Goal: Task Accomplishment & Management: Use online tool/utility

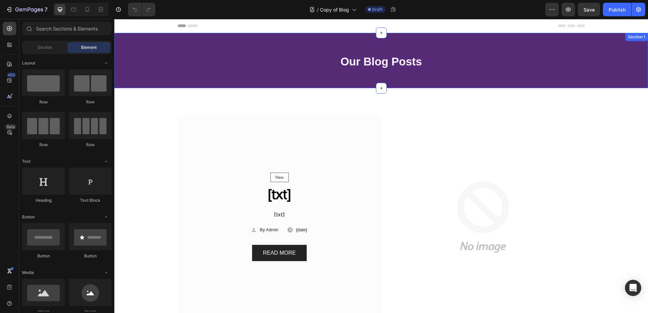
click at [155, 50] on div "Our Blog Posts Heading Row Section 1" at bounding box center [381, 60] width 534 height 55
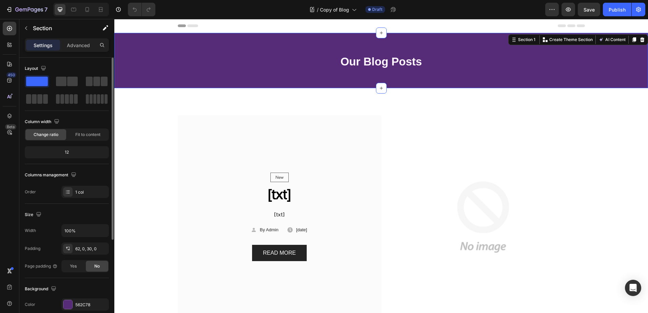
scroll to position [42, 0]
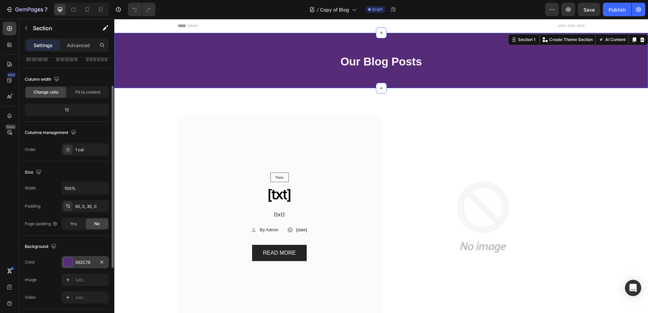
click at [69, 264] on div at bounding box center [67, 262] width 9 height 9
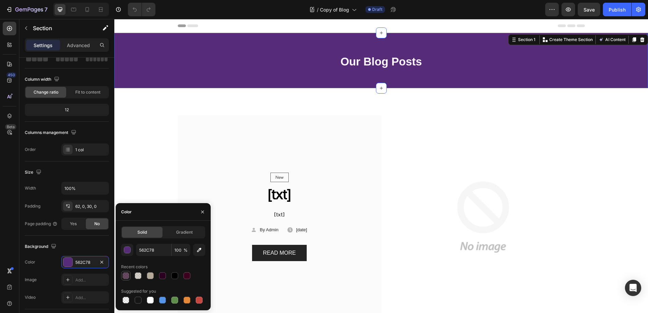
click at [128, 275] on div at bounding box center [126, 276] width 7 height 7
type input "29001F"
type input "70"
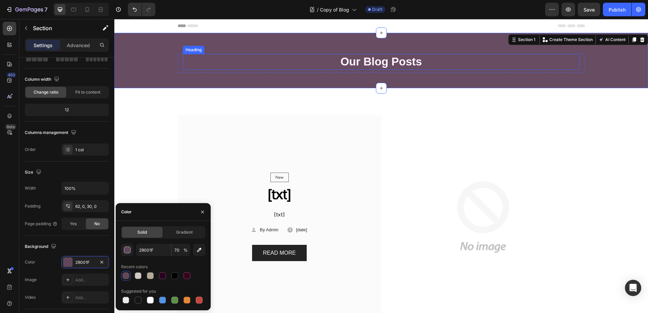
click at [347, 65] on h2 "Our Blog Posts" at bounding box center [381, 62] width 397 height 16
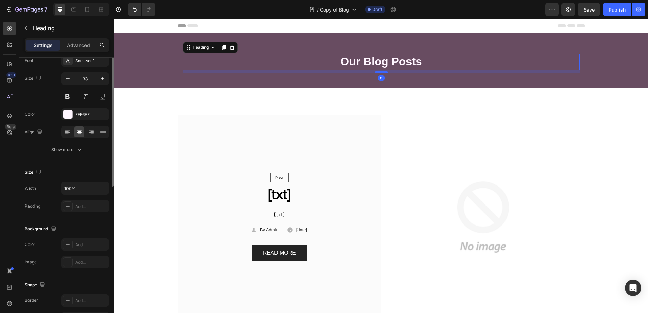
scroll to position [0, 0]
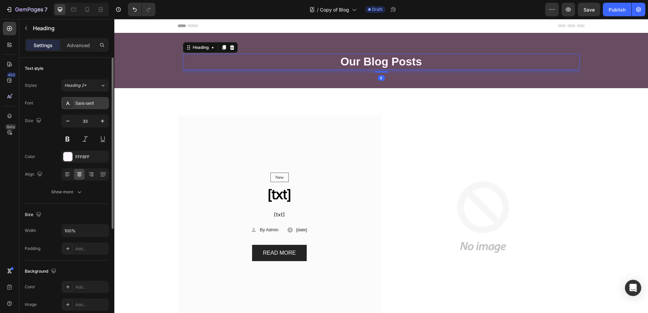
click at [76, 99] on div "Sans-serif" at bounding box center [85, 103] width 48 height 12
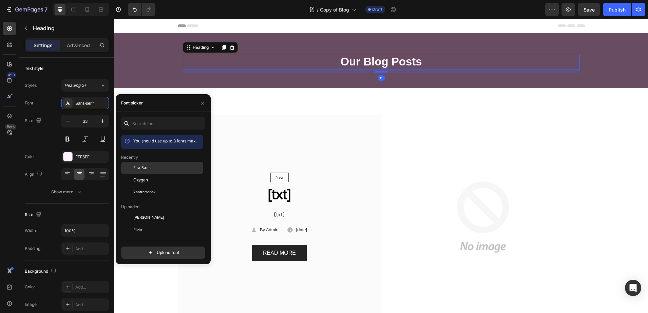
click at [142, 168] on span "Fira Sans" at bounding box center [141, 168] width 17 height 6
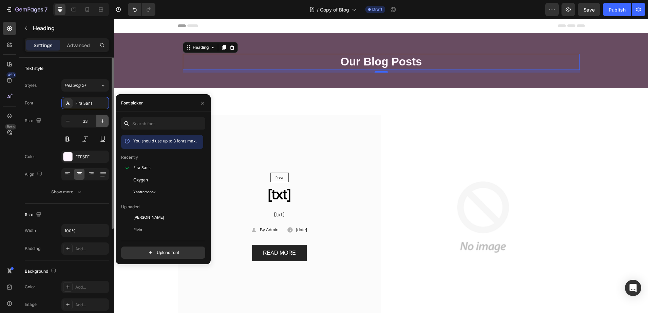
click at [103, 124] on icon "button" at bounding box center [102, 121] width 7 height 7
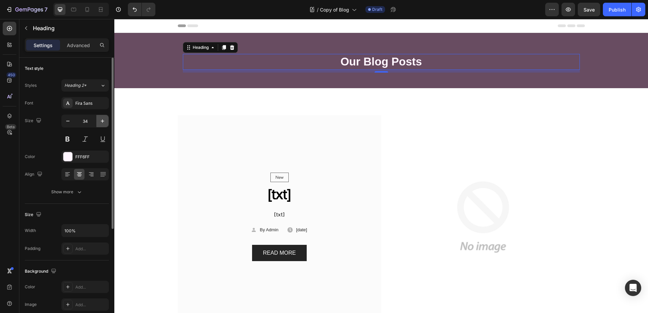
click at [103, 124] on icon "button" at bounding box center [102, 121] width 7 height 7
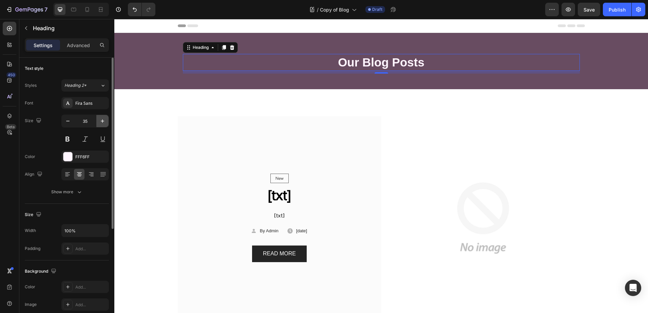
click at [103, 124] on icon "button" at bounding box center [102, 121] width 7 height 7
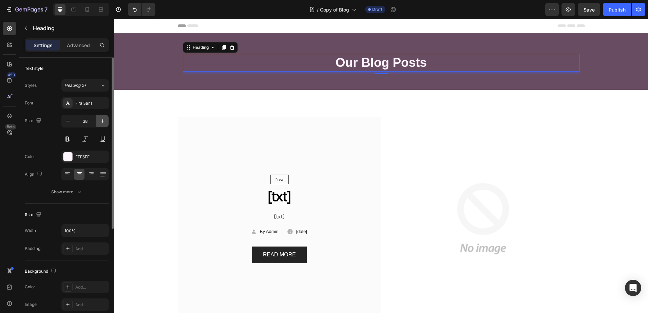
click at [103, 124] on icon "button" at bounding box center [102, 121] width 7 height 7
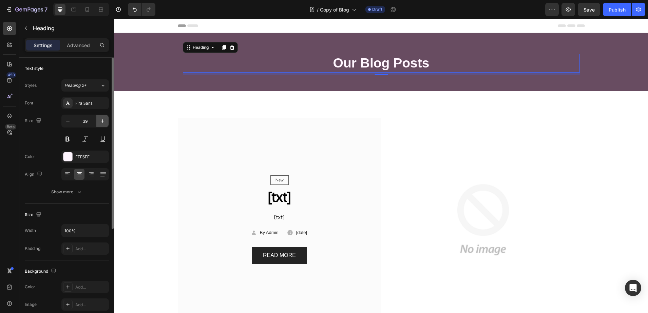
click at [103, 124] on icon "button" at bounding box center [102, 121] width 7 height 7
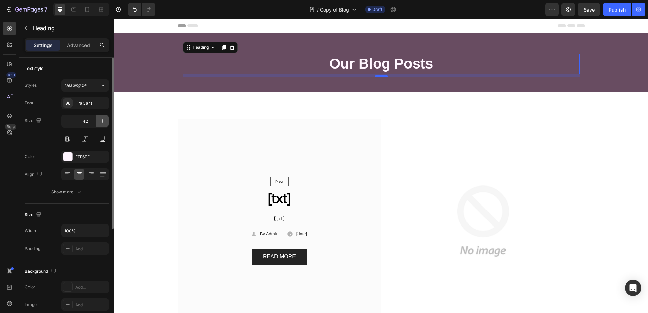
click at [103, 124] on icon "button" at bounding box center [102, 121] width 7 height 7
type input "44"
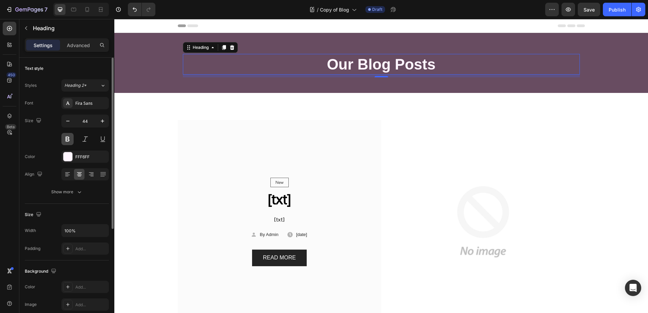
click at [66, 145] on button at bounding box center [67, 139] width 12 height 12
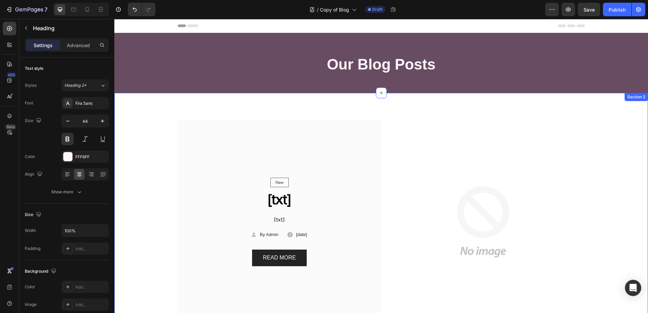
scroll to position [85, 0]
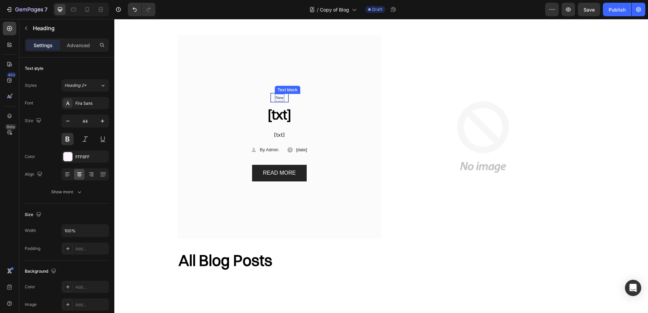
click at [277, 100] on p "New" at bounding box center [280, 98] width 8 height 6
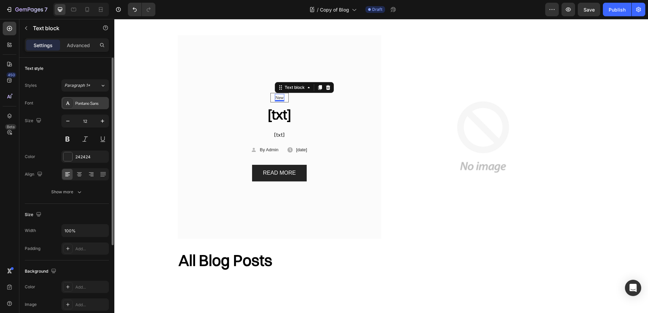
click at [73, 106] on div "Pontano Sans" at bounding box center [85, 103] width 48 height 12
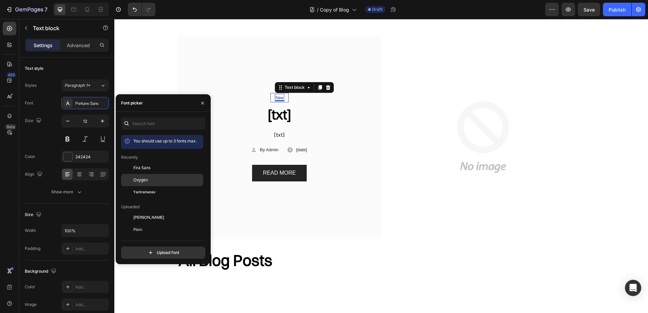
click at [155, 248] on div "Oxygen" at bounding box center [162, 254] width 82 height 12
click at [275, 112] on h2 "[txt]" at bounding box center [280, 114] width 164 height 19
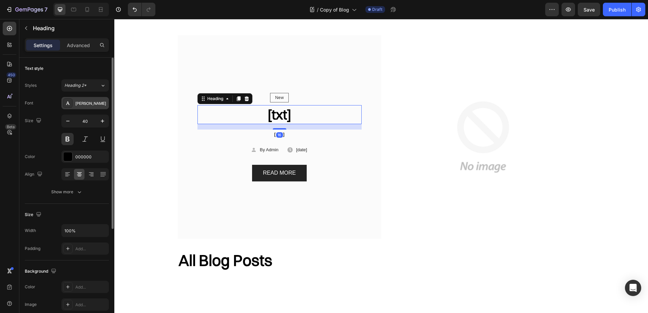
click at [80, 105] on div "[PERSON_NAME]" at bounding box center [91, 103] width 32 height 6
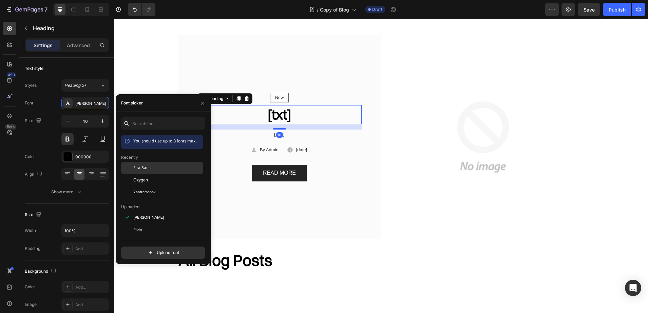
click at [155, 170] on div "Fira Sans" at bounding box center [167, 168] width 69 height 6
click at [267, 134] on p "[txt]" at bounding box center [279, 135] width 163 height 10
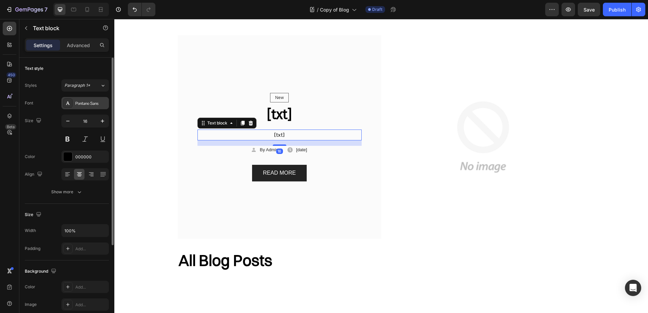
click at [85, 100] on div "Pontano Sans" at bounding box center [91, 103] width 32 height 6
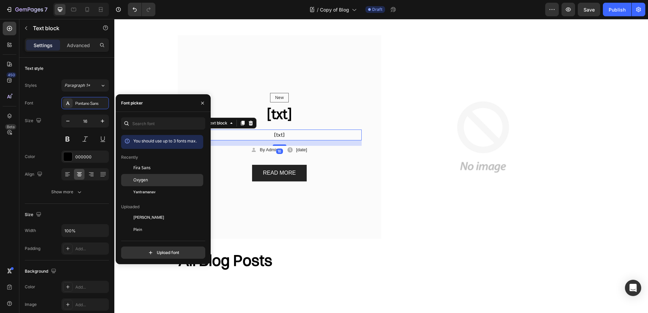
click at [148, 179] on div "Oxygen" at bounding box center [167, 180] width 69 height 6
click at [261, 150] on p "By Admin" at bounding box center [269, 150] width 19 height 7
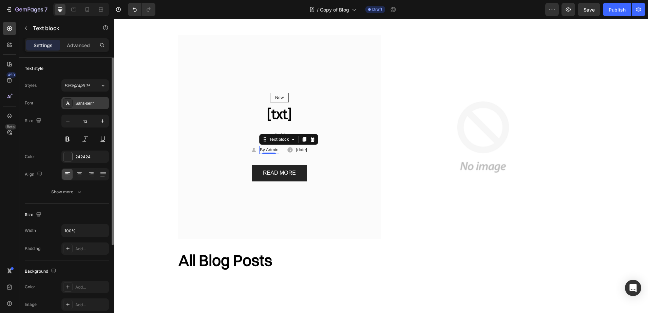
click at [80, 105] on div "Sans-serif" at bounding box center [91, 103] width 32 height 6
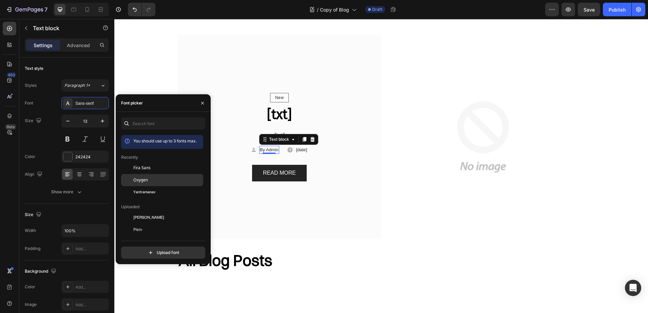
click at [165, 180] on div "Oxygen" at bounding box center [167, 180] width 69 height 6
click at [302, 148] on p "[date]" at bounding box center [301, 150] width 11 height 7
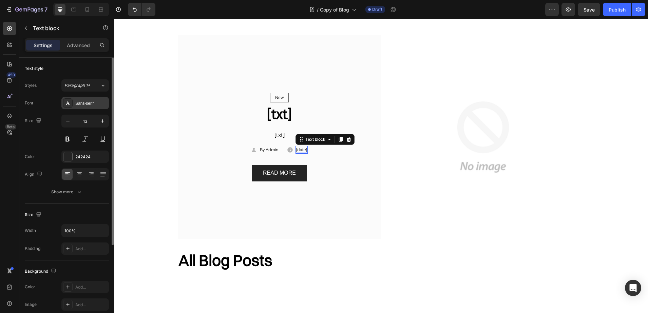
click at [90, 107] on div "Sans-serif" at bounding box center [85, 103] width 48 height 12
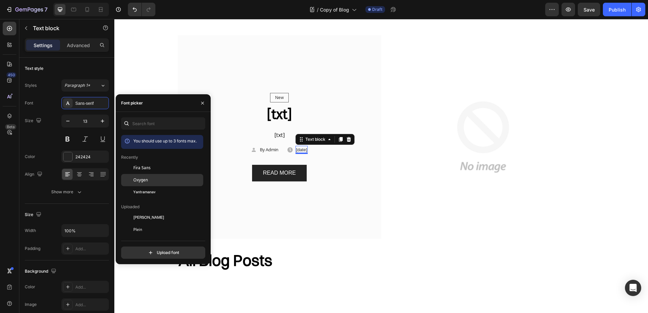
click at [138, 248] on div "Oxygen" at bounding box center [162, 254] width 82 height 12
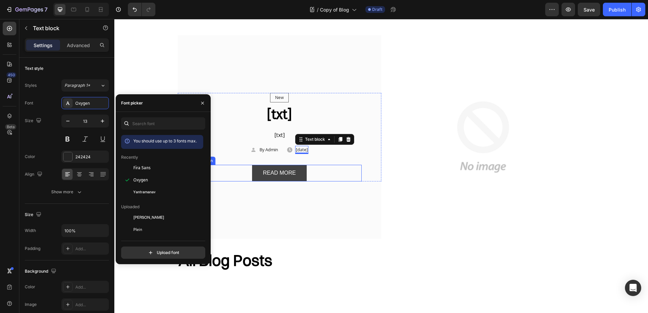
click at [297, 170] on button "READ MORE" at bounding box center [279, 173] width 55 height 17
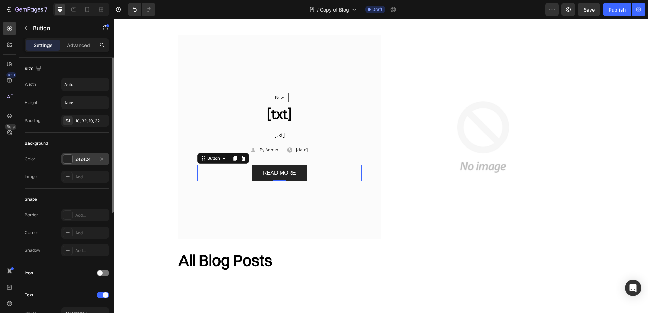
click at [65, 157] on div at bounding box center [67, 159] width 9 height 9
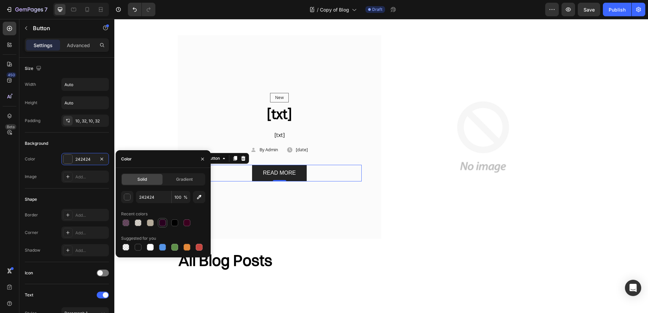
click at [160, 225] on div at bounding box center [162, 223] width 7 height 7
type input "29001F"
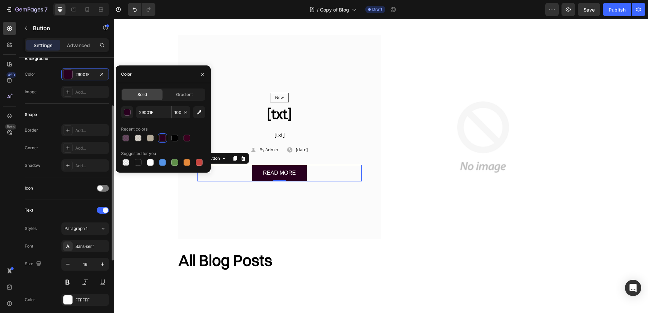
scroll to position [127, 0]
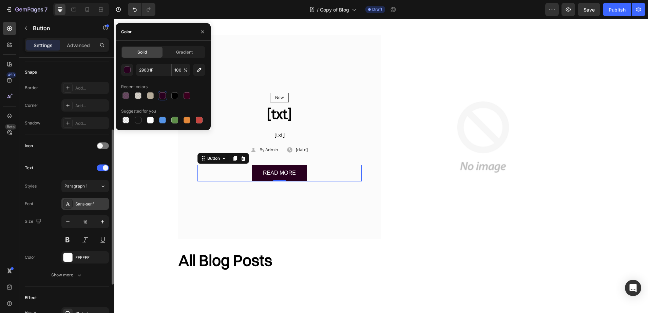
click at [79, 202] on div "Sans-serif" at bounding box center [91, 204] width 32 height 6
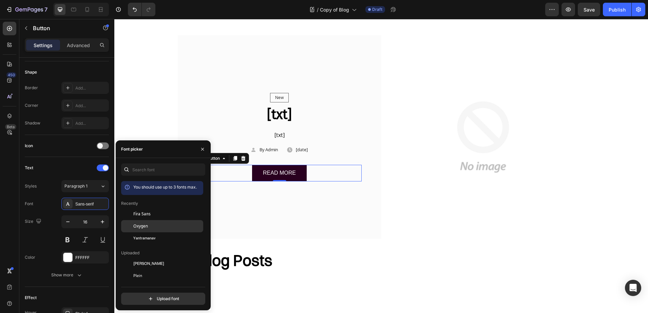
click at [160, 226] on div "Oxygen" at bounding box center [167, 226] width 69 height 6
click at [152, 215] on div "Fira Sans" at bounding box center [167, 214] width 69 height 6
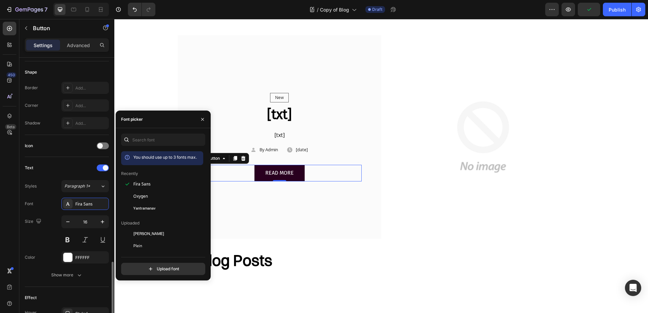
scroll to position [212, 0]
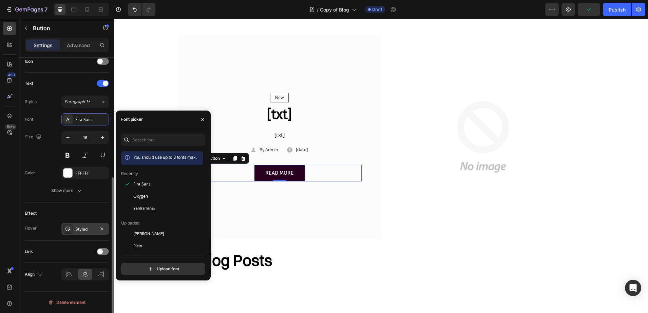
click at [72, 231] on div at bounding box center [68, 229] width 10 height 10
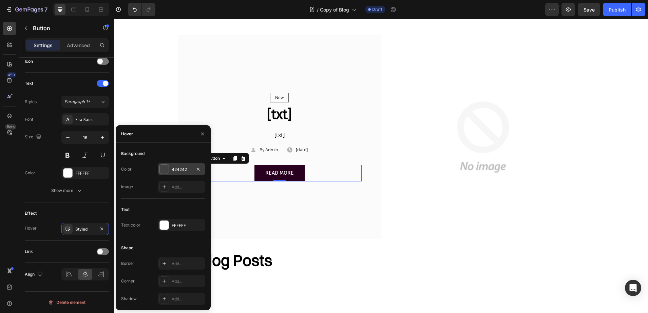
click at [162, 167] on div at bounding box center [164, 169] width 9 height 9
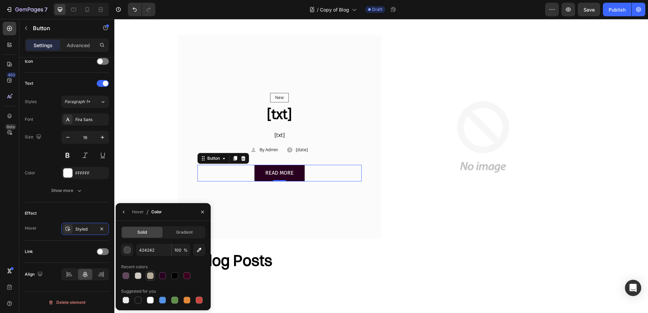
click at [150, 275] on div at bounding box center [150, 276] width 7 height 7
type input "B4AA99"
click at [200, 211] on icon "button" at bounding box center [202, 211] width 5 height 5
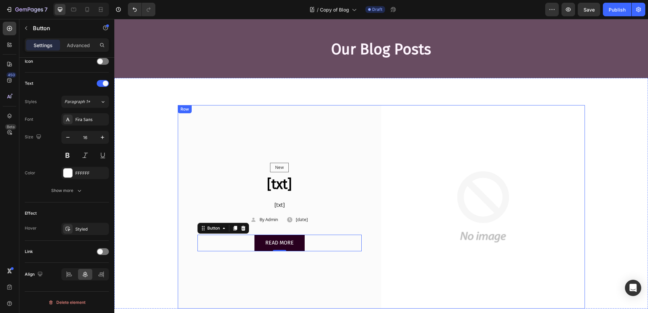
scroll to position [0, 0]
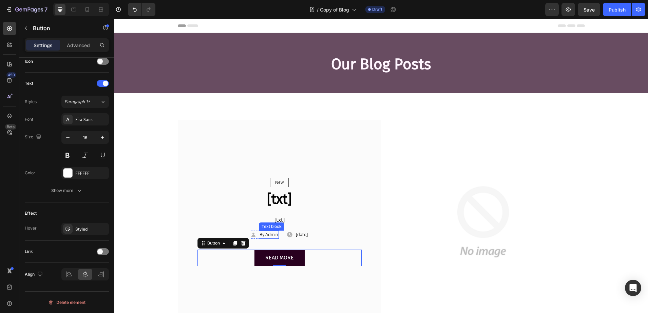
click at [272, 236] on p "By Admin" at bounding box center [269, 234] width 19 height 7
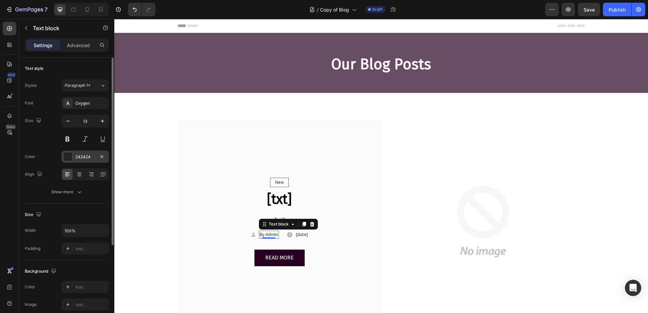
click at [78, 155] on div "242424" at bounding box center [85, 157] width 20 height 6
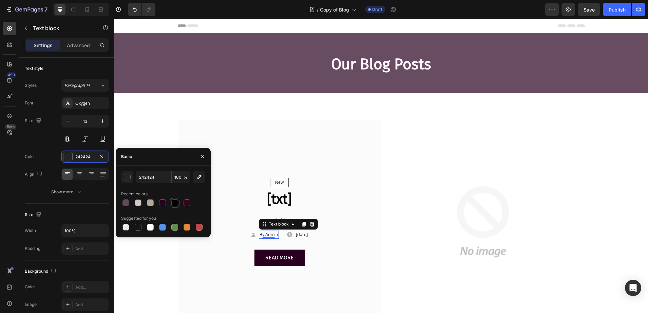
click at [172, 203] on div at bounding box center [174, 203] width 7 height 7
type input "000000"
click at [297, 236] on p "[date]" at bounding box center [302, 234] width 12 height 7
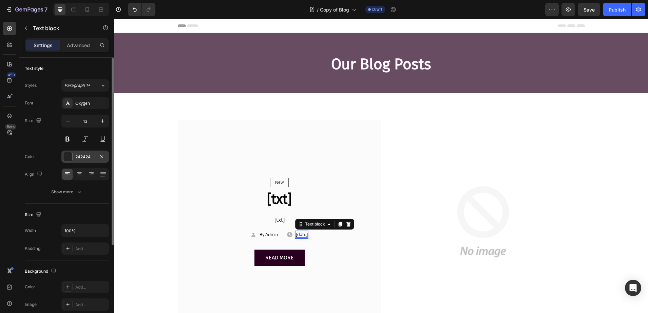
click at [85, 154] on div "242424" at bounding box center [85, 157] width 20 height 6
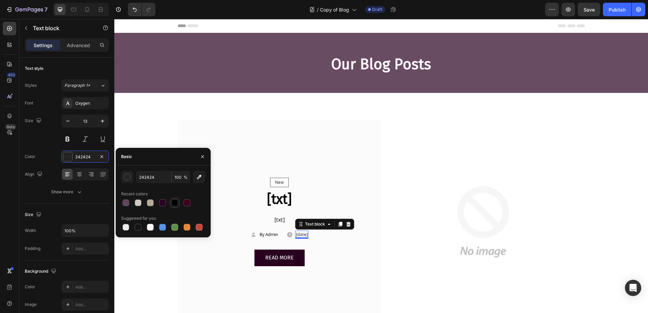
click at [173, 203] on div at bounding box center [174, 203] width 7 height 7
type input "000000"
click at [164, 123] on div "New Text block Row Row [txt] Heading [txt] Text block Icon By Admin Text block …" at bounding box center [381, 222] width 524 height 204
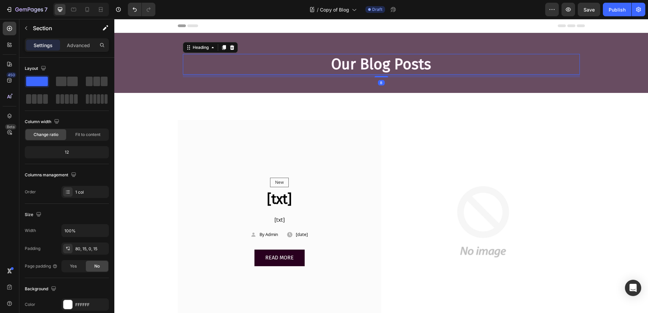
click at [359, 70] on h2 "Our Blog Posts" at bounding box center [381, 64] width 397 height 21
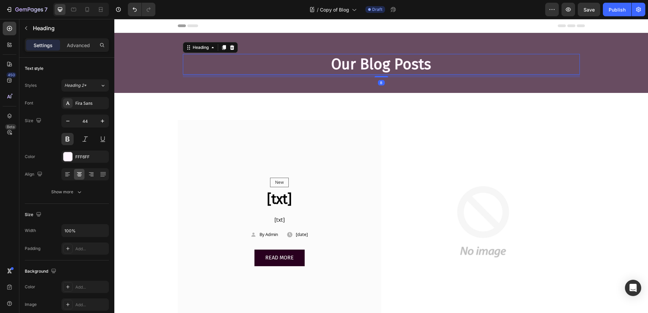
click at [358, 69] on h2 "Our Blog Posts" at bounding box center [381, 64] width 397 height 21
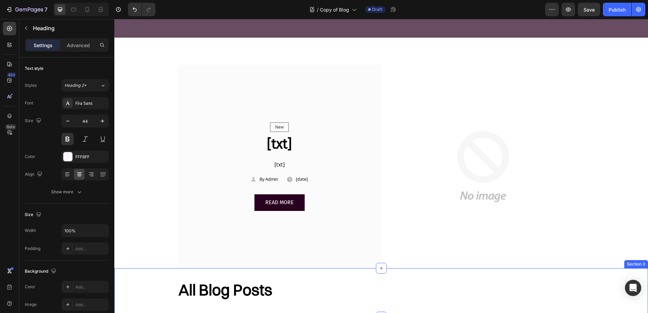
scroll to position [127, 0]
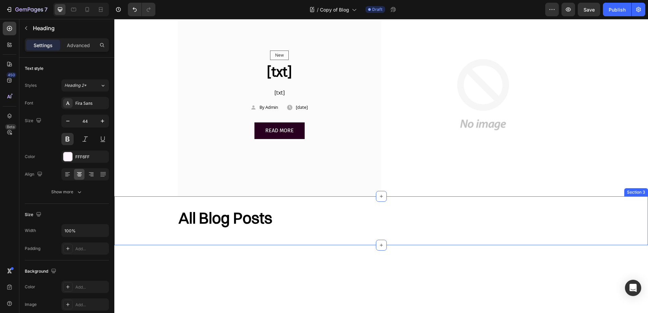
click at [233, 228] on h2 "All Blog Posts" at bounding box center [225, 218] width 95 height 22
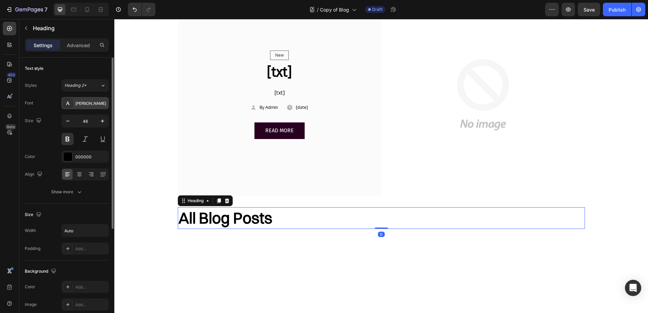
click at [86, 104] on div "[PERSON_NAME]" at bounding box center [91, 103] width 32 height 6
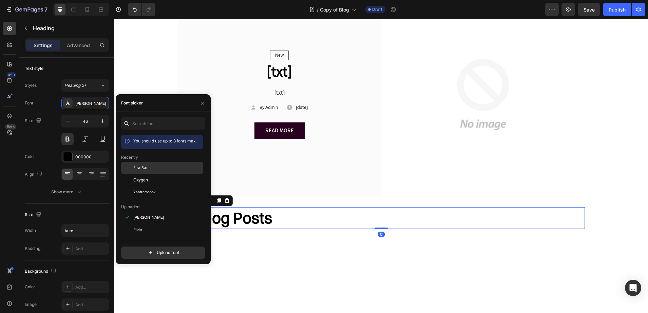
click at [172, 168] on div "Fira Sans" at bounding box center [167, 168] width 69 height 6
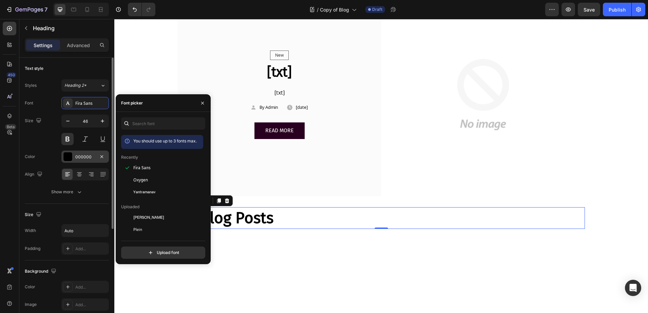
click at [78, 159] on div "000000" at bounding box center [85, 157] width 20 height 6
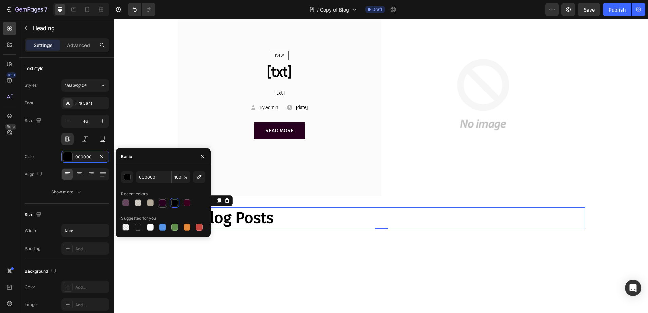
click at [163, 204] on div at bounding box center [162, 203] width 7 height 7
type input "29001F"
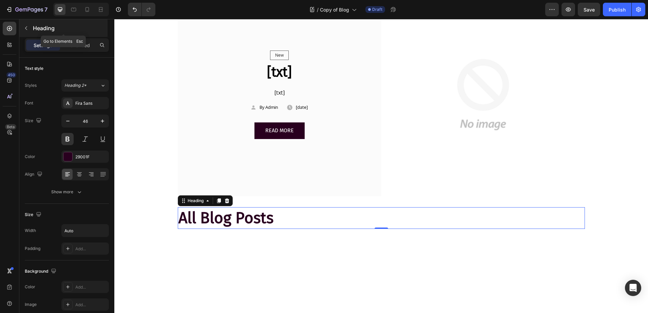
click at [52, 32] on div "Heading" at bounding box center [63, 28] width 88 height 18
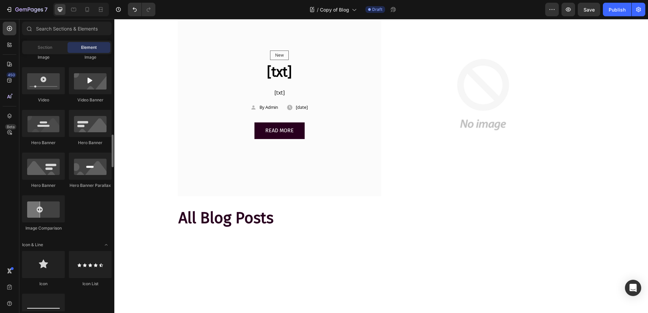
scroll to position [297, 0]
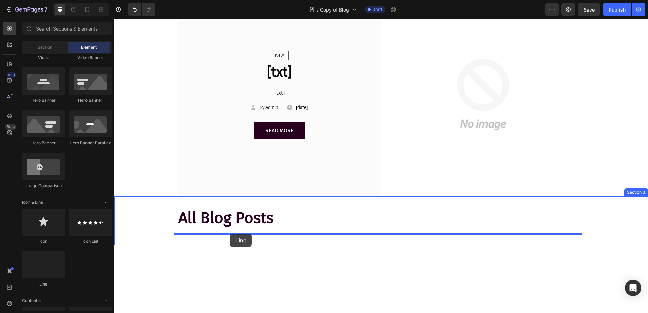
drag, startPoint x: 152, startPoint y: 289, endPoint x: 230, endPoint y: 233, distance: 95.7
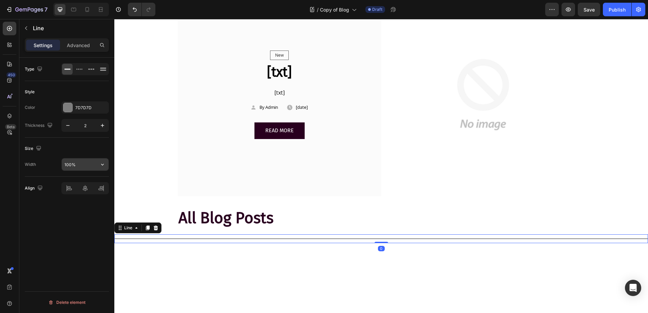
click at [69, 164] on input "100%" at bounding box center [85, 165] width 47 height 12
type input "80%"
click at [69, 107] on div at bounding box center [67, 107] width 9 height 9
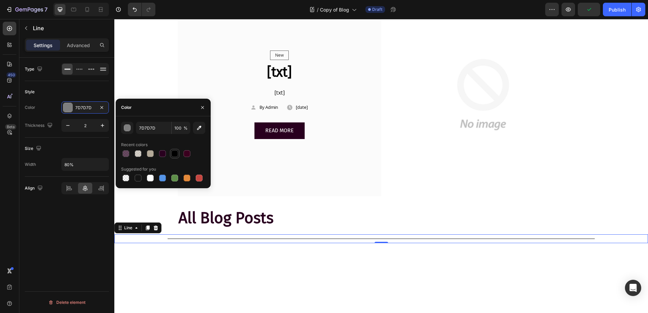
click at [173, 151] on div at bounding box center [174, 153] width 7 height 7
type input "000000"
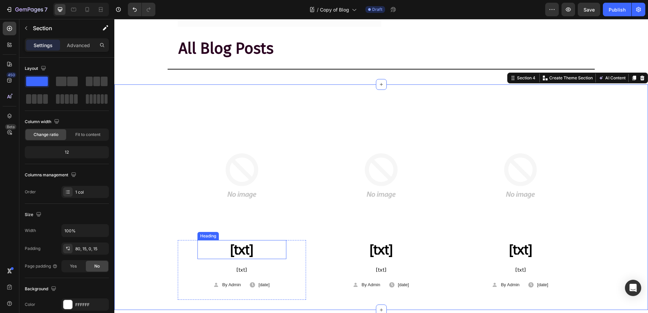
click at [242, 252] on h2 "[txt]" at bounding box center [242, 249] width 89 height 19
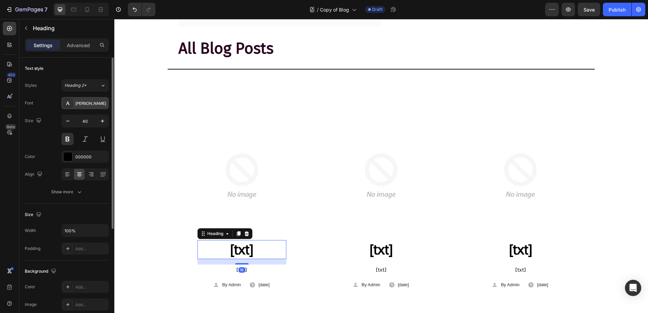
click at [72, 105] on div at bounding box center [68, 103] width 10 height 10
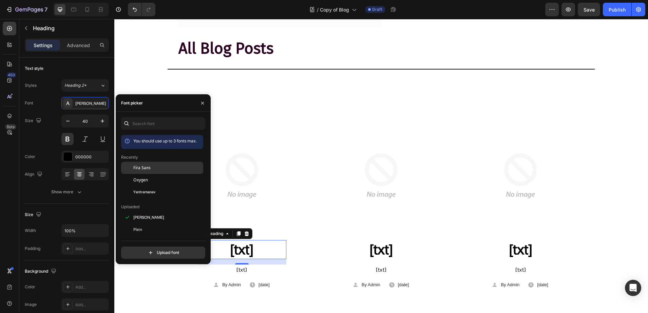
click at [137, 211] on div "Fira Sans" at bounding box center [162, 217] width 82 height 12
click at [244, 268] on p "[txt]" at bounding box center [242, 270] width 88 height 10
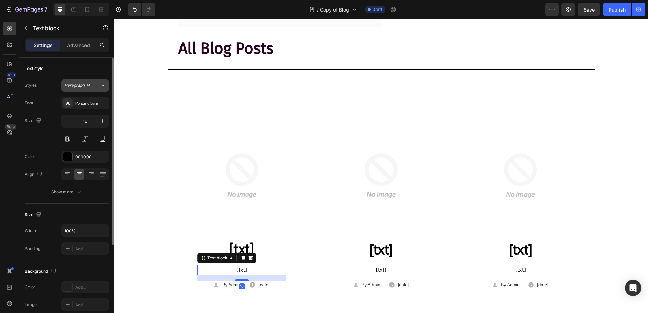
click at [82, 91] on button "Paragraph 1*" at bounding box center [85, 85] width 48 height 12
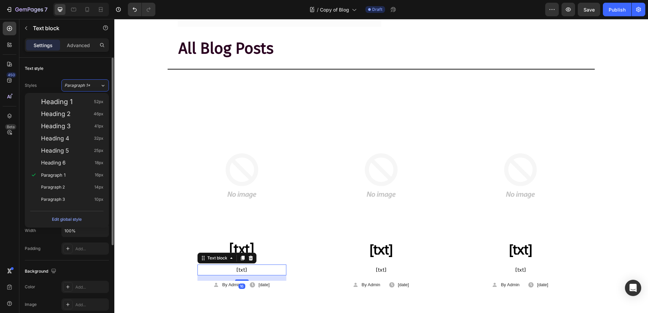
click at [73, 71] on div "Text style" at bounding box center [67, 68] width 84 height 11
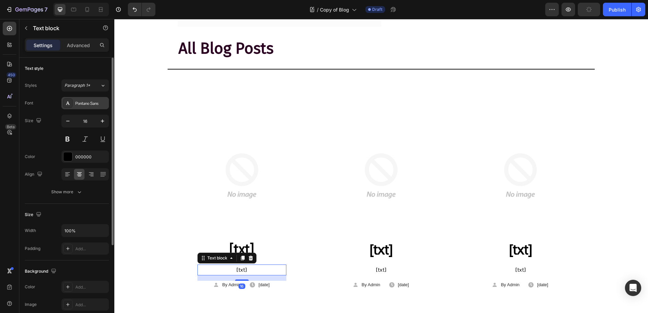
click at [88, 105] on div "Pontano Sans" at bounding box center [91, 103] width 32 height 6
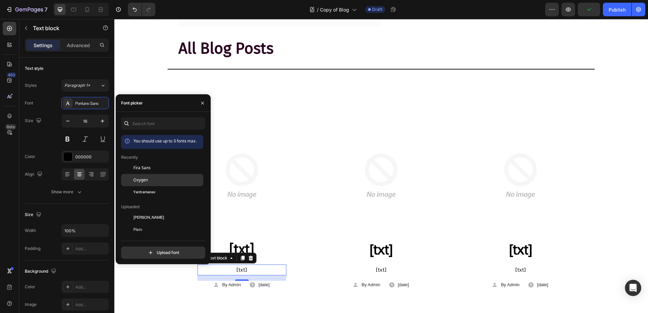
click at [139, 180] on span "Oxygen" at bounding box center [140, 180] width 15 height 6
click at [224, 284] on p "By Admin" at bounding box center [231, 285] width 19 height 7
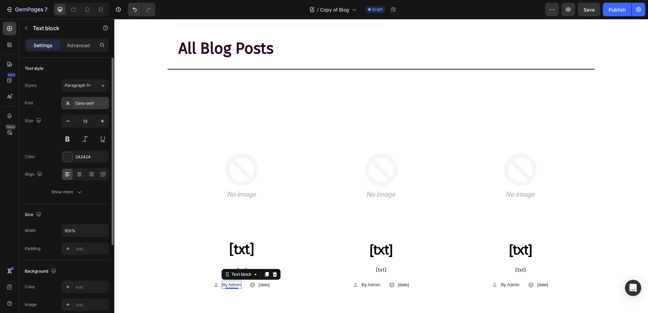
click at [78, 107] on div "Sans-serif" at bounding box center [85, 103] width 48 height 12
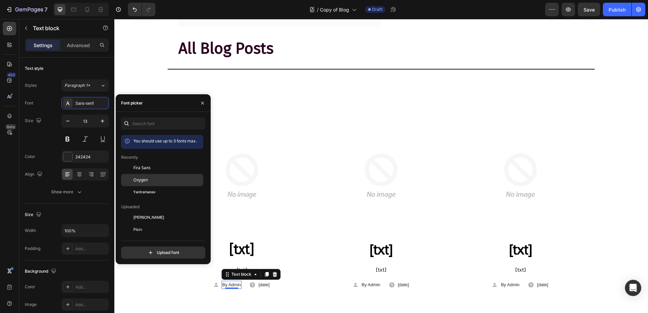
click at [142, 177] on span "Oxygen" at bounding box center [140, 180] width 15 height 6
click at [261, 284] on p "[date]" at bounding box center [264, 285] width 11 height 7
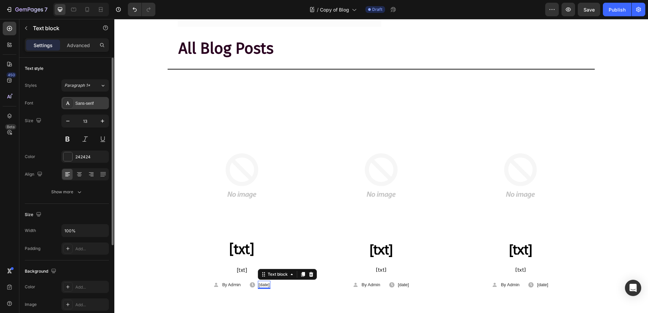
click at [71, 98] on div at bounding box center [68, 103] width 10 height 10
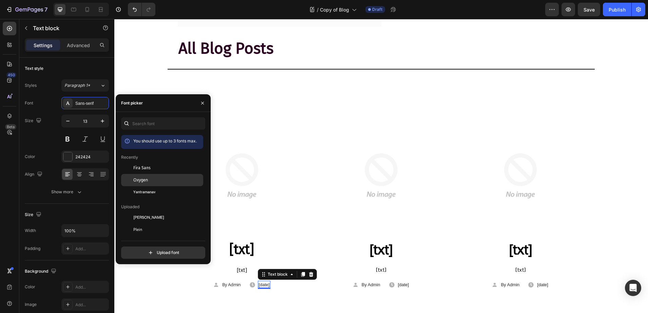
click at [140, 178] on span "Oxygen" at bounding box center [140, 180] width 15 height 6
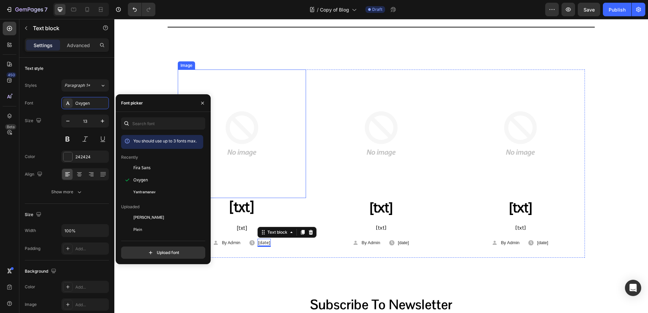
scroll to position [339, 0]
click at [293, 210] on div "[txt] Heading [txt] Text block Icon By Admin Text block Row Icon [date] Text bl…" at bounding box center [242, 228] width 129 height 60
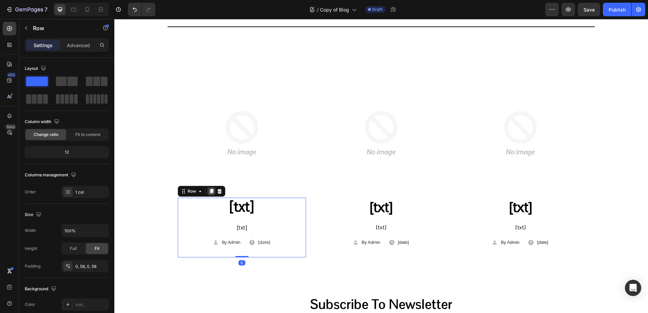
click at [209, 189] on icon at bounding box center [211, 191] width 4 height 5
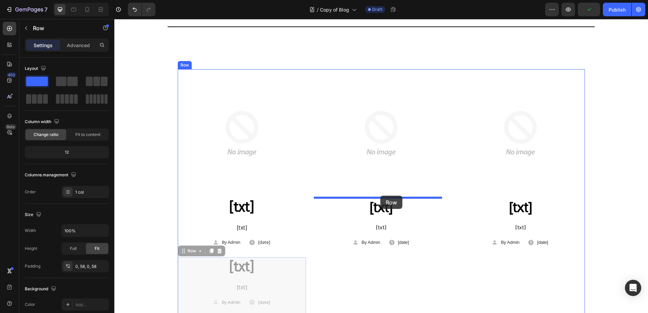
drag, startPoint x: 183, startPoint y: 252, endPoint x: 381, endPoint y: 196, distance: 205.4
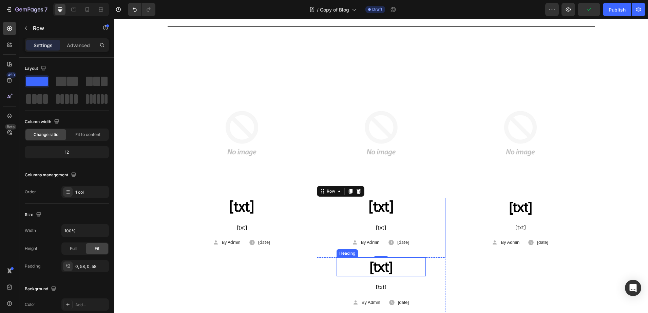
click at [406, 278] on div "[txt] Heading [txt] Text block Icon By Admin Text block Row Icon [date] Text bl…" at bounding box center [381, 288] width 89 height 60
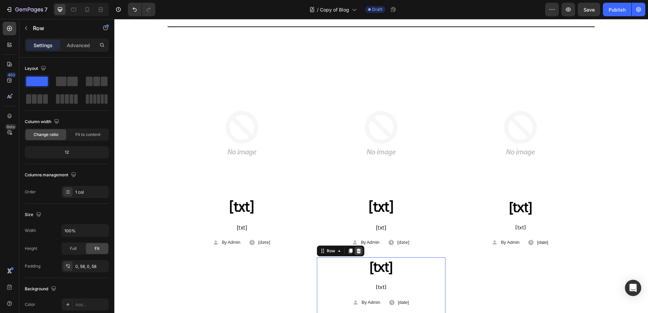
click at [357, 250] on icon at bounding box center [358, 250] width 5 height 5
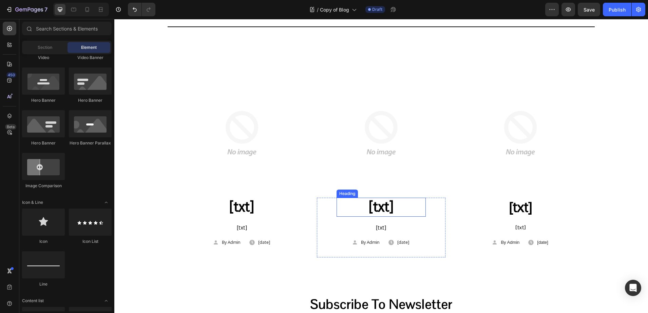
click at [394, 211] on h2 "[txt]" at bounding box center [381, 207] width 89 height 19
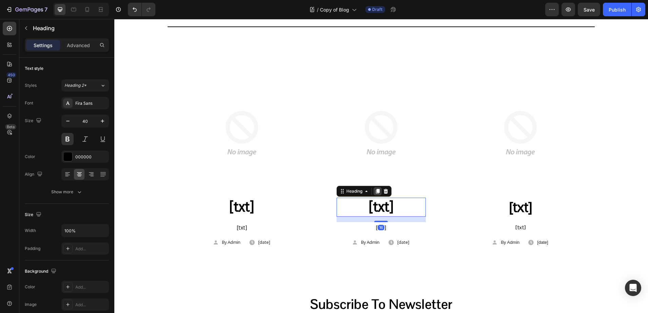
click at [376, 190] on icon at bounding box center [378, 191] width 4 height 5
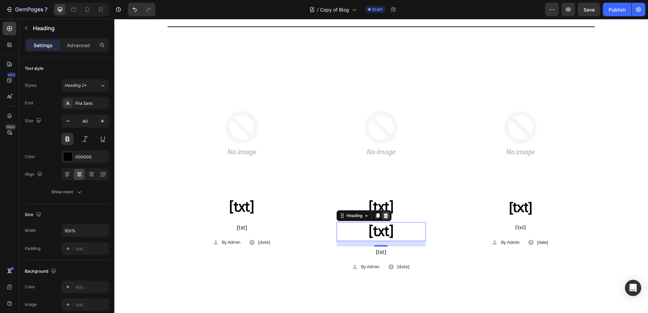
click at [386, 217] on icon at bounding box center [385, 215] width 5 height 5
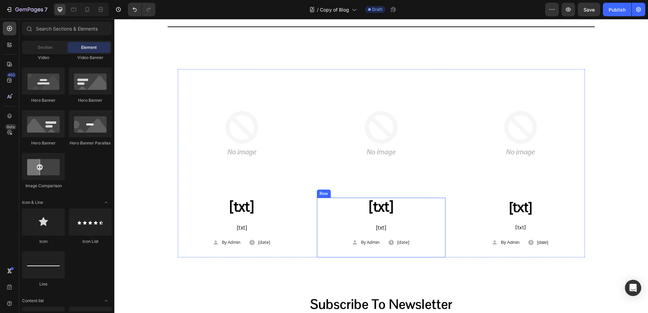
click at [428, 202] on div "[txt] Heading [txt] Text block Icon By Admin Text block Row Icon [date] Text bl…" at bounding box center [381, 228] width 129 height 60
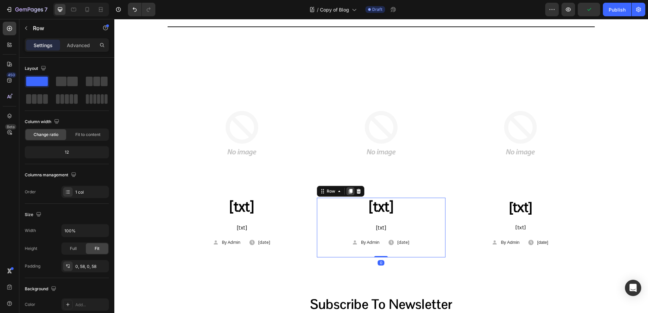
click at [349, 191] on icon at bounding box center [351, 191] width 4 height 5
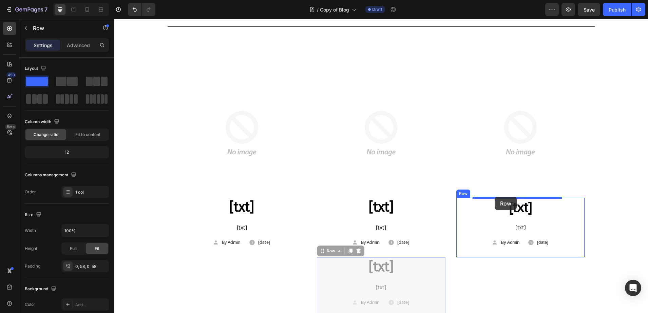
drag, startPoint x: 318, startPoint y: 253, endPoint x: 495, endPoint y: 197, distance: 185.4
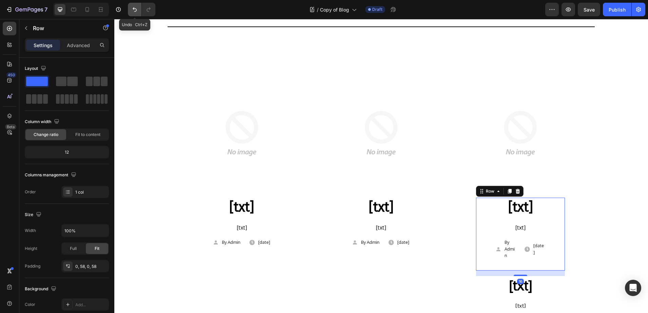
click at [136, 6] on icon "Undo/Redo" at bounding box center [134, 9] width 7 height 7
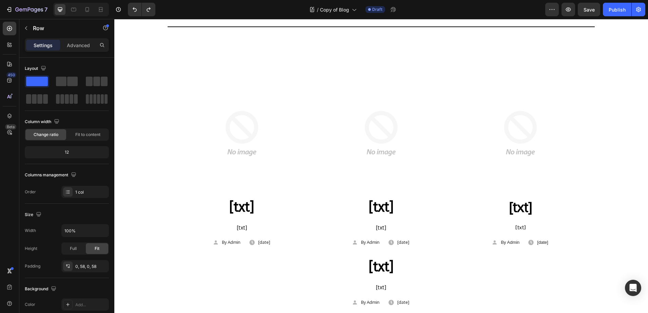
click at [326, 271] on div "[txt] Heading [txt] Text block Icon By Admin Text block Row Icon [date] Text bl…" at bounding box center [381, 288] width 129 height 60
click at [349, 273] on h2 "[txt]" at bounding box center [381, 267] width 89 height 19
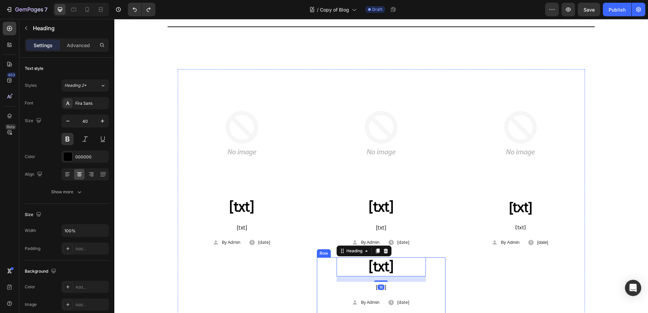
click at [330, 289] on div "[txt] Heading 16 [txt] Text block Icon By Admin Text block Row Icon [date] Text…" at bounding box center [381, 288] width 129 height 60
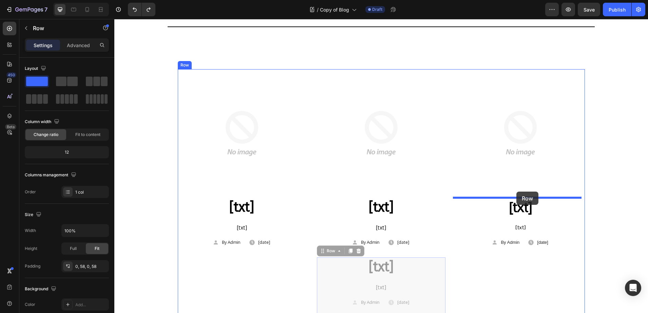
drag, startPoint x: 321, startPoint y: 252, endPoint x: 517, endPoint y: 192, distance: 204.8
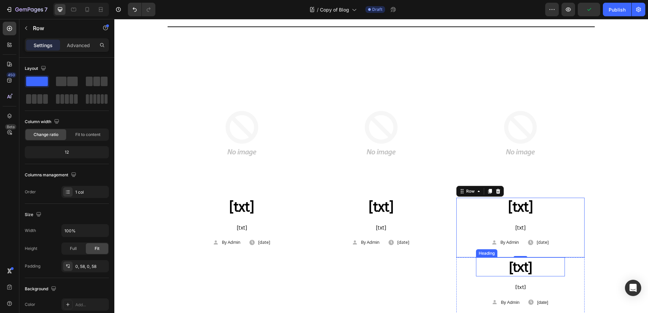
click at [476, 272] on h2 "[txt]" at bounding box center [520, 267] width 89 height 19
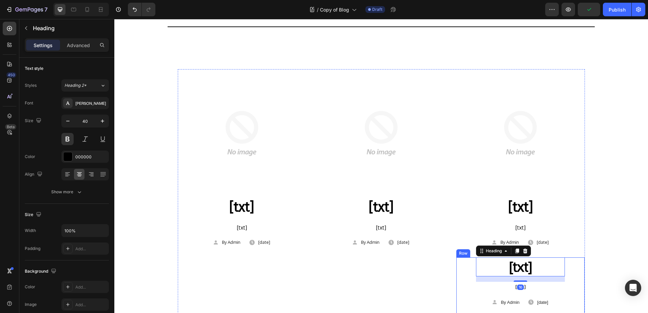
click at [466, 274] on div "[txt] Heading 16 [txt] Text block Icon By Admin Text block Row Icon [date] Text…" at bounding box center [521, 288] width 129 height 60
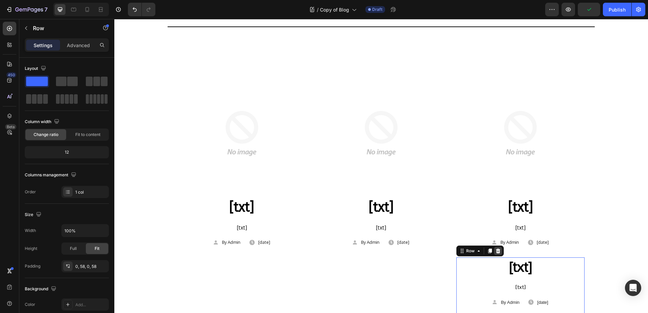
click at [496, 251] on icon at bounding box center [498, 251] width 4 height 5
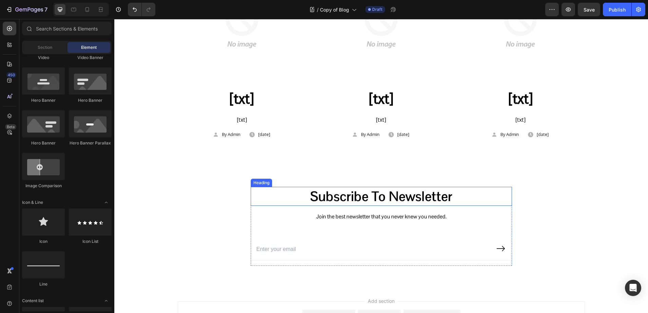
scroll to position [467, 0]
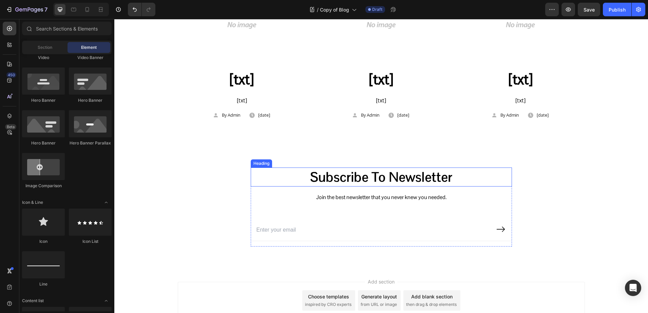
click at [363, 174] on p "Subscribe To Newsletter" at bounding box center [382, 177] width 260 height 18
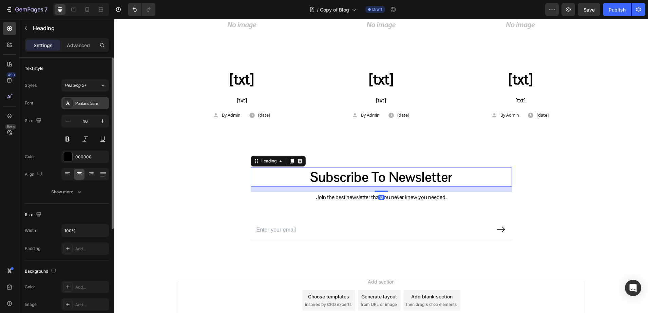
click at [76, 107] on div "Pontano Sans" at bounding box center [85, 103] width 48 height 12
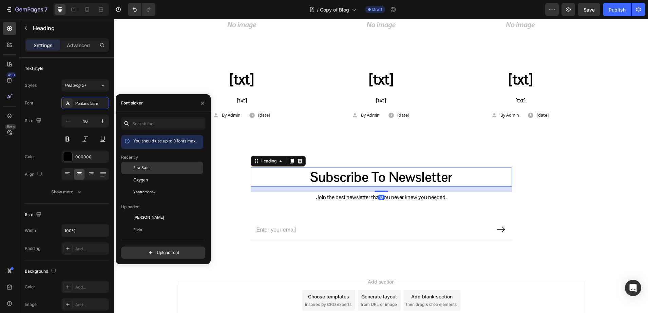
click at [135, 211] on div "Fira Sans" at bounding box center [162, 217] width 82 height 12
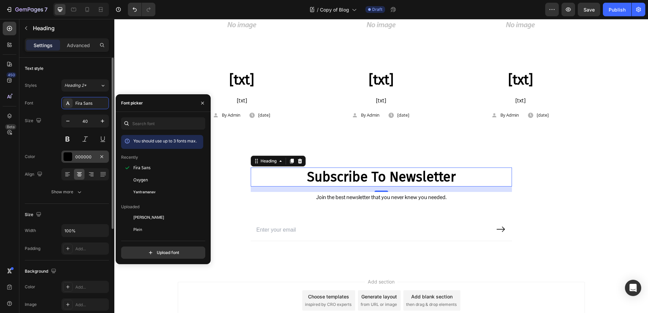
click at [70, 157] on div at bounding box center [67, 156] width 9 height 9
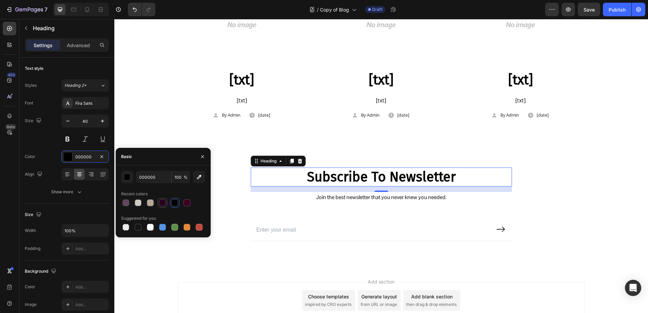
click at [163, 206] on div at bounding box center [162, 203] width 7 height 7
type input "29001F"
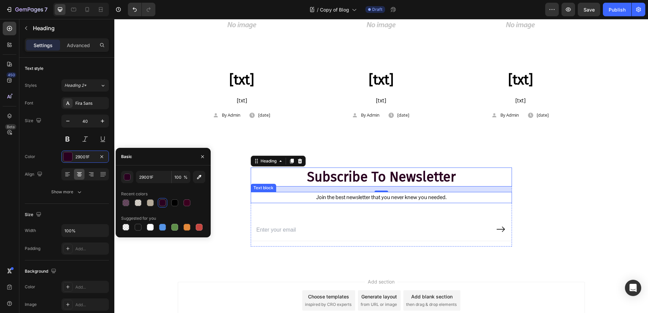
click at [325, 199] on p "Join the best newsletter that you never knew you needed." at bounding box center [382, 198] width 260 height 10
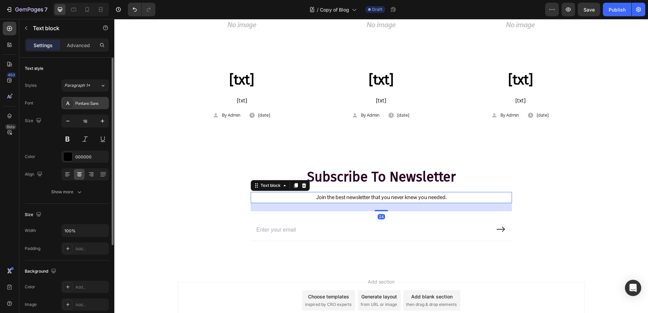
click at [70, 106] on icon at bounding box center [67, 102] width 5 height 5
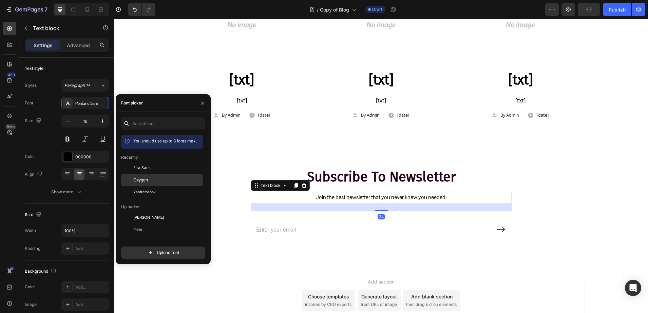
click at [144, 179] on span "Oxygen" at bounding box center [140, 180] width 15 height 6
click at [286, 231] on input "email" at bounding box center [371, 230] width 240 height 21
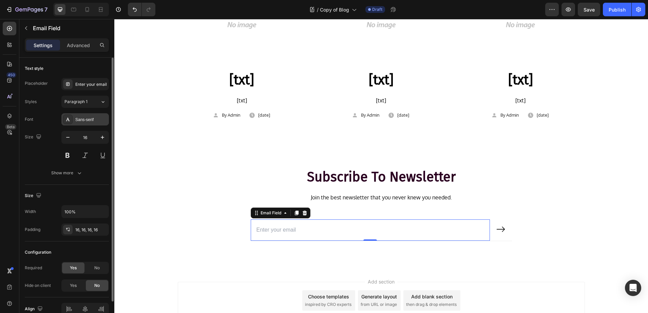
click at [77, 118] on div "Sans-serif" at bounding box center [91, 120] width 32 height 6
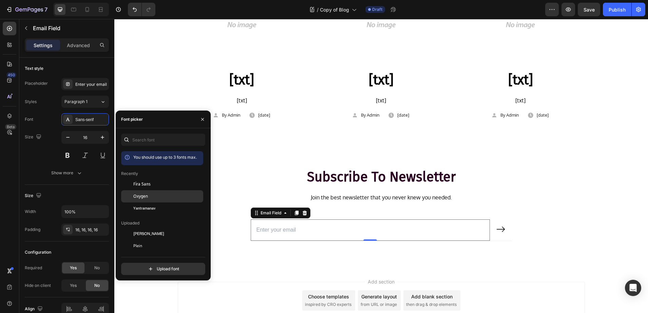
click at [143, 194] on span "Oxygen" at bounding box center [140, 196] width 15 height 6
click at [500, 227] on icon at bounding box center [501, 229] width 8 height 5
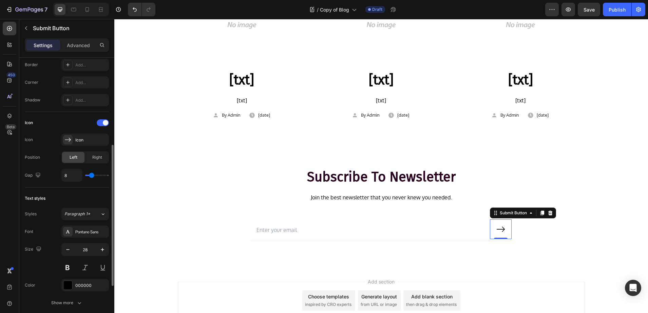
scroll to position [212, 0]
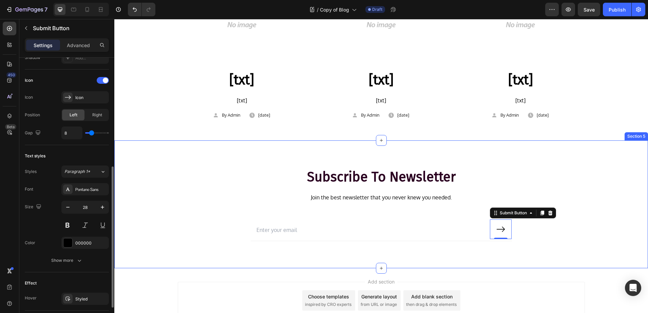
click at [145, 230] on div "Subscribe To Newsletter Heading Join the best newsletter that you never knew yo…" at bounding box center [381, 210] width 524 height 85
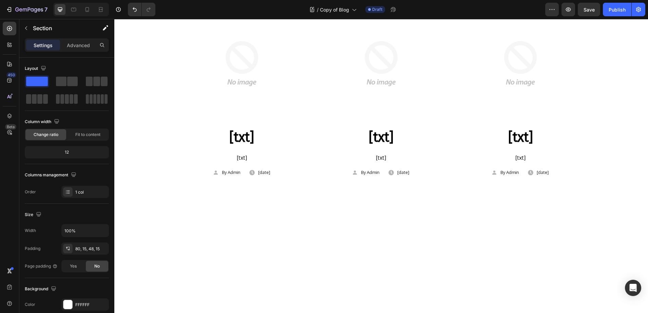
scroll to position [138, 0]
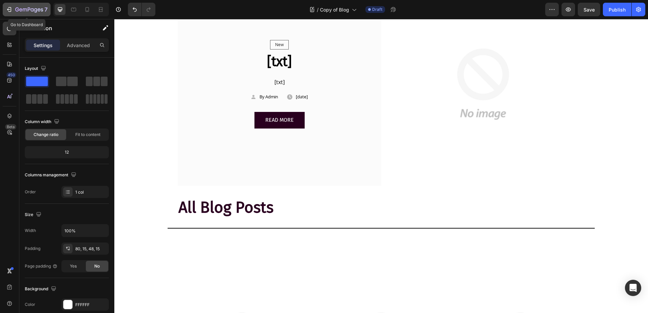
click at [13, 7] on div "7" at bounding box center [27, 9] width 42 height 8
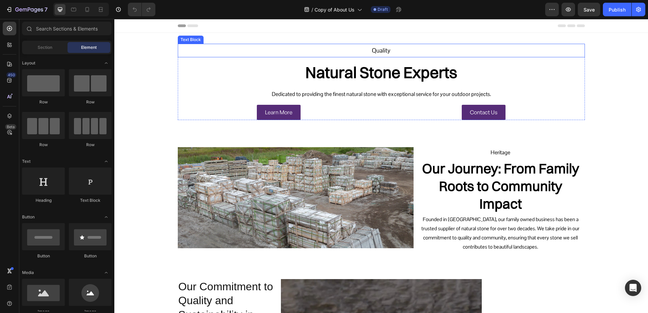
click at [385, 52] on p "Quality" at bounding box center [381, 50] width 405 height 11
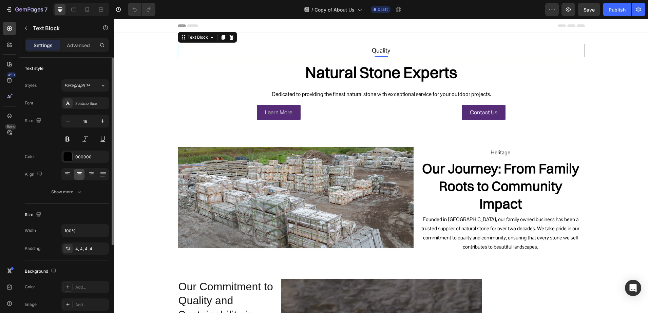
click at [74, 110] on div "Font Pontano Sans Size 18 Color 000000 Align Show more" at bounding box center [67, 147] width 84 height 101
click at [75, 105] on div "Pontano Sans" at bounding box center [91, 103] width 32 height 6
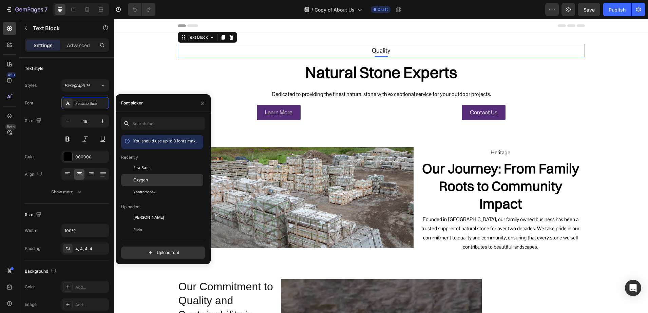
click at [132, 179] on div at bounding box center [127, 180] width 12 height 12
click at [142, 170] on span "Fira Sans" at bounding box center [141, 168] width 17 height 6
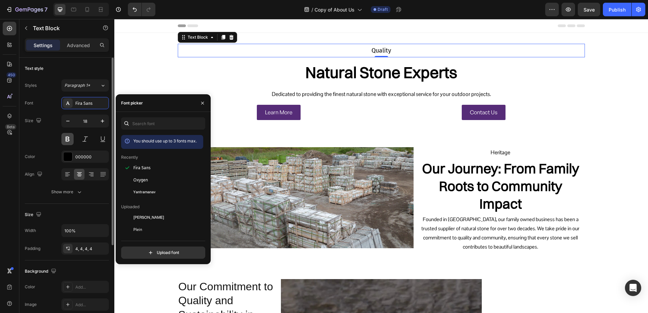
click at [71, 144] on button at bounding box center [67, 139] width 12 height 12
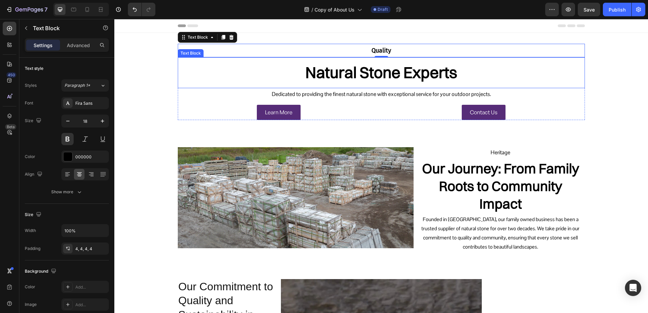
click at [367, 73] on p "Natural Stone Experts" at bounding box center [381, 73] width 405 height 28
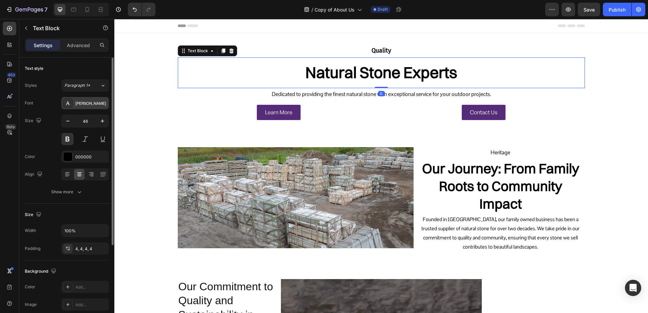
click at [79, 107] on div "[PERSON_NAME]" at bounding box center [85, 103] width 48 height 12
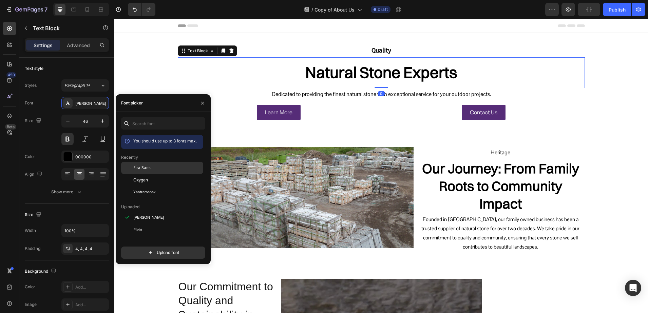
click at [152, 211] on div "Fira Sans" at bounding box center [162, 217] width 82 height 12
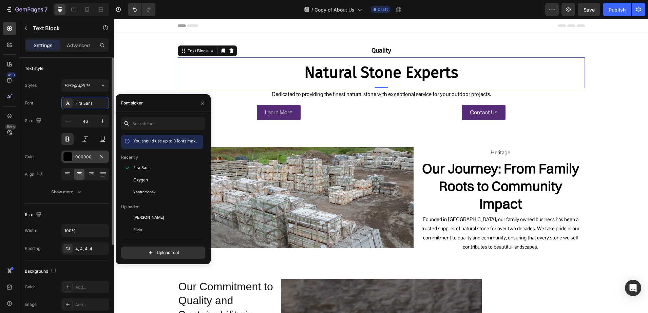
click at [78, 159] on div "000000" at bounding box center [85, 157] width 20 height 6
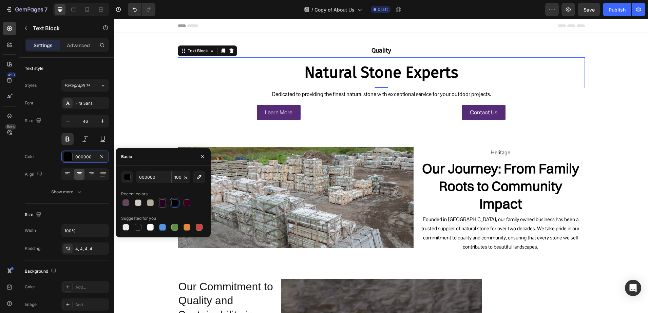
click at [158, 203] on div at bounding box center [163, 203] width 10 height 10
type input "29001F"
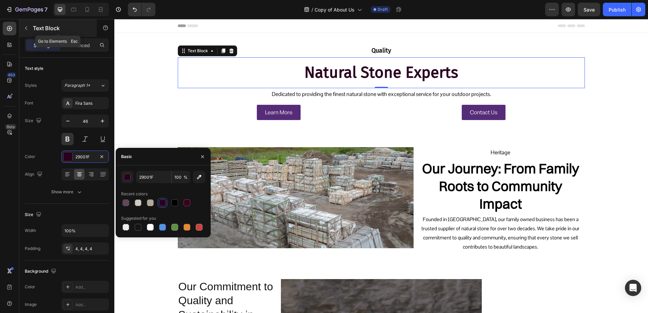
click at [42, 30] on p "Text Block" at bounding box center [62, 28] width 58 height 8
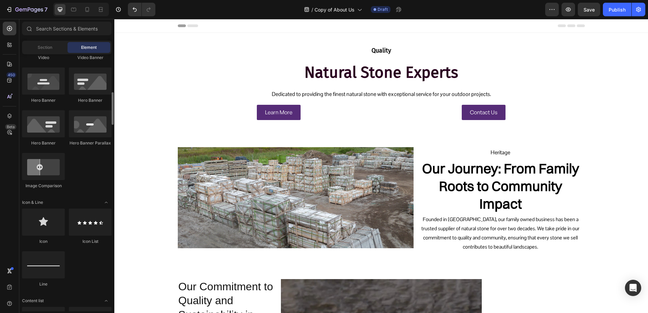
scroll to position [382, 0]
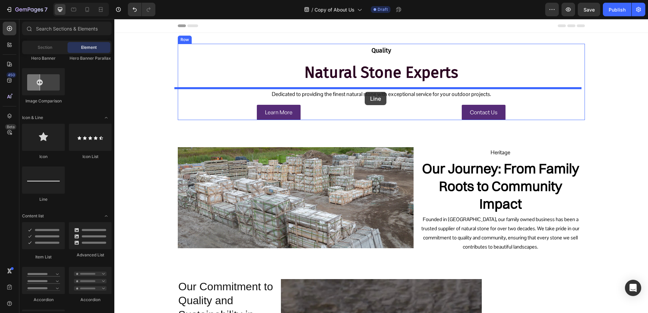
drag, startPoint x: 149, startPoint y: 200, endPoint x: 365, endPoint y: 92, distance: 241.7
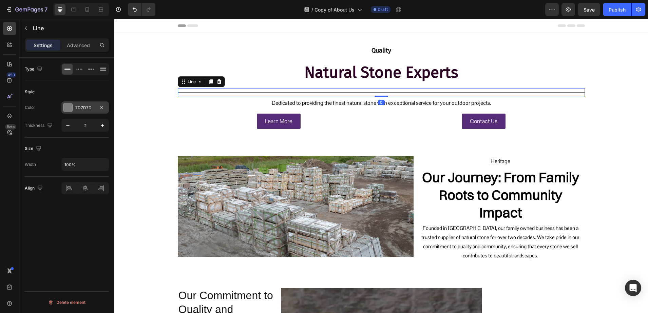
click at [78, 109] on div "7D7D7D" at bounding box center [85, 108] width 20 height 6
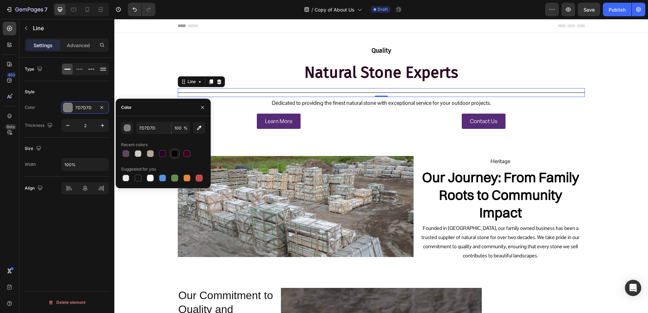
click at [172, 152] on div at bounding box center [174, 153] width 7 height 7
type input "000000"
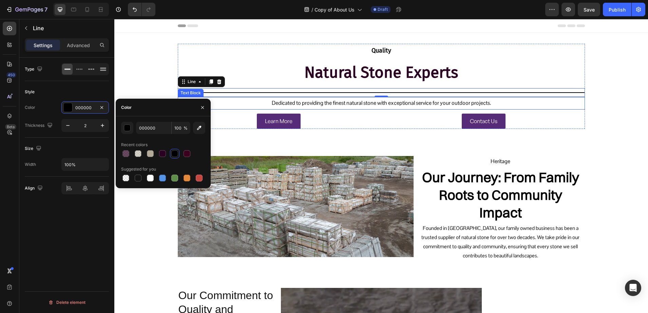
click at [341, 104] on p "Dedicated to providing the finest natural stone with exceptional service for yo…" at bounding box center [381, 103] width 405 height 10
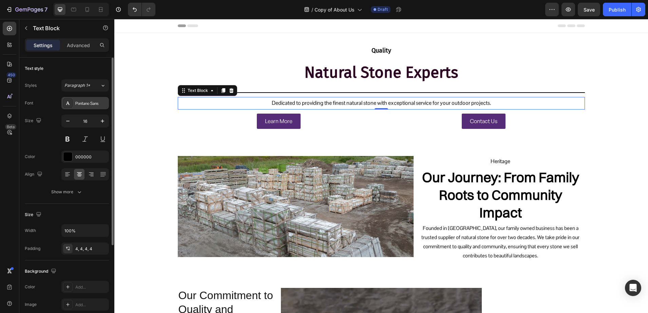
click at [70, 108] on div "Pontano Sans" at bounding box center [85, 103] width 48 height 12
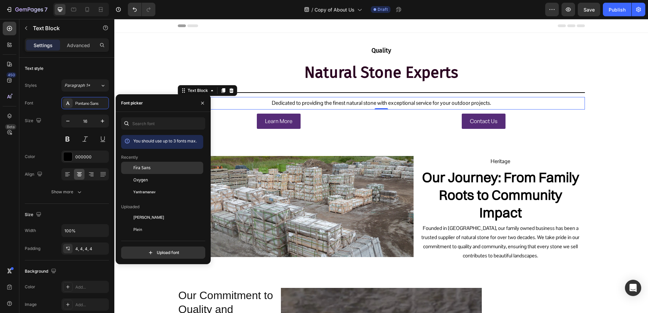
click at [162, 170] on div "Fira Sans" at bounding box center [167, 168] width 69 height 6
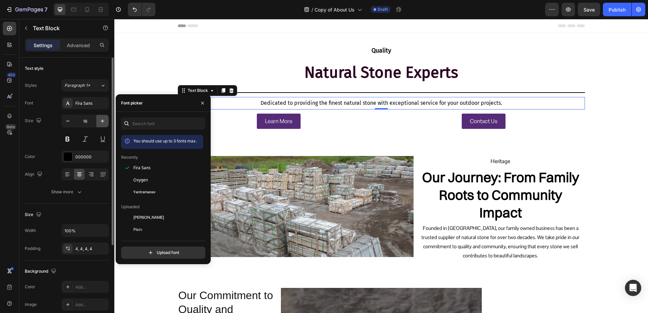
click at [101, 118] on icon "button" at bounding box center [102, 121] width 7 height 7
type input "17"
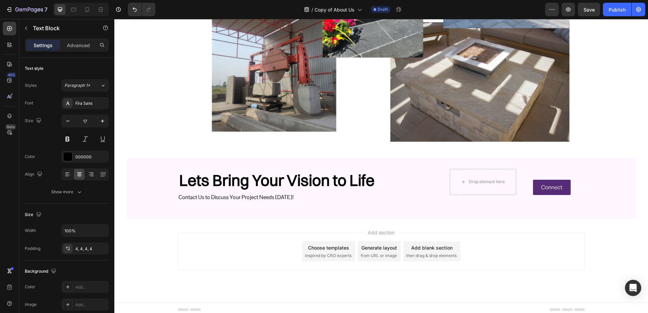
scroll to position [1167, 0]
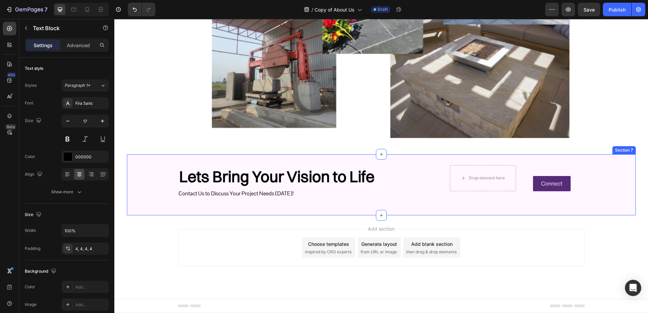
click at [161, 170] on div "Lets Bring Your Vision to Life Heading Contact Us to Discuss Your Project Needs…" at bounding box center [381, 185] width 509 height 40
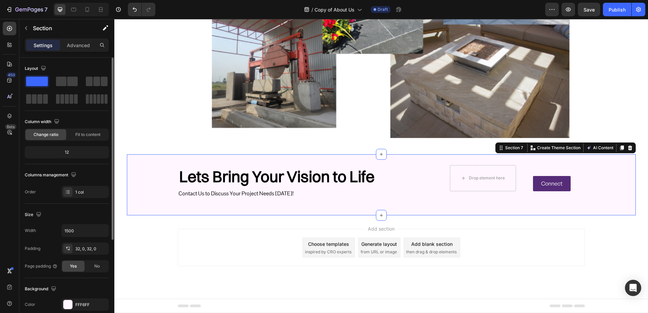
scroll to position [139, 0]
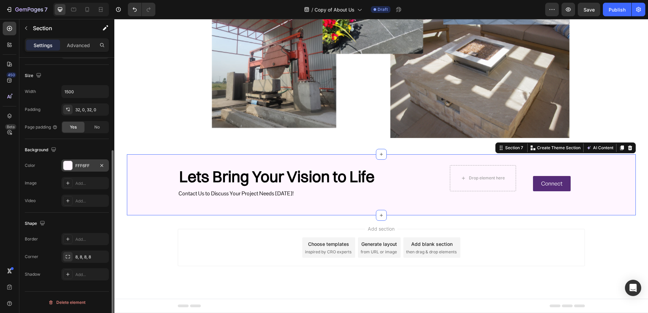
click at [64, 166] on div at bounding box center [67, 165] width 9 height 9
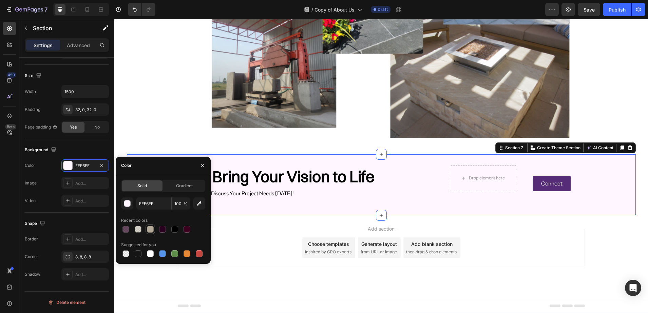
click at [151, 229] on div at bounding box center [150, 229] width 7 height 7
type input "B4AA99"
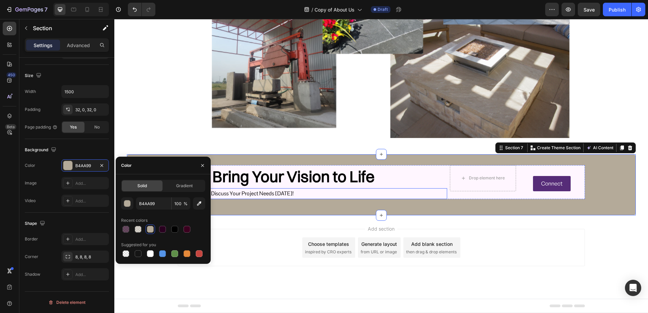
click at [416, 192] on p "Contact Us to Discuss Your Project Needs Today!" at bounding box center [313, 194] width 268 height 10
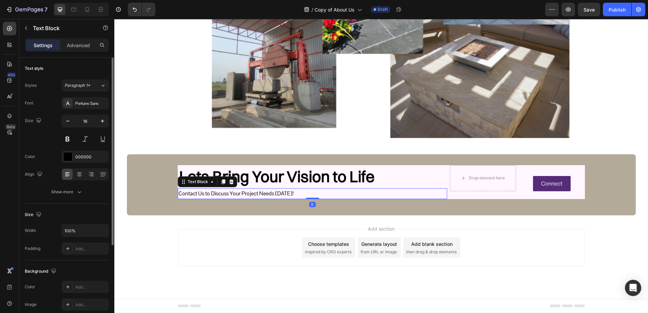
scroll to position [127, 0]
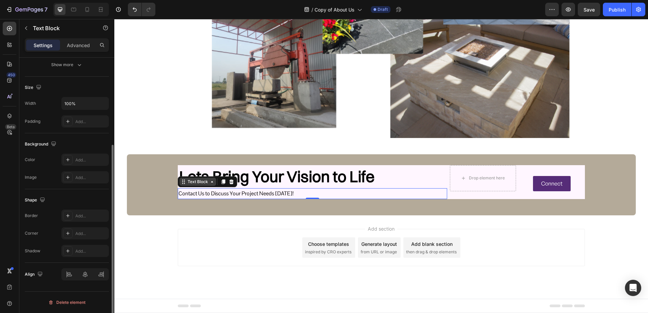
click at [193, 182] on div "Text Block" at bounding box center [197, 182] width 23 height 6
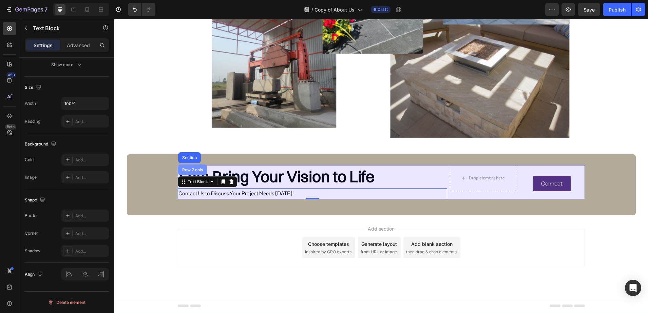
click at [189, 169] on div "Row 2 cols" at bounding box center [192, 170] width 23 height 4
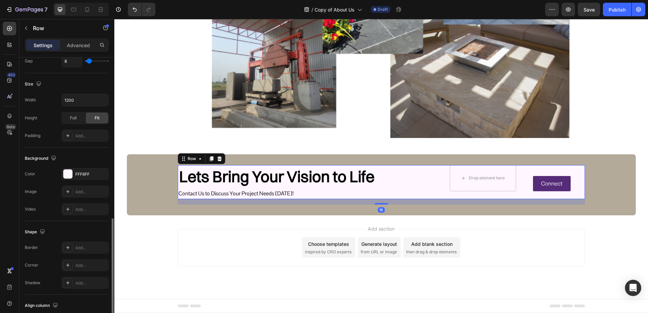
scroll to position [212, 0]
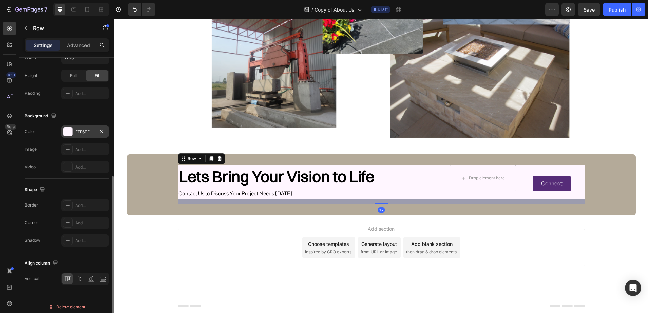
click at [71, 131] on div at bounding box center [67, 131] width 9 height 9
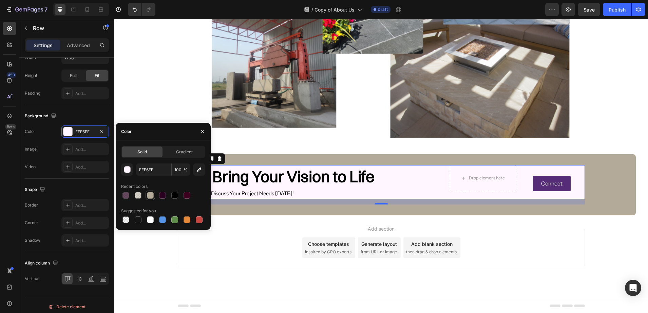
click at [149, 197] on div at bounding box center [150, 195] width 7 height 7
type input "B4AA99"
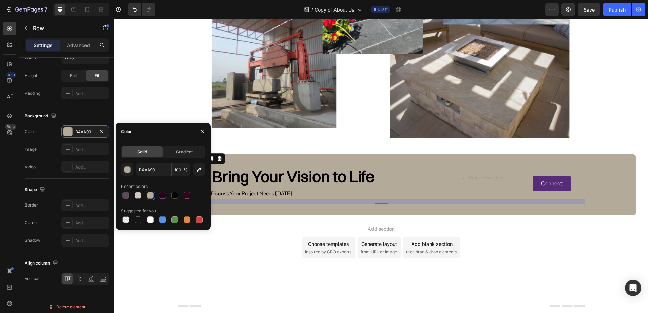
click at [317, 174] on h2 "Lets Bring Your Vision to Life" at bounding box center [313, 176] width 270 height 23
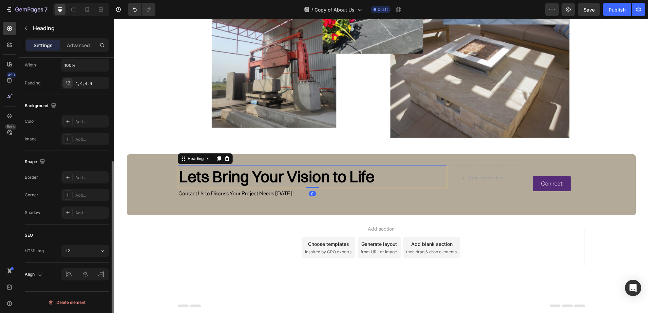
scroll to position [0, 0]
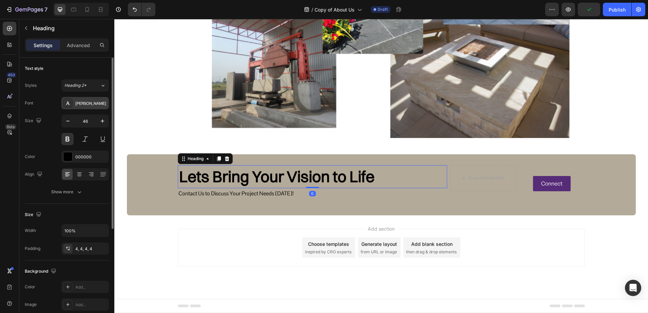
click at [77, 99] on div "[PERSON_NAME]" at bounding box center [85, 103] width 48 height 12
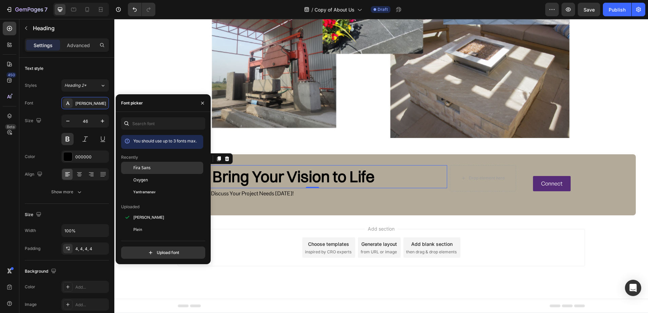
click at [137, 211] on div "Fira Sans" at bounding box center [162, 217] width 82 height 12
click at [254, 191] on p "Contact Us to Discuss Your Project Needs Today!" at bounding box center [313, 194] width 268 height 10
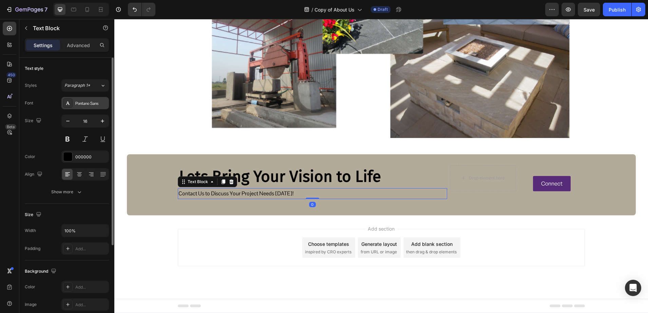
click at [72, 102] on div at bounding box center [68, 103] width 10 height 10
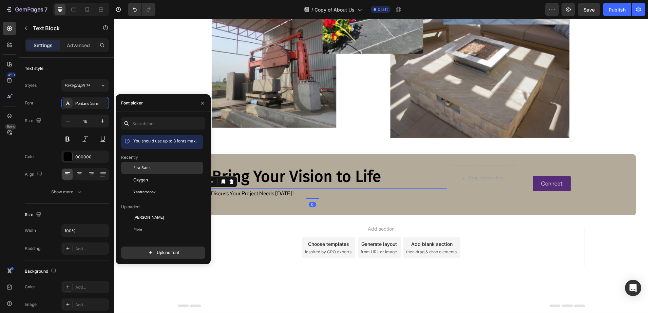
click at [134, 211] on div "Fira Sans" at bounding box center [162, 217] width 82 height 12
click at [551, 183] on p "Connect" at bounding box center [551, 184] width 21 height 10
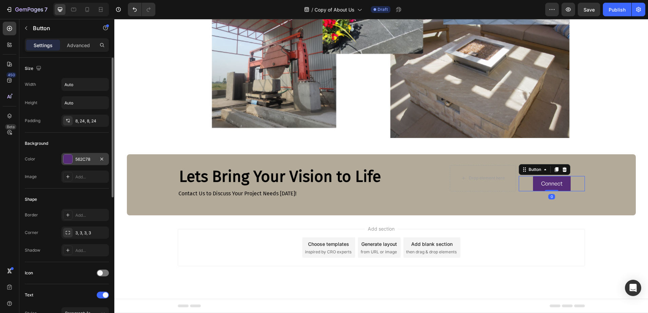
click at [69, 156] on div at bounding box center [67, 159] width 9 height 9
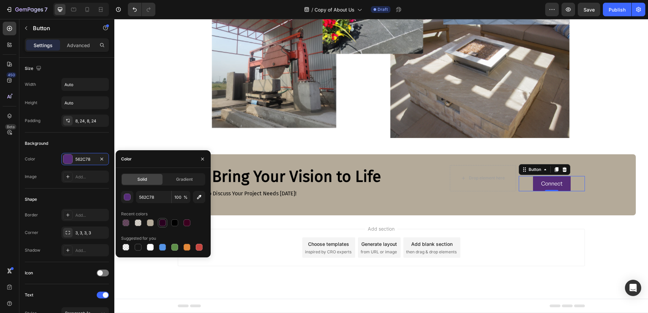
click at [161, 220] on div at bounding box center [162, 223] width 7 height 7
type input "29001F"
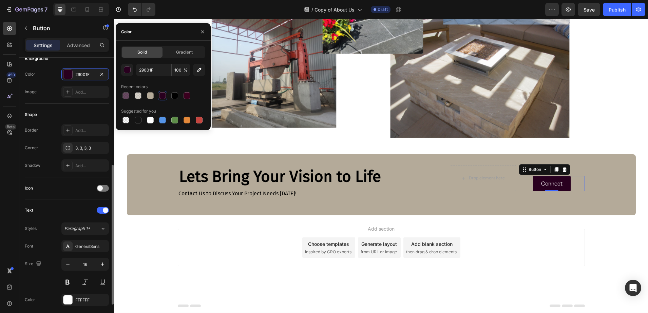
scroll to position [127, 0]
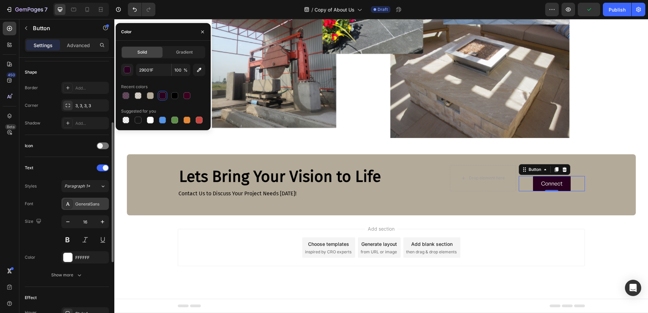
click at [75, 204] on div "GeneralSans" at bounding box center [85, 204] width 48 height 12
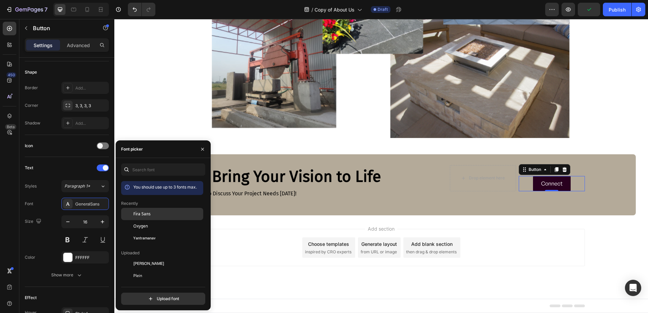
click at [142, 258] on div "Fira Sans" at bounding box center [162, 264] width 82 height 12
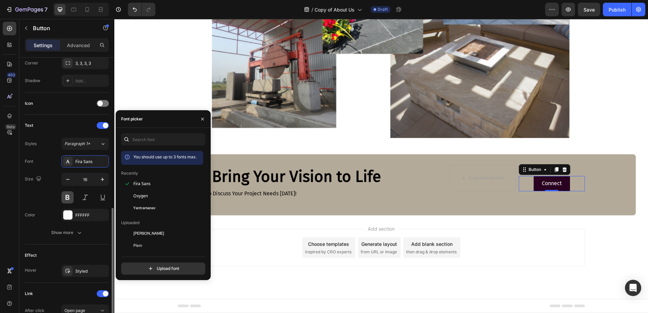
scroll to position [212, 0]
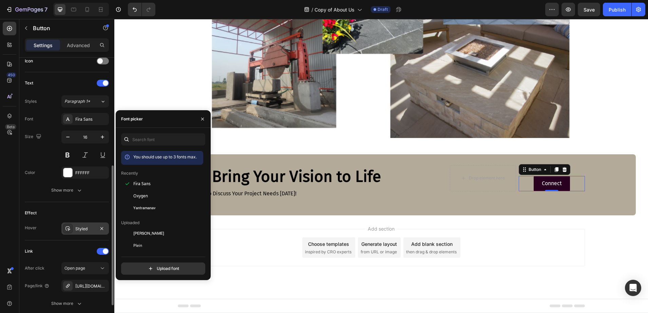
click at [77, 229] on div "Styled" at bounding box center [85, 229] width 20 height 6
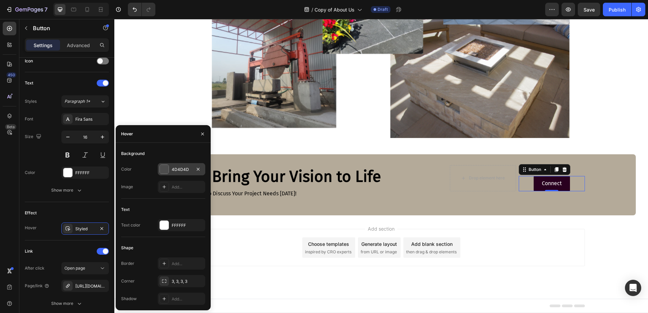
click at [164, 168] on div at bounding box center [164, 169] width 9 height 9
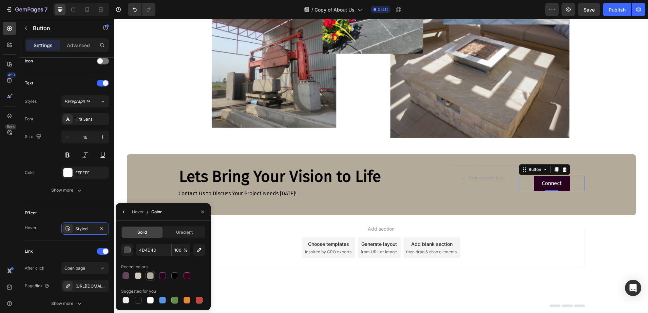
click at [150, 274] on div at bounding box center [150, 276] width 7 height 7
type input "B4AA99"
click at [201, 211] on icon "button" at bounding box center [202, 211] width 5 height 5
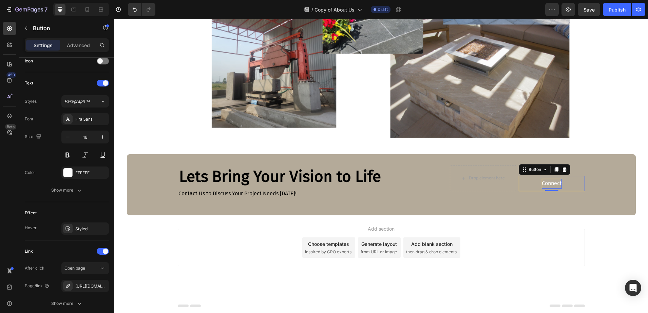
drag, startPoint x: 564, startPoint y: 186, endPoint x: 559, endPoint y: 185, distance: 5.5
click at [564, 186] on link "Connect" at bounding box center [552, 183] width 36 height 15
click at [555, 182] on p "Connect" at bounding box center [552, 184] width 20 height 10
click at [556, 182] on p "Connect" at bounding box center [552, 184] width 20 height 10
click at [634, 182] on section "Lets Bring Your Vision to Life Heading Contact Us to Discuss Your Project Needs…" at bounding box center [382, 184] width 520 height 61
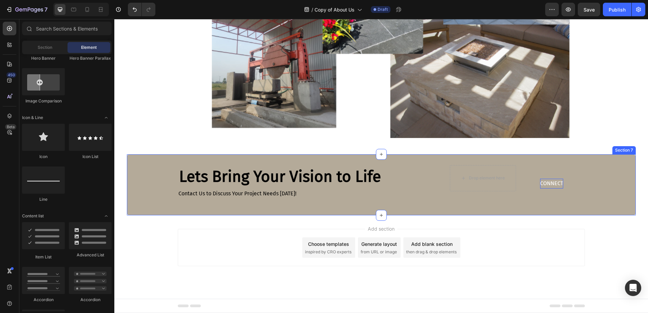
click at [137, 167] on div "Lets Bring Your Vision to Life Heading Contact Us to Discuss Your Project Needs…" at bounding box center [381, 185] width 509 height 40
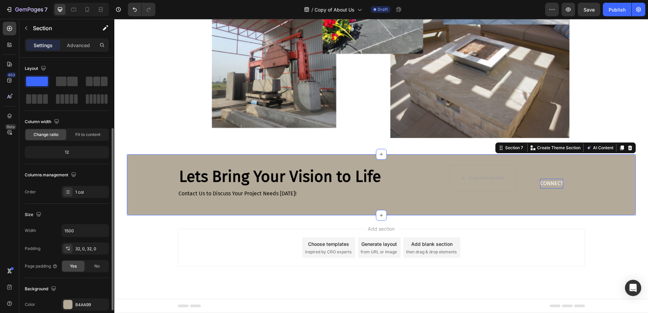
scroll to position [85, 0]
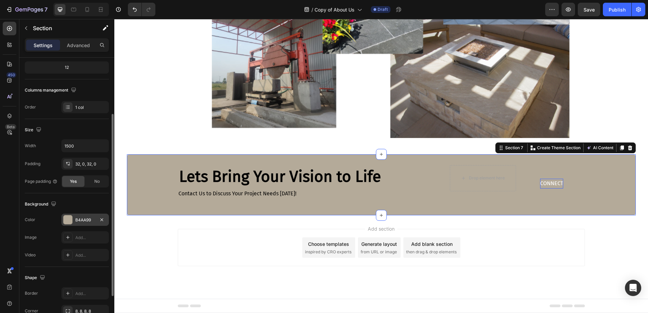
click at [68, 220] on div at bounding box center [67, 220] width 9 height 9
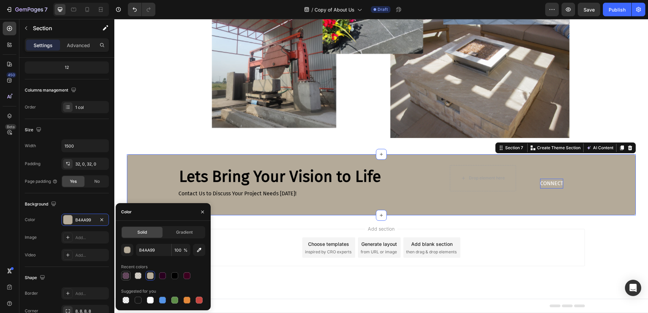
click at [128, 277] on div at bounding box center [126, 276] width 7 height 7
type input "29001F"
type input "70"
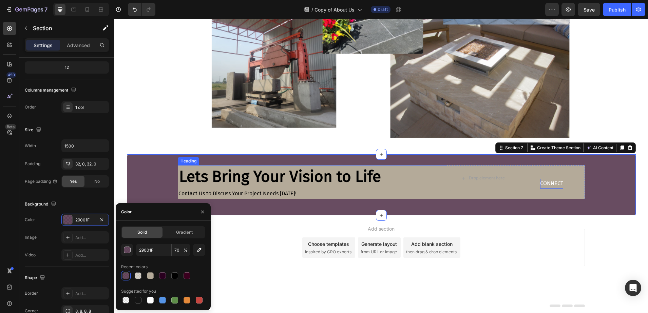
click at [384, 179] on h2 "Lets Bring Your Vision to Life" at bounding box center [313, 176] width 270 height 23
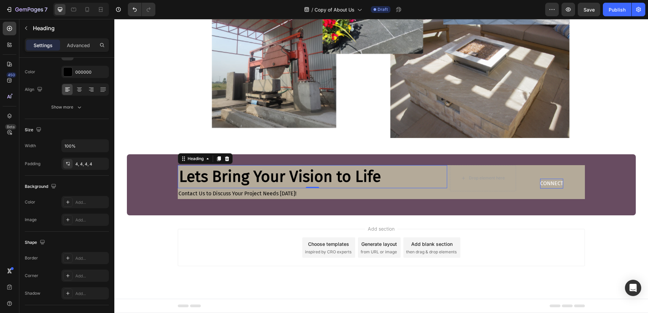
scroll to position [0, 0]
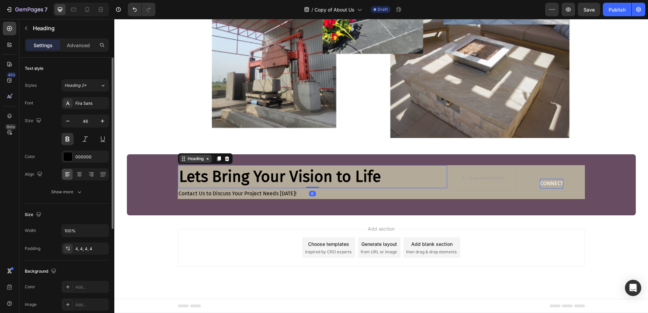
click at [199, 159] on div "Heading" at bounding box center [195, 159] width 19 height 6
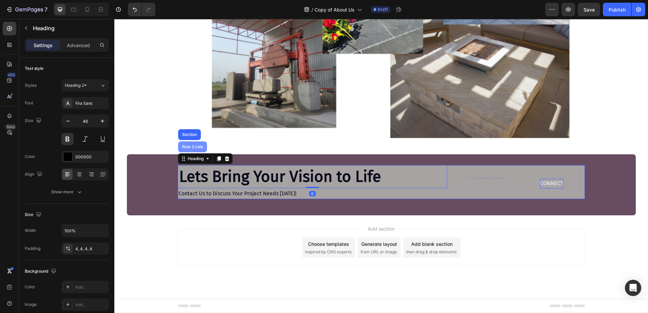
click at [192, 149] on div "Row 2 cols" at bounding box center [192, 147] width 23 height 4
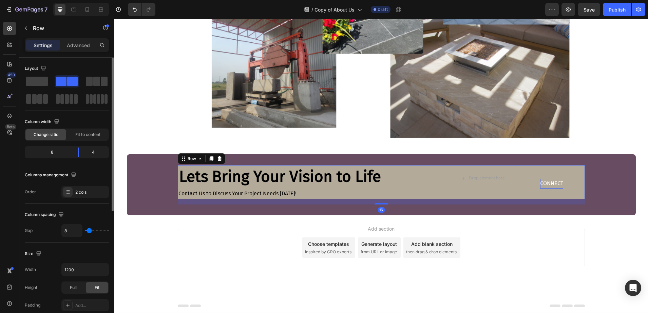
scroll to position [212, 0]
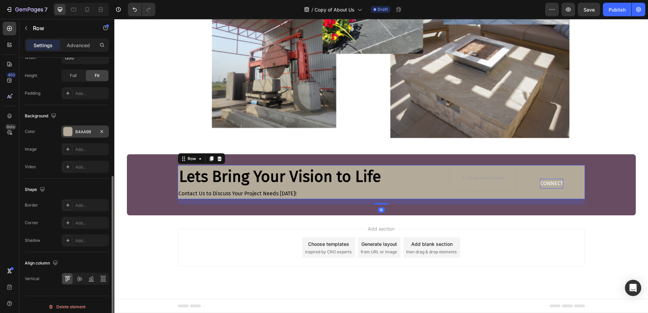
click at [78, 130] on div "B4AA99" at bounding box center [85, 132] width 20 height 6
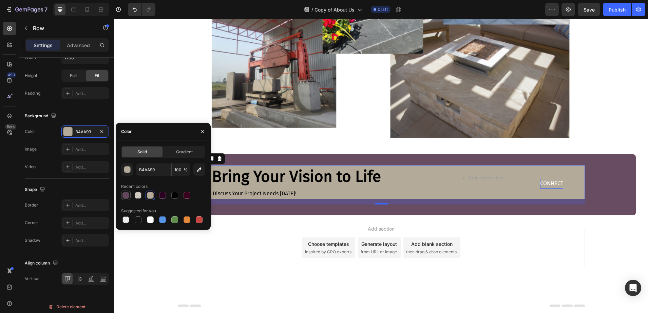
click at [127, 195] on div at bounding box center [126, 195] width 7 height 7
type input "29001F"
type input "70"
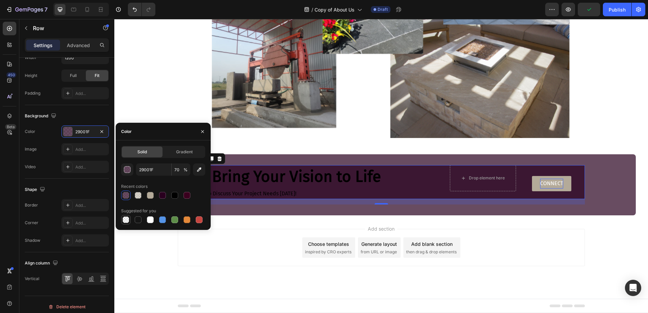
click at [127, 223] on div at bounding box center [126, 220] width 8 height 8
type input "000000"
type input "0"
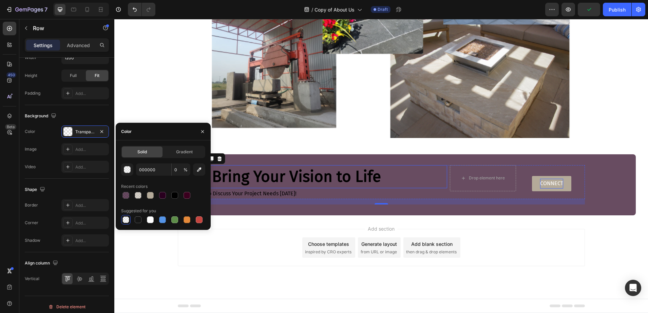
click at [283, 179] on h2 "Lets Bring Your Vision to Life" at bounding box center [313, 176] width 270 height 23
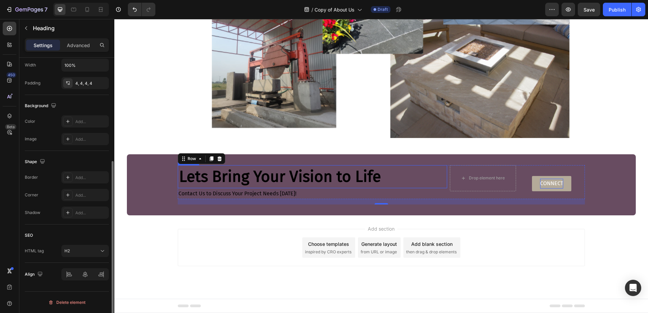
scroll to position [0, 0]
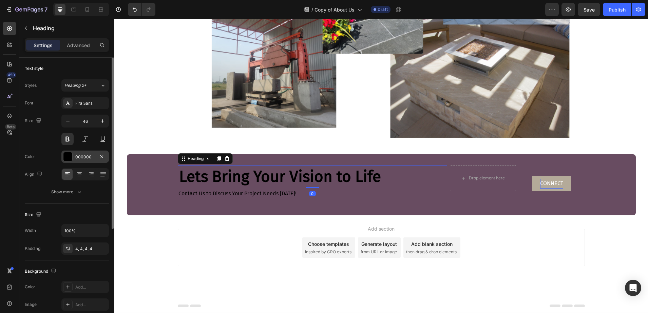
click at [75, 159] on div "000000" at bounding box center [85, 157] width 48 height 12
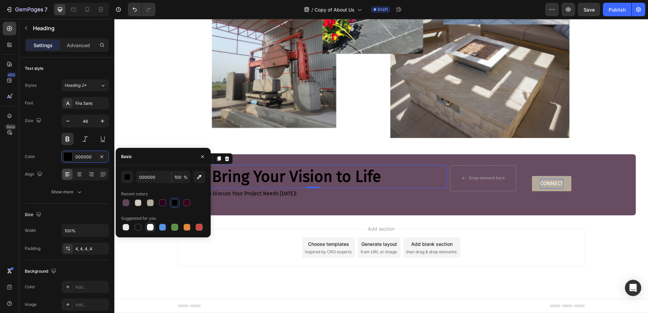
click at [153, 227] on div at bounding box center [150, 227] width 7 height 7
type input "FFFFFF"
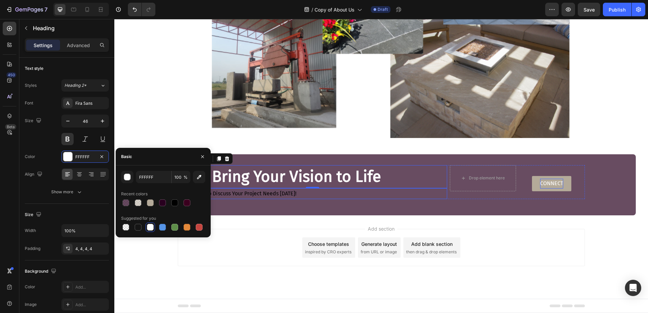
click at [284, 191] on p "Contact Us to Discuss Your Project Needs Today!" at bounding box center [313, 194] width 268 height 10
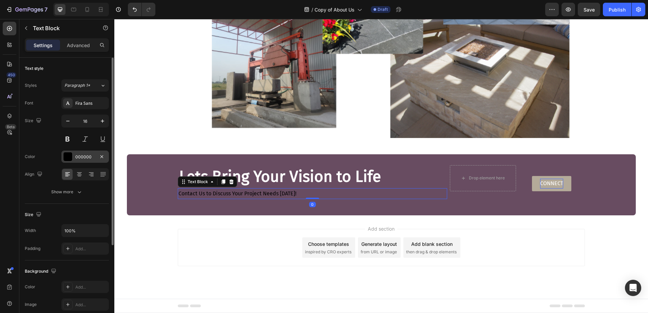
click at [67, 156] on div at bounding box center [67, 156] width 9 height 9
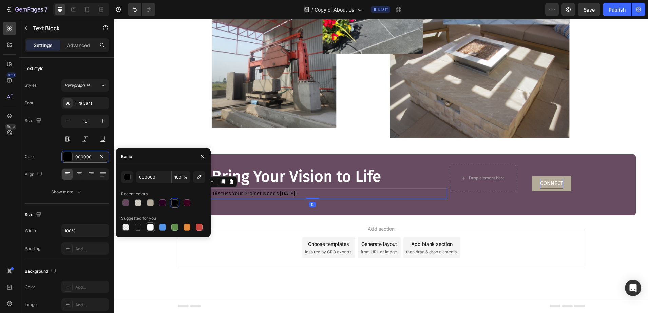
click at [151, 227] on div at bounding box center [150, 227] width 7 height 7
type input "FFFFFF"
click at [235, 156] on div "Lets Bring Your Vision to Life Heading Contact Us to Discuss Your Project Needs…" at bounding box center [381, 184] width 509 height 61
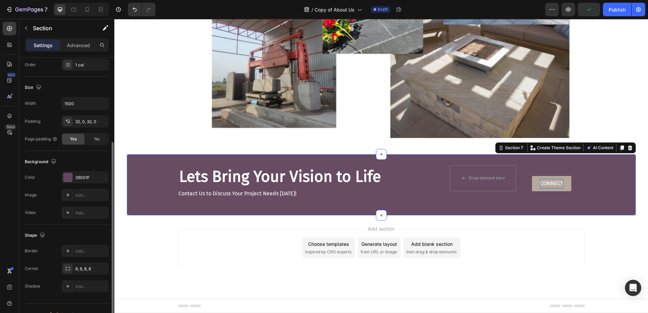
scroll to position [139, 0]
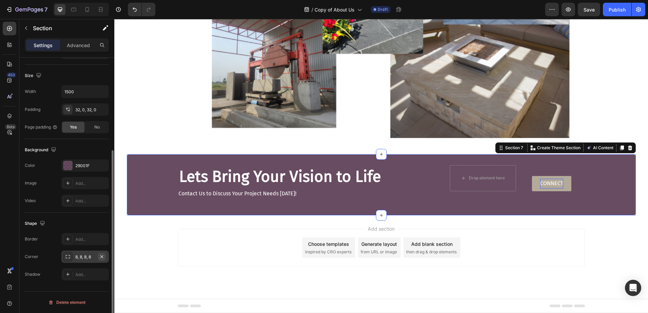
click at [101, 256] on icon "button" at bounding box center [101, 256] width 5 height 5
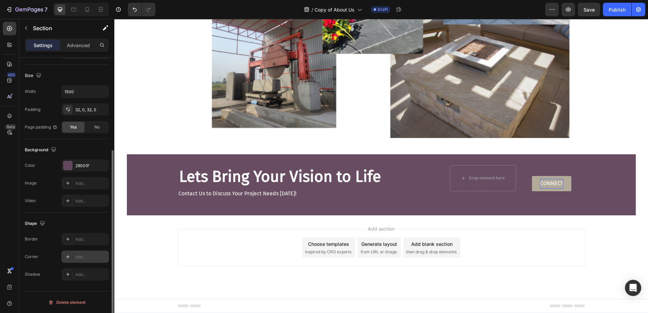
click at [148, 241] on div "Add section Choose templates inspired by CRO experts Generate layout from URL o…" at bounding box center [381, 258] width 534 height 84
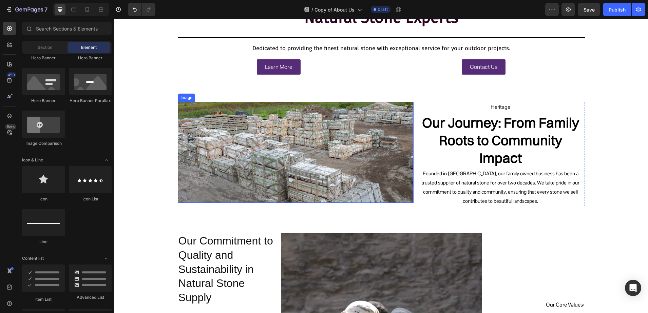
scroll to position [127, 0]
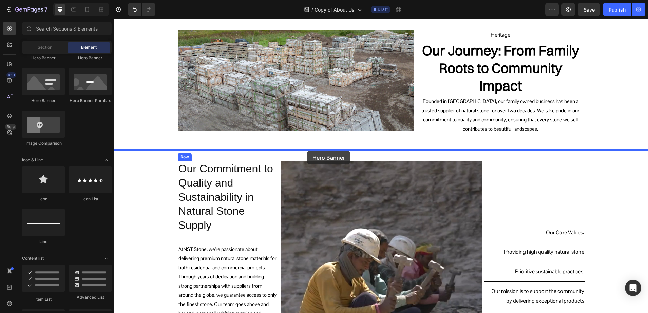
drag, startPoint x: 163, startPoint y: 101, endPoint x: 307, endPoint y: 152, distance: 153.3
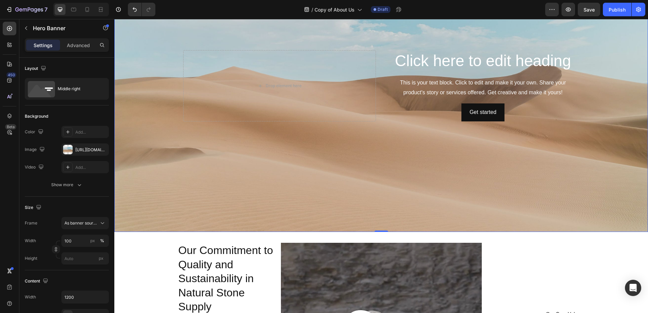
scroll to position [339, 0]
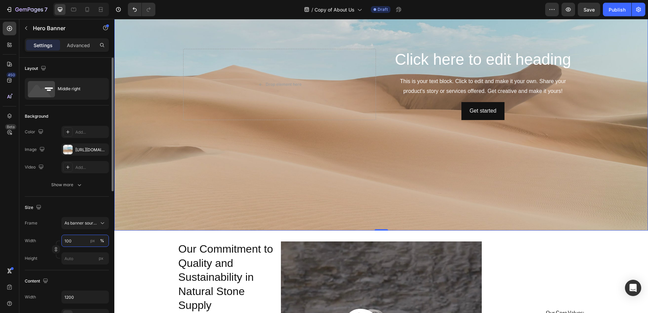
click at [71, 243] on input "100" at bounding box center [85, 241] width 48 height 12
click at [75, 266] on div "Default 1200px" at bounding box center [79, 269] width 56 height 12
type input "1200"
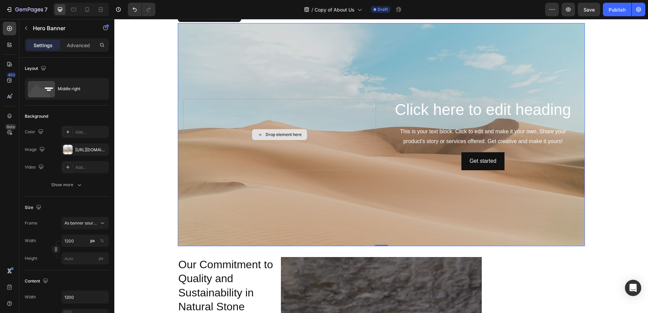
scroll to position [212, 0]
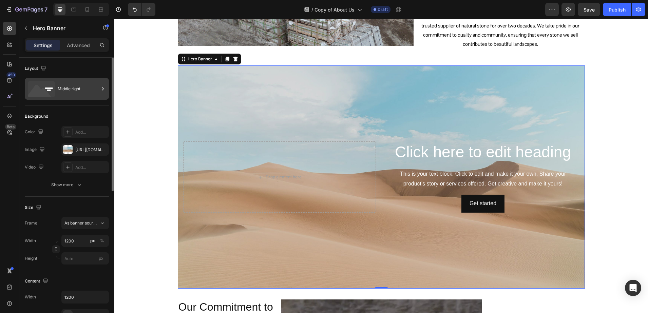
click at [77, 87] on div "Middle right" at bounding box center [78, 89] width 41 height 16
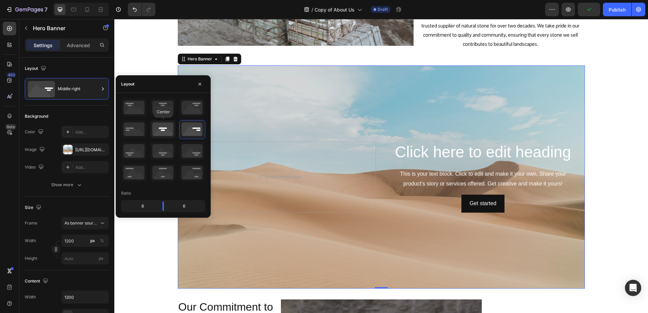
click at [158, 125] on icon at bounding box center [162, 130] width 25 height 18
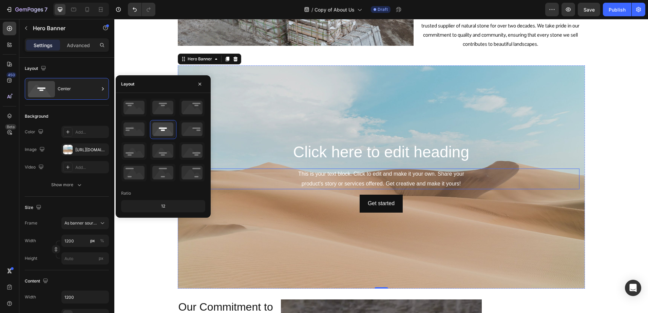
click at [310, 181] on div "This is your text block. Click to edit and make it your own. Share your product…" at bounding box center [381, 179] width 396 height 21
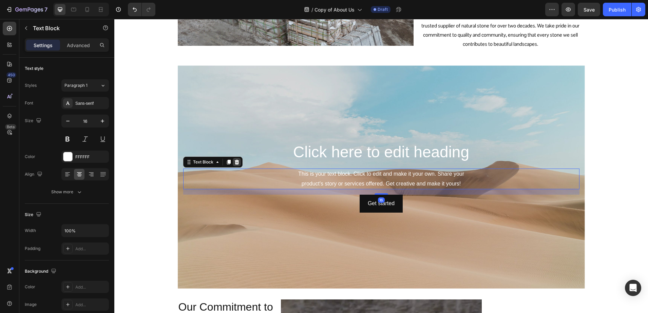
click at [235, 161] on icon at bounding box center [237, 162] width 4 height 5
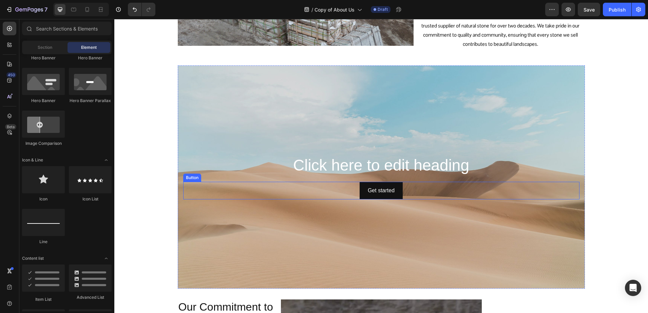
click at [353, 193] on div "Get started Button" at bounding box center [381, 191] width 396 height 18
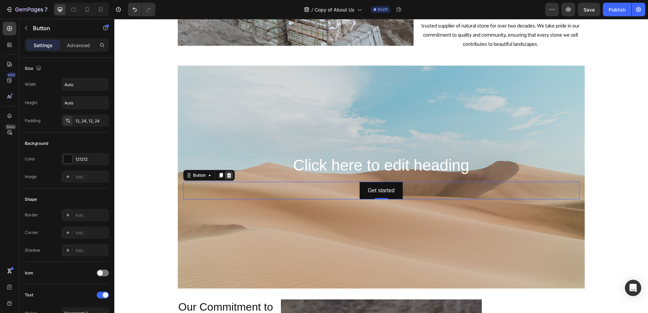
click at [227, 178] on icon at bounding box center [229, 175] width 4 height 5
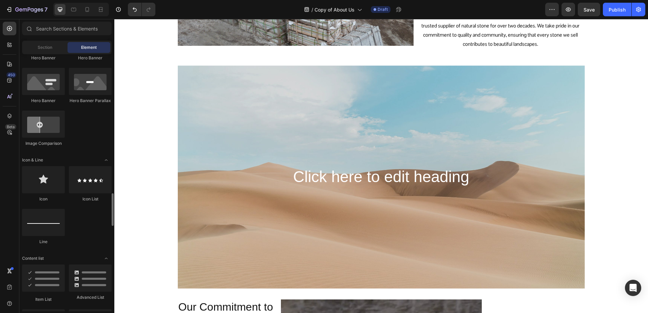
scroll to position [424, 0]
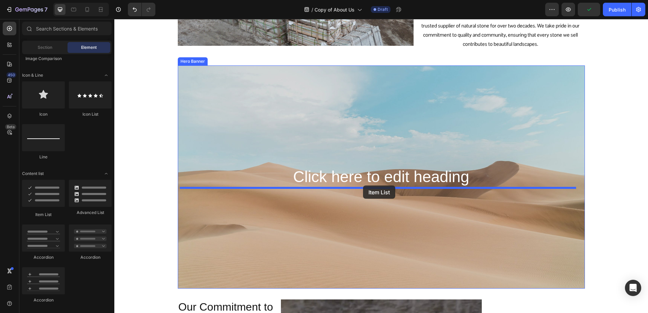
drag, startPoint x: 154, startPoint y: 209, endPoint x: 363, endPoint y: 186, distance: 210.8
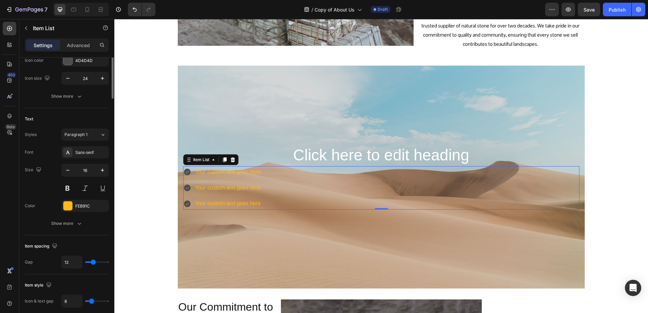
scroll to position [0, 0]
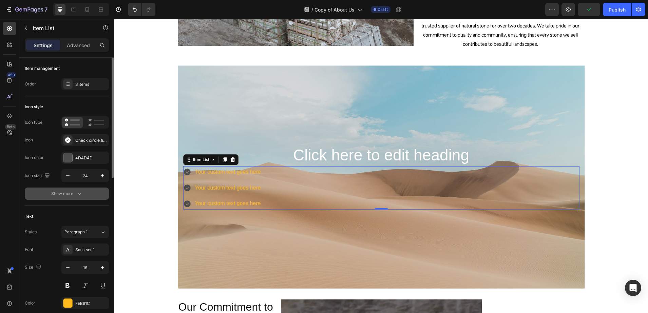
click at [56, 194] on div "Show more" at bounding box center [67, 193] width 32 height 7
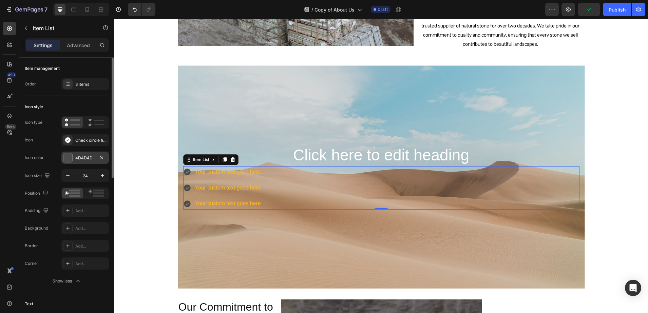
scroll to position [42, 0]
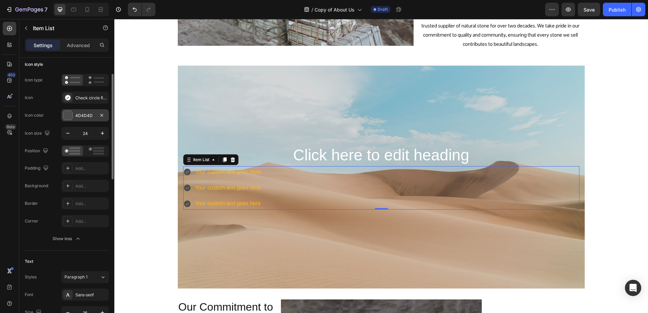
click at [73, 120] on div "4D4D4D" at bounding box center [85, 115] width 48 height 12
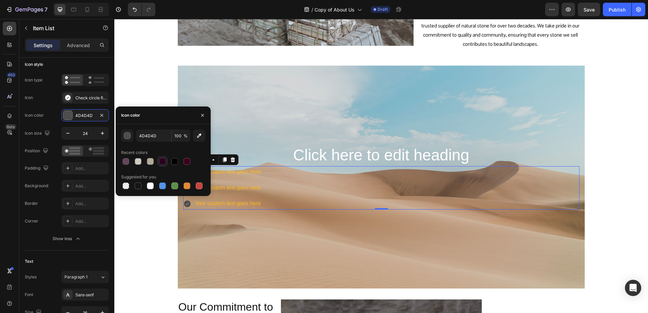
click at [163, 163] on div at bounding box center [162, 161] width 7 height 7
click at [149, 187] on div at bounding box center [150, 186] width 7 height 7
type input "FFFFFF"
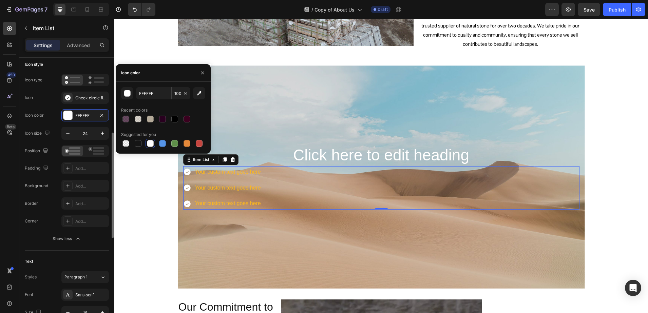
scroll to position [85, 0]
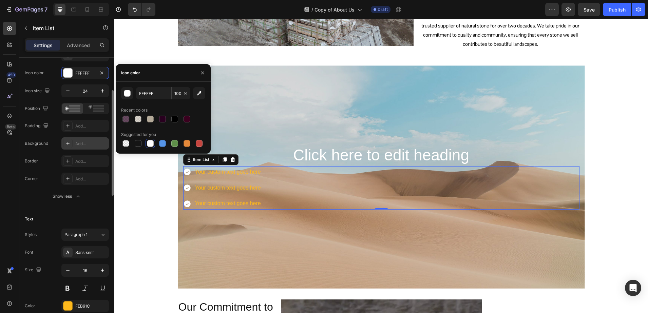
click at [63, 141] on div "Add..." at bounding box center [85, 143] width 48 height 12
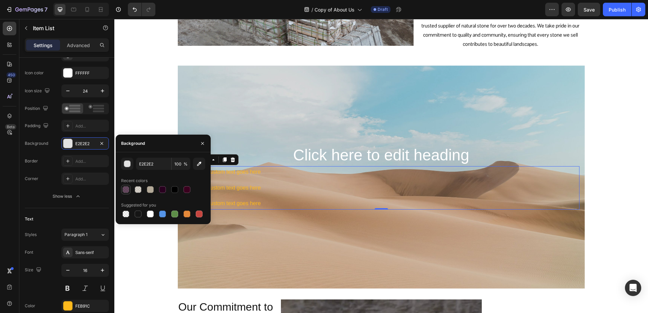
click at [127, 191] on div at bounding box center [126, 189] width 7 height 7
type input "29001F"
type input "70"
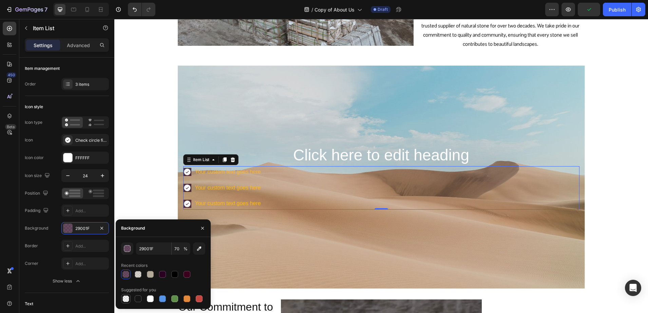
click at [128, 301] on div at bounding box center [126, 299] width 7 height 7
type input "000000"
type input "0"
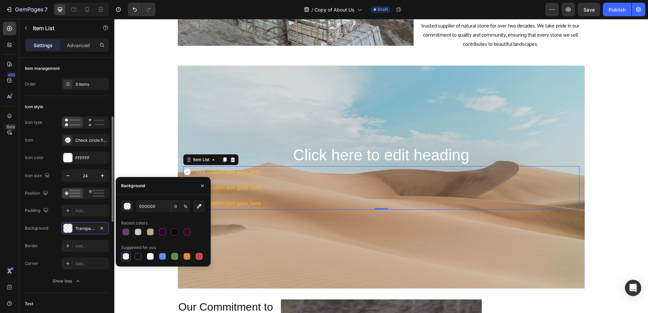
scroll to position [42, 0]
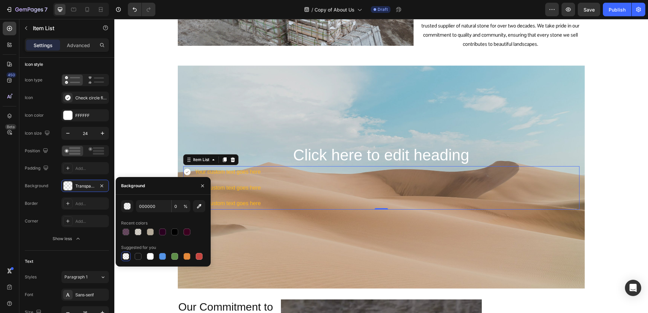
click at [298, 172] on div "Your custom text goes here Your custom text goes here Your custom text goes here" at bounding box center [381, 187] width 396 height 43
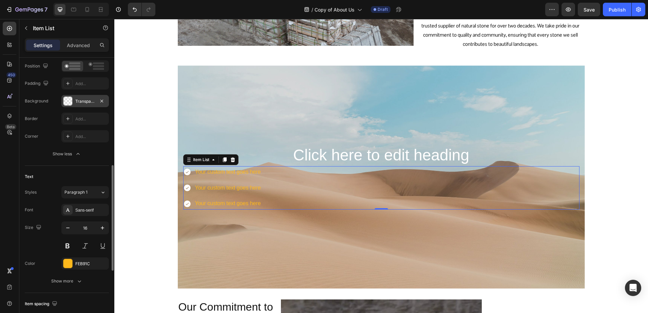
scroll to position [170, 0]
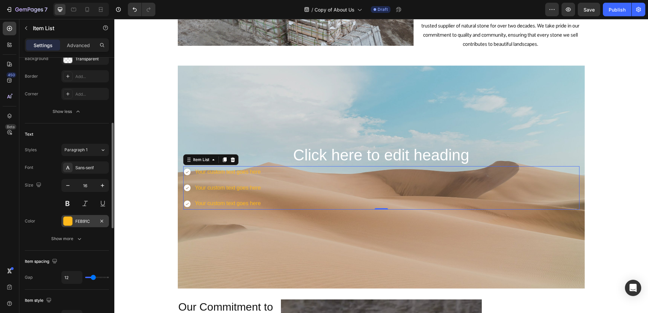
click at [66, 220] on div at bounding box center [67, 221] width 9 height 9
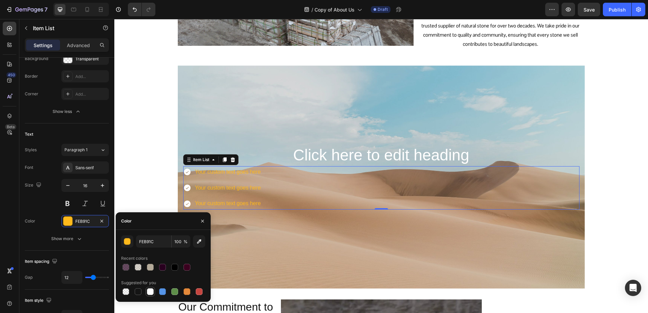
click at [151, 293] on div at bounding box center [150, 292] width 7 height 7
type input "FFFFFF"
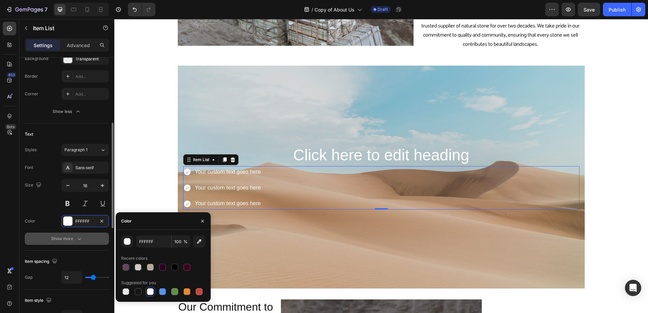
click at [63, 241] on div "Show more" at bounding box center [67, 239] width 32 height 7
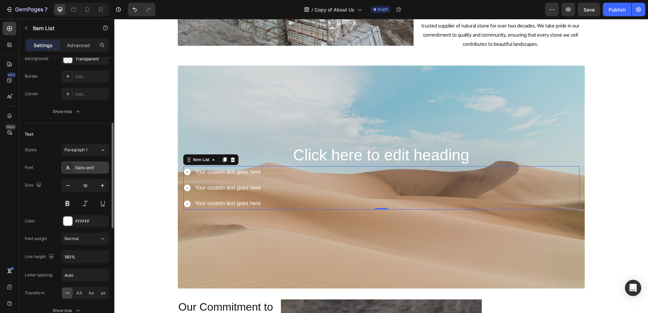
click at [85, 167] on div "Sans-serif" at bounding box center [91, 168] width 32 height 6
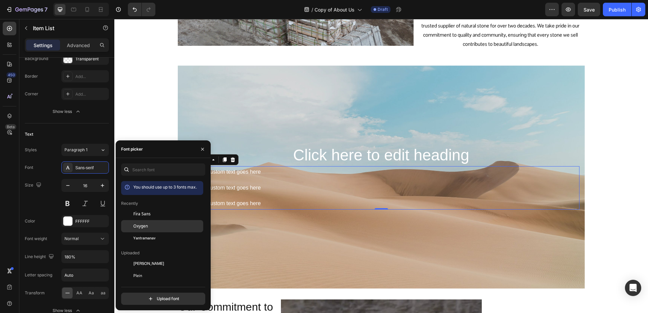
click at [140, 294] on div "Oxygen" at bounding box center [162, 300] width 82 height 12
click at [100, 183] on icon "button" at bounding box center [102, 185] width 7 height 7
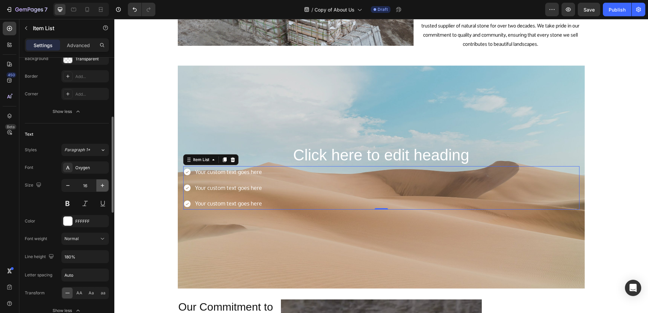
type input "17"
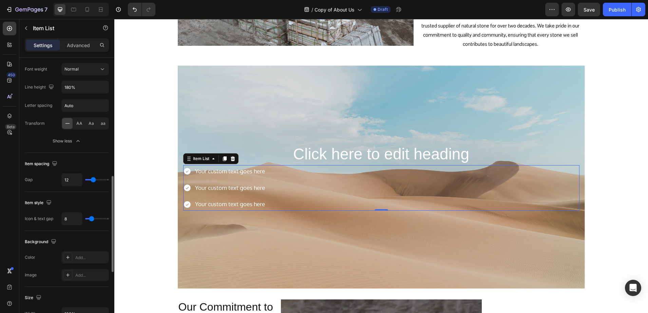
scroll to position [382, 0]
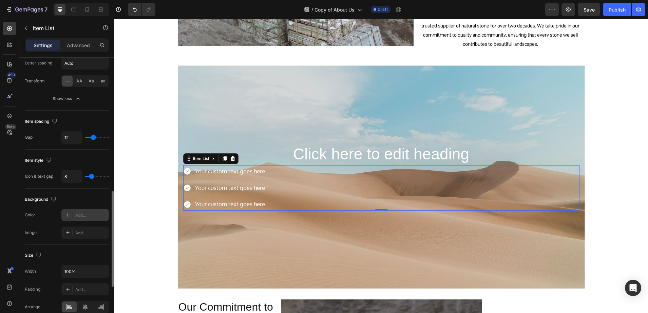
click at [64, 212] on div at bounding box center [68, 215] width 10 height 10
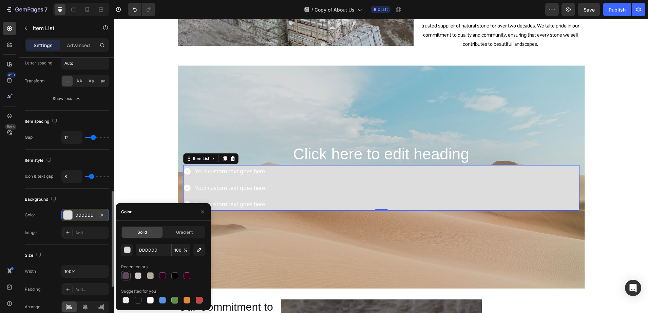
click at [126, 278] on div at bounding box center [126, 276] width 7 height 7
type input "29001F"
type input "70"
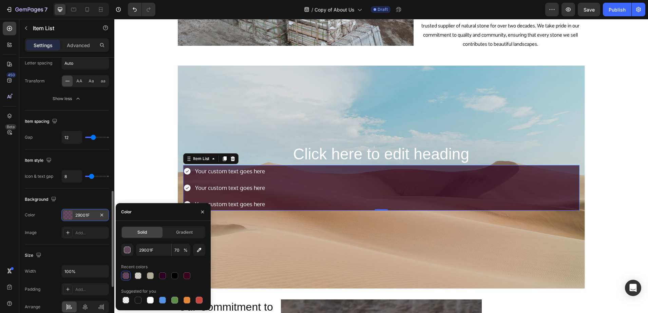
scroll to position [424, 0]
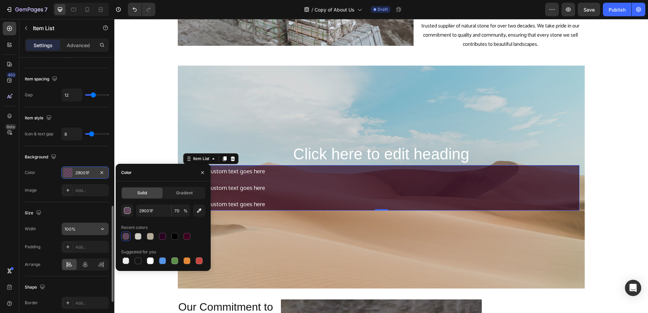
click at [71, 228] on input "100%" at bounding box center [85, 229] width 47 height 12
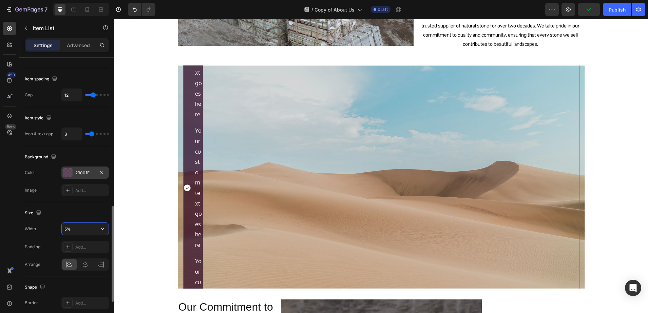
type input "50%"
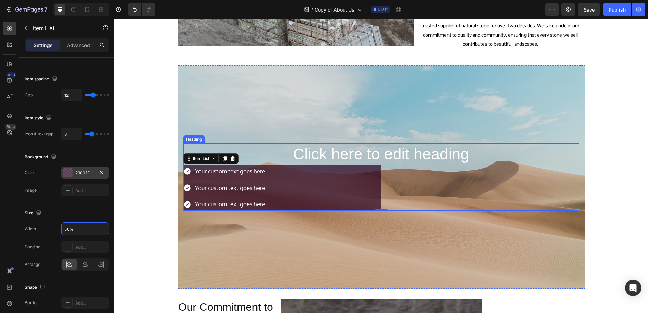
click at [303, 156] on h2 "Click here to edit heading" at bounding box center [381, 155] width 396 height 22
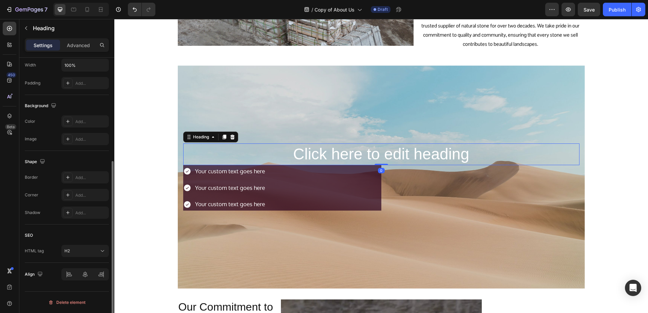
scroll to position [0, 0]
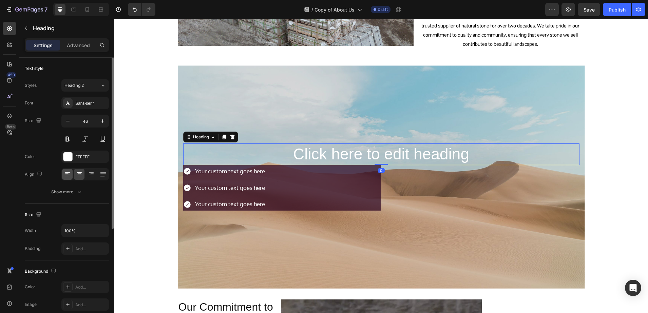
click at [66, 177] on icon at bounding box center [67, 174] width 7 height 7
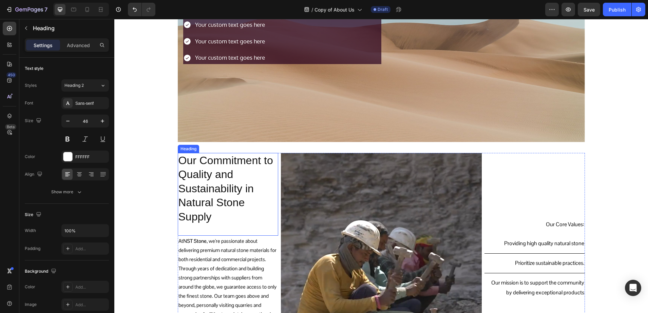
scroll to position [382, 0]
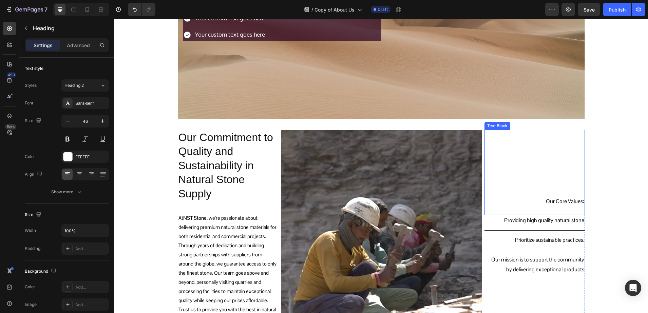
click at [557, 203] on p "Our Core Values:" at bounding box center [534, 202] width 99 height 10
click at [550, 201] on p "Our Core Values:" at bounding box center [534, 202] width 99 height 10
drag, startPoint x: 540, startPoint y: 202, endPoint x: 582, endPoint y: 204, distance: 42.2
click at [582, 204] on section "Our Commitment to Quality and Sustainability in Natural Stone Supply Heading At…" at bounding box center [381, 227] width 418 height 217
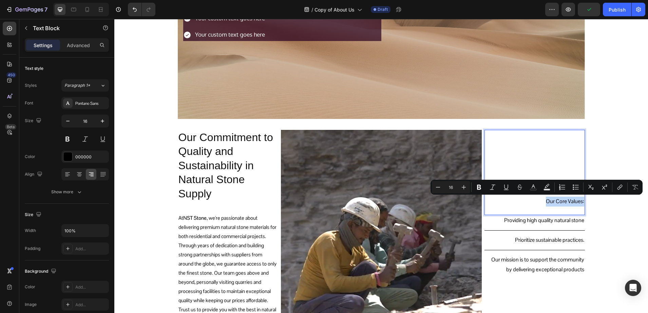
copy p "Our Core Values:"
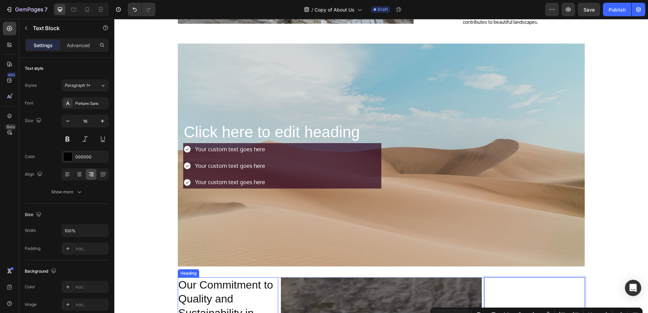
scroll to position [212, 0]
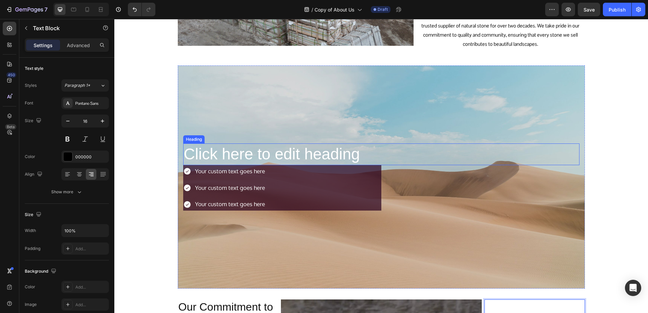
click at [240, 149] on h2 "Click here to edit heading" at bounding box center [381, 155] width 396 height 22
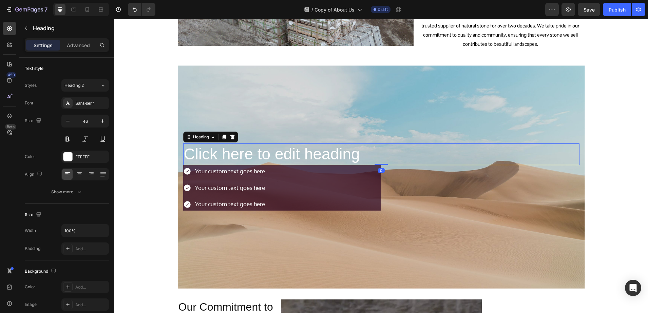
click at [349, 155] on h2 "Click here to edit heading" at bounding box center [381, 155] width 396 height 22
click at [359, 154] on p "Click here to edit heading" at bounding box center [381, 154] width 395 height 20
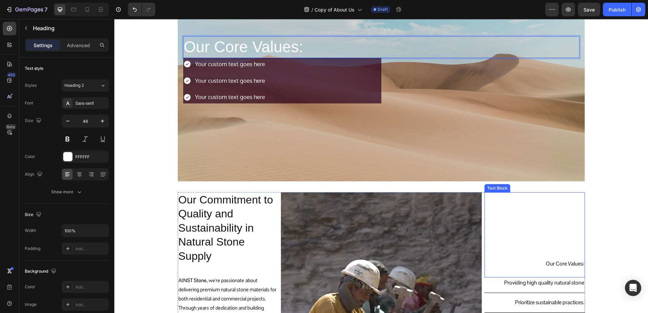
scroll to position [339, 0]
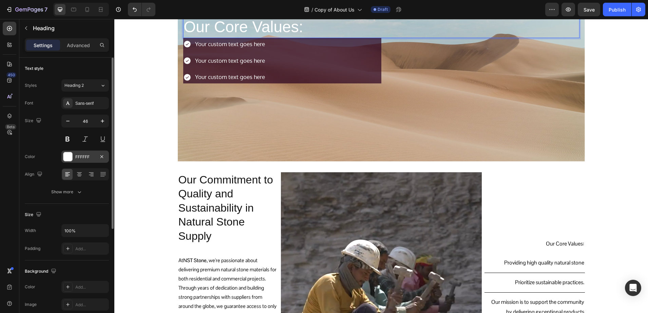
click at [78, 161] on div "FFFFFF" at bounding box center [85, 157] width 48 height 12
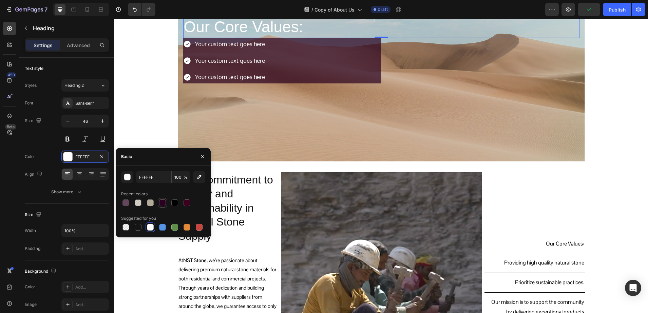
click at [163, 204] on div at bounding box center [162, 203] width 7 height 7
type input "29001F"
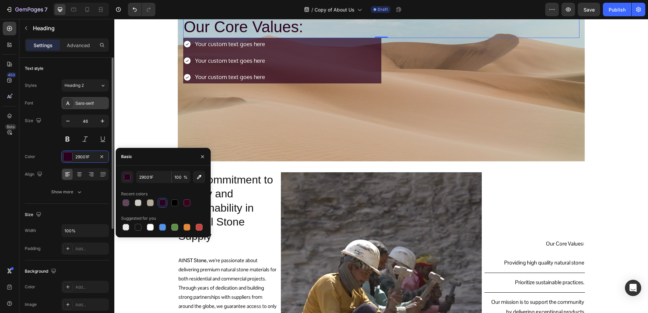
click at [81, 105] on div "Sans-serif" at bounding box center [91, 103] width 32 height 6
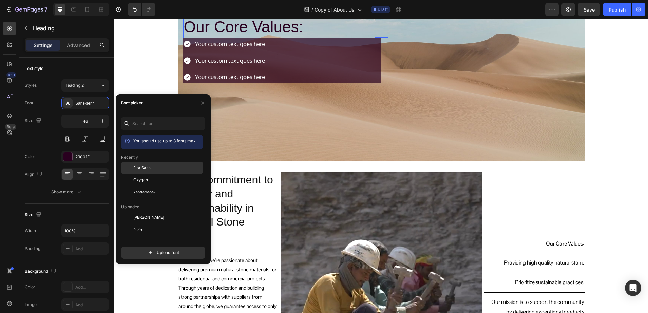
click at [149, 166] on span "Fira Sans" at bounding box center [141, 168] width 17 height 6
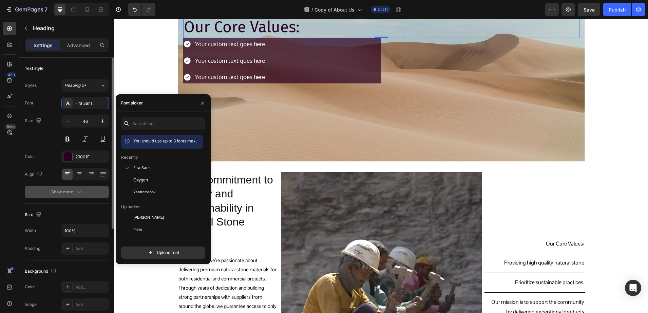
click at [62, 189] on div "Show more" at bounding box center [67, 192] width 32 height 7
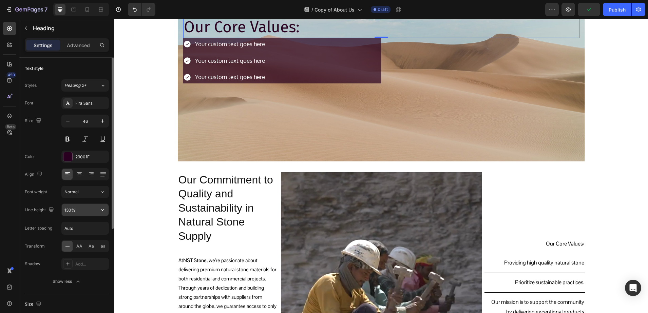
click at [69, 208] on input "130%" at bounding box center [85, 210] width 47 height 12
click at [104, 210] on icon "button" at bounding box center [102, 210] width 7 height 7
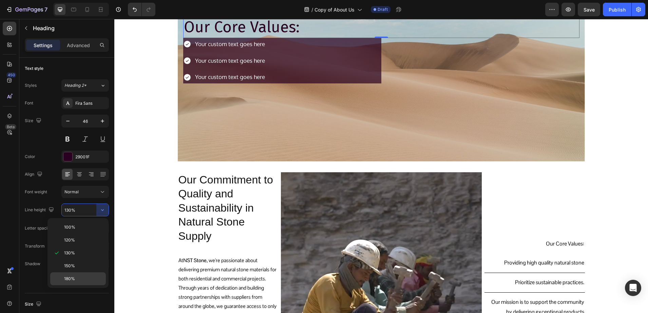
click at [71, 274] on div "180%" at bounding box center [78, 279] width 56 height 13
type input "180%"
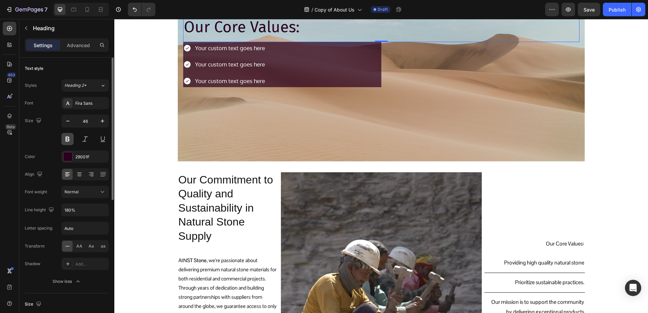
click at [71, 140] on button at bounding box center [67, 139] width 12 height 12
click at [70, 196] on button "Normal" at bounding box center [85, 192] width 48 height 12
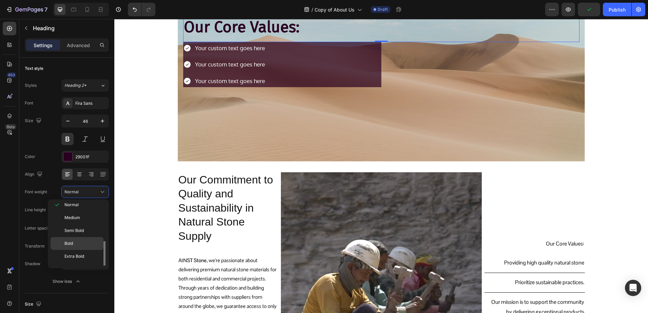
scroll to position [53, 0]
click at [75, 255] on div "Black" at bounding box center [77, 259] width 53 height 13
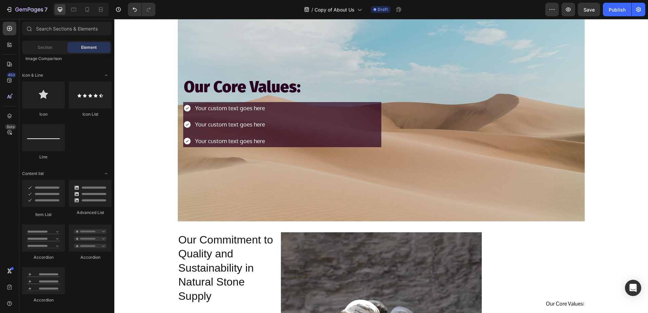
scroll to position [255, 0]
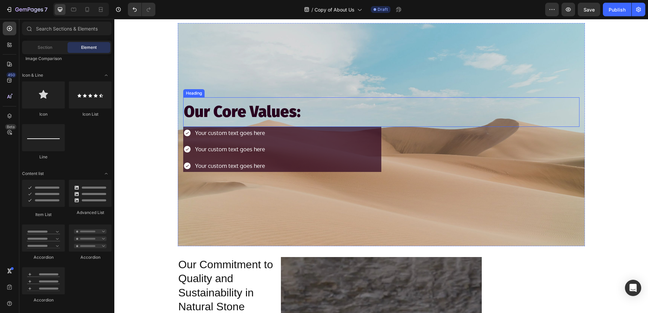
click at [236, 110] on p "Our Core Values:" at bounding box center [381, 112] width 395 height 28
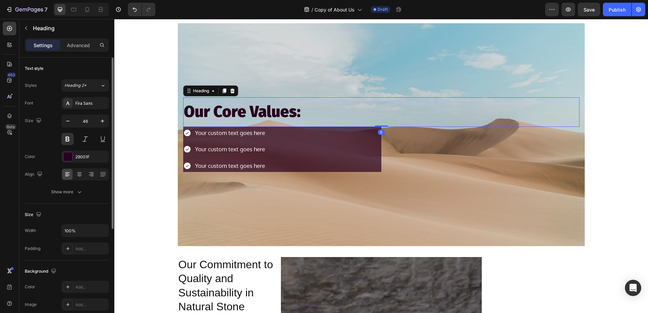
click at [75, 145] on div at bounding box center [85, 139] width 48 height 12
click at [68, 155] on div at bounding box center [67, 156] width 9 height 9
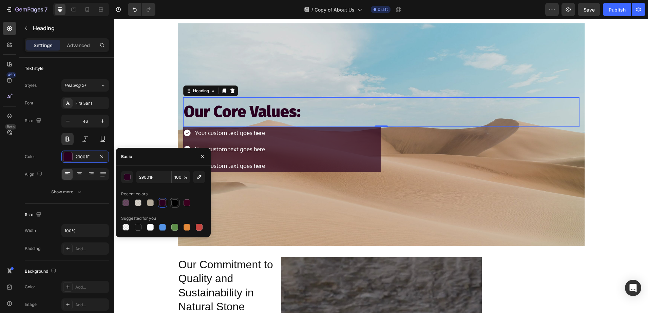
click at [178, 202] on div at bounding box center [175, 203] width 8 height 8
type input "000000"
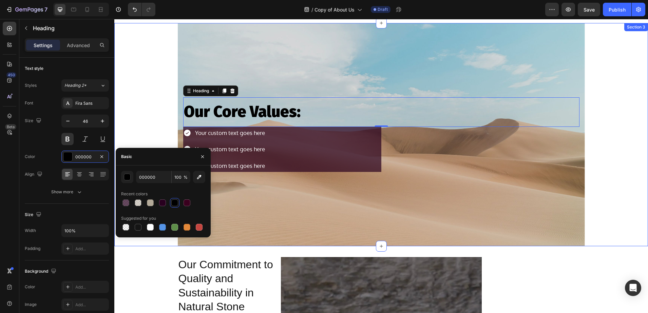
click at [147, 121] on div "Our Core Values: Heading 0 Your custom text goes here Your custom text goes her…" at bounding box center [381, 134] width 534 height 223
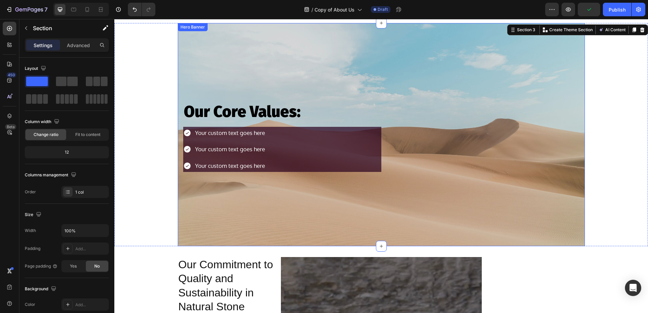
click at [219, 69] on div "Background Image" at bounding box center [381, 134] width 407 height 223
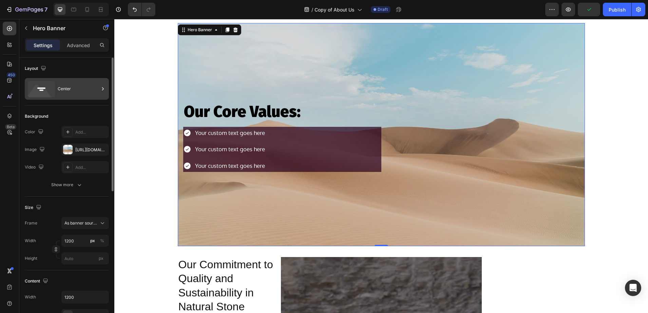
click at [65, 87] on div "Center" at bounding box center [78, 89] width 41 height 16
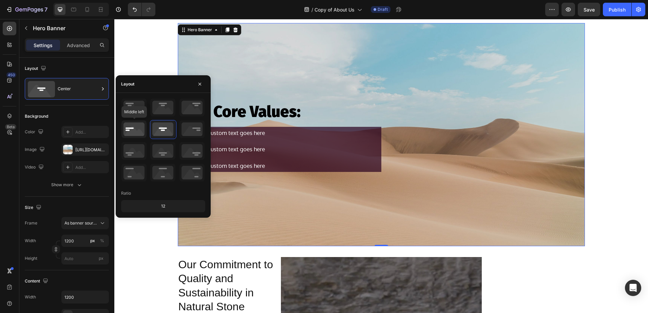
click at [133, 129] on icon at bounding box center [134, 130] width 25 height 18
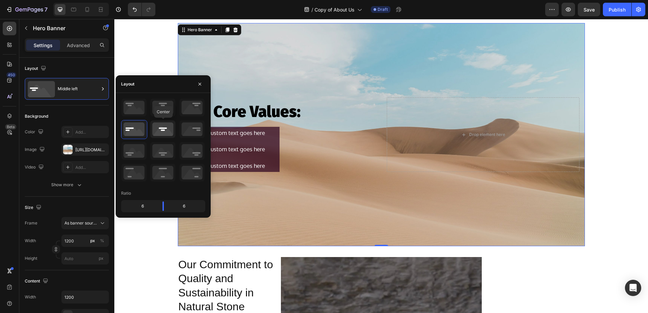
click at [159, 133] on icon at bounding box center [162, 130] width 25 height 18
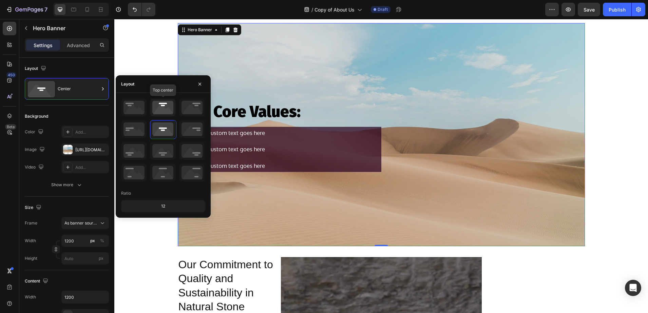
click at [167, 115] on icon at bounding box center [162, 108] width 25 height 18
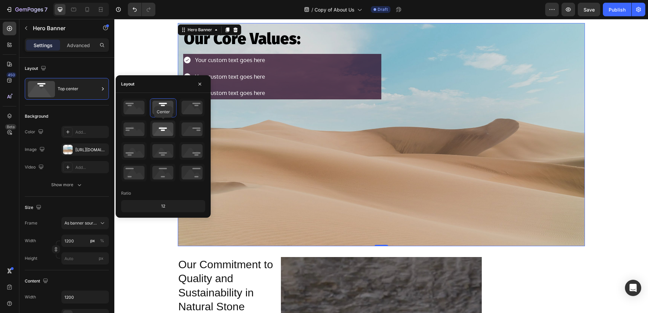
click at [165, 130] on icon at bounding box center [162, 130] width 25 height 18
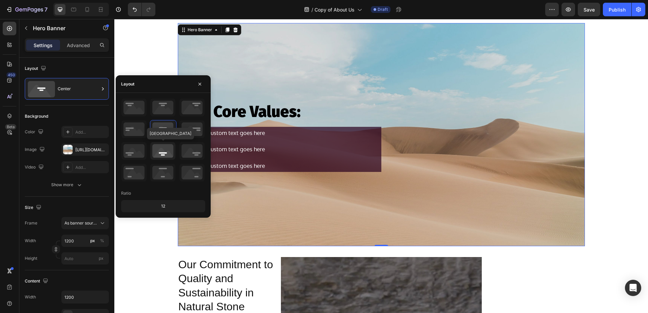
click at [165, 155] on icon at bounding box center [162, 151] width 25 height 18
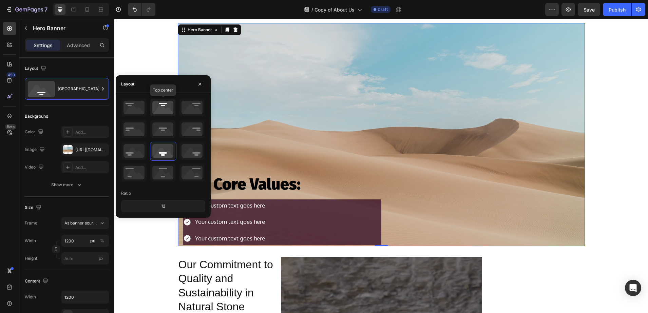
click at [159, 116] on icon at bounding box center [162, 108] width 25 height 18
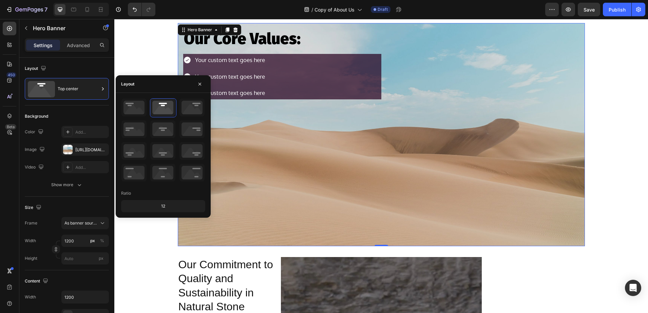
click at [151, 67] on div "Our Core Values: Heading Your custom text goes here Your custom text goes here …" at bounding box center [381, 134] width 534 height 223
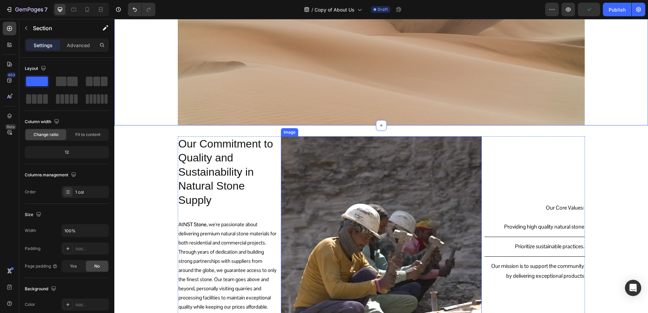
scroll to position [382, 0]
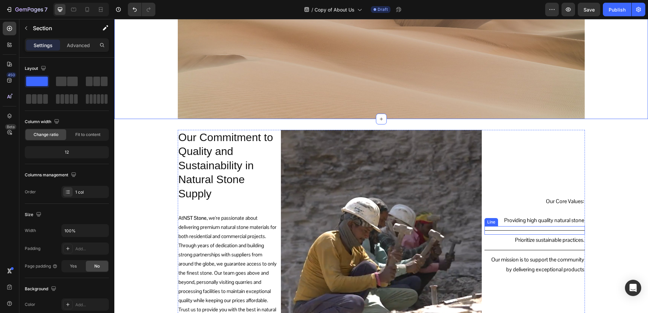
click at [542, 220] on p "Providing high quality natural stone" at bounding box center [536, 221] width 95 height 10
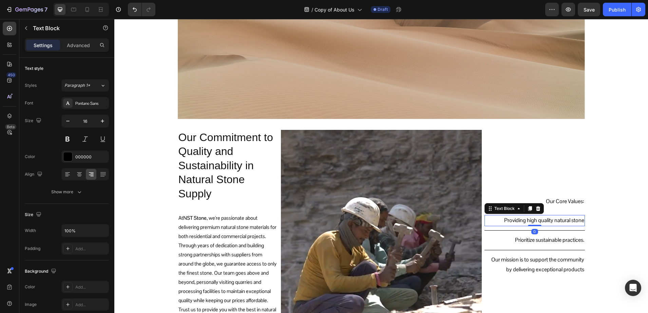
click at [542, 220] on p "Providing high quality natural stone" at bounding box center [536, 221] width 95 height 10
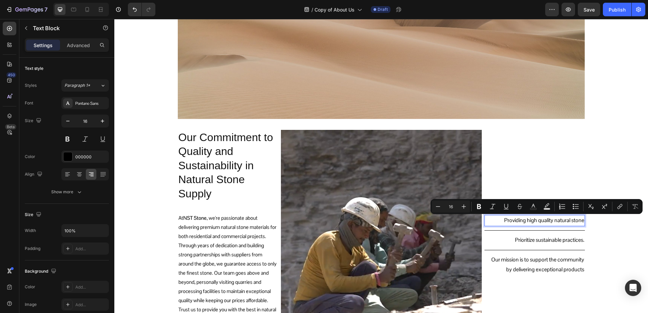
click at [574, 222] on p "Providing high quality natural stone" at bounding box center [536, 221] width 95 height 10
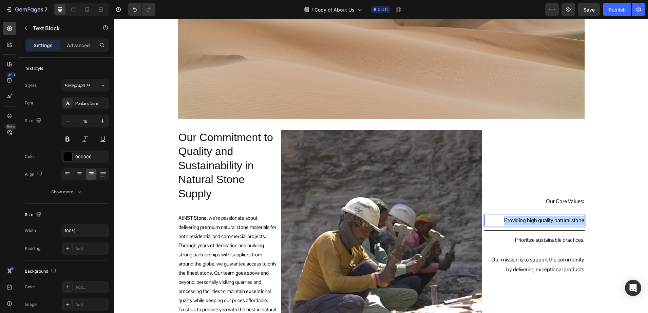
drag, startPoint x: 580, startPoint y: 220, endPoint x: 501, endPoint y: 218, distance: 78.4
click at [501, 218] on p "Providing high quality natural stone" at bounding box center [536, 221] width 95 height 10
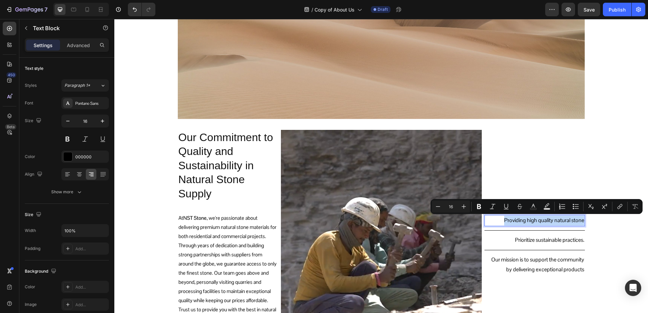
copy p "Providing high quality natural stone"
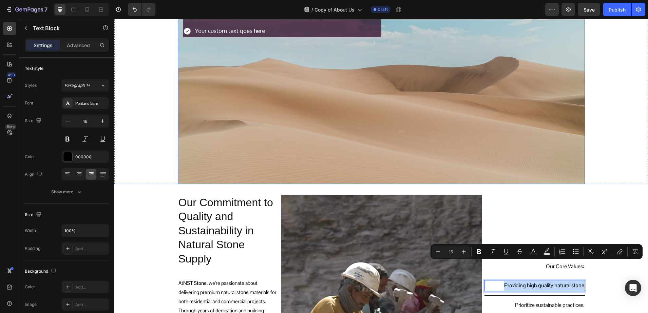
scroll to position [255, 0]
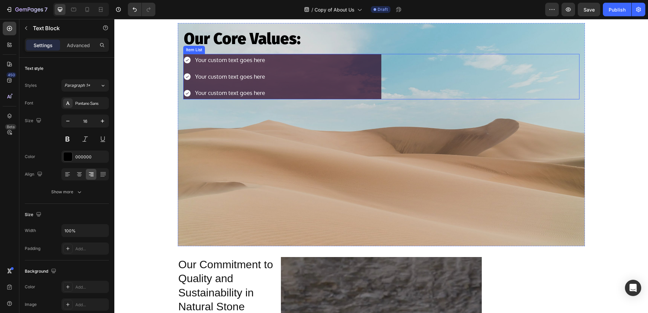
click at [255, 64] on div "Your custom text goes here" at bounding box center [230, 60] width 72 height 13
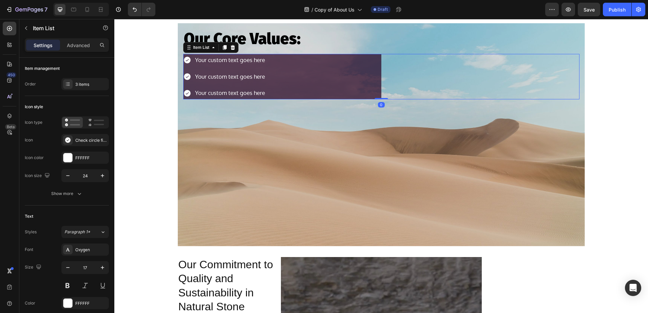
click at [260, 59] on div "Your custom text goes here" at bounding box center [230, 60] width 72 height 13
click at [262, 62] on div "Your custom text goes here" at bounding box center [230, 60] width 72 height 13
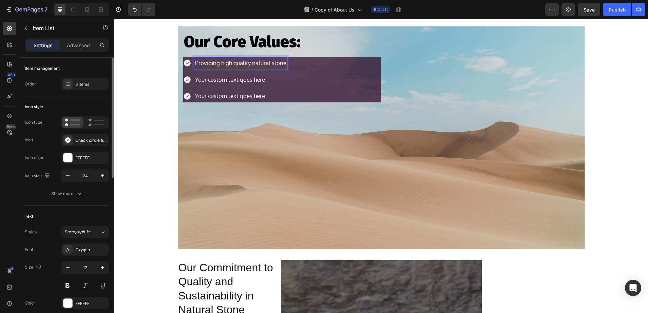
scroll to position [127, 0]
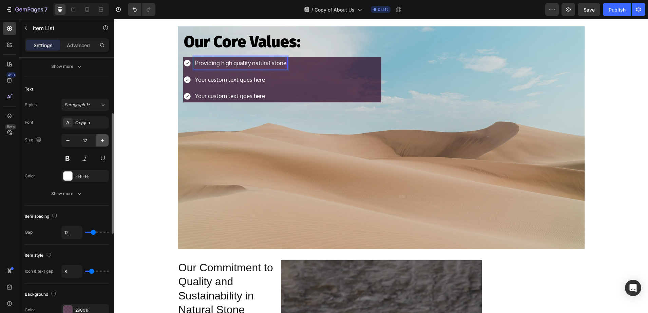
click at [106, 144] on icon "button" at bounding box center [102, 140] width 7 height 7
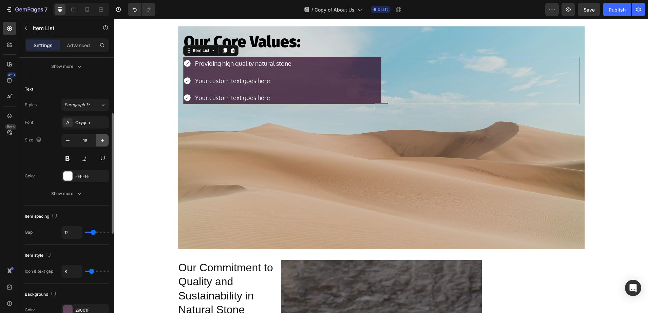
click at [106, 144] on icon "button" at bounding box center [102, 140] width 7 height 7
type input "20"
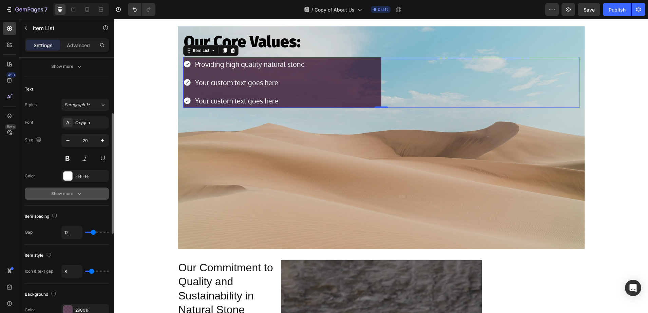
click at [64, 194] on div "Show more" at bounding box center [67, 193] width 32 height 7
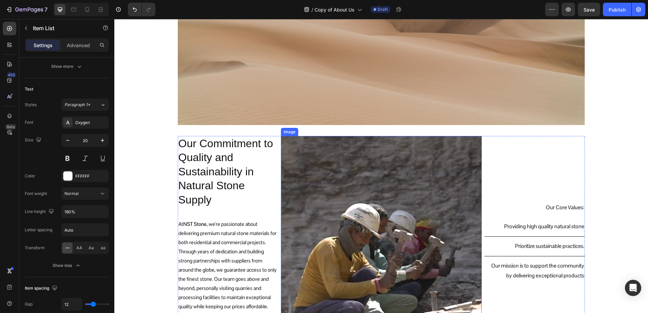
scroll to position [379, 0]
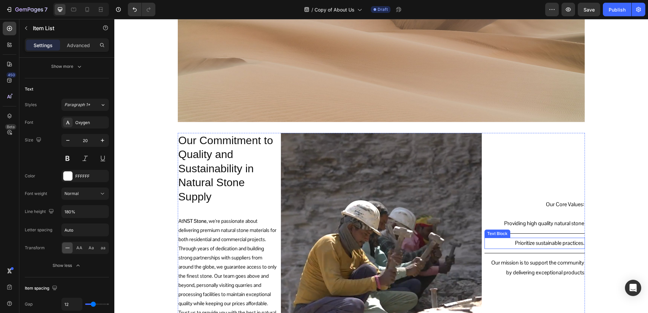
click at [534, 239] on p "Prioritize sustainable practices." at bounding box center [536, 244] width 95 height 10
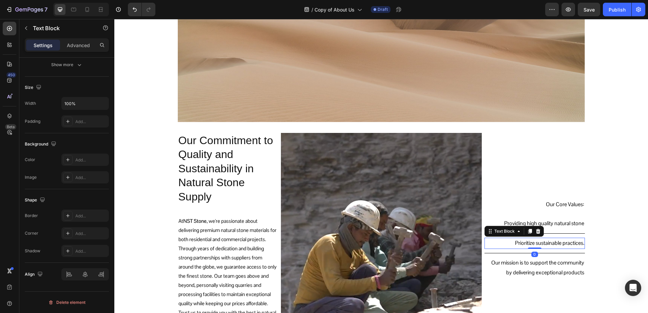
scroll to position [0, 0]
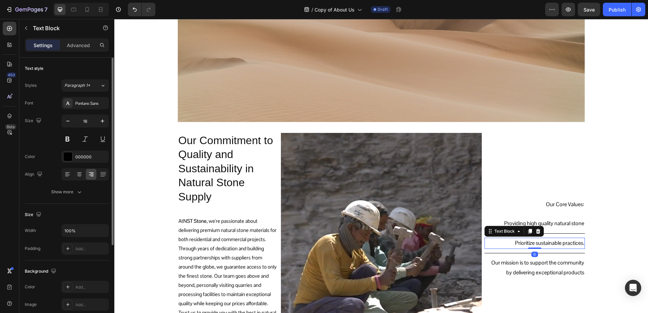
click at [542, 241] on p "Prioritize sustainable practices." at bounding box center [536, 244] width 95 height 10
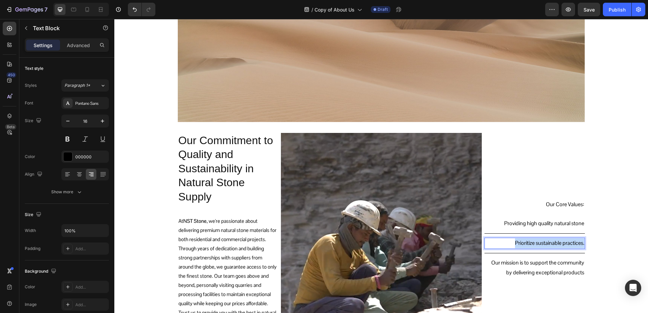
drag, startPoint x: 581, startPoint y: 244, endPoint x: 503, endPoint y: 245, distance: 78.1
click at [503, 245] on div "Prioritize sustainable practices." at bounding box center [537, 243] width 96 height 11
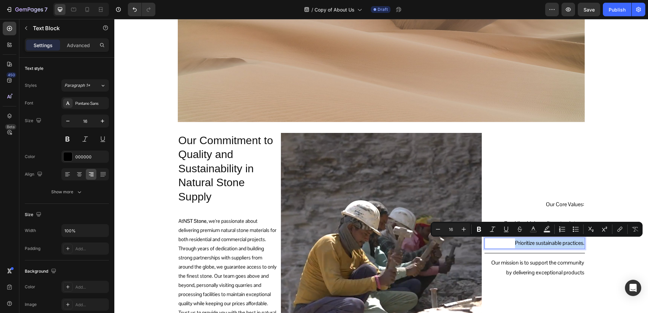
copy p "Prioritize sustainable practices."
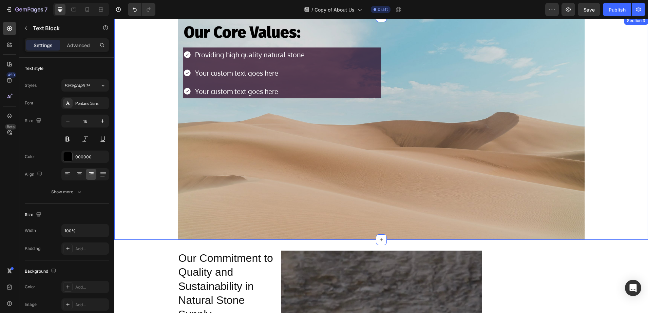
scroll to position [209, 0]
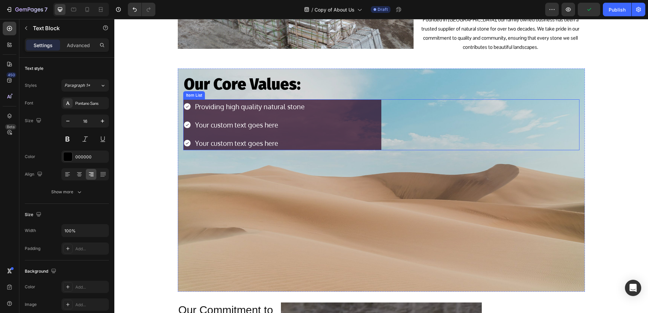
click at [240, 121] on p "Your custom text goes here" at bounding box center [250, 125] width 110 height 12
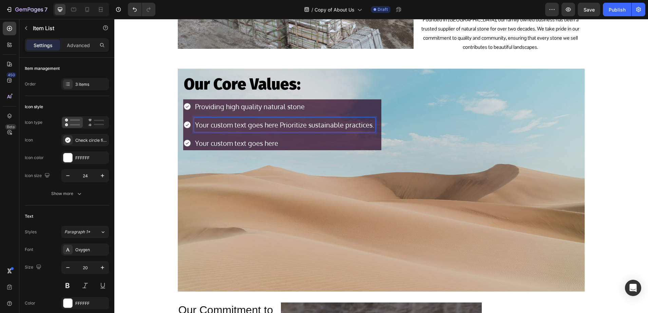
click at [276, 127] on p "Your custom text goes here Prioritize sustainable practices." at bounding box center [284, 125] width 179 height 12
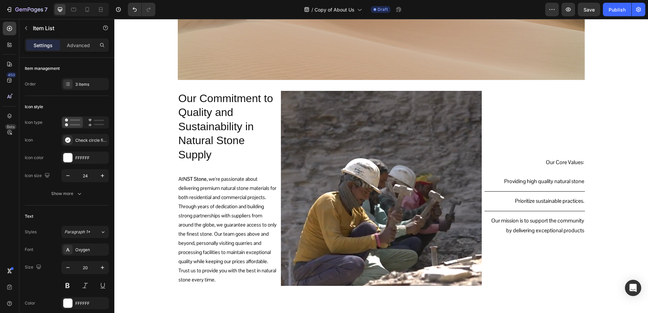
scroll to position [421, 0]
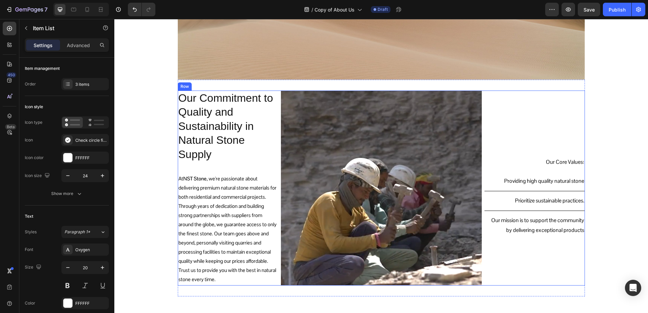
click at [540, 236] on div "Our Core Values: Text Block Providing high quality natural stone Text Block Tit…" at bounding box center [535, 188] width 100 height 195
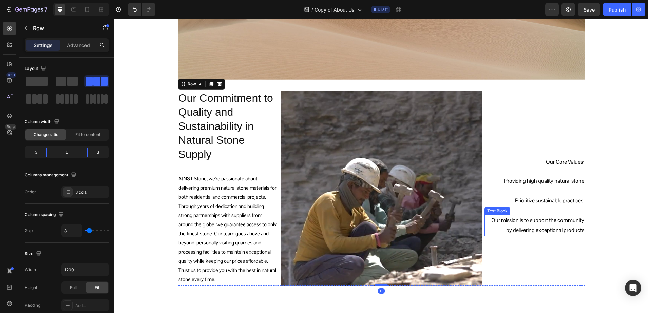
click at [535, 231] on p "Our mission is to support the community by delivering exceptional products" at bounding box center [536, 226] width 95 height 20
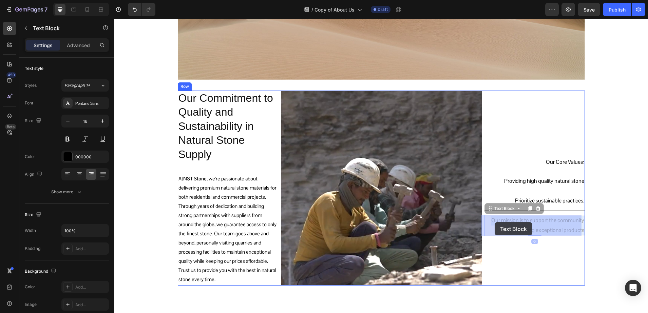
drag, startPoint x: 488, startPoint y: 221, endPoint x: 495, endPoint y: 222, distance: 6.9
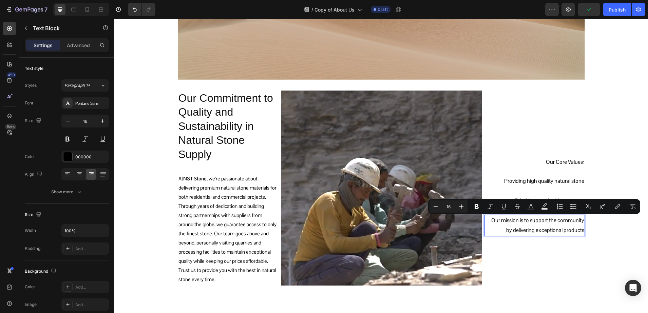
drag, startPoint x: 487, startPoint y: 222, endPoint x: 581, endPoint y: 232, distance: 94.2
click at [581, 232] on div "Our mission is to support the community by delivering exceptional products" at bounding box center [537, 225] width 96 height 21
copy p "Our mission is to support the community by delivering exceptional products"
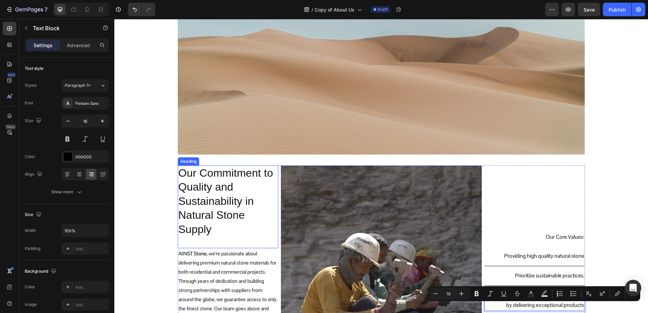
scroll to position [294, 0]
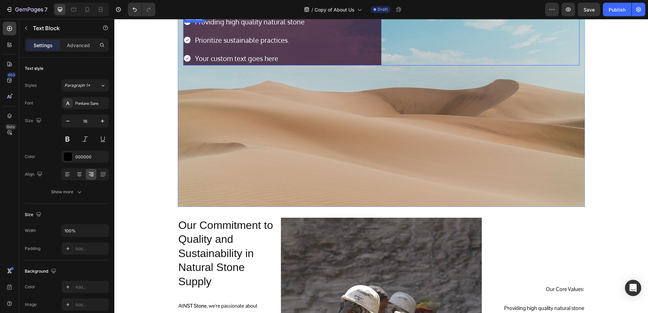
click at [264, 59] on p "Your custom text goes here" at bounding box center [250, 58] width 110 height 12
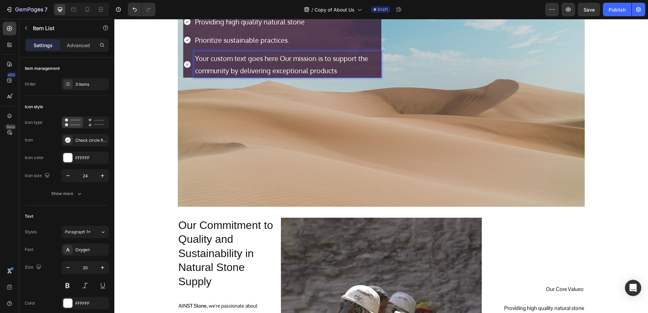
click at [276, 60] on p "Your custom text goes here Our mission is to support the community by deliverin…" at bounding box center [287, 64] width 185 height 24
click at [212, 127] on div "Background Image" at bounding box center [381, 95] width 407 height 223
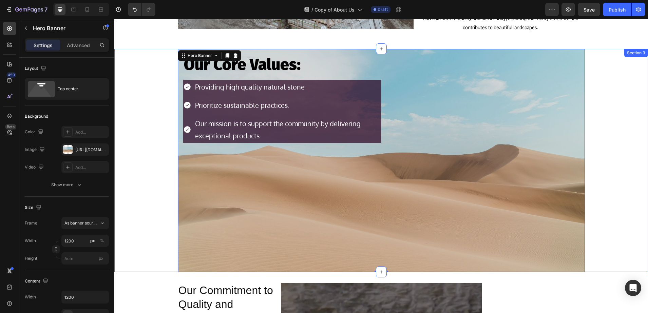
scroll to position [209, 0]
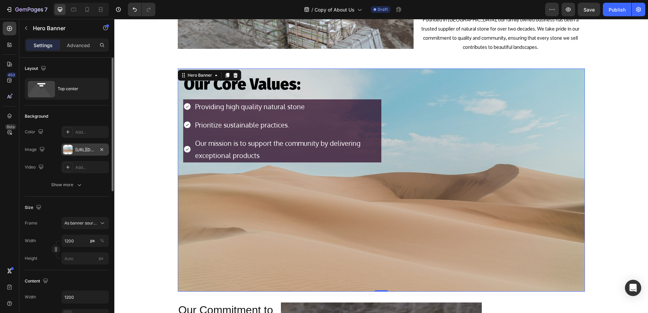
click at [75, 150] on div "https://cdn.shopify.com/s/files/1/2005/9307/files/background_settings.jpg" at bounding box center [85, 150] width 48 height 12
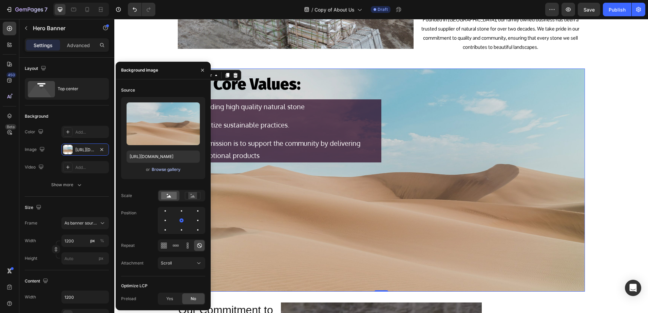
click at [165, 170] on div "Browse gallery" at bounding box center [166, 170] width 29 height 6
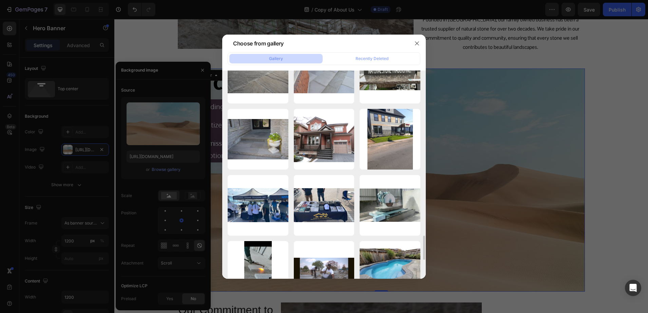
scroll to position [1463, 0]
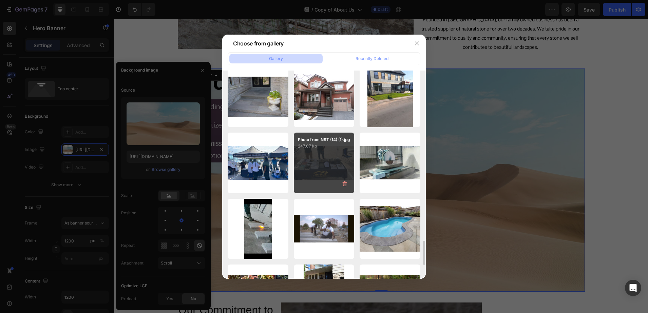
click at [323, 150] on p "247.07 kb" at bounding box center [324, 146] width 53 height 7
type input "https://cdn.shopify.com/s/files/1/0036/1100/0899/files/gempages_568890992820749…"
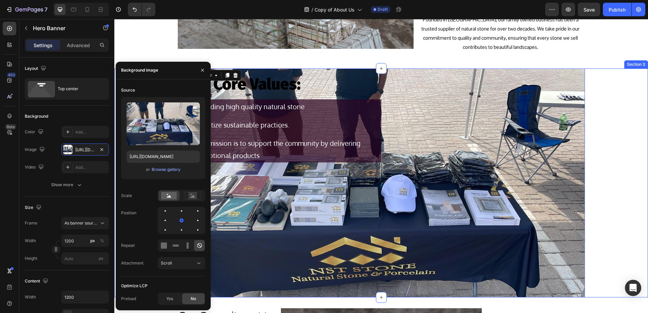
click at [599, 138] on div "Our Core Values: Heading Providing high quality natural stone Prioritize sustai…" at bounding box center [381, 183] width 534 height 229
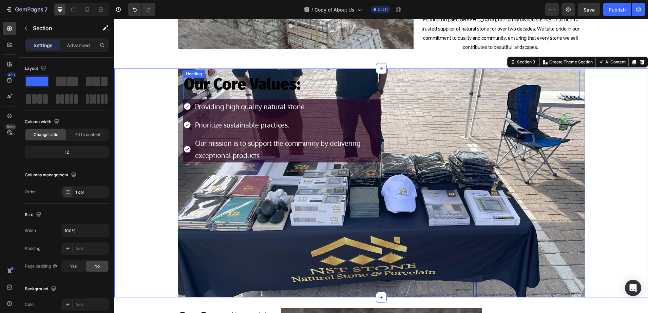
click at [255, 88] on p "Our Core Values:" at bounding box center [381, 85] width 395 height 28
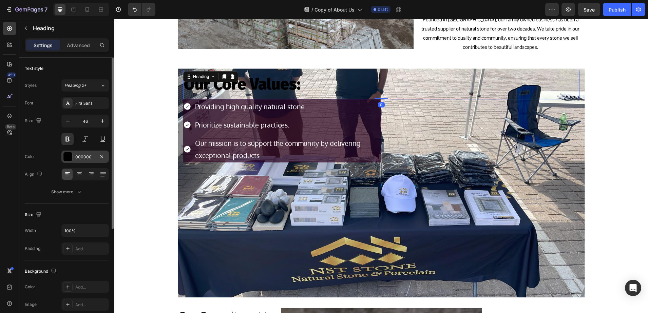
click at [69, 158] on div at bounding box center [67, 156] width 9 height 9
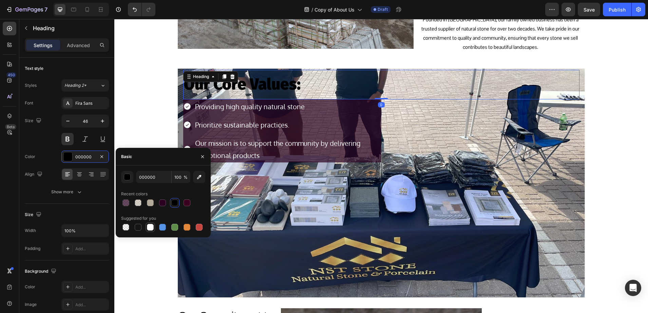
click at [147, 226] on div at bounding box center [150, 227] width 7 height 7
type input "FFFFFF"
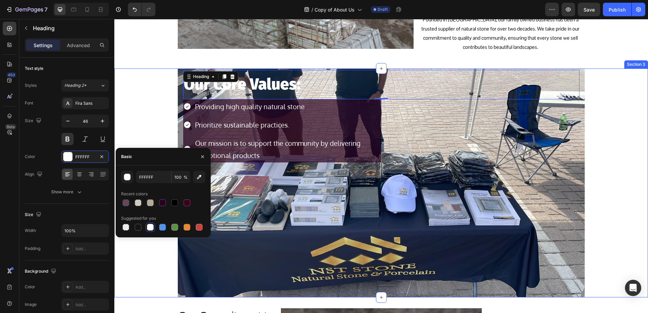
click at [165, 106] on div "Our Core Values: Heading 0 Providing high quality natural stone Prioritize sust…" at bounding box center [381, 183] width 534 height 229
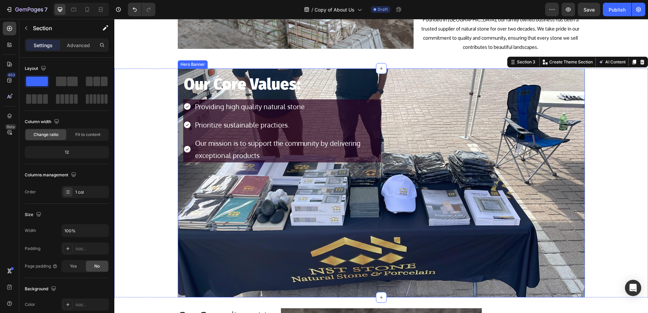
click at [288, 212] on div "Background Image" at bounding box center [381, 183] width 407 height 229
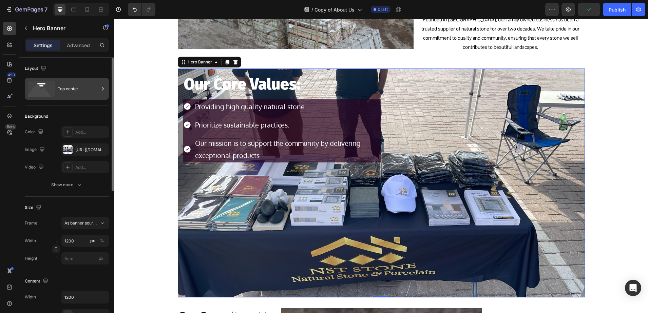
click at [57, 92] on div "Top center" at bounding box center [67, 89] width 84 height 22
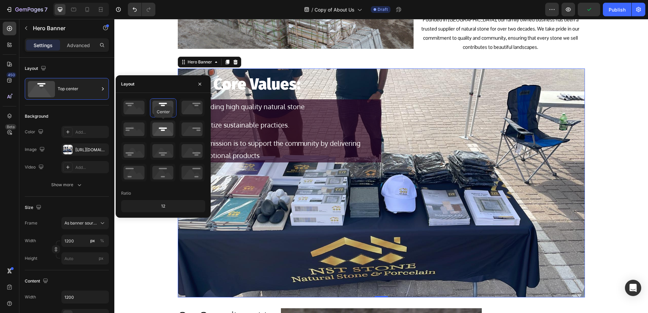
click at [159, 136] on icon at bounding box center [162, 130] width 25 height 18
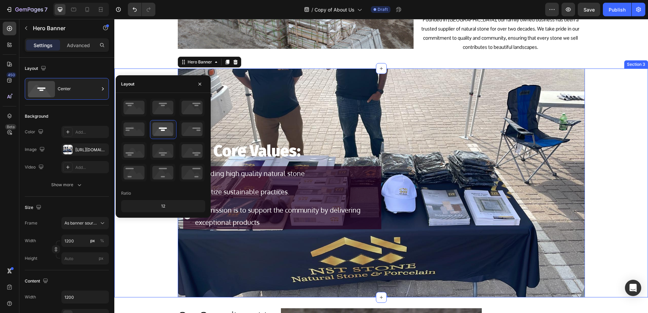
click at [137, 241] on div "Our Core Values: Heading Providing high quality natural stone Prioritize sustai…" at bounding box center [381, 183] width 534 height 229
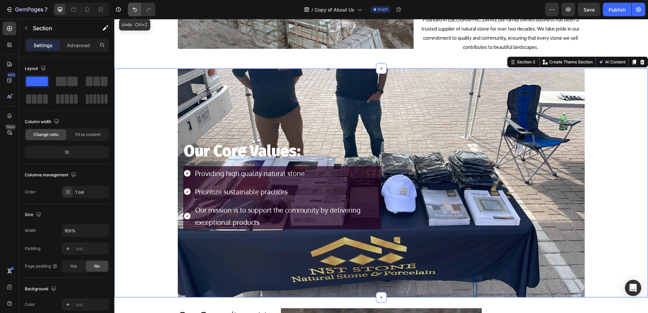
click at [139, 14] on button "Undo/Redo" at bounding box center [135, 10] width 14 height 14
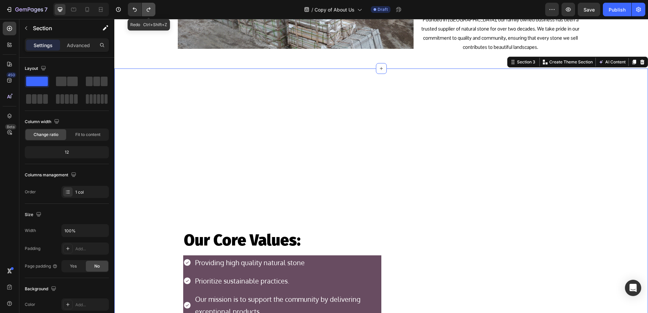
click at [146, 13] on button "Undo/Redo" at bounding box center [149, 10] width 14 height 14
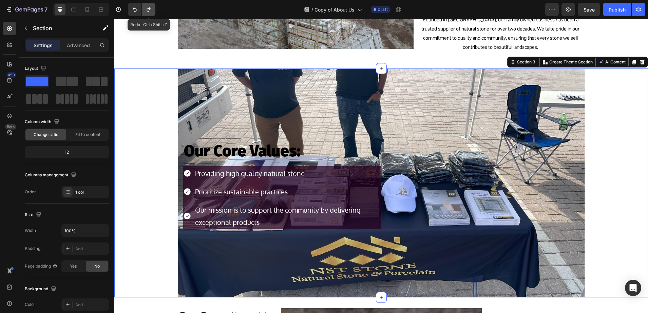
click at [146, 13] on icon "Undo/Redo" at bounding box center [148, 9] width 7 height 7
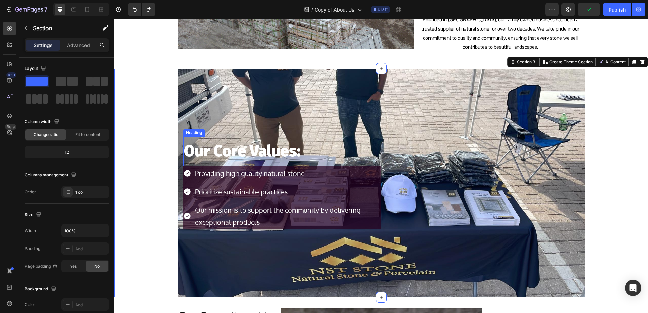
click at [221, 108] on div "Background Image" at bounding box center [381, 183] width 407 height 229
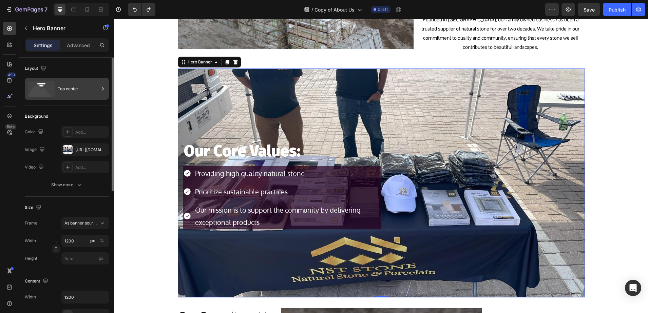
click at [63, 88] on div "Top center" at bounding box center [78, 89] width 41 height 16
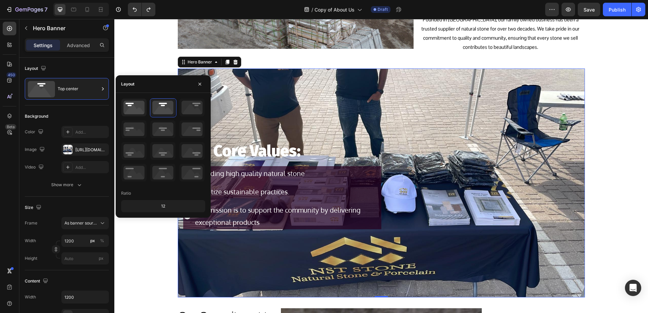
click at [135, 111] on icon at bounding box center [134, 108] width 25 height 18
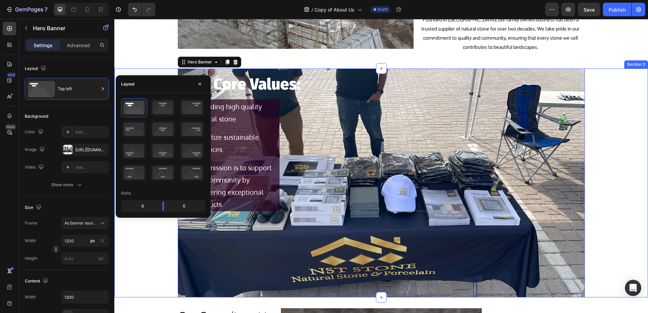
click at [144, 242] on div "Our Core Values: Heading Providing high quality natural stone Prioritize sustai…" at bounding box center [381, 183] width 534 height 229
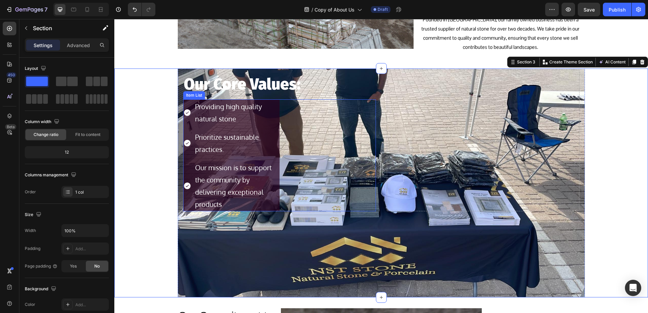
click at [273, 126] on div "Providing high quality natural stone Prioritize sustainable practices. Our miss…" at bounding box center [231, 155] width 96 height 112
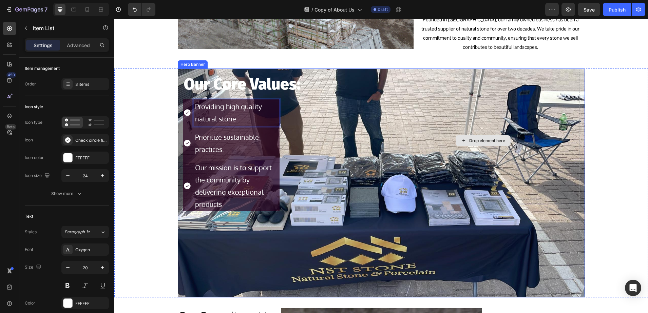
click at [437, 96] on div "Drop element here" at bounding box center [483, 141] width 193 height 142
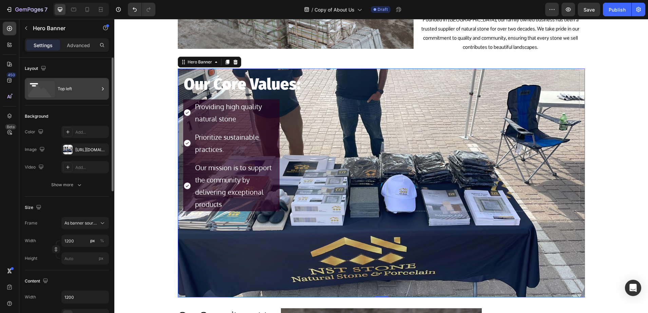
click at [71, 96] on div "Top left" at bounding box center [78, 89] width 41 height 16
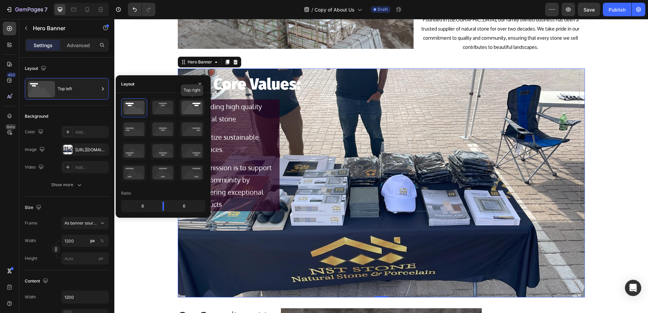
click at [194, 110] on icon at bounding box center [192, 108] width 25 height 18
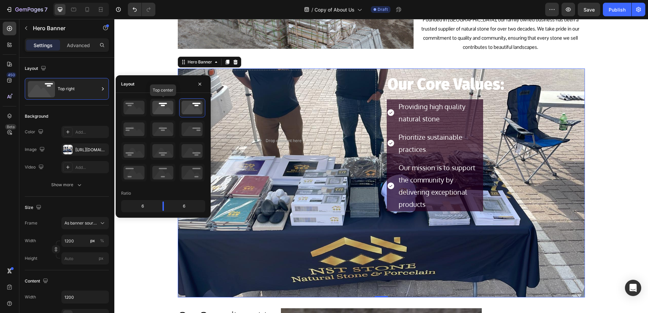
click at [156, 111] on icon at bounding box center [162, 108] width 25 height 18
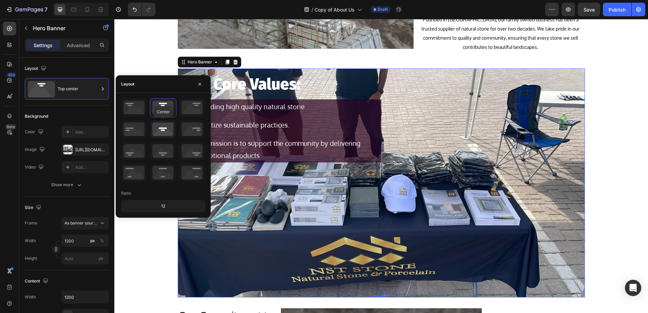
click at [164, 125] on icon at bounding box center [162, 130] width 25 height 18
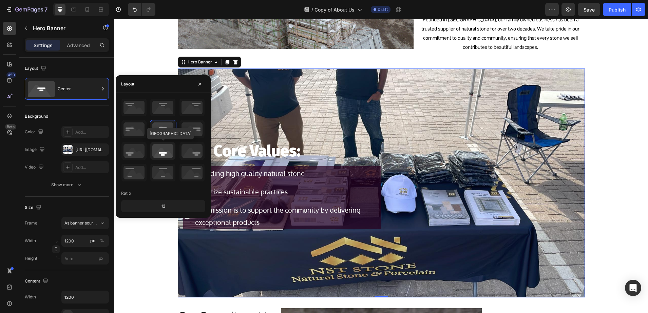
click at [167, 146] on icon at bounding box center [162, 151] width 25 height 18
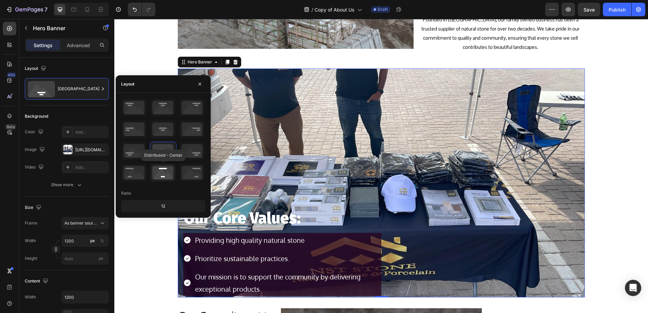
click at [163, 171] on icon at bounding box center [162, 173] width 25 height 18
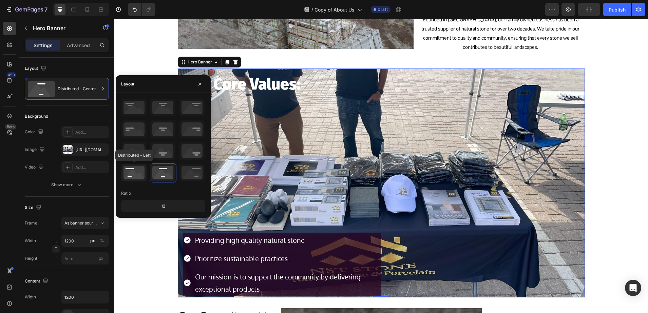
click at [138, 170] on icon at bounding box center [134, 173] width 25 height 18
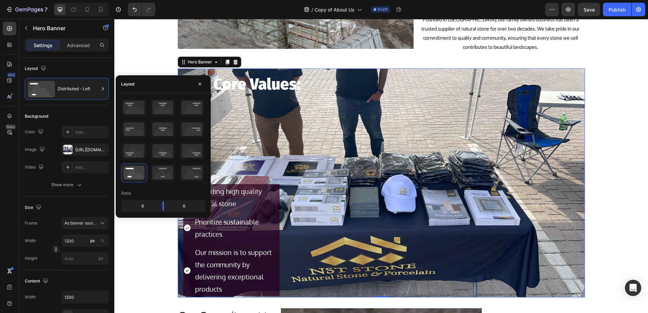
click at [420, 142] on div "Our Core Values: Heading Providing high quality natural stone Prioritize sustai…" at bounding box center [381, 183] width 407 height 229
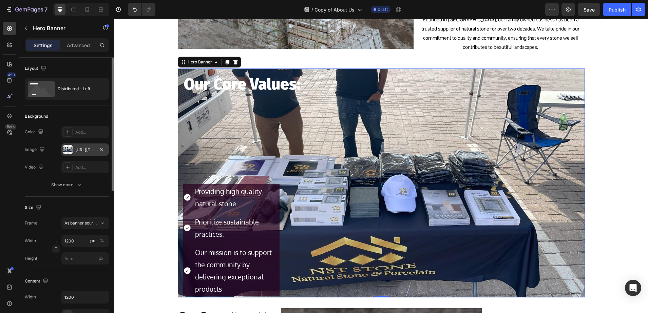
click at [85, 150] on div "https://cdn.shopify.com/s/files/1/0036/1100/0899/files/gempages_568890992820749…" at bounding box center [85, 150] width 20 height 6
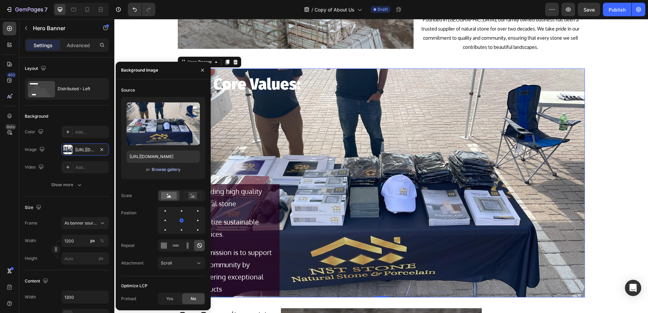
click at [159, 173] on button "Browse gallery" at bounding box center [166, 169] width 30 height 7
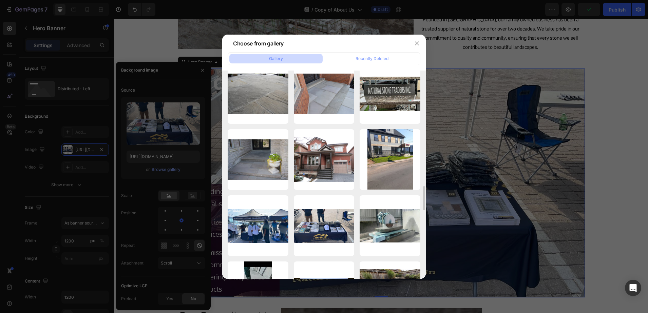
scroll to position [1485, 0]
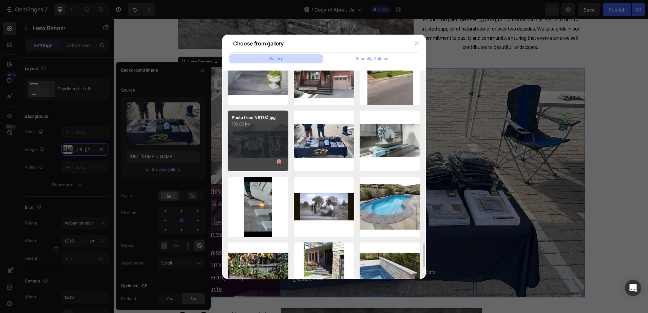
click at [275, 148] on div "Photo from NST(3).jpg 192.86 kb" at bounding box center [258, 141] width 61 height 61
type input "https://cdn.shopify.com/s/files/1/0036/1100/0899/files/gempages_568890992820749…"
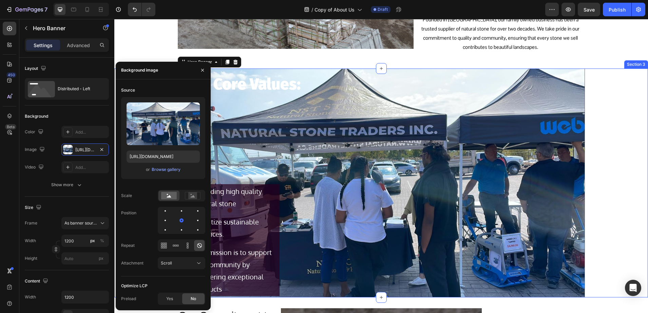
click at [614, 130] on div "Our Core Values: Heading Providing high quality natural stone Prioritize sustai…" at bounding box center [381, 183] width 534 height 229
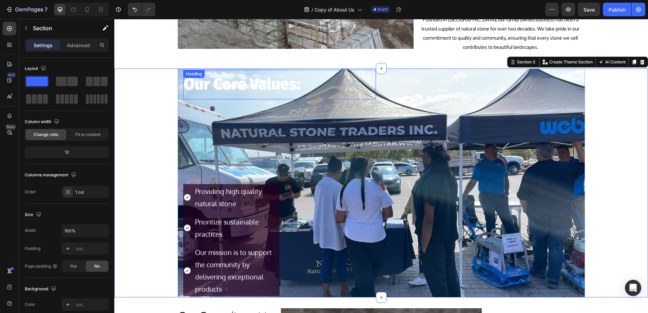
click at [210, 82] on p "Our Core Values:" at bounding box center [279, 85] width 191 height 28
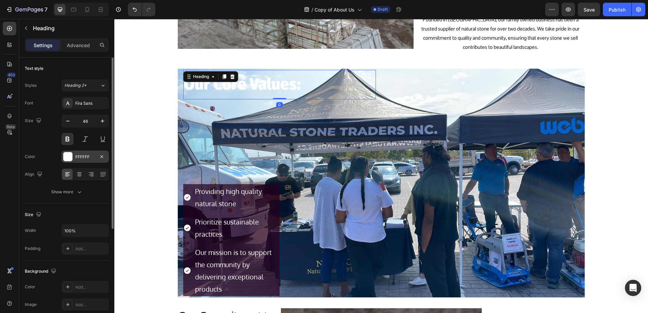
click at [71, 155] on div at bounding box center [67, 156] width 9 height 9
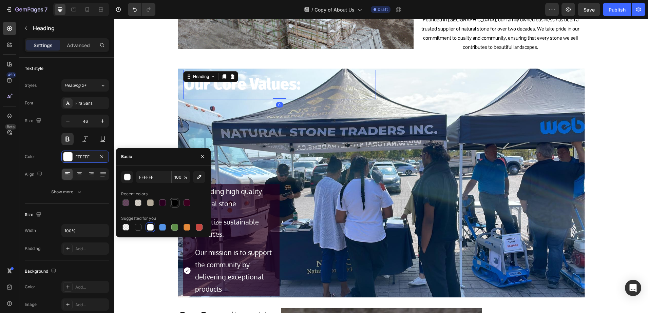
click at [171, 202] on div at bounding box center [175, 203] width 8 height 8
type input "000000"
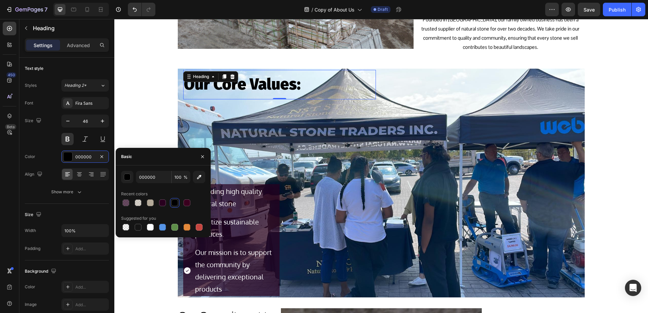
click at [155, 135] on div "Our Core Values: Heading 0 Providing high quality natural stone Prioritize sust…" at bounding box center [381, 183] width 534 height 229
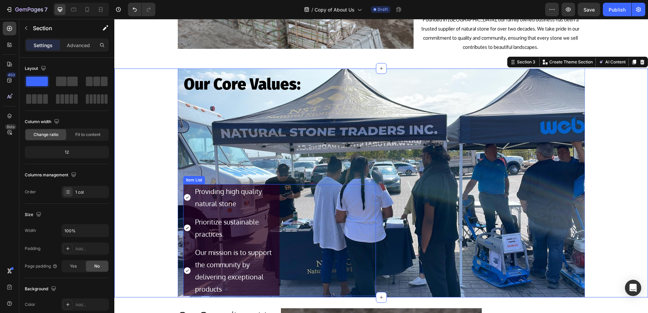
click at [234, 197] on p "Providing high quality natural stone" at bounding box center [237, 197] width 84 height 24
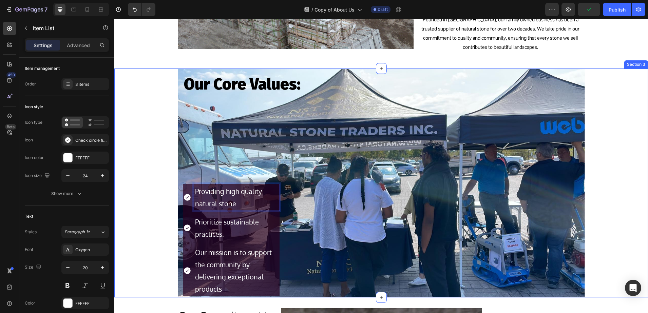
click at [141, 117] on div "Our Core Values: Heading Providing high quality natural stone Prioritize sustai…" at bounding box center [381, 183] width 534 height 229
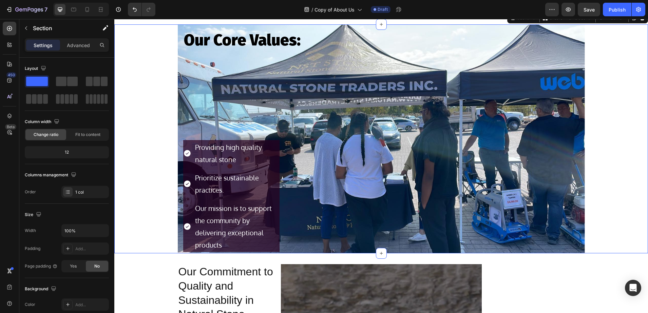
scroll to position [252, 0]
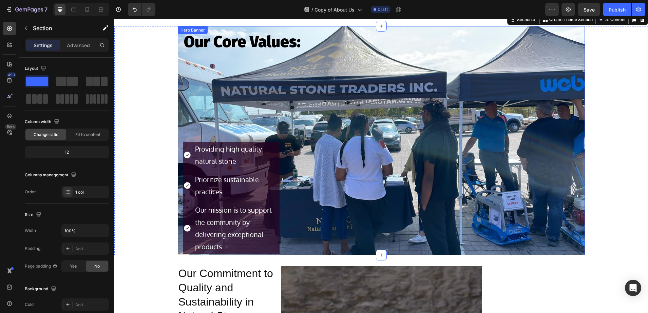
click at [187, 81] on div "Our Core Values: Heading Providing high quality natural stone Prioritize sustai…" at bounding box center [279, 140] width 193 height 226
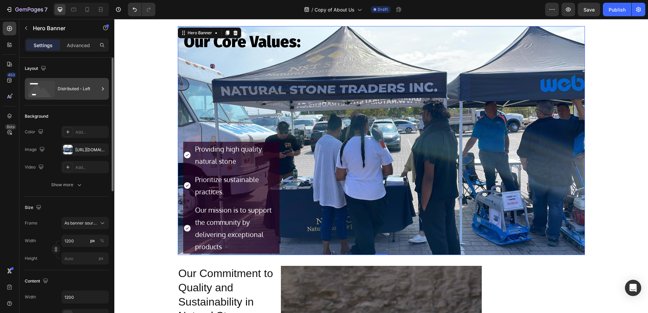
click at [84, 88] on div "Distributed - Left" at bounding box center [78, 89] width 41 height 16
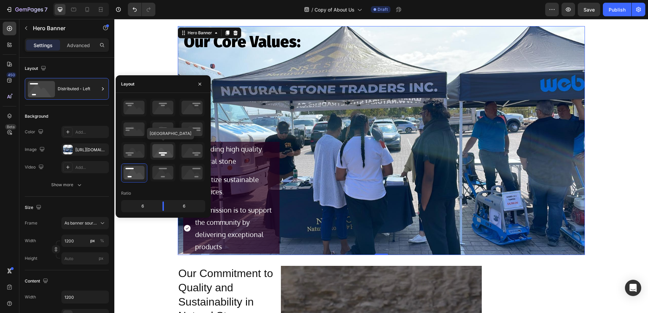
click at [157, 153] on icon at bounding box center [162, 151] width 25 height 18
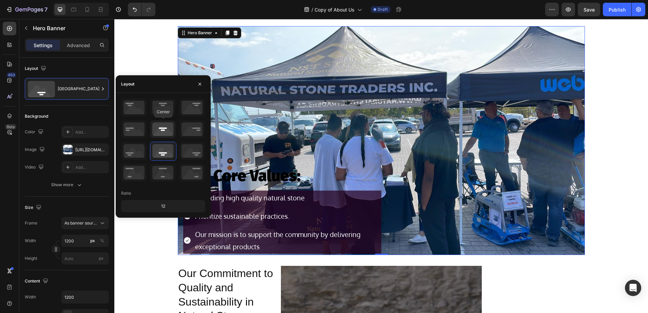
click at [161, 129] on icon at bounding box center [162, 130] width 25 height 18
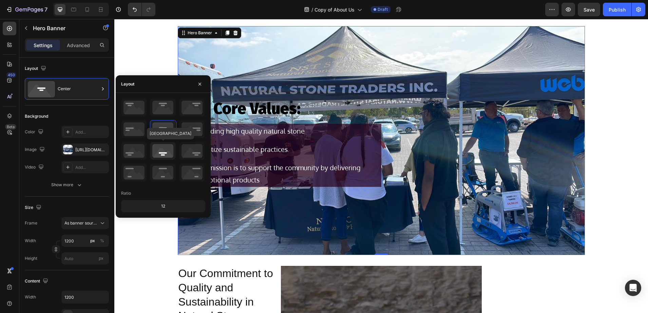
click at [158, 155] on icon at bounding box center [162, 151] width 25 height 18
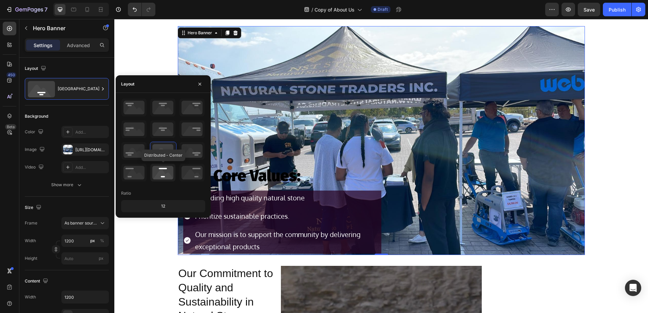
click at [162, 168] on icon at bounding box center [162, 173] width 25 height 18
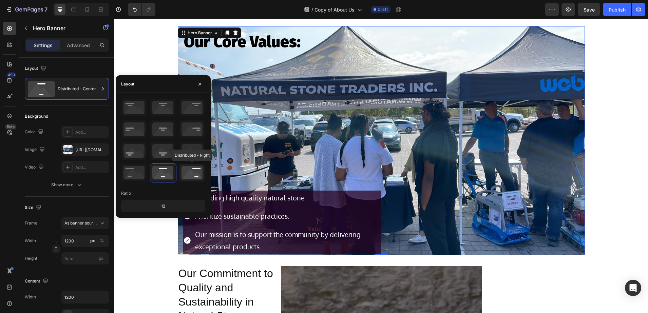
click at [185, 168] on icon at bounding box center [192, 173] width 25 height 18
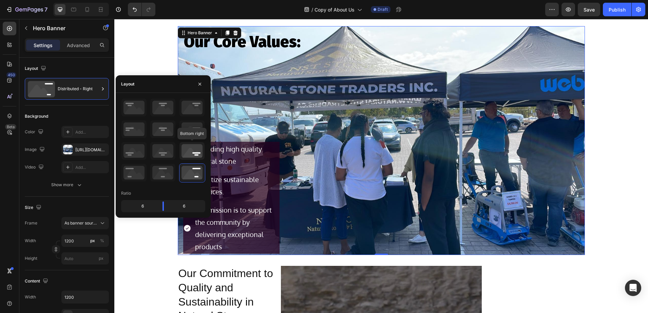
click at [187, 151] on icon at bounding box center [192, 151] width 25 height 18
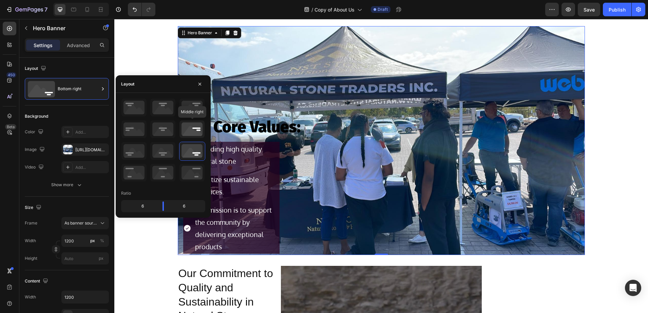
click at [194, 127] on icon at bounding box center [192, 130] width 25 height 18
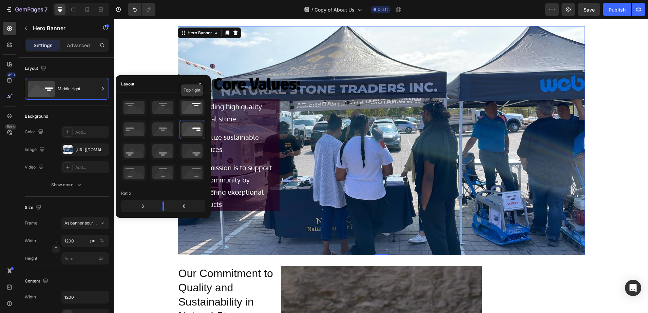
click at [196, 109] on icon at bounding box center [192, 108] width 25 height 18
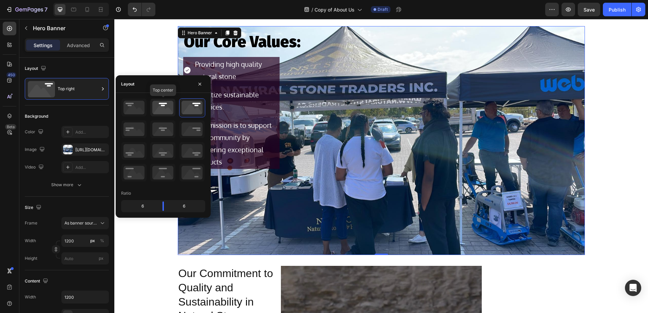
click at [171, 107] on icon at bounding box center [162, 108] width 25 height 18
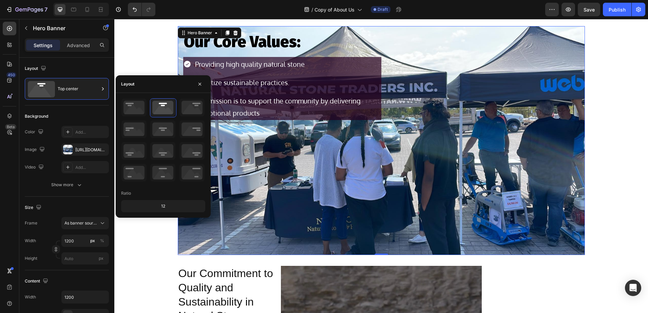
click at [150, 233] on div "Our Core Values: Heading Providing high quality natural stone Prioritize sustai…" at bounding box center [381, 140] width 534 height 229
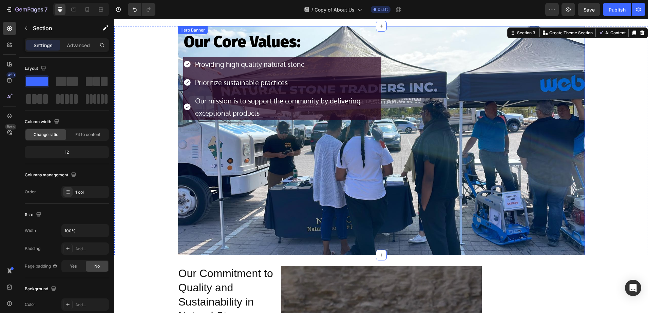
click at [196, 207] on div "Background Image" at bounding box center [381, 140] width 407 height 229
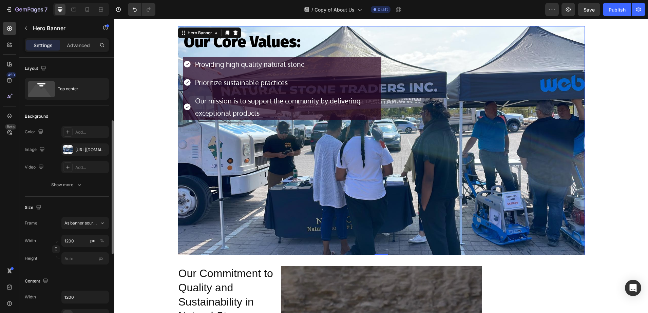
scroll to position [42, 0]
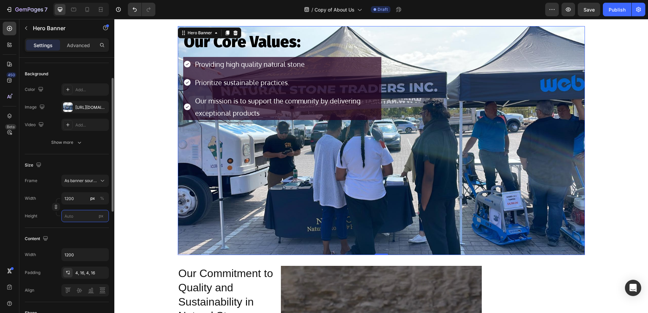
click at [74, 213] on input "px" at bounding box center [85, 216] width 48 height 12
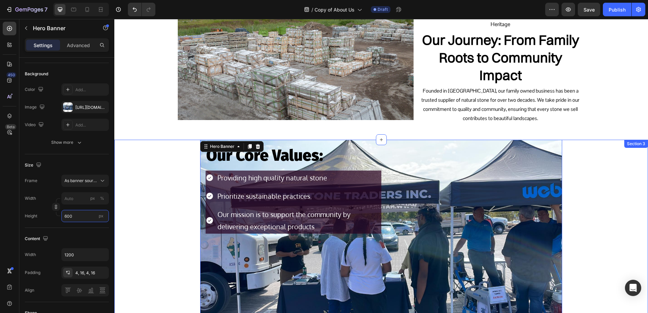
scroll to position [124, 0]
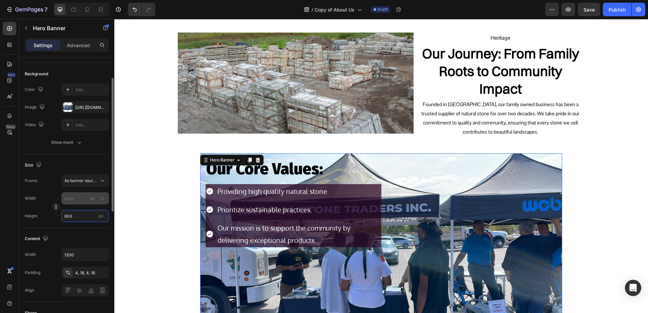
type input "600"
click at [69, 202] on input "px %" at bounding box center [85, 198] width 48 height 12
type input "6"
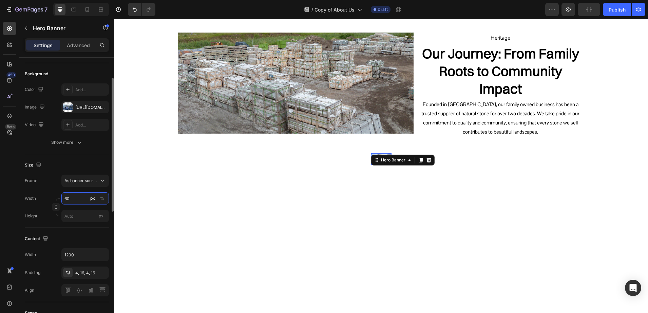
type input "6"
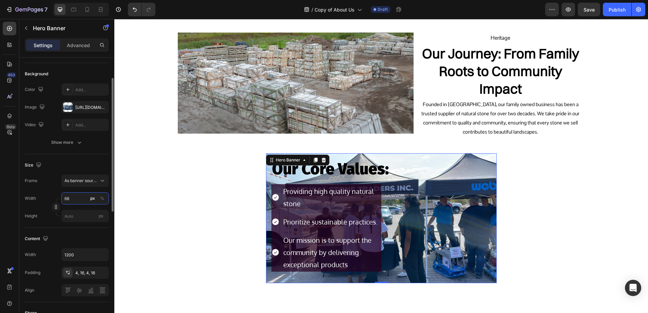
type input "6"
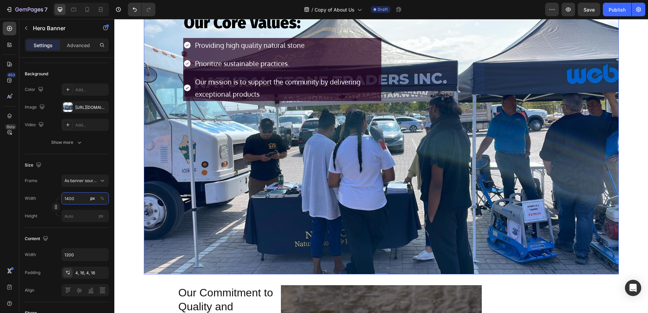
scroll to position [252, 0]
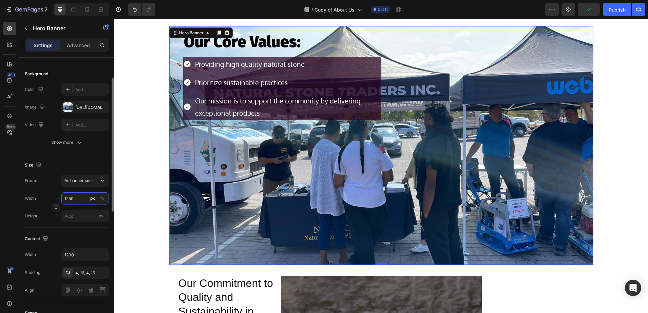
type input "1250"
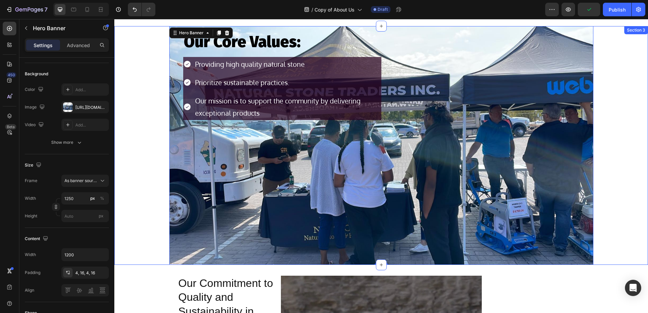
click at [125, 171] on div "Our Core Values: Heading Providing high quality natural stone Prioritize sustai…" at bounding box center [381, 145] width 534 height 239
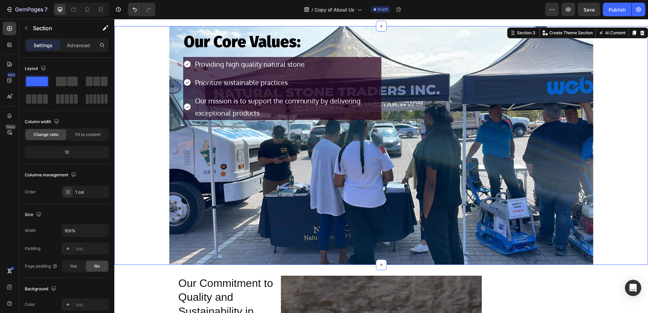
click at [186, 182] on div "Background Image" at bounding box center [381, 145] width 424 height 239
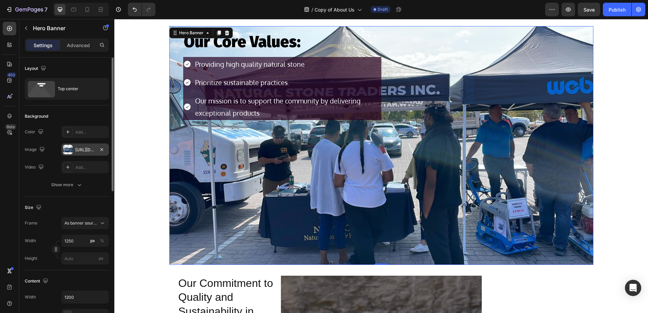
click at [63, 148] on div at bounding box center [68, 150] width 10 height 10
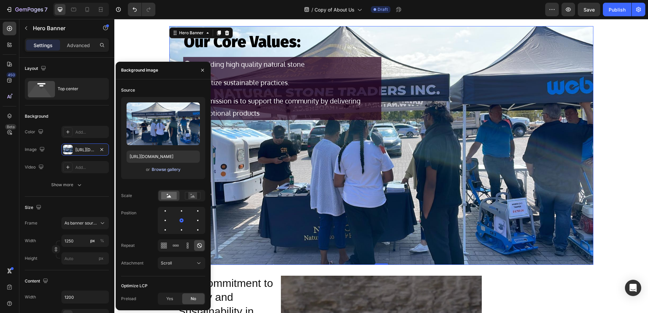
click at [159, 169] on div "Browse gallery" at bounding box center [166, 170] width 29 height 6
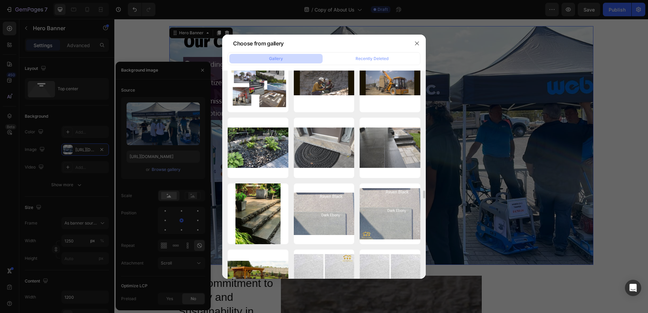
scroll to position [4343, 0]
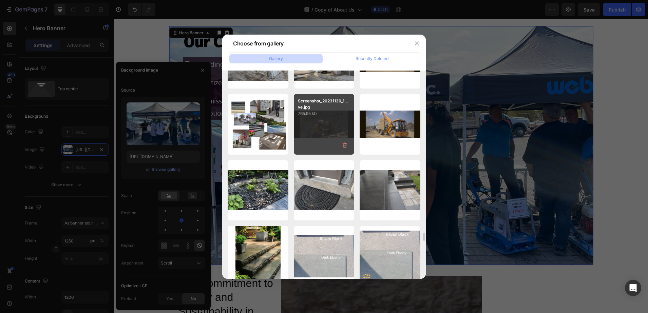
click at [312, 131] on div "Screenshot_20231130_1...ve.jpg 765.95 kb" at bounding box center [324, 124] width 61 height 61
type input "https://cdn.shopify.com/s/files/1/0036/1100/0899/files/gempages_568890992820749…"
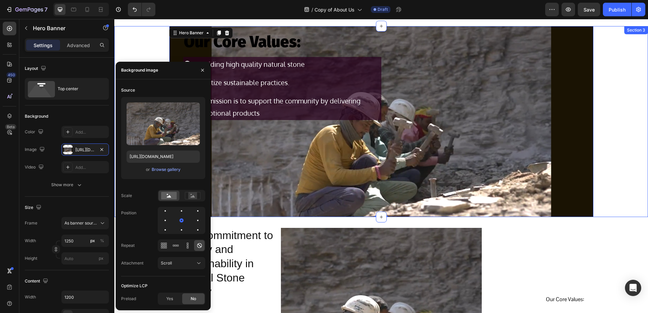
click at [627, 135] on div "Our Core Values: Heading Providing high quality natural stone Prioritize sustai…" at bounding box center [381, 121] width 534 height 191
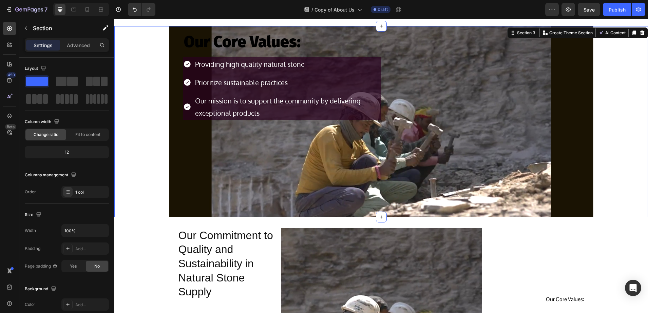
scroll to position [209, 0]
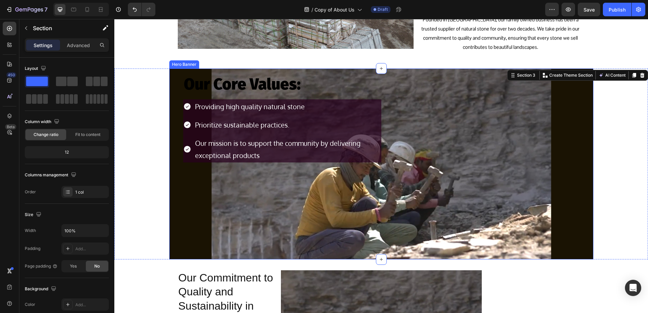
click at [234, 201] on div "Background Image" at bounding box center [381, 164] width 424 height 191
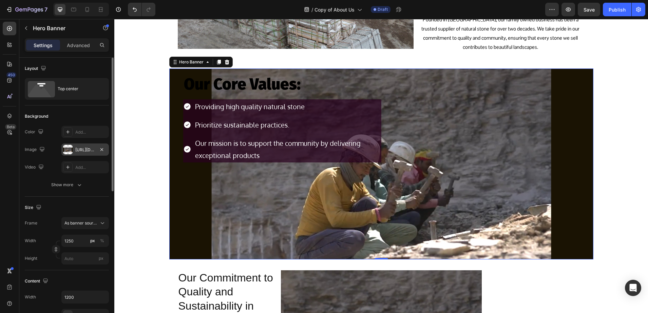
click at [72, 150] on div at bounding box center [68, 150] width 10 height 10
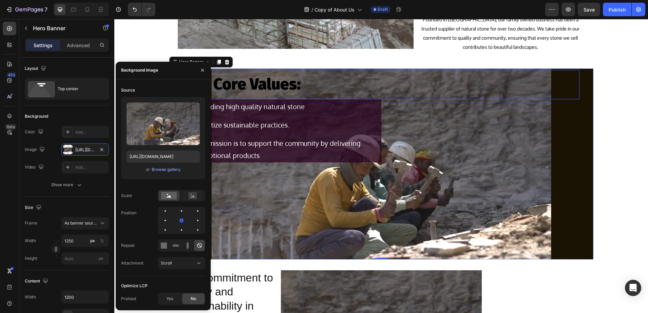
click at [298, 94] on p "Our Core Values:" at bounding box center [381, 85] width 395 height 28
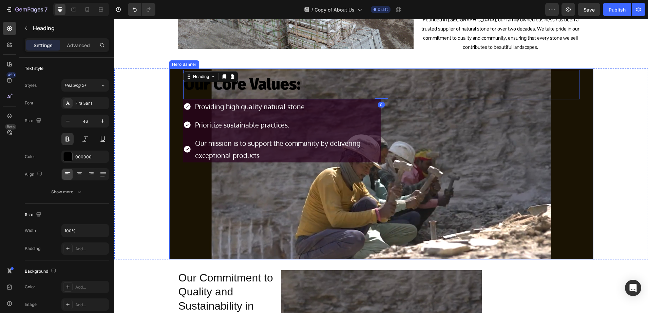
click at [180, 179] on div "Background Image" at bounding box center [381, 164] width 424 height 191
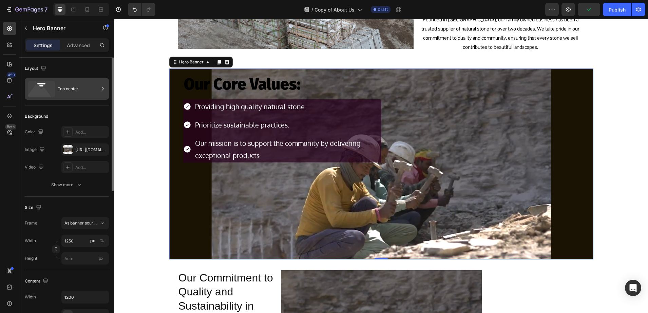
click at [54, 87] on icon at bounding box center [41, 89] width 27 height 16
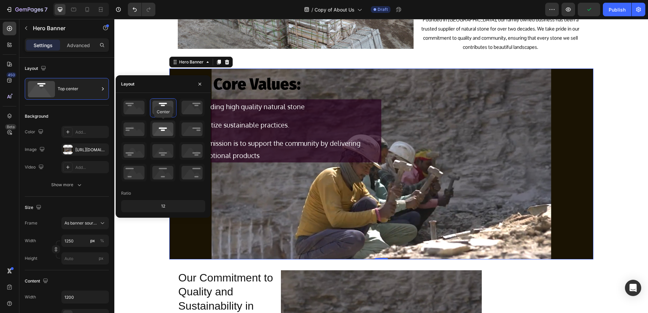
click at [159, 132] on icon at bounding box center [162, 130] width 25 height 18
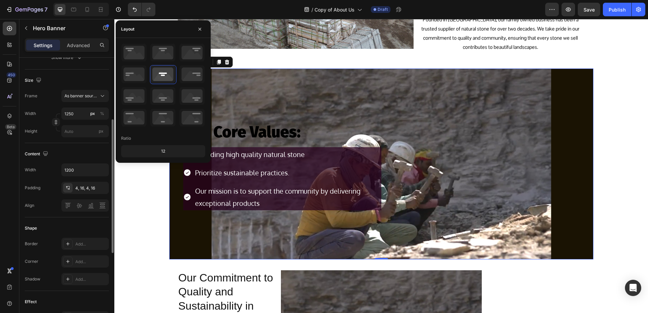
scroll to position [170, 0]
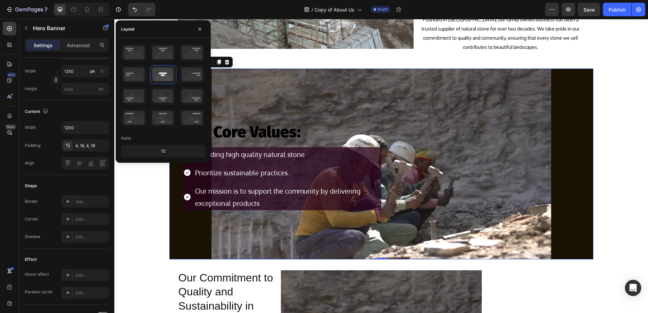
click at [279, 129] on p "Our Core Values:" at bounding box center [381, 132] width 395 height 28
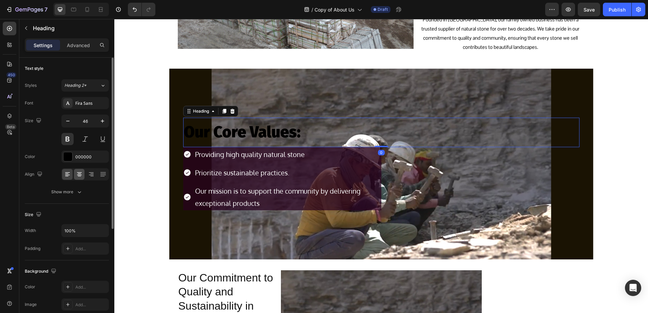
click at [74, 174] on div at bounding box center [79, 174] width 11 height 11
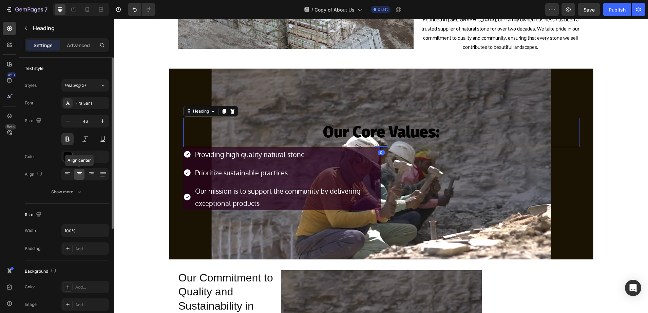
click at [78, 174] on icon at bounding box center [79, 174] width 3 height 1
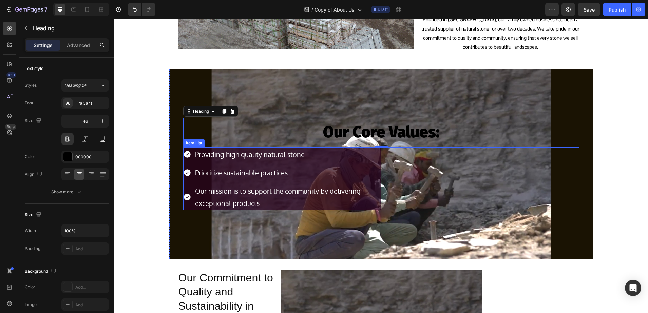
click at [378, 196] on div "Our mission is to support the community by delivering exceptional products" at bounding box center [287, 197] width 187 height 26
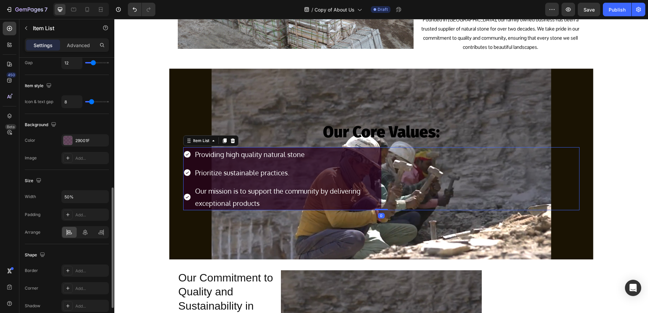
scroll to position [339, 0]
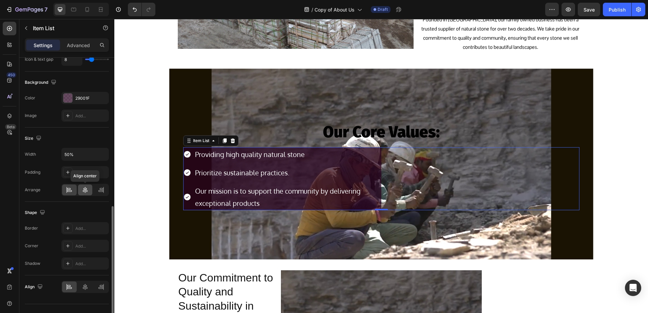
click at [87, 191] on icon at bounding box center [85, 190] width 5 height 6
click at [66, 189] on icon at bounding box center [69, 190] width 7 height 7
click at [85, 189] on icon at bounding box center [85, 190] width 7 height 7
click at [71, 189] on icon at bounding box center [69, 190] width 7 height 7
click at [393, 174] on div "Providing high quality natural stone Prioritize sustainable practices. Our miss…" at bounding box center [381, 178] width 396 height 63
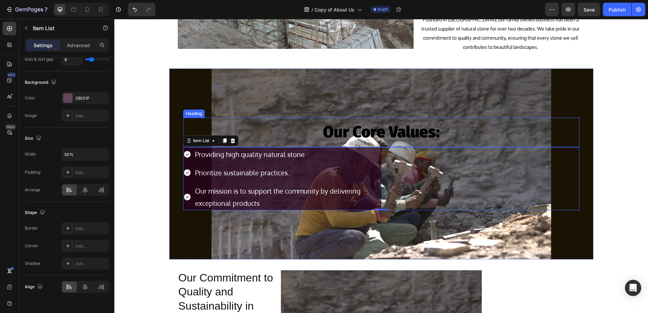
click at [353, 137] on p "Our Core Values:" at bounding box center [381, 132] width 395 height 28
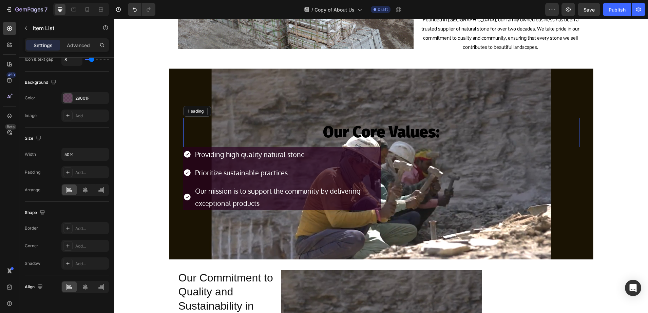
scroll to position [0, 0]
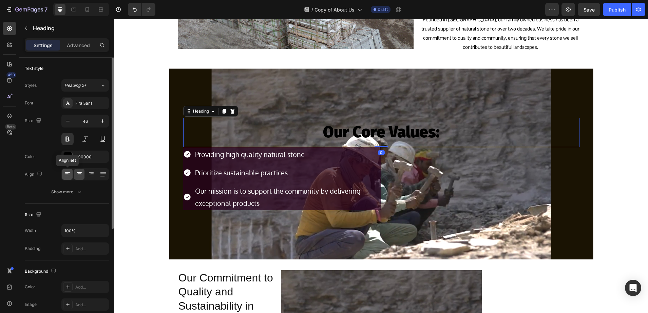
click at [72, 172] on div at bounding box center [67, 174] width 11 height 11
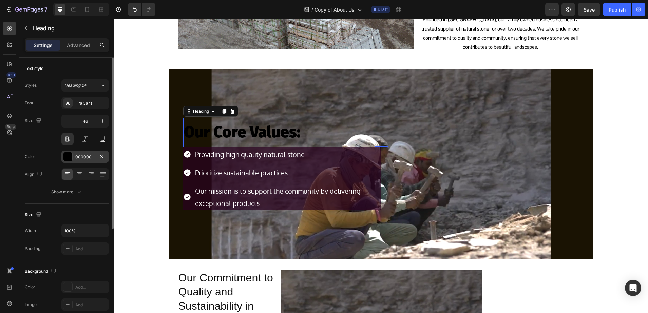
click at [68, 153] on div at bounding box center [67, 156] width 9 height 9
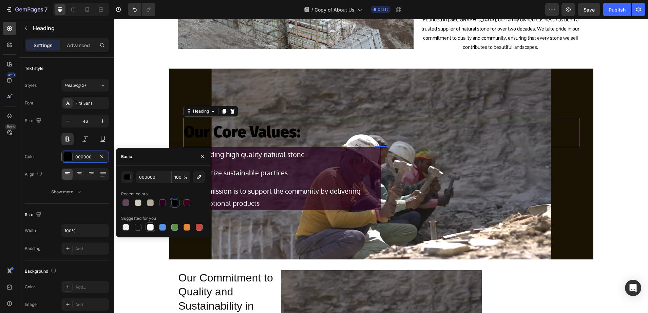
click at [153, 224] on div at bounding box center [150, 227] width 7 height 7
type input "FFFFFF"
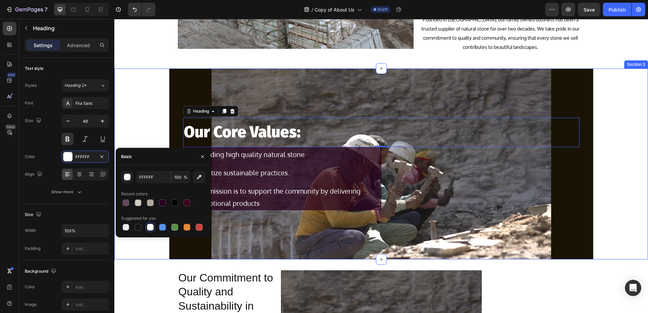
click at [138, 106] on div "Our Core Values: Heading 0 Providing high quality natural stone Prioritize sust…" at bounding box center [381, 164] width 534 height 191
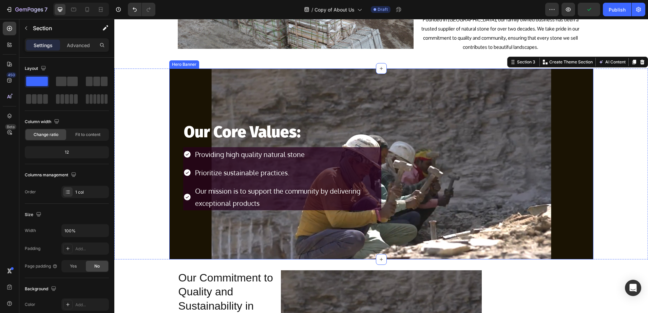
click at [196, 85] on div "Background Image" at bounding box center [381, 164] width 424 height 191
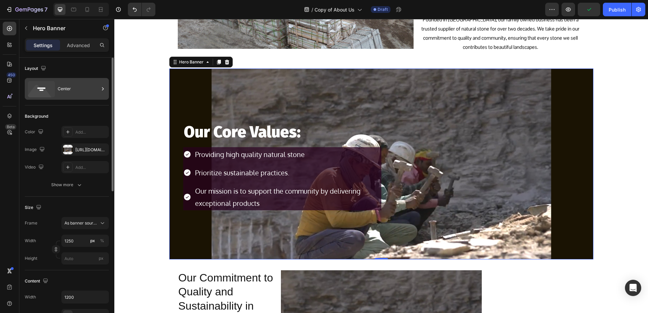
click at [67, 99] on div "Center" at bounding box center [67, 89] width 84 height 22
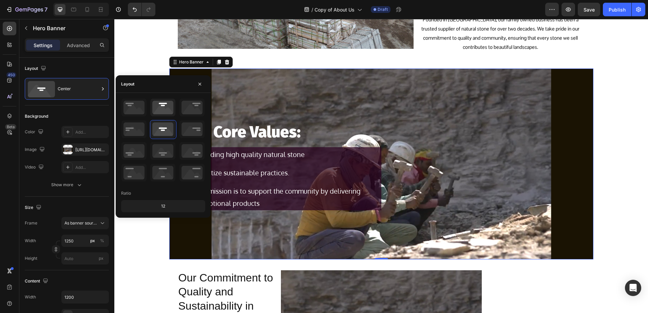
click at [152, 111] on icon at bounding box center [162, 108] width 25 height 18
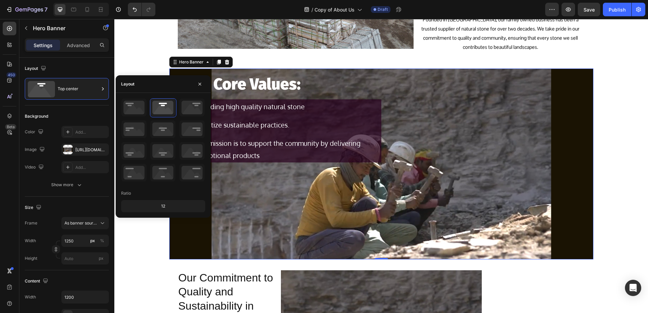
click at [136, 237] on div "Our Core Values: Heading Providing high quality natural stone Prioritize sustai…" at bounding box center [381, 164] width 534 height 191
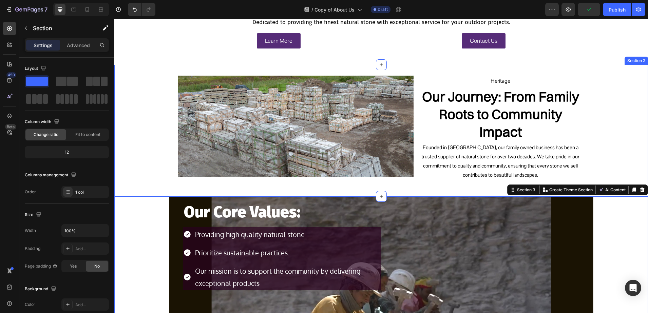
scroll to position [85, 0]
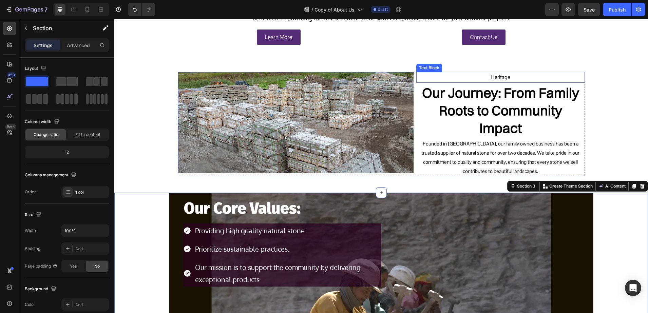
click at [489, 78] on p "Heritage" at bounding box center [500, 78] width 167 height 10
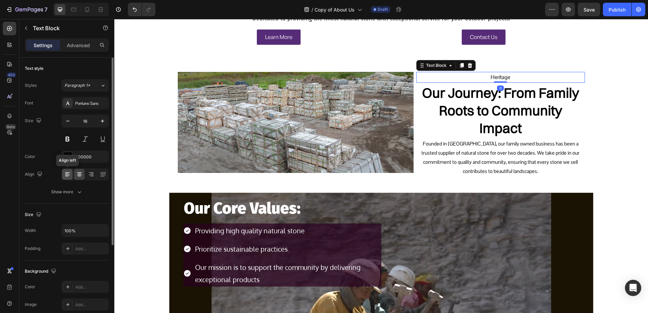
click at [69, 175] on icon at bounding box center [67, 175] width 5 height 1
click at [103, 173] on icon at bounding box center [102, 173] width 5 height 0
click at [90, 174] on icon at bounding box center [91, 174] width 7 height 7
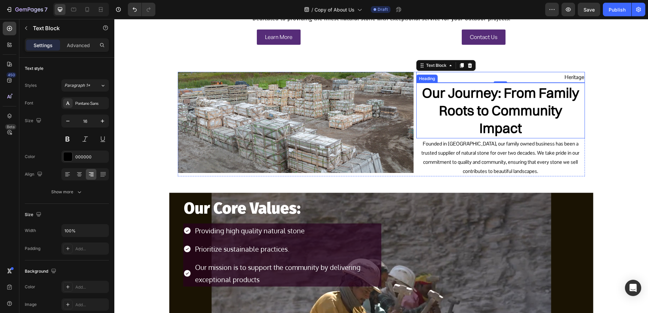
click at [483, 111] on h2 "Our Journey: From Family Roots to Community Impact" at bounding box center [500, 111] width 169 height 56
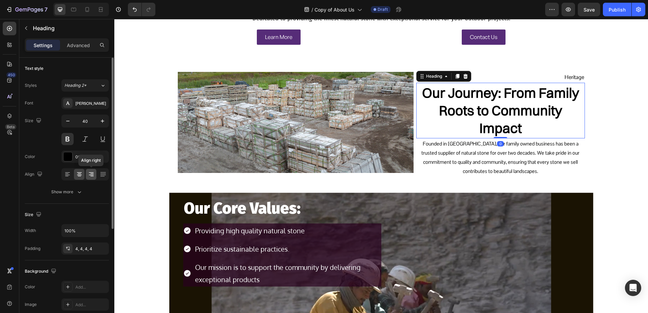
click at [87, 173] on div at bounding box center [91, 174] width 11 height 11
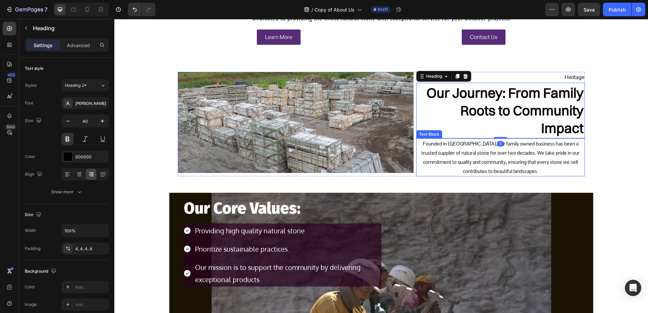
click at [450, 157] on p "Founded in Toronto, our family owned business has been a trusted supplier of na…" at bounding box center [500, 157] width 167 height 37
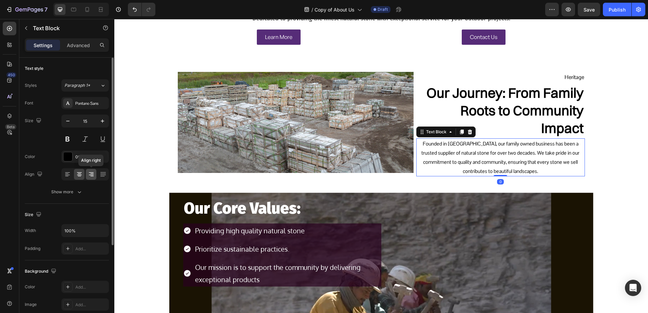
click at [92, 175] on icon at bounding box center [91, 175] width 5 height 1
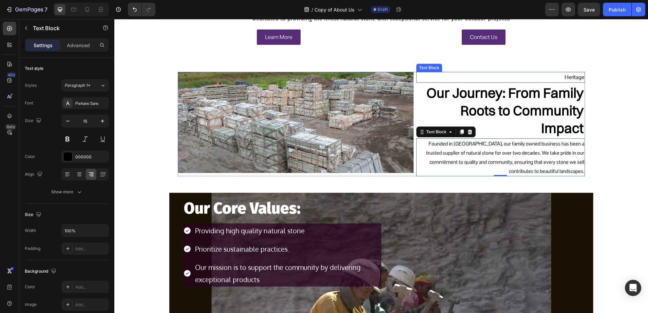
click at [566, 77] on p "Heritage" at bounding box center [500, 78] width 167 height 10
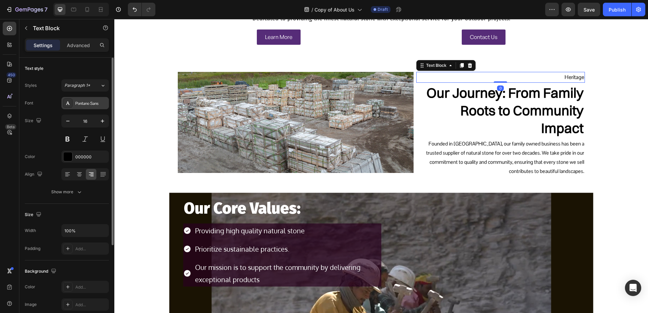
click at [78, 108] on div "Pontano Sans" at bounding box center [85, 103] width 48 height 12
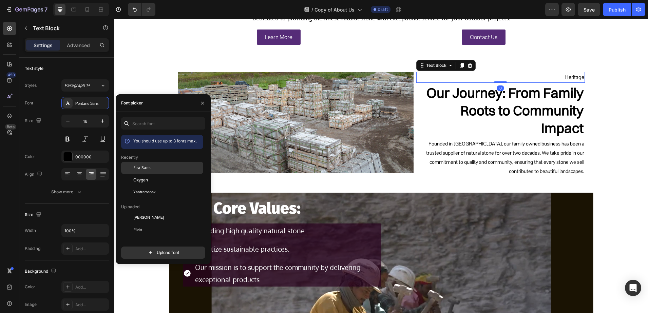
click at [138, 168] on span "Fira Sans" at bounding box center [141, 168] width 17 height 6
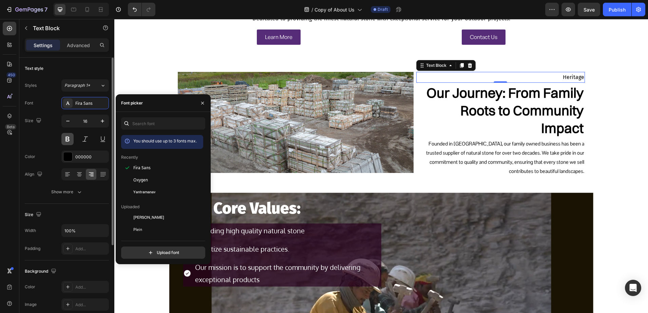
click at [66, 140] on button at bounding box center [67, 139] width 12 height 12
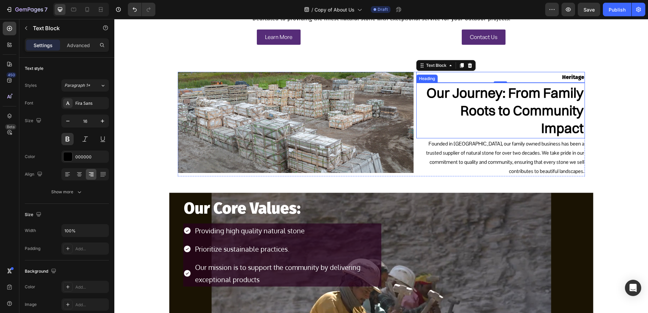
click at [496, 95] on h2 "Our Journey: From Family Roots to Community Impact" at bounding box center [500, 111] width 169 height 56
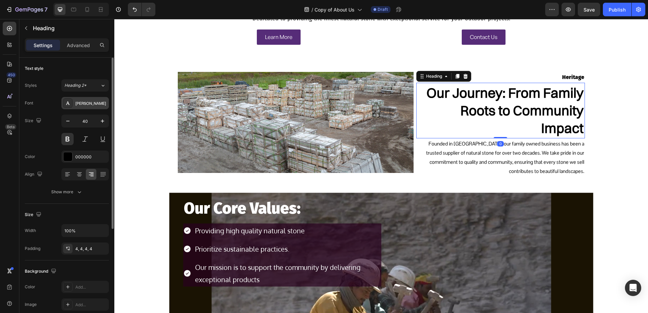
click at [81, 104] on div "[PERSON_NAME]" at bounding box center [91, 103] width 32 height 6
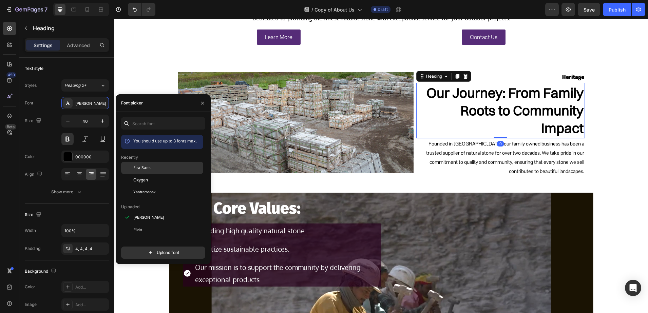
click at [135, 167] on span "Fira Sans" at bounding box center [141, 168] width 17 height 6
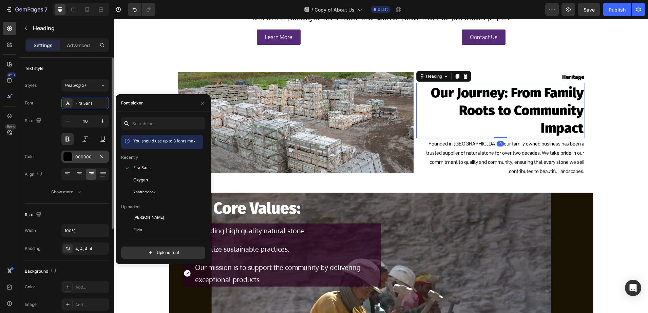
click at [85, 156] on div "000000" at bounding box center [85, 157] width 20 height 6
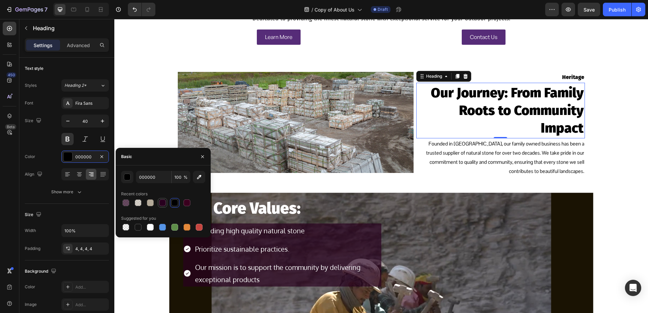
click at [167, 201] on div at bounding box center [163, 203] width 10 height 10
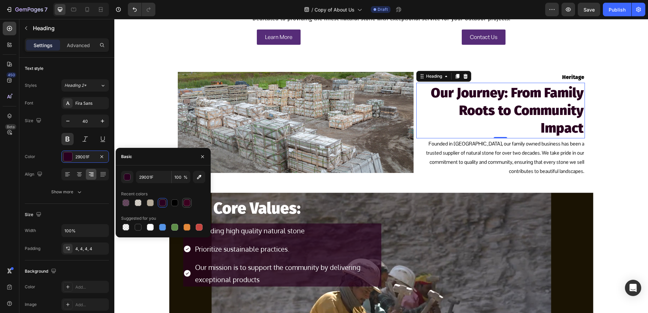
click at [185, 202] on div at bounding box center [187, 203] width 7 height 7
type input "3A001E"
click at [151, 98] on div "Image Heritage Text Block Our Journey: From Family Roots to Community Impact He…" at bounding box center [381, 127] width 534 height 110
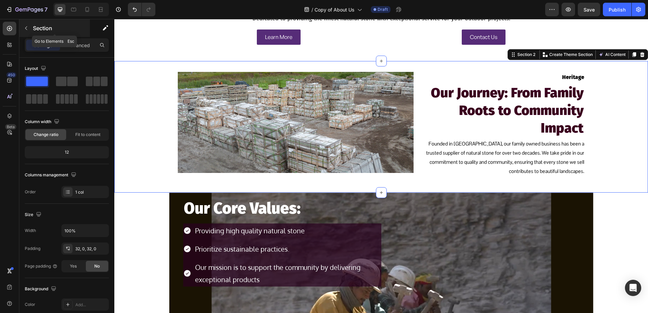
click at [45, 30] on p "Section" at bounding box center [61, 28] width 56 height 8
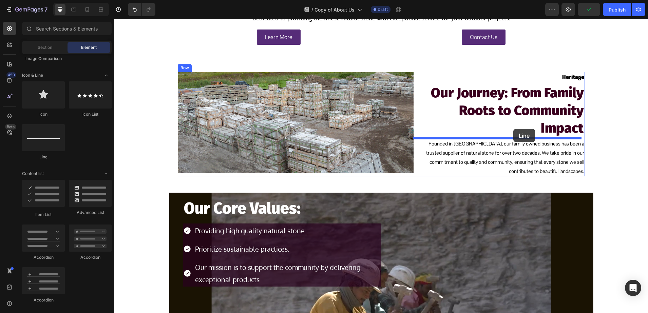
drag, startPoint x: 146, startPoint y: 158, endPoint x: 514, endPoint y: 129, distance: 368.4
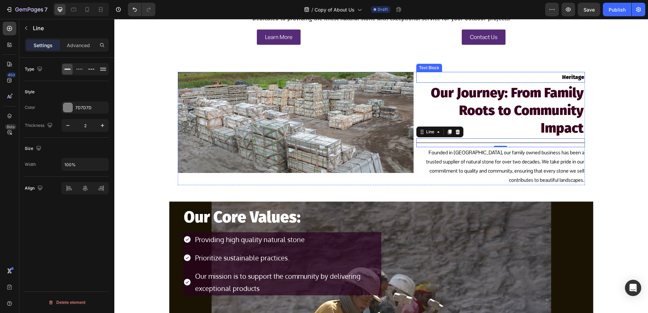
click at [416, 74] on div "Heritage" at bounding box center [500, 77] width 169 height 11
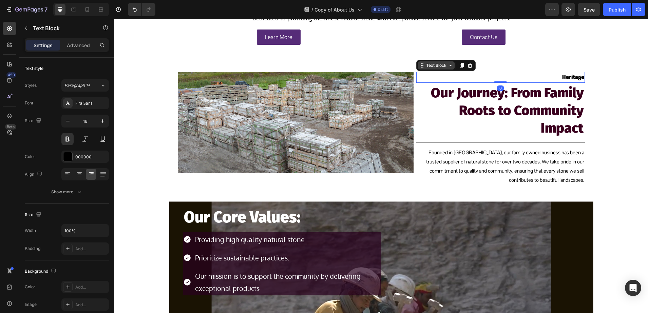
click at [425, 63] on div "Text Block" at bounding box center [436, 65] width 23 height 6
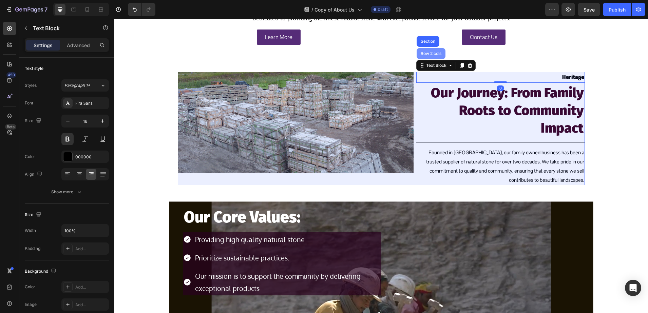
click at [423, 56] on div "Row 2 cols" at bounding box center [431, 53] width 29 height 11
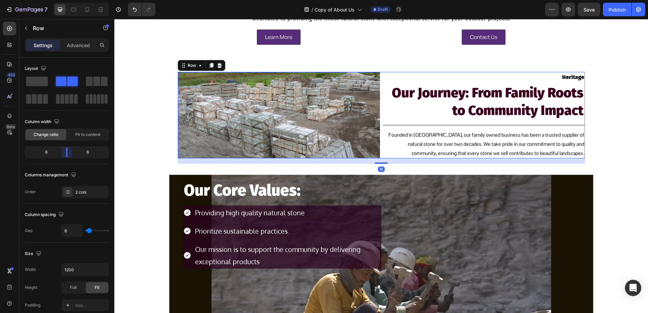
drag, startPoint x: 74, startPoint y: 153, endPoint x: 69, endPoint y: 153, distance: 4.8
click at [69, 0] on body "7 / Copy of About Us Draft Preview Save Publish 450 Beta Sections(18) Elements(…" at bounding box center [324, 0] width 648 height 0
click at [152, 127] on div "Image Heritage Text Block Our Journey: From Family Roots to Community Impact He…" at bounding box center [381, 118] width 534 height 92
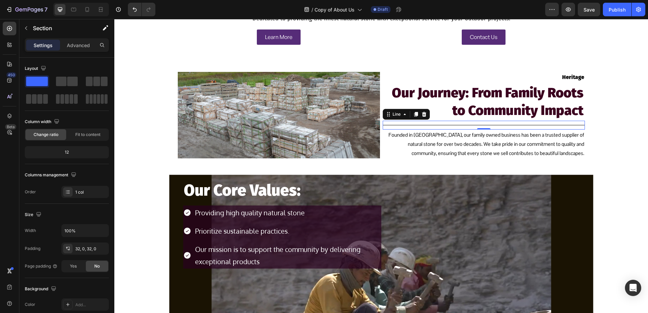
click at [461, 124] on div "Title Line 0" at bounding box center [484, 125] width 202 height 9
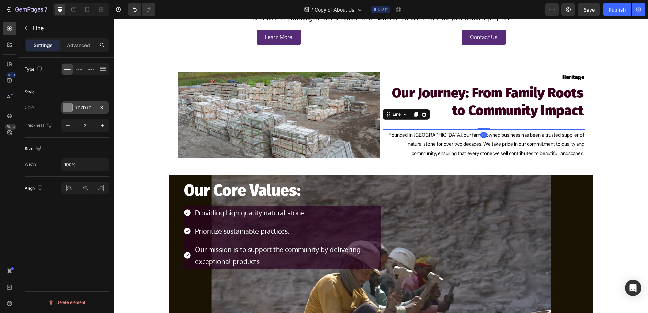
click at [70, 109] on div at bounding box center [67, 107] width 9 height 9
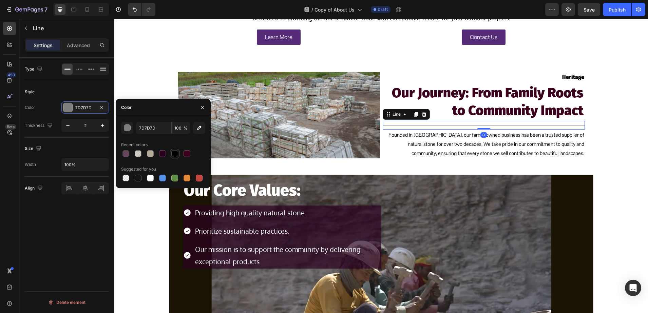
click at [173, 155] on div at bounding box center [174, 153] width 7 height 7
type input "000000"
click at [465, 141] on p "Founded in Toronto, our family owned business has been a trusted supplier of na…" at bounding box center [484, 143] width 201 height 27
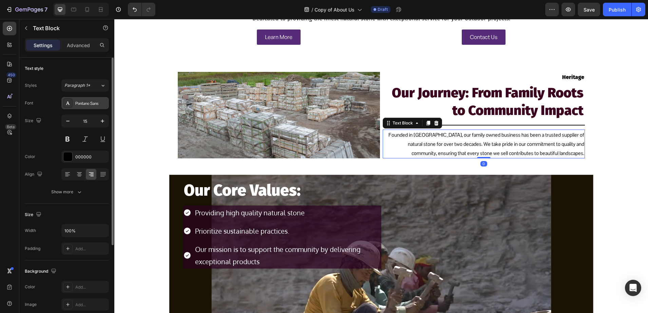
click at [73, 106] on div "Pontano Sans" at bounding box center [85, 103] width 48 height 12
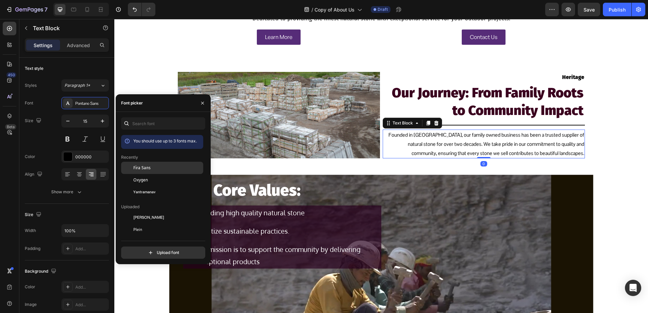
click at [141, 166] on span "Fira Sans" at bounding box center [141, 168] width 17 height 6
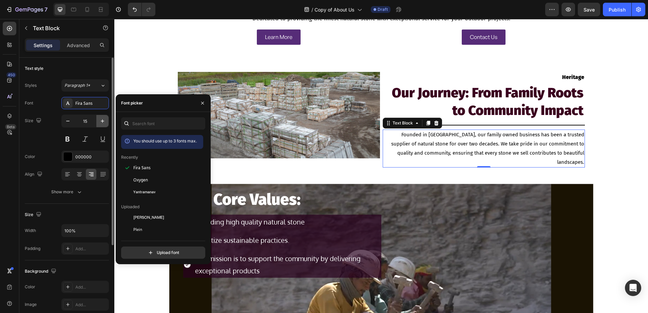
click at [104, 119] on icon "button" at bounding box center [102, 121] width 7 height 7
type input "16"
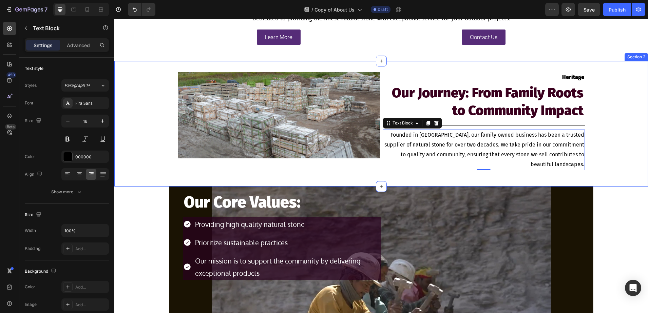
click at [277, 108] on img at bounding box center [279, 115] width 202 height 87
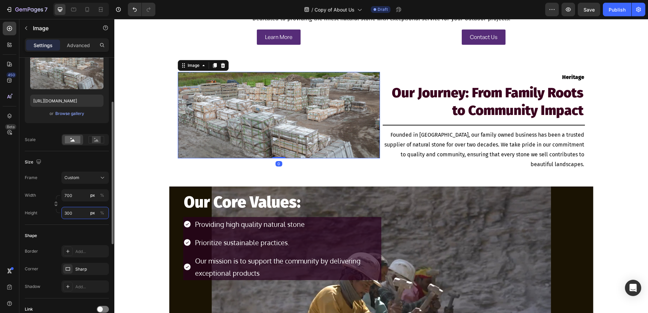
click at [67, 209] on input "300" at bounding box center [85, 213] width 48 height 12
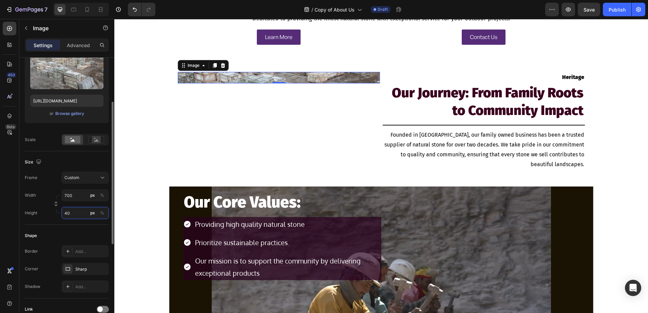
type input "4"
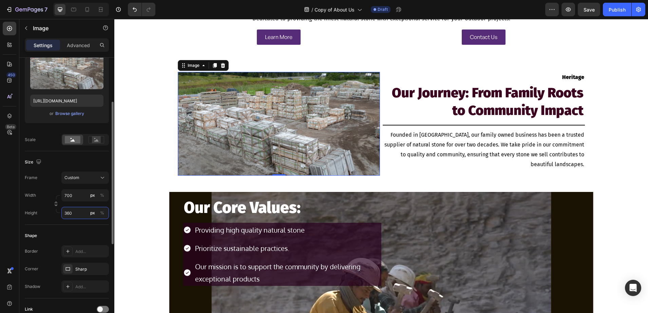
type input "360"
click at [137, 143] on div "Image 0 Heritage Text Block Our Journey: From Family Roots to Community Impact …" at bounding box center [381, 127] width 534 height 110
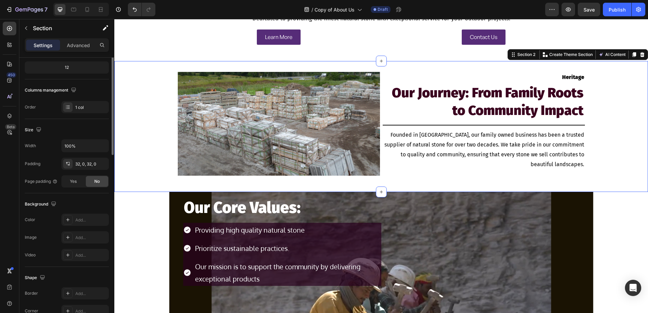
scroll to position [0, 0]
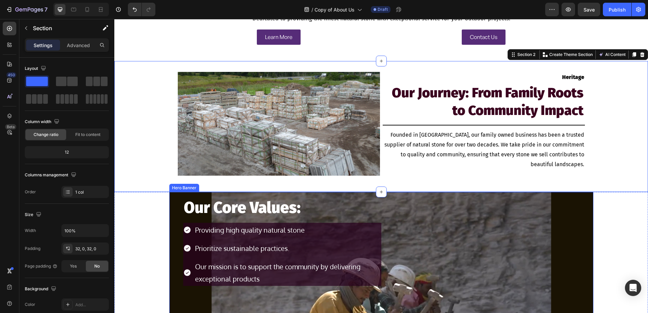
click at [171, 199] on div "Background Image" at bounding box center [381, 287] width 424 height 191
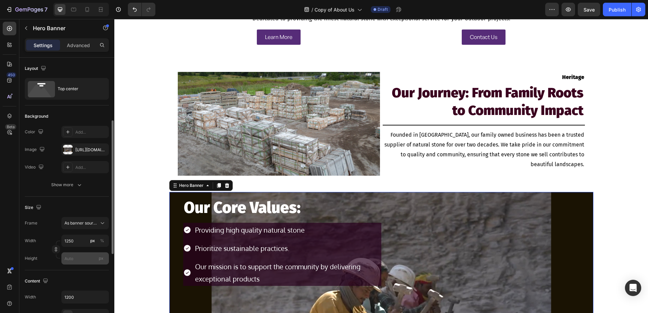
scroll to position [42, 0]
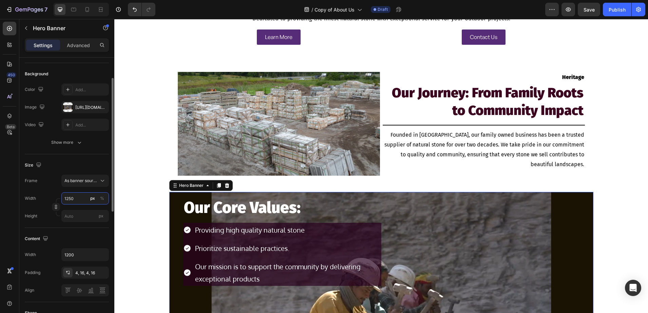
click at [72, 198] on input "1250" at bounding box center [85, 198] width 48 height 12
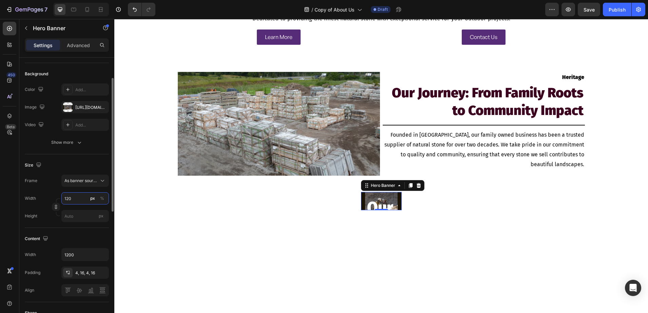
type input "1200"
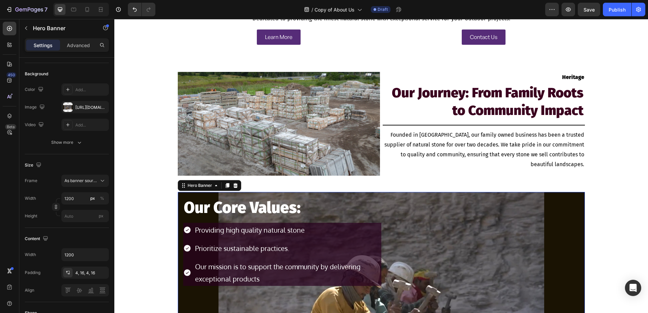
click at [150, 160] on div "Image Heritage Text Block Our Journey: From Family Roots to Community Impact He…" at bounding box center [381, 127] width 534 height 110
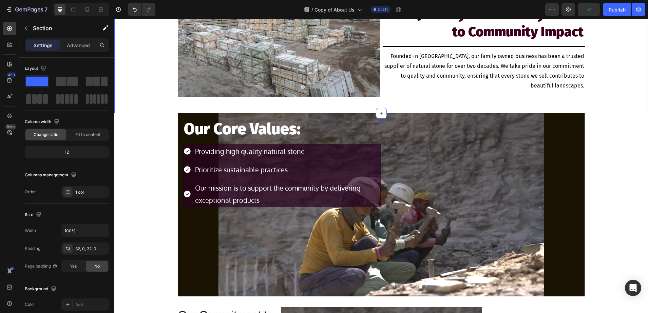
scroll to position [170, 0]
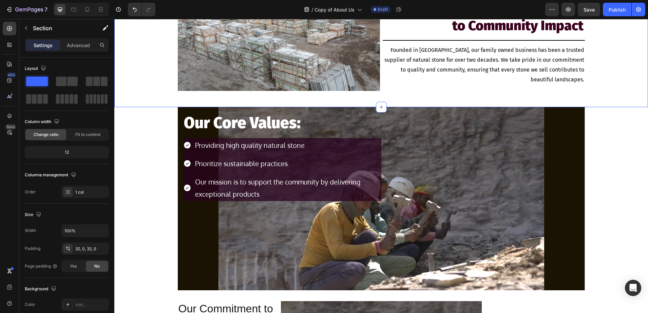
click at [68, 51] on div "Settings Advanced" at bounding box center [67, 45] width 84 height 14
click at [69, 47] on p "Advanced" at bounding box center [78, 45] width 23 height 7
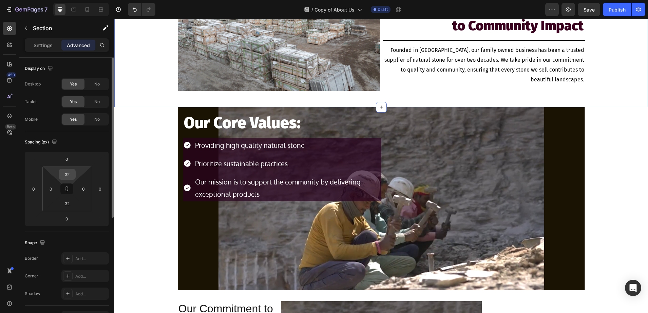
click at [68, 172] on input "32" at bounding box center [67, 174] width 14 height 10
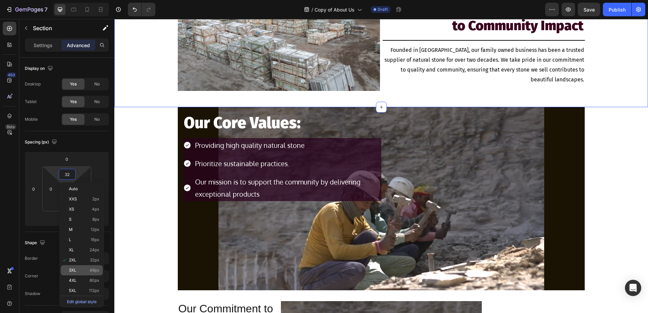
click at [80, 266] on div "3XL 48px" at bounding box center [82, 270] width 42 height 10
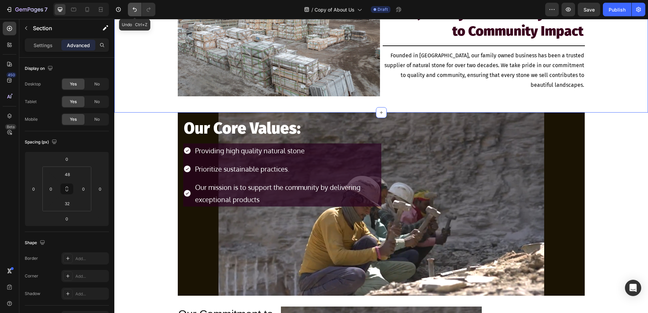
click at [133, 12] on icon "Undo/Redo" at bounding box center [134, 9] width 7 height 7
type input "2"
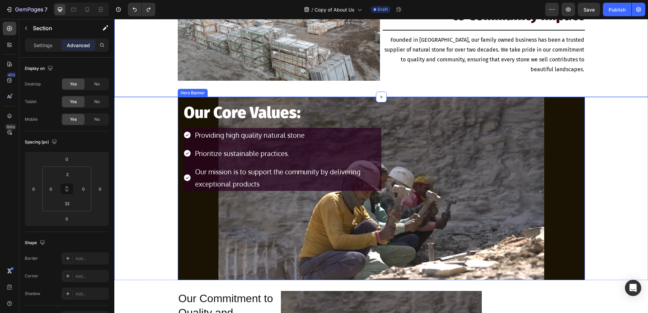
click at [178, 101] on div "Our Core Values: Heading Providing high quality natural stone Prioritize sustai…" at bounding box center [381, 144] width 407 height 95
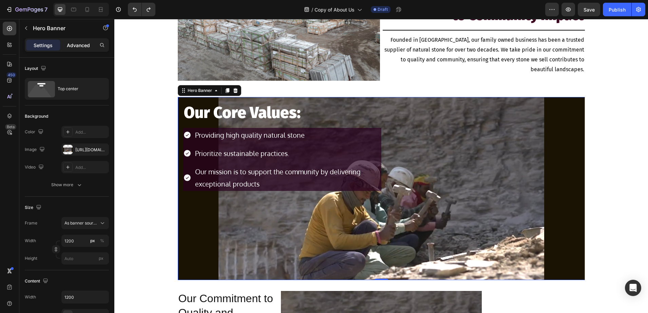
click at [74, 49] on div "Advanced" at bounding box center [78, 45] width 34 height 11
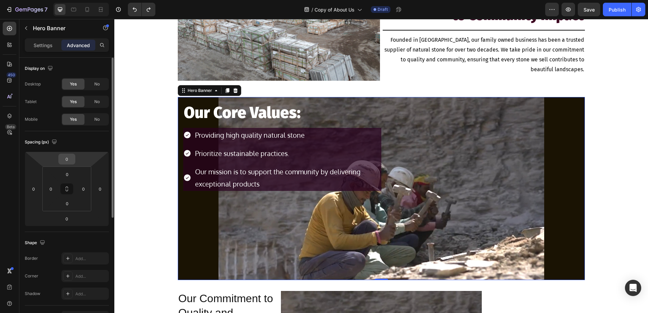
click at [70, 154] on input "0" at bounding box center [67, 159] width 14 height 10
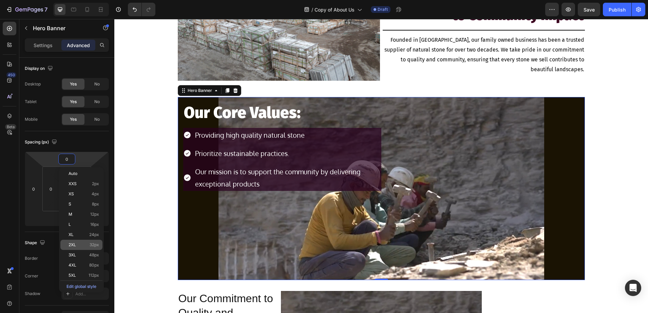
click at [88, 249] on div "2XL 32px" at bounding box center [81, 245] width 42 height 10
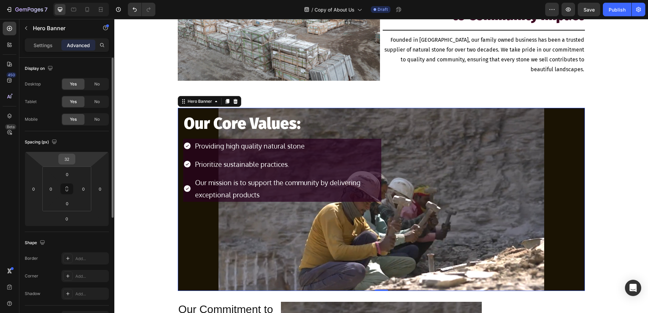
click at [66, 158] on input "32" at bounding box center [67, 159] width 14 height 10
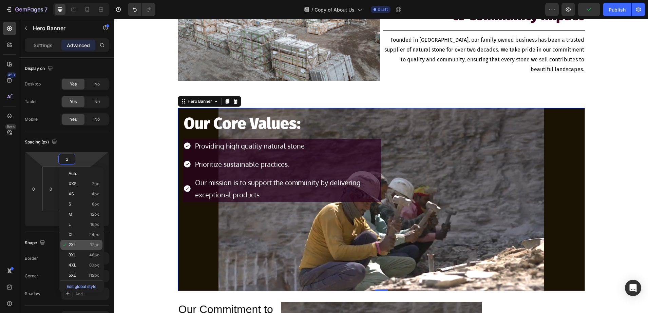
click at [87, 243] on p "2XL 32px" at bounding box center [84, 245] width 31 height 5
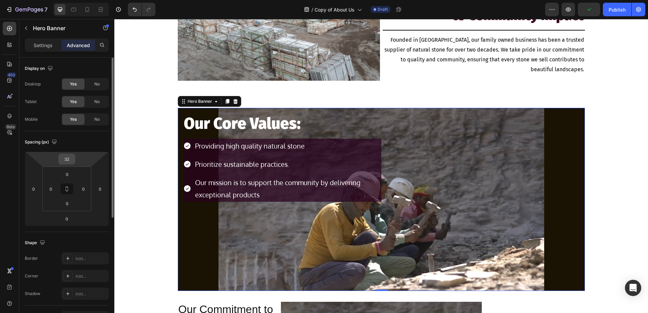
click at [67, 158] on input "32" at bounding box center [67, 159] width 14 height 10
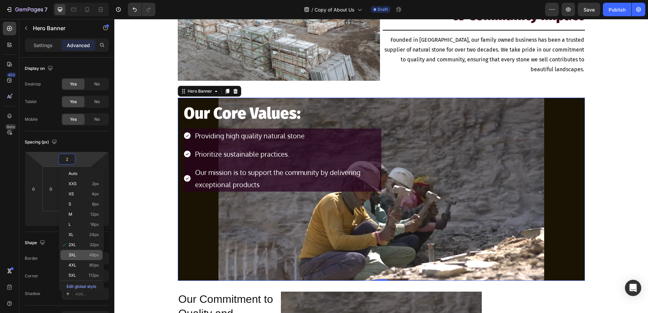
click at [94, 252] on div "3XL 48px" at bounding box center [81, 255] width 42 height 10
type input "48"
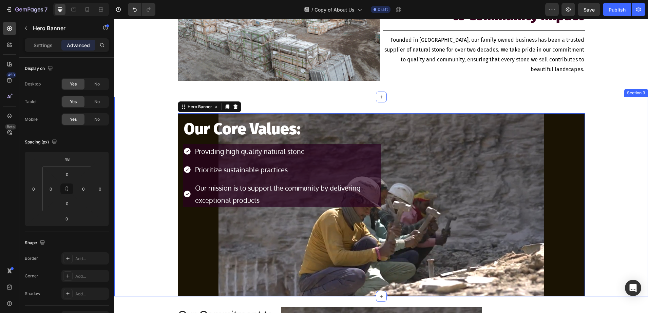
click at [140, 194] on div "Our Core Values: Heading Providing high quality natural stone Prioritize sustai…" at bounding box center [381, 197] width 534 height 200
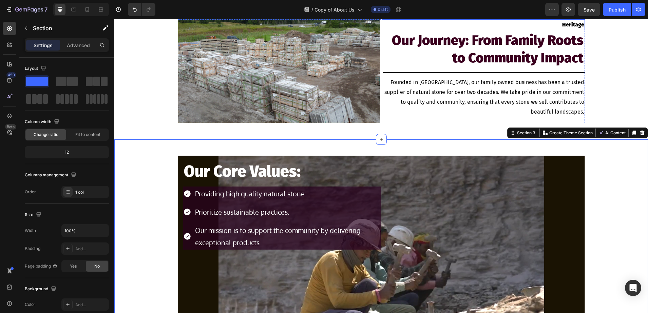
scroll to position [0, 0]
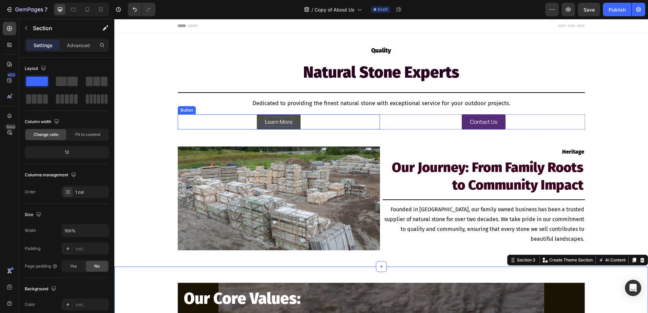
click at [289, 124] on p "Learn More" at bounding box center [278, 122] width 27 height 10
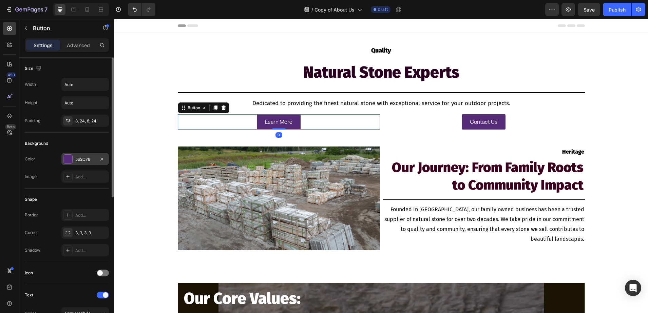
click at [80, 159] on div "562C78" at bounding box center [85, 159] width 20 height 6
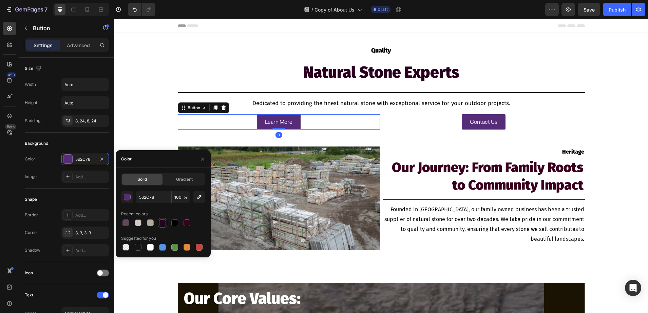
click at [163, 219] on div at bounding box center [163, 223] width 8 height 8
type input "29001F"
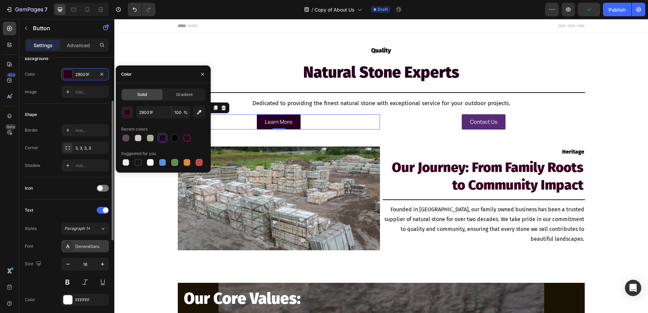
scroll to position [127, 0]
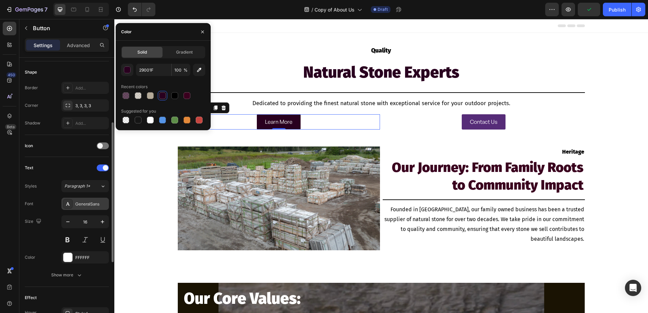
click at [78, 199] on div "GeneralSans" at bounding box center [85, 204] width 48 height 12
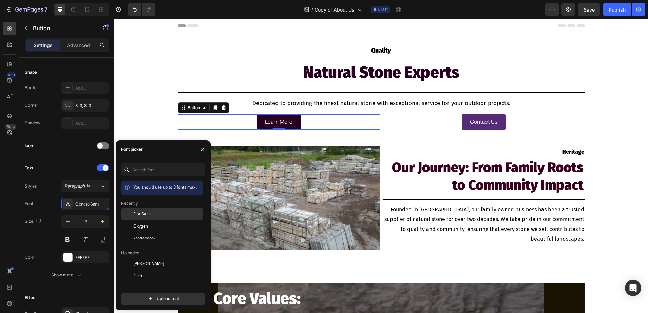
click at [137, 215] on span "Fira Sans" at bounding box center [141, 214] width 17 height 6
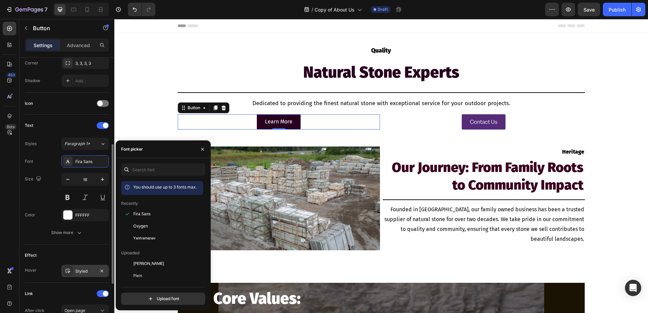
click at [66, 271] on icon at bounding box center [67, 270] width 5 height 5
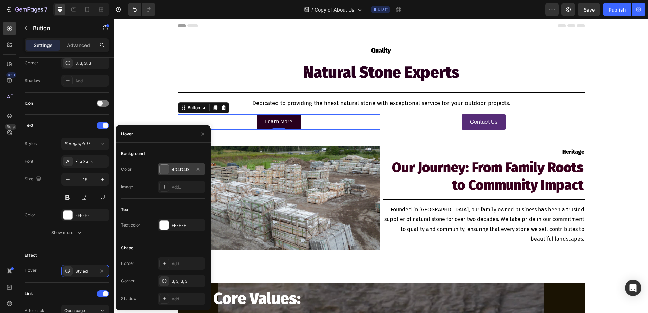
click at [166, 168] on div at bounding box center [164, 169] width 9 height 9
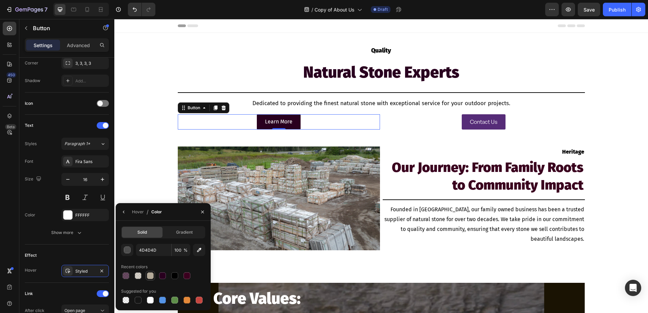
click at [150, 275] on div at bounding box center [150, 276] width 7 height 7
type input "B4AA99"
click at [290, 122] on link "Learn More" at bounding box center [279, 121] width 44 height 15
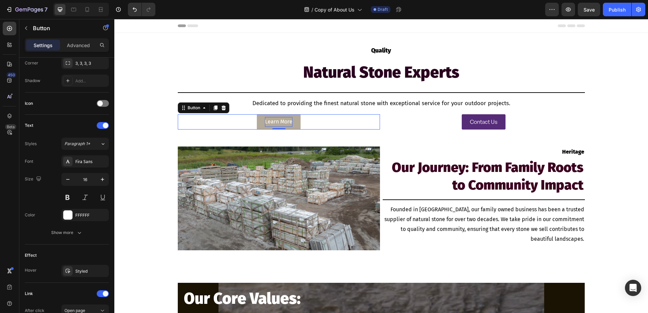
click at [289, 121] on p "Learn More" at bounding box center [278, 122] width 27 height 10
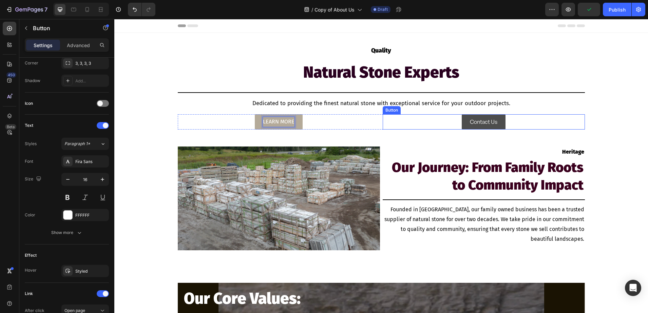
click at [463, 121] on link "Contact Us" at bounding box center [484, 121] width 44 height 15
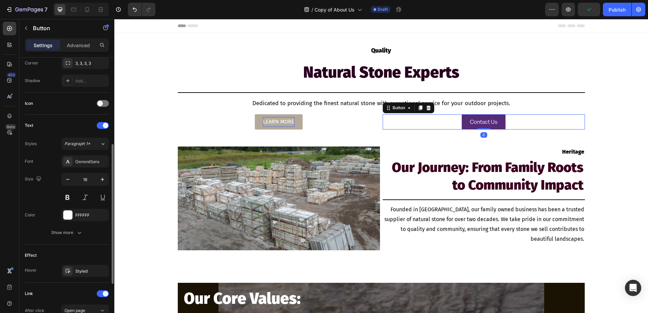
click at [84, 169] on div "Font GeneralSans Size 16 Color FFFFFF Show more" at bounding box center [67, 197] width 84 height 84
click at [84, 167] on div "GeneralSans" at bounding box center [85, 161] width 48 height 12
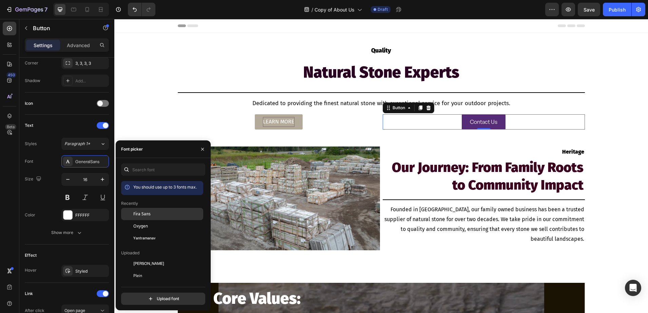
click at [143, 215] on span "Fira Sans" at bounding box center [141, 214] width 17 height 6
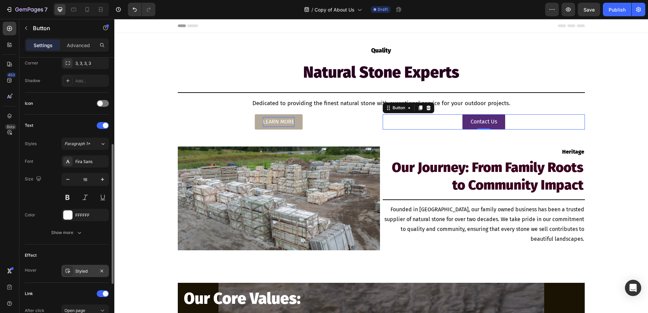
click at [71, 269] on div at bounding box center [68, 271] width 10 height 10
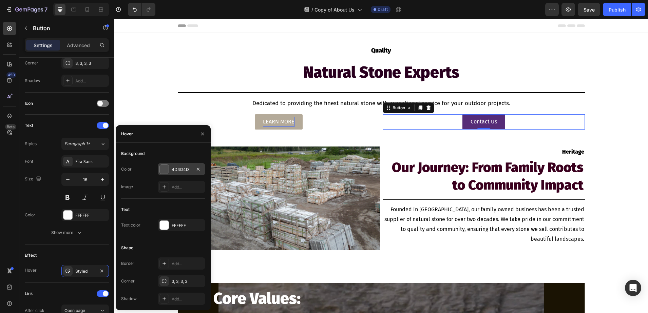
click at [164, 170] on div at bounding box center [164, 169] width 9 height 9
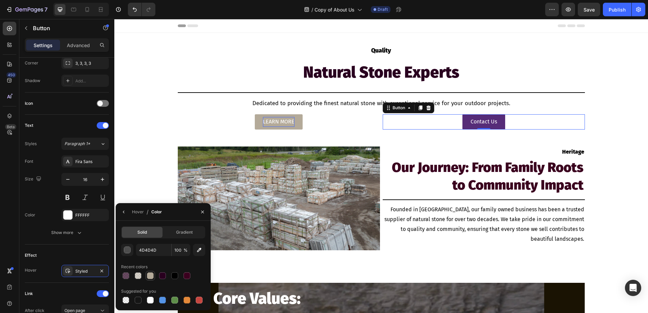
click at [148, 277] on div at bounding box center [150, 276] width 7 height 7
type input "B4AA99"
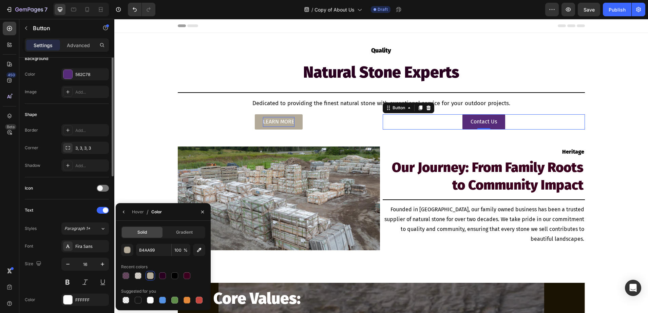
scroll to position [0, 0]
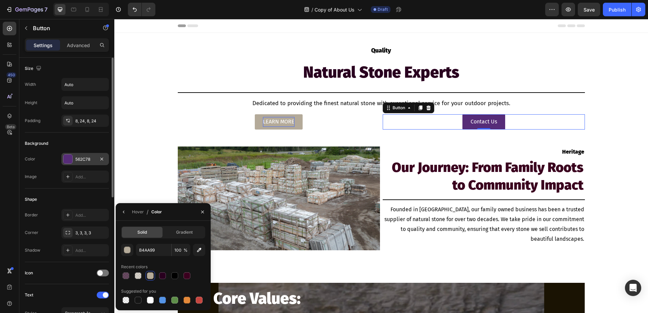
click at [68, 158] on div at bounding box center [67, 159] width 9 height 9
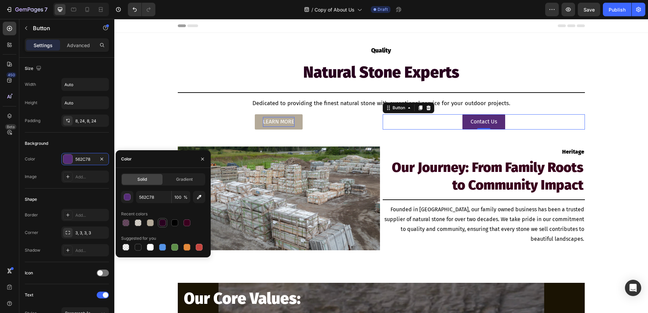
click at [163, 225] on div at bounding box center [162, 223] width 7 height 7
type input "29001F"
click at [492, 118] on p "Contact Us" at bounding box center [484, 122] width 26 height 10
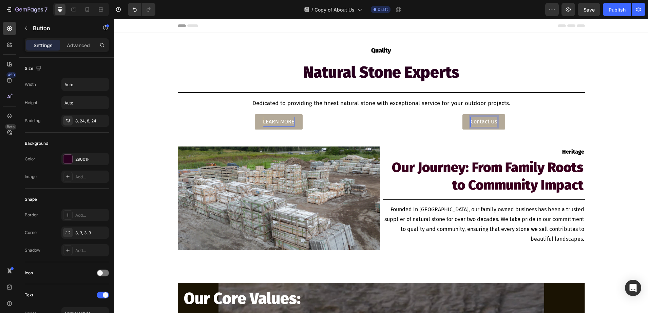
click at [492, 123] on p "Contact Us" at bounding box center [484, 122] width 26 height 10
click at [622, 169] on div "Image Heritage Text Block Our Journey: From Family Roots to Community Impact He…" at bounding box center [381, 202] width 534 height 110
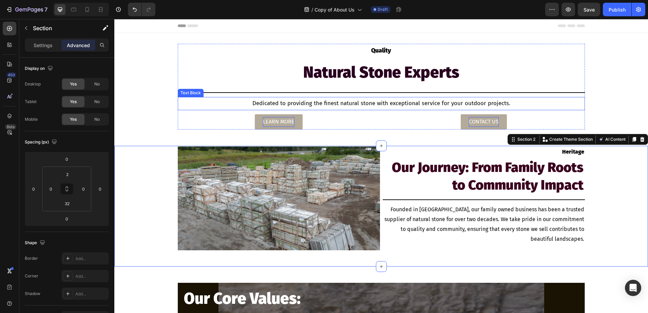
click at [252, 102] on p "Dedicated to providing the finest natural stone with exceptional service for yo…" at bounding box center [381, 103] width 405 height 11
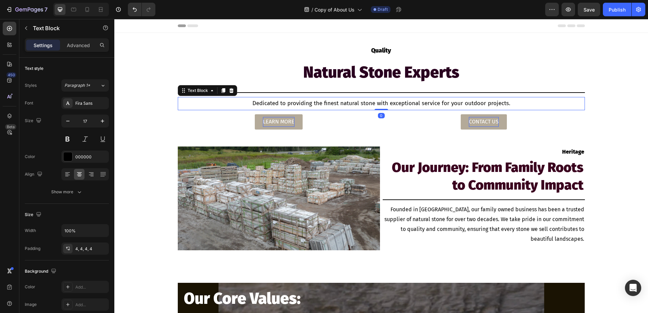
click at [249, 103] on p "Dedicated to providing the finest natural stone with exceptional service for yo…" at bounding box center [381, 103] width 405 height 11
click at [387, 51] on p "Quality" at bounding box center [381, 50] width 405 height 11
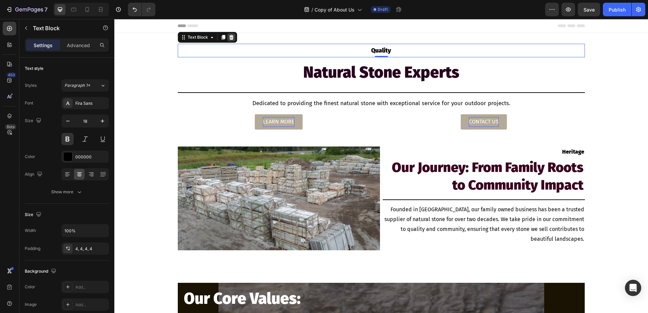
click at [229, 37] on icon at bounding box center [231, 37] width 4 height 5
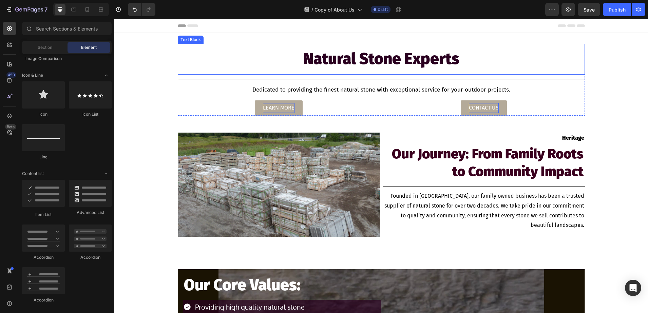
click at [466, 59] on p "Natural Stone Experts" at bounding box center [381, 59] width 405 height 28
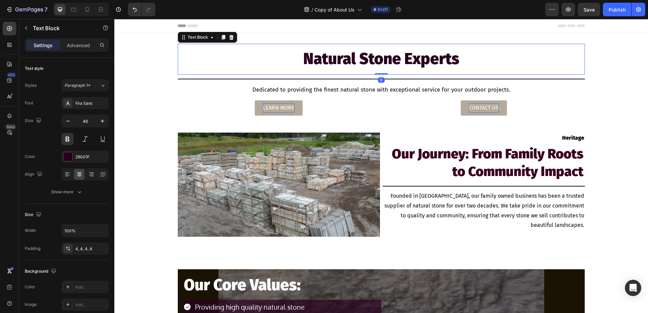
click at [457, 59] on p "Natural Stone Experts" at bounding box center [381, 59] width 405 height 28
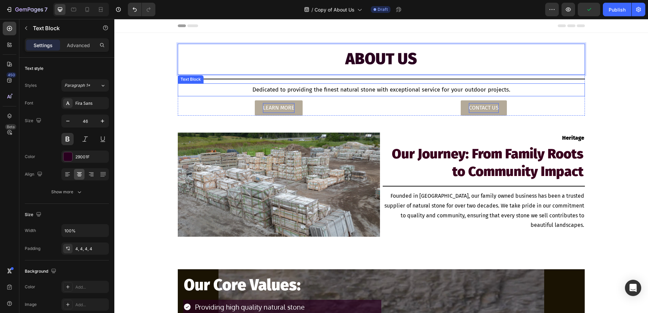
click at [249, 89] on p "Dedicated to providing the finest natural stone with exceptional service for yo…" at bounding box center [381, 90] width 405 height 11
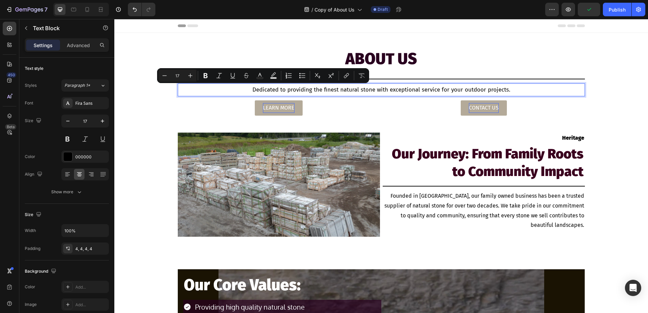
click at [249, 89] on p "Dedicated to providing the finest natural stone with exceptional service for yo…" at bounding box center [381, 90] width 405 height 11
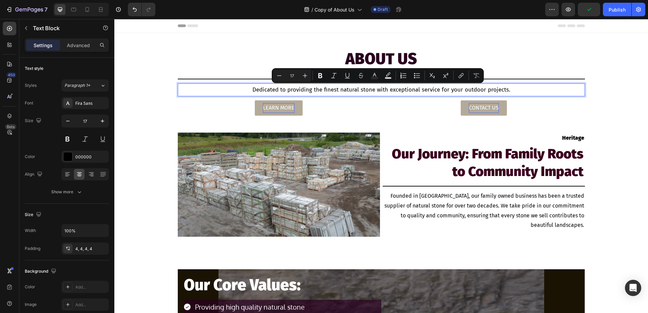
click at [251, 89] on p "Dedicated to providing the finest natural stone with exceptional service for yo…" at bounding box center [381, 90] width 405 height 11
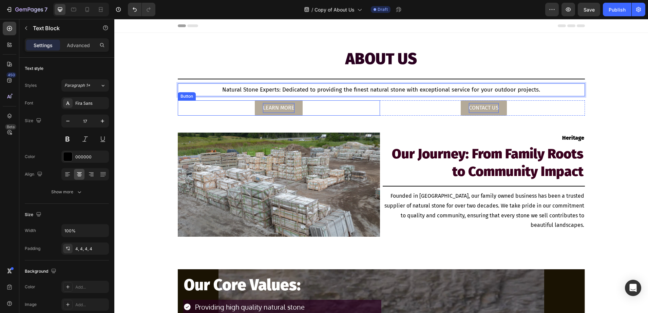
click at [187, 105] on div "LEARN MORE Button" at bounding box center [279, 107] width 202 height 15
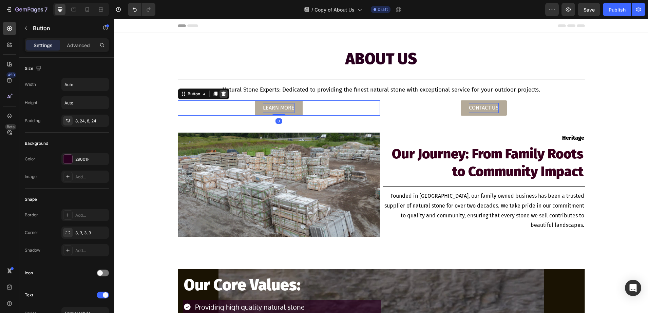
click at [221, 94] on icon at bounding box center [223, 93] width 5 height 5
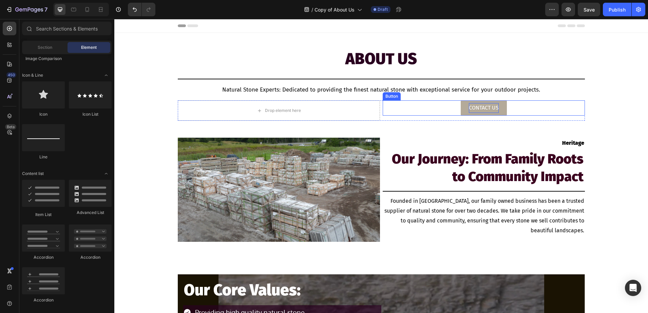
click at [388, 108] on div "CONTACT US Button" at bounding box center [484, 107] width 202 height 15
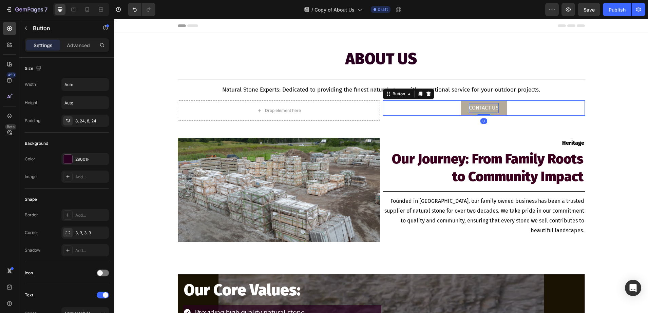
click at [426, 92] on icon at bounding box center [428, 94] width 4 height 5
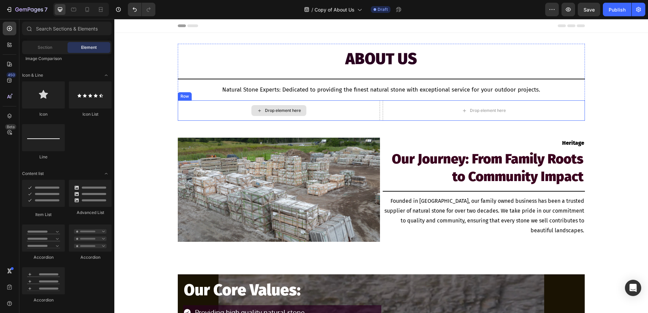
click at [371, 109] on div "Drop element here" at bounding box center [279, 110] width 202 height 20
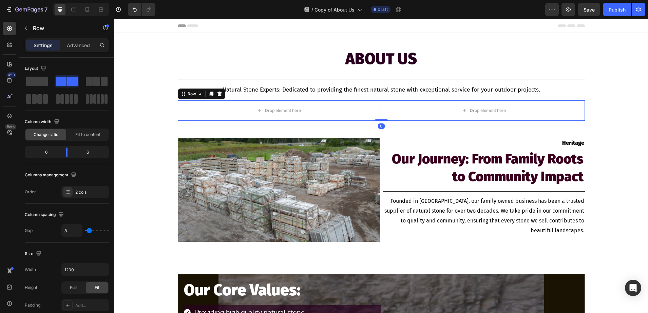
click at [217, 92] on icon at bounding box center [219, 93] width 5 height 5
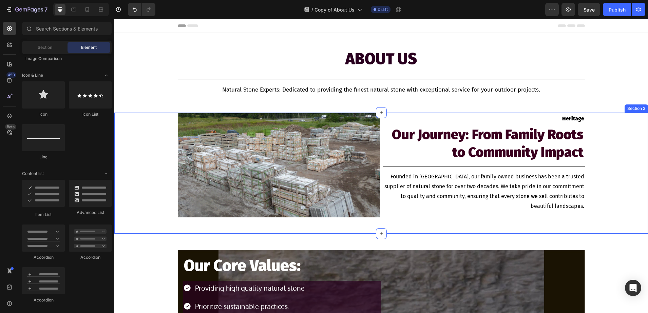
click at [153, 146] on div "Image Heritage Text Block Our Journey: From Family Roots to Community Impact He…" at bounding box center [381, 168] width 534 height 110
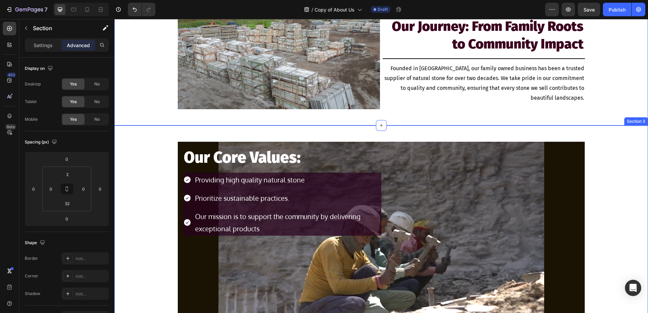
scroll to position [170, 0]
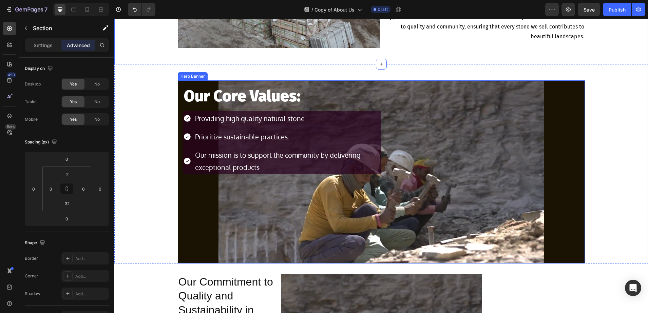
click at [553, 175] on div "Our Core Values: Heading Providing high quality natural stone Prioritize sustai…" at bounding box center [381, 127] width 407 height 95
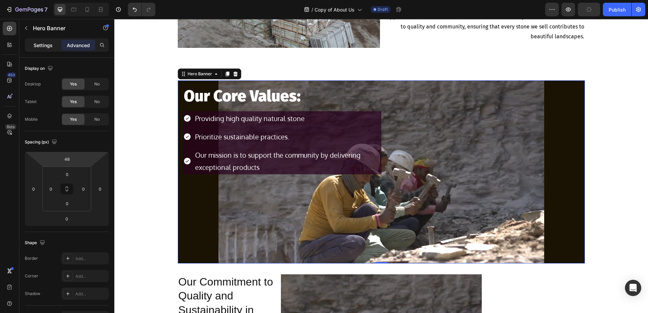
click at [37, 40] on div "Settings" at bounding box center [43, 45] width 34 height 11
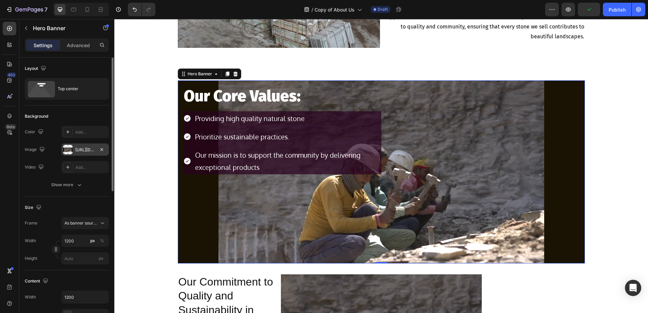
click at [66, 146] on div at bounding box center [68, 150] width 10 height 10
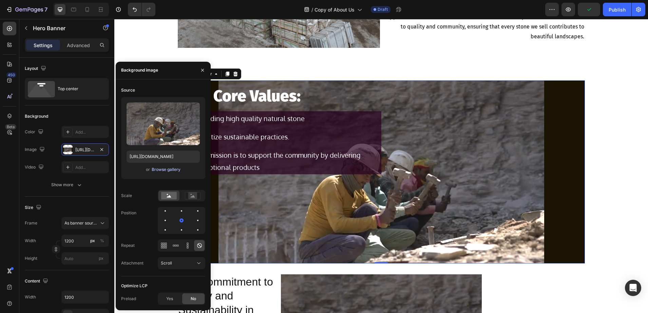
click at [161, 172] on div "Browse gallery" at bounding box center [166, 170] width 29 height 6
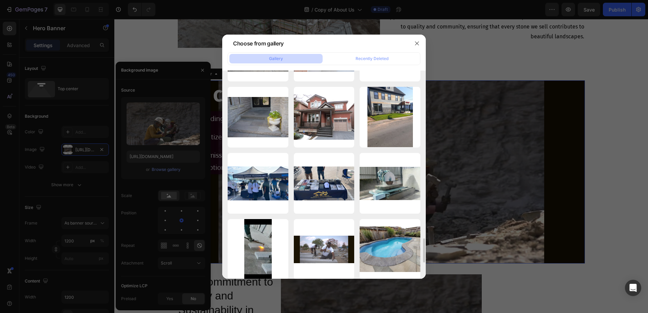
scroll to position [1485, 0]
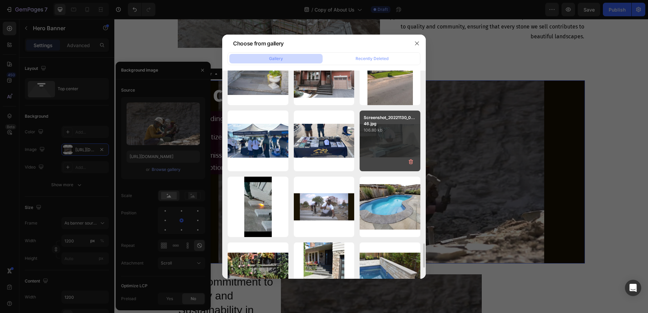
click at [370, 153] on div "Screenshot_20221130_0...46.jpg 106.80 kb" at bounding box center [390, 141] width 61 height 61
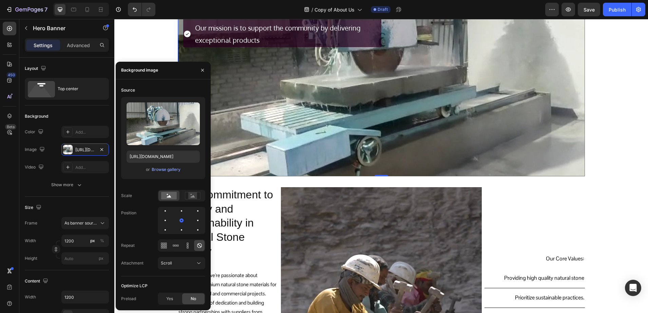
scroll to position [255, 0]
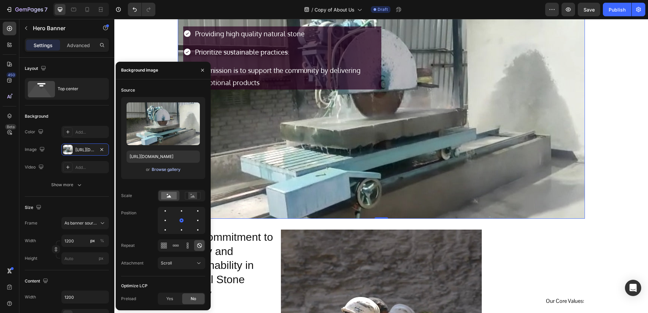
click at [160, 171] on div "Browse gallery" at bounding box center [166, 170] width 29 height 6
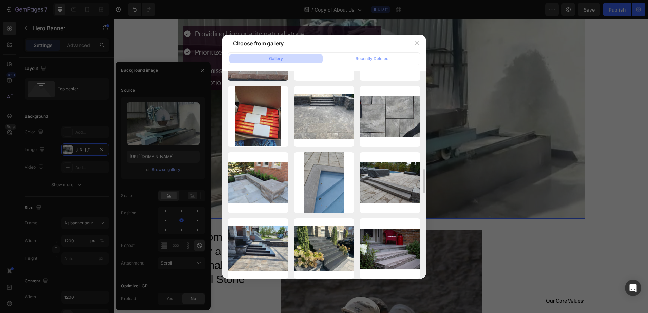
scroll to position [933, 0]
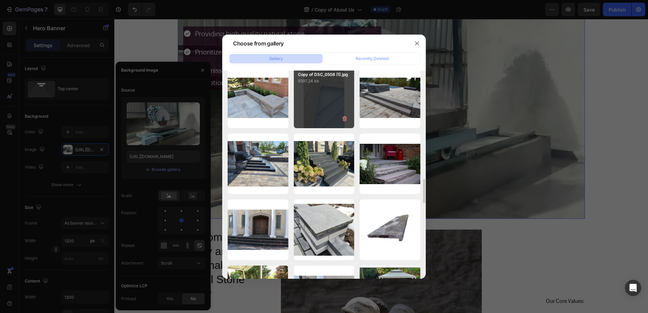
click at [318, 101] on div "Copy of DSC_0508 (1).jpg 9397.24 kb" at bounding box center [324, 98] width 61 height 61
type input "https://cdn.shopify.com/s/files/1/0036/1100/0899/files/gempages_568890992820749…"
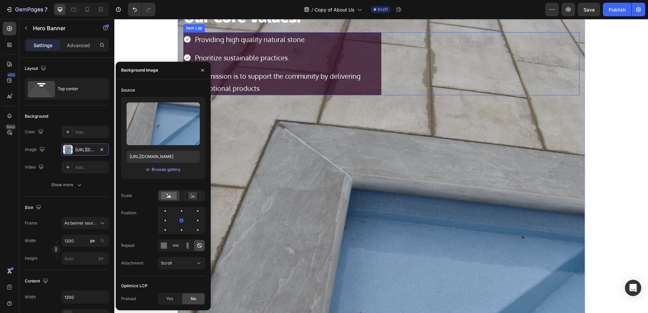
scroll to position [212, 0]
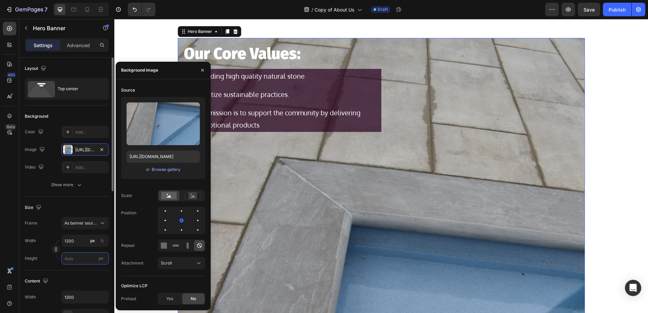
click at [77, 254] on input "px" at bounding box center [85, 259] width 48 height 12
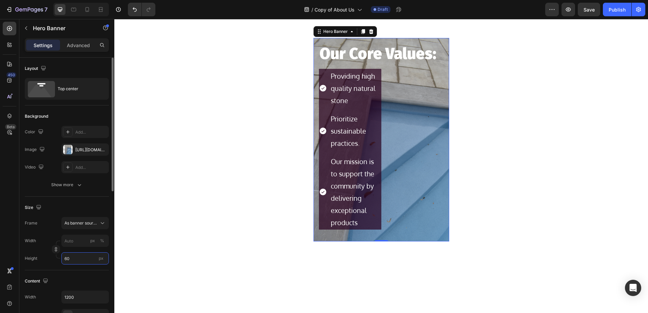
type input "6"
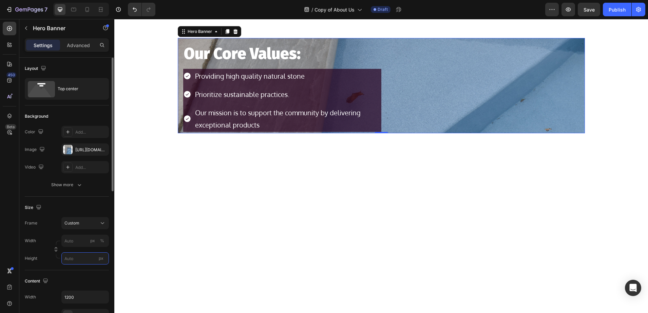
type input "6"
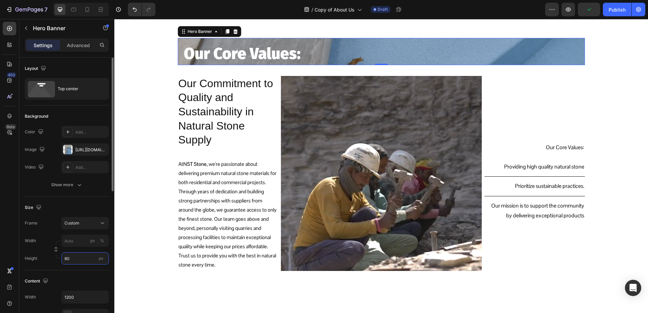
type input "8"
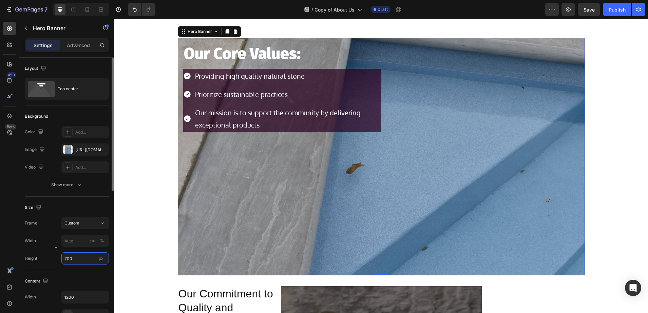
type input "700"
click at [72, 241] on input "px %" at bounding box center [85, 241] width 48 height 12
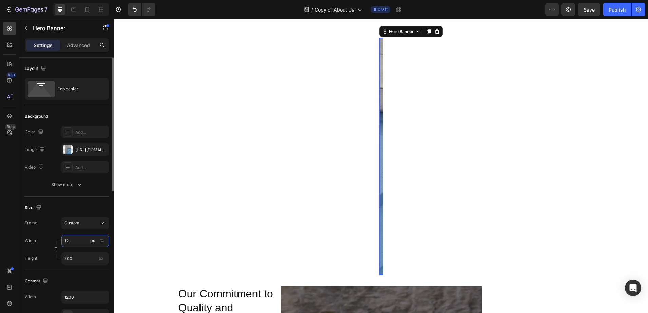
type input "1"
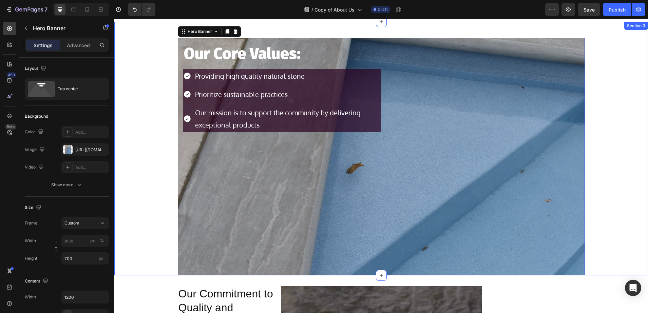
click at [146, 184] on div "Our Core Values: Heading Providing high quality natural stone Prioritize sustai…" at bounding box center [381, 149] width 534 height 254
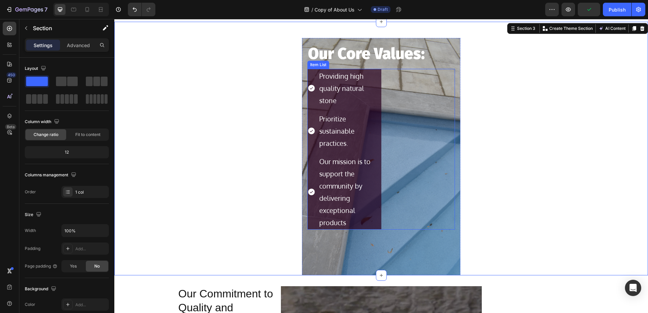
click at [409, 116] on div "Providing high quality natural stone Prioritize sustainable practices. Our miss…" at bounding box center [382, 149] width 148 height 161
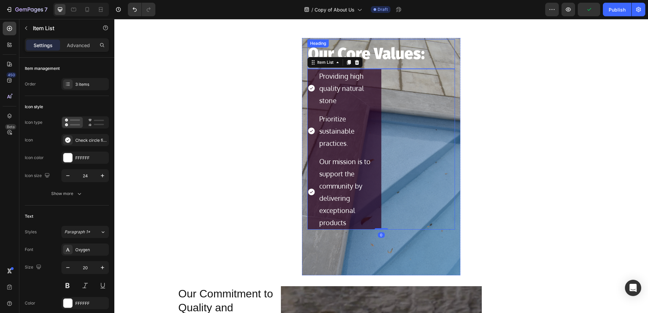
click at [441, 48] on p "Our Core Values:" at bounding box center [381, 54] width 146 height 28
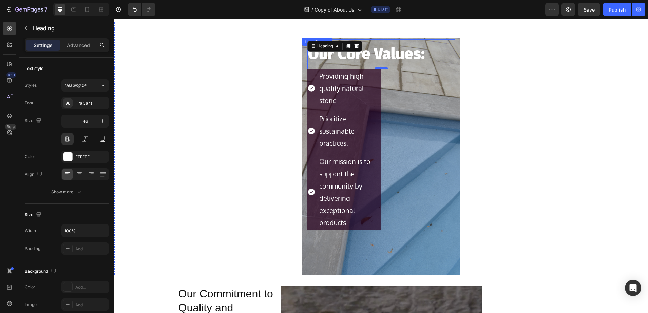
click at [455, 225] on div "Our Core Values: Heading 0 Providing high quality natural stone Prioritize sust…" at bounding box center [381, 134] width 159 height 193
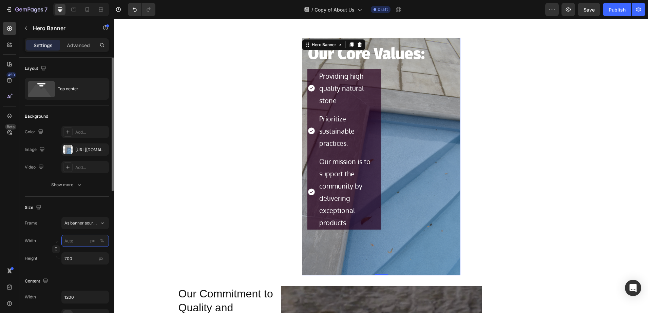
click at [75, 236] on input "px %" at bounding box center [85, 241] width 48 height 12
click at [75, 270] on span "Default" at bounding box center [71, 269] width 14 height 6
type input "1200"
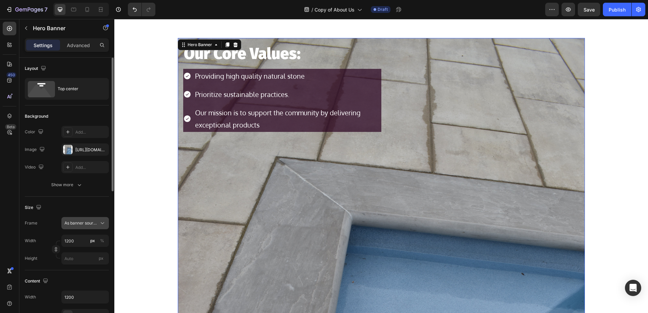
click at [103, 222] on icon at bounding box center [102, 223] width 7 height 7
click at [76, 255] on div "Custom" at bounding box center [79, 252] width 54 height 12
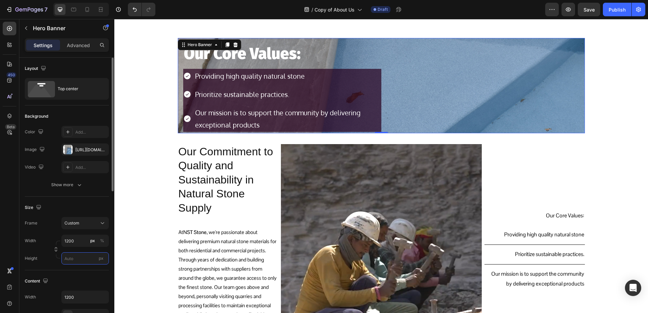
click at [74, 262] on input "px" at bounding box center [85, 259] width 48 height 12
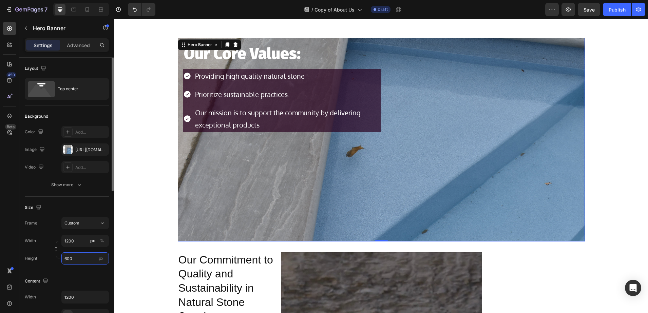
type input "600"
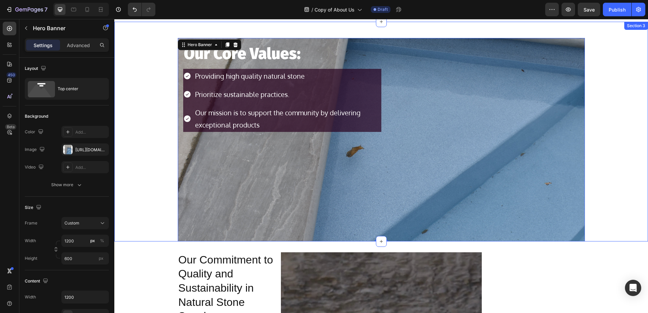
click at [140, 171] on div "Our Core Values: Heading Providing high quality natural stone Prioritize sustai…" at bounding box center [381, 132] width 534 height 220
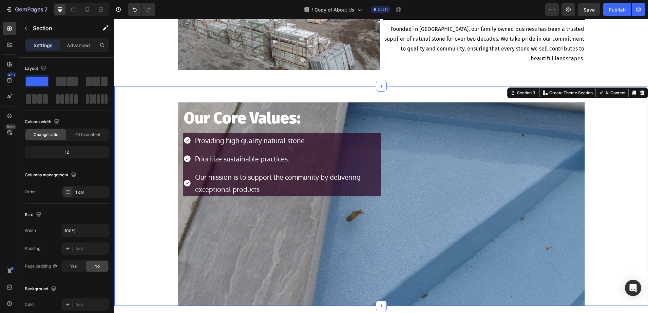
scroll to position [170, 0]
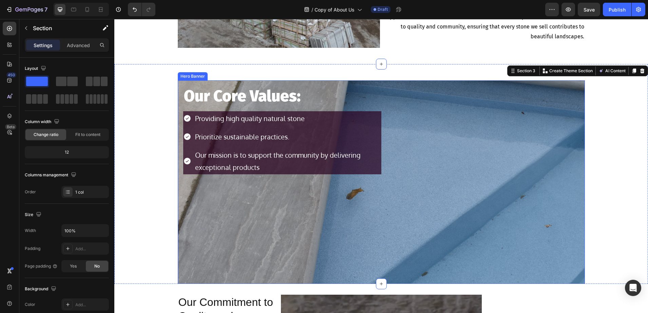
click at [185, 203] on div "Background Image" at bounding box center [381, 182] width 407 height 204
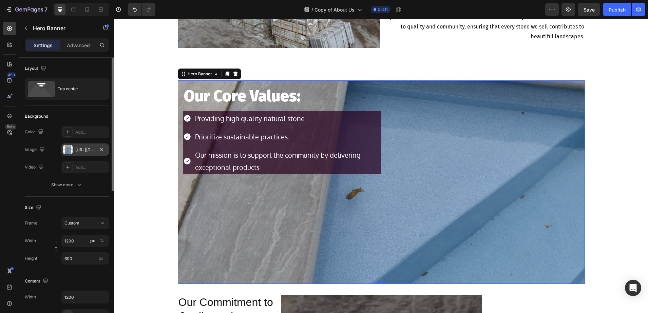
click at [71, 149] on div at bounding box center [68, 150] width 10 height 10
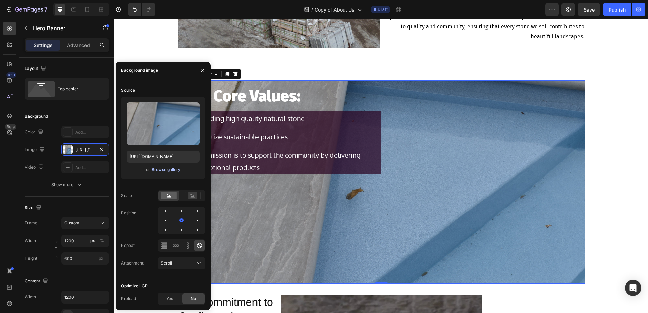
click at [165, 172] on div "Browse gallery" at bounding box center [166, 170] width 29 height 6
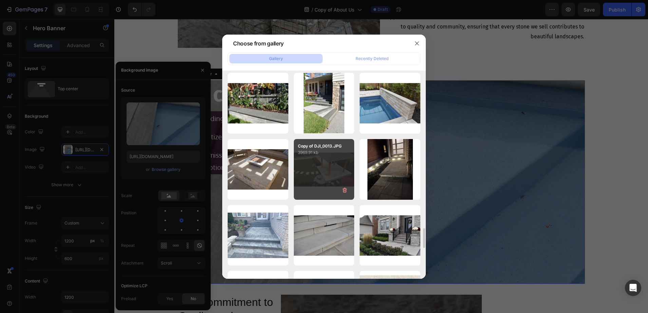
scroll to position [1740, 0]
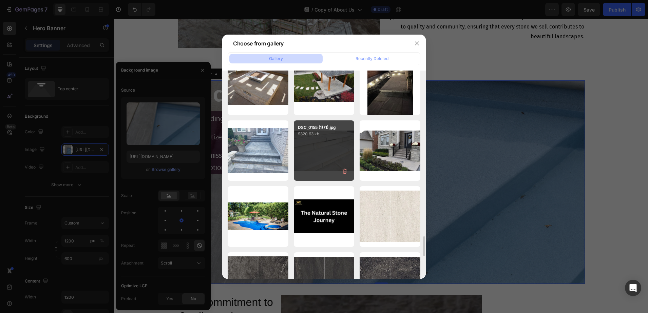
click at [318, 146] on div "DSC_0155 (1) (1).jpg 9320.63 kb" at bounding box center [324, 151] width 61 height 61
type input "https://cdn.shopify.com/s/files/1/0036/1100/0899/files/gempages_568890992820749…"
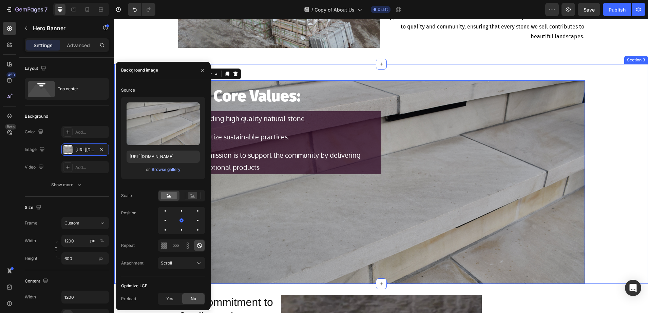
click at [641, 145] on div "Our Core Values: Heading Providing high quality natural stone Prioritize sustai…" at bounding box center [381, 174] width 534 height 220
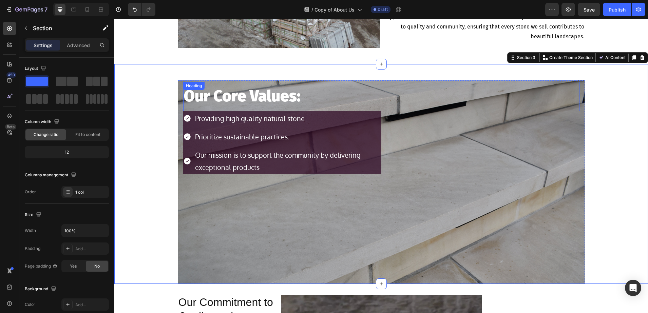
click at [240, 93] on p "Our Core Values:" at bounding box center [381, 96] width 395 height 28
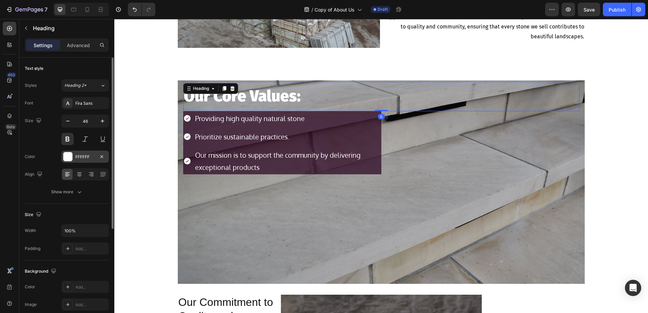
click at [72, 161] on div "FFFFFF" at bounding box center [85, 157] width 48 height 12
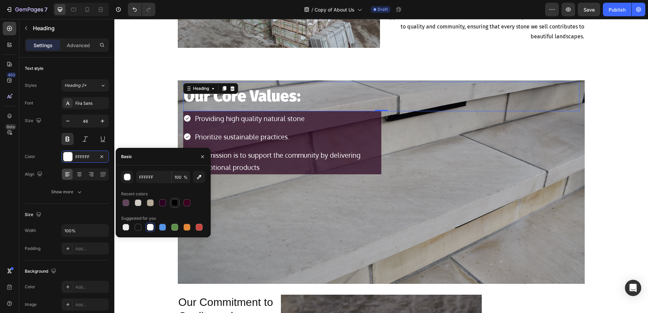
click at [175, 203] on div at bounding box center [174, 203] width 7 height 7
type input "000000"
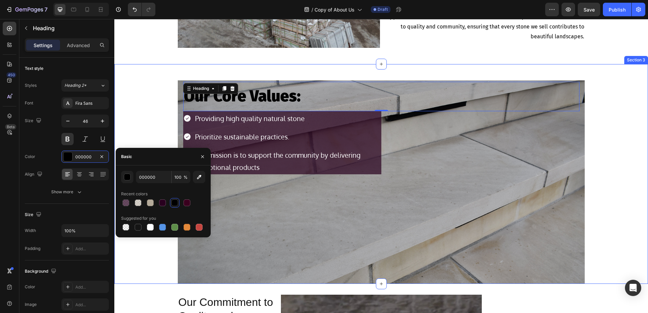
click at [150, 103] on div "Our Core Values: Heading 0 Providing high quality natural stone Prioritize sust…" at bounding box center [381, 174] width 534 height 220
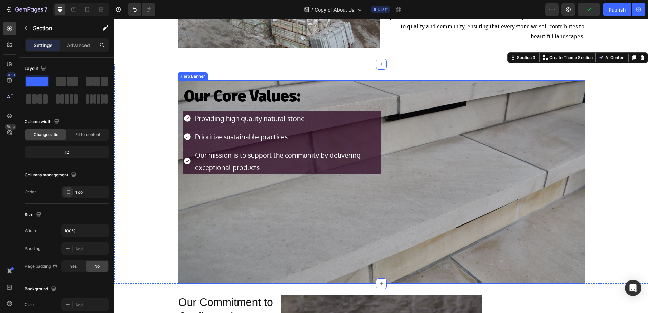
click at [208, 207] on div "Background Image" at bounding box center [381, 182] width 407 height 204
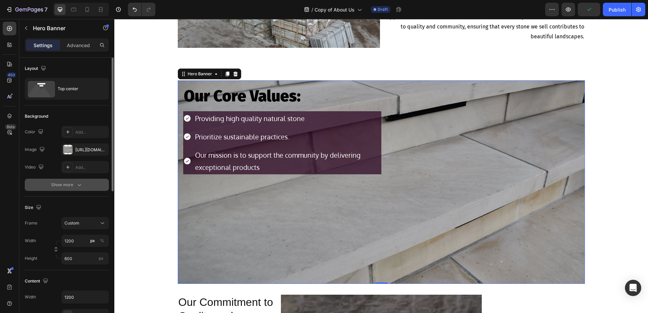
click at [58, 184] on div "Show more" at bounding box center [67, 185] width 32 height 7
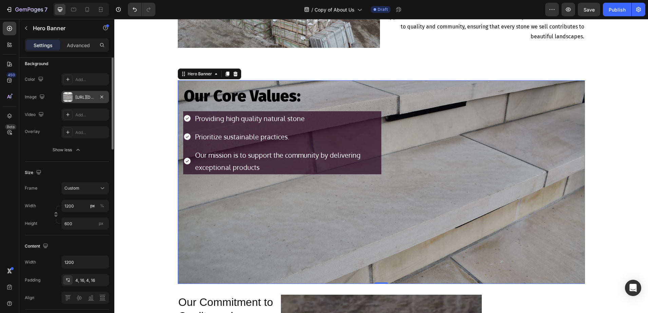
scroll to position [0, 0]
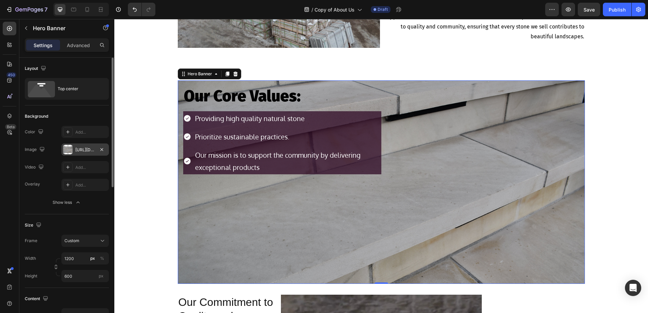
click at [68, 152] on div at bounding box center [68, 150] width 10 height 10
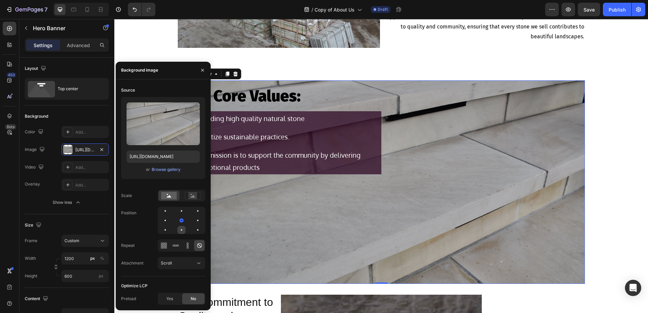
click at [194, 228] on div at bounding box center [198, 230] width 8 height 8
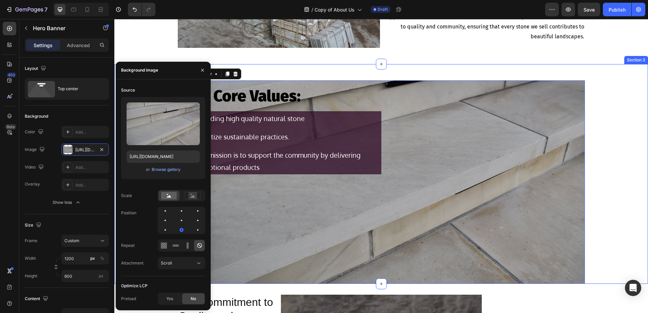
click at [626, 178] on div "Our Core Values: Heading Providing high quality natural stone Prioritize sustai…" at bounding box center [381, 174] width 534 height 220
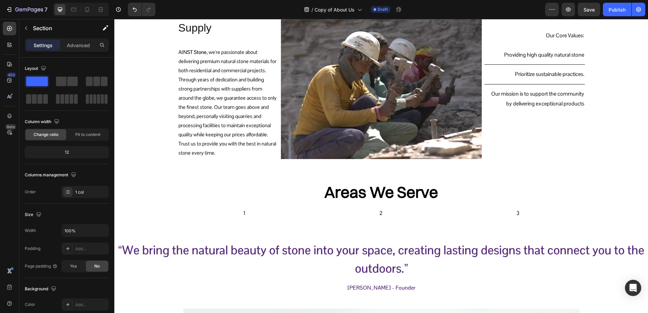
scroll to position [552, 0]
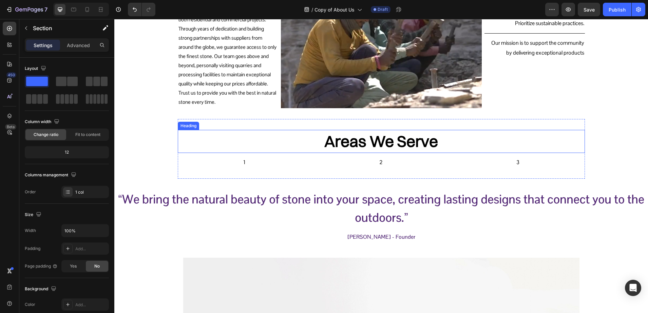
click at [364, 137] on h2 "Areas We Serve" at bounding box center [381, 141] width 407 height 23
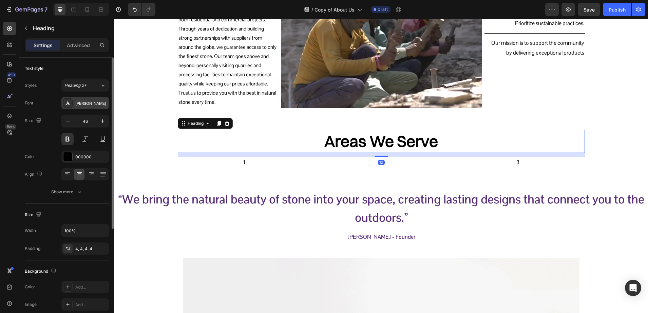
click at [91, 106] on div "[PERSON_NAME]" at bounding box center [91, 103] width 32 height 6
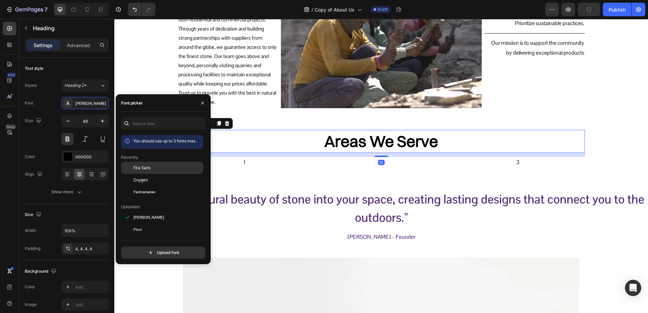
click at [145, 169] on span "Fira Sans" at bounding box center [141, 168] width 17 height 6
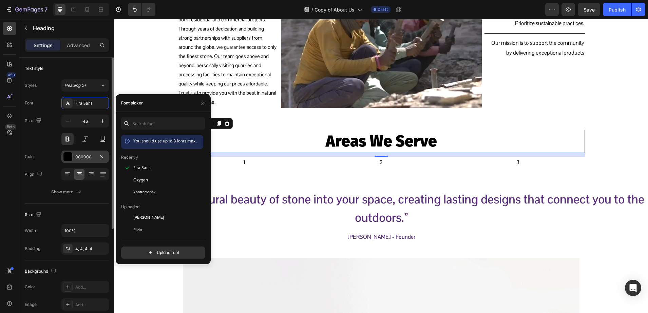
drag, startPoint x: 0, startPoint y: 146, endPoint x: 72, endPoint y: 160, distance: 73.3
click at [72, 160] on div "000000" at bounding box center [85, 157] width 48 height 12
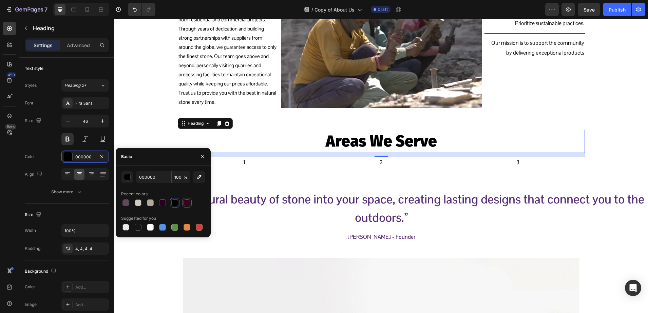
click at [188, 203] on div at bounding box center [187, 203] width 7 height 7
type input "3A001E"
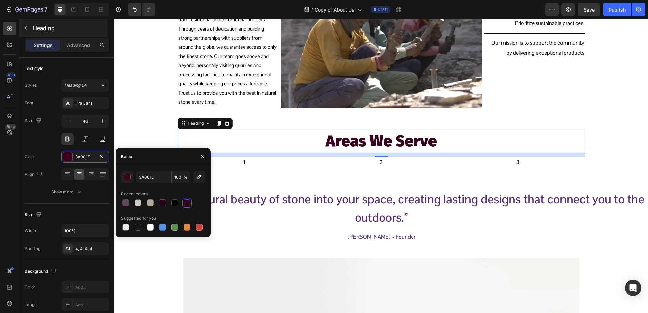
click at [44, 33] on div "Heading" at bounding box center [63, 28] width 88 height 18
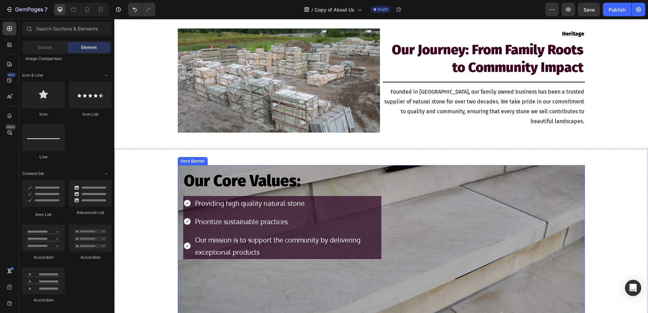
scroll to position [0, 0]
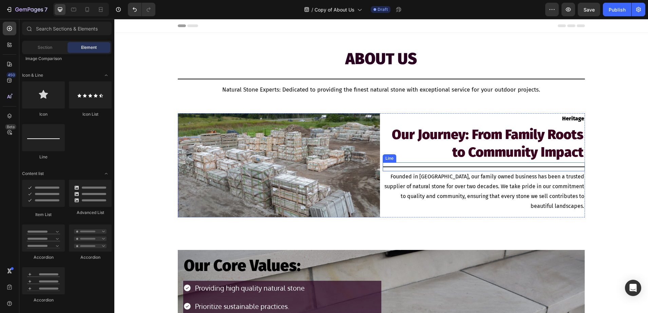
click at [407, 167] on div at bounding box center [484, 167] width 202 height 1
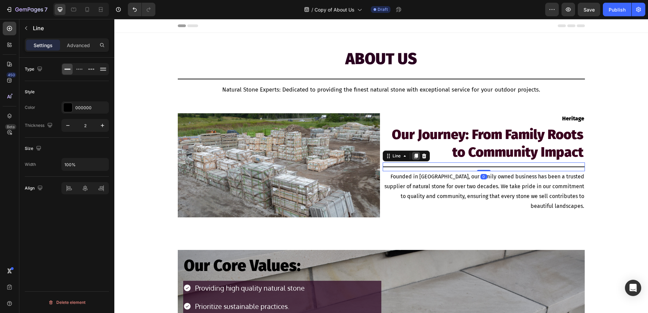
click at [412, 158] on div at bounding box center [416, 156] width 8 height 8
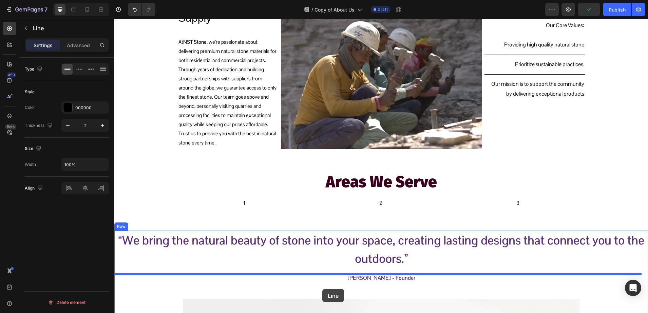
scroll to position [533, 0]
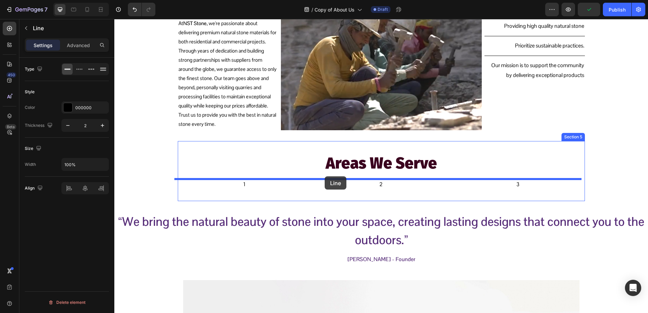
drag, startPoint x: 389, startPoint y: 167, endPoint x: 325, endPoint y: 177, distance: 65.2
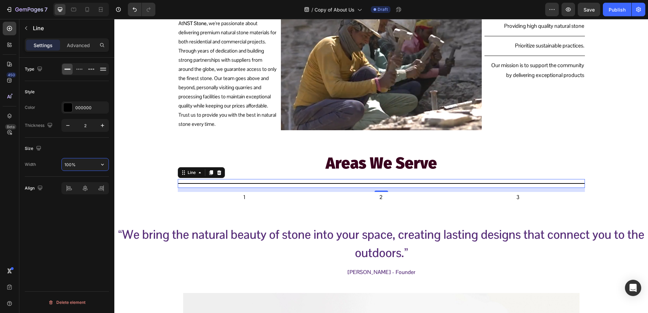
click at [67, 162] on input "100%" at bounding box center [85, 165] width 47 height 12
type input "120%"
click at [139, 177] on div "Our Commitment to Quality and Sustainability in Natural Stone Supply Heading At…" at bounding box center [381, 271] width 534 height 1542
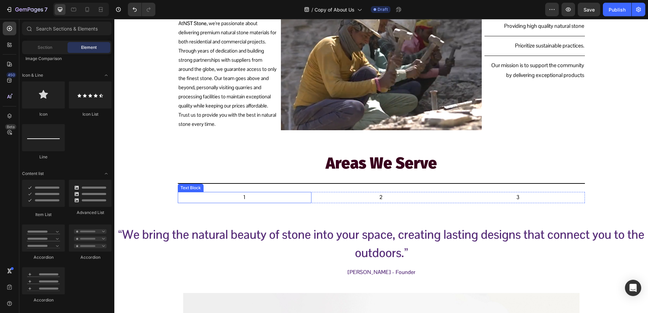
click at [213, 199] on p "1" at bounding box center [245, 198] width 133 height 10
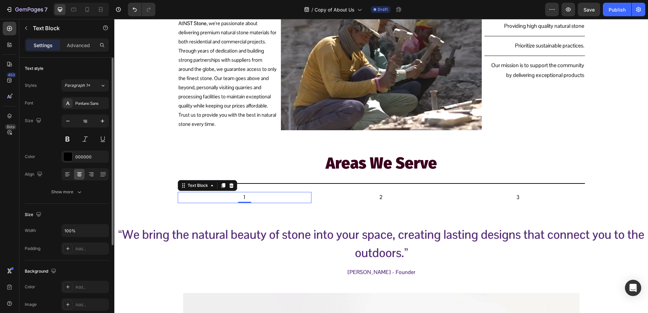
click at [73, 179] on div at bounding box center [85, 174] width 48 height 12
click at [69, 173] on icon at bounding box center [67, 174] width 7 height 7
click at [361, 199] on p "2" at bounding box center [381, 198] width 133 height 10
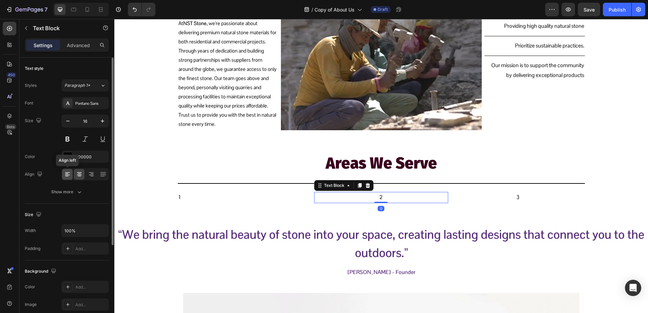
click at [68, 177] on icon at bounding box center [67, 174] width 7 height 7
click at [491, 200] on p "3" at bounding box center [518, 198] width 133 height 10
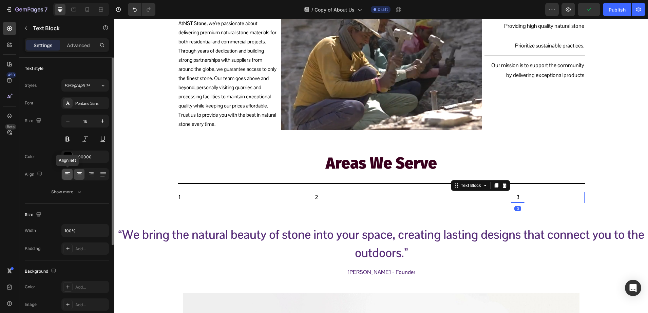
click at [67, 175] on icon at bounding box center [67, 175] width 5 height 1
click at [126, 180] on div "Our Commitment to Quality and Sustainability in Natural Stone Supply Heading At…" at bounding box center [381, 271] width 534 height 1542
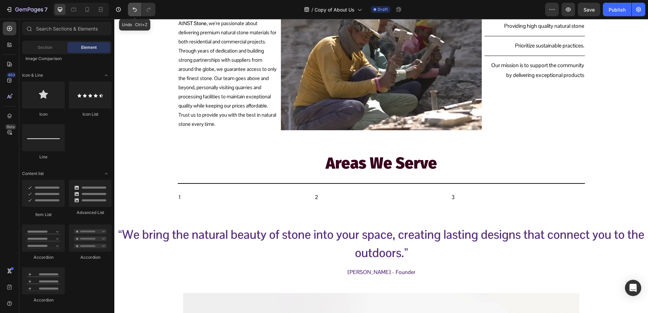
click at [135, 10] on icon "Undo/Redo" at bounding box center [134, 9] width 7 height 7
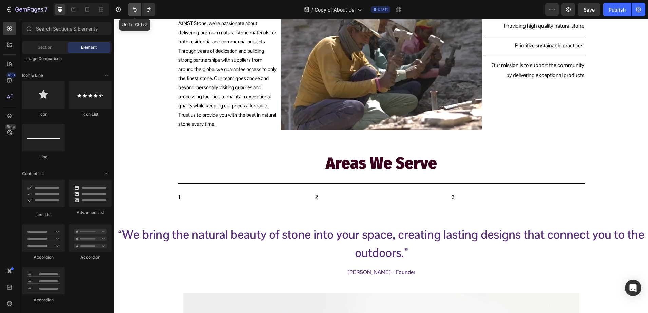
click at [135, 10] on icon "Undo/Redo" at bounding box center [134, 9] width 7 height 7
click at [151, 12] on icon "Undo/Redo" at bounding box center [148, 9] width 7 height 7
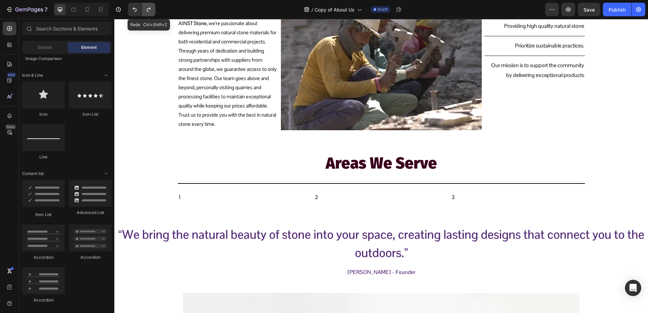
click at [151, 12] on icon "Undo/Redo" at bounding box center [148, 9] width 7 height 7
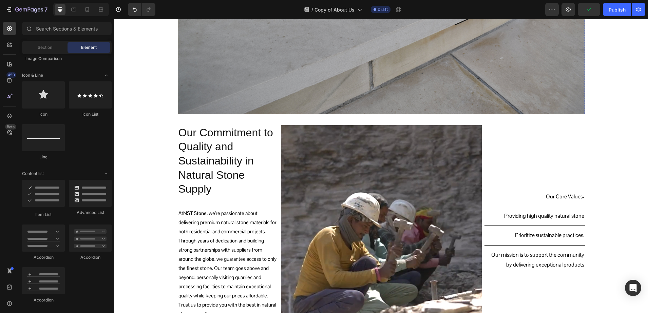
scroll to position [552, 0]
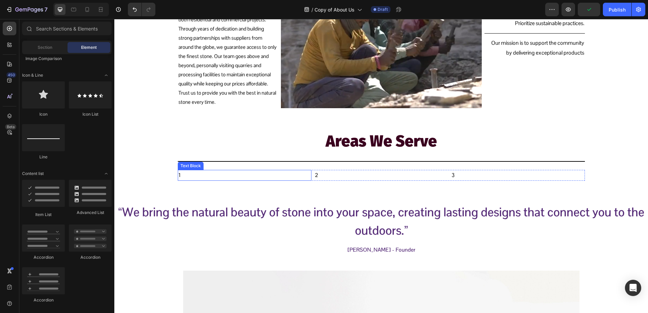
click at [214, 175] on p "1" at bounding box center [245, 176] width 133 height 10
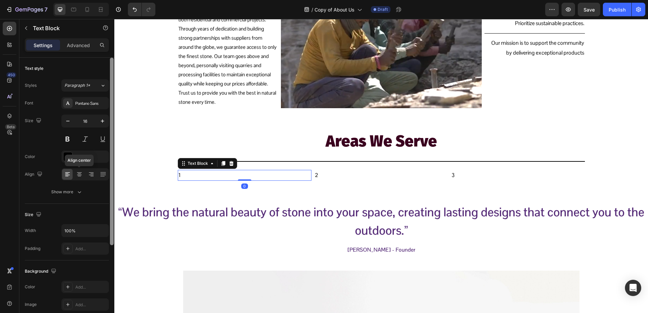
drag, startPoint x: 81, startPoint y: 176, endPoint x: 112, endPoint y: 179, distance: 31.4
click at [81, 175] on icon at bounding box center [79, 174] width 7 height 7
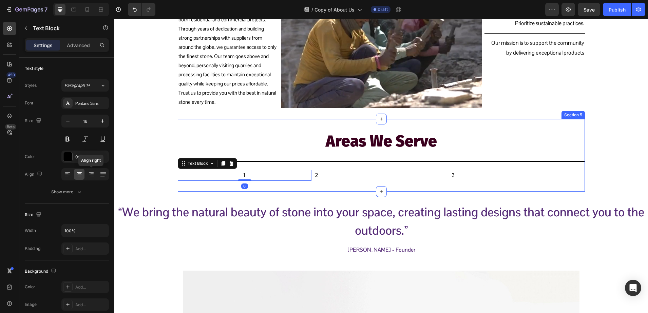
click at [358, 175] on p "2" at bounding box center [381, 176] width 133 height 10
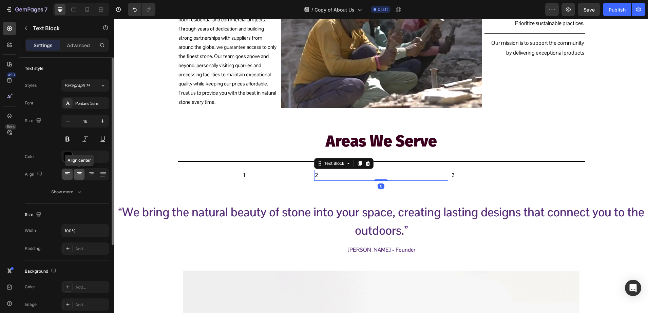
click at [77, 177] on icon at bounding box center [79, 174] width 7 height 7
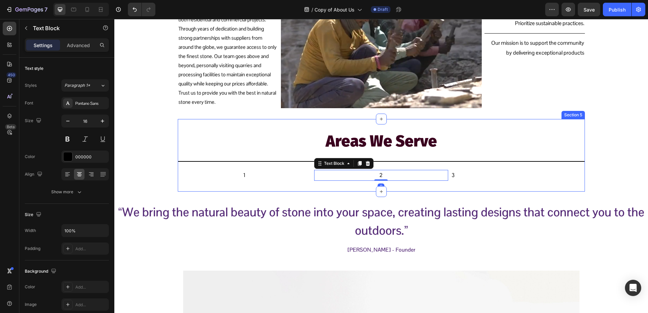
click at [474, 174] on p "3" at bounding box center [518, 176] width 133 height 10
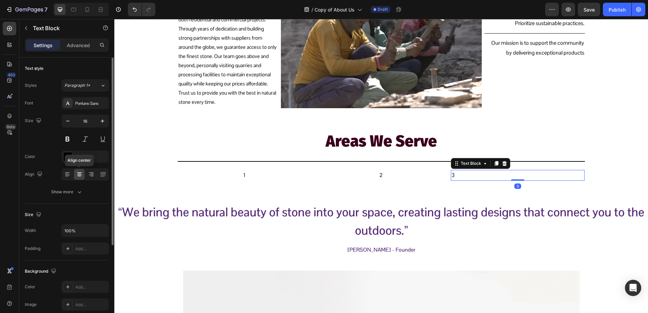
click at [81, 177] on icon at bounding box center [79, 174] width 7 height 7
click at [88, 176] on icon at bounding box center [91, 174] width 7 height 7
click at [78, 177] on icon at bounding box center [79, 174] width 7 height 7
click at [251, 177] on p "1" at bounding box center [245, 176] width 133 height 10
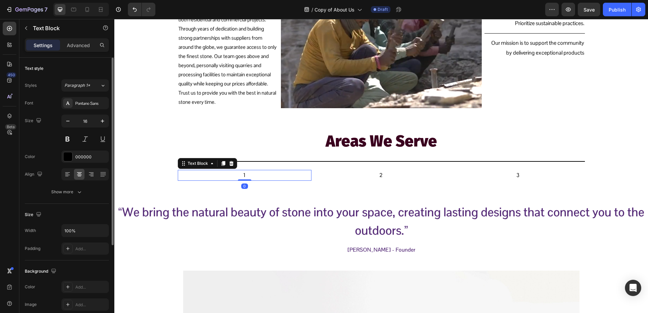
click at [87, 112] on div "Font Pontano Sans Size 16 Color 000000 Align Show more" at bounding box center [67, 147] width 84 height 101
click at [87, 110] on div "Font Pontano Sans Size 16 Color 000000 Align Show more" at bounding box center [67, 147] width 84 height 101
click at [87, 109] on div "Pontano Sans" at bounding box center [85, 103] width 48 height 12
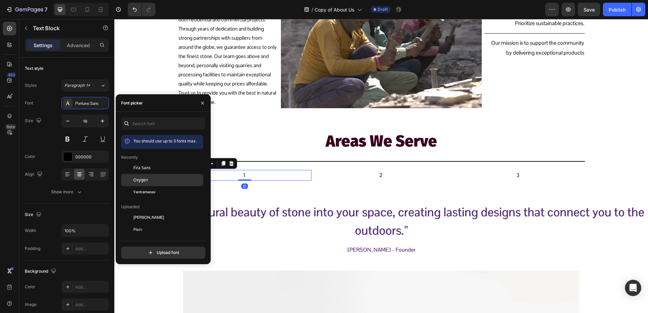
click at [151, 177] on div "Oxygen" at bounding box center [167, 180] width 69 height 6
click at [387, 174] on p "2" at bounding box center [381, 176] width 133 height 10
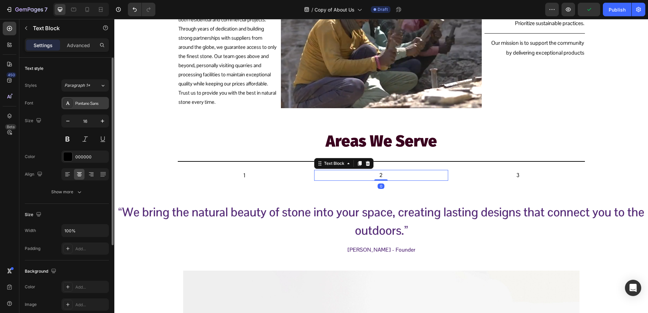
click at [80, 108] on div "Pontano Sans" at bounding box center [85, 103] width 48 height 12
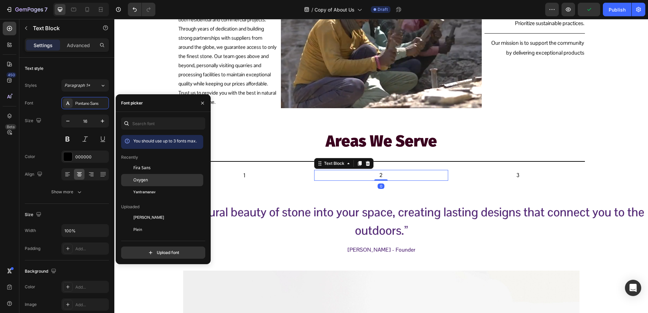
click at [146, 179] on span "Oxygen" at bounding box center [140, 180] width 15 height 6
click at [503, 179] on p "3" at bounding box center [518, 176] width 133 height 10
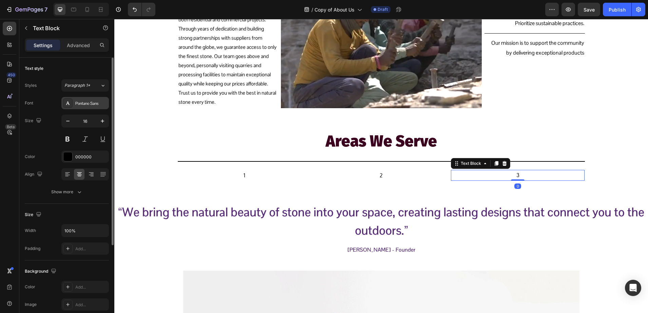
click at [72, 107] on div "Pontano Sans" at bounding box center [85, 103] width 48 height 12
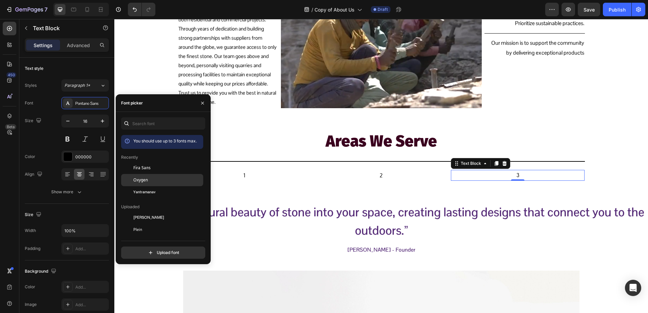
click at [165, 182] on div "Oxygen" at bounding box center [167, 180] width 69 height 6
click at [390, 145] on h2 "Areas We Serve" at bounding box center [381, 141] width 407 height 23
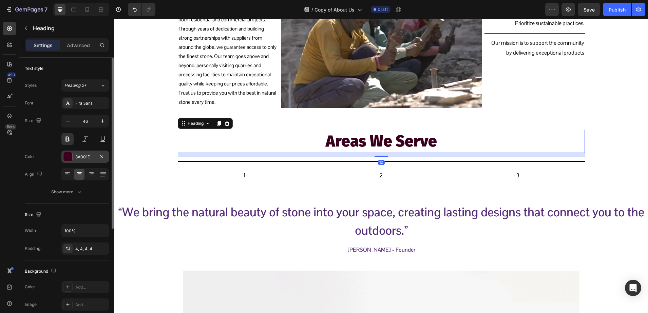
click at [85, 154] on div "3A001E" at bounding box center [85, 157] width 20 height 6
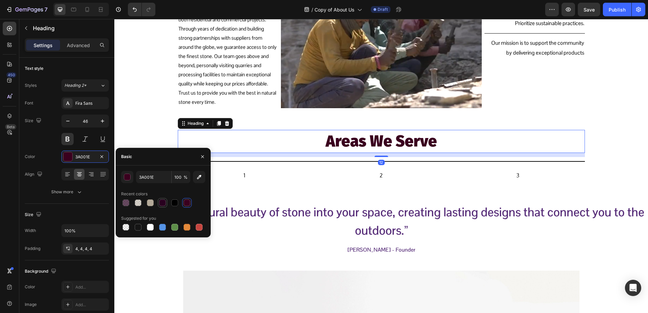
click at [162, 201] on div at bounding box center [162, 203] width 7 height 7
type input "29001F"
click at [130, 121] on div "Our Commitment to Quality and Sustainability in Natural Stone Supply Heading At…" at bounding box center [381, 250] width 534 height 1539
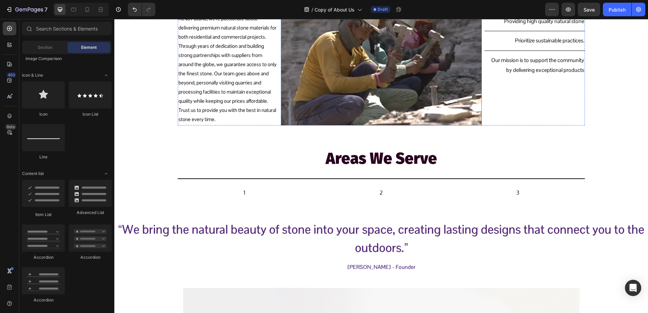
scroll to position [594, 0]
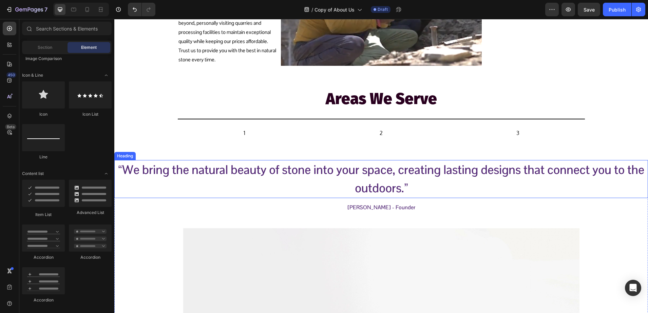
click at [263, 170] on h2 "“We bring the natural beauty of stone into your space, creating lasting designs…" at bounding box center [381, 179] width 534 height 38
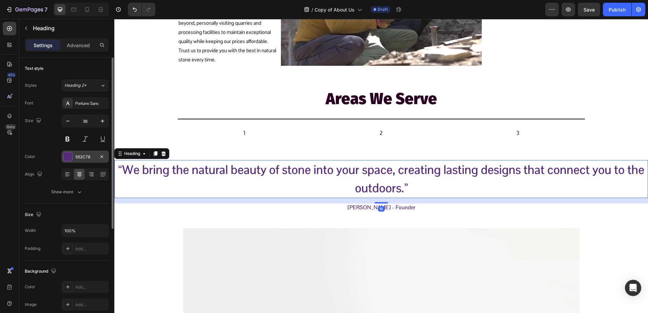
click at [72, 157] on div at bounding box center [68, 157] width 10 height 10
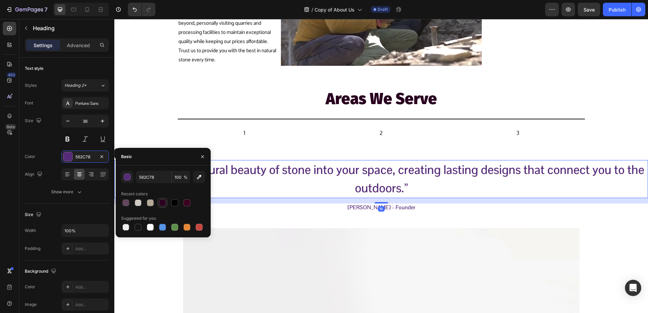
click at [162, 202] on div at bounding box center [162, 203] width 7 height 7
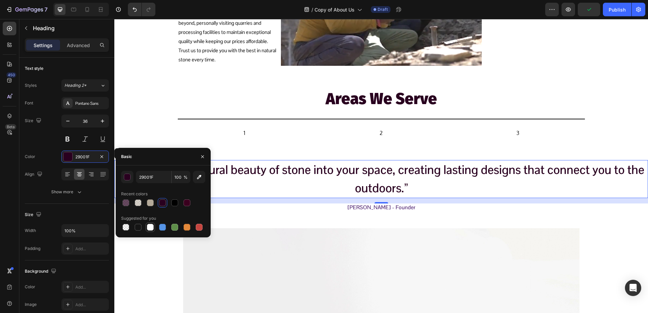
click at [152, 227] on div at bounding box center [150, 227] width 7 height 7
type input "FFFFFF"
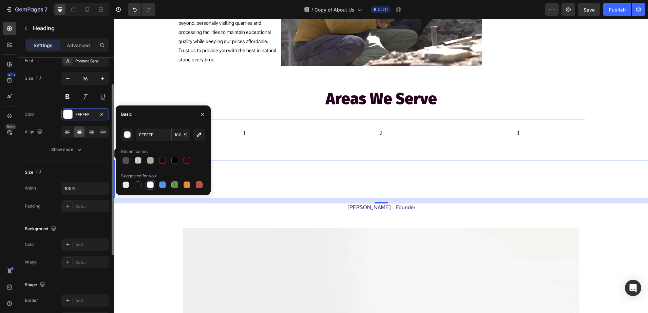
scroll to position [85, 0]
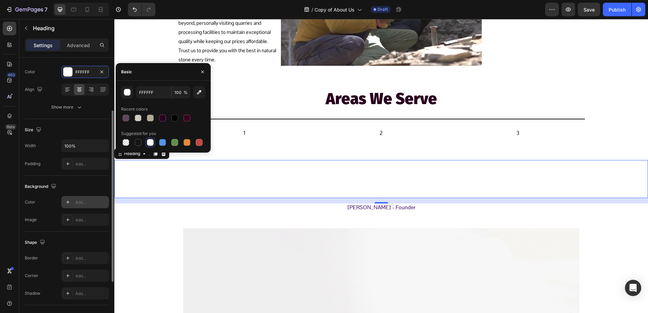
click at [72, 200] on div at bounding box center [68, 203] width 10 height 10
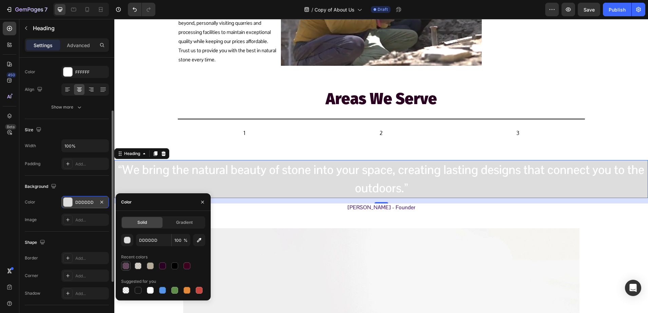
click at [128, 264] on div at bounding box center [126, 266] width 7 height 7
type input "29001F"
type input "70"
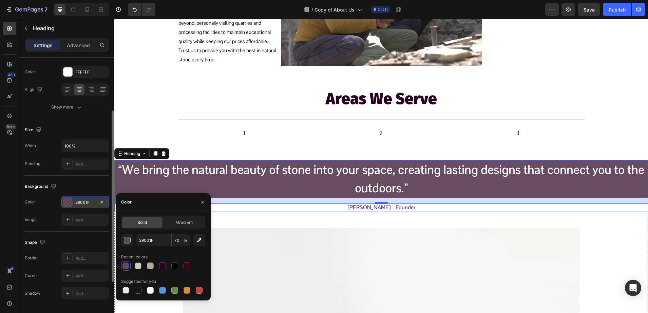
click at [352, 207] on p "Sandeep Tandon - Founder" at bounding box center [381, 207] width 533 height 7
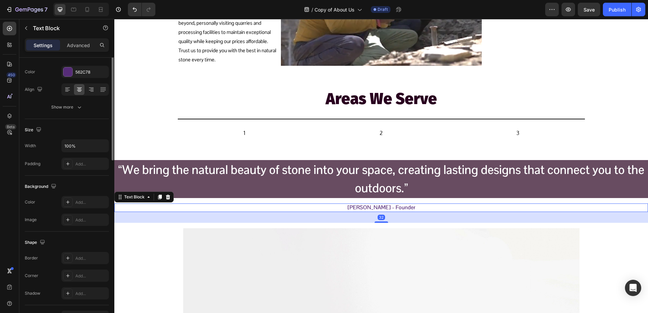
scroll to position [0, 0]
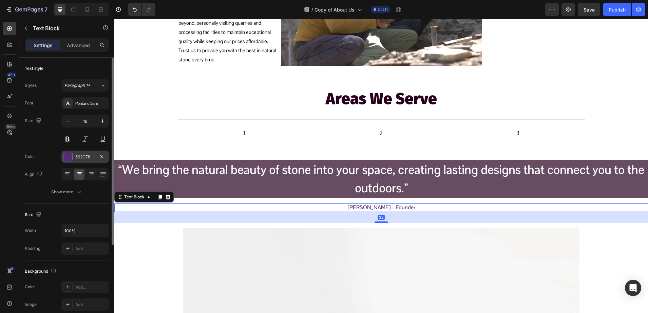
click at [73, 159] on div "562C78" at bounding box center [85, 157] width 48 height 12
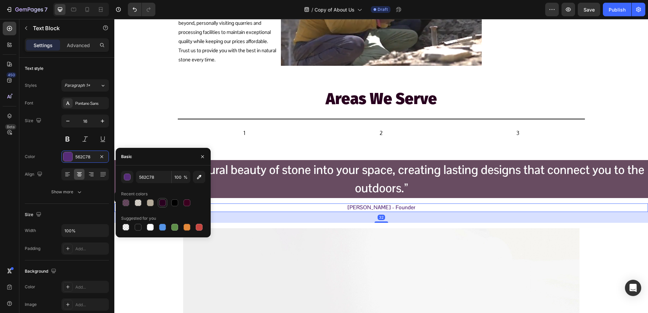
click at [161, 205] on div at bounding box center [162, 203] width 7 height 7
type input "29001F"
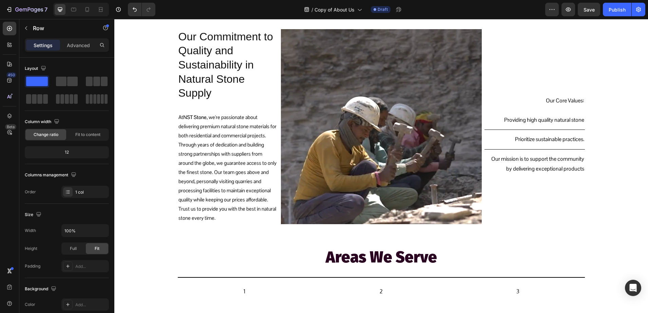
scroll to position [424, 0]
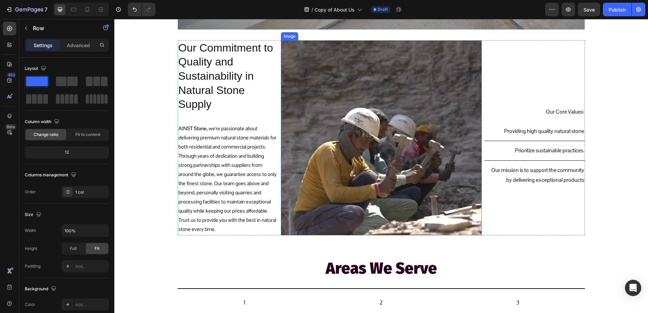
click at [291, 77] on img at bounding box center [381, 137] width 201 height 195
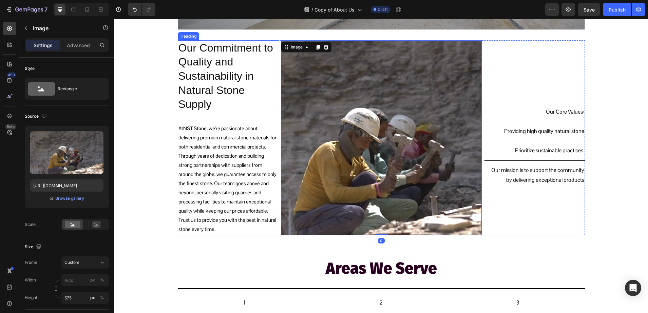
click at [186, 62] on h2 "Our Commitment to Quality and Sustainability in Natural Stone Supply" at bounding box center [228, 76] width 100 height 72
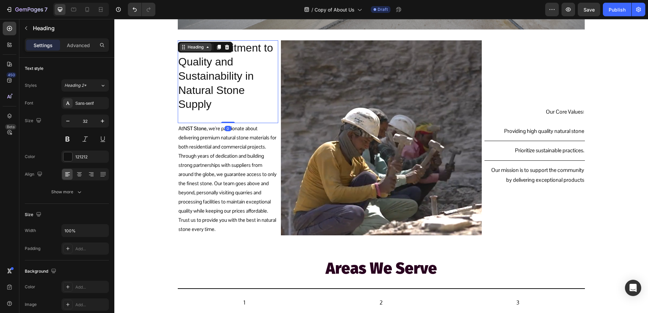
click at [183, 46] on icon at bounding box center [183, 46] width 5 height 5
click at [549, 91] on div "Our Core Values: Text Block" at bounding box center [535, 83] width 100 height 86
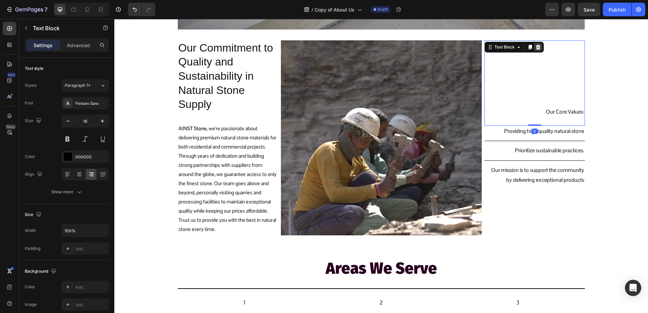
click at [536, 48] on icon at bounding box center [538, 46] width 5 height 5
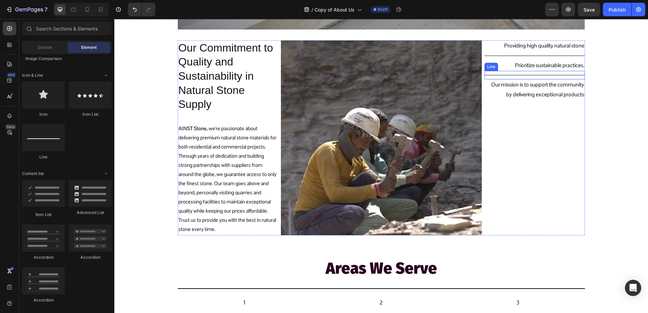
click at [541, 70] on p "Prioritize sustainable practices." at bounding box center [536, 66] width 95 height 10
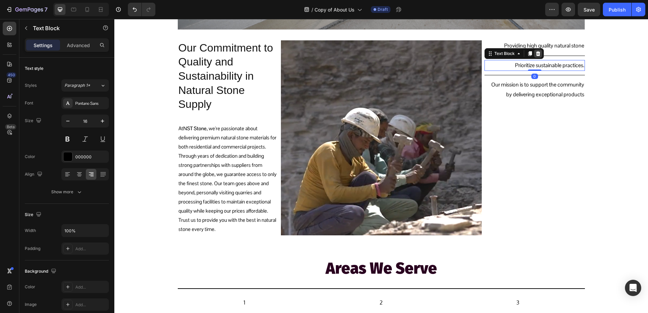
click at [537, 52] on icon at bounding box center [538, 53] width 5 height 5
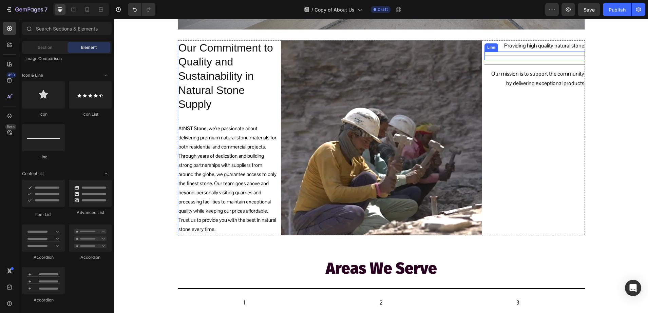
click at [537, 52] on div "Title Line" at bounding box center [535, 56] width 100 height 8
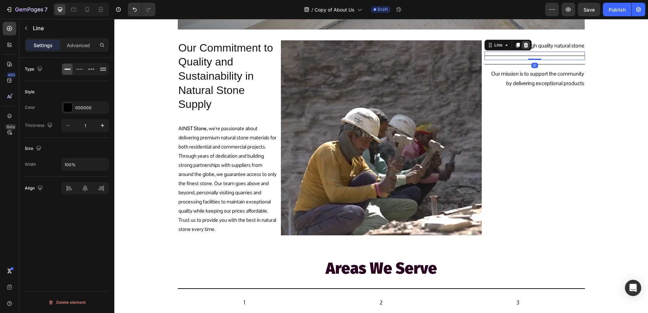
click at [523, 43] on icon at bounding box center [525, 44] width 5 height 5
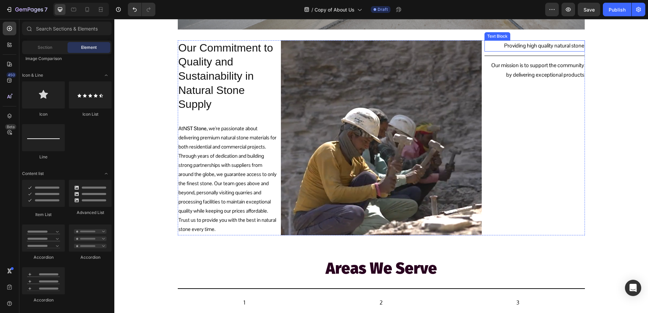
click at [532, 44] on p "Providing high quality natural stone" at bounding box center [536, 46] width 95 height 10
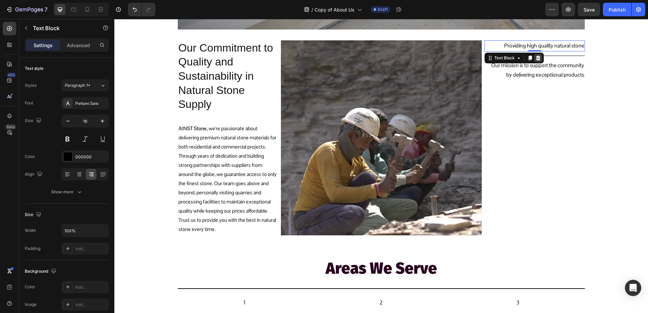
click at [538, 56] on div at bounding box center [538, 58] width 8 height 8
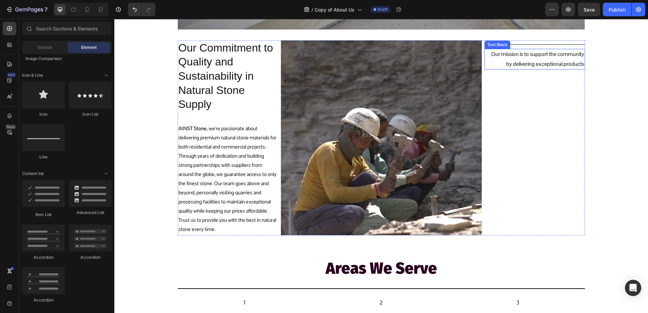
click at [538, 58] on p "Our mission is to support the community by delivering exceptional products" at bounding box center [536, 60] width 95 height 20
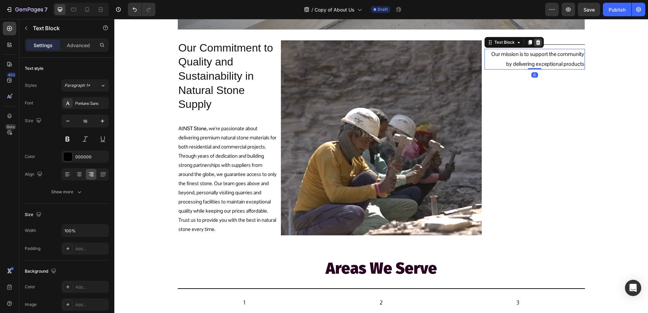
click at [536, 41] on icon at bounding box center [538, 42] width 4 height 5
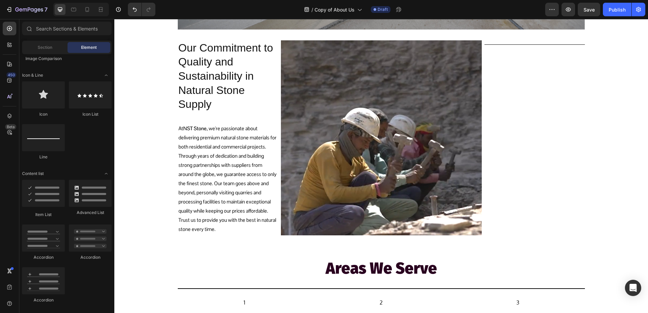
click at [527, 42] on div "Title Line" at bounding box center [535, 44] width 100 height 8
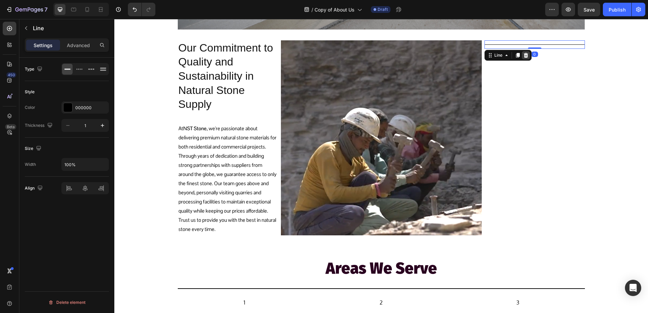
click at [524, 59] on div at bounding box center [526, 55] width 8 height 8
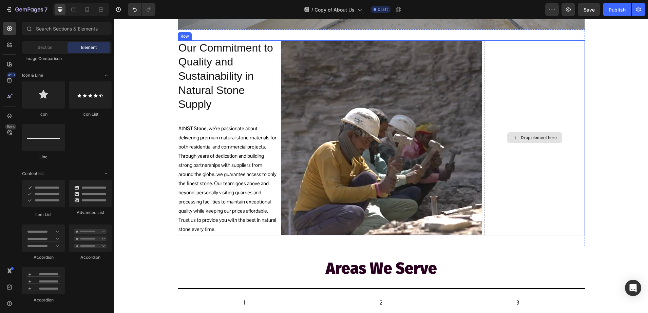
click at [540, 56] on div "Drop element here" at bounding box center [535, 137] width 100 height 195
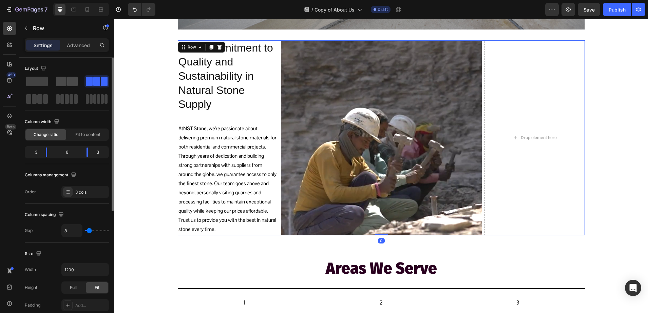
click at [71, 83] on span at bounding box center [72, 82] width 11 height 10
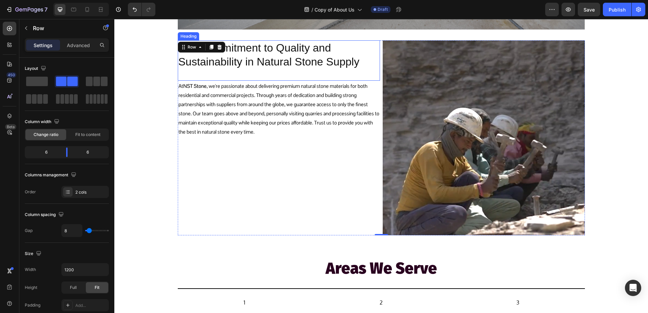
click at [226, 61] on h2 "Our Commitment to Quality and Sustainability in Natural Stone Supply" at bounding box center [279, 55] width 202 height 30
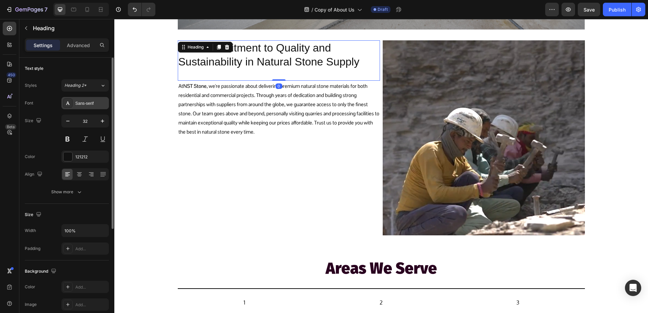
click at [77, 102] on div "Sans-serif" at bounding box center [91, 103] width 32 height 6
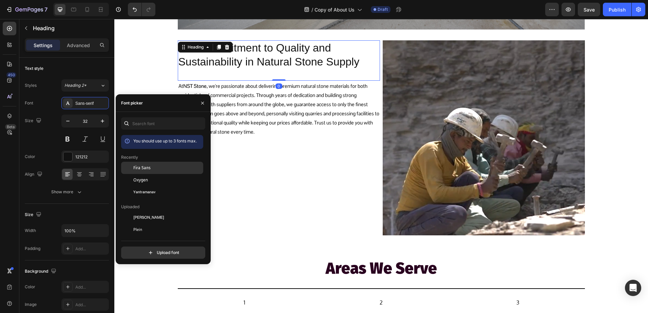
click at [138, 167] on span "Fira Sans" at bounding box center [141, 168] width 17 height 6
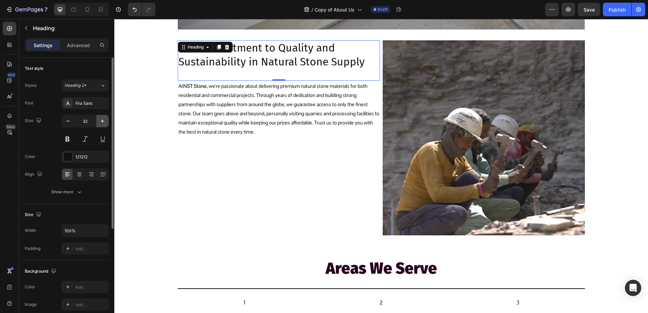
click at [104, 123] on icon "button" at bounding box center [102, 121] width 7 height 7
type input "33"
click at [77, 155] on div "121212" at bounding box center [85, 157] width 20 height 6
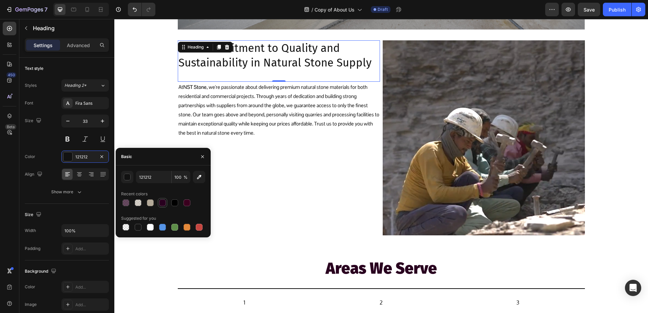
click at [162, 204] on div at bounding box center [162, 203] width 7 height 7
type input "29001F"
click at [72, 141] on button at bounding box center [67, 139] width 12 height 12
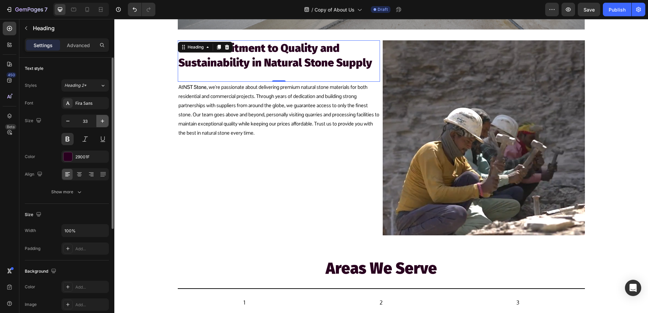
click at [98, 125] on button "button" at bounding box center [102, 121] width 12 height 12
click at [99, 125] on button "button" at bounding box center [102, 121] width 12 height 12
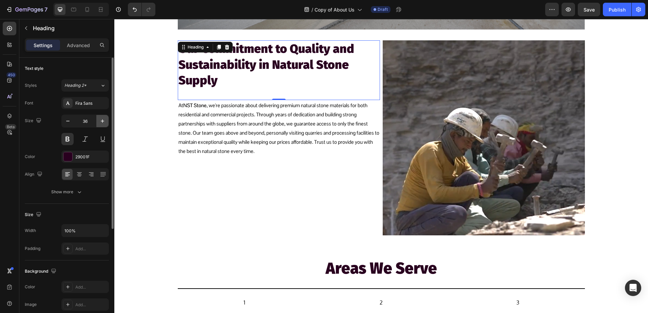
click at [99, 125] on button "button" at bounding box center [102, 121] width 12 height 12
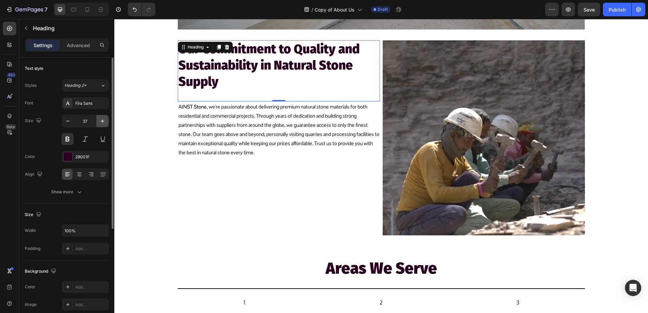
click at [99, 125] on button "button" at bounding box center [102, 121] width 12 height 12
type input "38"
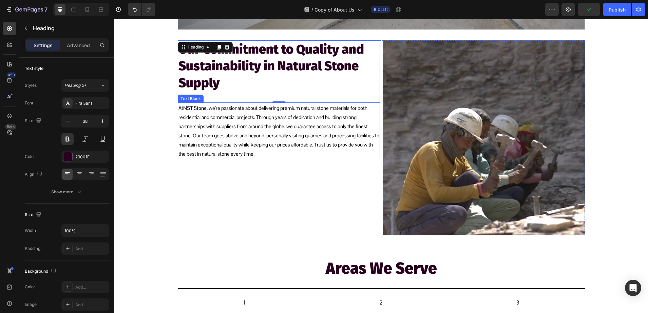
click at [221, 122] on p "At NST Stone , we're passionate about delivering premium natural stone material…" at bounding box center [279, 131] width 201 height 55
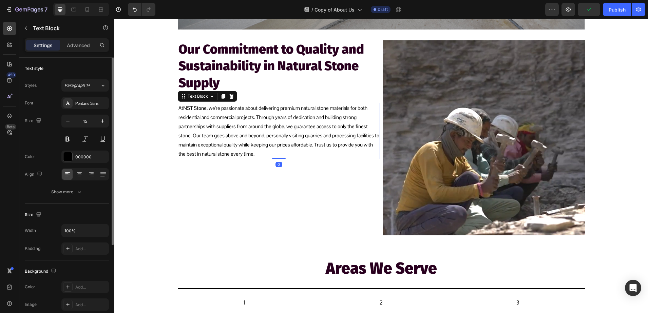
click at [78, 109] on div "Font Pontano Sans Size 15 Color 000000 Align Show more" at bounding box center [67, 147] width 84 height 101
click at [78, 107] on div "Pontano Sans" at bounding box center [85, 103] width 48 height 12
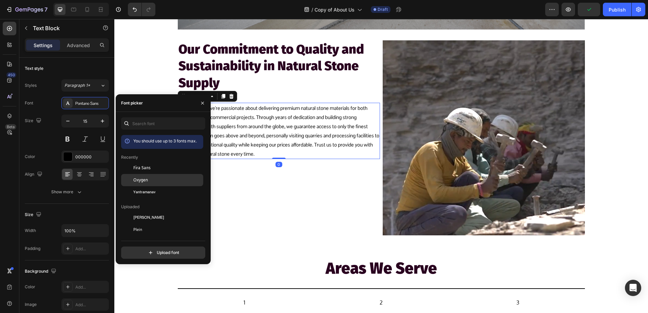
click at [163, 248] on div "Oxygen" at bounding box center [162, 254] width 82 height 12
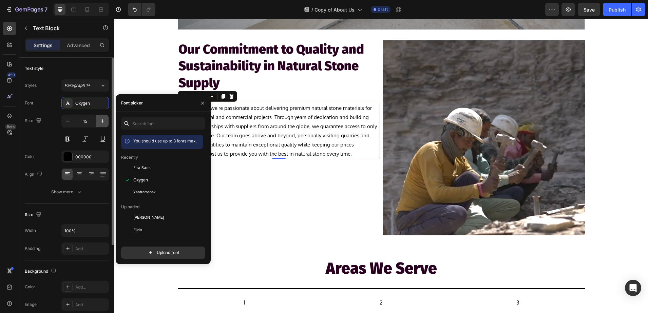
click at [107, 120] on button "button" at bounding box center [102, 121] width 12 height 12
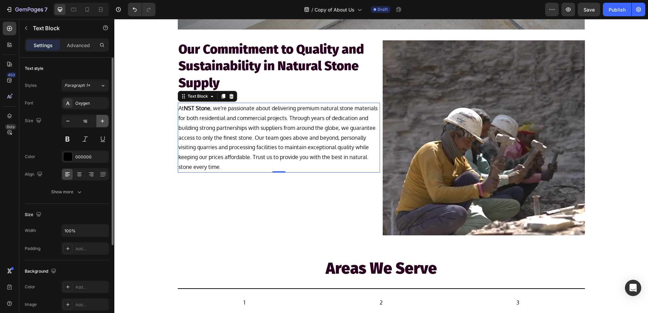
click at [107, 120] on button "button" at bounding box center [102, 121] width 12 height 12
type input "17"
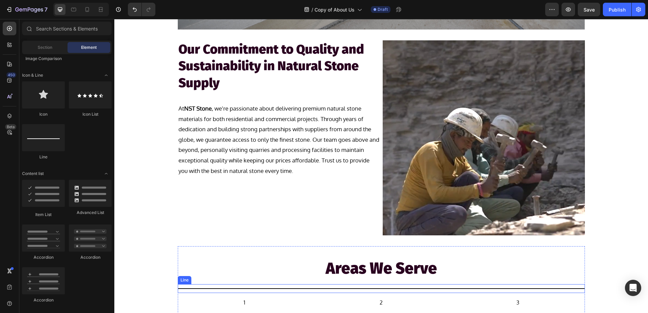
click at [254, 286] on div "Title Line" at bounding box center [381, 288] width 407 height 9
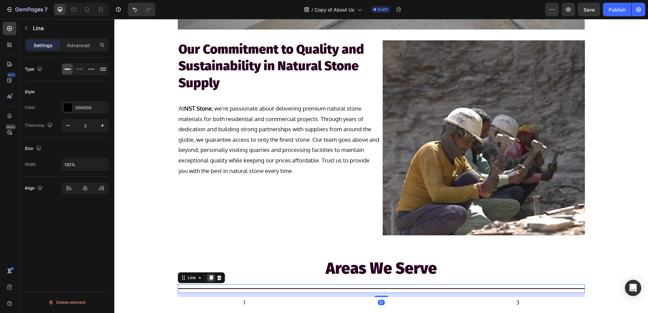
click at [209, 279] on icon at bounding box center [211, 278] width 4 height 5
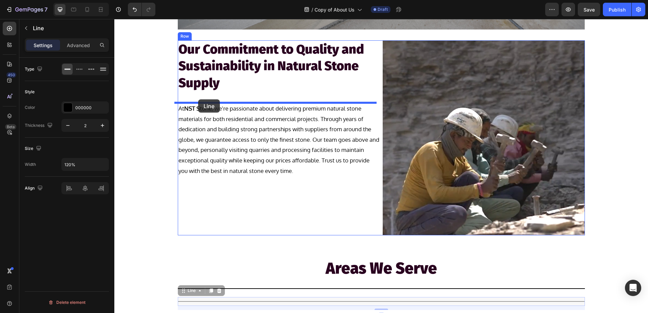
drag, startPoint x: 186, startPoint y: 294, endPoint x: 198, endPoint y: 99, distance: 194.5
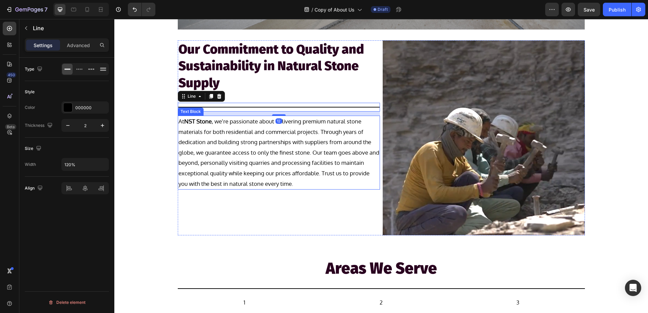
click at [263, 155] on p "At NST Stone , we're passionate about delivering premium natural stone material…" at bounding box center [279, 152] width 201 height 73
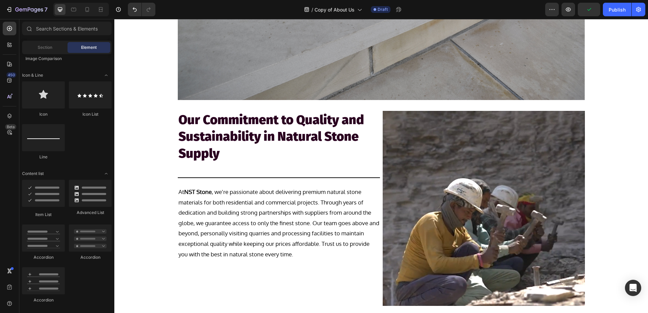
scroll to position [339, 0]
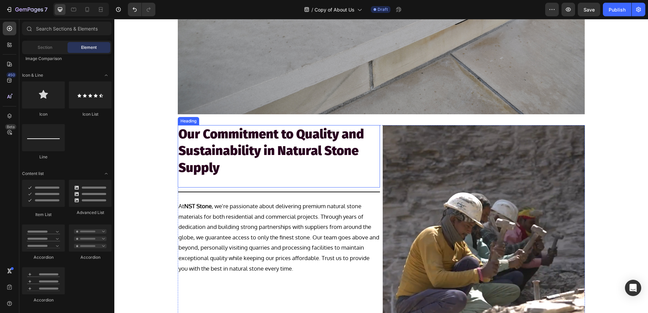
click at [239, 180] on div "Our Commitment to Quality and Sustainability in Natural Stone Supply Heading" at bounding box center [279, 156] width 202 height 62
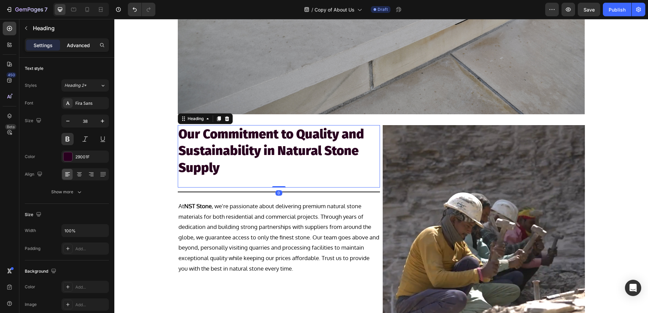
click at [78, 49] on div "Advanced" at bounding box center [78, 45] width 34 height 11
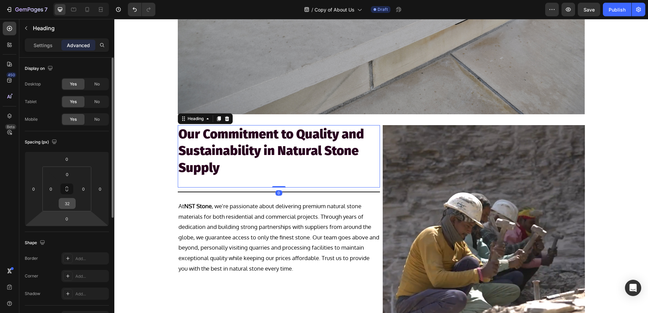
click at [71, 205] on input "32" at bounding box center [67, 204] width 14 height 10
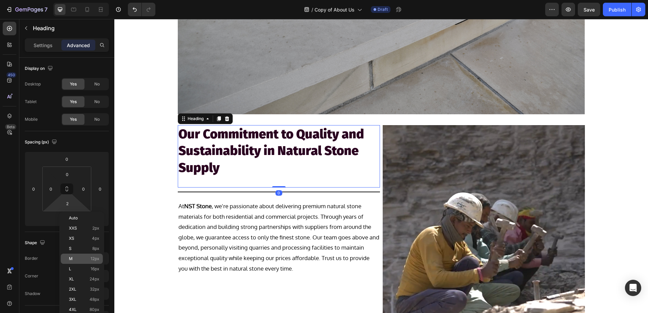
click at [86, 263] on div "M 12px" at bounding box center [82, 259] width 42 height 10
type input "12"
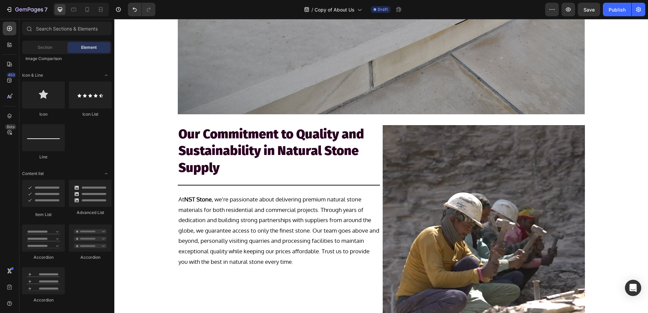
click at [185, 132] on h2 "Our Commitment to Quality and Sustainability in Natural Stone Supply" at bounding box center [279, 151] width 202 height 52
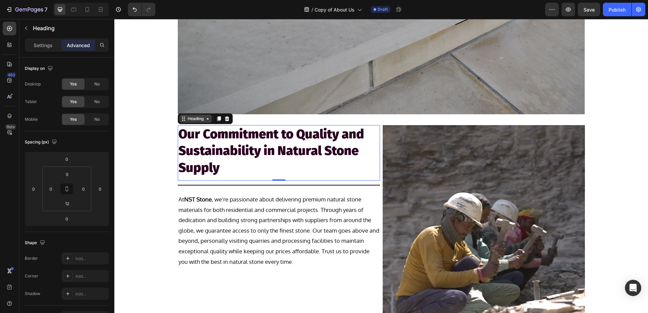
click at [186, 120] on div "Heading" at bounding box center [195, 119] width 19 height 6
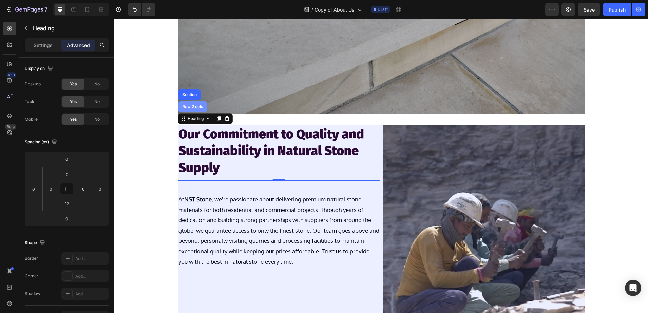
click at [188, 109] on div "Row 2 cols" at bounding box center [192, 106] width 29 height 11
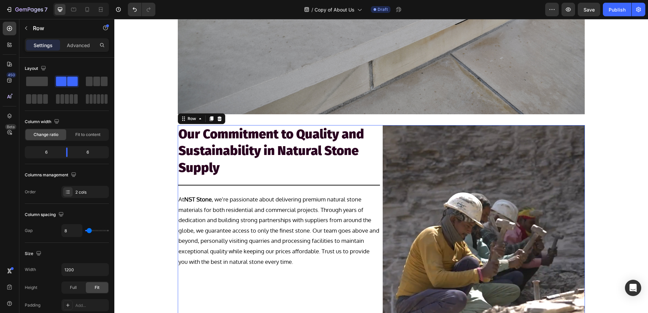
drag, startPoint x: 85, startPoint y: 46, endPoint x: 85, endPoint y: 52, distance: 5.8
click at [85, 46] on p "Advanced" at bounding box center [78, 45] width 23 height 7
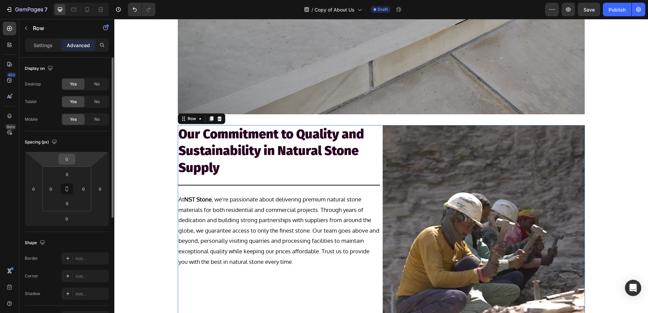
click at [70, 156] on input "0" at bounding box center [67, 159] width 14 height 10
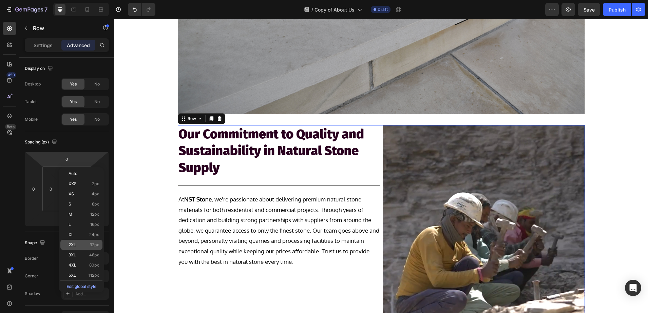
click at [91, 243] on span "32px" at bounding box center [95, 245] width 10 height 5
type input "32"
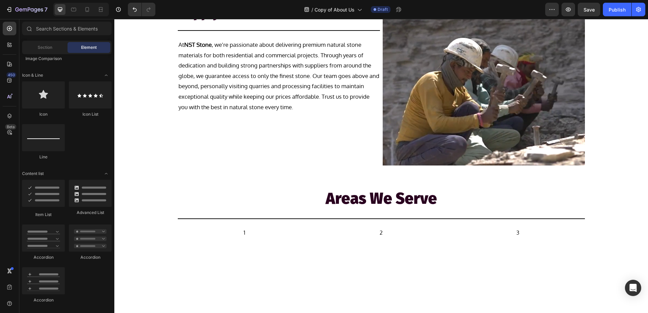
scroll to position [636, 0]
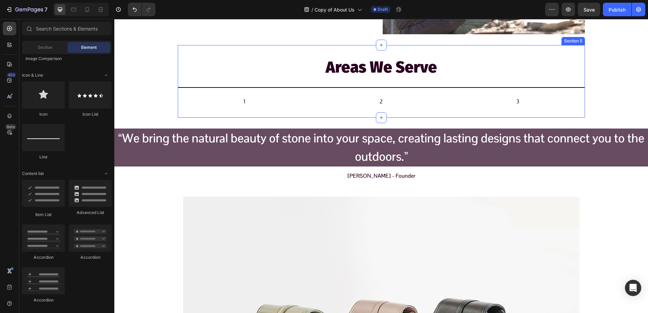
click at [297, 50] on div "Areas We Serve Heading Title Line 1 Text Block 2 Text Block 3 Text Block Row Se…" at bounding box center [381, 81] width 407 height 73
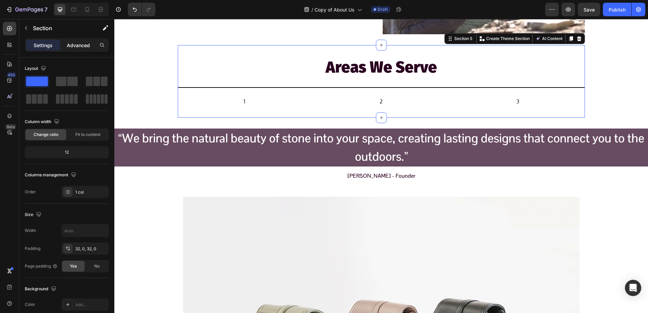
click at [70, 49] on div "Advanced" at bounding box center [78, 45] width 34 height 11
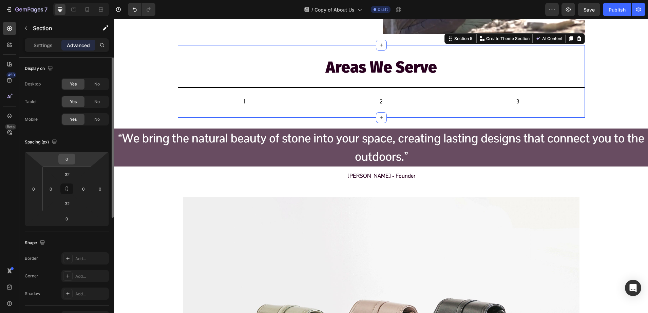
click at [66, 158] on input "0" at bounding box center [67, 159] width 14 height 10
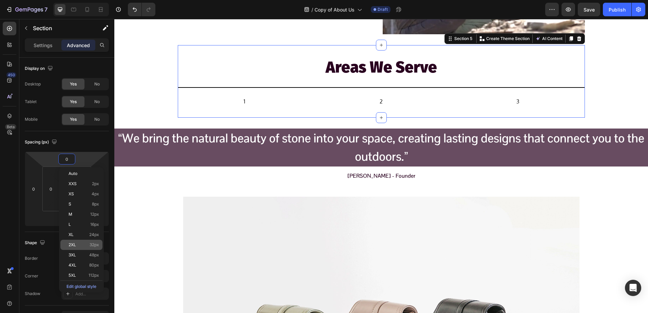
click at [79, 243] on p "2XL 32px" at bounding box center [84, 245] width 31 height 5
type input "32"
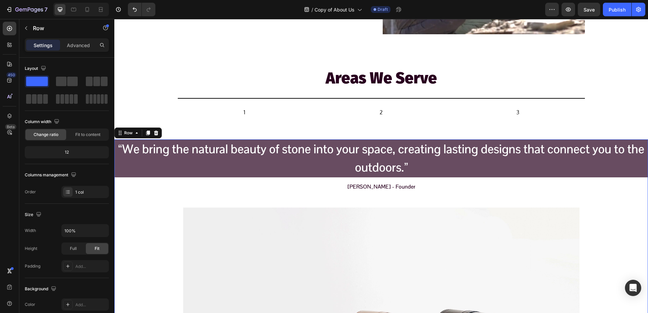
click at [121, 163] on h2 "“We bring the natural beauty of stone into your space, creating lasting designs…" at bounding box center [381, 159] width 534 height 38
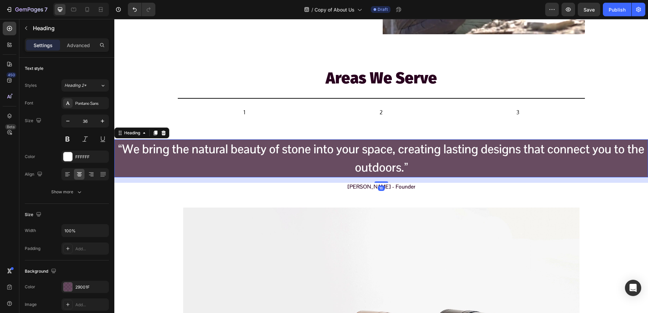
click at [78, 52] on div "Settings Advanced" at bounding box center [66, 47] width 95 height 19
click at [122, 129] on div "Heading" at bounding box center [132, 133] width 32 height 8
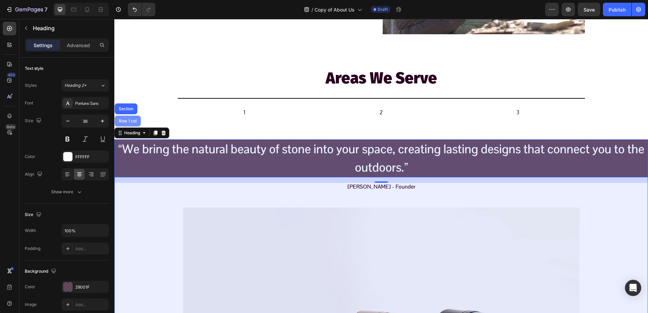
click at [128, 121] on div "Row 1 col" at bounding box center [127, 121] width 21 height 4
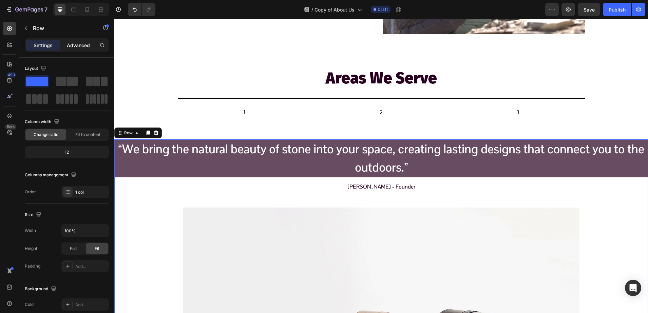
click at [75, 47] on p "Advanced" at bounding box center [78, 45] width 23 height 7
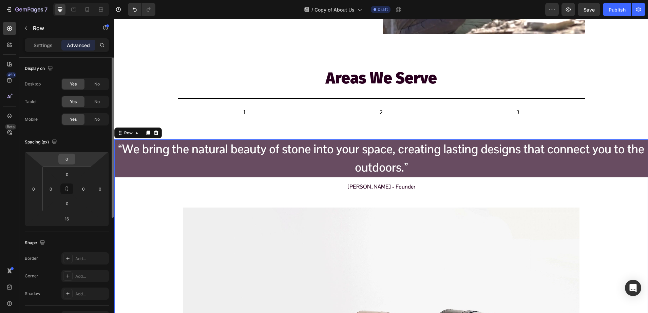
click at [70, 160] on input "0" at bounding box center [67, 159] width 14 height 10
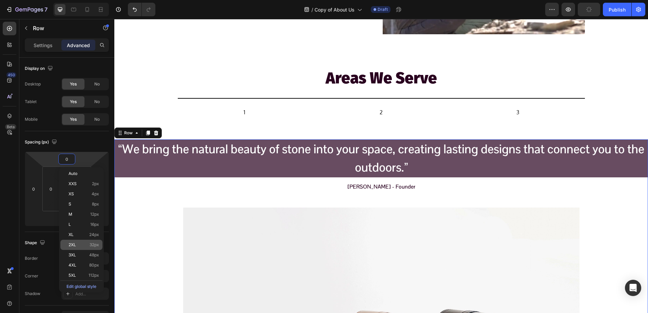
click at [97, 246] on span "32px" at bounding box center [95, 245] width 10 height 5
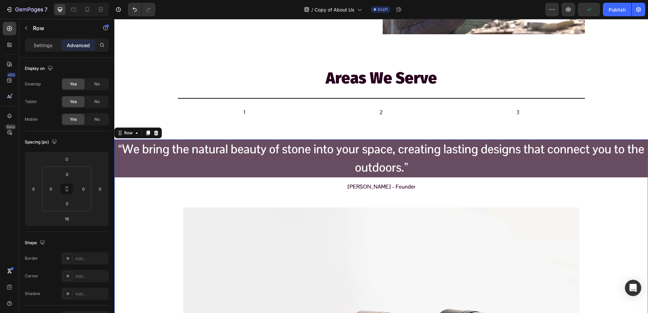
type input "32"
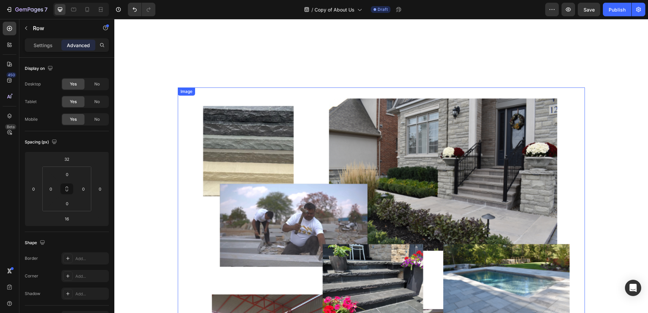
scroll to position [1092, 0]
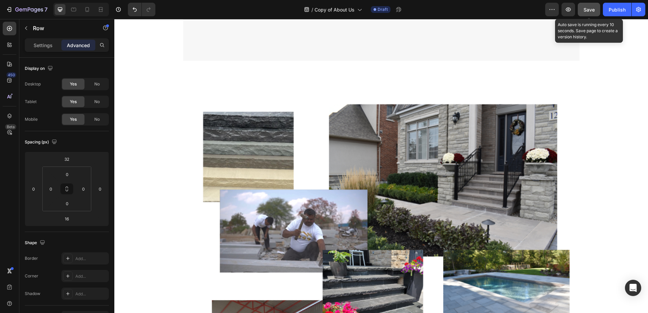
click at [591, 9] on span "Save" at bounding box center [589, 10] width 11 height 6
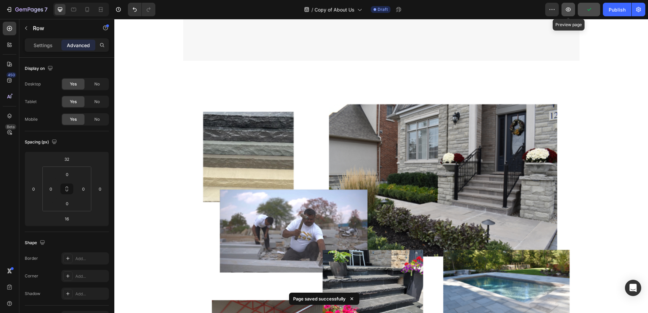
click at [573, 6] on button "button" at bounding box center [569, 10] width 14 height 14
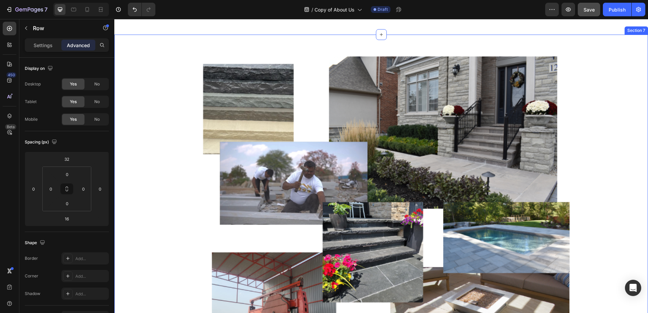
scroll to position [1134, 0]
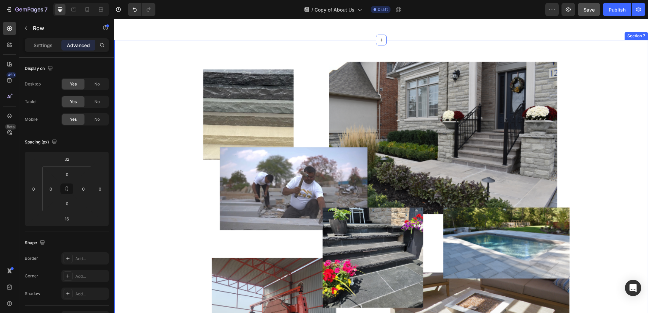
click at [610, 151] on div "Image Row" at bounding box center [381, 224] width 534 height 347
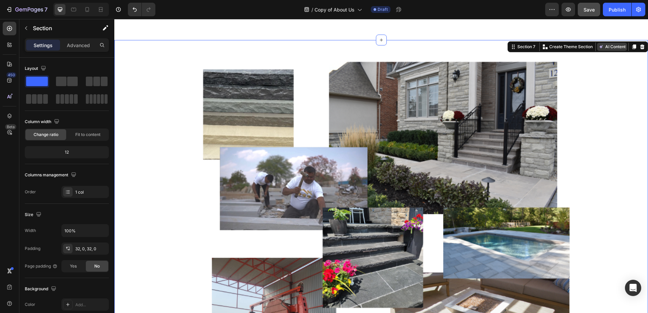
click at [612, 45] on button "AI Content" at bounding box center [612, 47] width 30 height 8
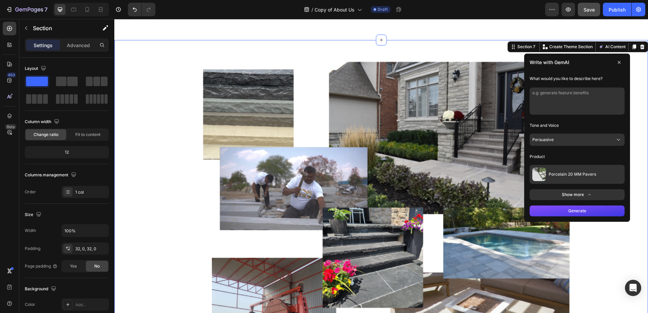
click at [549, 172] on span "Porcelain 20 MM Pavers" at bounding box center [573, 174] width 48 height 5
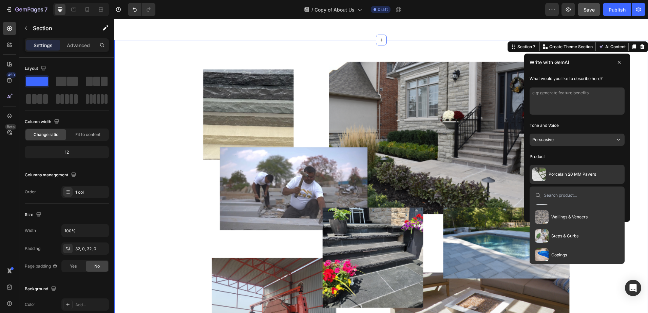
scroll to position [85, 0]
click at [559, 217] on button "Steps & Curbs" at bounding box center [557, 224] width 49 height 19
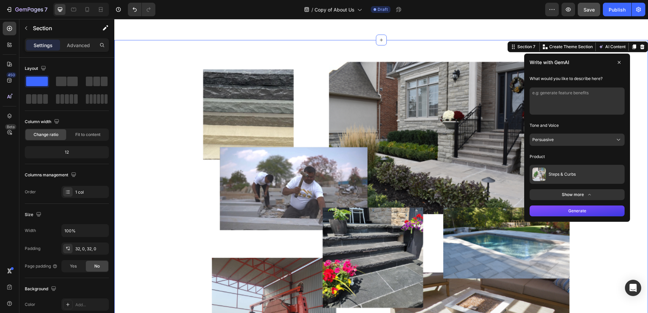
click at [541, 91] on textarea at bounding box center [577, 101] width 95 height 27
type textarea "a"
type textarea "home backyard"
click at [560, 144] on button "Persuasive" at bounding box center [577, 140] width 95 height 12
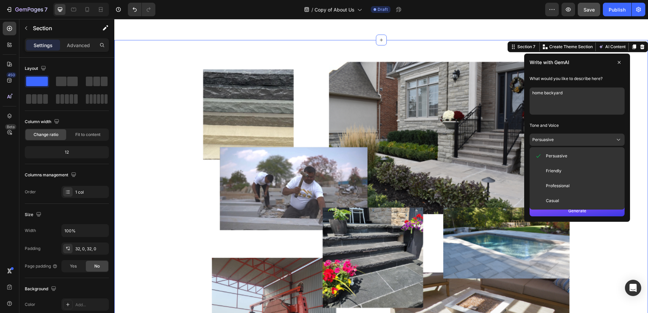
click at [557, 125] on p "Tone and Voice" at bounding box center [577, 125] width 95 height 11
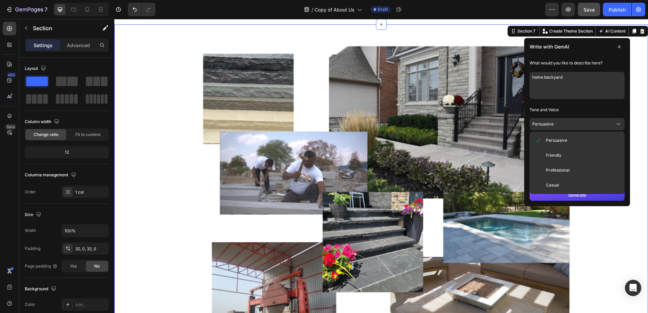
scroll to position [1177, 0]
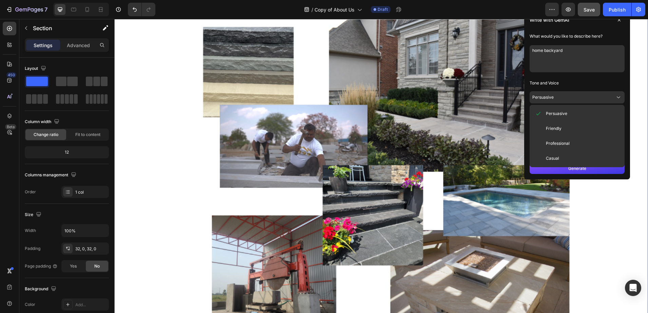
click at [546, 142] on span "Professional" at bounding box center [558, 143] width 24 height 5
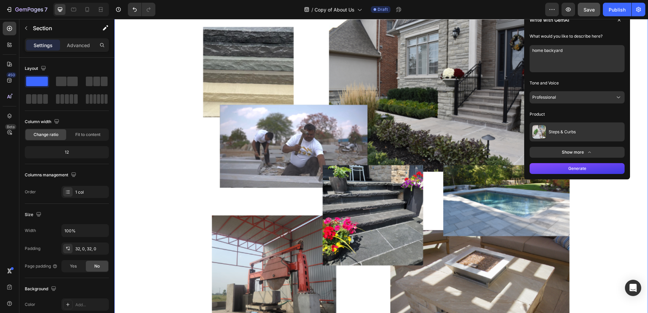
click at [563, 168] on button "Generate" at bounding box center [577, 168] width 95 height 11
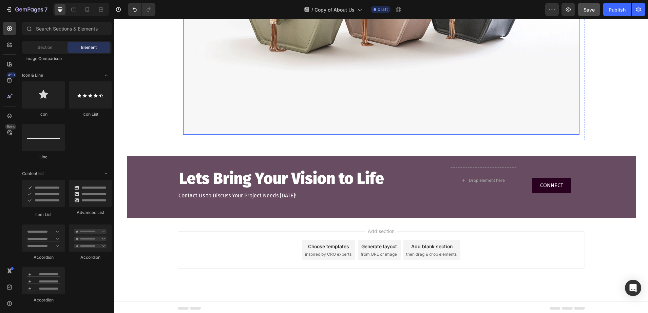
scroll to position [1020, 0]
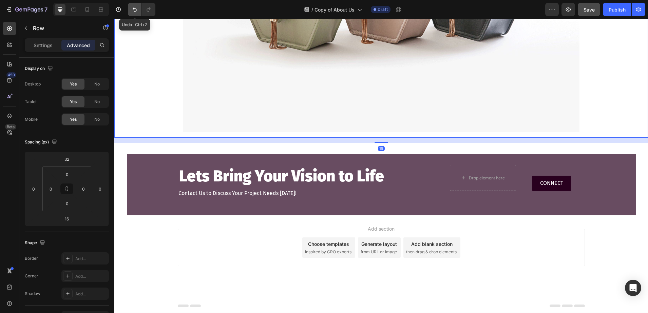
click at [135, 7] on icon "Undo/Redo" at bounding box center [134, 9] width 7 height 7
click at [148, 9] on icon "Undo/Redo" at bounding box center [149, 9] width 4 height 4
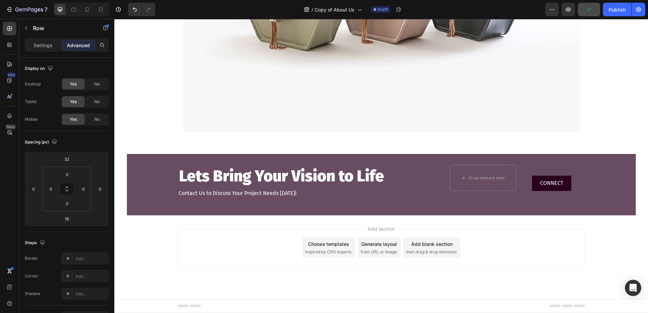
click at [161, 249] on div "Add section Choose templates inspired by CRO experts Generate layout from URL o…" at bounding box center [381, 258] width 534 height 84
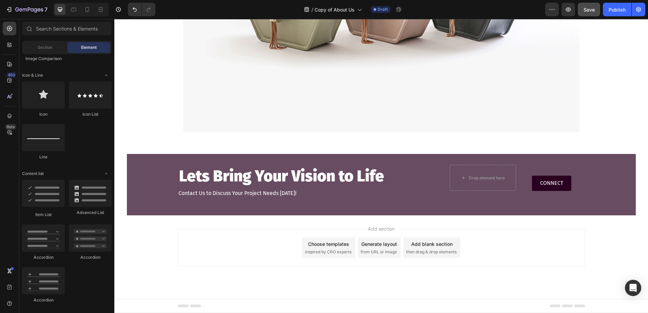
click at [577, 7] on div "Preview Save Publish" at bounding box center [595, 10] width 100 height 14
click at [580, 8] on button "Save" at bounding box center [589, 10] width 22 height 14
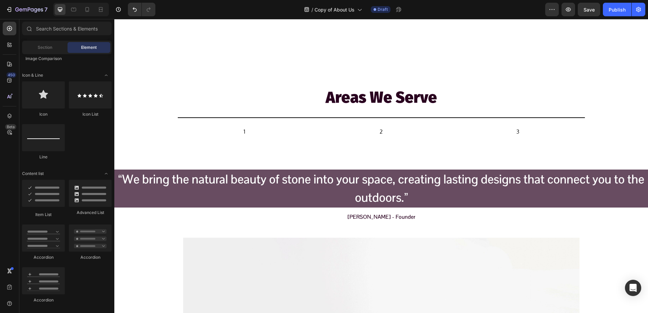
scroll to position [553, 0]
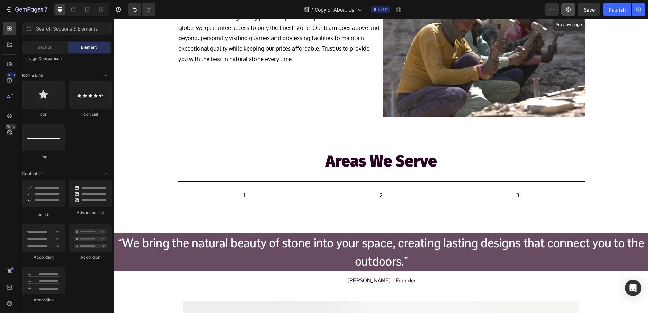
click at [568, 11] on icon "button" at bounding box center [568, 9] width 5 height 4
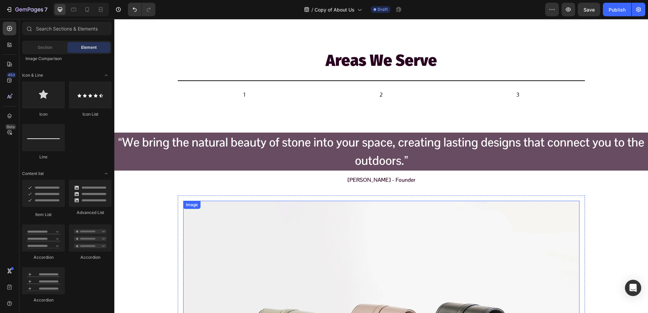
scroll to position [638, 0]
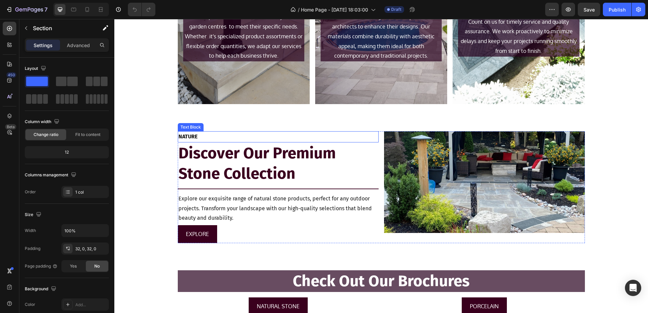
click at [202, 140] on p "NATURE" at bounding box center [279, 137] width 200 height 10
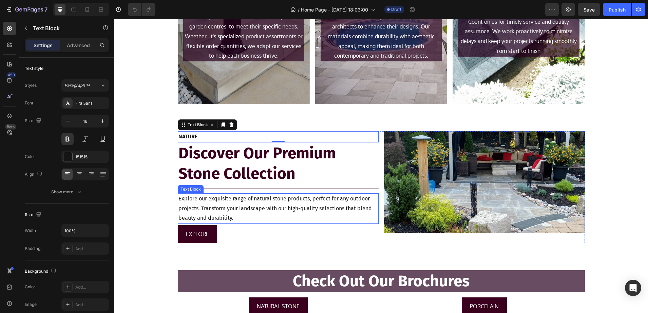
click at [232, 202] on p "Explore our exquisite range of natural stone products, perfect for any outdoor …" at bounding box center [279, 208] width 200 height 29
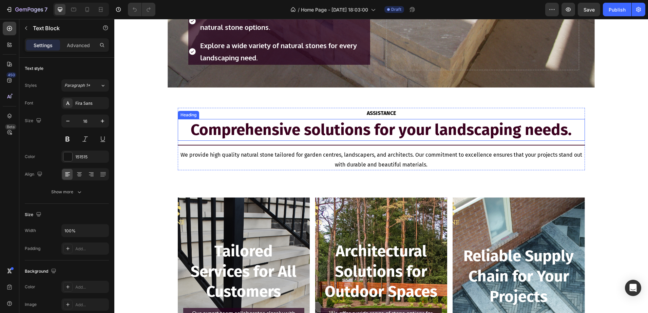
scroll to position [339, 0]
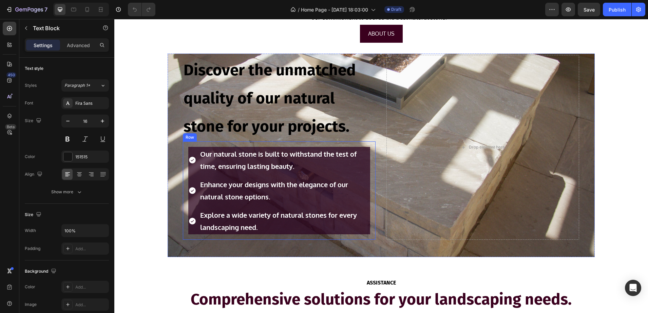
click at [371, 158] on div "Our natural stone is built to withstand the test of time, ensuring lasting beau…" at bounding box center [279, 191] width 193 height 98
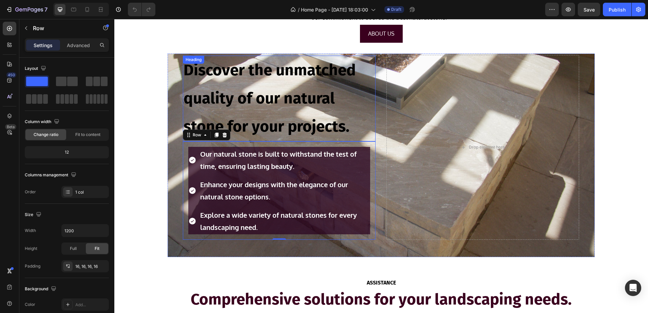
click at [191, 100] on h2 "Discover the unmatched quality of our natural stone for your projects." at bounding box center [279, 99] width 193 height 86
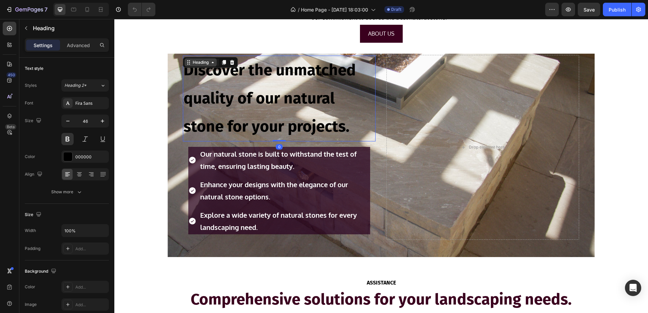
click at [191, 60] on div "Heading" at bounding box center [200, 62] width 19 height 6
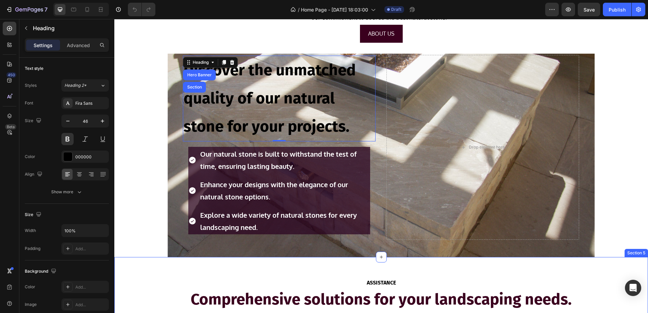
click at [127, 282] on div "ASSISTANCE Text Block Comprehensive solutions for your landscaping needs. Headi…" at bounding box center [381, 312] width 534 height 68
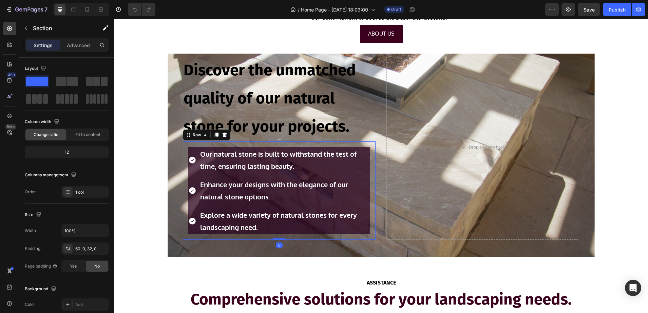
click at [185, 152] on div "Our natural stone is built to withstand the test of time, ensuring lasting beau…" at bounding box center [279, 191] width 193 height 98
click at [212, 98] on h2 "Discover the unmatched quality of our natural stone for your projects." at bounding box center [279, 99] width 193 height 86
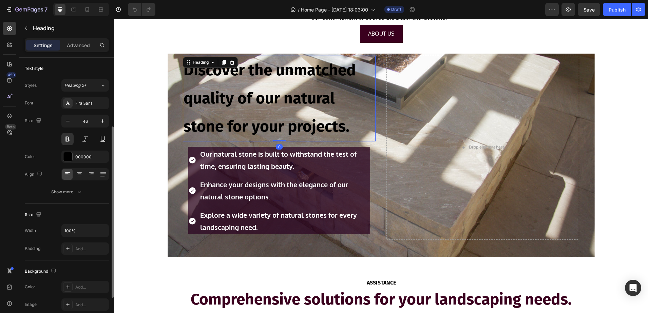
scroll to position [42, 0]
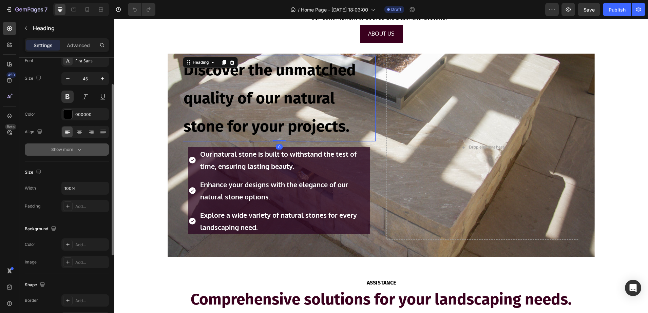
click at [63, 152] on div "Show more" at bounding box center [67, 149] width 32 height 7
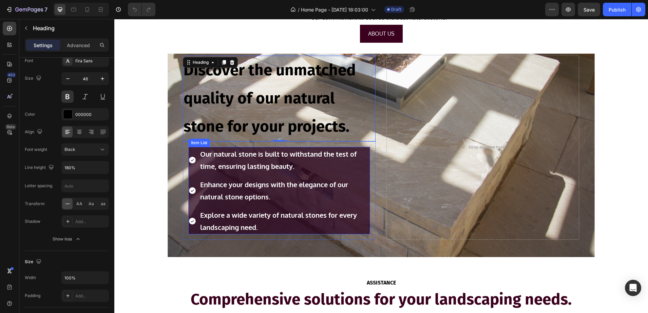
click at [249, 168] on strong "Our natural stone is built to withstand the test of time, ensuring lasting beau…" at bounding box center [278, 160] width 156 height 21
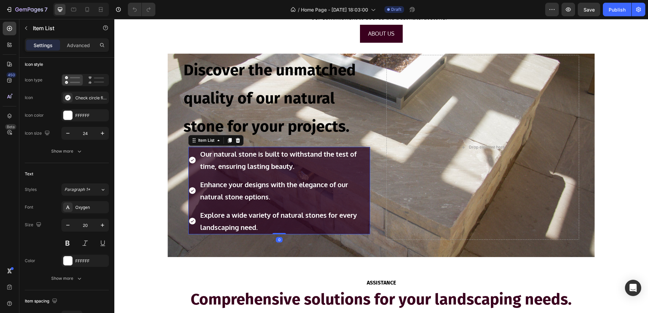
scroll to position [0, 0]
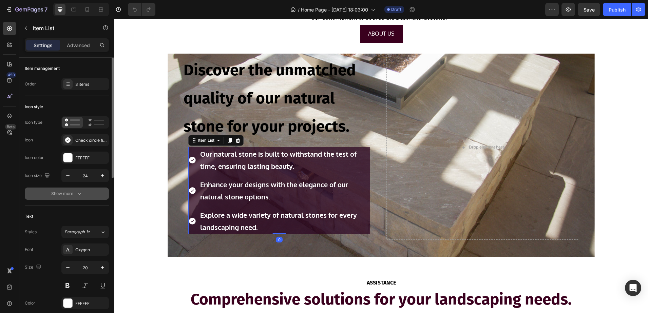
click at [69, 198] on button "Show more" at bounding box center [67, 194] width 84 height 12
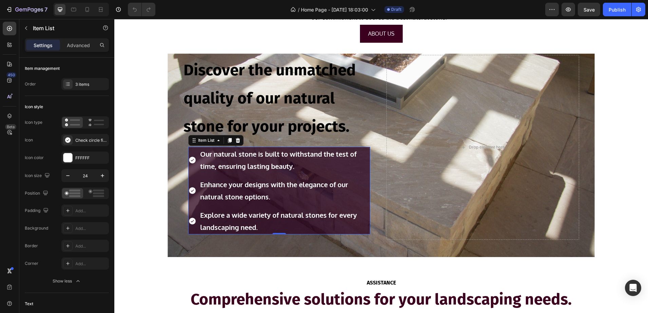
click at [214, 164] on strong "Our natural stone is built to withstand the test of time, ensuring lasting beau…" at bounding box center [278, 160] width 156 height 21
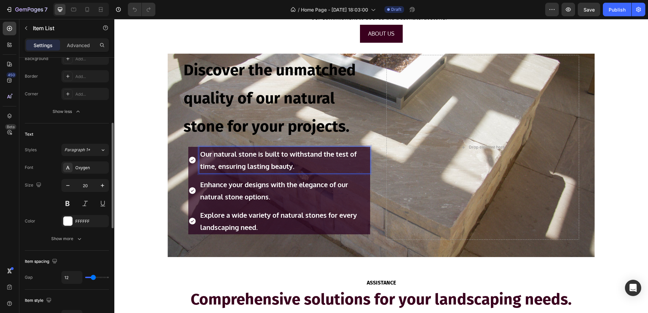
scroll to position [212, 0]
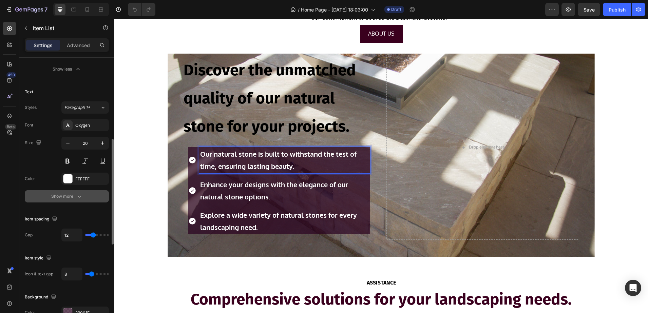
click at [71, 202] on button "Show more" at bounding box center [67, 196] width 84 height 12
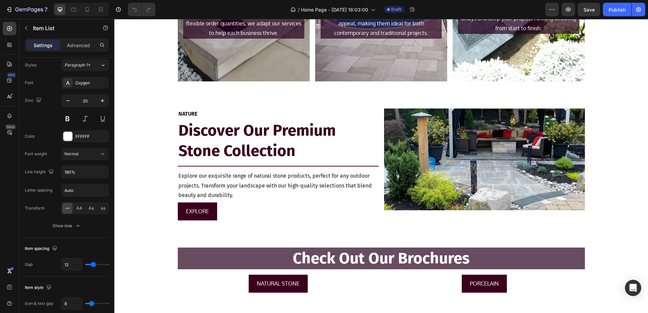
scroll to position [849, 0]
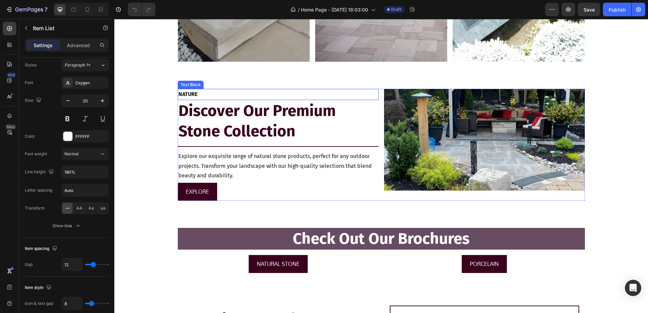
click at [194, 92] on p "NATURE" at bounding box center [279, 95] width 200 height 10
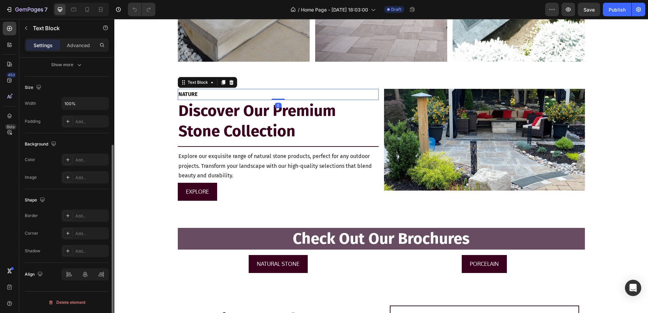
scroll to position [0, 0]
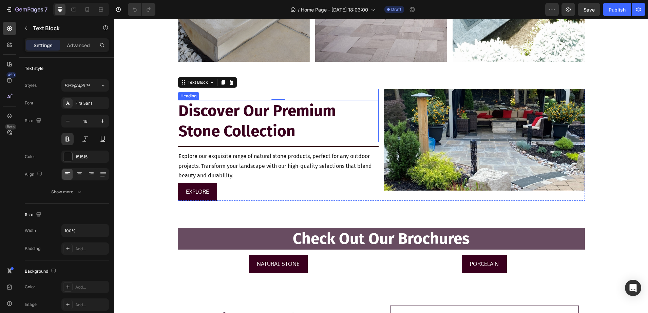
click at [256, 117] on h2 "Discover Our Premium Stone Collection" at bounding box center [278, 121] width 201 height 42
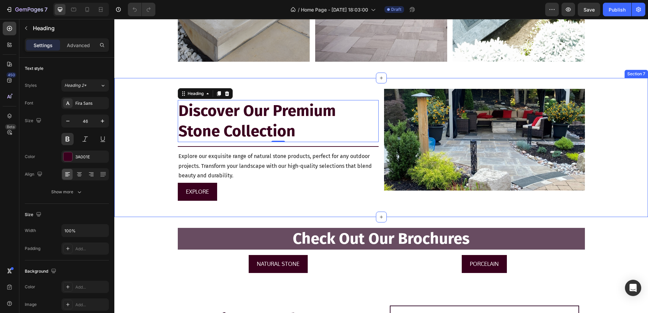
click at [142, 181] on div "NATURE Text Block Discover Our Premium Stone Collection Heading 0 Title Line Ex…" at bounding box center [381, 147] width 534 height 117
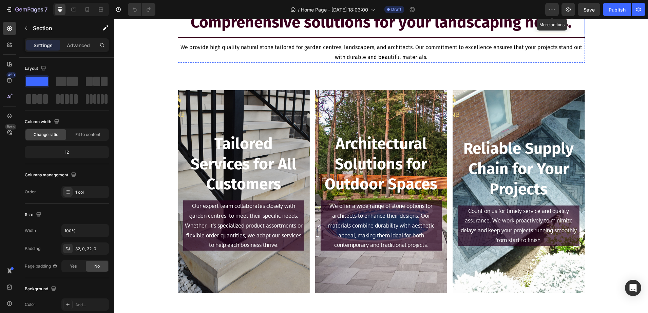
scroll to position [764, 0]
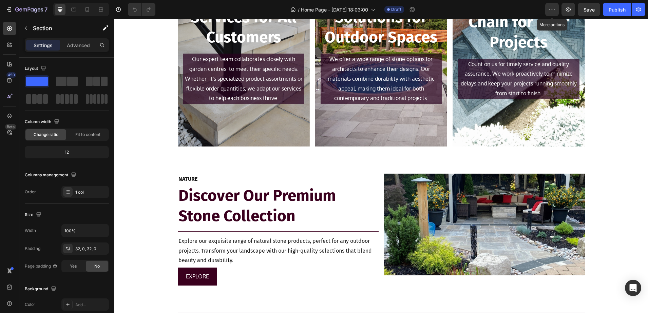
click at [212, 181] on p "NATURE" at bounding box center [279, 179] width 200 height 10
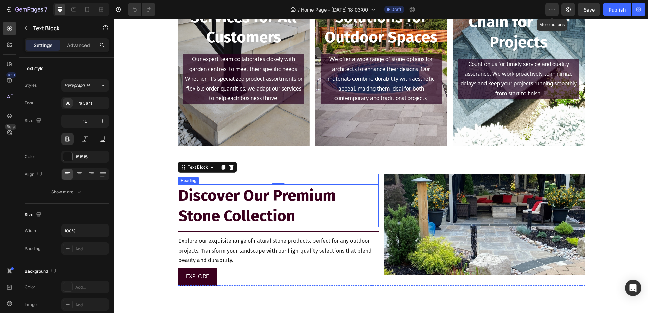
click at [235, 205] on h2 "Discover Our Premium Stone Collection" at bounding box center [278, 206] width 201 height 42
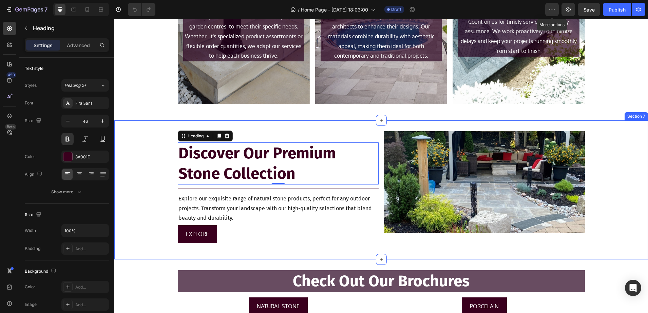
click at [155, 167] on div "NATURE Text Block Discover Our Premium Stone Collection Heading 0 Title Line Ex…" at bounding box center [381, 189] width 534 height 117
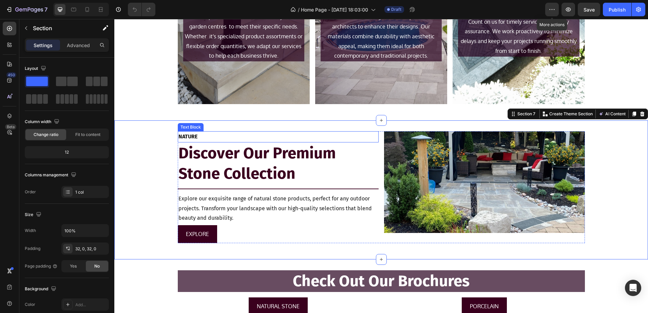
click at [201, 137] on p "NATURE" at bounding box center [279, 137] width 200 height 10
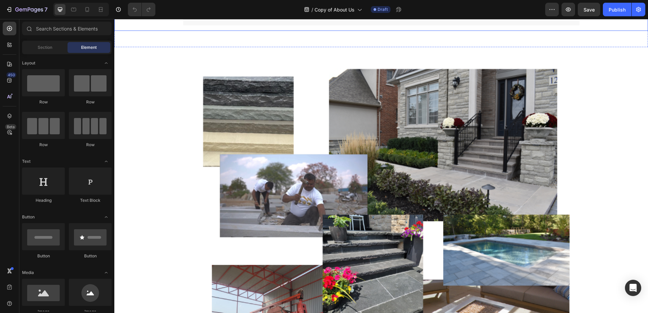
scroll to position [1146, 0]
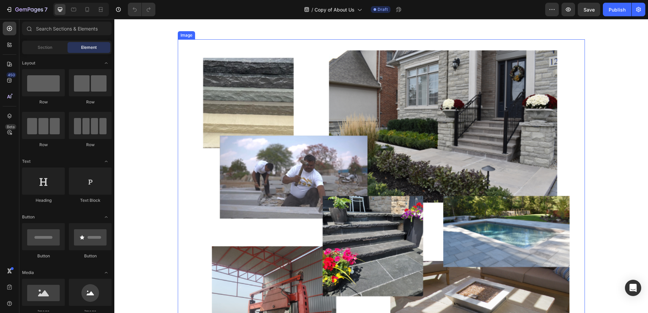
click at [571, 165] on img at bounding box center [381, 209] width 407 height 341
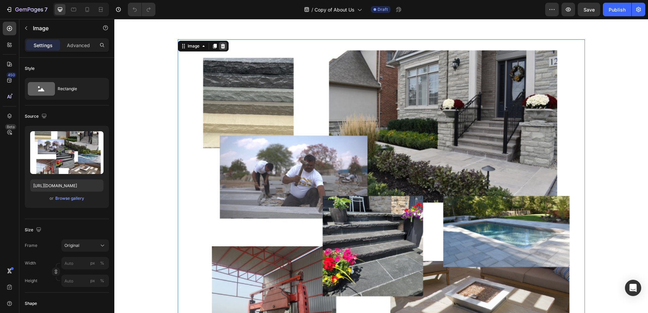
click at [222, 45] on icon at bounding box center [222, 45] width 5 height 5
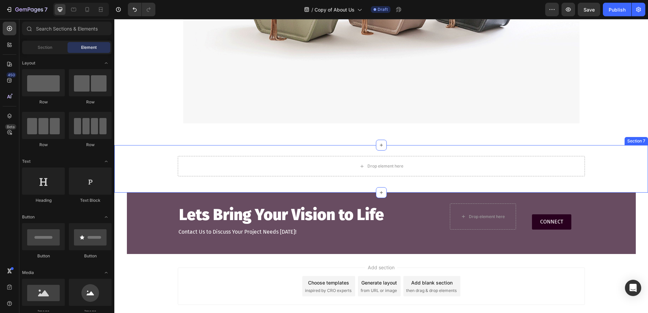
scroll to position [940, 0]
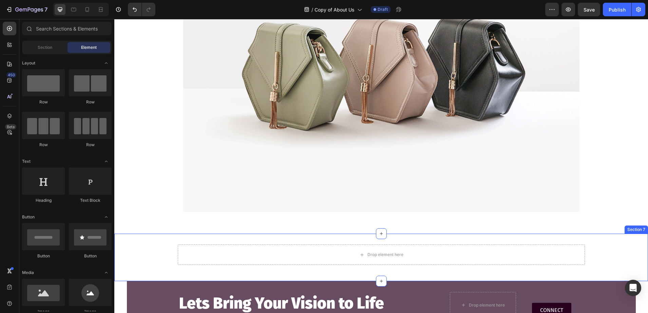
click at [146, 250] on div "Drop element here Row" at bounding box center [381, 258] width 534 height 26
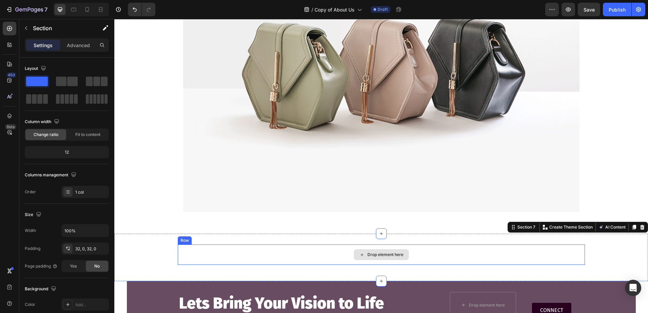
click at [207, 257] on div "Drop element here" at bounding box center [381, 255] width 407 height 20
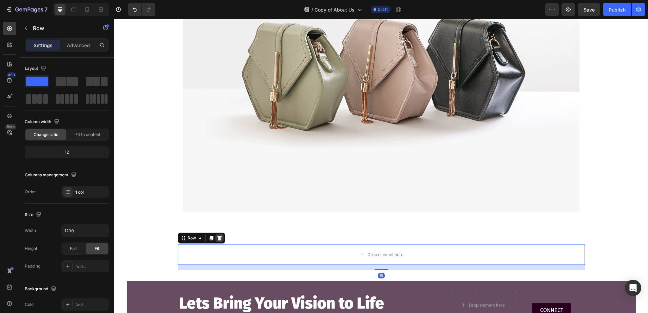
click at [219, 236] on icon at bounding box center [219, 238] width 5 height 5
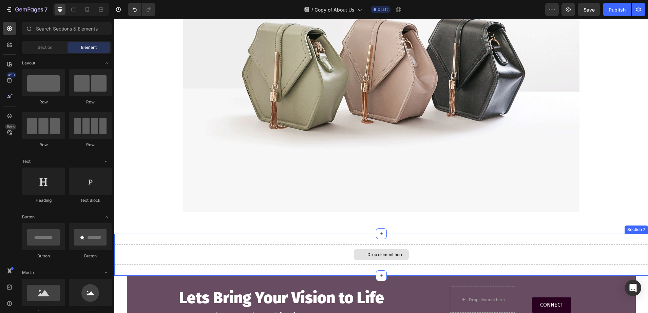
click at [214, 252] on div "Drop element here" at bounding box center [381, 255] width 534 height 20
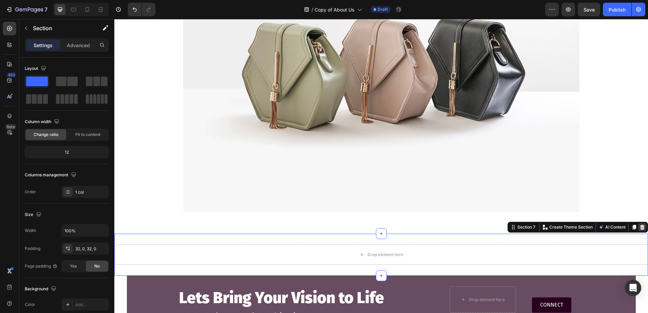
click at [641, 229] on icon at bounding box center [643, 227] width 4 height 5
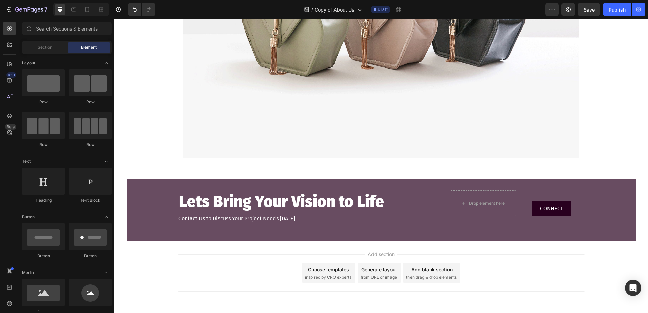
scroll to position [1020, 0]
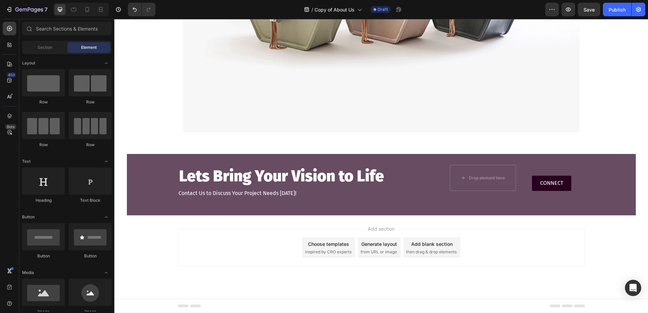
click at [144, 254] on div "Add section Choose templates inspired by CRO experts Generate layout from URL o…" at bounding box center [381, 258] width 534 height 84
click at [589, 8] on span "Save" at bounding box center [589, 10] width 11 height 6
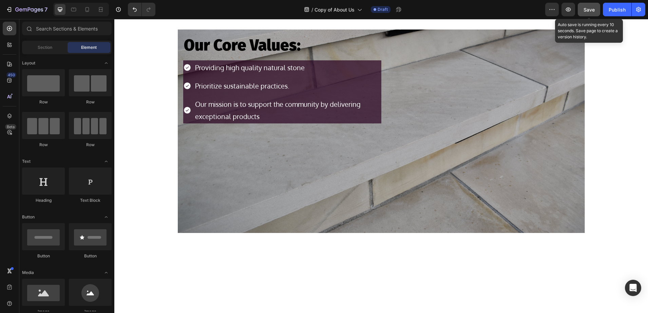
scroll to position [0, 0]
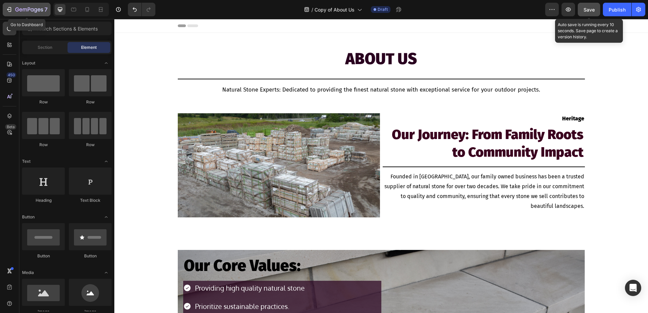
click at [41, 10] on icon "button" at bounding box center [29, 10] width 28 height 6
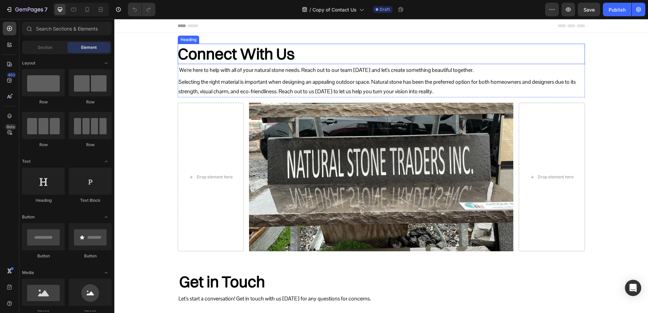
click at [290, 53] on h2 "Connect With Us" at bounding box center [381, 54] width 407 height 20
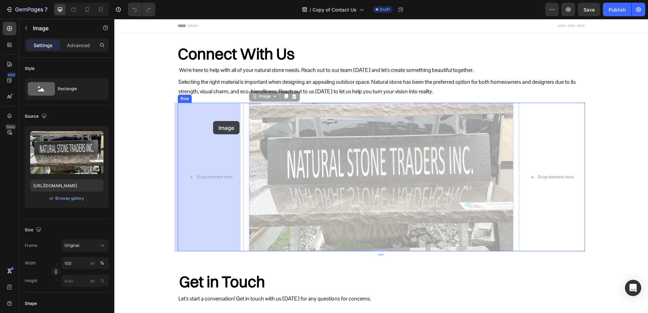
drag, startPoint x: 302, startPoint y: 133, endPoint x: 213, endPoint y: 121, distance: 89.7
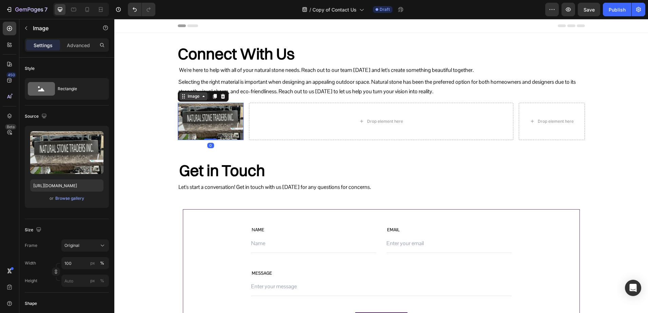
click at [188, 98] on div "Image" at bounding box center [193, 96] width 15 height 6
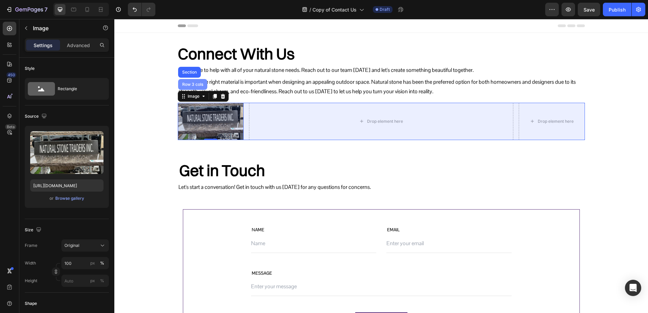
click at [188, 82] on div "Row 3 cols" at bounding box center [193, 84] width 24 height 4
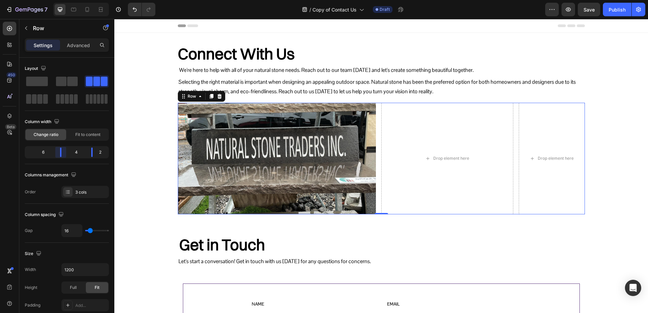
drag, startPoint x: 43, startPoint y: 150, endPoint x: 66, endPoint y: 150, distance: 23.1
click at [66, 0] on body "7 / Copy of Contact Us Draft Preview Save Publish 450 Beta Sections(18) Element…" at bounding box center [324, 0] width 648 height 0
click at [198, 62] on div "Text Block" at bounding box center [191, 60] width 26 height 8
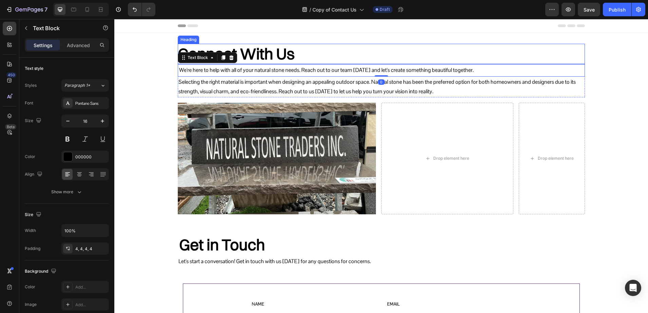
click at [250, 56] on h2 "Connect With Us" at bounding box center [381, 54] width 407 height 20
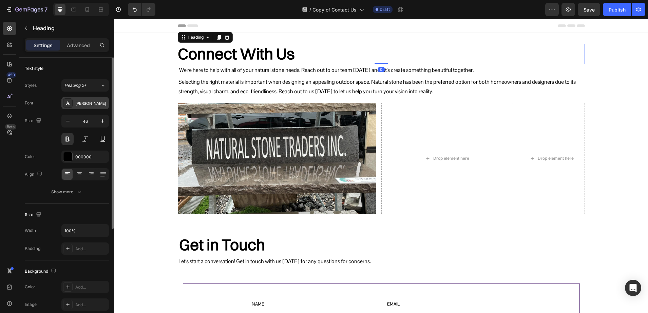
click at [75, 105] on div "[PERSON_NAME]" at bounding box center [85, 103] width 48 height 12
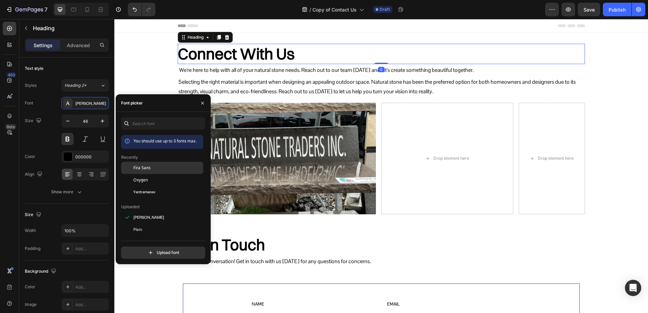
click at [155, 211] on div "Fira Sans" at bounding box center [162, 217] width 82 height 12
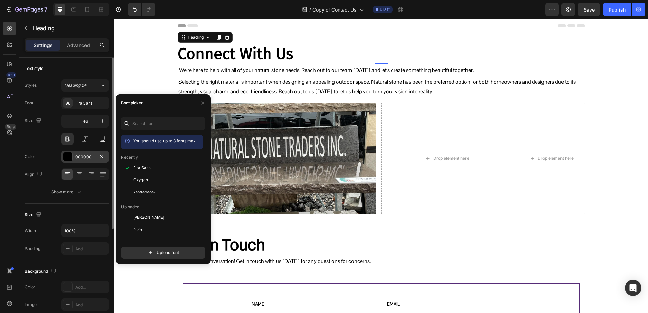
click at [77, 155] on div "000000" at bounding box center [85, 157] width 20 height 6
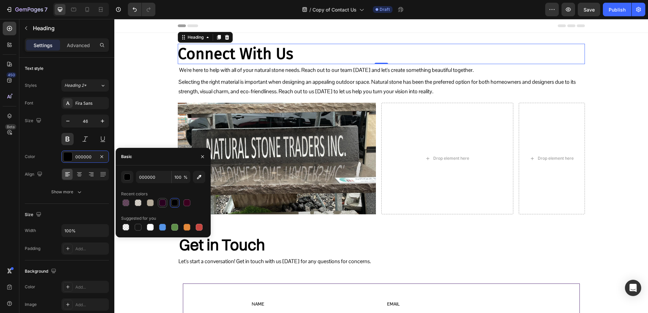
click at [165, 203] on div at bounding box center [162, 203] width 7 height 7
type input "29001F"
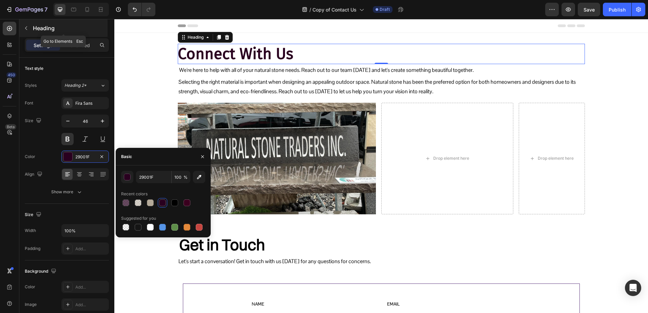
click at [43, 30] on p "Heading" at bounding box center [69, 28] width 73 height 8
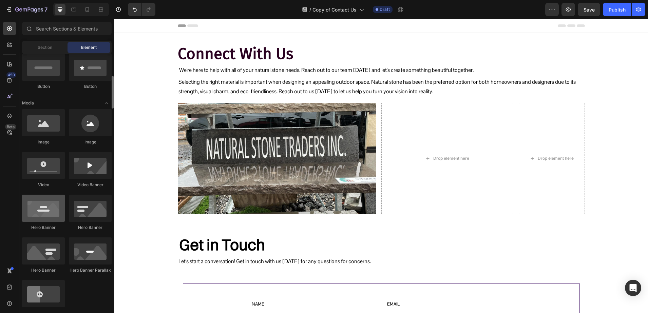
scroll to position [255, 0]
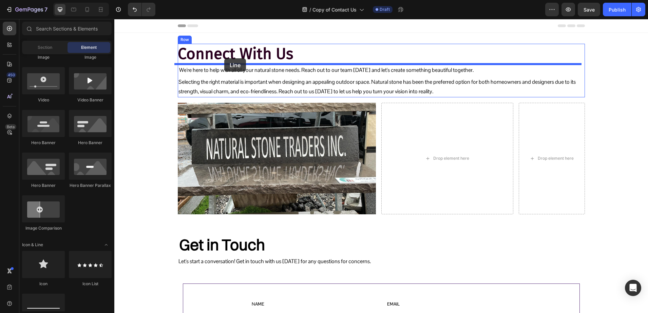
drag, startPoint x: 153, startPoint y: 321, endPoint x: 224, endPoint y: 58, distance: 272.5
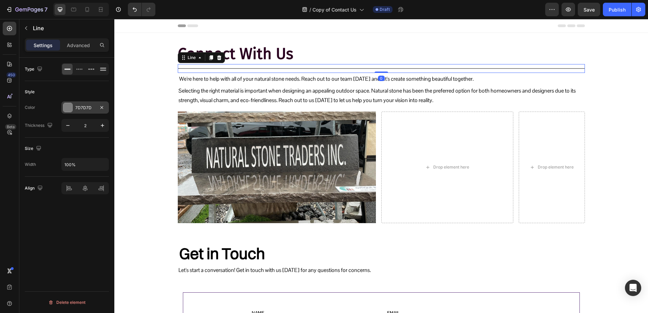
click at [84, 106] on div "7D7D7D" at bounding box center [85, 108] width 20 height 6
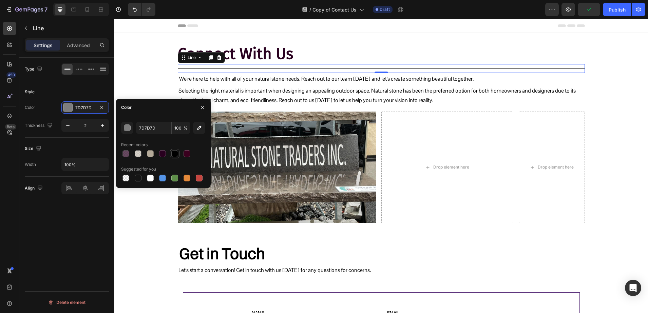
click at [172, 151] on div at bounding box center [174, 153] width 7 height 7
type input "000000"
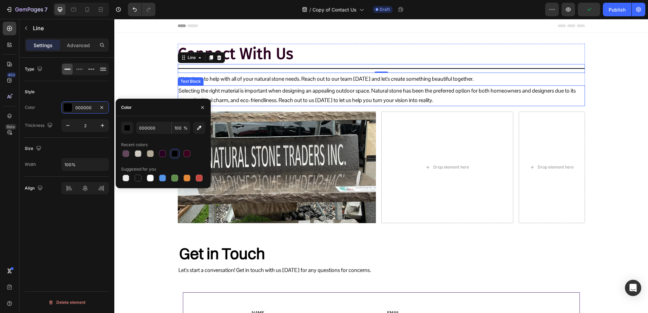
click at [244, 94] on p "Selecting the right material is important when designing an appealing outdoor s…" at bounding box center [382, 96] width 406 height 20
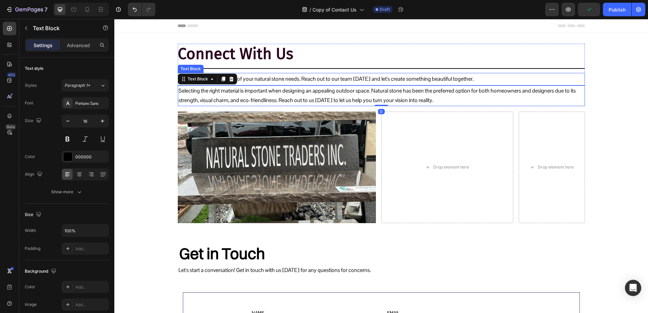
click at [266, 75] on p "We're here to help with all of your natural stone needs. Reach out to our team …" at bounding box center [381, 79] width 405 height 10
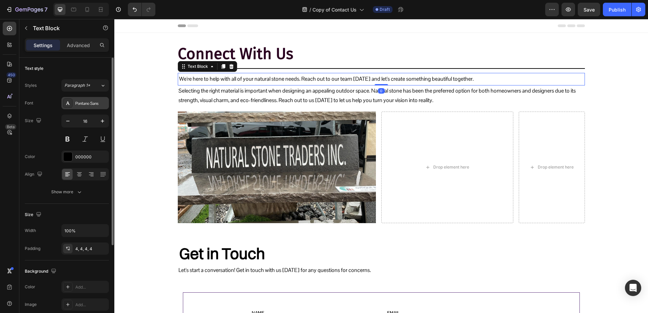
click at [77, 104] on div "Pontano Sans" at bounding box center [91, 103] width 32 height 6
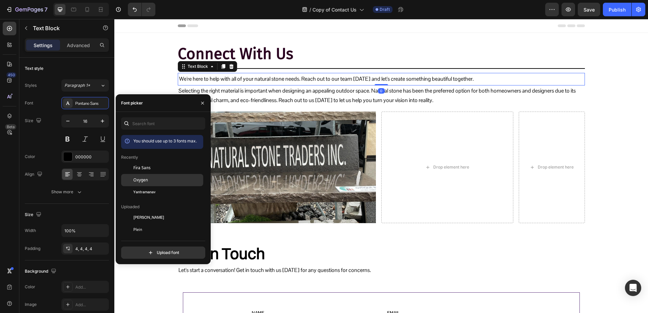
click at [141, 182] on span "Oxygen" at bounding box center [140, 180] width 15 height 6
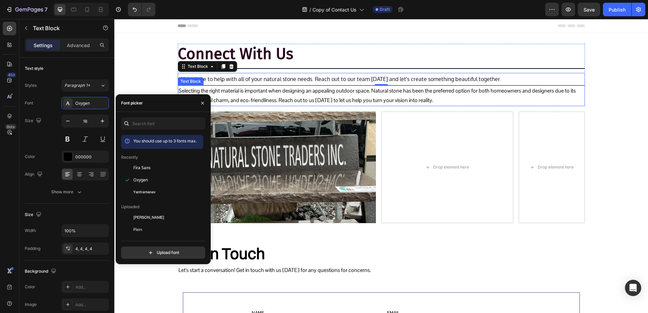
click at [270, 95] on p "Selecting the right material is important when designing an appealing outdoor s…" at bounding box center [382, 96] width 406 height 20
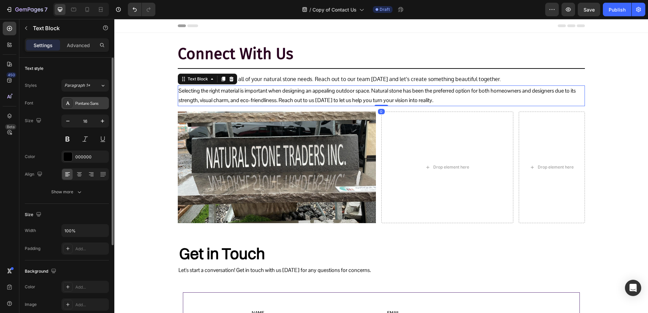
click at [82, 108] on div "Pontano Sans" at bounding box center [85, 103] width 48 height 12
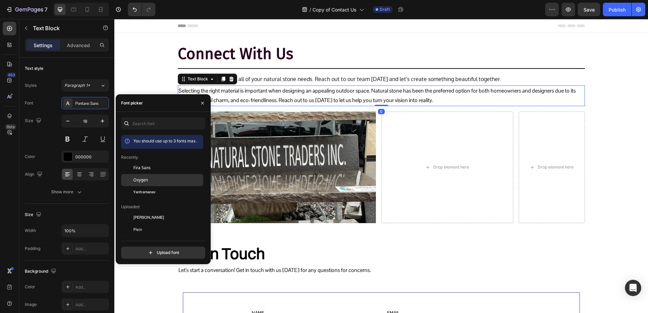
click at [138, 248] on div "Oxygen" at bounding box center [162, 254] width 82 height 12
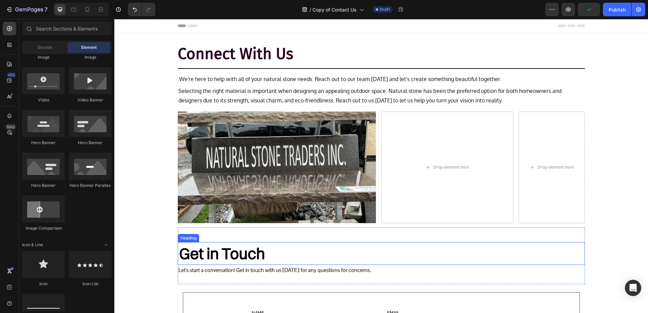
click at [234, 251] on h2 "Get in Touch" at bounding box center [381, 253] width 407 height 23
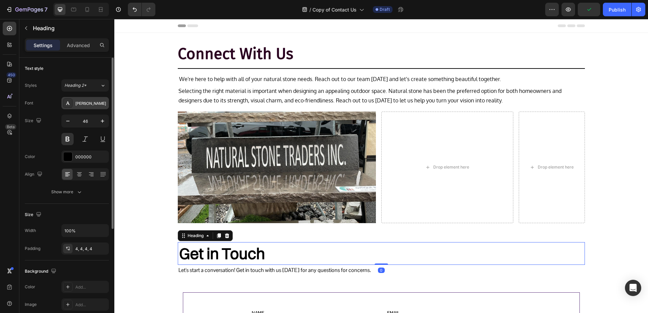
click at [72, 108] on div "[PERSON_NAME]" at bounding box center [85, 103] width 48 height 12
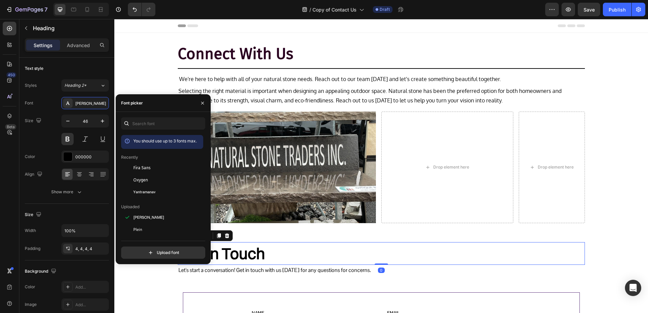
click at [139, 166] on span "Fira Sans" at bounding box center [141, 168] width 17 height 6
click at [77, 155] on div "000000" at bounding box center [85, 157] width 20 height 6
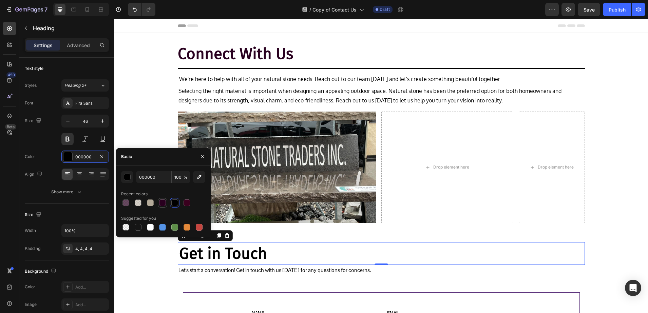
click at [160, 201] on div at bounding box center [162, 203] width 7 height 7
type input "29001F"
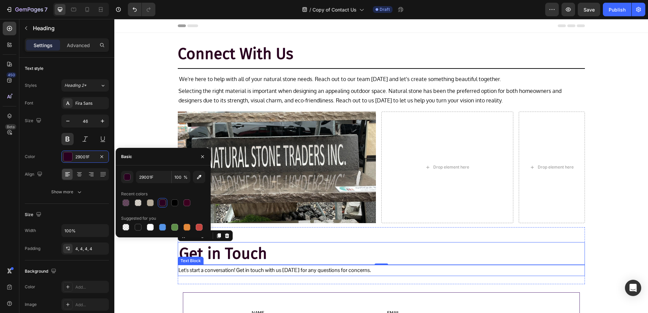
click at [238, 270] on p "Let's start a conversation! Get in touch with us [DATE] for any questions for c…" at bounding box center [382, 271] width 406 height 10
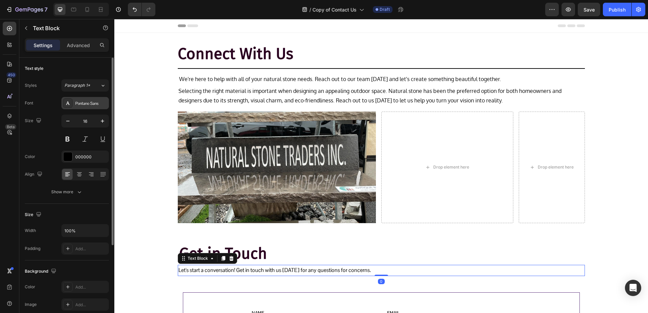
click at [78, 102] on div "Pontano Sans" at bounding box center [91, 103] width 32 height 6
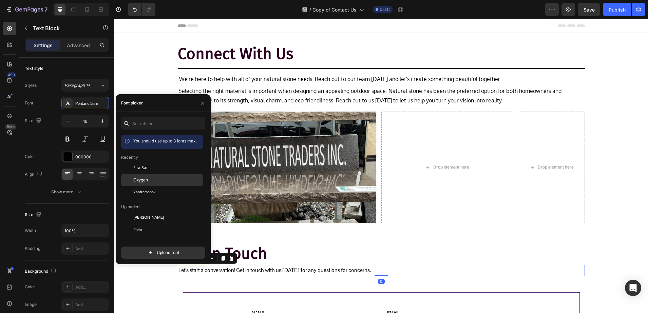
click at [149, 182] on div "Oxygen" at bounding box center [167, 180] width 69 height 6
click at [243, 70] on div "Title Line" at bounding box center [381, 68] width 407 height 9
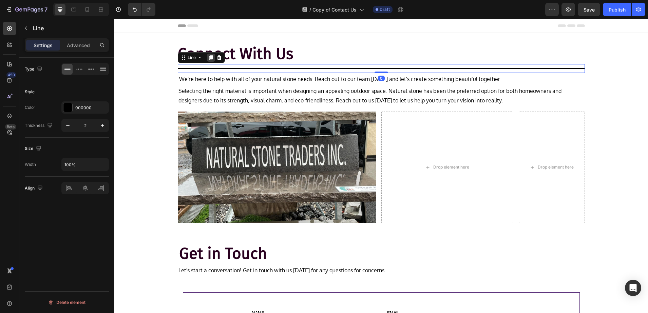
click at [209, 58] on icon at bounding box center [211, 57] width 4 height 5
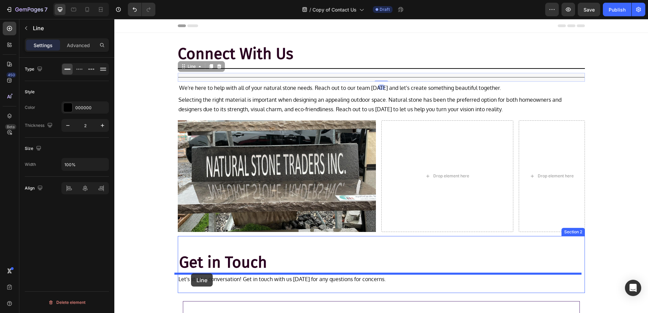
drag, startPoint x: 183, startPoint y: 68, endPoint x: 191, endPoint y: 274, distance: 205.5
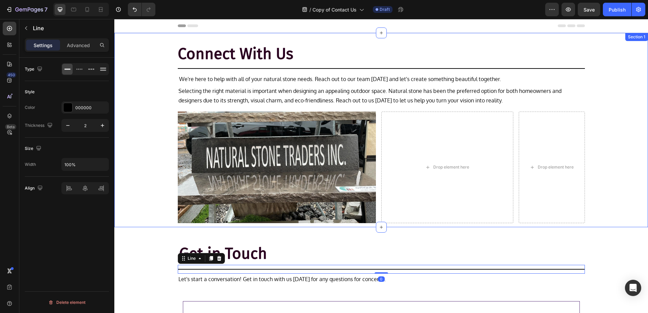
click at [137, 217] on div "Connect With Us Heading Title Line We're here to help with all of your natural …" at bounding box center [381, 134] width 534 height 180
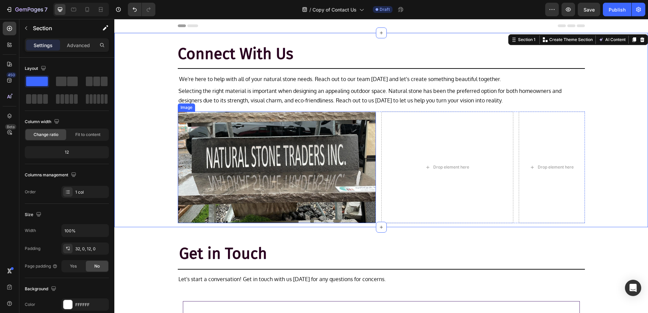
scroll to position [170, 0]
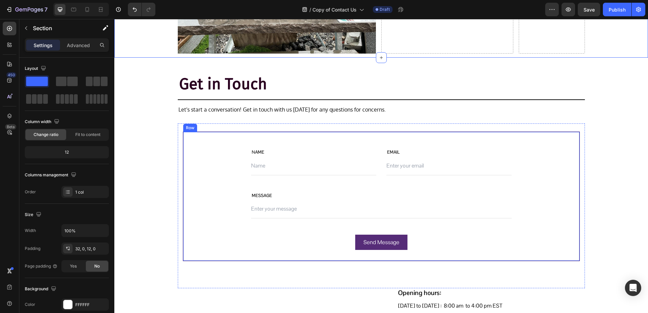
click at [189, 147] on div "NAME Text block Text Field EMAIL Text block Email Field Row MESSAGE Text block …" at bounding box center [381, 196] width 397 height 129
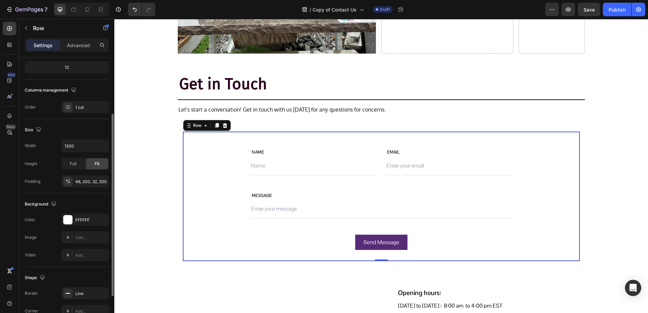
scroll to position [139, 0]
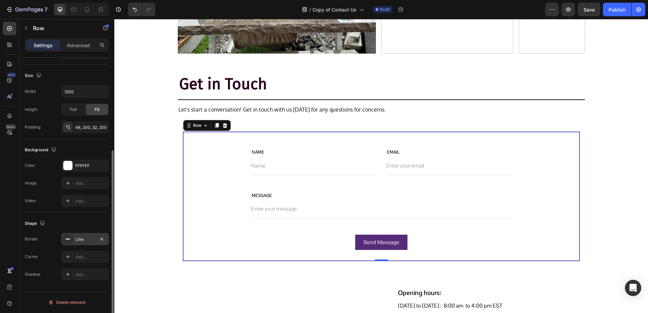
click at [79, 236] on div "Line" at bounding box center [85, 239] width 48 height 12
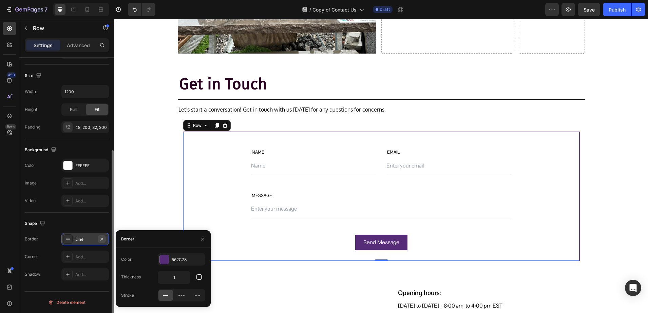
click at [102, 241] on icon "button" at bounding box center [101, 239] width 5 height 5
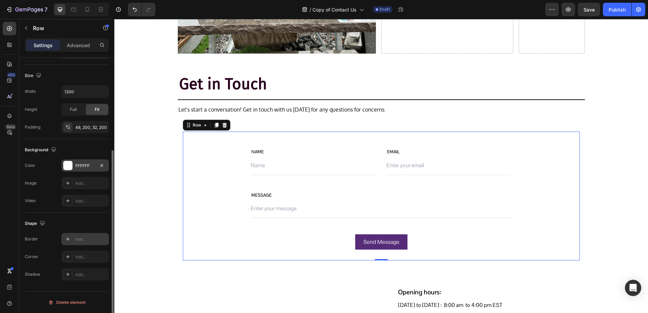
click at [64, 165] on div at bounding box center [67, 165] width 9 height 9
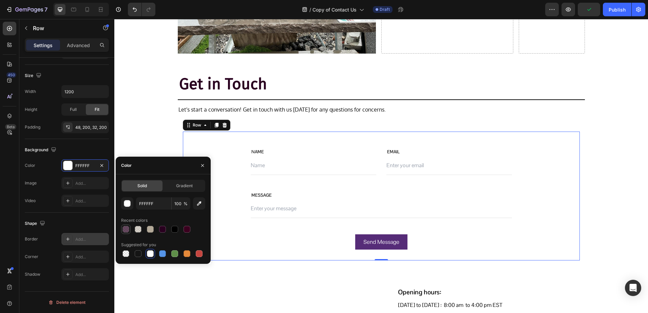
click at [123, 230] on div at bounding box center [126, 229] width 7 height 7
type input "29001F"
type input "70"
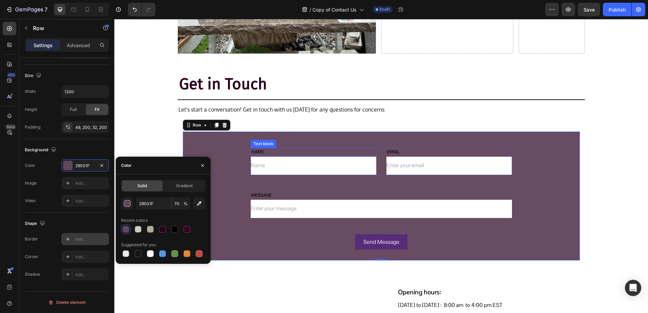
click at [278, 151] on p "NAME" at bounding box center [314, 152] width 124 height 7
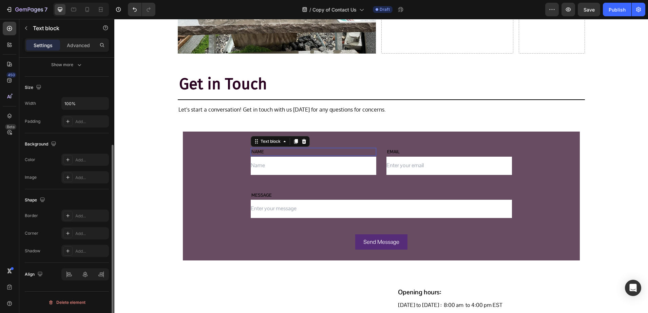
scroll to position [0, 0]
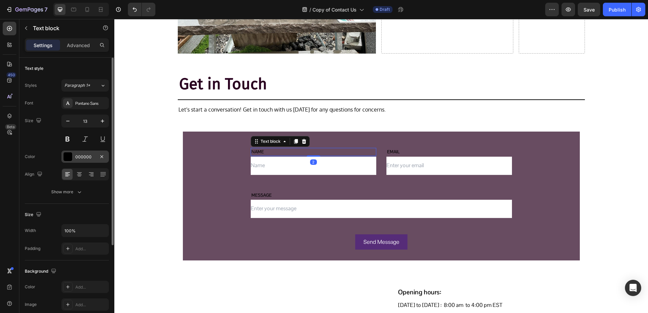
click at [83, 154] on div "000000" at bounding box center [85, 157] width 20 height 6
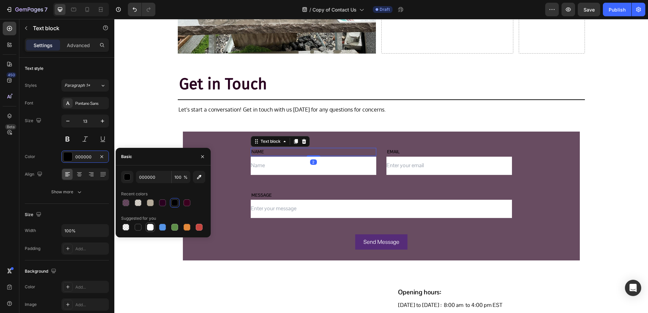
click at [151, 229] on div at bounding box center [150, 227] width 7 height 7
type input "FFFFFF"
click at [419, 152] on p "EMAIL" at bounding box center [449, 152] width 124 height 7
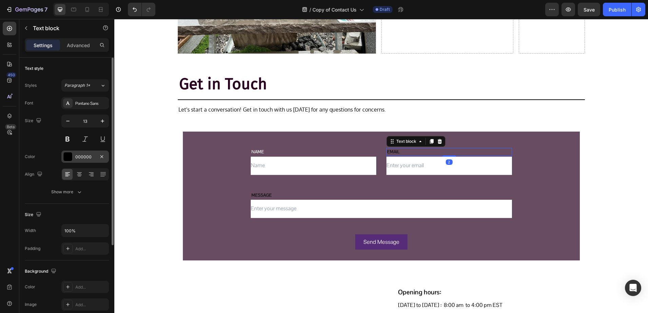
click at [70, 153] on div at bounding box center [67, 156] width 9 height 9
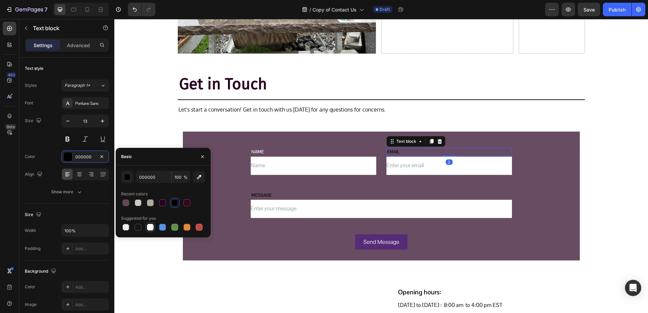
click at [154, 228] on div at bounding box center [150, 227] width 8 height 8
type input "FFFFFF"
click at [283, 200] on input "text" at bounding box center [381, 209] width 261 height 18
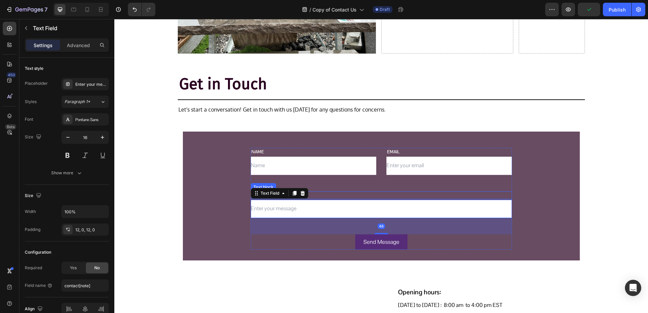
click at [322, 194] on p "MESSAGE" at bounding box center [382, 195] width 260 height 7
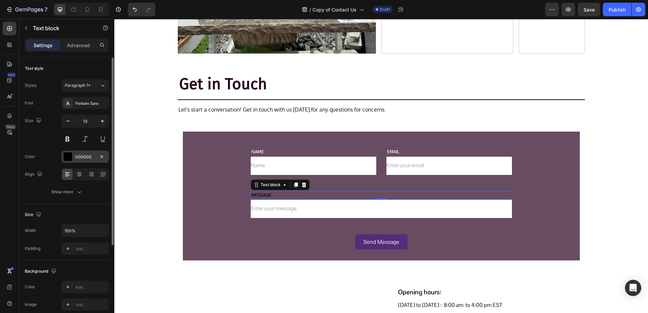
click at [75, 159] on div "000000" at bounding box center [85, 157] width 20 height 6
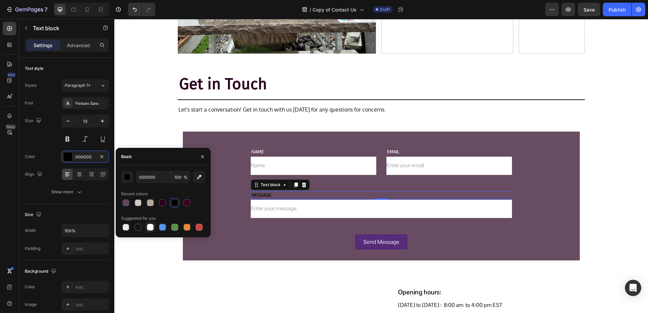
click at [154, 225] on div at bounding box center [150, 227] width 8 height 8
type input "FFFFFF"
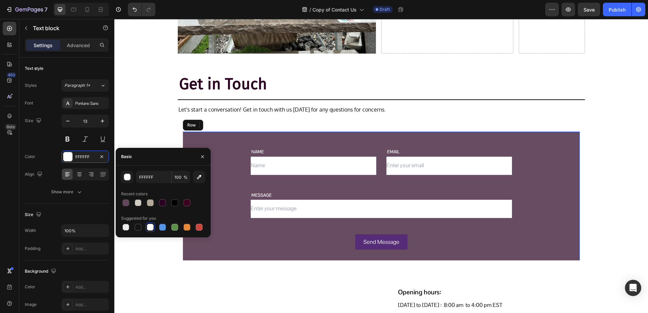
click at [215, 135] on div "NAME Text block Text Field EMAIL Text block Email Field Row MESSAGE Text block …" at bounding box center [381, 196] width 397 height 129
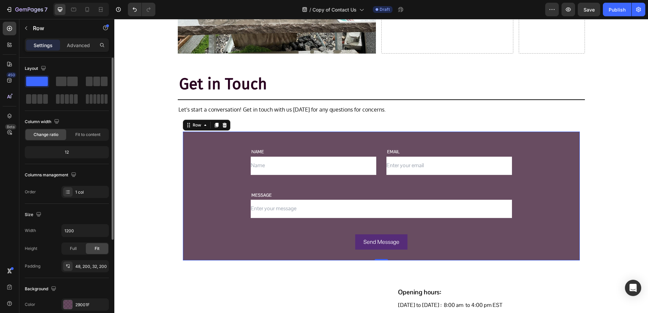
scroll to position [85, 0]
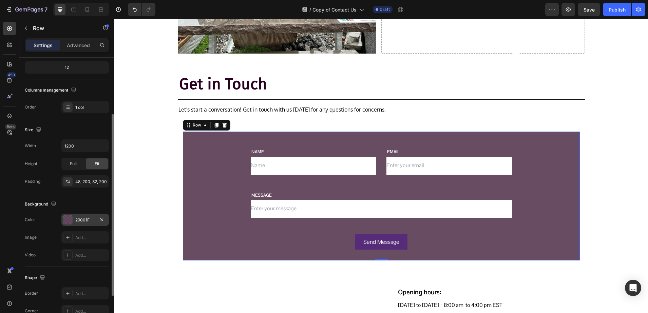
click at [76, 224] on div "29001F" at bounding box center [85, 220] width 48 height 12
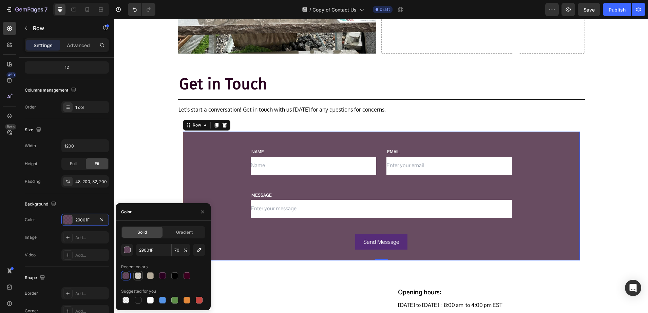
click at [138, 275] on div at bounding box center [138, 276] width 7 height 7
type input "B4AA99"
type input "50"
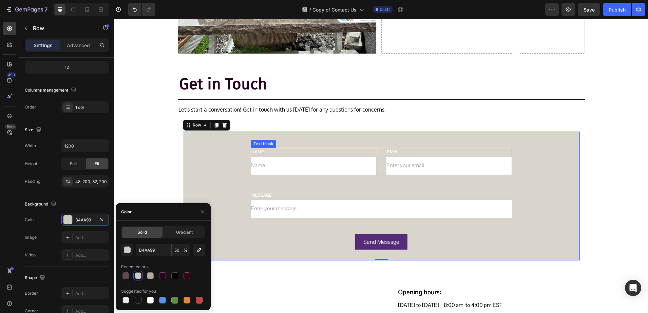
click at [280, 152] on p "NAME" at bounding box center [314, 152] width 124 height 7
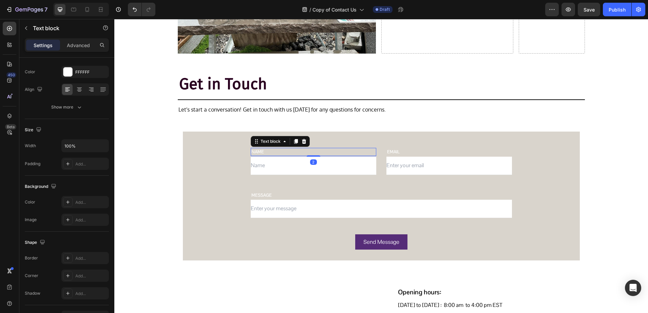
scroll to position [0, 0]
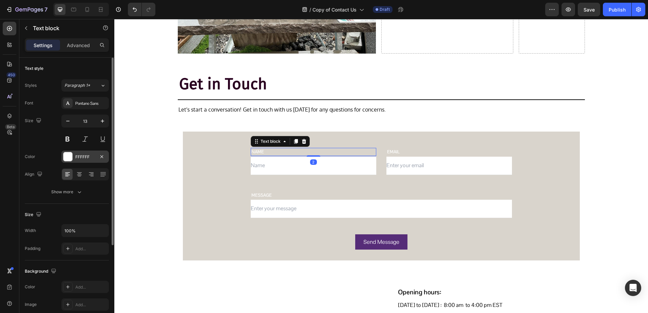
click at [74, 155] on div "FFFFFF" at bounding box center [85, 157] width 48 height 12
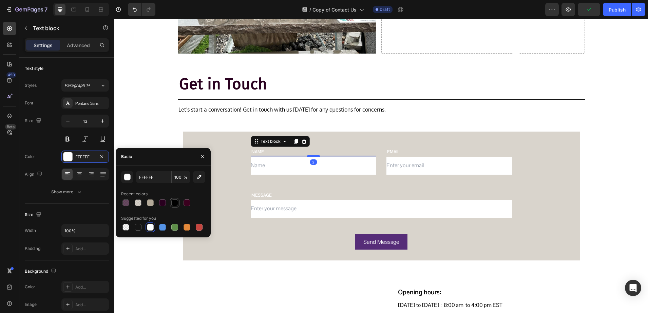
click at [174, 206] on div at bounding box center [174, 203] width 7 height 7
type input "000000"
click at [94, 106] on div "Pontano Sans" at bounding box center [91, 103] width 32 height 6
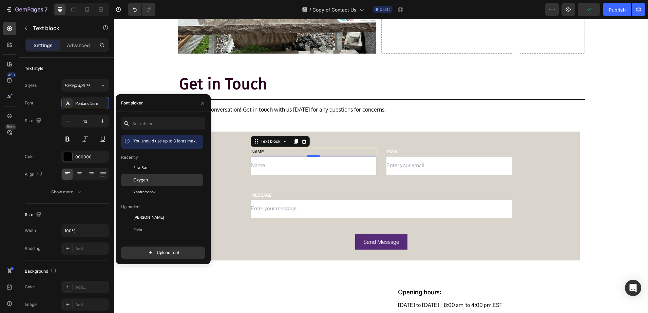
click at [146, 177] on span "Oxygen" at bounding box center [140, 180] width 15 height 6
click at [411, 151] on p "EMAIL" at bounding box center [449, 152] width 124 height 7
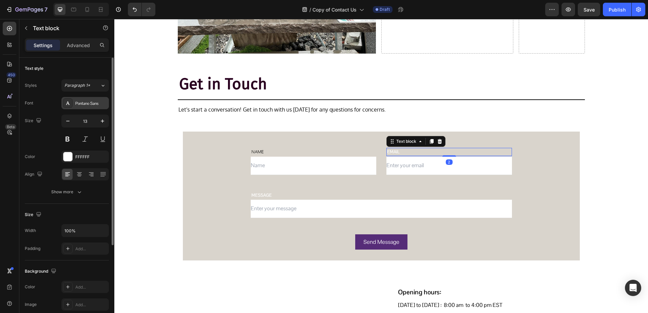
click at [72, 102] on div at bounding box center [68, 103] width 10 height 10
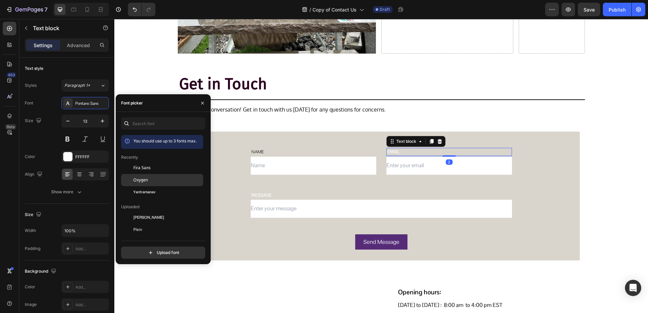
click at [156, 180] on div "Oxygen" at bounding box center [167, 180] width 69 height 6
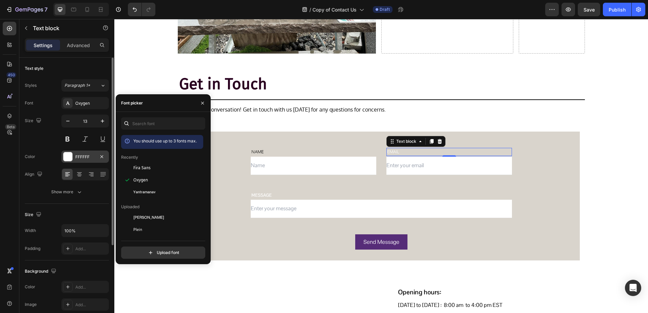
click at [79, 159] on div "FFFFFF" at bounding box center [85, 157] width 20 height 6
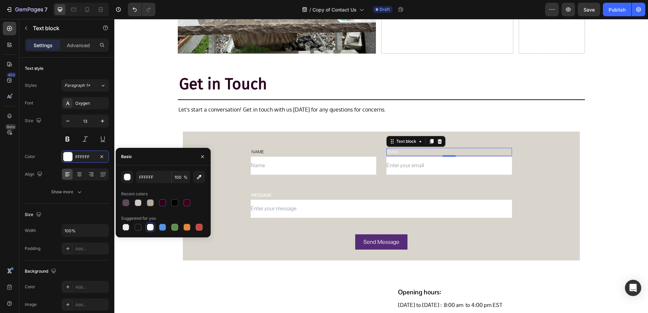
click at [180, 204] on div at bounding box center [163, 203] width 84 height 10
click at [177, 203] on div at bounding box center [174, 203] width 7 height 7
type input "000000"
click at [290, 194] on p "MESSAGE" at bounding box center [382, 195] width 260 height 7
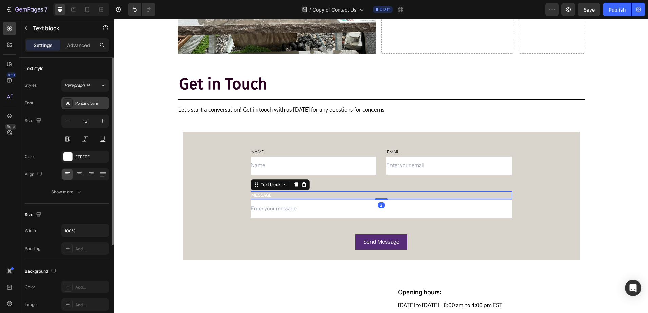
click at [78, 106] on div "Pontano Sans" at bounding box center [91, 103] width 32 height 6
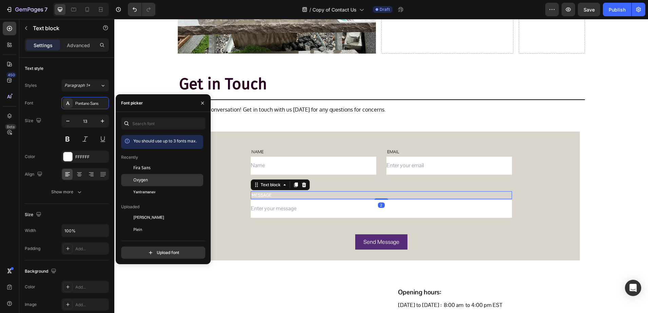
click at [145, 248] on div "Oxygen" at bounding box center [162, 254] width 82 height 12
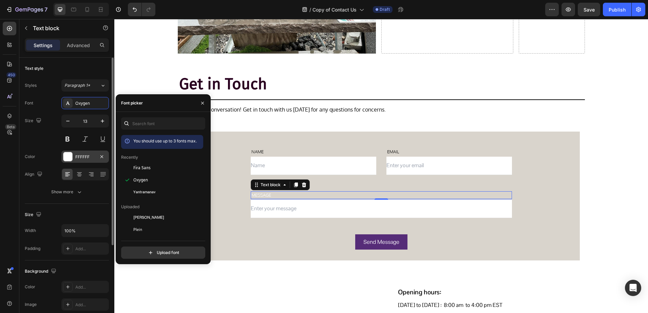
click at [77, 158] on div "FFFFFF" at bounding box center [85, 157] width 20 height 6
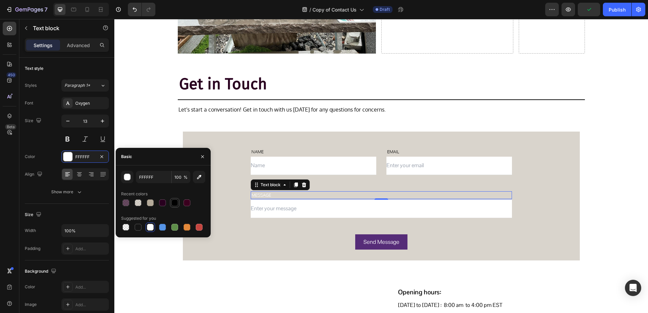
click at [174, 204] on div at bounding box center [174, 203] width 7 height 7
type input "000000"
click at [259, 164] on input "text" at bounding box center [314, 166] width 126 height 18
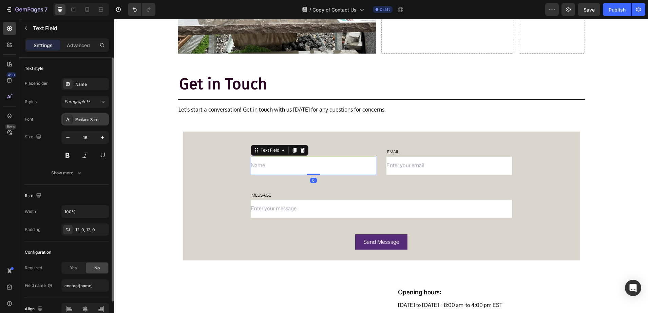
click at [86, 120] on div "Pontano Sans" at bounding box center [91, 120] width 32 height 6
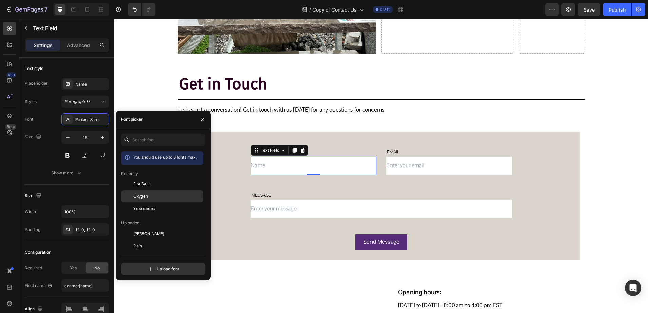
click at [149, 264] on div "Oxygen" at bounding box center [162, 270] width 82 height 12
click at [394, 166] on input "email" at bounding box center [450, 166] width 126 height 18
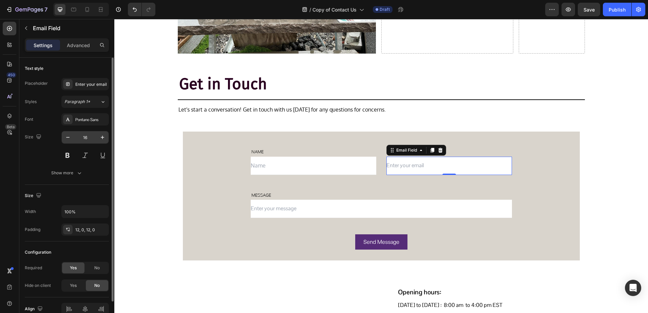
drag, startPoint x: 71, startPoint y: 120, endPoint x: 85, endPoint y: 131, distance: 17.4
click at [71, 120] on div at bounding box center [68, 120] width 10 height 10
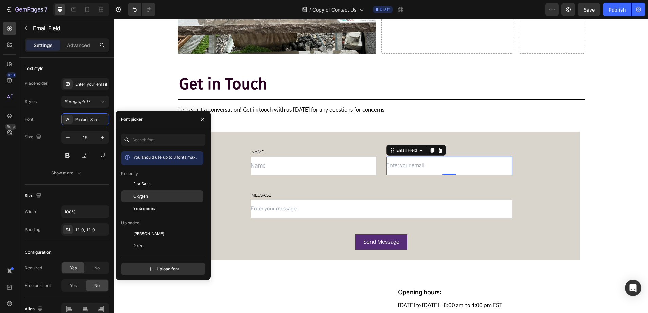
click at [137, 264] on div "Oxygen" at bounding box center [162, 270] width 82 height 12
click at [261, 209] on input "text" at bounding box center [381, 209] width 261 height 18
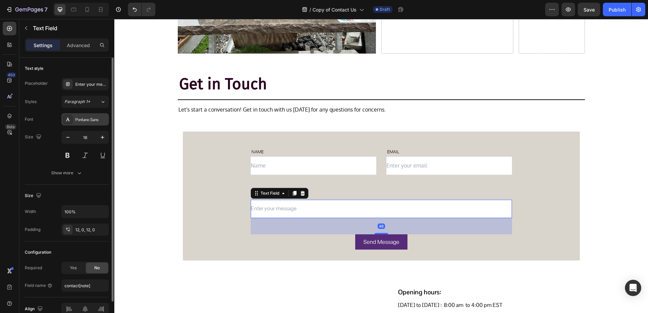
click at [79, 118] on div "Pontano Sans" at bounding box center [91, 120] width 32 height 6
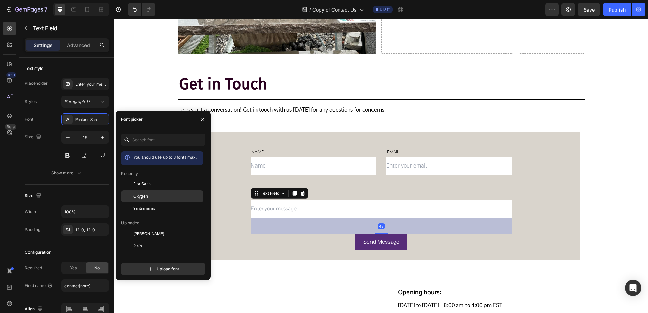
click at [133, 198] on div at bounding box center [127, 196] width 12 height 12
click at [375, 244] on div "Send Message" at bounding box center [382, 242] width 36 height 10
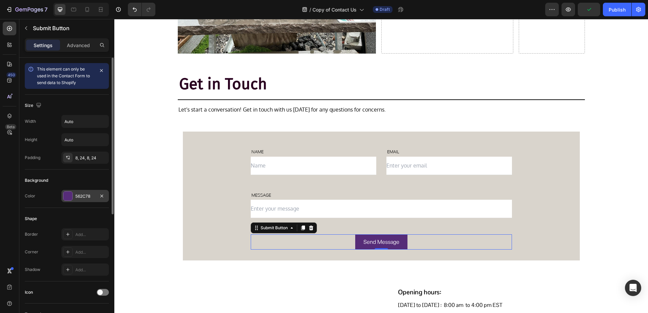
click at [69, 201] on div at bounding box center [68, 196] width 10 height 10
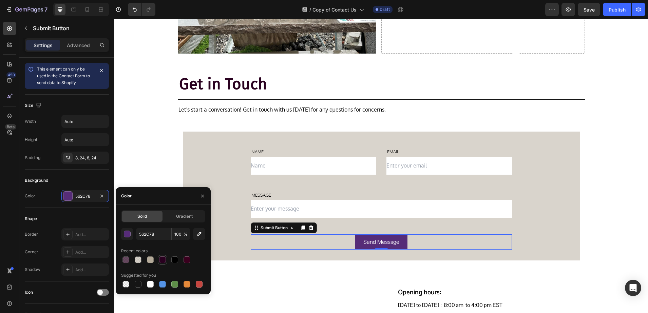
click at [163, 262] on div at bounding box center [162, 260] width 7 height 7
type input "29001F"
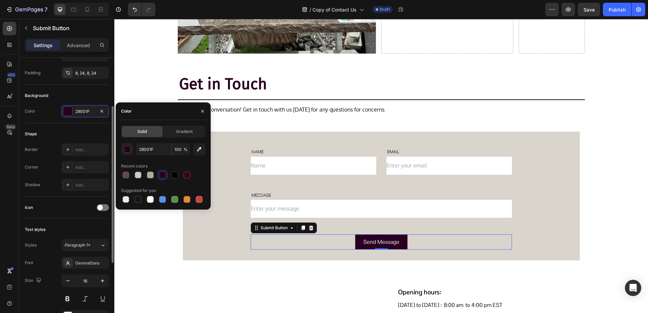
scroll to position [127, 0]
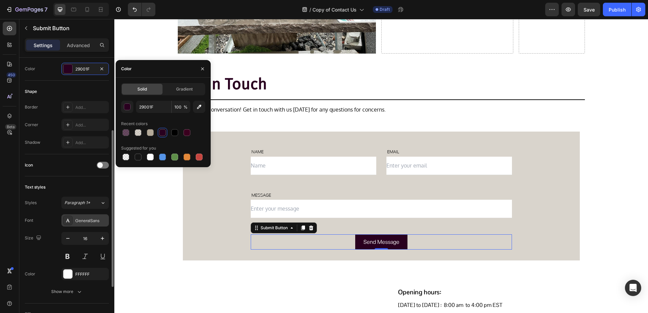
click at [74, 220] on div "GeneralSans" at bounding box center [85, 221] width 48 height 12
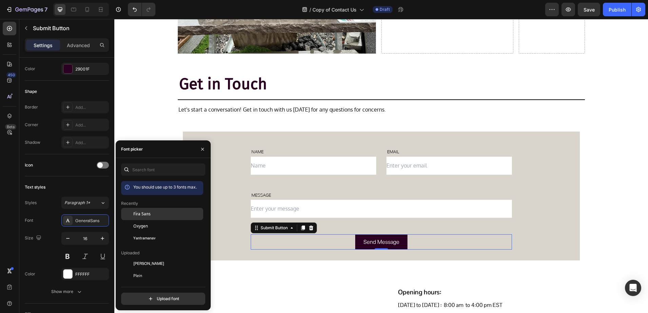
click at [142, 216] on span "Fira Sans" at bounding box center [141, 214] width 17 height 6
click at [144, 226] on span "Oxygen" at bounding box center [140, 226] width 15 height 6
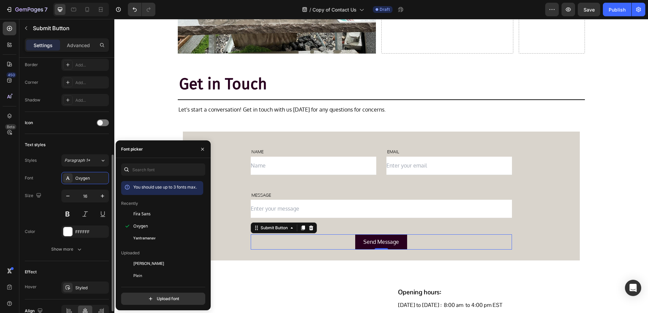
scroll to position [206, 0]
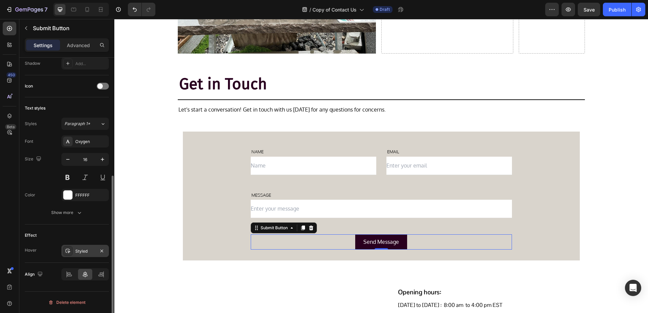
click at [76, 249] on div "Styled" at bounding box center [85, 251] width 20 height 6
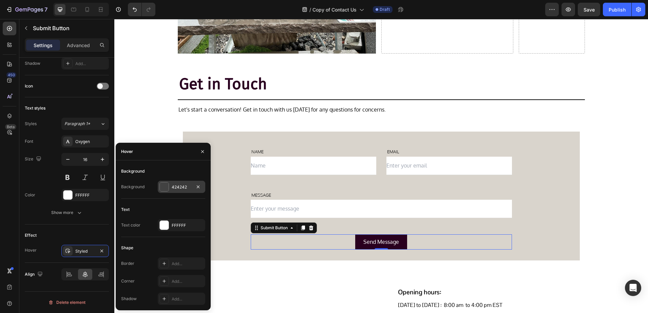
click at [164, 188] on div at bounding box center [164, 187] width 9 height 9
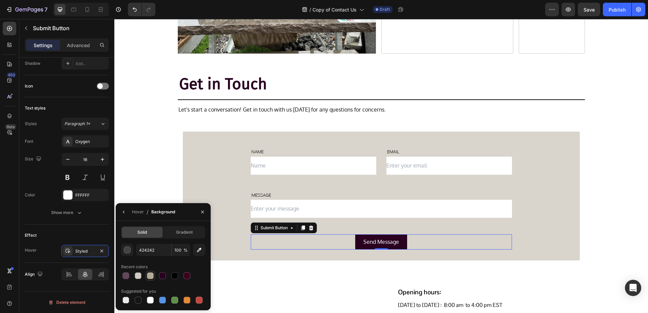
click at [152, 277] on div at bounding box center [150, 276] width 7 height 7
type input "B4AA99"
click at [206, 213] on button "button" at bounding box center [202, 212] width 11 height 11
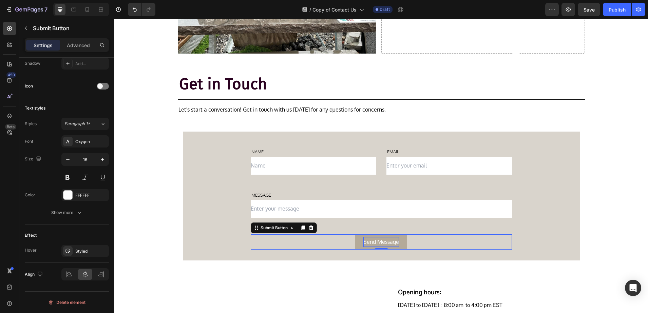
click at [391, 242] on div "Send Message" at bounding box center [382, 242] width 36 height 10
click at [391, 242] on p "Send Message" at bounding box center [382, 242] width 36 height 10
click at [366, 235] on button "SEND" at bounding box center [381, 242] width 31 height 15
click at [147, 180] on div "Connect With Us Heading Title Line We're here to help with all of your natural …" at bounding box center [381, 169] width 534 height 613
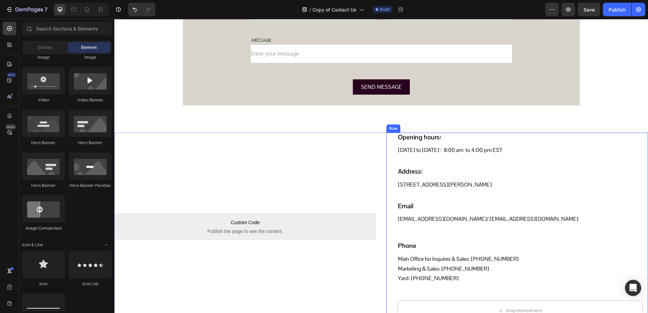
scroll to position [339, 0]
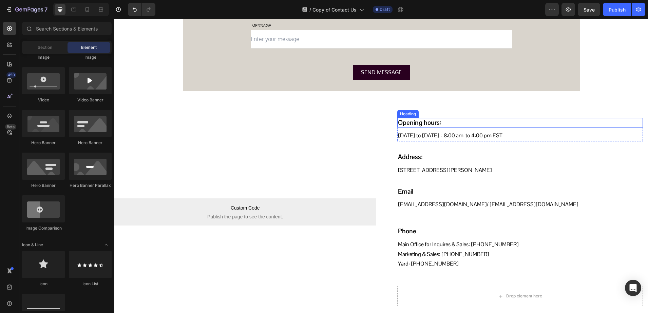
click at [451, 121] on p "Opening hours:" at bounding box center [520, 123] width 245 height 8
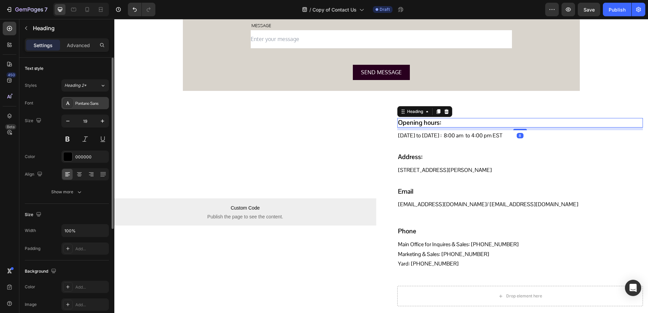
click at [86, 105] on div "Pontano Sans" at bounding box center [91, 103] width 32 height 6
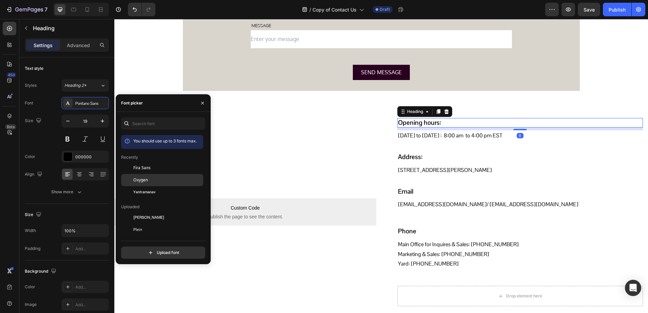
click at [145, 181] on span "Oxygen" at bounding box center [140, 180] width 15 height 6
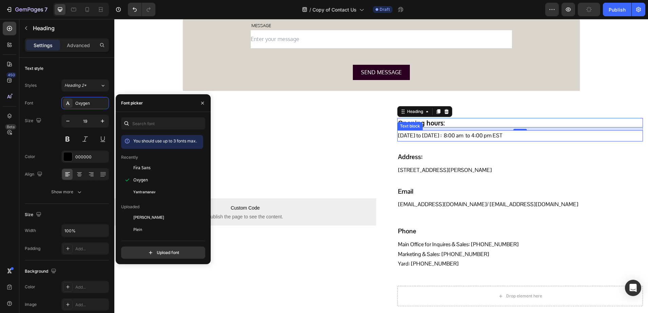
click at [466, 132] on p "Monday to Friday : 8:00 am to 4:00 pm EST" at bounding box center [520, 136] width 245 height 10
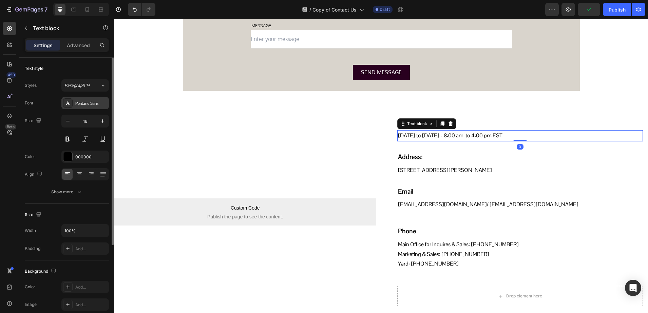
click at [77, 102] on div "Pontano Sans" at bounding box center [91, 103] width 32 height 6
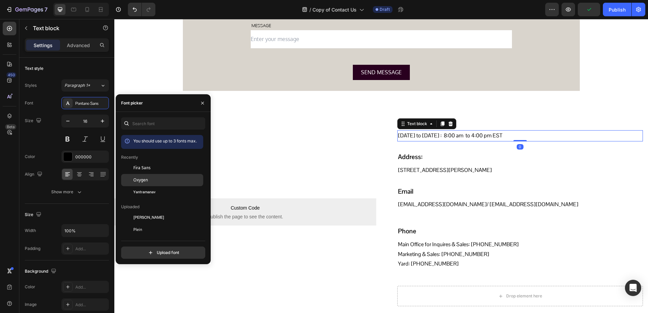
click at [164, 248] on div "Oxygen" at bounding box center [162, 254] width 82 height 12
click at [448, 156] on p "Address:" at bounding box center [520, 157] width 245 height 8
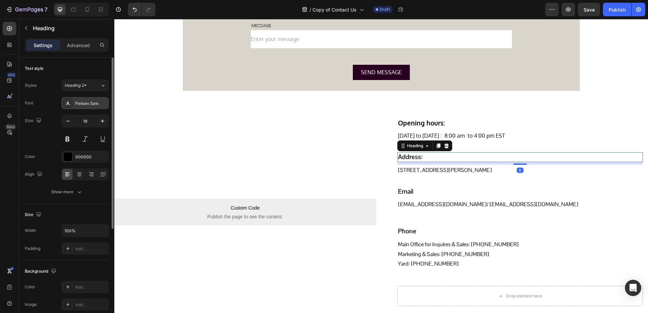
click at [73, 105] on div "Pontano Sans" at bounding box center [85, 103] width 48 height 12
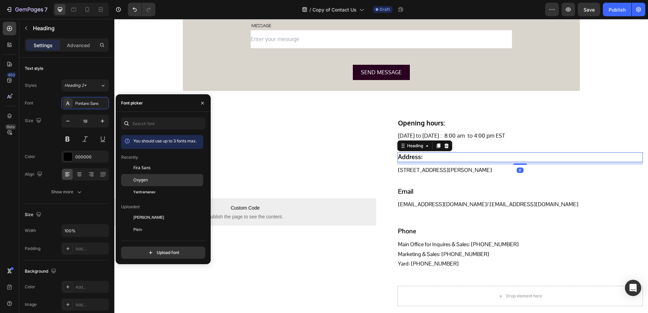
click at [142, 182] on span "Oxygen" at bounding box center [140, 180] width 15 height 6
click at [428, 167] on p "14004 Woodbine Avenue, Gormley, CANADA, L4A 2G3" at bounding box center [520, 171] width 245 height 10
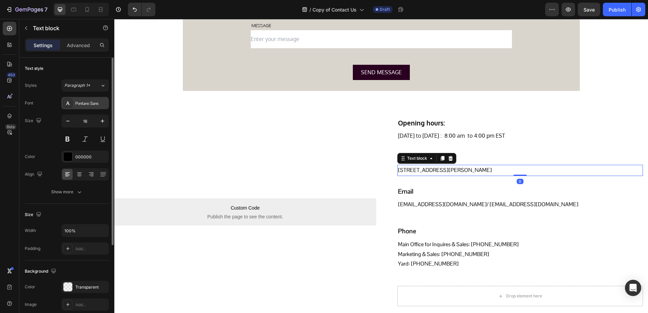
click at [70, 108] on div "Pontano Sans" at bounding box center [85, 103] width 48 height 12
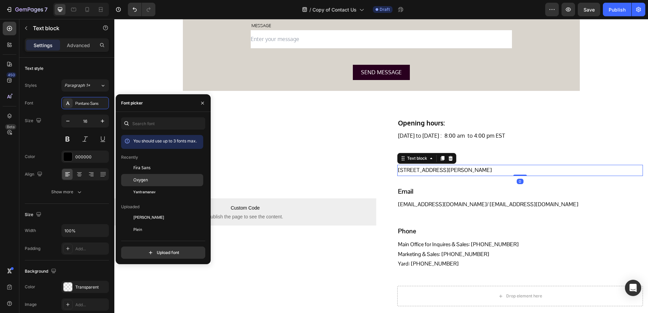
click at [143, 248] on div "Oxygen" at bounding box center [162, 254] width 82 height 12
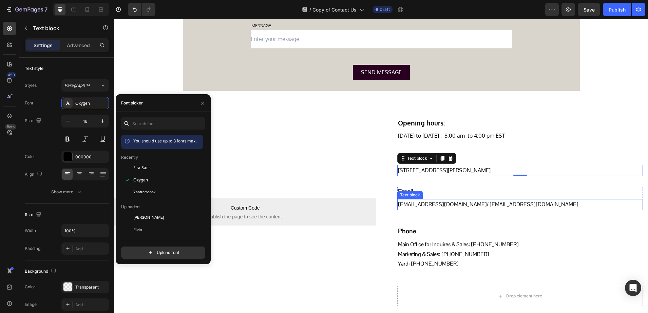
click at [415, 196] on div "Text block" at bounding box center [410, 195] width 23 height 6
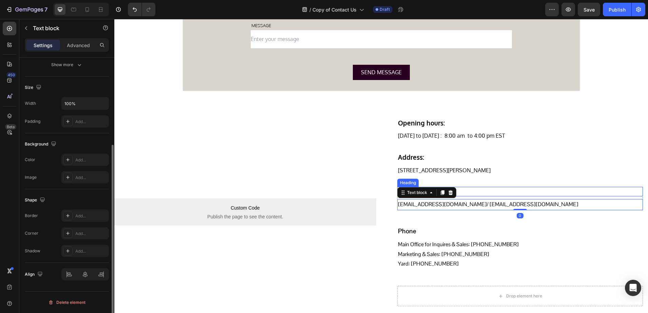
click at [491, 190] on p "Email" at bounding box center [520, 192] width 245 height 8
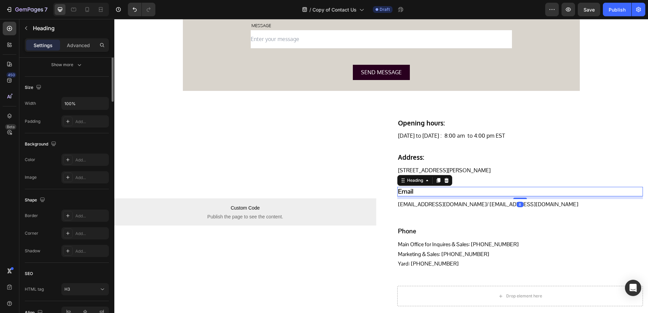
scroll to position [0, 0]
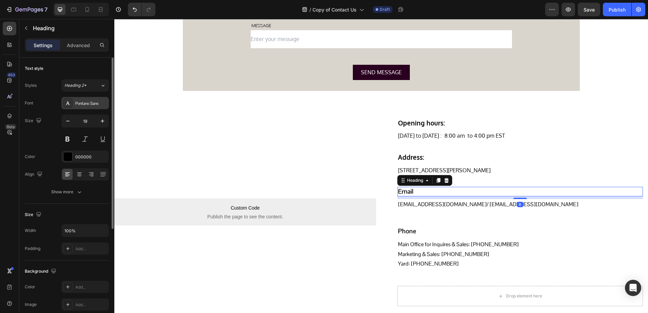
click at [76, 107] on div "Pontano Sans" at bounding box center [85, 103] width 48 height 12
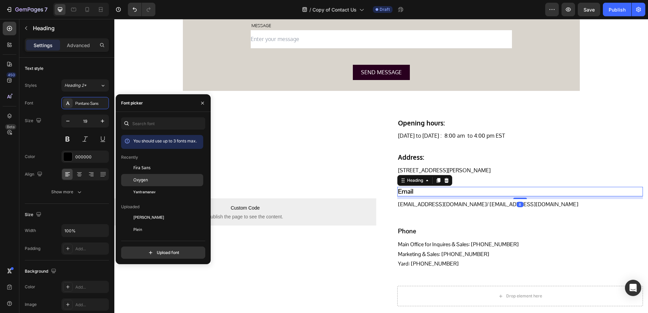
click at [142, 178] on span "Oxygen" at bounding box center [140, 180] width 15 height 6
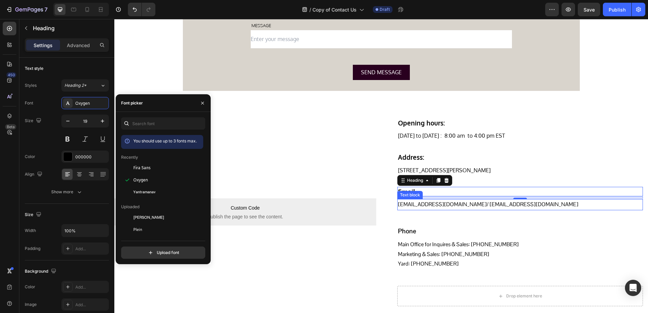
click at [427, 201] on link "naturalstonetraders@gmail.com" at bounding box center [442, 204] width 89 height 7
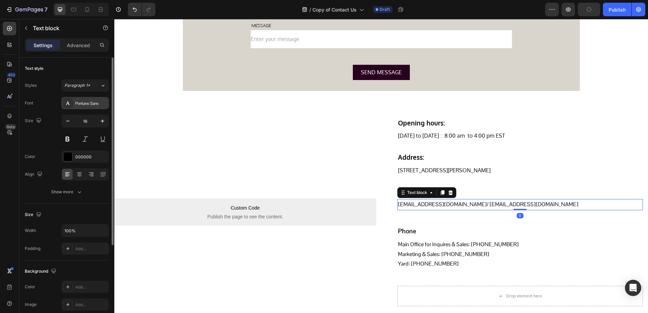
click at [69, 107] on div at bounding box center [68, 103] width 10 height 10
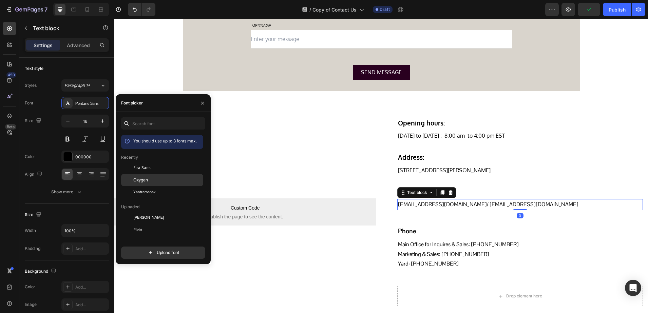
click at [138, 183] on span "Oxygen" at bounding box center [140, 180] width 15 height 6
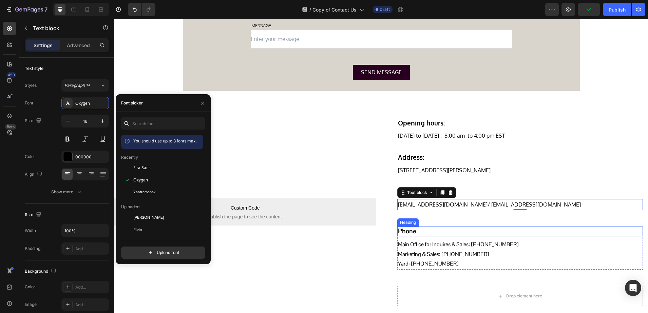
click at [413, 229] on h3 "Phone" at bounding box center [520, 232] width 246 height 10
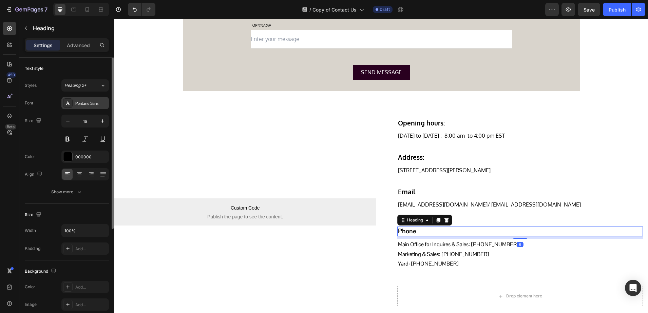
click at [69, 103] on icon at bounding box center [68, 102] width 4 height 3
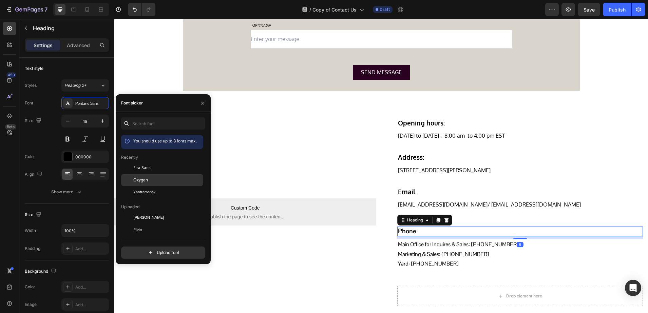
click at [131, 179] on div at bounding box center [127, 180] width 12 height 12
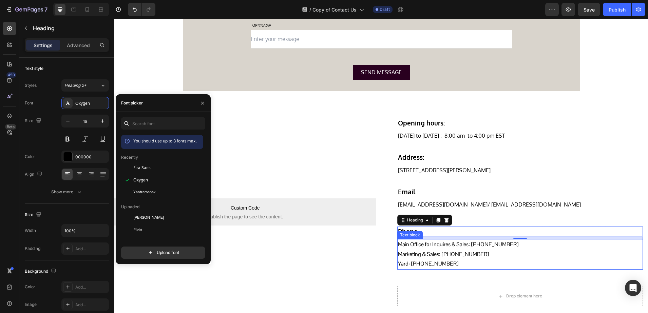
click at [405, 259] on p "Yard: 647-888-6735" at bounding box center [520, 264] width 245 height 10
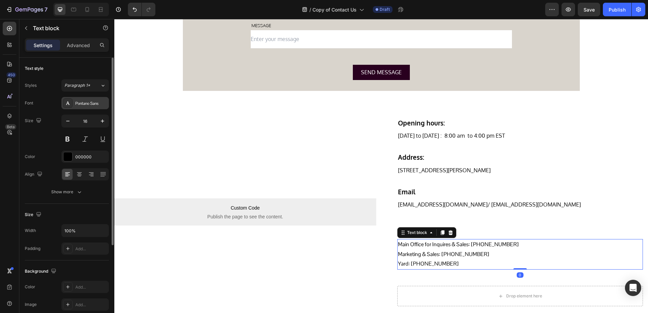
drag, startPoint x: 76, startPoint y: 96, endPoint x: 77, endPoint y: 100, distance: 4.1
click at [76, 96] on div "Styles Paragraph 1* Font Pontano Sans Size 16 Color 000000 Align Show more" at bounding box center [67, 138] width 84 height 119
click at [77, 101] on div "Pontano Sans" at bounding box center [91, 103] width 32 height 6
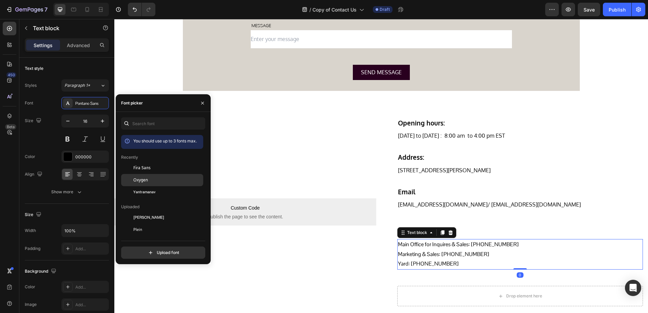
click at [130, 175] on div at bounding box center [127, 180] width 12 height 12
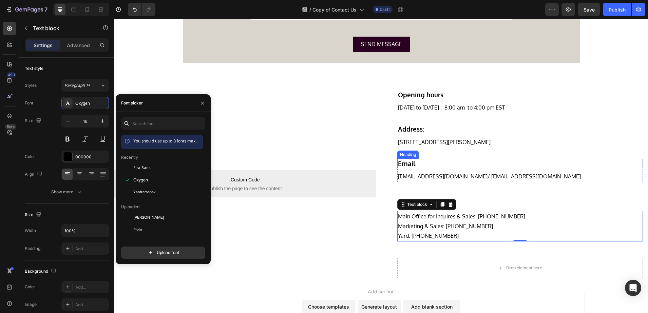
scroll to position [430, 0]
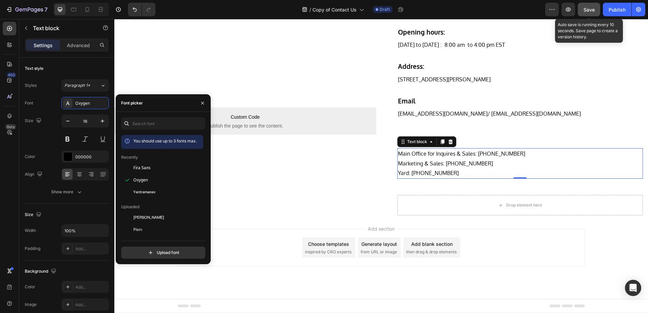
click at [582, 14] on button "Save" at bounding box center [589, 10] width 22 height 14
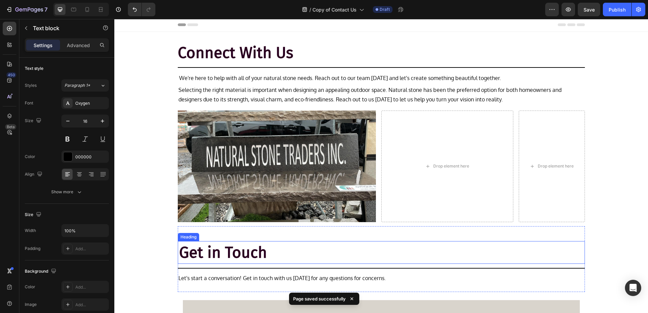
scroll to position [0, 0]
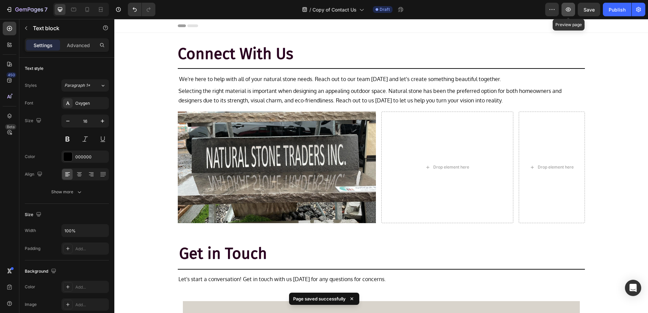
click at [567, 11] on icon "button" at bounding box center [568, 9] width 5 height 4
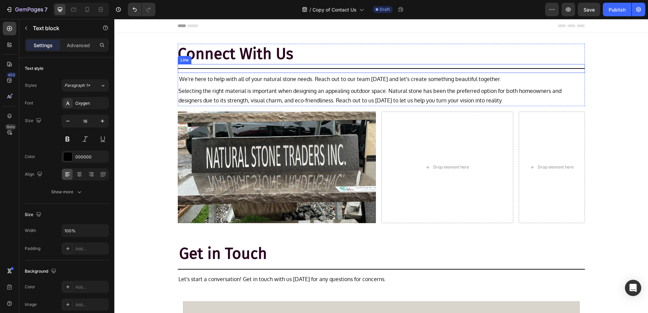
click at [262, 50] on h2 "Connect With Us" at bounding box center [381, 54] width 407 height 20
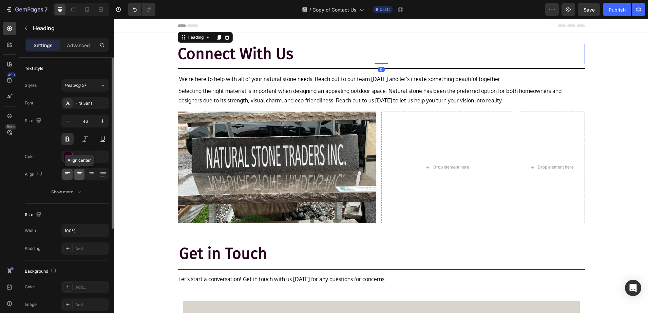
click at [78, 175] on icon at bounding box center [79, 175] width 5 height 1
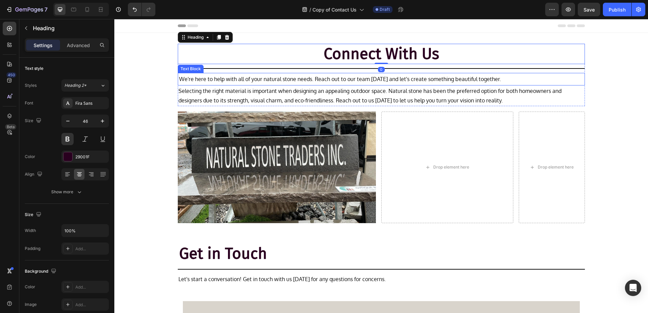
click at [284, 78] on p "We're here to help with all of your natural stone needs. Reach out to our team …" at bounding box center [381, 79] width 405 height 10
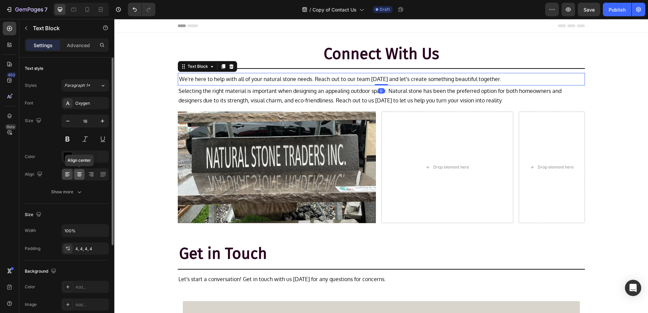
click at [76, 175] on icon at bounding box center [79, 174] width 7 height 7
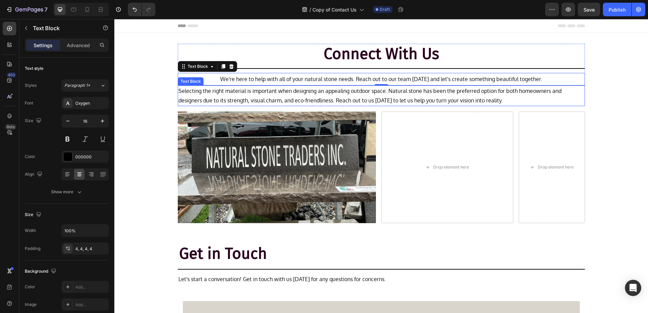
click at [223, 100] on p "Selecting the right material is important when designing an appealing outdoor s…" at bounding box center [382, 96] width 406 height 20
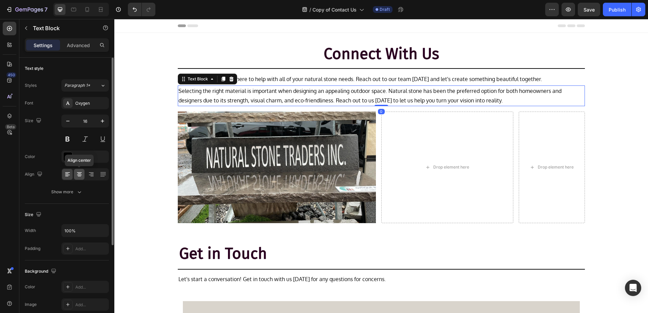
click at [77, 176] on icon at bounding box center [79, 174] width 7 height 7
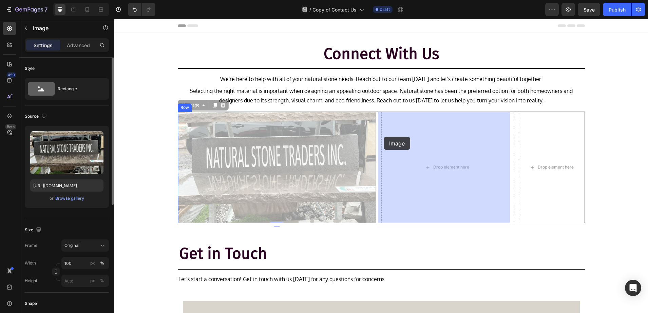
drag, startPoint x: 211, startPoint y: 135, endPoint x: 393, endPoint y: 136, distance: 182.3
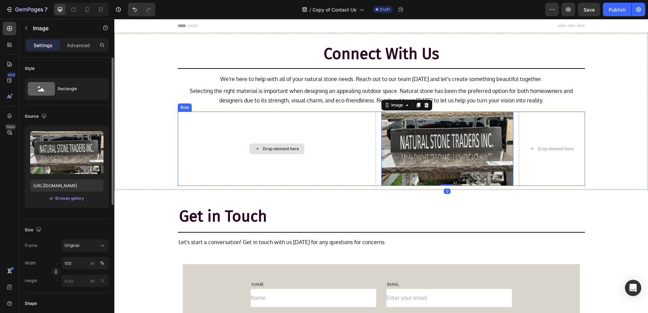
click at [199, 127] on div "Drop element here" at bounding box center [277, 149] width 198 height 74
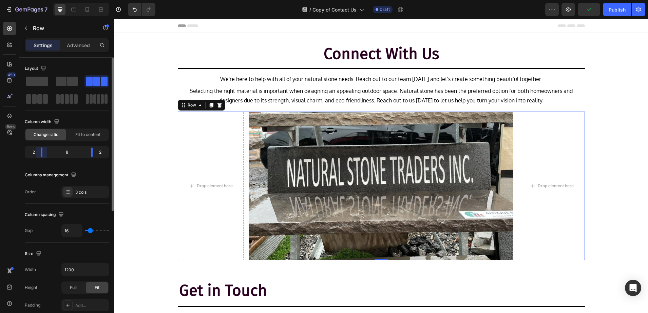
drag, startPoint x: 61, startPoint y: 149, endPoint x: 41, endPoint y: 149, distance: 20.4
click at [41, 0] on body "7 / Copy of Contact Us Draft Preview Publish 450 Beta Sections(18) Elements(83)…" at bounding box center [324, 0] width 648 height 0
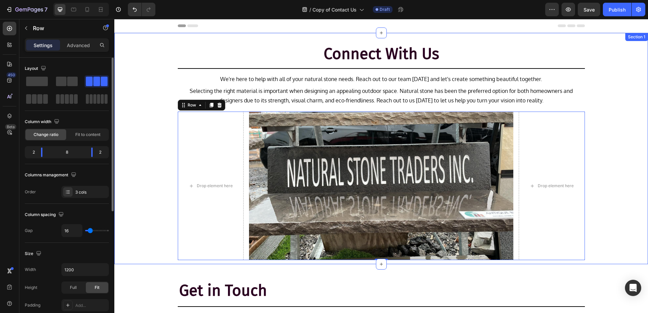
click at [134, 131] on div "Connect With Us Heading Title Line We're here to help with all of your natural …" at bounding box center [381, 152] width 534 height 217
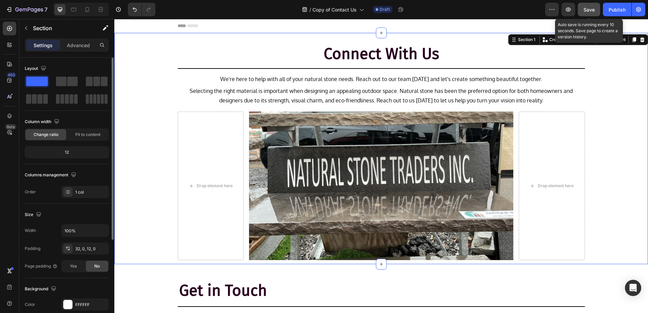
click at [588, 13] on div "Save" at bounding box center [589, 9] width 11 height 7
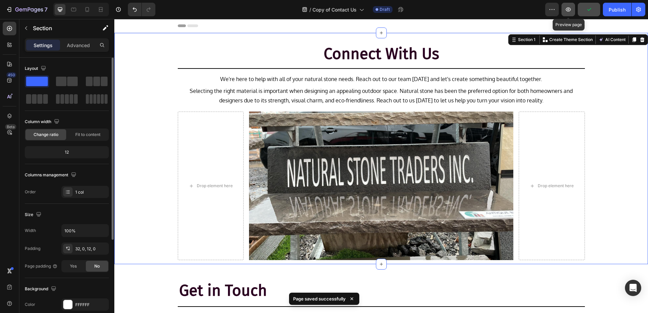
click at [568, 14] on button "button" at bounding box center [569, 10] width 14 height 14
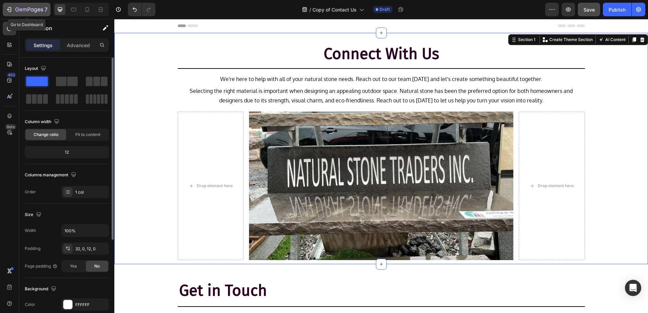
click at [48, 11] on p "7" at bounding box center [45, 9] width 3 height 8
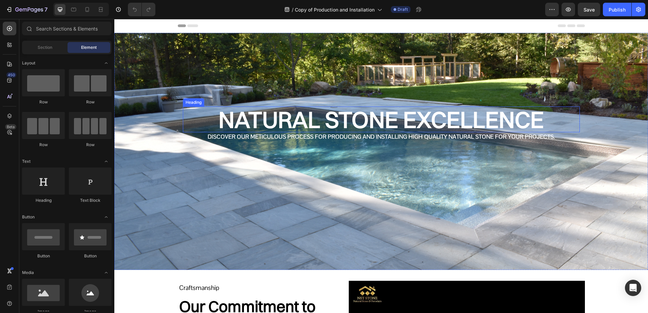
click at [320, 111] on h2 "Natural Stone Excellence" at bounding box center [381, 120] width 397 height 26
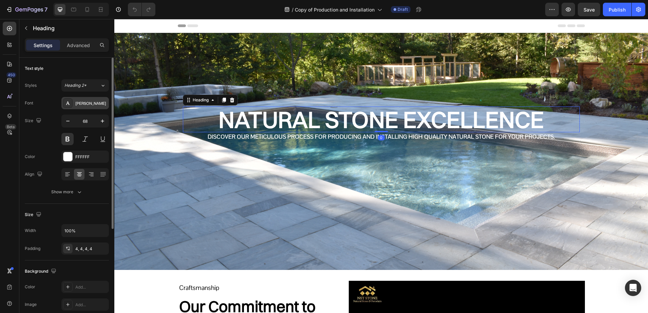
click at [71, 107] on div at bounding box center [68, 103] width 10 height 10
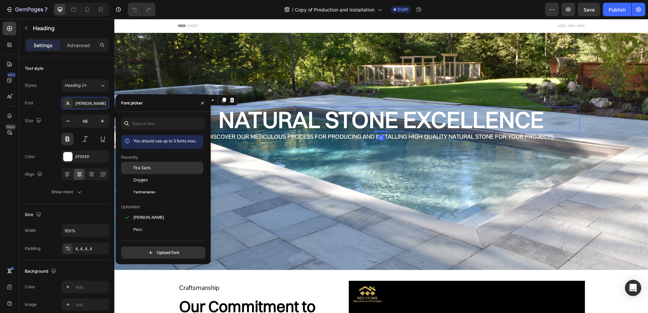
click at [130, 171] on div at bounding box center [127, 168] width 12 height 12
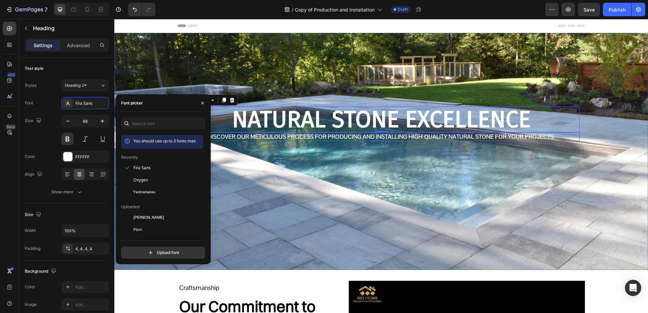
click at [249, 134] on p "Discover Our Meticulous Process for producing and installing high quality natur…" at bounding box center [382, 136] width 396 height 7
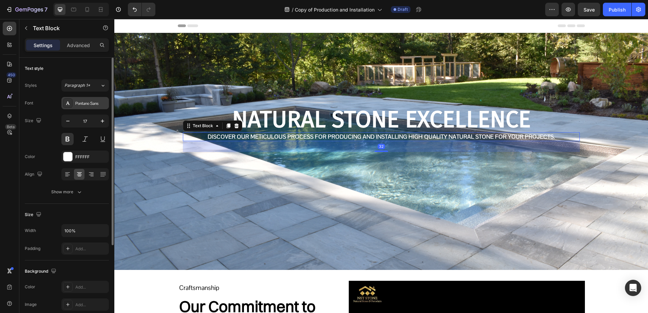
click at [76, 106] on div "Pontano Sans" at bounding box center [91, 103] width 32 height 6
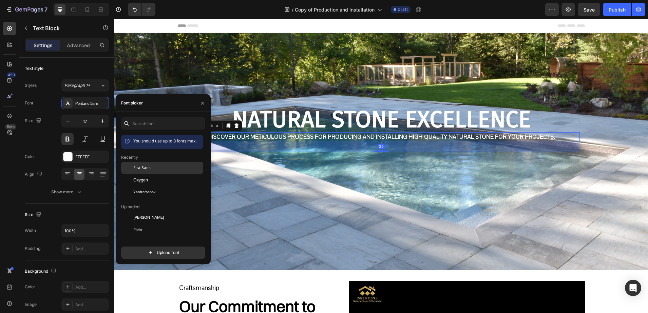
click at [129, 165] on div at bounding box center [127, 168] width 12 height 12
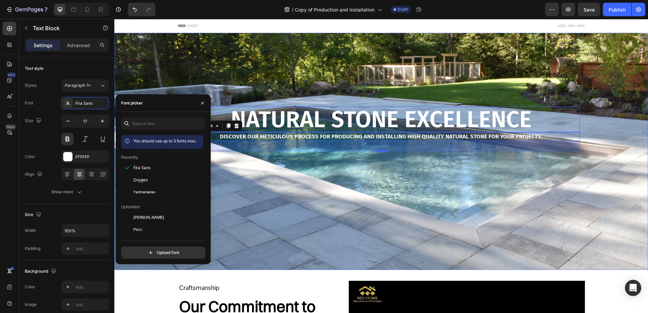
click at [264, 116] on h2 "Natural Stone Excellence" at bounding box center [381, 120] width 397 height 26
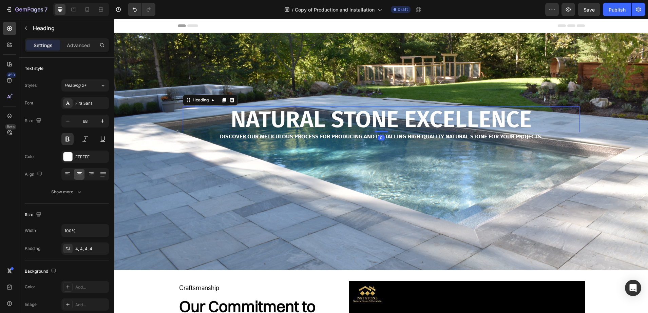
drag, startPoint x: 264, startPoint y: 116, endPoint x: 228, endPoint y: 117, distance: 35.7
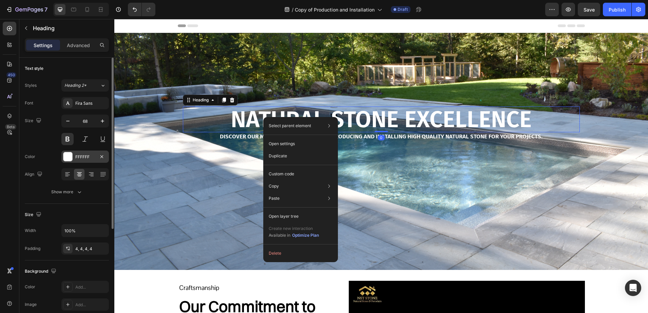
click at [73, 157] on div "FFFFFF" at bounding box center [85, 157] width 48 height 12
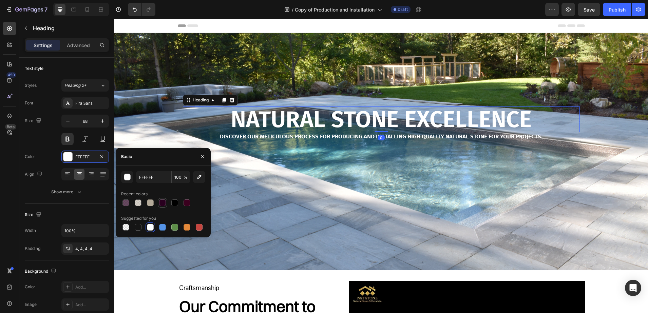
click at [161, 203] on div at bounding box center [162, 203] width 7 height 7
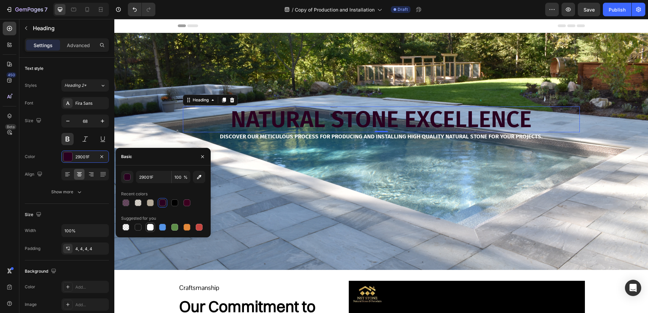
click at [151, 226] on div at bounding box center [150, 227] width 7 height 7
type input "FFFFFF"
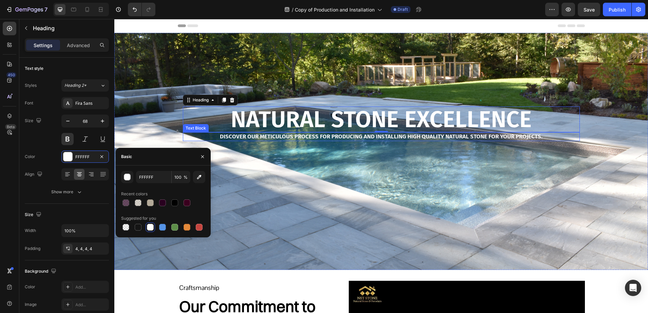
click at [286, 136] on p "Discover Our Meticulous Process for producing and installing high quality natur…" at bounding box center [382, 136] width 396 height 7
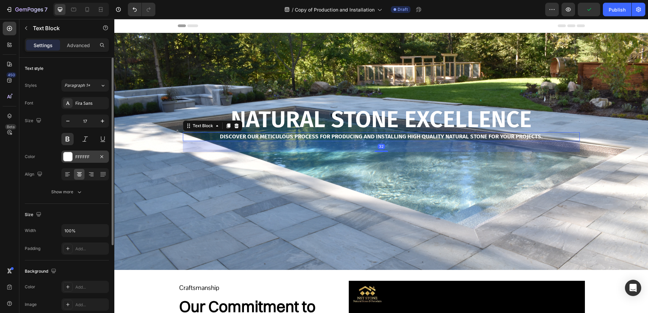
click at [65, 157] on div at bounding box center [67, 156] width 9 height 9
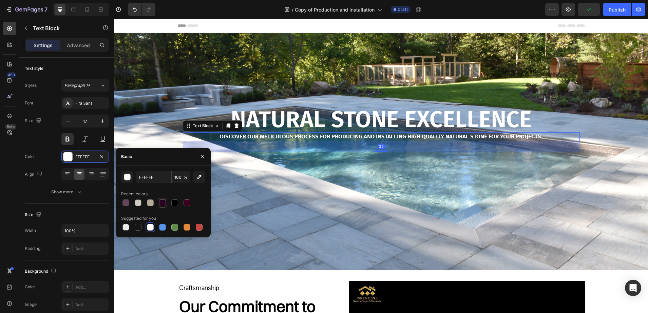
click at [163, 204] on div at bounding box center [162, 203] width 7 height 7
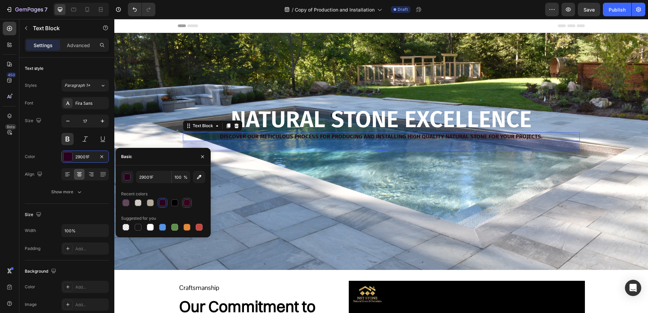
click at [187, 203] on div at bounding box center [187, 203] width 7 height 7
click at [151, 223] on div at bounding box center [150, 227] width 8 height 8
type input "FFFFFF"
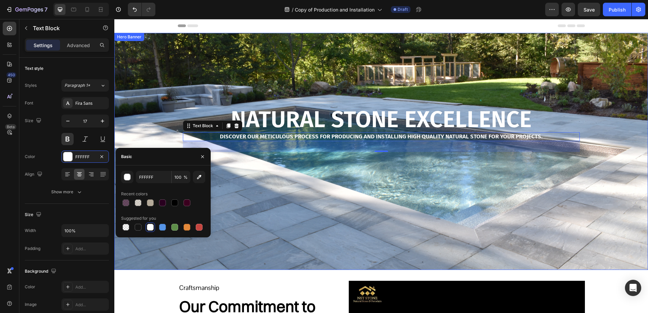
click at [321, 203] on div "Background Image" at bounding box center [381, 151] width 534 height 237
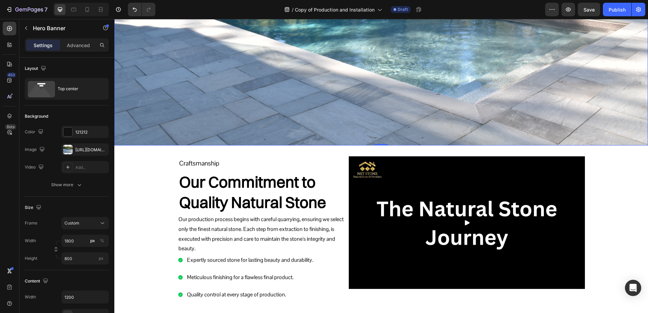
scroll to position [127, 0]
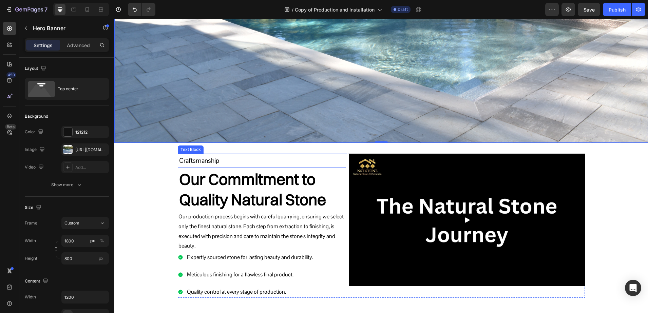
click at [208, 159] on p "Craftsmanship" at bounding box center [262, 161] width 166 height 12
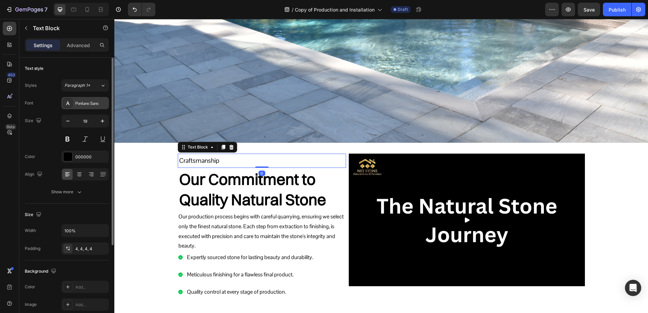
click at [71, 107] on div at bounding box center [68, 103] width 10 height 10
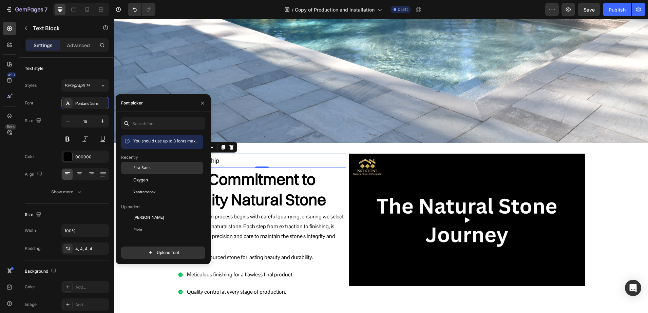
click at [137, 211] on div "Fira Sans" at bounding box center [162, 217] width 82 height 12
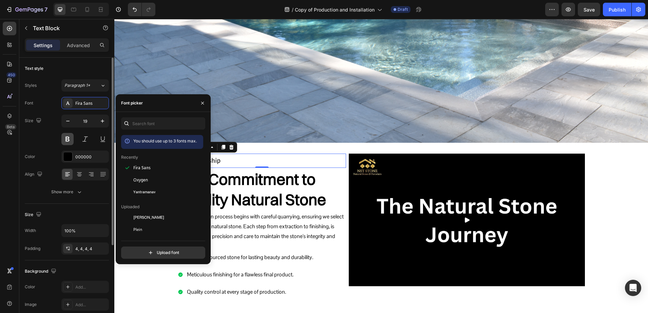
click at [71, 136] on button at bounding box center [67, 139] width 12 height 12
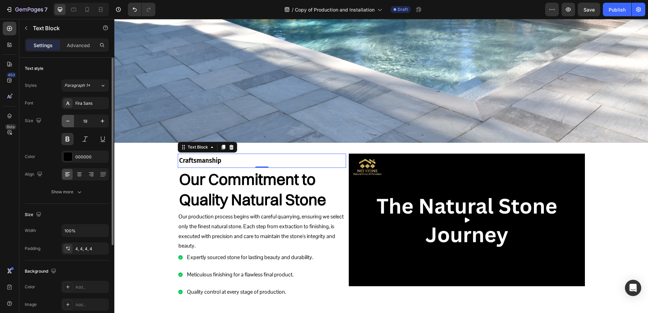
click at [67, 121] on icon "button" at bounding box center [67, 121] width 3 height 1
type input "17"
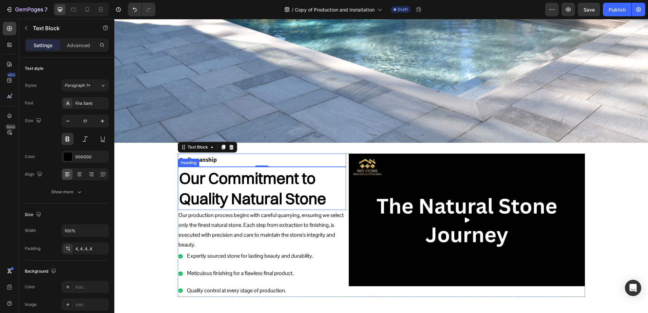
click at [224, 188] on h2 "Our Commitment to Quality Natural Stone" at bounding box center [262, 188] width 169 height 43
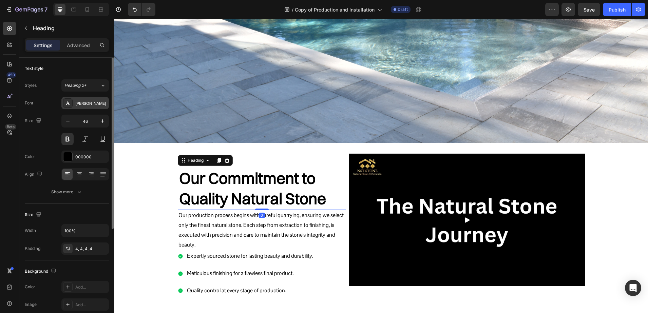
click at [82, 103] on div "[PERSON_NAME]" at bounding box center [91, 103] width 32 height 6
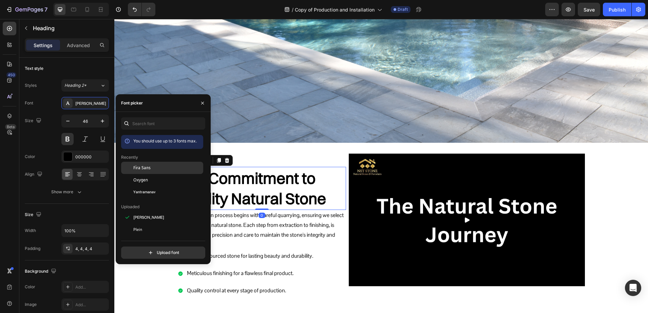
click at [135, 167] on span "Fira Sans" at bounding box center [141, 168] width 17 height 6
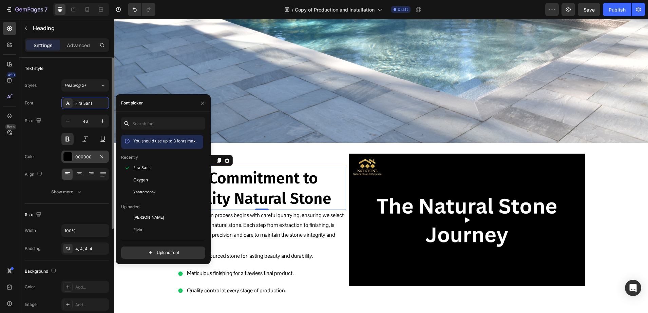
click at [64, 163] on div "000000" at bounding box center [85, 157] width 48 height 12
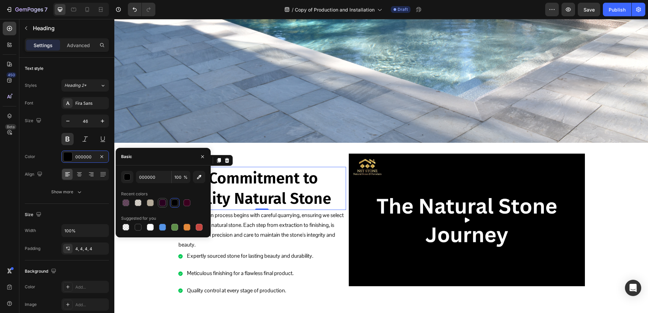
click at [159, 203] on div at bounding box center [163, 203] width 8 height 8
click at [184, 203] on div at bounding box center [187, 203] width 7 height 7
type input "3A001E"
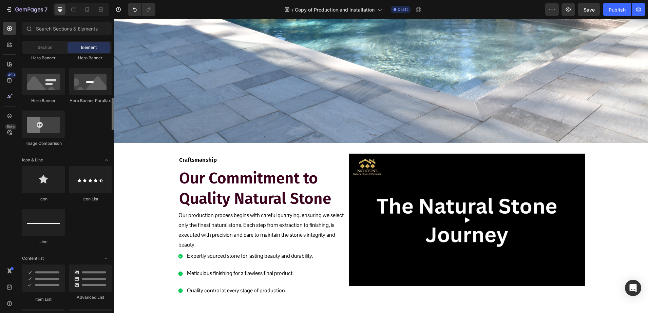
scroll to position [382, 0]
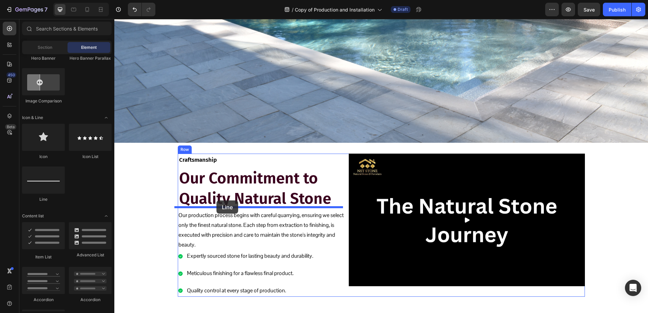
drag, startPoint x: 159, startPoint y: 199, endPoint x: 217, endPoint y: 201, distance: 57.4
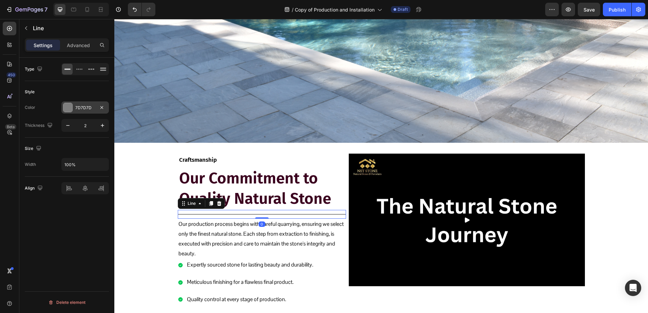
click at [66, 109] on div at bounding box center [67, 107] width 9 height 9
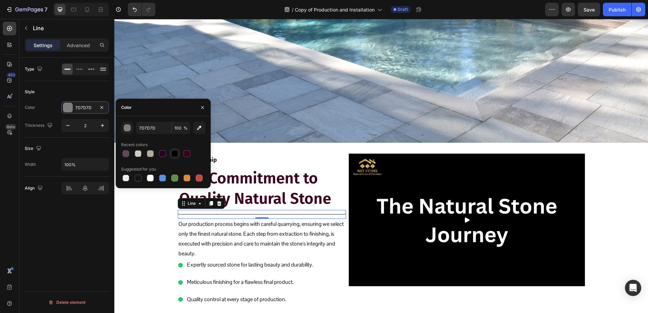
click at [174, 155] on div at bounding box center [174, 153] width 7 height 7
type input "000000"
click at [196, 235] on p "Our production process begins with careful quarrying, ensuring we select only t…" at bounding box center [262, 239] width 167 height 39
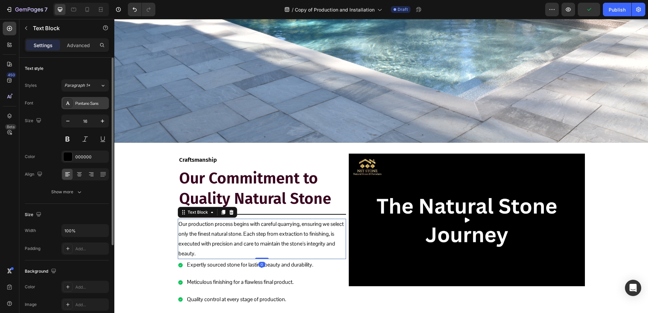
click at [87, 105] on div "Pontano Sans" at bounding box center [91, 103] width 32 height 6
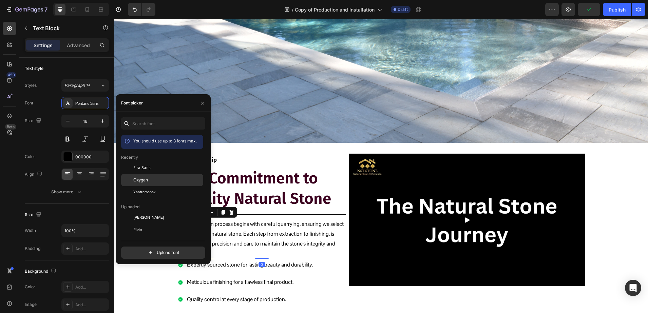
click at [135, 183] on span "Oxygen" at bounding box center [140, 180] width 15 height 6
click at [259, 262] on div "0" at bounding box center [262, 264] width 7 height 5
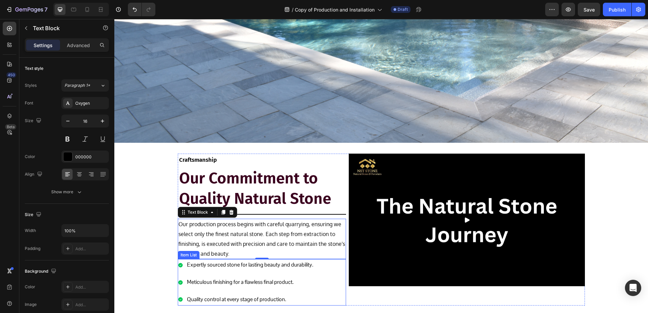
click at [178, 263] on icon at bounding box center [180, 265] width 5 height 5
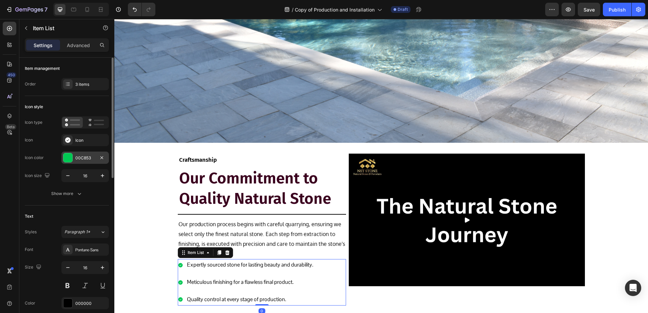
click at [63, 155] on div at bounding box center [67, 157] width 9 height 9
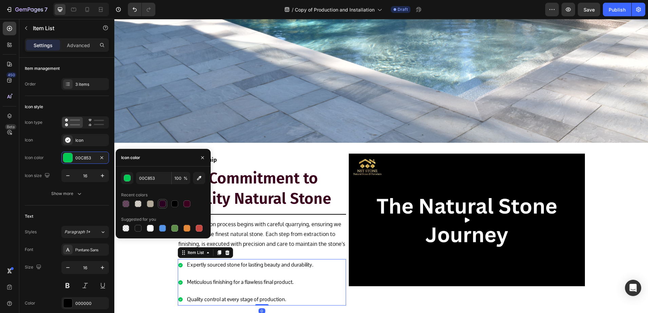
click at [163, 204] on div at bounding box center [162, 204] width 7 height 7
type input "29001F"
click at [204, 262] on p "Expertly sourced stone for lasting beauty and durability." at bounding box center [250, 265] width 126 height 10
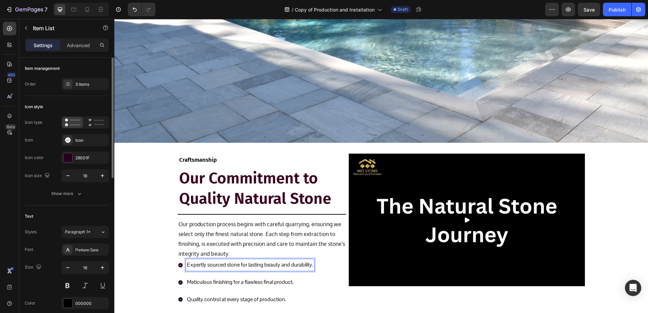
scroll to position [85, 0]
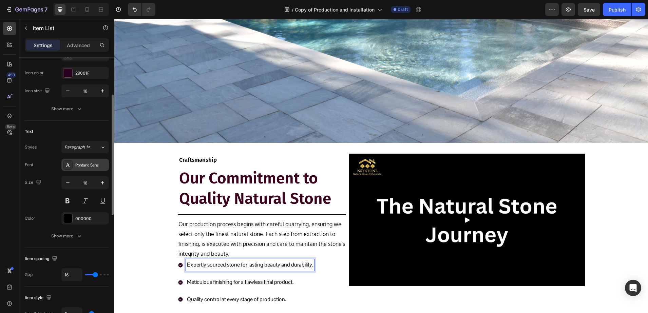
click at [76, 164] on div "Pontano Sans" at bounding box center [91, 165] width 32 height 6
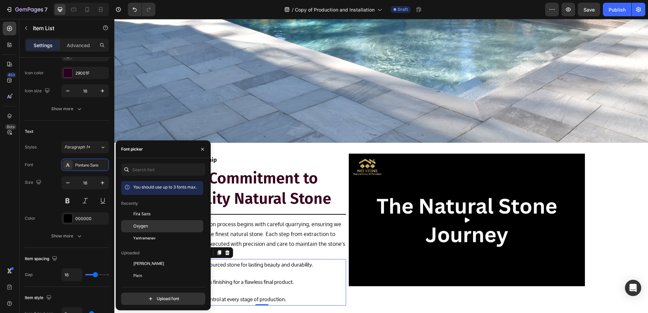
click at [133, 226] on div at bounding box center [127, 226] width 12 height 12
click at [292, 234] on p "Our production process begins with careful quarrying, ensuring we select only t…" at bounding box center [262, 239] width 167 height 39
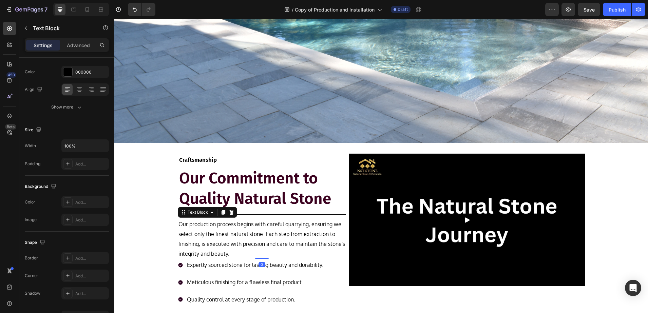
scroll to position [0, 0]
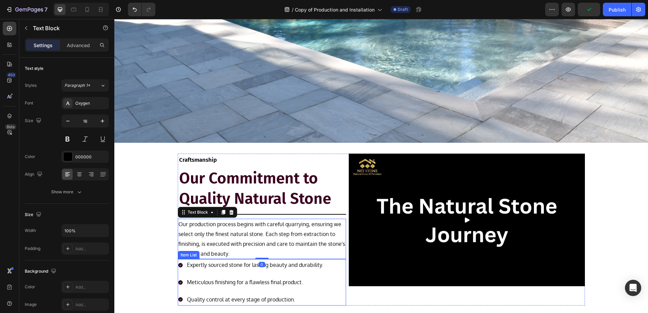
click at [295, 263] on p "Expertly sourced stone for lasting beauty and durability." at bounding box center [255, 265] width 136 height 10
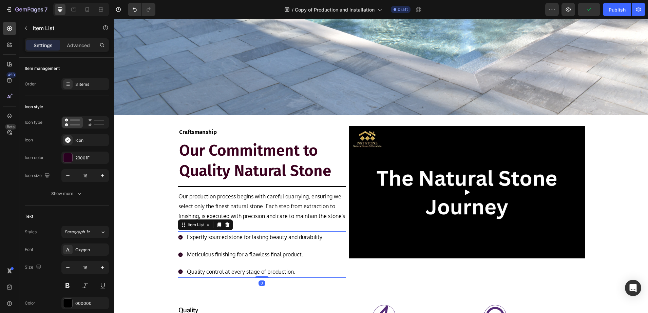
scroll to position [212, 0]
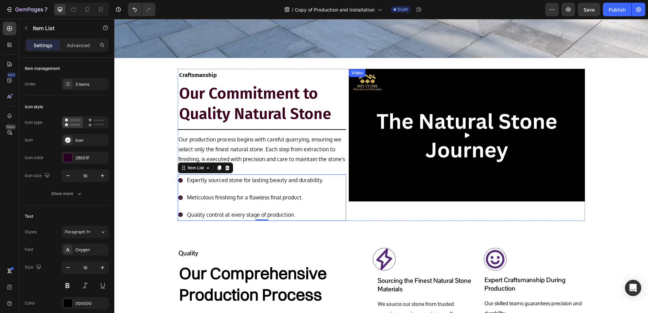
click at [376, 192] on img at bounding box center [467, 135] width 236 height 133
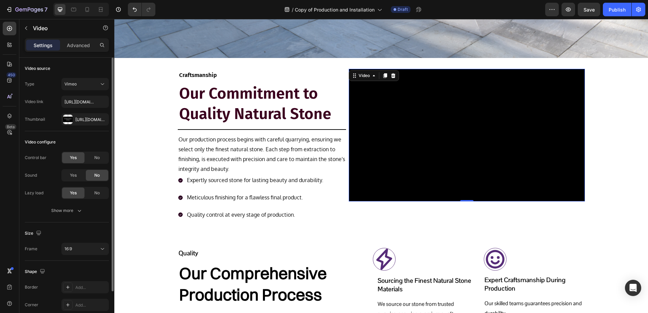
scroll to position [42, 0]
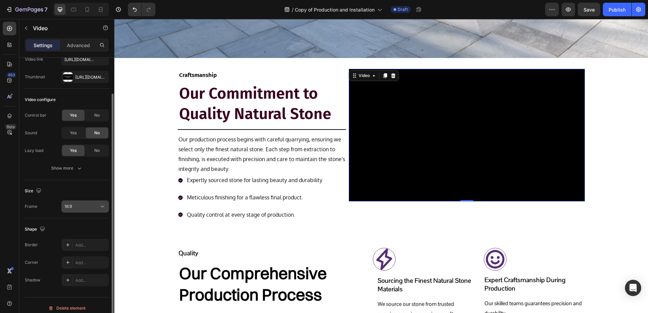
click at [87, 201] on button "16:9" at bounding box center [85, 207] width 48 height 12
click at [58, 188] on div "Size" at bounding box center [67, 191] width 84 height 11
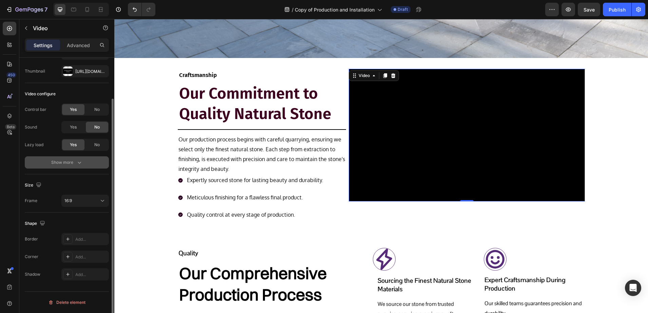
click at [59, 157] on button "Show more" at bounding box center [67, 162] width 84 height 12
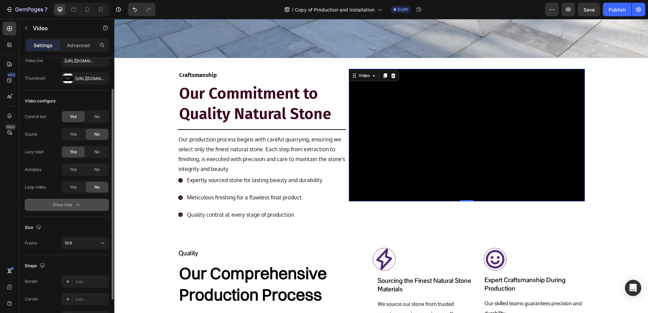
scroll to position [0, 0]
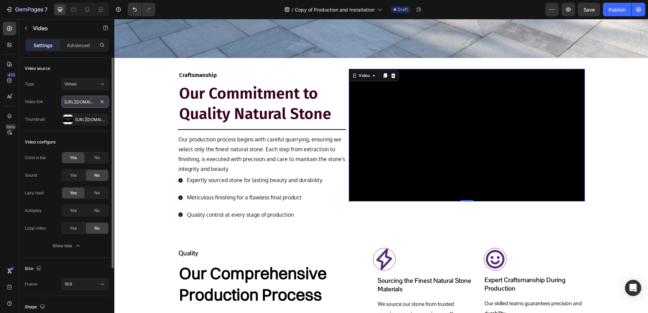
click at [81, 103] on input "https://vimeo.com/1111107967?ts=0&share=copy" at bounding box center [85, 102] width 48 height 12
paste input "https://vimeo.com/1112633121?share=copy#t=0"
type input "https://vimeo.com/1112633121?share=copy#t=0"
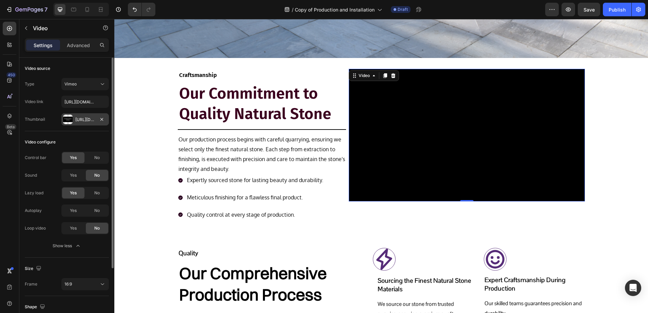
click at [66, 122] on div at bounding box center [68, 120] width 10 height 10
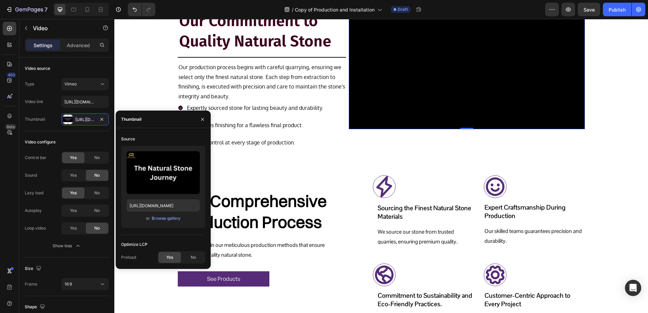
scroll to position [297, 0]
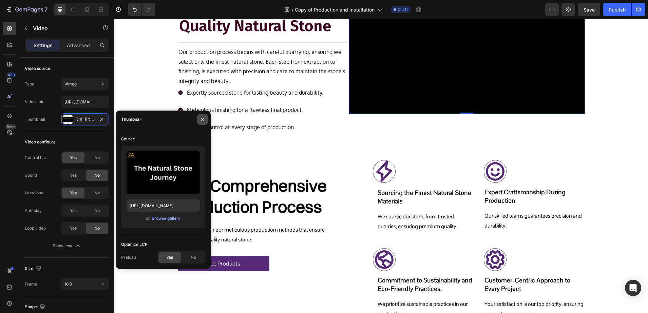
click at [199, 123] on button "button" at bounding box center [202, 119] width 11 height 11
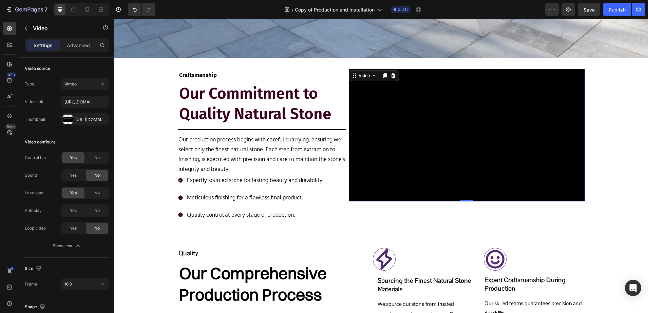
scroll to position [170, 0]
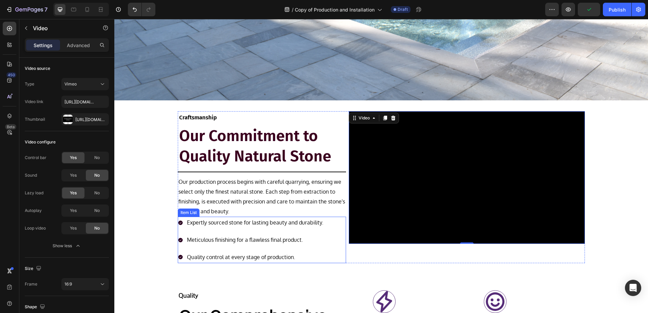
click at [213, 221] on p "Expertly sourced stone for lasting beauty and durability." at bounding box center [255, 223] width 136 height 10
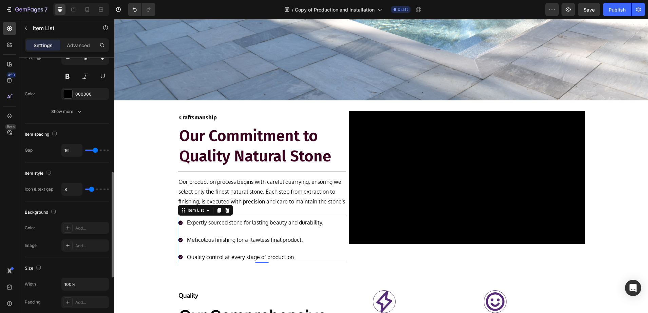
scroll to position [339, 0]
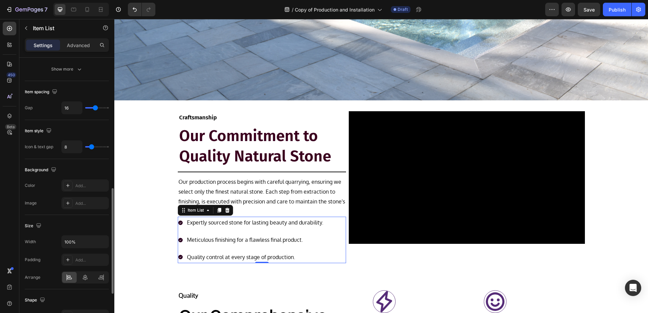
type input "10"
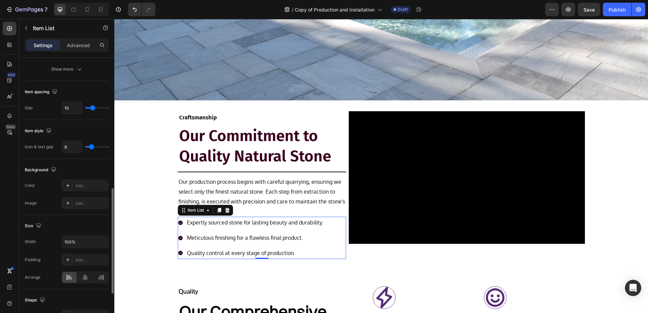
type input "8"
type input "7"
type input "6"
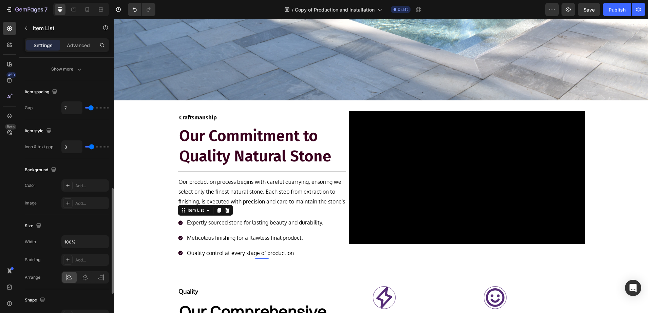
type input "6"
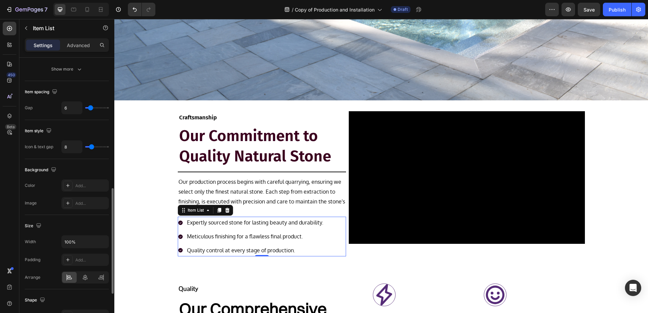
type input "5"
type input "4"
click at [90, 107] on input "range" at bounding box center [97, 107] width 24 height 1
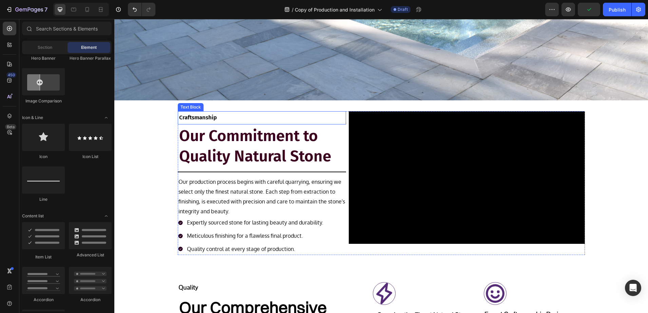
click at [251, 116] on p "Craftsmanship" at bounding box center [262, 118] width 166 height 11
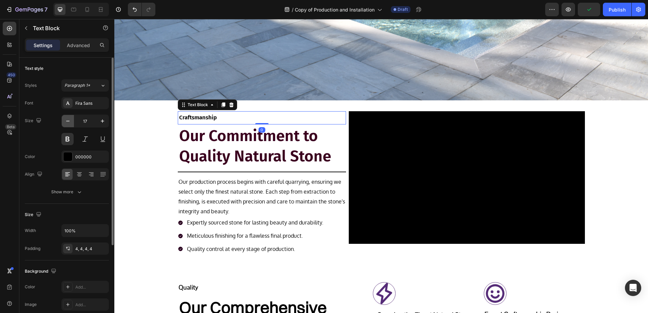
click at [70, 122] on icon "button" at bounding box center [67, 121] width 7 height 7
type input "16"
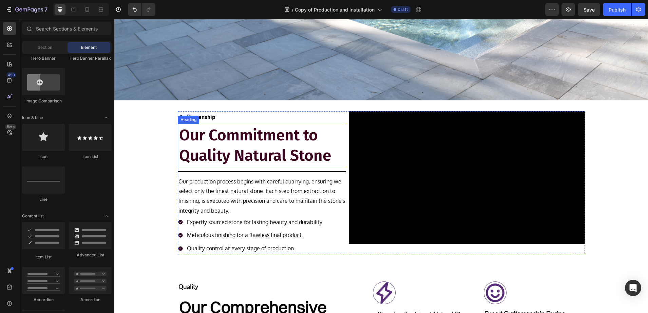
click at [202, 140] on h2 "Our Commitment to Quality Natural Stone" at bounding box center [262, 145] width 169 height 43
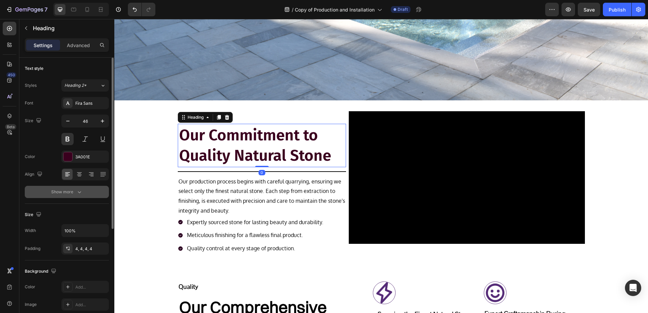
click at [61, 191] on div "Show more" at bounding box center [67, 192] width 32 height 7
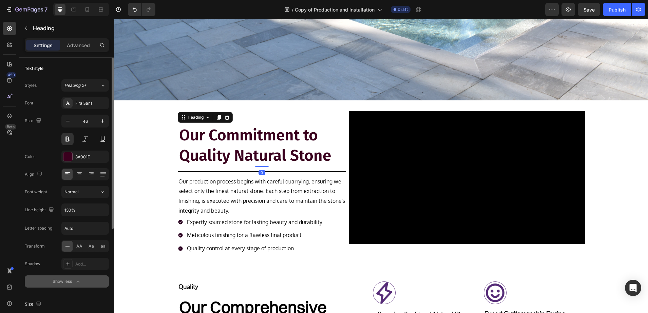
scroll to position [127, 0]
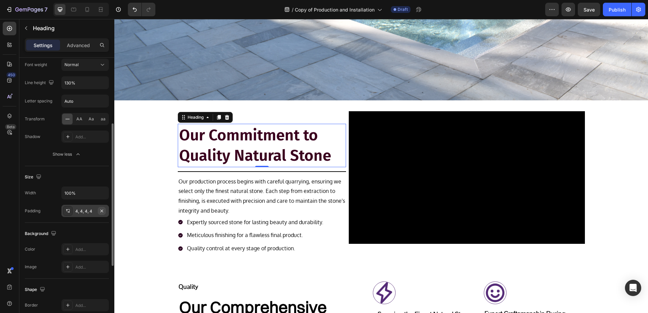
click at [100, 210] on icon "button" at bounding box center [101, 210] width 5 height 5
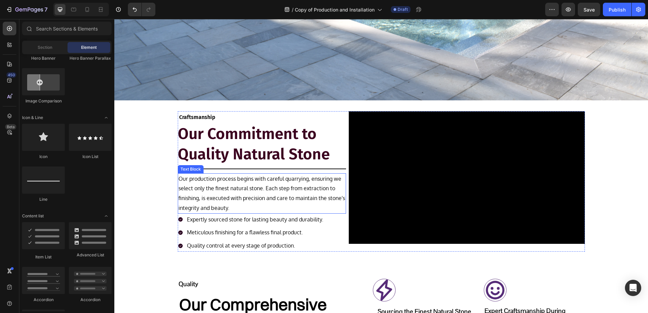
click at [199, 197] on p "Our production process begins with careful quarrying, ensuring we select only t…" at bounding box center [262, 193] width 167 height 39
click at [328, 115] on p "Craftsmanship" at bounding box center [262, 118] width 166 height 10
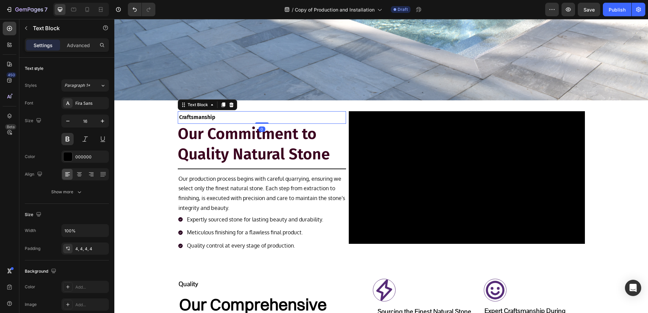
click at [198, 107] on div "Text Block" at bounding box center [207, 104] width 59 height 11
click at [198, 102] on div "Text Block" at bounding box center [197, 105] width 23 height 6
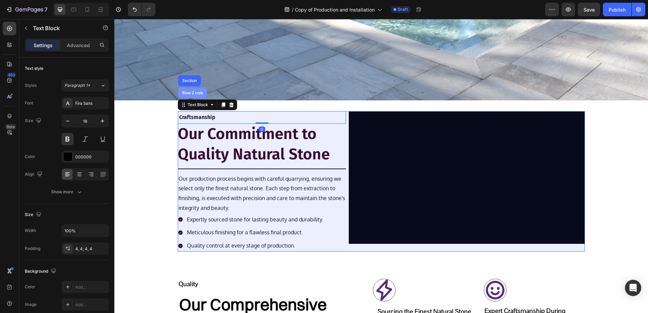
click at [191, 92] on div "Row 2 cols" at bounding box center [192, 93] width 23 height 4
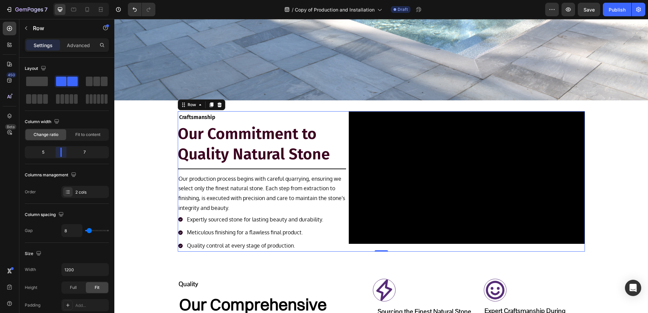
click at [59, 0] on body "7 / Copy of Production and Installation Draft Preview Save Publish 450 Beta Sec…" at bounding box center [324, 0] width 648 height 0
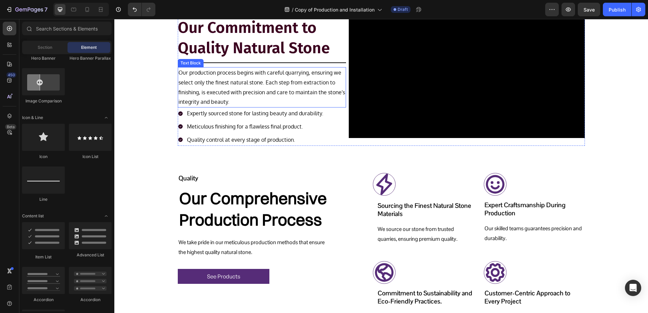
scroll to position [297, 0]
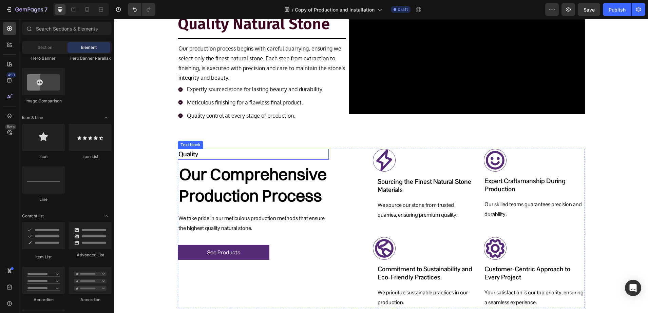
click at [206, 155] on p "Quality" at bounding box center [254, 155] width 150 height 10
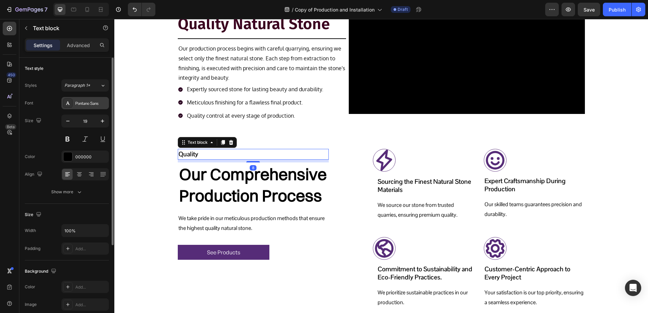
click at [87, 108] on div "Pontano Sans" at bounding box center [85, 103] width 48 height 12
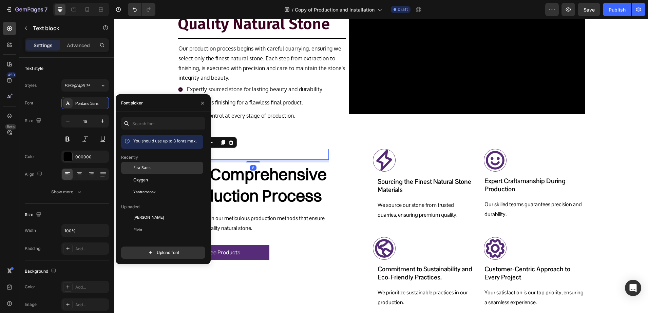
click at [134, 167] on span "Fira Sans" at bounding box center [141, 168] width 17 height 6
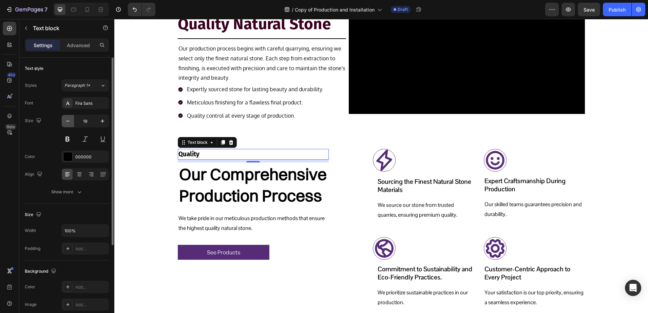
click at [67, 122] on icon "button" at bounding box center [67, 121] width 7 height 7
type input "17"
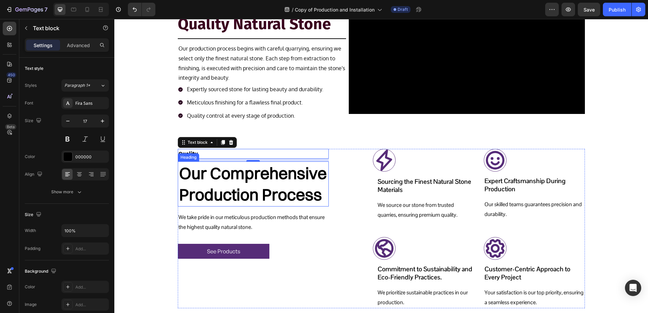
click at [261, 185] on h2 "Our Comprehensive Production Process" at bounding box center [253, 184] width 151 height 45
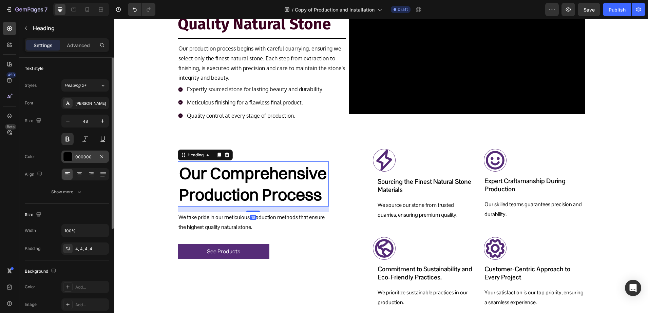
click at [79, 152] on div "000000" at bounding box center [85, 157] width 48 height 12
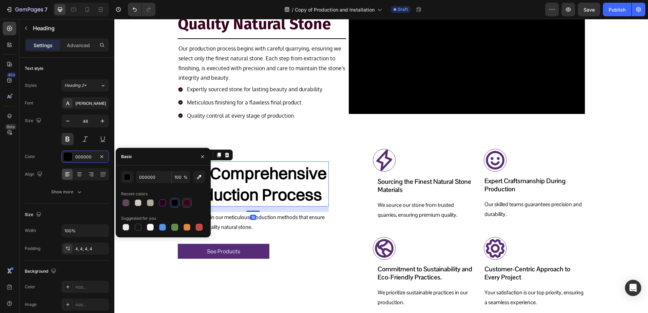
click at [186, 202] on div at bounding box center [187, 203] width 7 height 7
type input "3A001E"
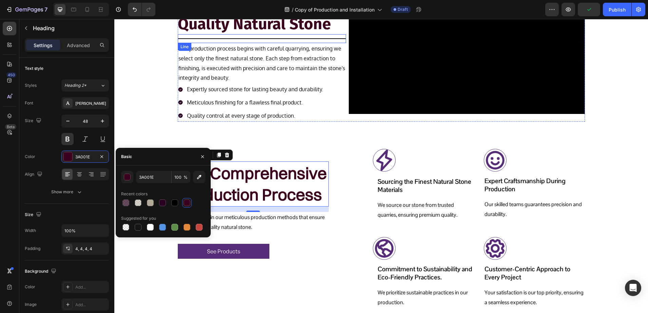
click at [229, 39] on div at bounding box center [262, 38] width 169 height 1
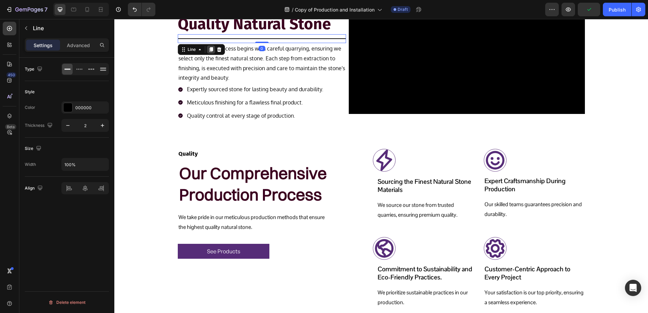
click at [208, 47] on icon at bounding box center [210, 49] width 5 height 5
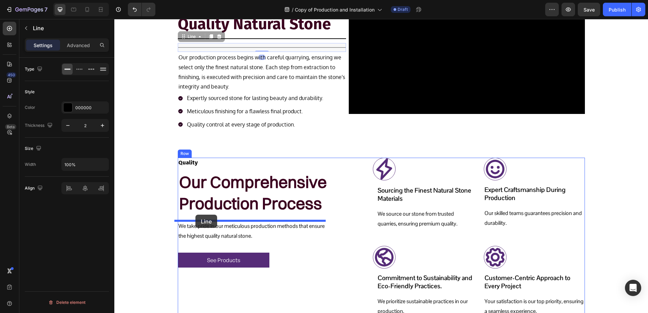
drag, startPoint x: 180, startPoint y: 36, endPoint x: 196, endPoint y: 215, distance: 179.9
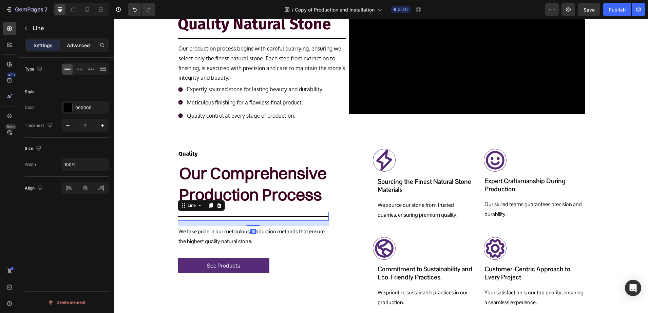
click at [78, 43] on p "Advanced" at bounding box center [78, 45] width 23 height 7
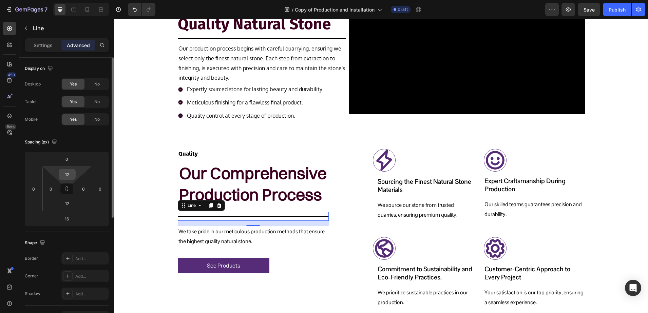
click at [66, 173] on input "12" at bounding box center [67, 174] width 14 height 10
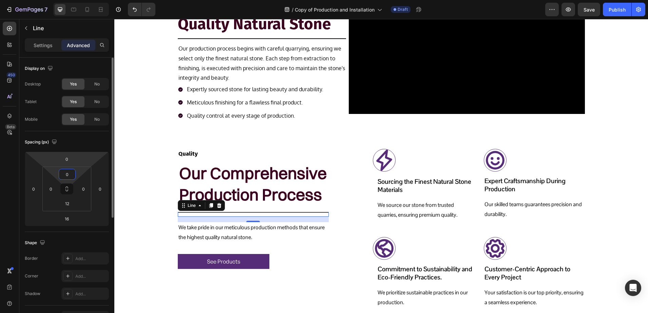
type input "0"
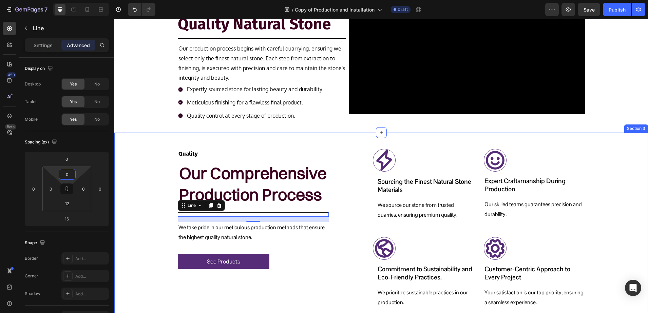
click at [124, 175] on div "Quality Text block Our Comprehensive Production Process Heading Title Line 16 W…" at bounding box center [381, 229] width 524 height 160
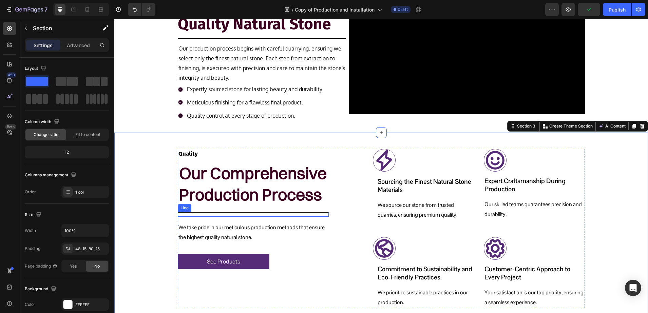
click at [212, 214] on div "Title Line" at bounding box center [253, 214] width 151 height 5
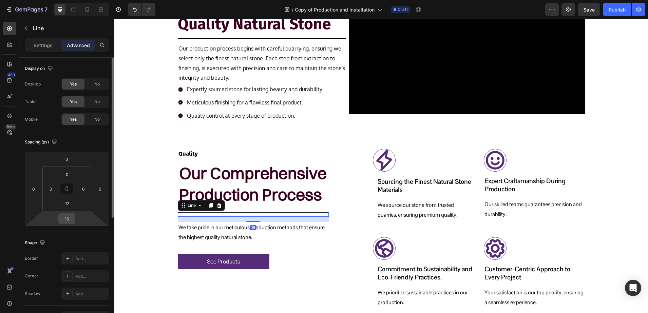
click at [69, 219] on input "16" at bounding box center [67, 219] width 14 height 10
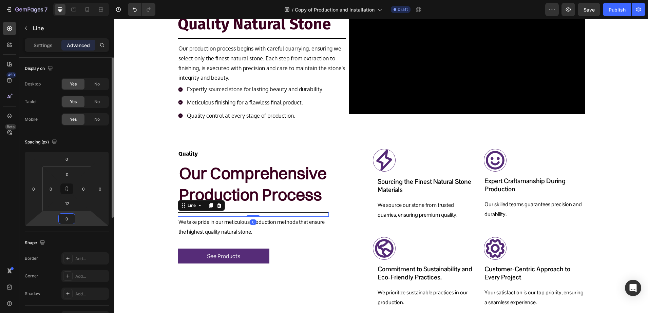
type input "0"
click at [199, 226] on p "We take pride in our meticulous production methods that ensure the highest qual…" at bounding box center [254, 228] width 150 height 20
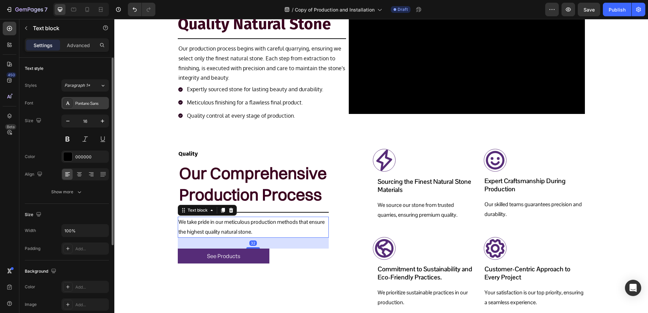
click at [75, 99] on div "Pontano Sans" at bounding box center [85, 103] width 48 height 12
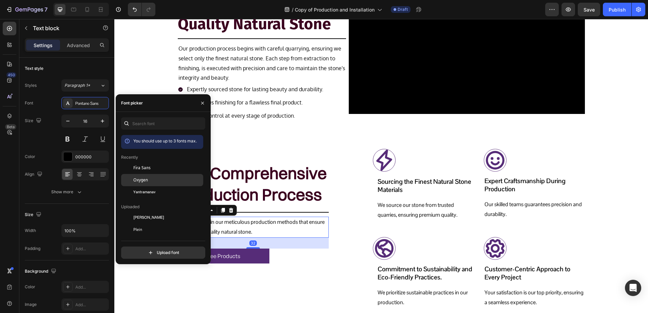
click at [137, 180] on span "Oxygen" at bounding box center [140, 180] width 15 height 6
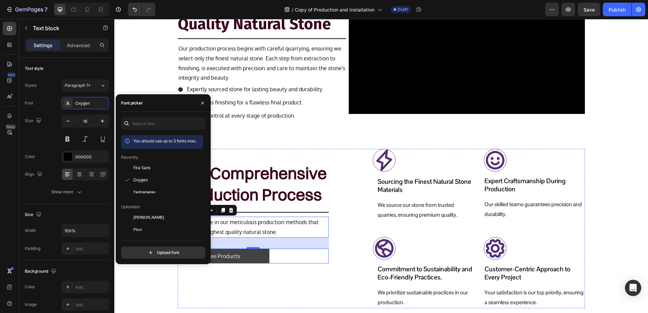
click at [252, 260] on link "See Products" at bounding box center [224, 256] width 92 height 15
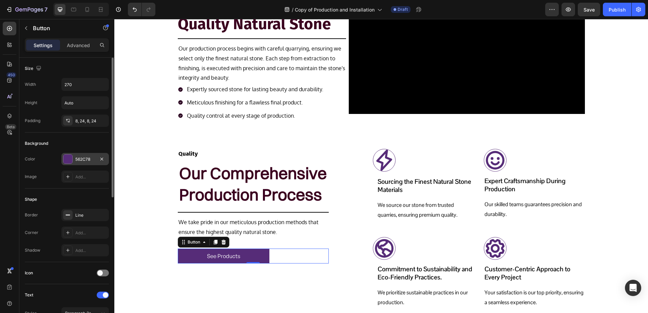
click at [75, 159] on div "562C78" at bounding box center [85, 159] width 20 height 6
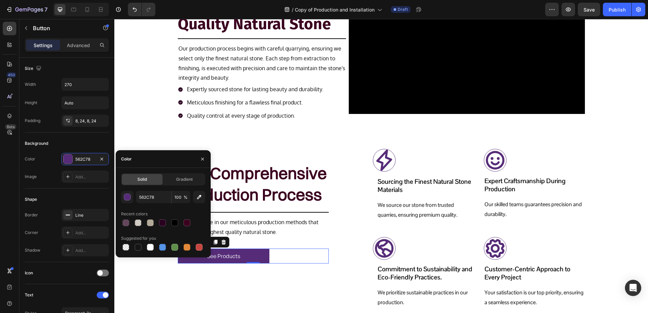
click at [158, 223] on div at bounding box center [163, 223] width 84 height 10
click at [163, 222] on div at bounding box center [162, 223] width 7 height 7
type input "29001F"
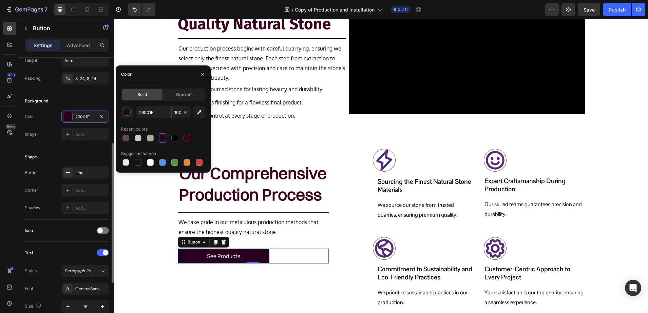
scroll to position [127, 0]
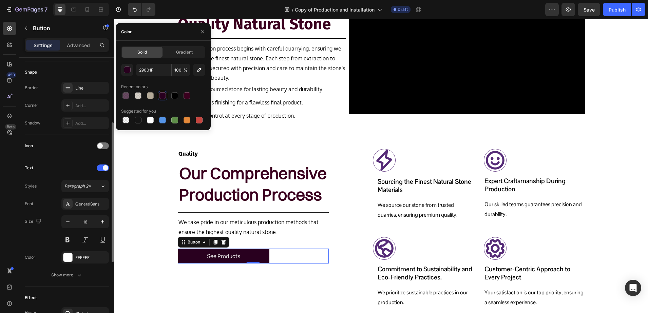
click at [75, 196] on div "Styles Paragraph 2* Font GeneralSans Size 16 Color FFFFFF Show more" at bounding box center [67, 230] width 84 height 101
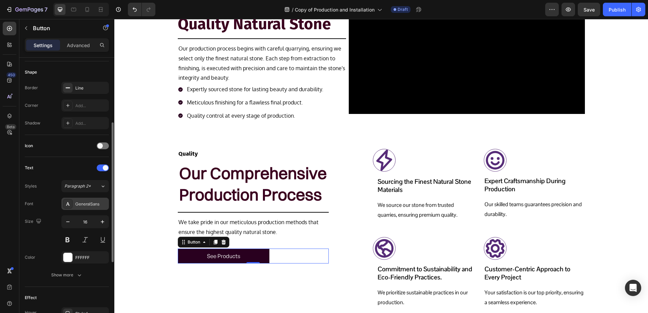
click at [75, 199] on div "GeneralSans" at bounding box center [85, 204] width 48 height 12
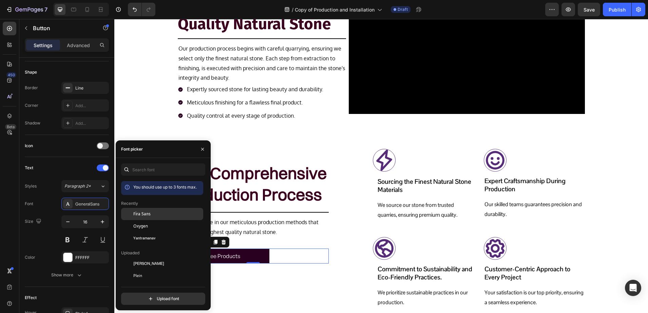
click at [134, 213] on span "Fira Sans" at bounding box center [141, 214] width 17 height 6
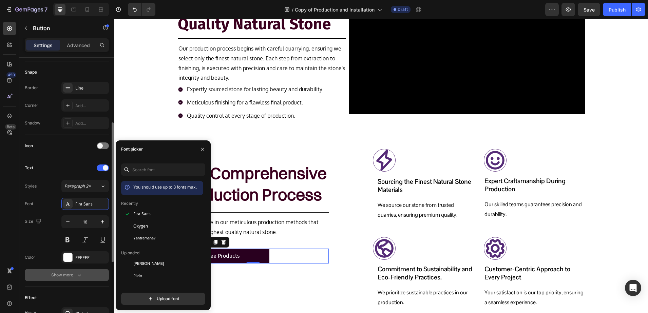
scroll to position [170, 0]
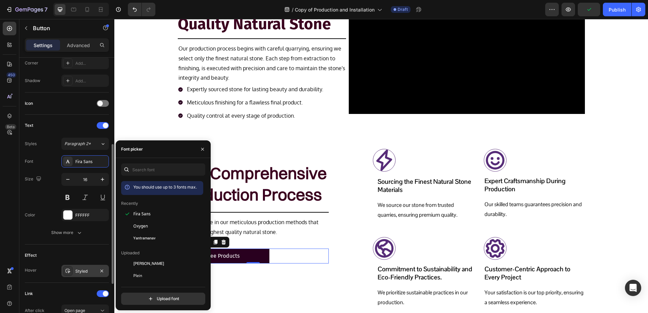
click at [70, 268] on icon at bounding box center [67, 270] width 5 height 5
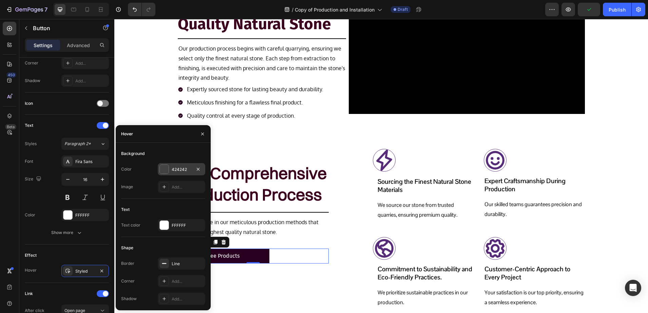
click at [163, 167] on div at bounding box center [164, 169] width 9 height 9
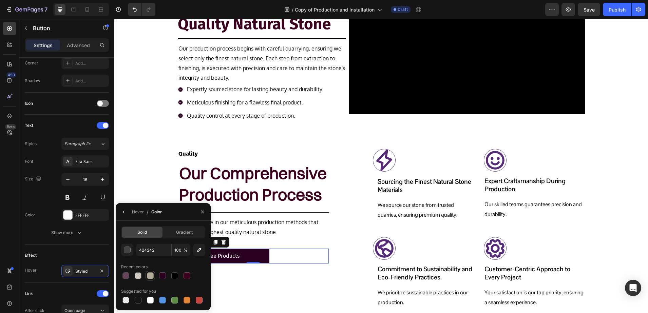
click at [151, 274] on div at bounding box center [150, 276] width 7 height 7
type input "B4AA99"
click at [227, 257] on p "See Products" at bounding box center [223, 257] width 32 height 10
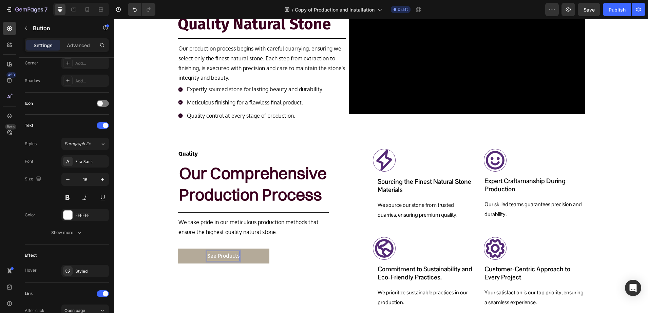
click at [234, 256] on p "See Products" at bounding box center [223, 257] width 32 height 10
click at [236, 256] on p "See Products" at bounding box center [223, 257] width 32 height 10
click at [138, 231] on div "Quality Text block Our Comprehensive Production Process Heading Title Line We t…" at bounding box center [381, 229] width 524 height 160
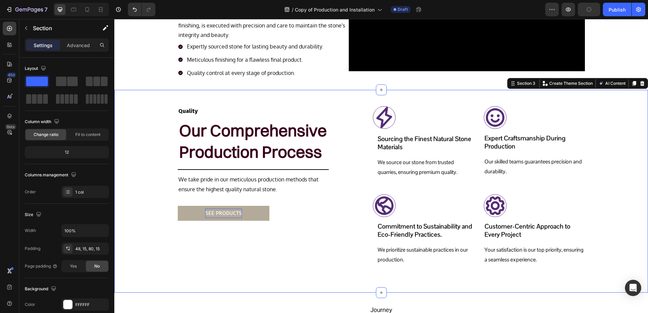
scroll to position [339, 0]
click at [390, 119] on icon at bounding box center [384, 118] width 22 height 22
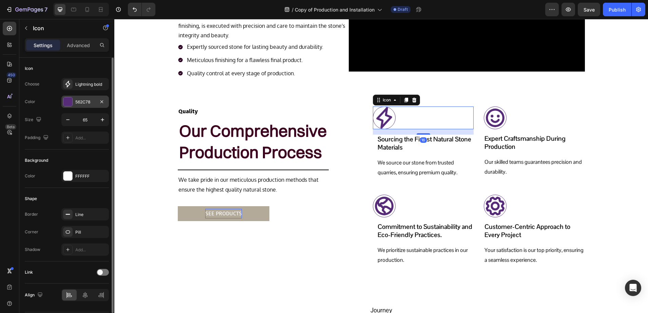
click at [76, 100] on div "562C78" at bounding box center [85, 102] width 20 height 6
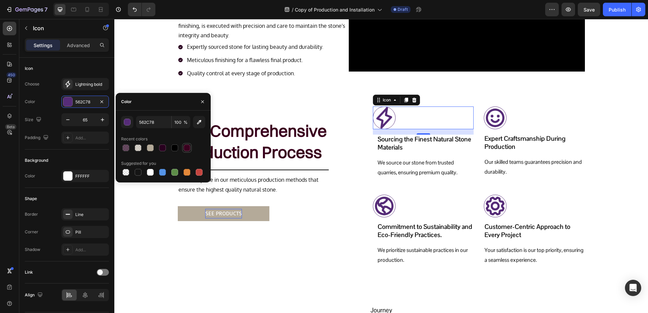
click at [191, 148] on div at bounding box center [187, 148] width 10 height 10
click at [190, 148] on div at bounding box center [187, 148] width 7 height 7
click at [163, 149] on div at bounding box center [162, 148] width 7 height 7
click at [185, 148] on div at bounding box center [187, 148] width 7 height 7
type input "3A001E"
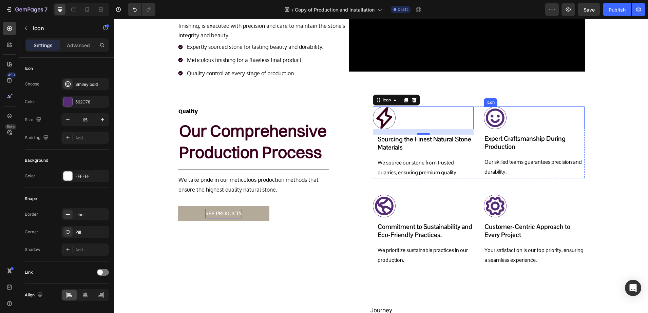
click at [490, 116] on icon at bounding box center [495, 118] width 19 height 19
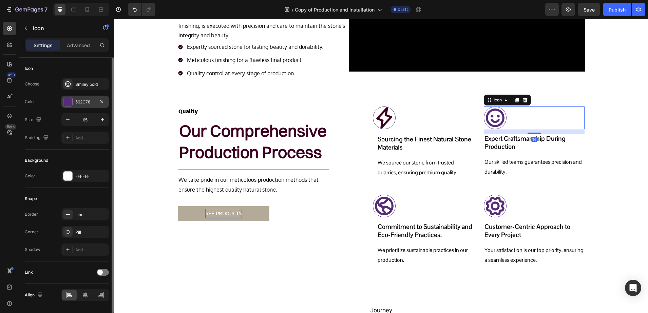
click at [70, 105] on div at bounding box center [67, 101] width 9 height 9
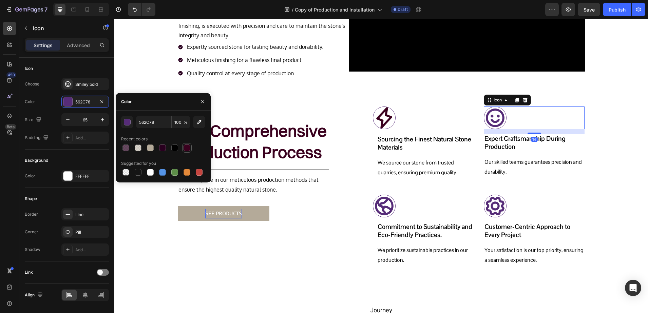
click at [185, 148] on div at bounding box center [187, 148] width 7 height 7
type input "3A001E"
click at [385, 202] on icon at bounding box center [384, 206] width 22 height 22
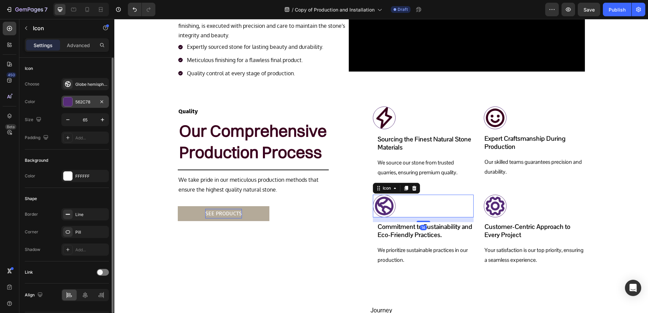
click at [70, 103] on div at bounding box center [67, 101] width 9 height 9
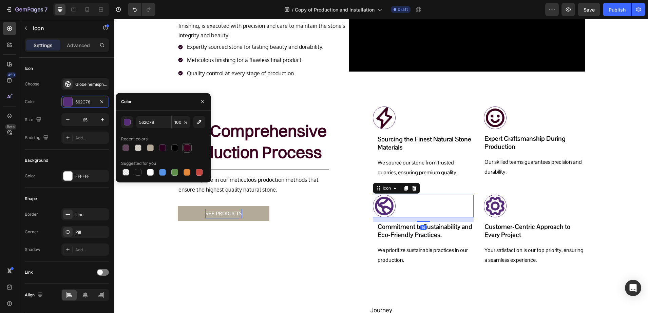
click at [183, 147] on div at bounding box center [187, 148] width 8 height 8
type input "3A001E"
click at [494, 206] on icon at bounding box center [495, 206] width 22 height 22
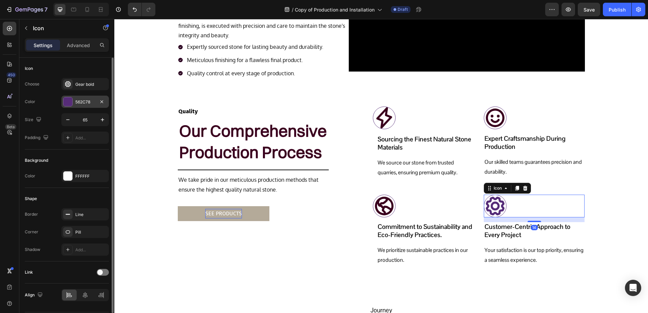
click at [64, 106] on div at bounding box center [68, 102] width 10 height 10
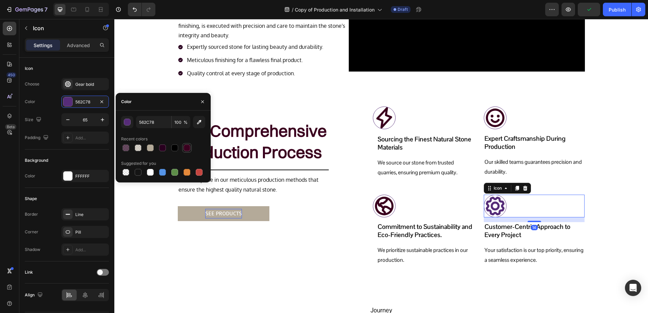
click at [188, 148] on div at bounding box center [187, 148] width 7 height 7
type input "3A001E"
click at [405, 146] on p "Sourcing the Finest Natural Stone Materials" at bounding box center [425, 143] width 95 height 17
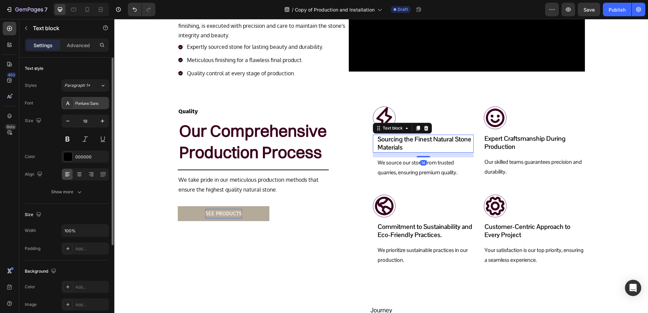
click at [72, 101] on div at bounding box center [68, 103] width 10 height 10
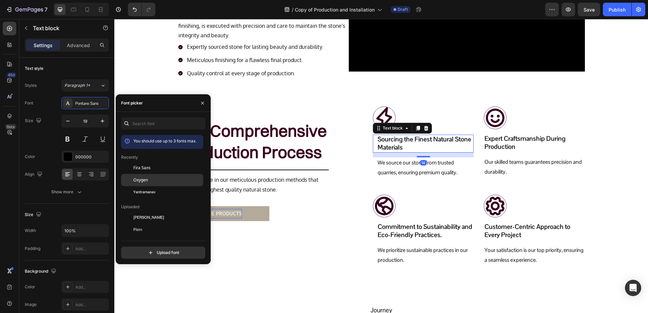
click at [148, 248] on div "Oxygen" at bounding box center [162, 254] width 82 height 12
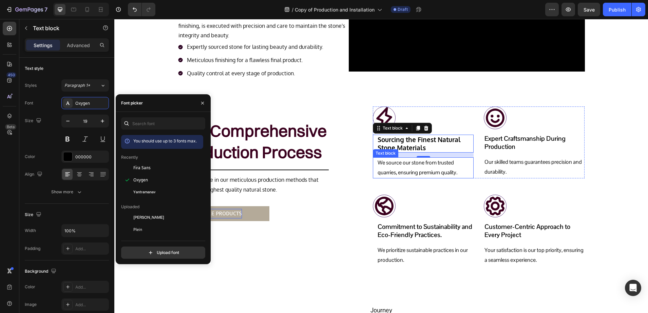
click at [403, 167] on p "We source our stone from trusted quarries, ensuring premium quality." at bounding box center [425, 168] width 95 height 20
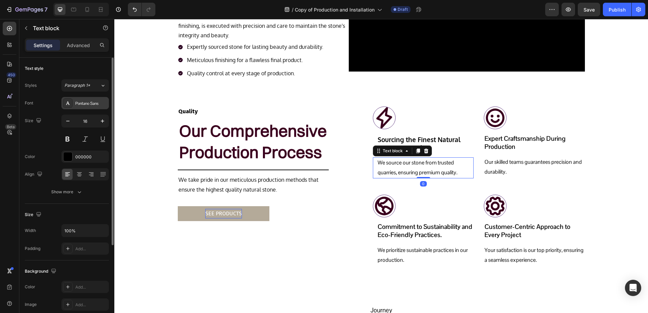
click at [81, 105] on div "Pontano Sans" at bounding box center [91, 103] width 32 height 6
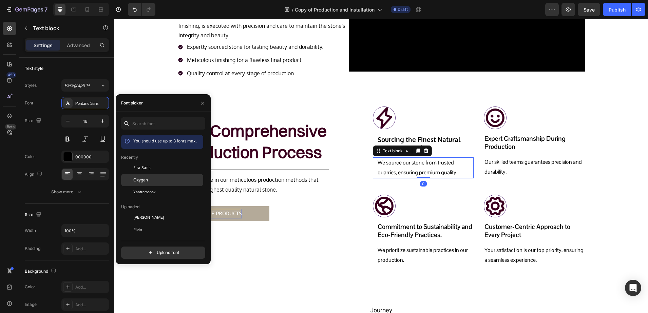
click at [148, 248] on div "Oxygen" at bounding box center [162, 254] width 82 height 12
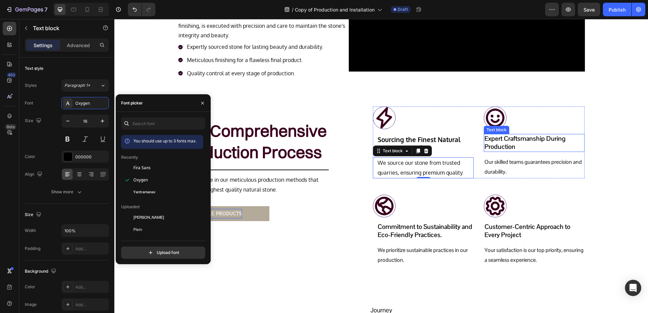
click at [490, 148] on p "Expert Craftsmanship During Production" at bounding box center [534, 143] width 99 height 17
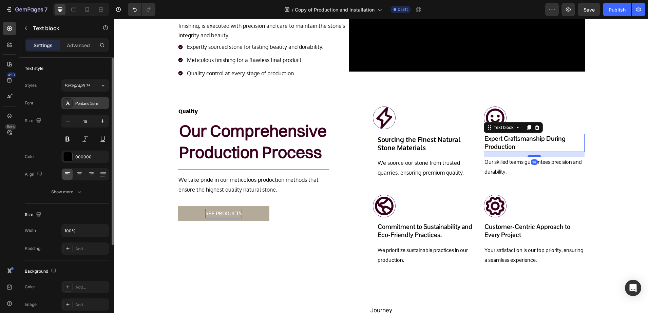
click at [69, 106] on icon at bounding box center [67, 102] width 5 height 5
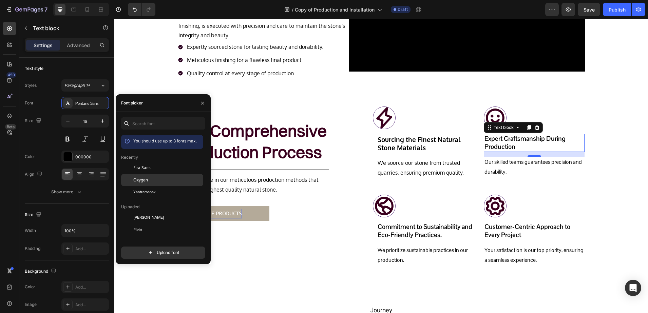
click at [137, 248] on div "Oxygen" at bounding box center [162, 254] width 82 height 12
click at [496, 165] on p "Our skilled teams guarantees precision and durability." at bounding box center [534, 168] width 99 height 20
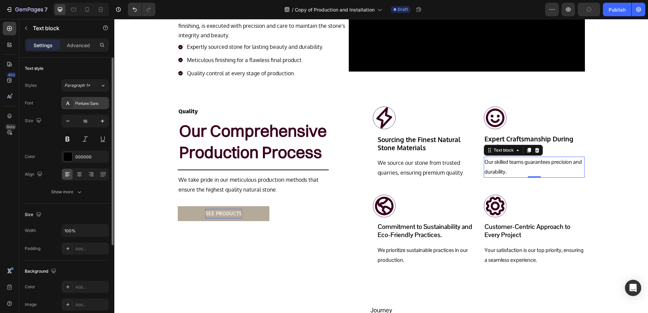
click at [79, 104] on div "Pontano Sans" at bounding box center [91, 103] width 32 height 6
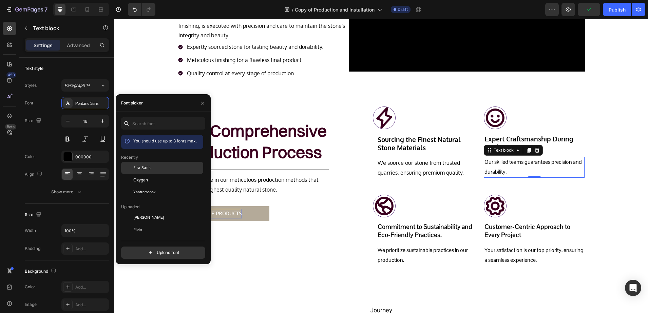
click at [151, 211] on div "Fira Sans" at bounding box center [162, 217] width 82 height 12
click at [148, 178] on div "Oxygen" at bounding box center [167, 180] width 69 height 6
click at [403, 239] on p "Commitment to Sustainability and Eco-Friendly Practices." at bounding box center [425, 231] width 95 height 17
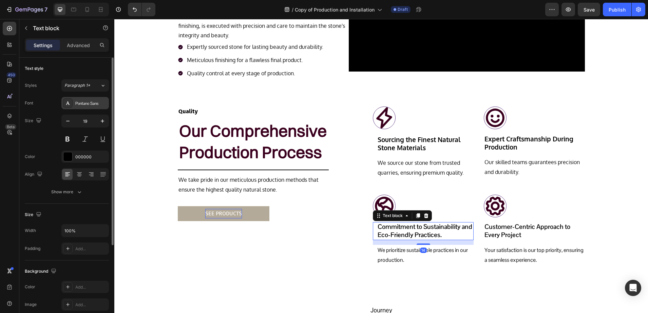
click at [75, 106] on div "Pontano Sans" at bounding box center [85, 103] width 48 height 12
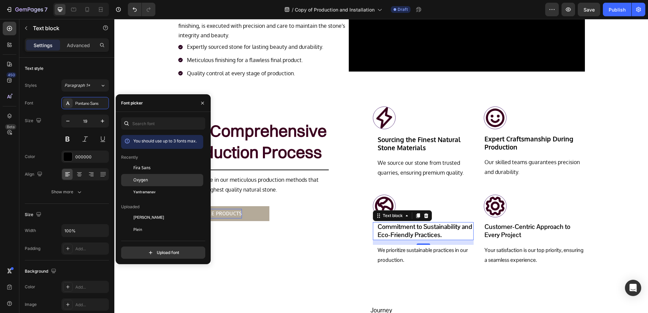
click at [138, 180] on span "Oxygen" at bounding box center [140, 180] width 15 height 6
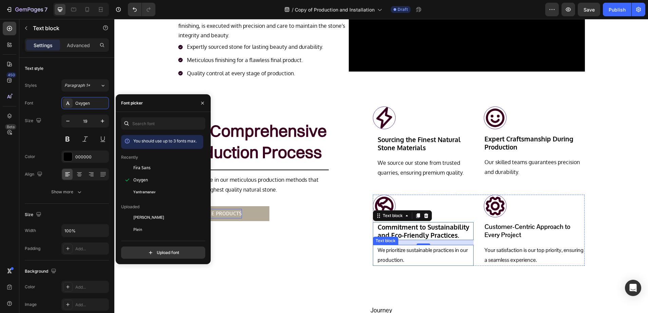
drag, startPoint x: 385, startPoint y: 250, endPoint x: 379, endPoint y: 251, distance: 5.1
click at [385, 251] on p "We prioritize sustainable practices in our production." at bounding box center [425, 256] width 95 height 20
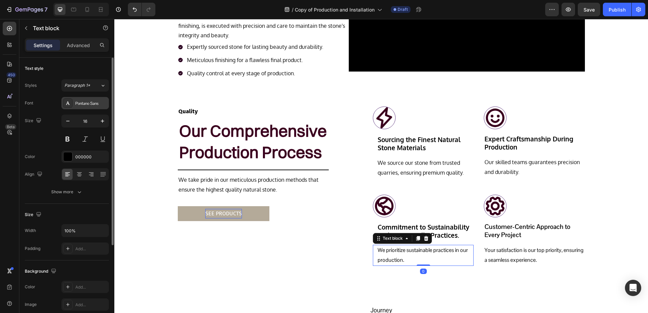
click at [87, 109] on div "Pontano Sans" at bounding box center [85, 103] width 48 height 12
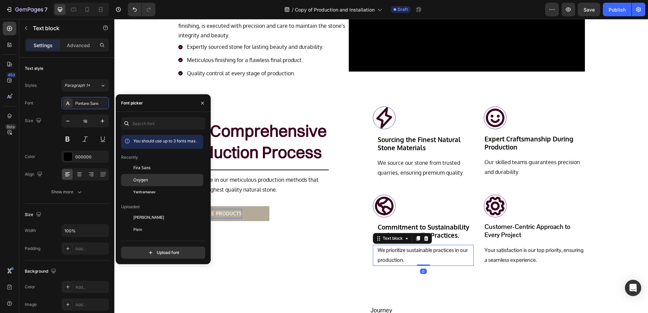
click at [134, 182] on span "Oxygen" at bounding box center [140, 180] width 15 height 6
click at [522, 237] on p "Customer-Centric Approach to Every Project" at bounding box center [534, 231] width 99 height 17
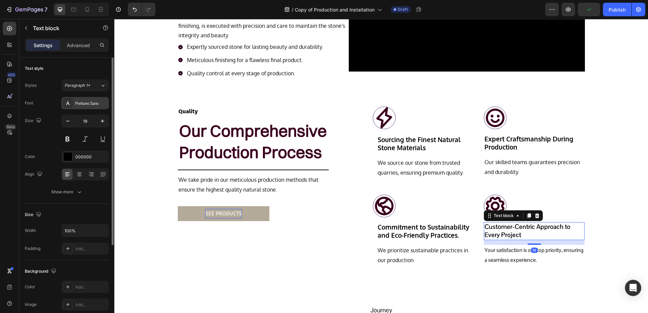
click at [75, 109] on div "Pontano Sans" at bounding box center [85, 103] width 48 height 12
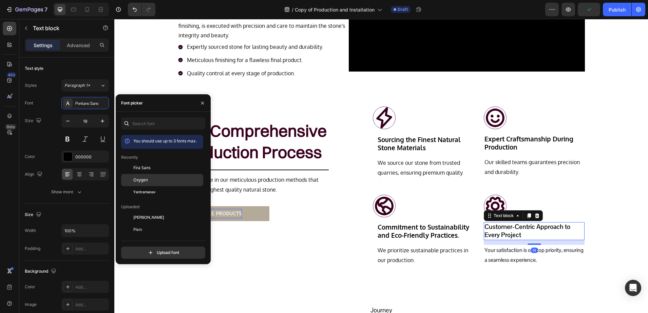
click at [154, 177] on div "Oxygen" at bounding box center [167, 180] width 69 height 6
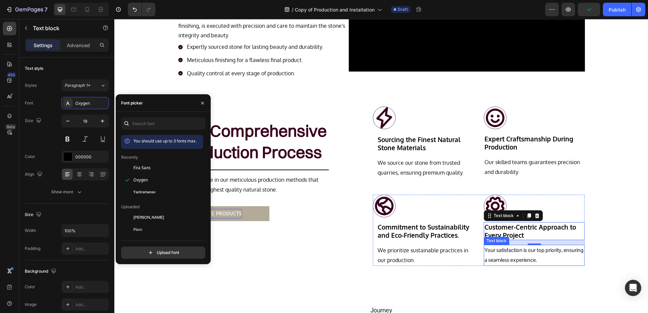
click at [529, 255] on p "Your satisfaction is our top priority, ensuring a seamless experience." at bounding box center [534, 256] width 99 height 20
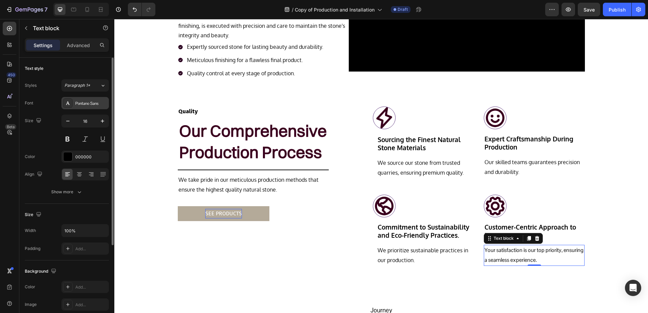
click at [77, 104] on div "Pontano Sans" at bounding box center [91, 103] width 32 height 6
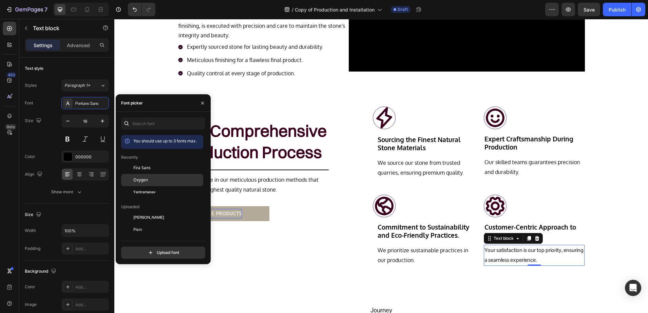
click at [131, 174] on div at bounding box center [127, 180] width 12 height 12
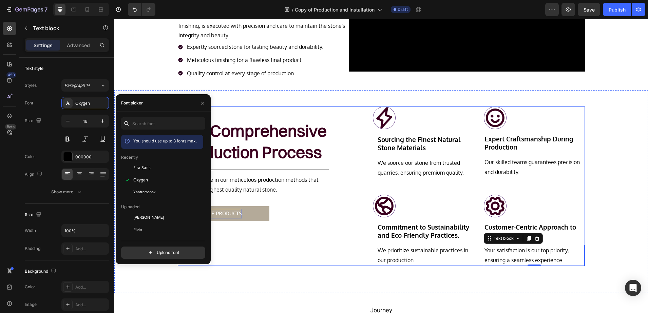
click at [274, 263] on div "Quality Text block Our Comprehensive Production Process Heading Title Line We t…" at bounding box center [253, 187] width 151 height 160
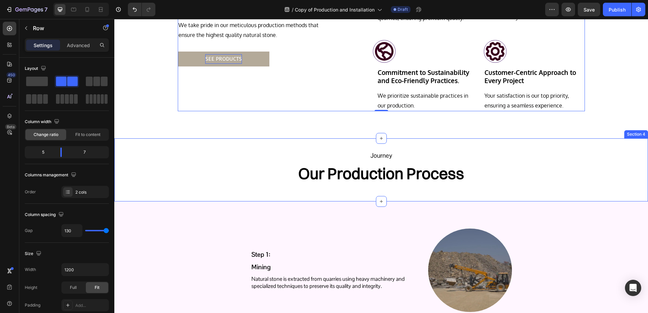
scroll to position [509, 0]
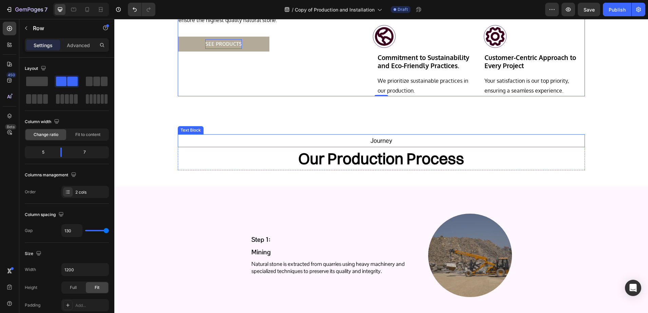
click at [378, 144] on p "Journey" at bounding box center [382, 141] width 406 height 12
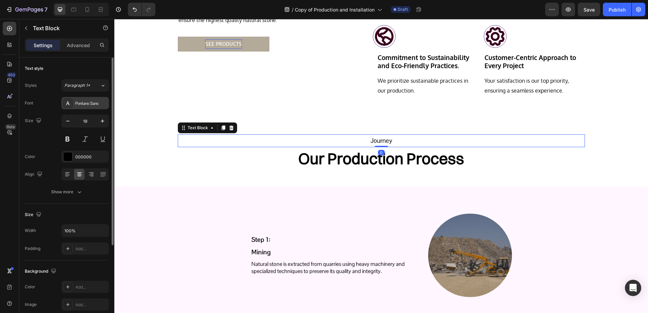
click at [78, 99] on div "Pontano Sans" at bounding box center [85, 103] width 48 height 12
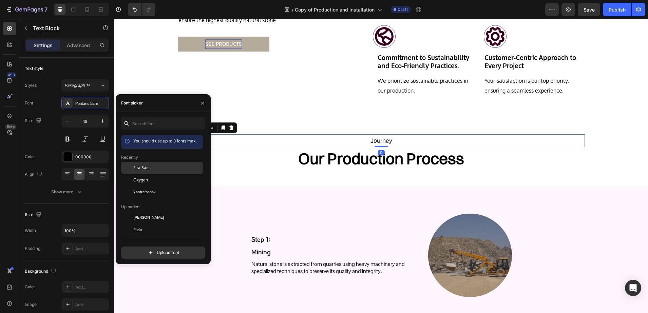
click at [145, 166] on span "Fira Sans" at bounding box center [141, 168] width 17 height 6
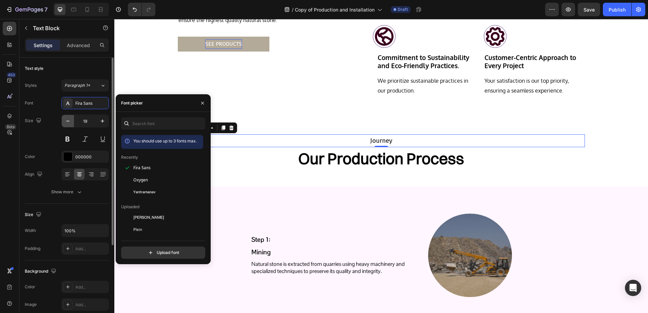
click at [66, 121] on icon "button" at bounding box center [67, 121] width 7 height 7
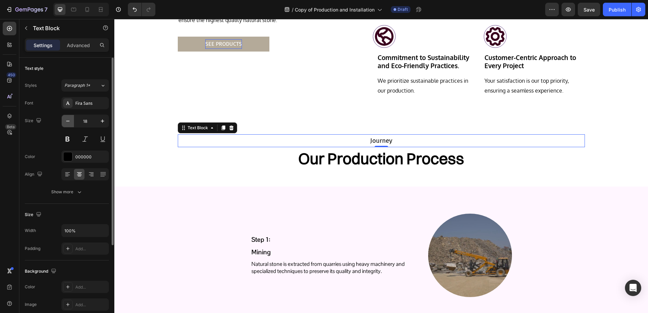
click at [66, 121] on icon "button" at bounding box center [67, 121] width 7 height 7
type input "17"
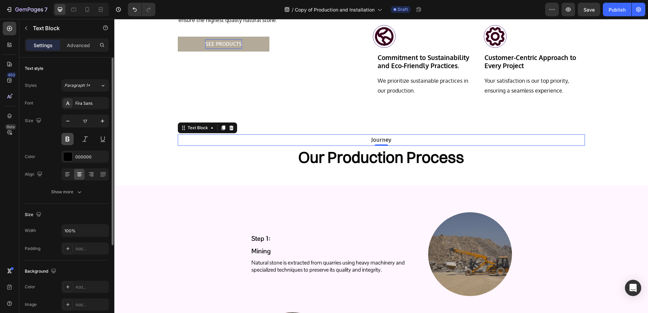
click at [69, 139] on button at bounding box center [67, 139] width 12 height 12
click at [309, 153] on h2 "Our Production Process" at bounding box center [381, 157] width 407 height 23
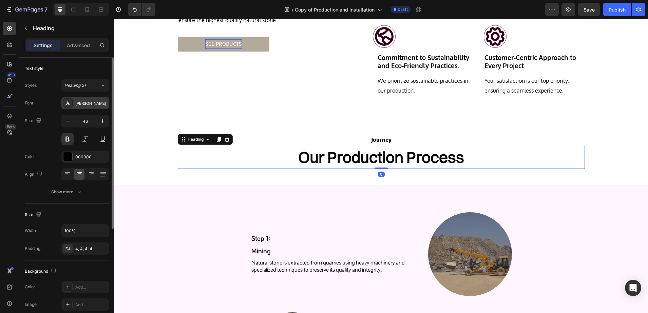
click at [80, 104] on div "[PERSON_NAME]" at bounding box center [91, 103] width 32 height 6
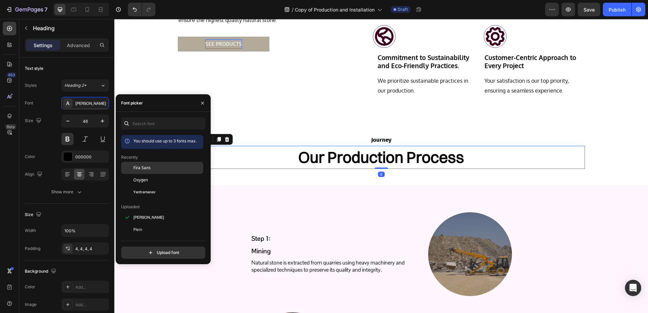
click at [139, 166] on span "Fira Sans" at bounding box center [141, 168] width 17 height 6
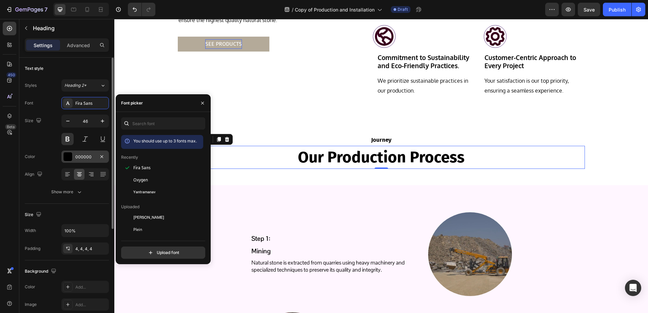
click at [69, 160] on div at bounding box center [67, 156] width 9 height 9
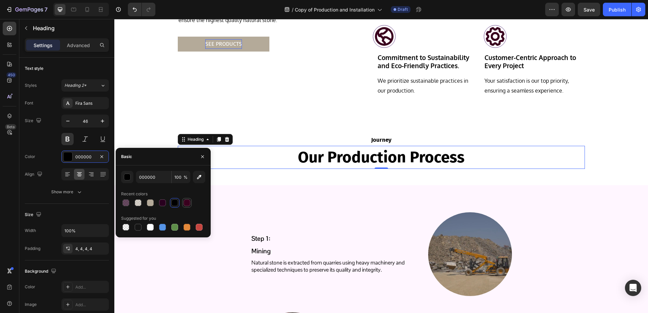
click at [183, 201] on div at bounding box center [187, 203] width 8 height 8
type input "3A001E"
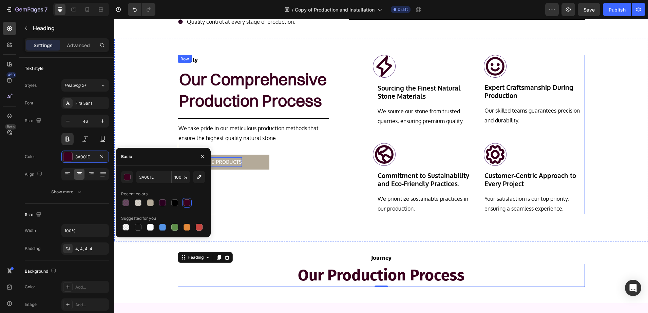
scroll to position [382, 0]
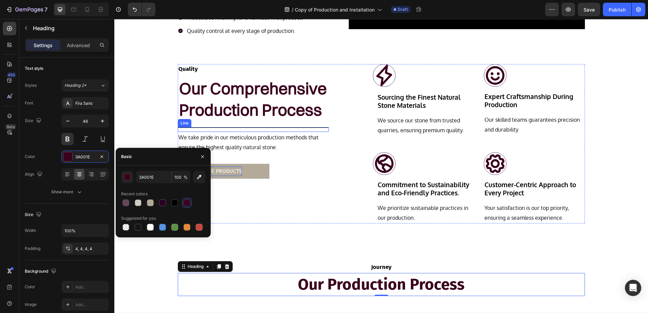
click at [257, 129] on div "Title Line" at bounding box center [253, 129] width 151 height 5
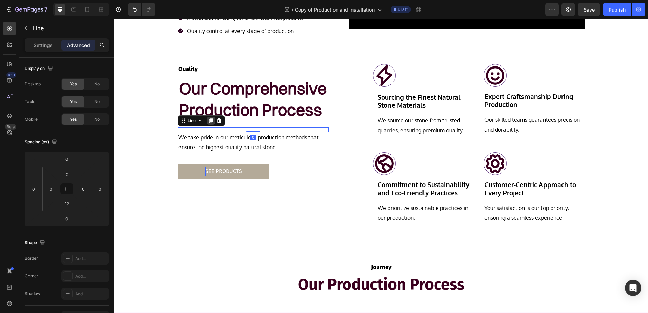
click at [208, 121] on icon at bounding box center [210, 120] width 5 height 5
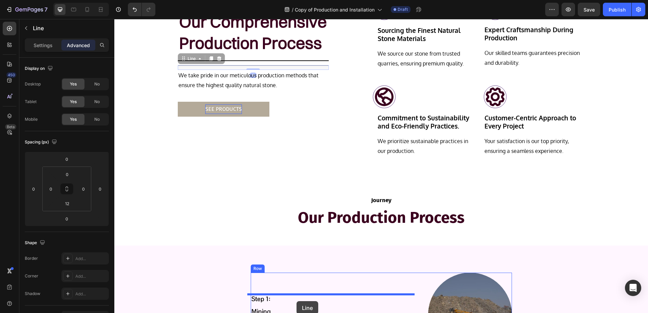
scroll to position [459, 0]
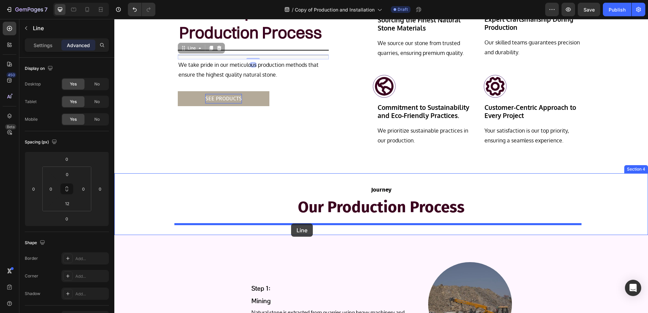
drag, startPoint x: 180, startPoint y: 126, endPoint x: 291, endPoint y: 226, distance: 149.5
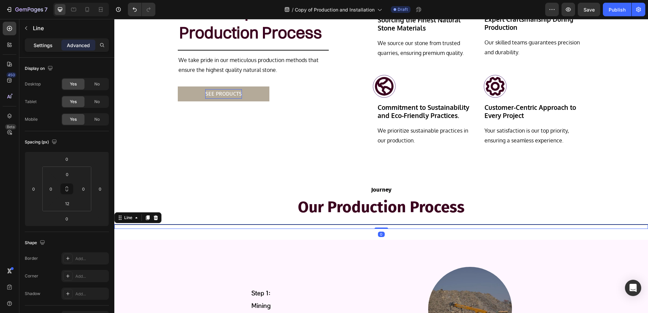
click at [44, 49] on div "Settings" at bounding box center [43, 45] width 34 height 11
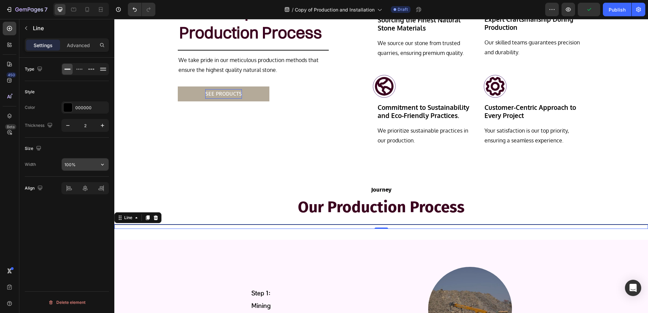
click at [70, 167] on input "100%" at bounding box center [85, 165] width 47 height 12
type input "80%"
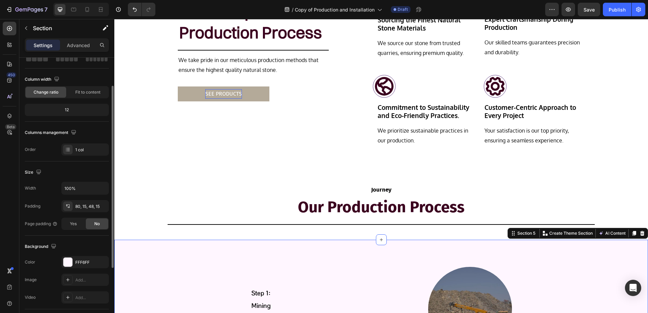
scroll to position [85, 0]
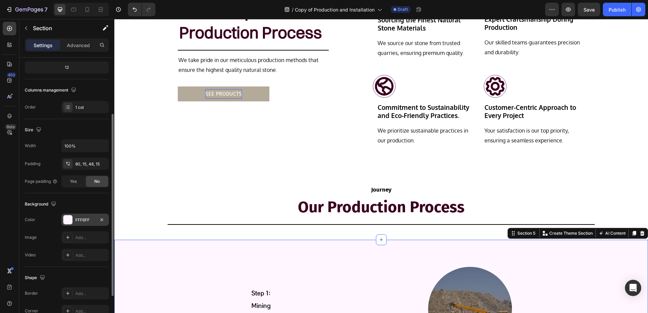
click at [69, 221] on div at bounding box center [67, 220] width 9 height 9
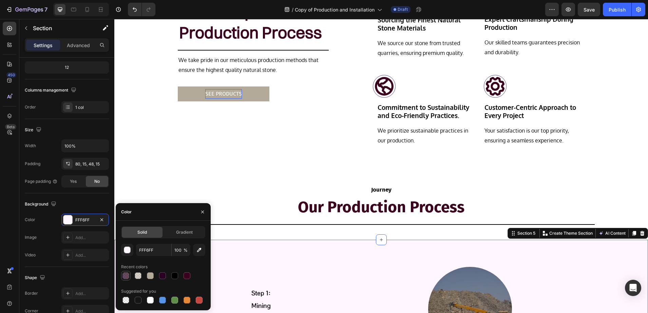
click at [126, 273] on div at bounding box center [126, 276] width 7 height 7
type input "29001F"
type input "70"
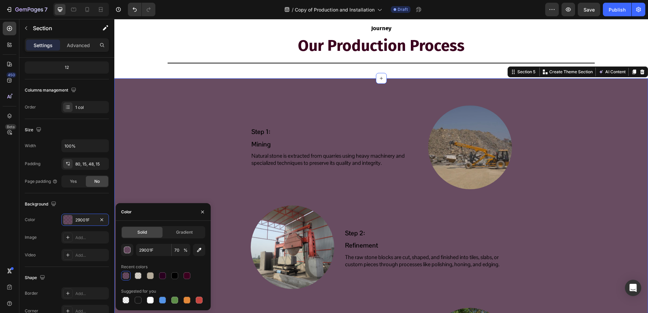
scroll to position [629, 0]
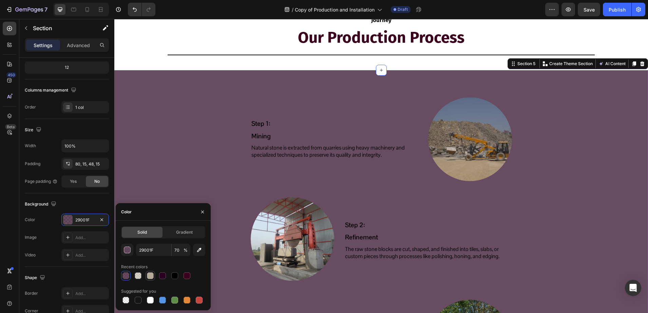
click at [148, 273] on div at bounding box center [150, 276] width 7 height 7
type input "B4AA99"
type input "100"
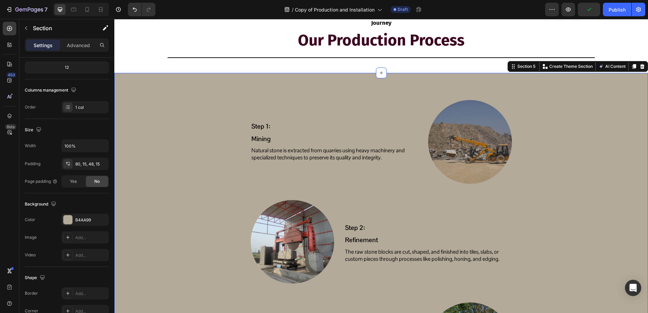
scroll to position [584, 0]
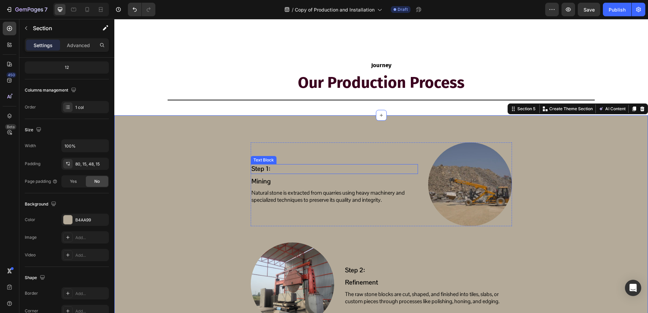
click at [261, 169] on p "Step 1:" at bounding box center [335, 169] width 166 height 8
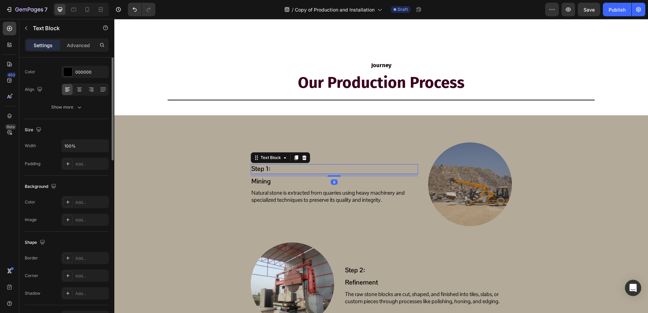
scroll to position [0, 0]
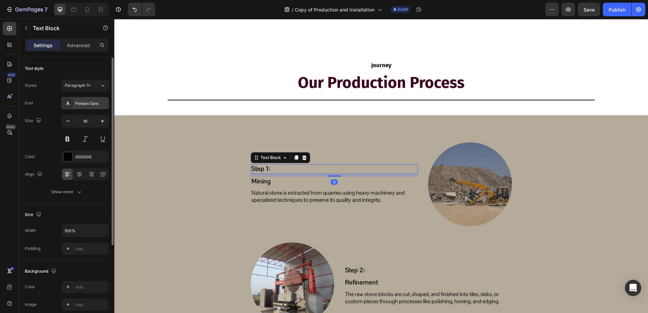
click at [76, 108] on div "Pontano Sans" at bounding box center [85, 103] width 48 height 12
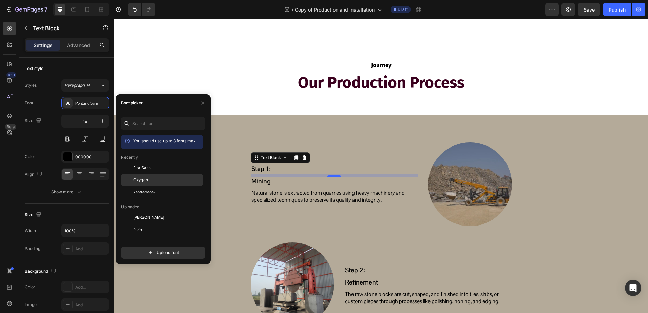
click at [142, 182] on span "Oxygen" at bounding box center [140, 180] width 15 height 6
click at [269, 179] on p "Mining" at bounding box center [335, 182] width 166 height 8
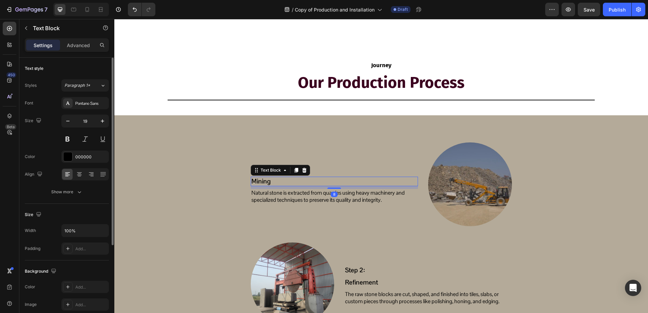
click at [84, 110] on div "Font Pontano Sans Size 19 Color 000000 Align Show more" at bounding box center [67, 147] width 84 height 101
click at [84, 104] on div "Pontano Sans" at bounding box center [91, 103] width 32 height 6
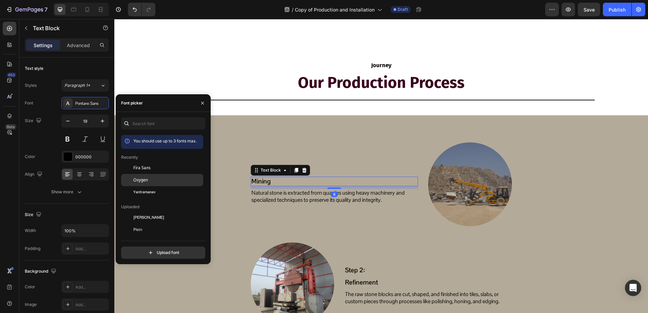
click at [148, 180] on div "Oxygen" at bounding box center [167, 180] width 69 height 6
click at [263, 191] on p "Natural stone is extracted from quarries using heavy machinery and specialized …" at bounding box center [335, 197] width 166 height 14
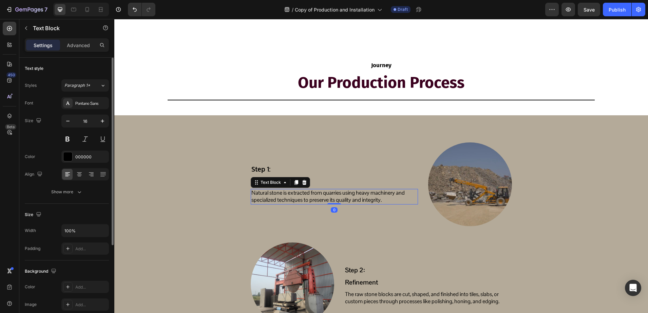
click at [68, 109] on div "Font Pontano Sans Size 16 Color 000000 Align Show more" at bounding box center [67, 147] width 84 height 101
click at [73, 106] on div "Pontano Sans" at bounding box center [85, 103] width 48 height 12
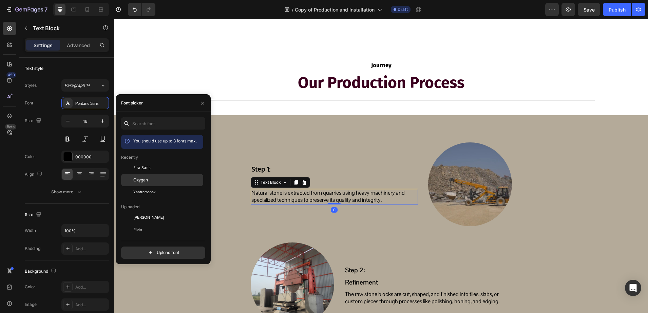
click at [147, 178] on span "Oxygen" at bounding box center [140, 180] width 15 height 6
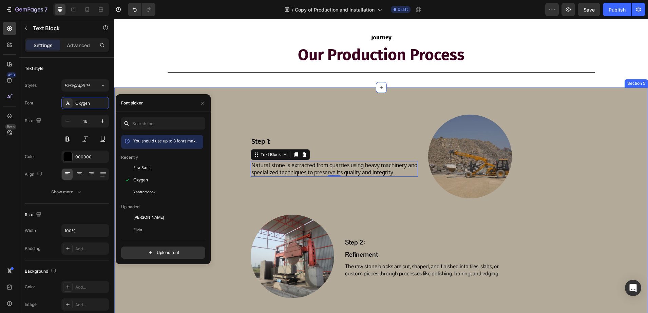
scroll to position [626, 0]
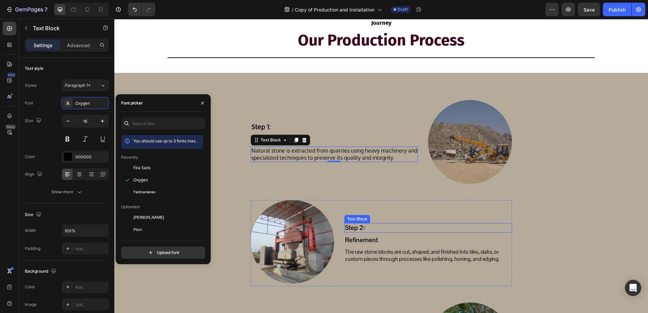
click at [362, 230] on p "Step 2:" at bounding box center [428, 228] width 166 height 8
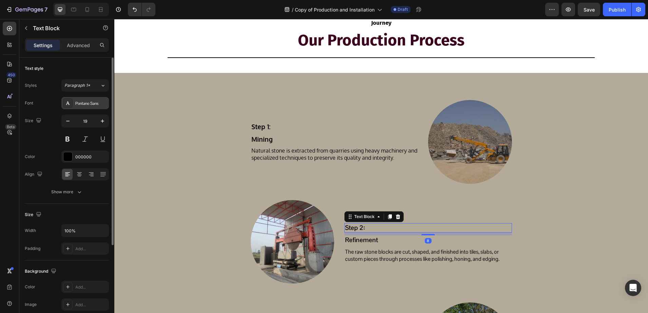
click at [78, 102] on div "Pontano Sans" at bounding box center [91, 103] width 32 height 6
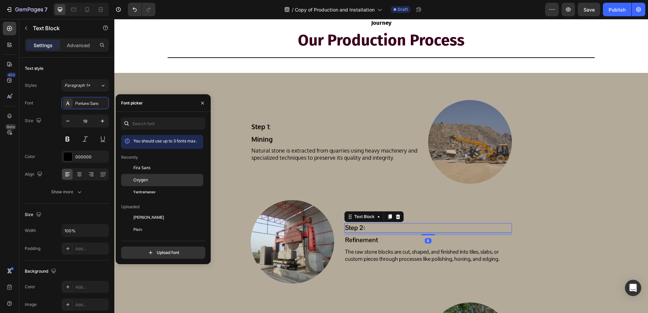
click at [140, 177] on span "Oxygen" at bounding box center [140, 180] width 15 height 6
click at [349, 242] on p "Refinement" at bounding box center [428, 240] width 166 height 8
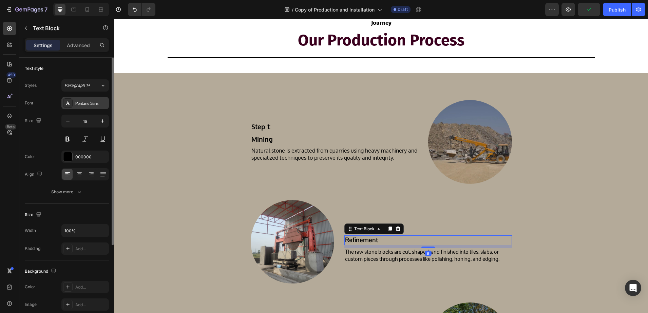
click at [72, 102] on div at bounding box center [68, 103] width 10 height 10
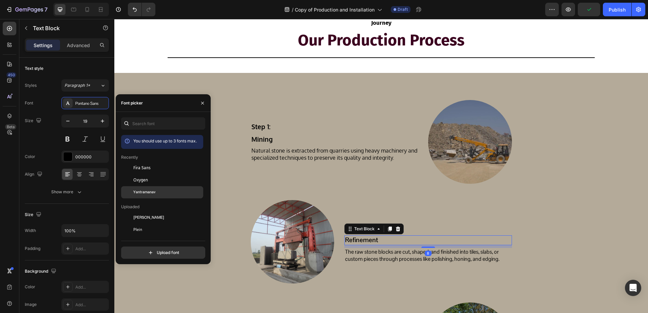
drag, startPoint x: 136, startPoint y: 178, endPoint x: 172, endPoint y: 197, distance: 40.1
click at [137, 178] on span "Oxygen" at bounding box center [140, 180] width 15 height 6
click at [371, 253] on p "The raw stone blocks are cut, shaped, and finished into tiles, slabs, or custom…" at bounding box center [428, 256] width 166 height 14
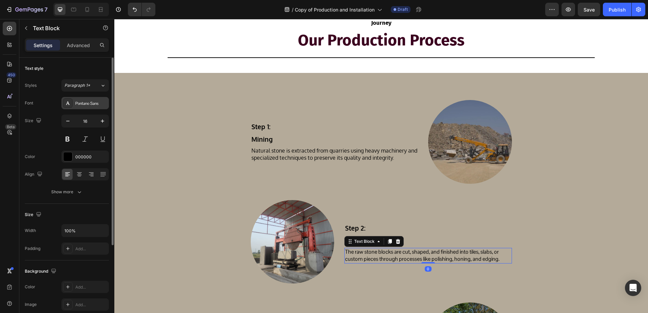
click at [67, 104] on icon at bounding box center [68, 102] width 4 height 3
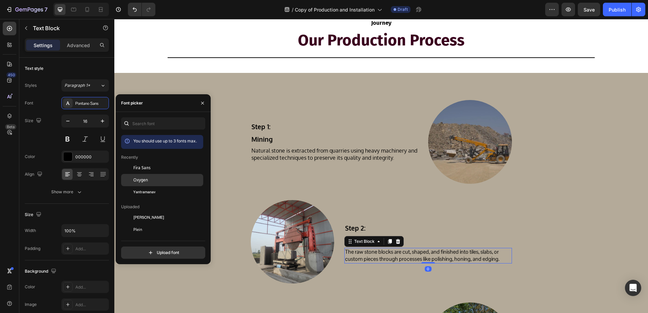
click at [143, 248] on div "Oxygen" at bounding box center [162, 254] width 82 height 12
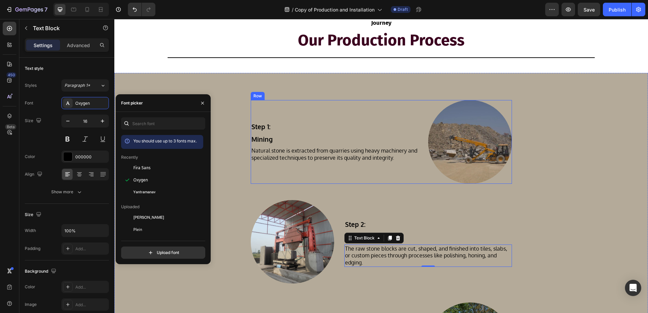
click at [255, 112] on div "Step 1: Text Block Mining Text Block Natural stone is extracted from quarries u…" at bounding box center [334, 142] width 167 height 84
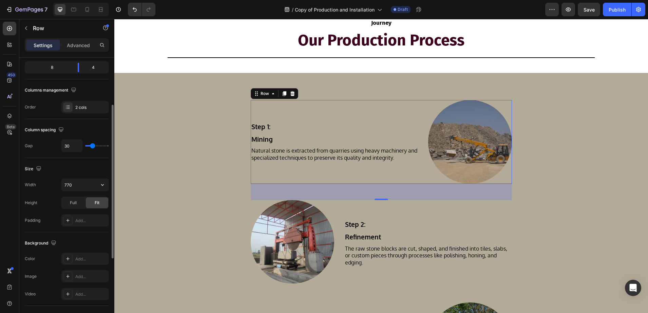
scroll to position [127, 0]
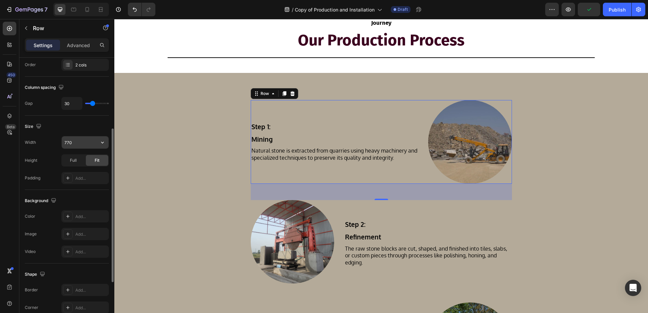
click at [63, 143] on input "770" at bounding box center [85, 142] width 47 height 12
click at [82, 142] on input "770" at bounding box center [85, 142] width 47 height 12
click at [102, 144] on icon "button" at bounding box center [102, 142] width 7 height 7
click at [90, 159] on span "1200px" at bounding box center [96, 160] width 14 height 6
type input "1200"
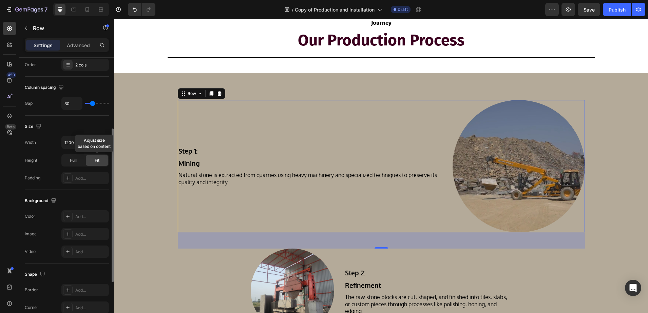
scroll to position [170, 0]
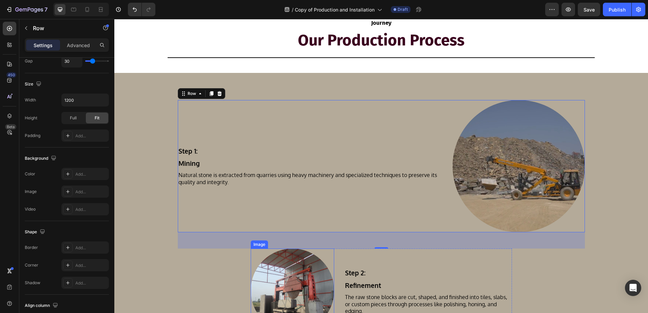
click at [257, 259] on div at bounding box center [293, 291] width 84 height 84
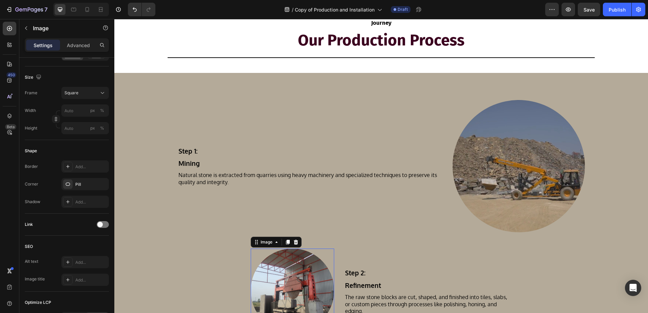
scroll to position [0, 0]
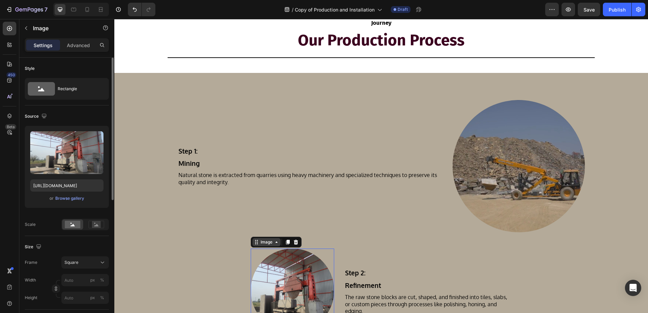
click at [259, 245] on div "Image" at bounding box center [266, 242] width 15 height 6
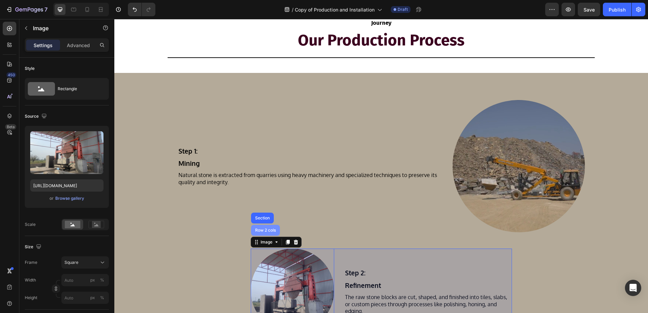
click at [258, 230] on div "Row 2 cols" at bounding box center [265, 230] width 23 height 4
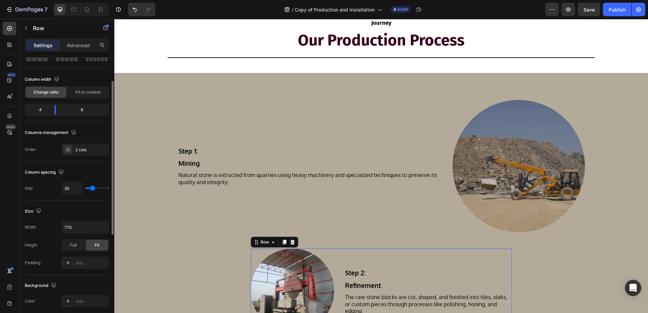
scroll to position [85, 0]
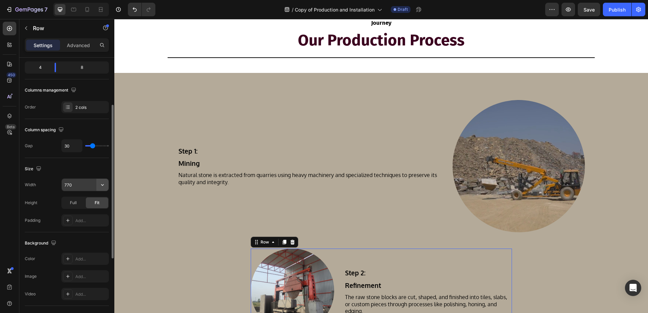
click at [104, 186] on icon "button" at bounding box center [102, 185] width 7 height 7
click at [89, 209] on div "Default 1200px" at bounding box center [78, 215] width 56 height 13
type input "1200"
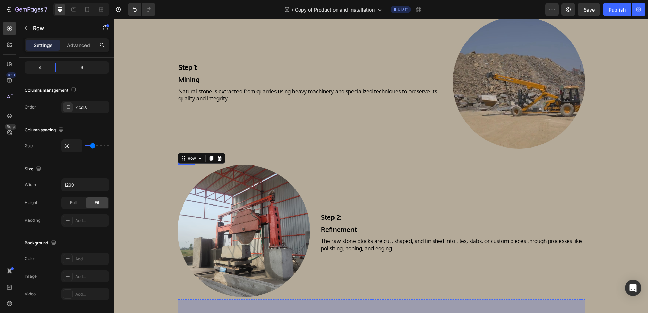
scroll to position [711, 0]
click at [331, 221] on div "Step 2: Text Block Refinement Text Block The raw stone blocks are cut, shaped, …" at bounding box center [452, 231] width 265 height 135
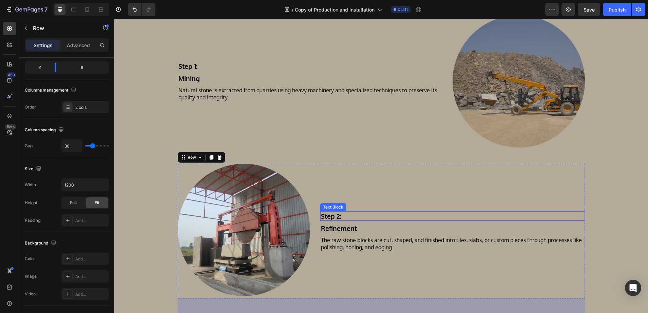
click at [331, 217] on p "Step 2:" at bounding box center [452, 216] width 263 height 8
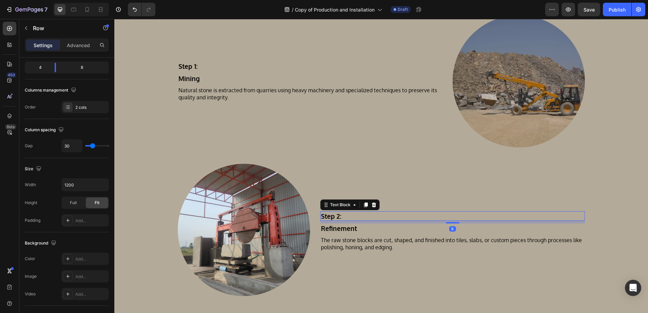
scroll to position [0, 0]
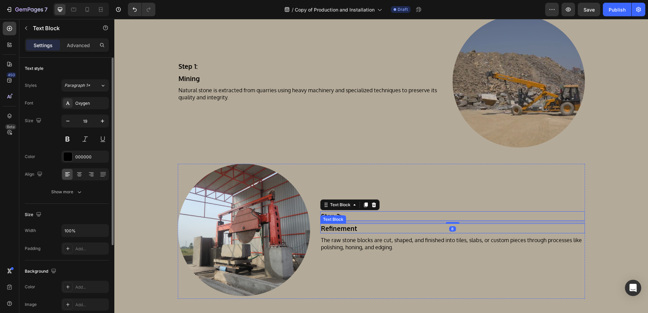
click at [339, 233] on div "Refinement" at bounding box center [452, 229] width 265 height 10
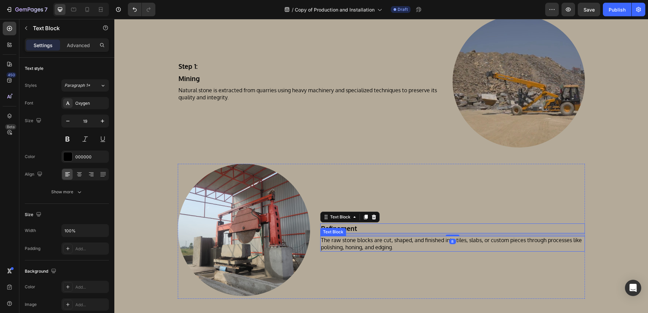
click at [347, 246] on p "The raw stone blocks are cut, shaped, and finished into tiles, slabs, or custom…" at bounding box center [452, 244] width 263 height 14
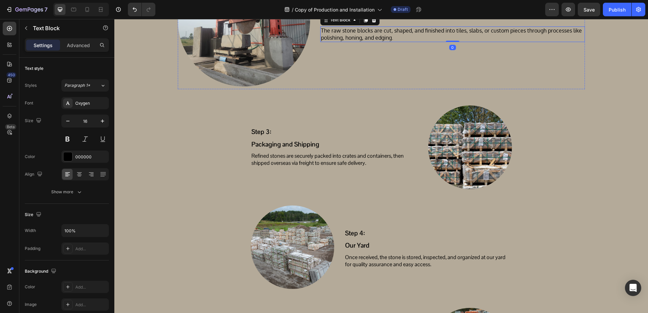
scroll to position [923, 0]
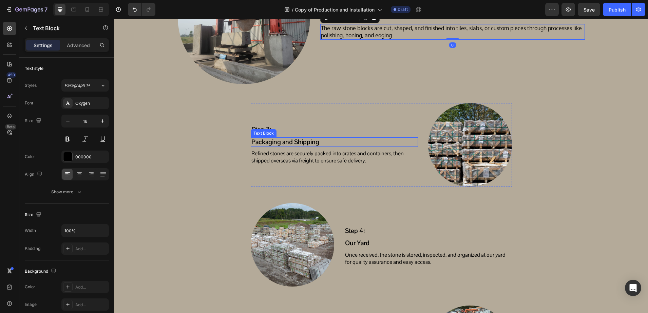
click at [263, 130] on div "Text Block" at bounding box center [263, 133] width 23 height 6
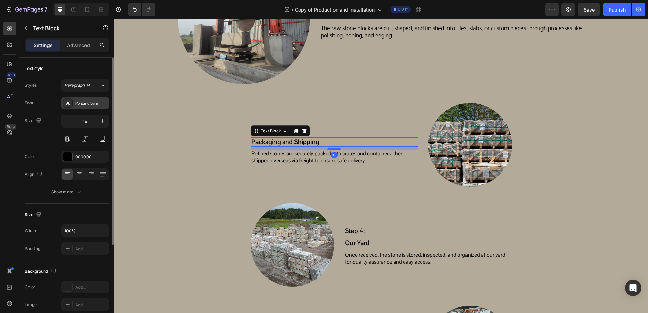
click at [89, 102] on div "Pontano Sans" at bounding box center [91, 103] width 32 height 6
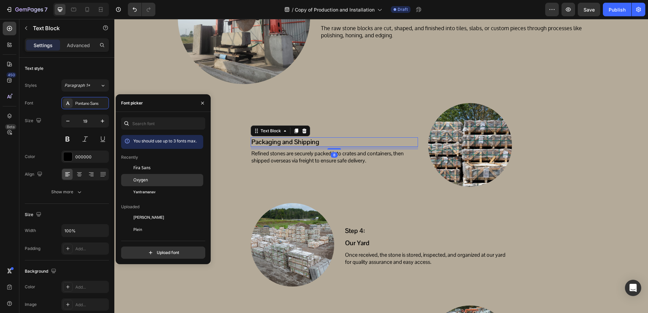
click at [145, 180] on span "Oxygen" at bounding box center [140, 180] width 15 height 6
click at [332, 130] on p "Step 3:" at bounding box center [335, 130] width 166 height 8
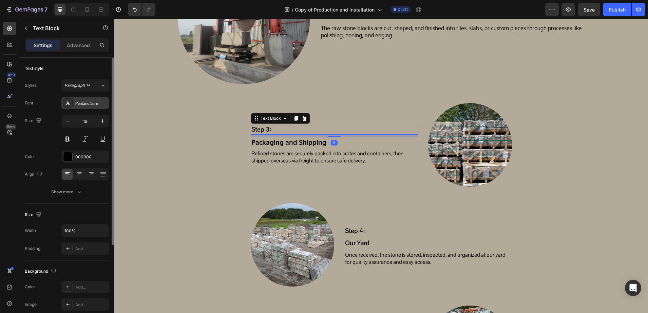
click at [73, 103] on div "Pontano Sans" at bounding box center [85, 103] width 48 height 12
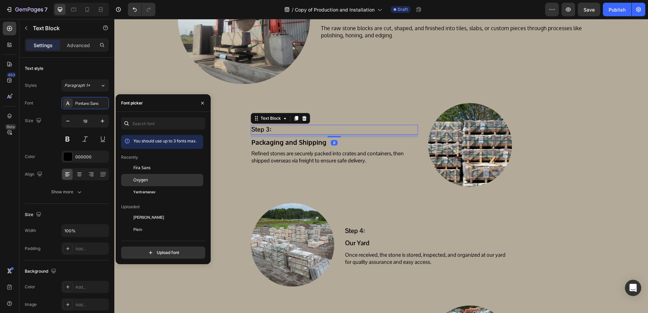
click at [144, 183] on span "Oxygen" at bounding box center [140, 180] width 15 height 6
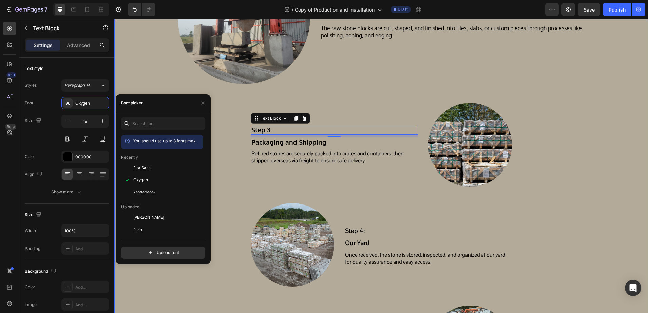
click at [259, 156] on p "Refined stones are securely packed into crates and containers, then shipped ove…" at bounding box center [335, 157] width 166 height 14
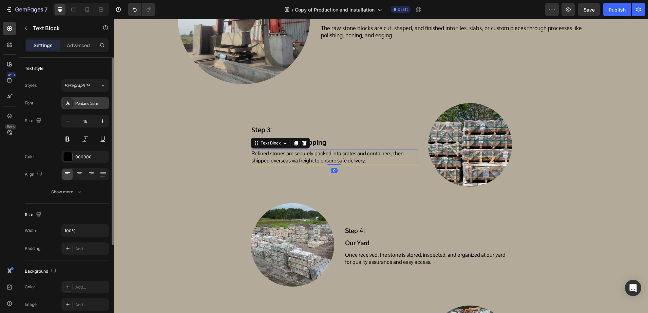
click at [87, 105] on div "Pontano Sans" at bounding box center [91, 103] width 32 height 6
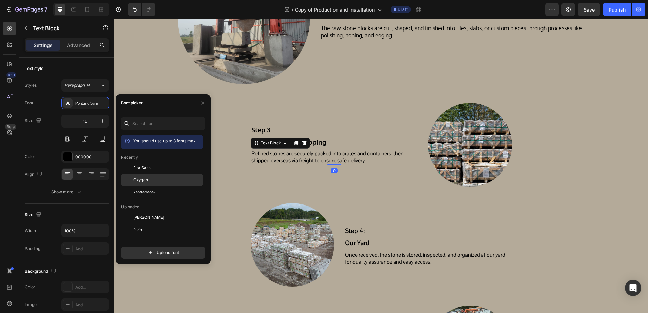
click at [142, 248] on div "Oxygen" at bounding box center [162, 254] width 82 height 12
click at [251, 123] on div "Step 3: Text Block Packaging and Shipping Text Block Refined stones are securel…" at bounding box center [334, 145] width 167 height 84
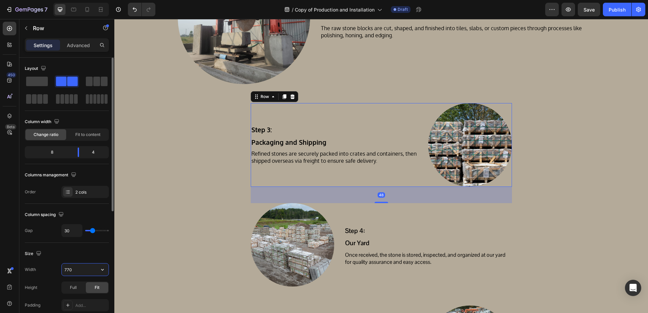
click at [73, 273] on input "770" at bounding box center [85, 270] width 47 height 12
click at [106, 269] on icon "button" at bounding box center [102, 269] width 7 height 7
click at [99, 287] on span "1200px" at bounding box center [96, 287] width 14 height 6
type input "1200"
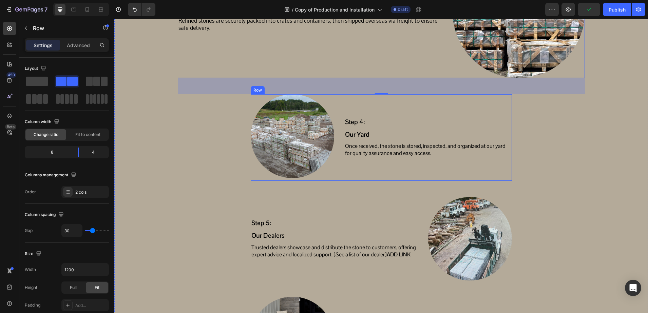
scroll to position [1093, 0]
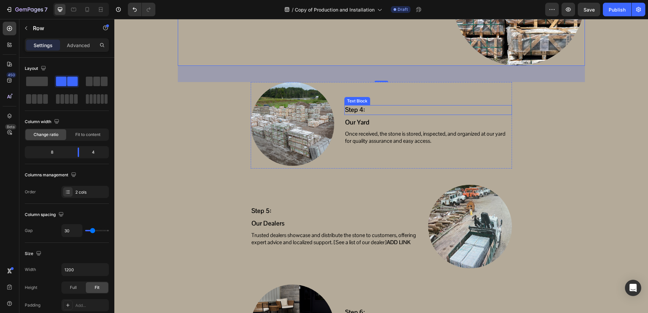
click at [356, 109] on p "Step 4:" at bounding box center [428, 110] width 166 height 8
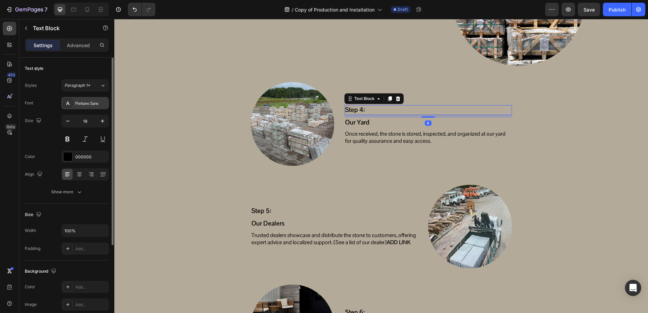
click at [81, 107] on div "Pontano Sans" at bounding box center [85, 103] width 48 height 12
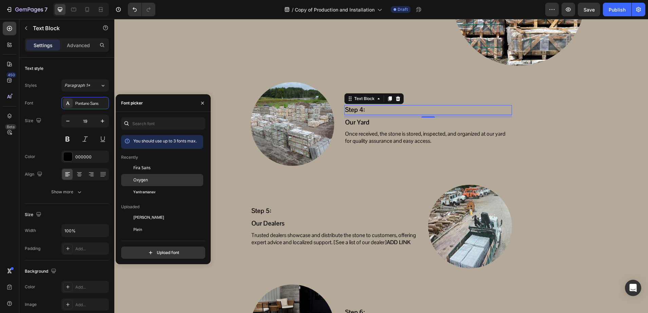
click at [137, 248] on div "Oxygen" at bounding box center [162, 254] width 82 height 12
click at [359, 124] on div "Text Block" at bounding box center [357, 126] width 23 height 6
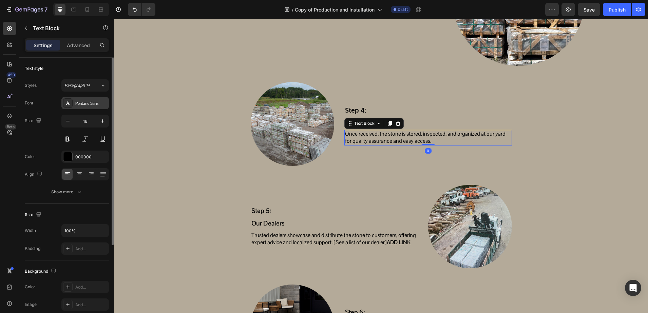
click at [67, 108] on div at bounding box center [68, 103] width 10 height 10
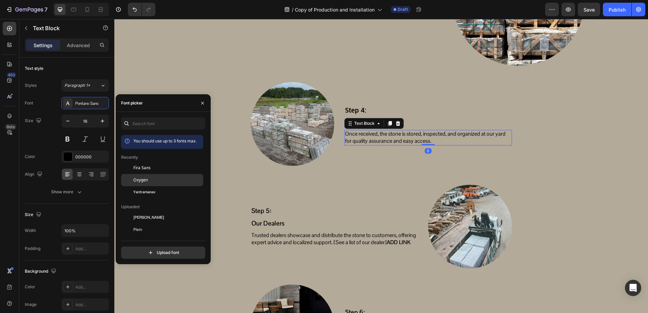
click at [132, 176] on div at bounding box center [127, 180] width 12 height 12
click at [429, 119] on p "Our Yard" at bounding box center [428, 122] width 166 height 8
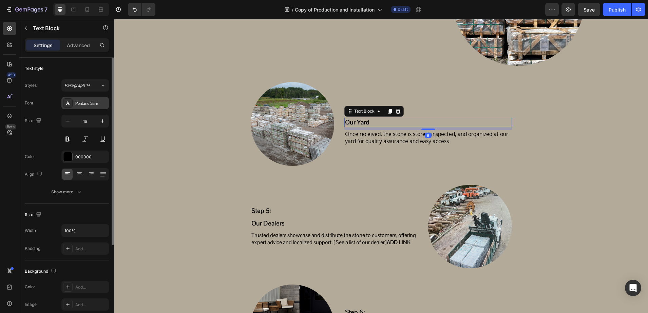
click at [75, 104] on div "Pontano Sans" at bounding box center [85, 103] width 48 height 12
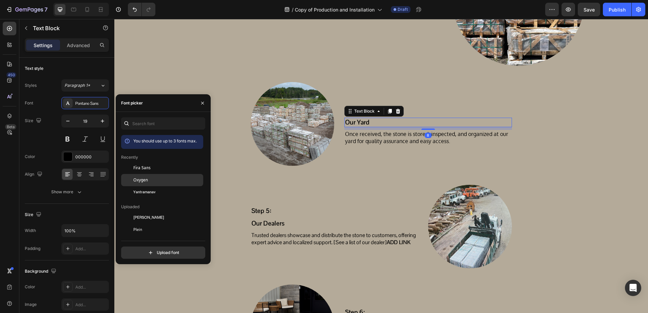
click at [162, 248] on div "Oxygen" at bounding box center [162, 254] width 82 height 12
click at [254, 87] on div at bounding box center [293, 124] width 84 height 84
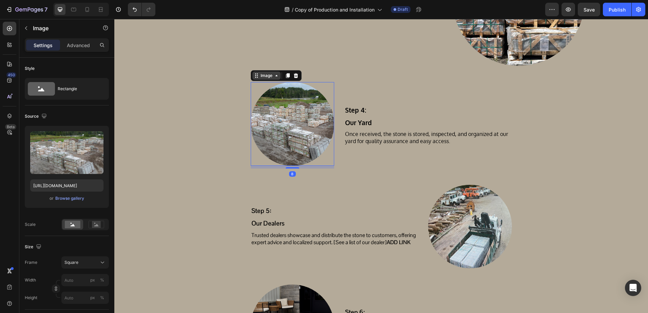
click at [254, 76] on icon at bounding box center [256, 75] width 5 height 5
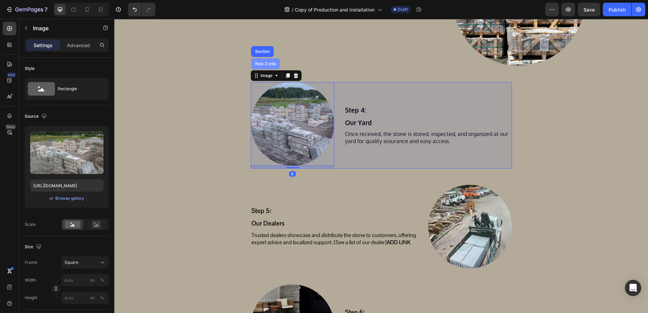
click at [258, 64] on div "Row 2 cols" at bounding box center [265, 64] width 23 height 4
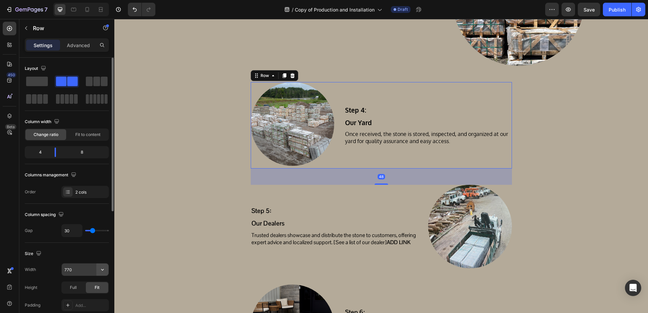
click at [106, 268] on icon "button" at bounding box center [102, 269] width 7 height 7
click at [93, 285] on span "1200px" at bounding box center [96, 287] width 14 height 6
type input "1200"
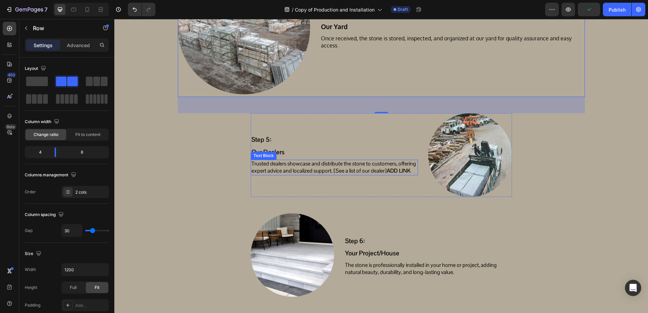
scroll to position [1220, 0]
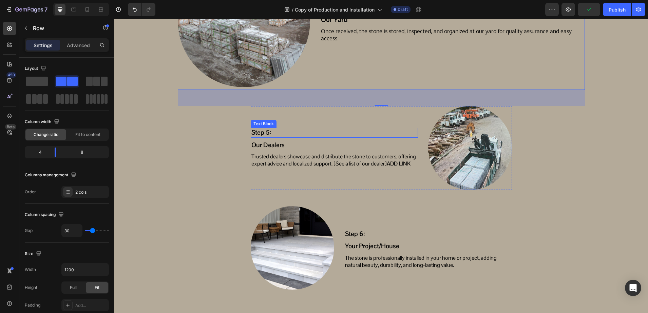
click at [300, 132] on p "Step 5:" at bounding box center [335, 133] width 166 height 8
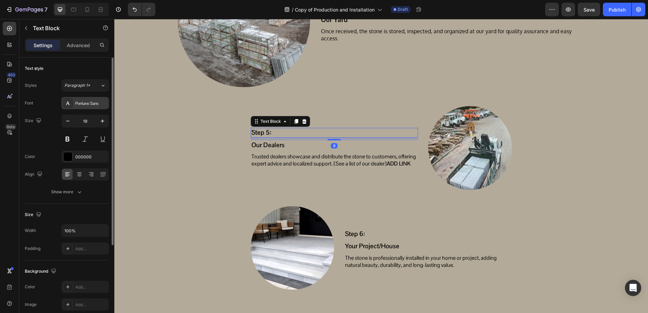
click at [69, 100] on div at bounding box center [68, 103] width 10 height 10
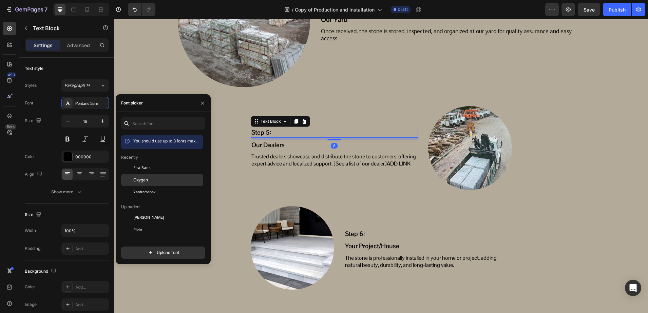
click at [131, 178] on div at bounding box center [127, 180] width 12 height 12
click at [297, 144] on p "Our Dealers" at bounding box center [335, 145] width 166 height 8
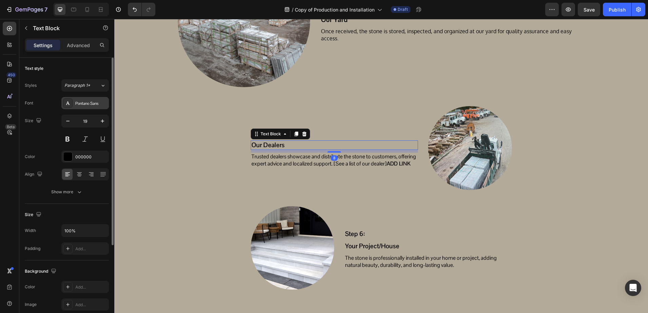
click at [76, 101] on div "Pontano Sans" at bounding box center [91, 103] width 32 height 6
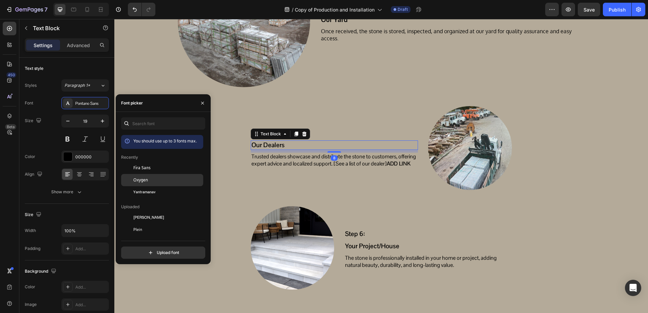
click at [140, 248] on div "Oxygen" at bounding box center [162, 254] width 82 height 12
click at [268, 163] on p "Trusted dealers showcase and distribute the stone to customers, offering expert…" at bounding box center [335, 160] width 166 height 14
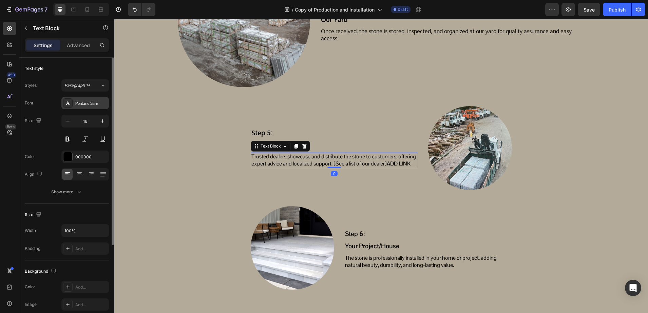
click at [83, 104] on div "Pontano Sans" at bounding box center [91, 103] width 32 height 6
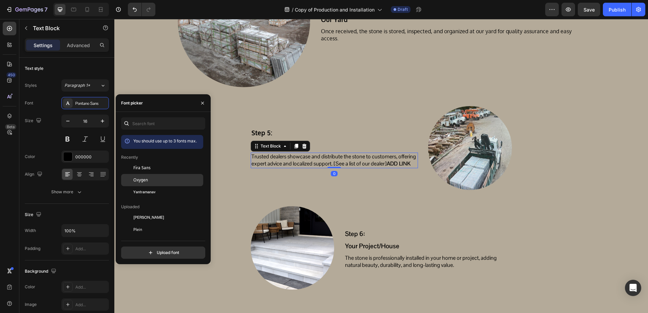
click at [147, 181] on span "Oxygen" at bounding box center [140, 180] width 15 height 6
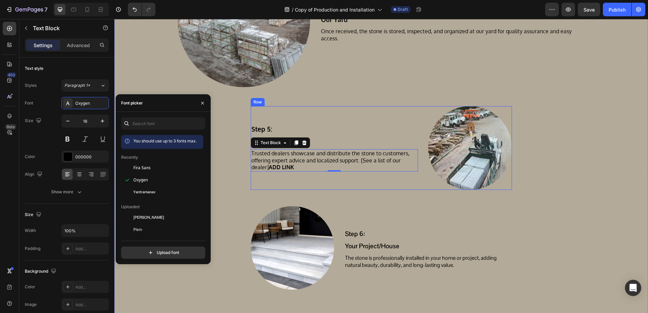
click at [286, 111] on div "Step 5: Text Block Our Dealers Text Block Trusted dealers showcase and distribu…" at bounding box center [334, 148] width 167 height 84
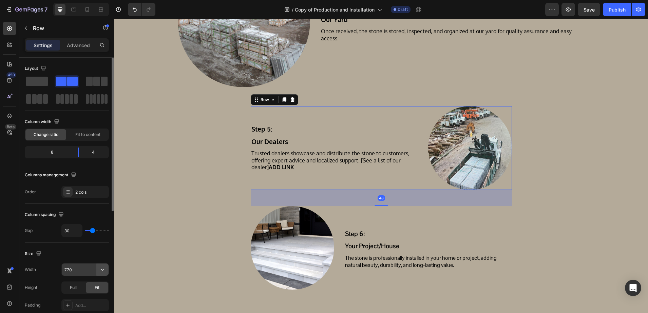
click at [100, 270] on icon "button" at bounding box center [102, 269] width 7 height 7
click at [92, 286] on span "1200px" at bounding box center [96, 287] width 14 height 6
type input "1200"
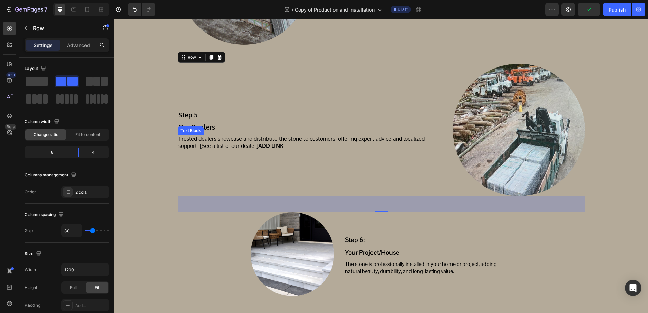
scroll to position [1305, 0]
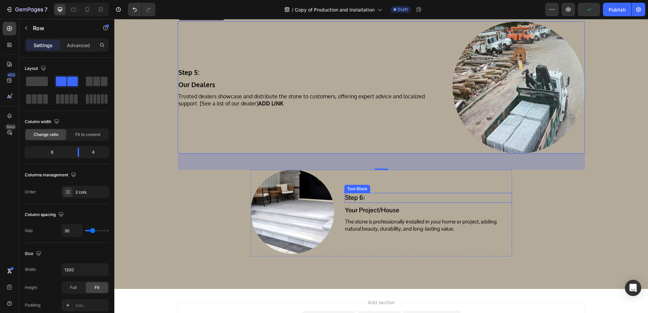
click at [385, 195] on p "Step 6:" at bounding box center [428, 198] width 166 height 8
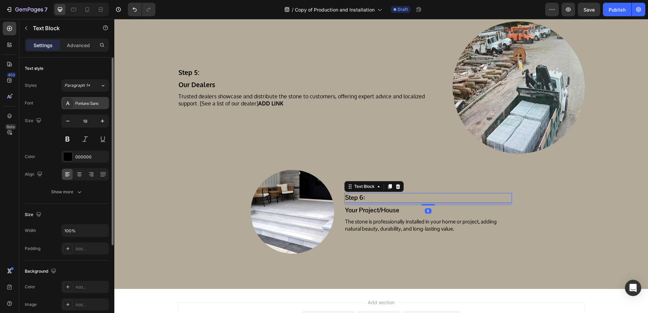
click at [82, 104] on div "Pontano Sans" at bounding box center [91, 103] width 32 height 6
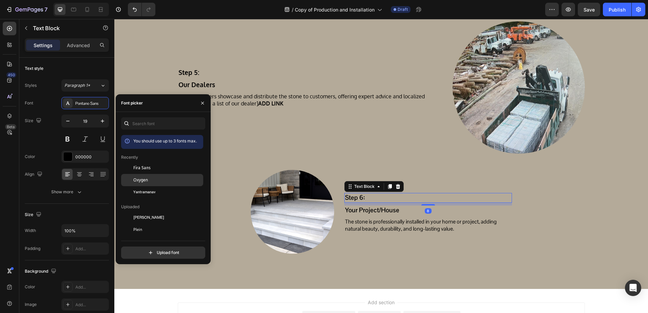
click at [133, 179] on span "Oxygen" at bounding box center [140, 180] width 15 height 6
click at [359, 210] on p "Your Project/House" at bounding box center [428, 210] width 166 height 8
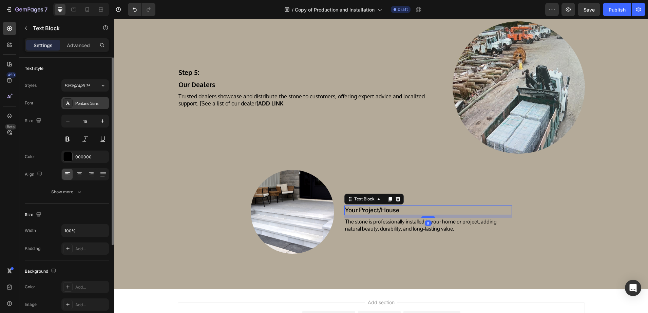
click at [75, 107] on div "Pontano Sans" at bounding box center [85, 103] width 48 height 12
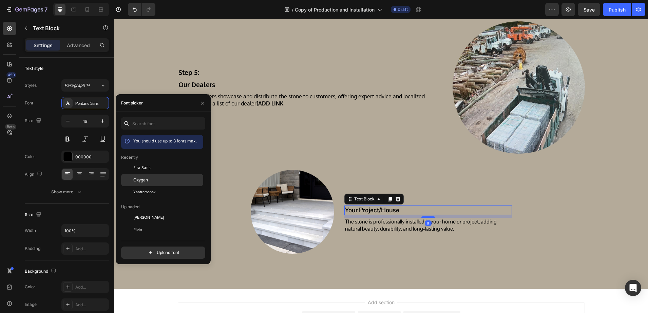
click at [138, 181] on span "Oxygen" at bounding box center [140, 180] width 15 height 6
click at [355, 223] on p "The stone is professionally installed in your home or project, adding natural b…" at bounding box center [428, 226] width 166 height 14
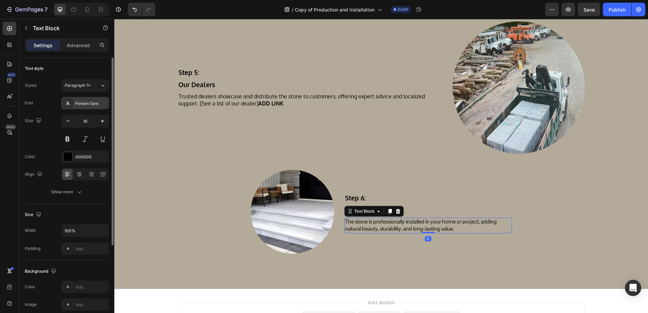
click at [88, 104] on div "Pontano Sans" at bounding box center [91, 103] width 32 height 6
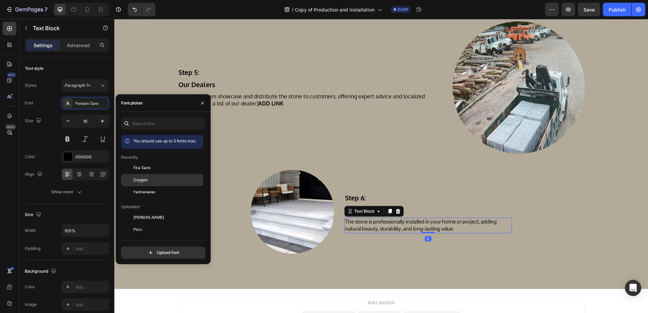
click at [135, 177] on span "Oxygen" at bounding box center [140, 180] width 15 height 6
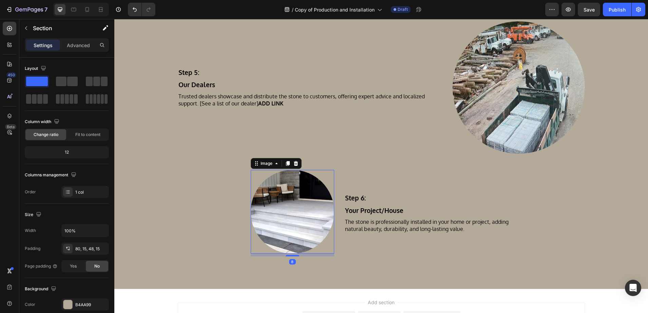
click at [312, 177] on img at bounding box center [293, 212] width 84 height 84
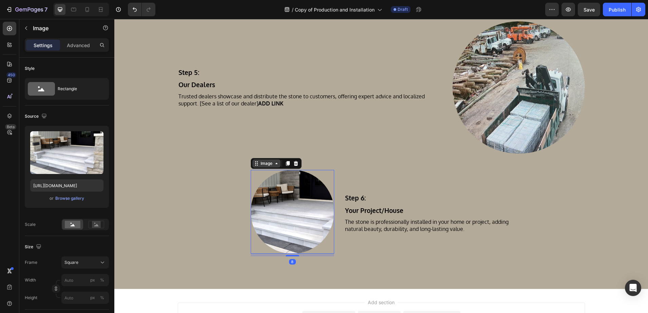
click at [262, 163] on div "Image" at bounding box center [266, 164] width 15 height 6
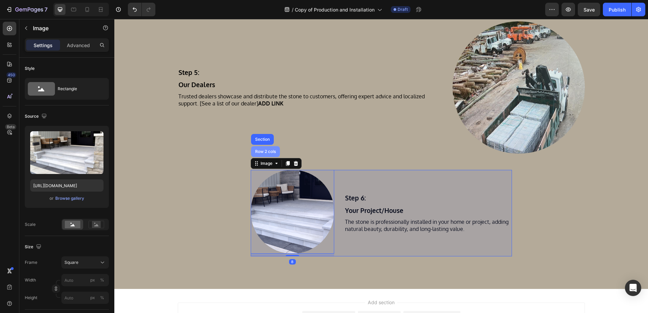
click at [261, 153] on div "Row 2 cols" at bounding box center [265, 152] width 23 height 4
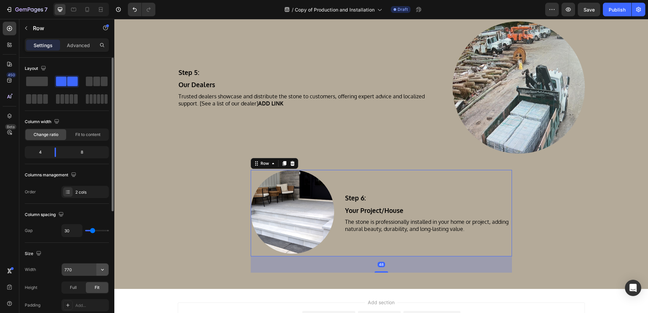
click at [105, 269] on icon "button" at bounding box center [102, 269] width 7 height 7
click at [101, 285] on span "1200px" at bounding box center [96, 287] width 14 height 6
type input "1200"
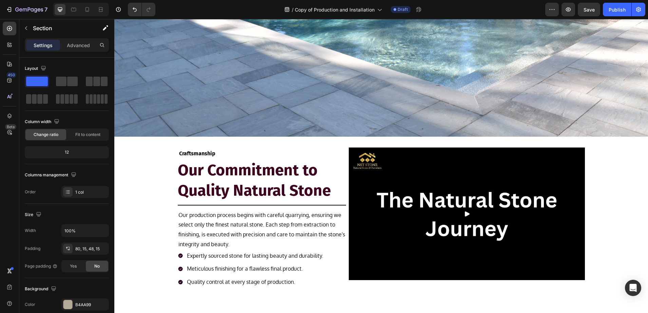
scroll to position [0, 0]
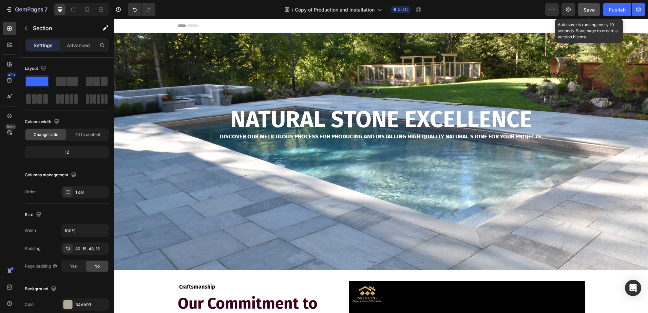
click at [593, 7] on span "Save" at bounding box center [589, 10] width 11 height 6
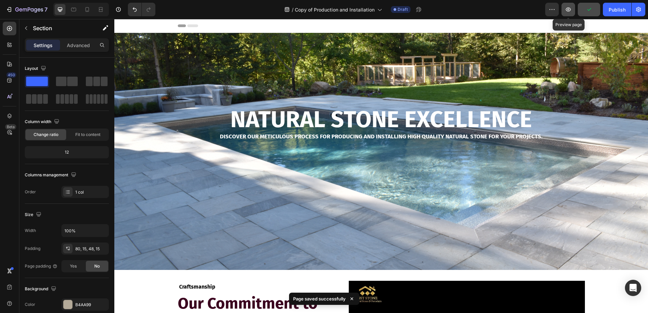
click at [571, 11] on icon "button" at bounding box center [568, 9] width 7 height 7
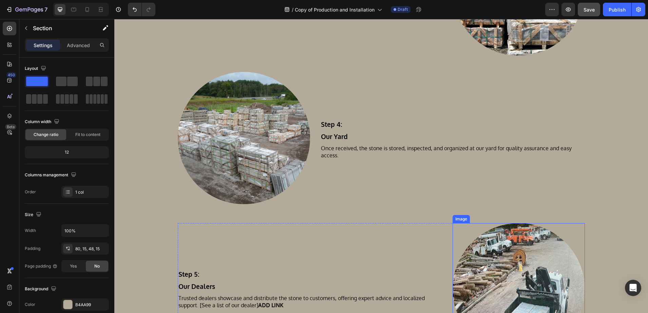
scroll to position [1427, 0]
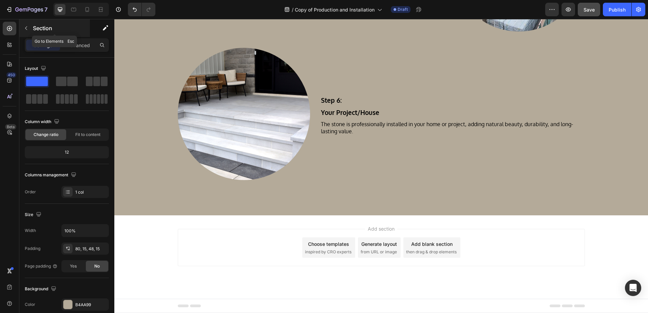
click at [62, 26] on p "Section" at bounding box center [61, 28] width 56 height 8
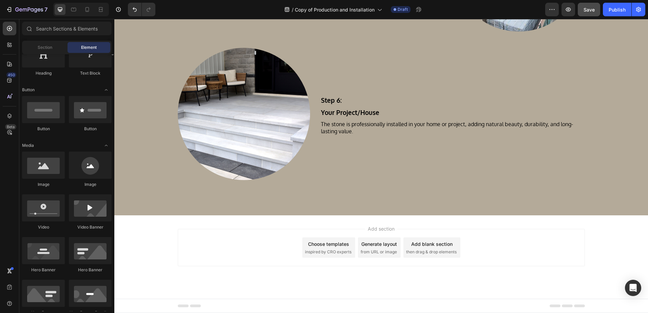
scroll to position [85, 0]
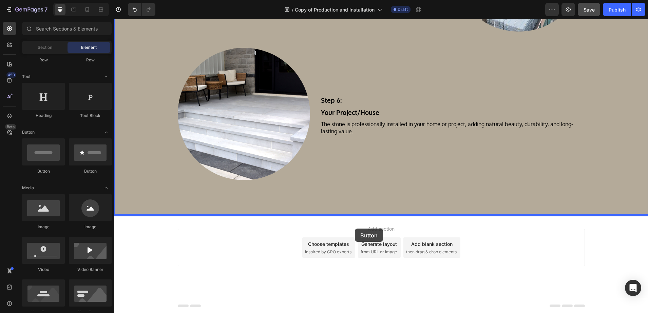
drag, startPoint x: 152, startPoint y: 174, endPoint x: 355, endPoint y: 229, distance: 210.6
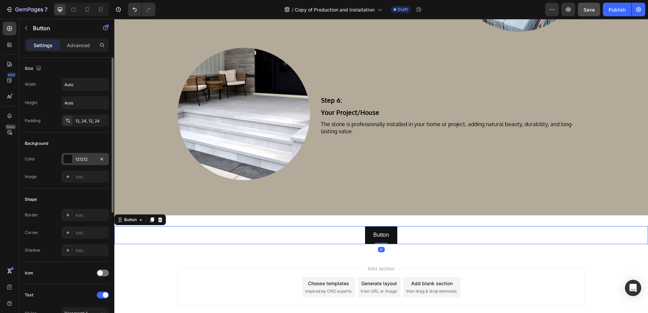
click at [64, 155] on div at bounding box center [67, 159] width 9 height 9
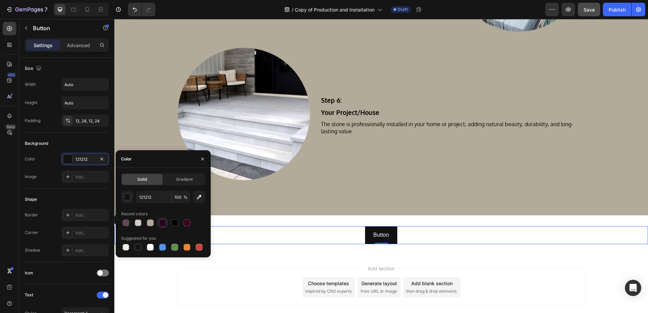
click at [164, 224] on div at bounding box center [162, 223] width 7 height 7
type input "29001F"
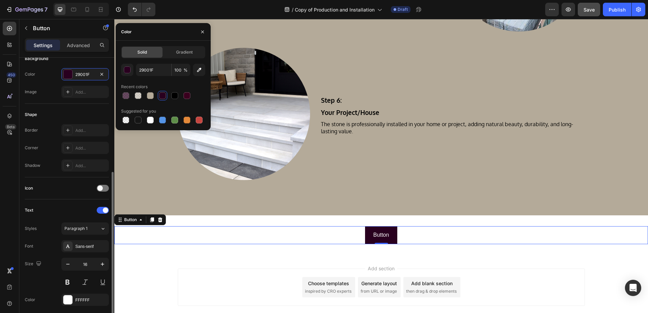
scroll to position [127, 0]
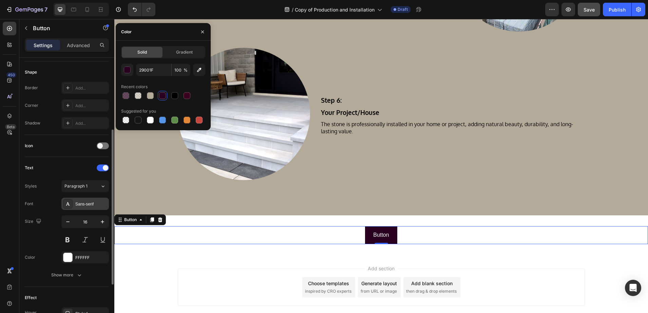
click at [80, 207] on div "Sans-serif" at bounding box center [91, 204] width 32 height 6
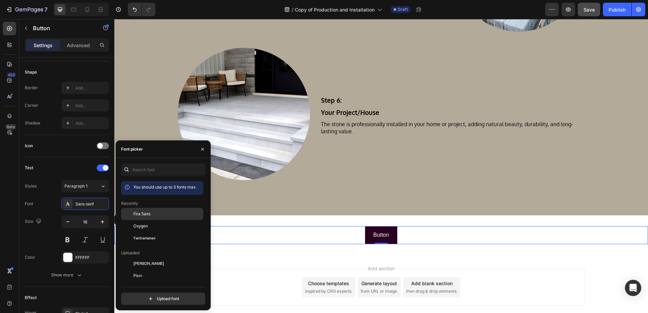
click at [140, 215] on span "Fira Sans" at bounding box center [141, 214] width 17 height 6
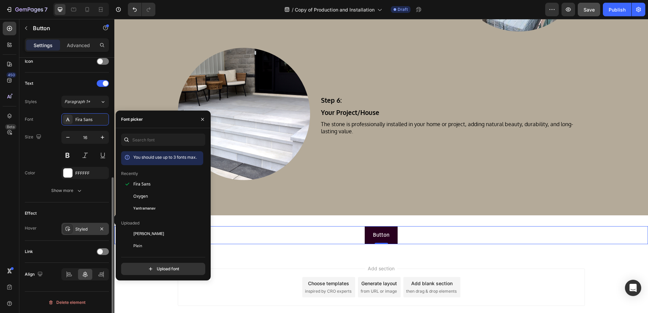
click at [79, 233] on div "Styled" at bounding box center [85, 229] width 48 height 12
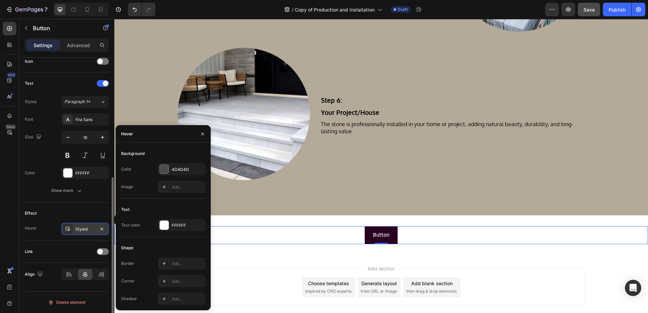
drag, startPoint x: 79, startPoint y: 233, endPoint x: 67, endPoint y: 233, distance: 11.9
click at [67, 233] on div at bounding box center [68, 229] width 10 height 10
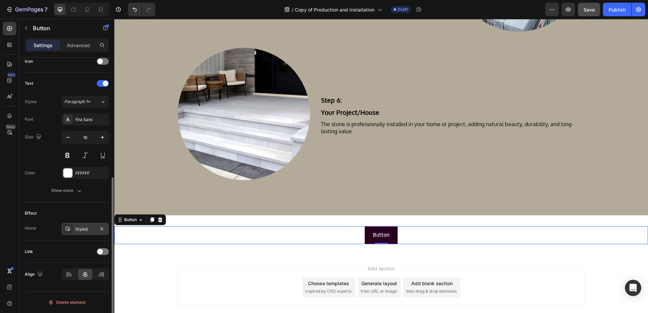
click at [65, 230] on div at bounding box center [68, 229] width 10 height 10
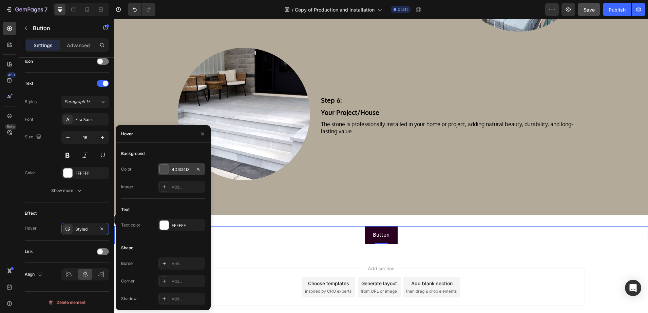
click at [171, 169] on div "4D4D4D" at bounding box center [182, 169] width 48 height 12
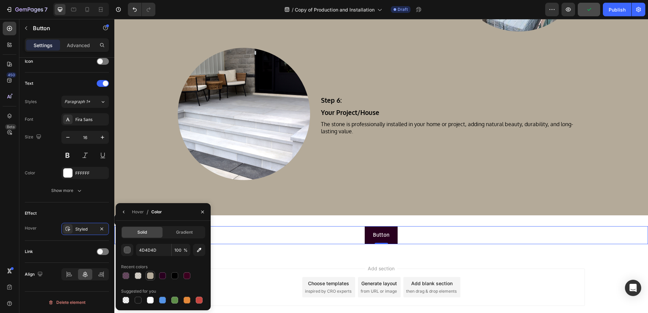
click at [150, 275] on div at bounding box center [150, 276] width 7 height 7
type input "B4AA99"
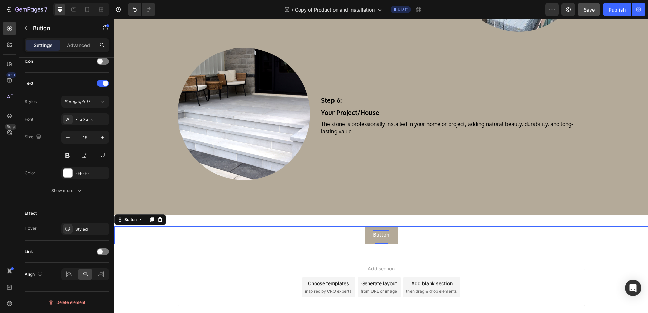
click at [384, 236] on p "Button" at bounding box center [381, 235] width 17 height 10
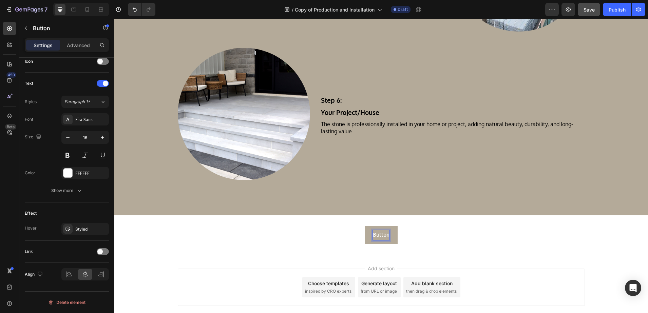
click at [386, 236] on p "Button" at bounding box center [381, 235] width 17 height 10
click at [369, 226] on button "SEE" at bounding box center [381, 235] width 25 height 18
click at [363, 226] on button "SEE OUR" at bounding box center [382, 235] width 38 height 18
click at [227, 276] on div "Add section Choose templates inspired by CRO experts Generate layout from URL o…" at bounding box center [381, 287] width 407 height 37
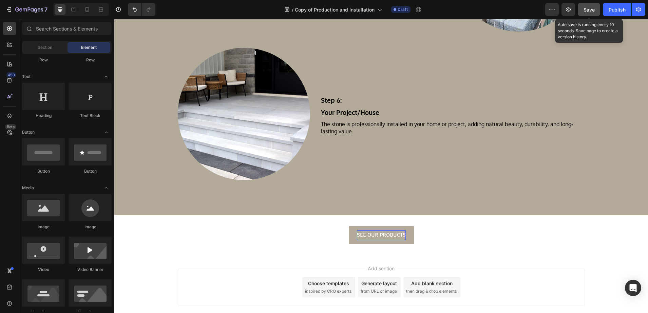
click at [595, 6] on div "Save" at bounding box center [589, 9] width 11 height 7
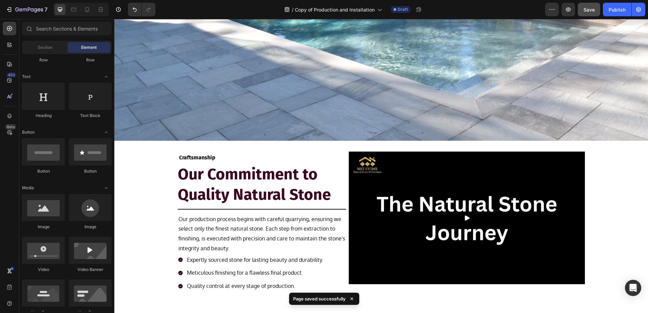
scroll to position [0, 0]
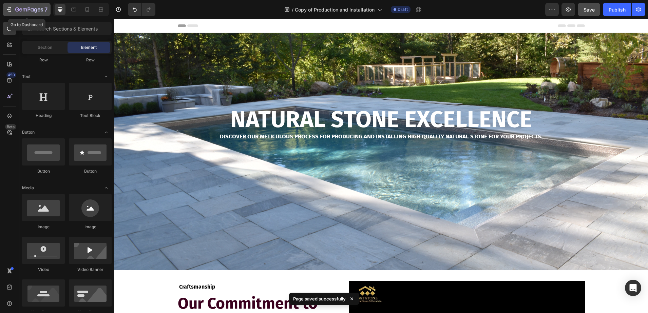
click at [46, 5] on p "7" at bounding box center [45, 9] width 3 height 8
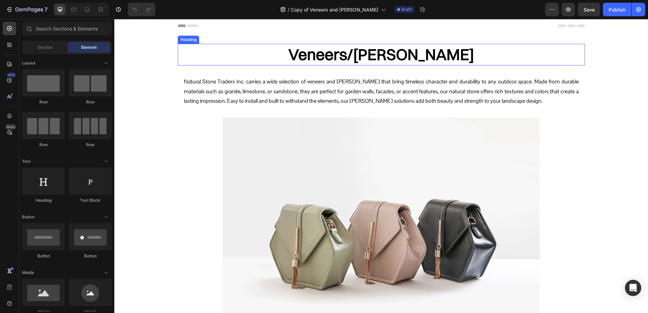
click at [376, 48] on h2 "Veneers/[PERSON_NAME]" at bounding box center [381, 55] width 407 height 22
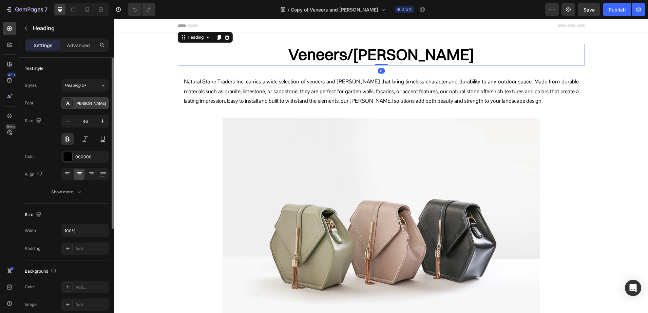
click at [73, 102] on div "[PERSON_NAME]" at bounding box center [85, 103] width 48 height 12
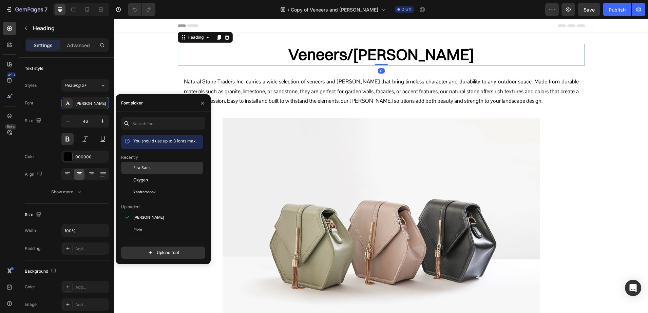
click at [161, 169] on div "Fira Sans" at bounding box center [167, 168] width 69 height 6
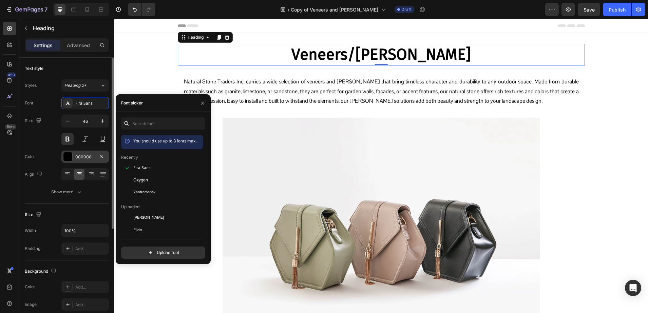
click at [69, 151] on div "000000" at bounding box center [85, 157] width 48 height 12
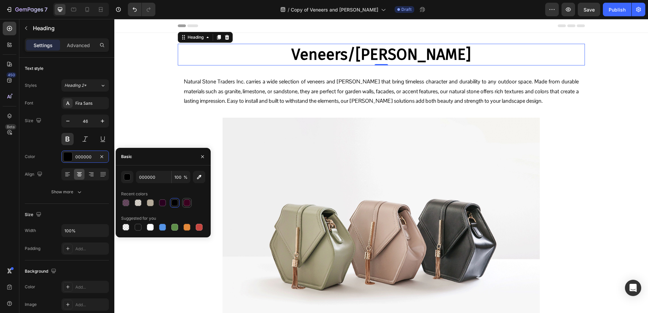
click at [189, 203] on div at bounding box center [187, 203] width 7 height 7
type input "3A001E"
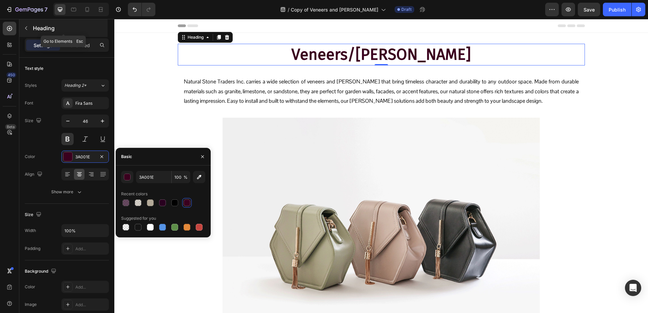
click at [45, 27] on p "Heading" at bounding box center [69, 28] width 73 height 8
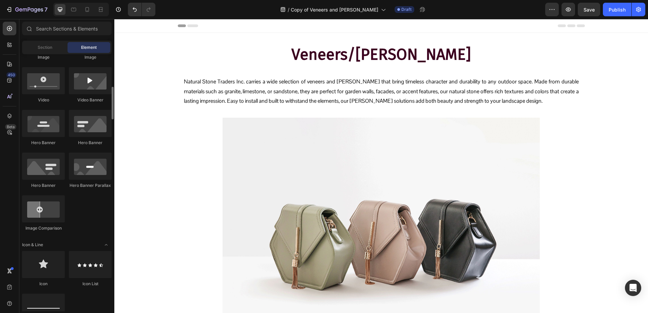
scroll to position [339, 0]
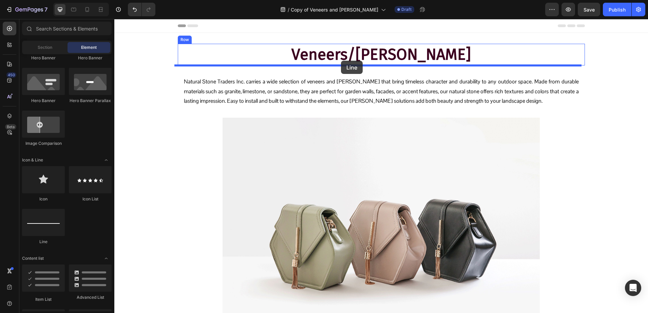
drag, startPoint x: 155, startPoint y: 246, endPoint x: 341, endPoint y: 61, distance: 262.6
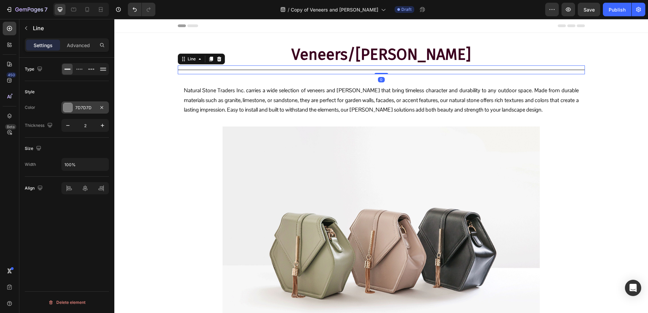
click at [78, 101] on div "7D7D7D" at bounding box center [85, 107] width 48 height 12
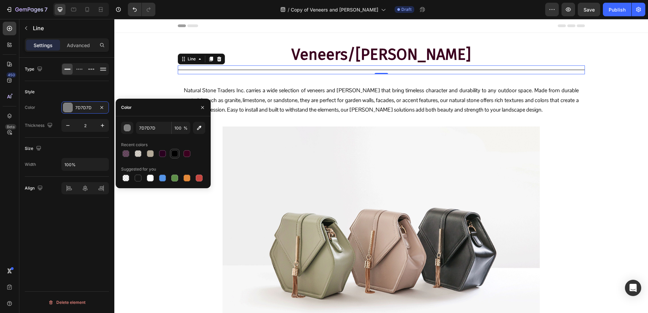
click at [173, 154] on div at bounding box center [174, 153] width 7 height 7
type input "000000"
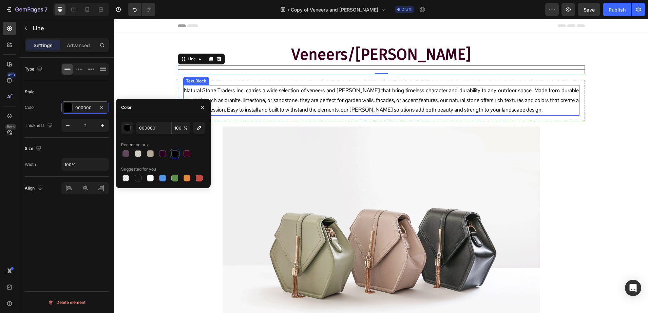
click at [262, 104] on p "Natural Stone Traders Inc. carries a wide selection of veneers and [PERSON_NAME…" at bounding box center [381, 100] width 395 height 29
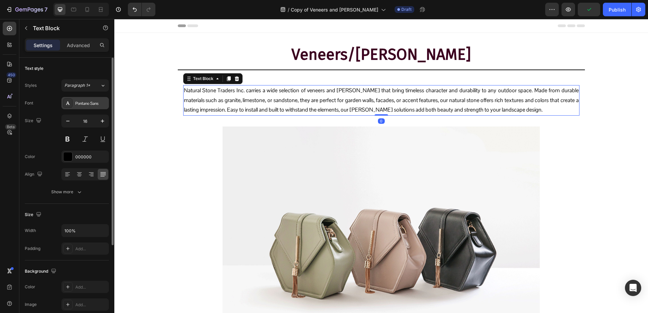
click at [74, 106] on div "Pontano Sans" at bounding box center [85, 103] width 48 height 12
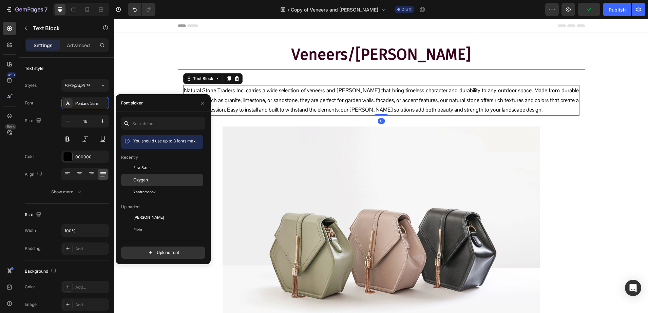
click at [145, 177] on span "Oxygen" at bounding box center [140, 180] width 15 height 6
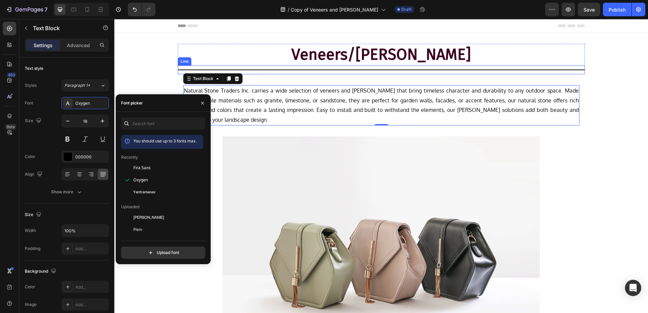
click at [287, 71] on div "Title Line" at bounding box center [381, 70] width 407 height 9
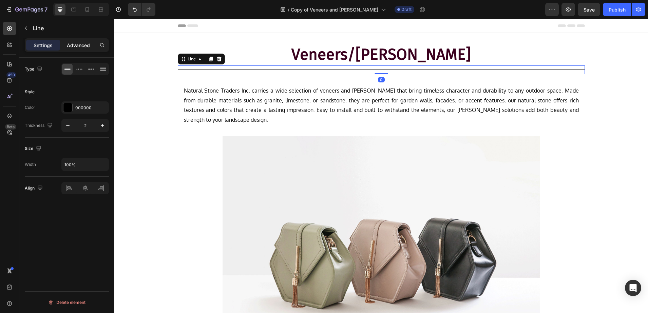
click at [77, 48] on p "Advanced" at bounding box center [78, 45] width 23 height 7
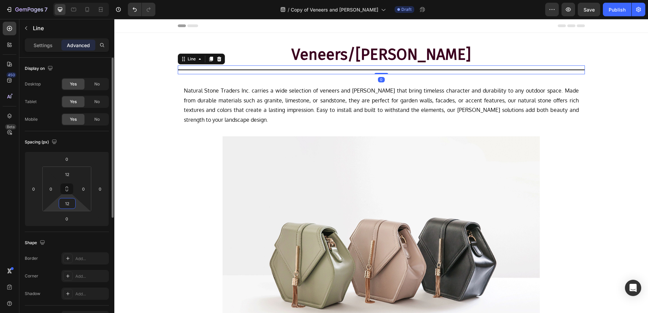
click at [66, 205] on input "12" at bounding box center [67, 204] width 14 height 10
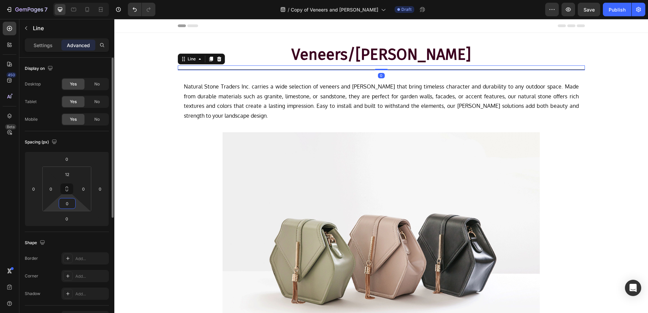
type input "0"
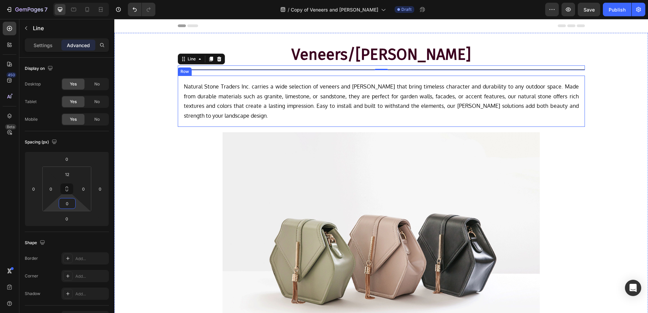
click at [266, 79] on div "Natural Stone Traders Inc. carries a wide selection of veneers and walling that…" at bounding box center [381, 101] width 407 height 51
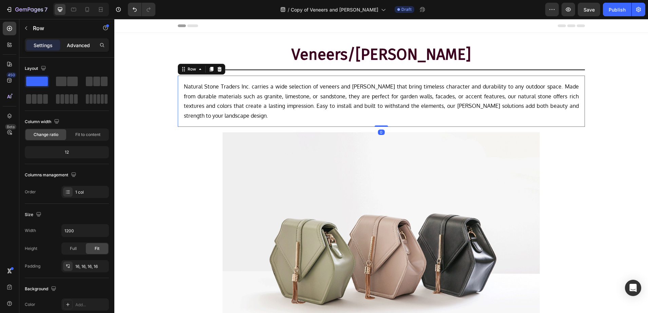
click at [72, 46] on p "Advanced" at bounding box center [78, 45] width 23 height 7
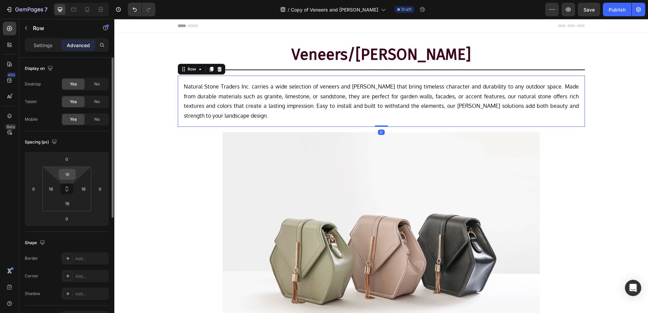
click at [68, 172] on input "16" at bounding box center [67, 174] width 14 height 10
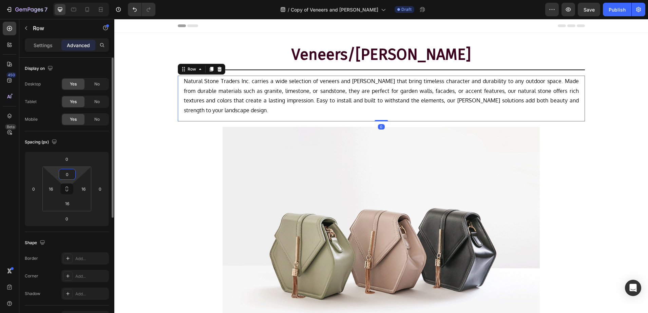
type input "0"
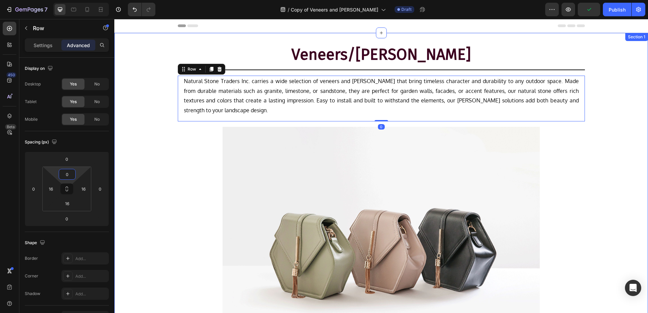
click at [126, 178] on div "Veneers/Walling Heading Title Line Row Natural Stone Traders Inc. carries a wid…" at bounding box center [381, 207] width 534 height 327
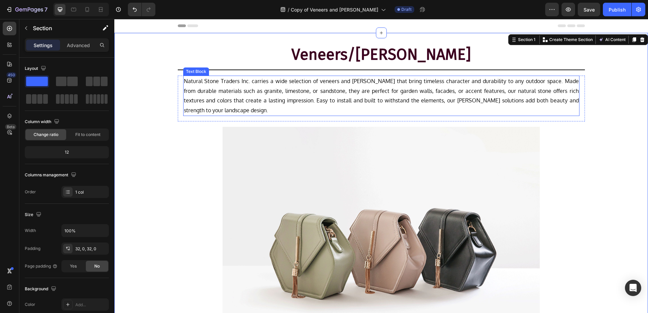
click at [329, 99] on p "Natural Stone Traders Inc. carries a wide selection of veneers and walling that…" at bounding box center [381, 95] width 395 height 39
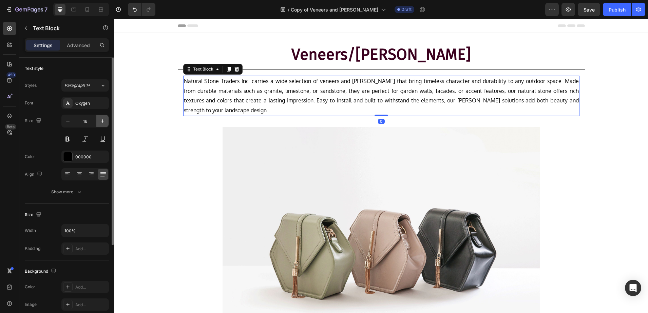
click at [103, 126] on button "button" at bounding box center [102, 121] width 12 height 12
type input "17"
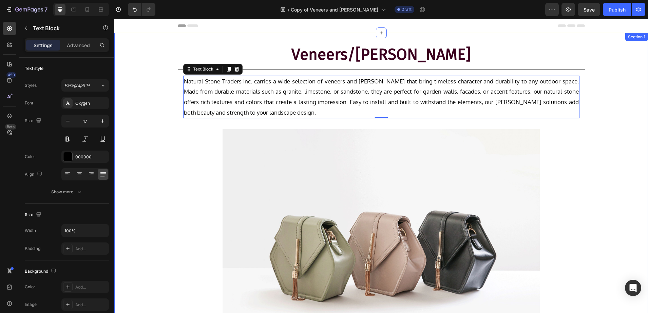
click at [170, 154] on div "Veneers/Walling Heading Title Line Row Natural Stone Traders Inc. carries a wid…" at bounding box center [381, 208] width 534 height 329
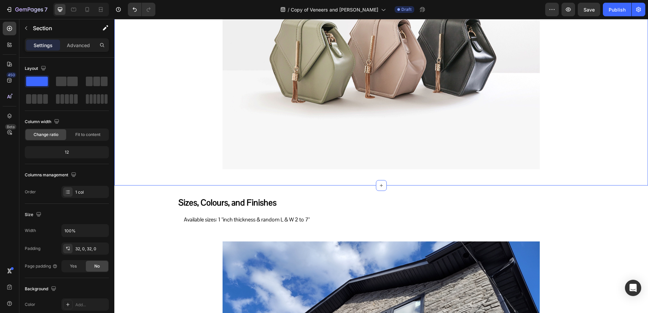
scroll to position [212, 0]
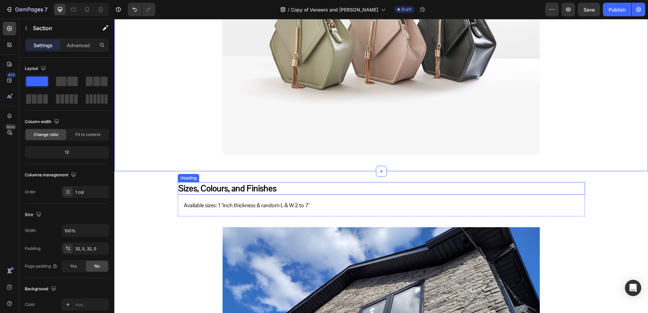
click at [222, 192] on h2 "Sizes, Colours, and Finishes" at bounding box center [381, 188] width 407 height 13
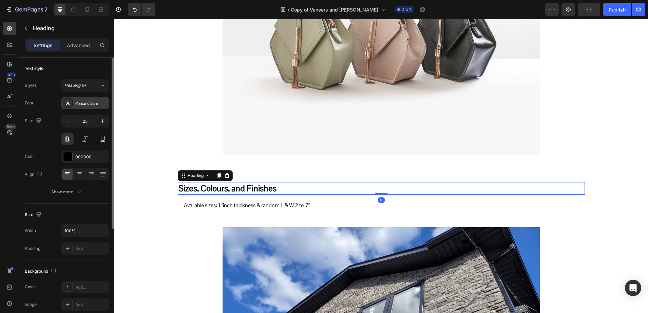
click at [89, 99] on div "Pontano Sans" at bounding box center [85, 103] width 48 height 12
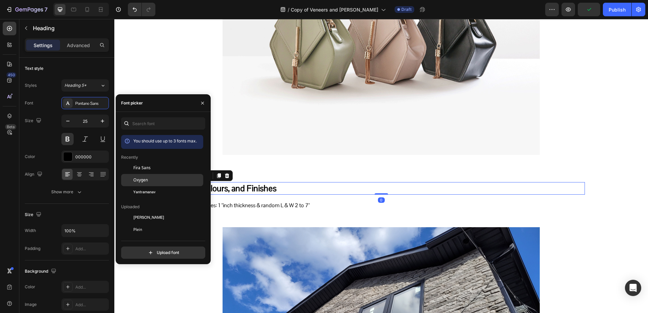
click at [145, 248] on div "Oxygen" at bounding box center [162, 254] width 82 height 12
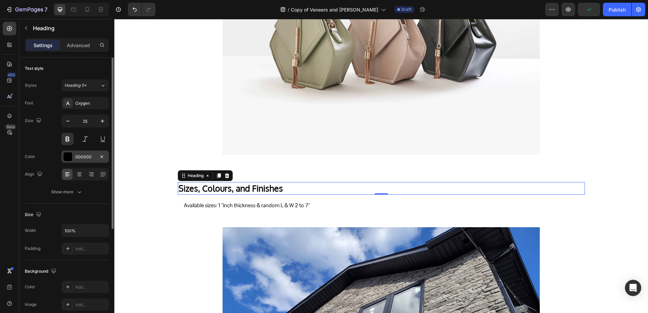
click at [87, 157] on div "000000" at bounding box center [85, 157] width 20 height 6
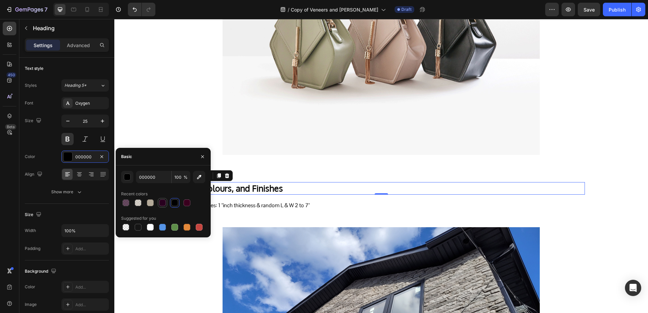
click at [162, 204] on div at bounding box center [162, 203] width 7 height 7
type input "29001F"
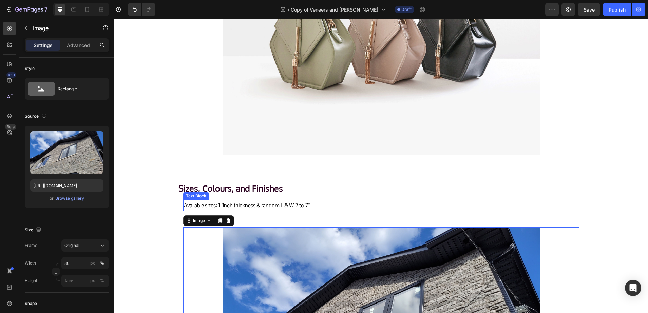
click at [184, 205] on p "Available sizes: 1 "inch thickness & random L & W 2 to 7"" at bounding box center [381, 206] width 395 height 10
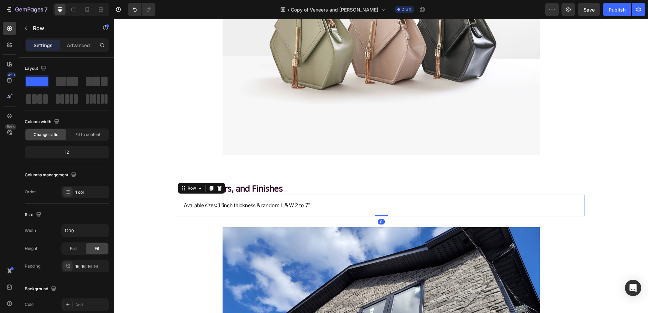
click at [178, 206] on div "Available sizes: 1 "inch thickness & random L & W 2 to 7" Text Block Row 0" at bounding box center [381, 206] width 407 height 22
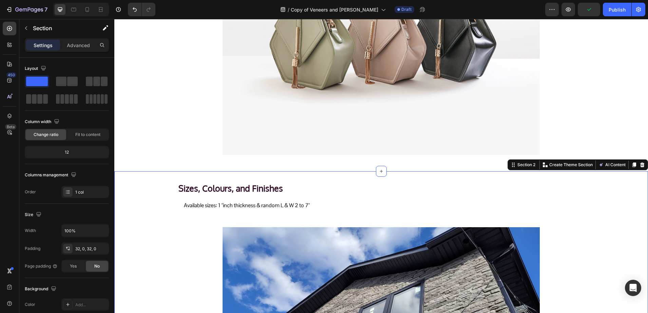
click at [154, 209] on div "Sizes, Colours, and Finishes Heading Available sizes: 1 "inch thickness & rando…" at bounding box center [381, 301] width 534 height 239
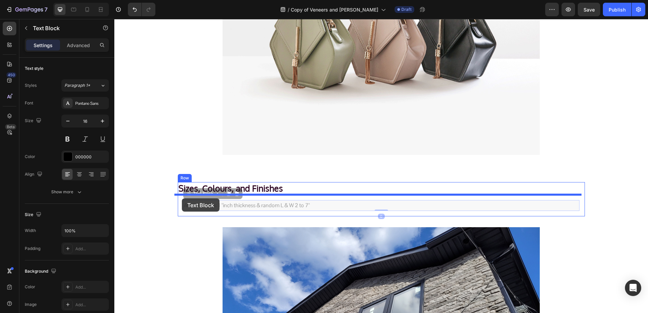
drag, startPoint x: 189, startPoint y: 205, endPoint x: 182, endPoint y: 199, distance: 9.6
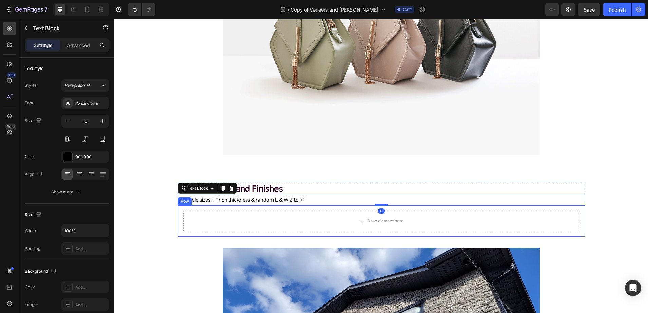
click at [178, 220] on div "Drop element here Row" at bounding box center [381, 221] width 407 height 31
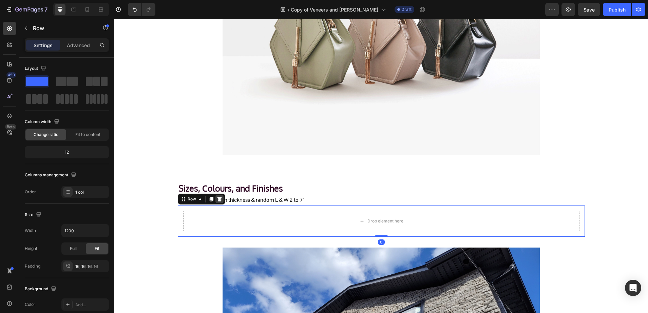
click at [217, 199] on icon at bounding box center [219, 199] width 4 height 5
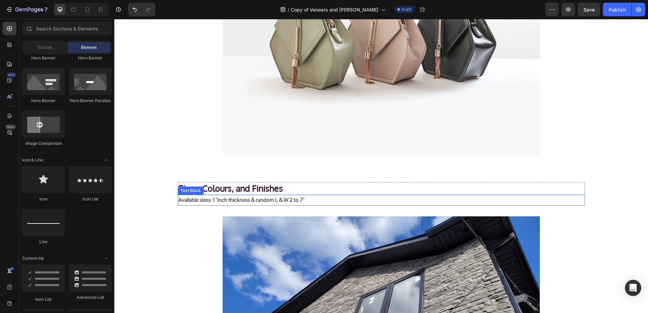
click at [215, 199] on p "Available sizes: 1 "inch thickness & random L & W 2 to 7"" at bounding box center [382, 201] width 406 height 10
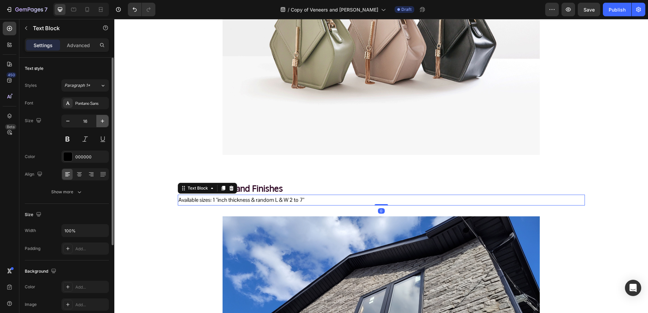
click at [103, 123] on icon "button" at bounding box center [102, 120] width 3 height 3
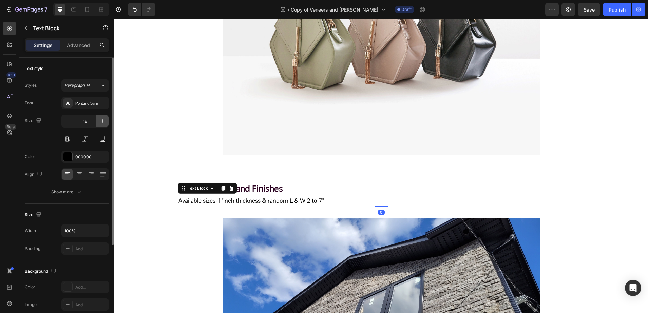
click at [103, 123] on icon "button" at bounding box center [102, 120] width 3 height 3
type input "19"
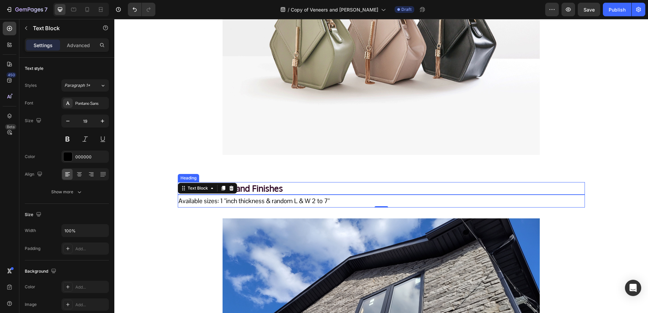
click at [282, 191] on h2 "Sizes, Colours, and Finishes" at bounding box center [381, 188] width 407 height 13
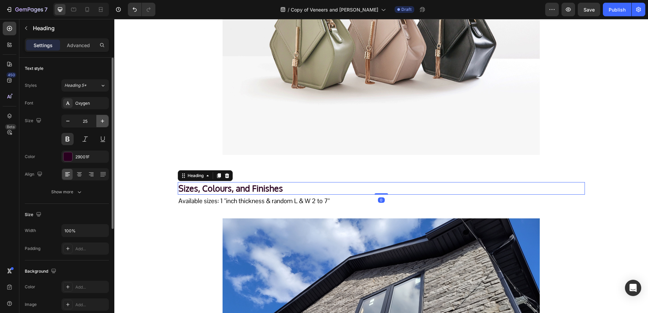
click at [106, 121] on button "button" at bounding box center [102, 121] width 12 height 12
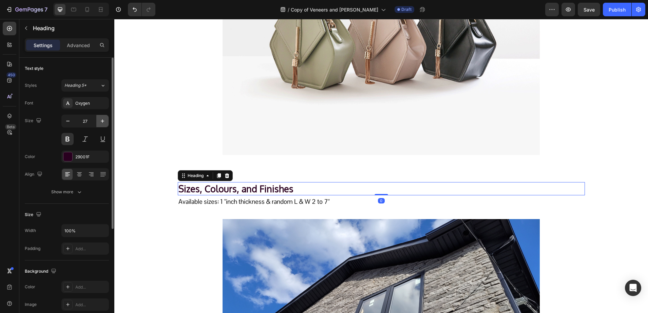
click at [106, 121] on button "button" at bounding box center [102, 121] width 12 height 12
type input "28"
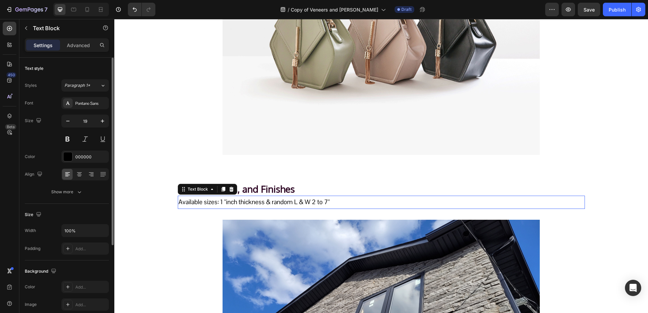
click at [205, 202] on p "Available sizes: 1 "inch thickness & random L & W 2 to 7"" at bounding box center [382, 203] width 406 height 12
click at [87, 105] on div "Pontano Sans" at bounding box center [91, 103] width 32 height 6
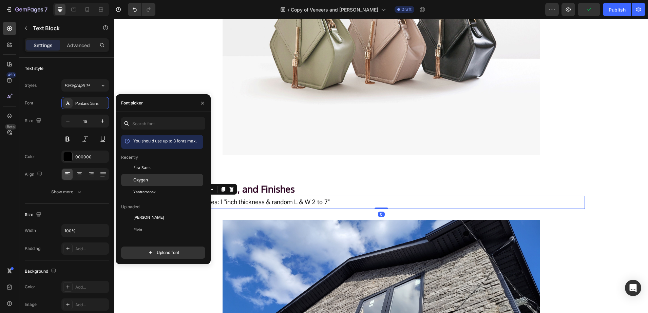
click at [143, 178] on span "Oxygen" at bounding box center [140, 180] width 15 height 6
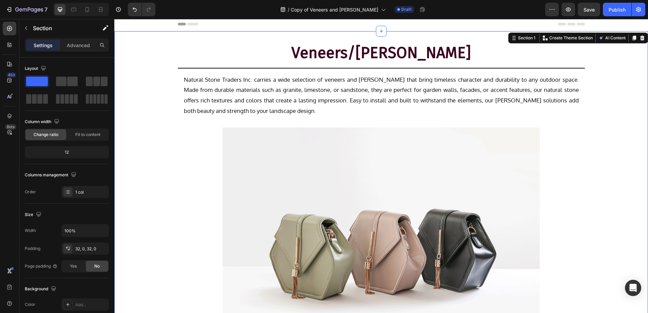
scroll to position [0, 0]
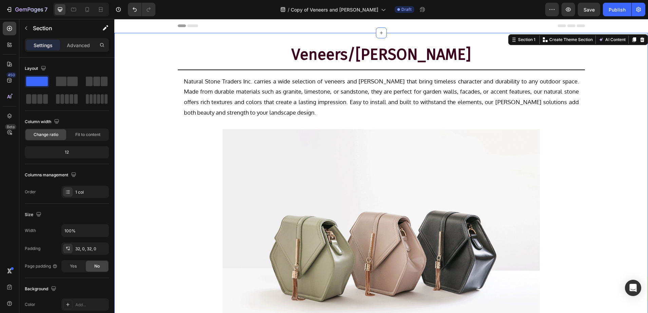
click at [290, 71] on div "Veneers/Walling Heading Title Line Row Natural Stone Traders Inc. carries a wid…" at bounding box center [381, 208] width 534 height 329
click at [290, 68] on div "Title Line" at bounding box center [381, 68] width 407 height 5
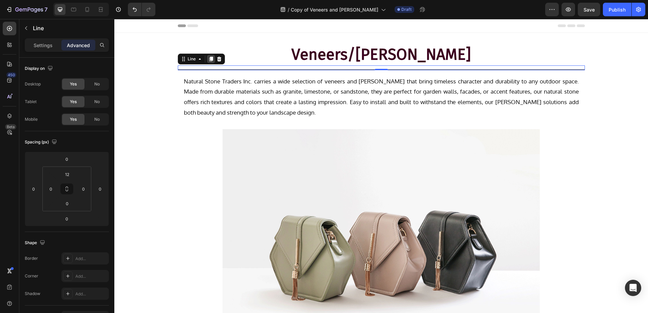
click at [207, 62] on div at bounding box center [211, 59] width 8 height 8
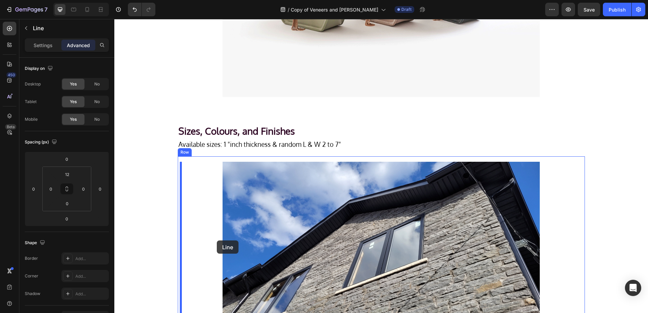
scroll to position [284, 0]
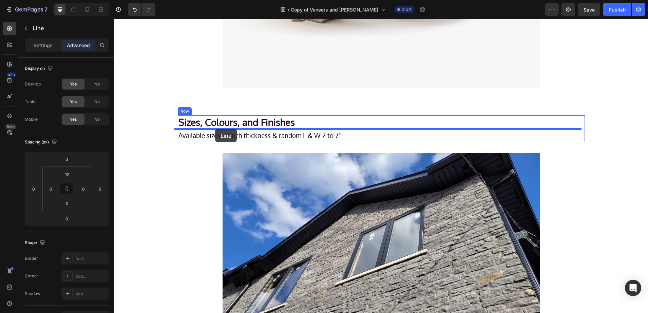
drag, startPoint x: 187, startPoint y: 65, endPoint x: 215, endPoint y: 129, distance: 69.8
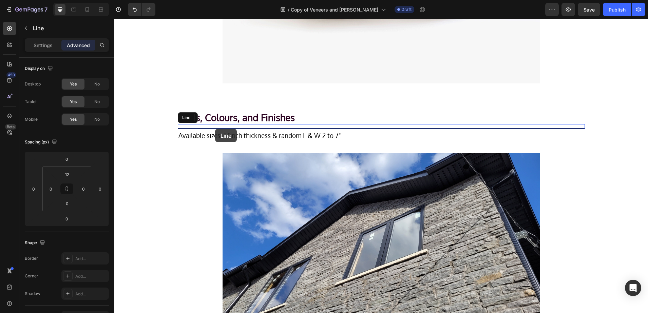
scroll to position [279, 0]
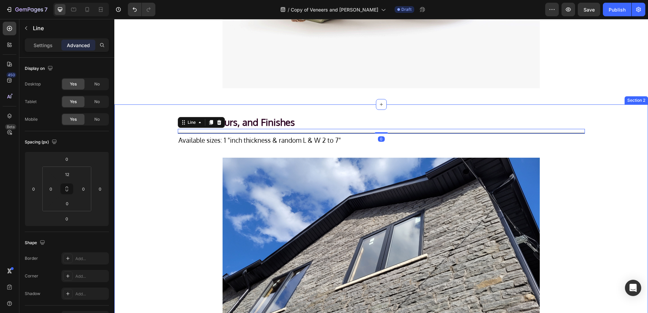
click at [161, 182] on div "Sizes, Colours, and Finishes Heading Title Line 0 Available sizes: 1 "inch thic…" at bounding box center [381, 233] width 534 height 236
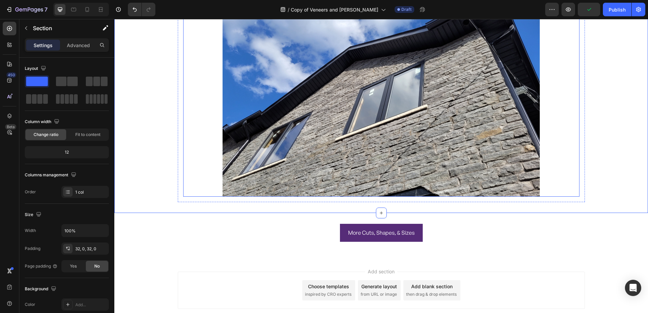
scroll to position [449, 0]
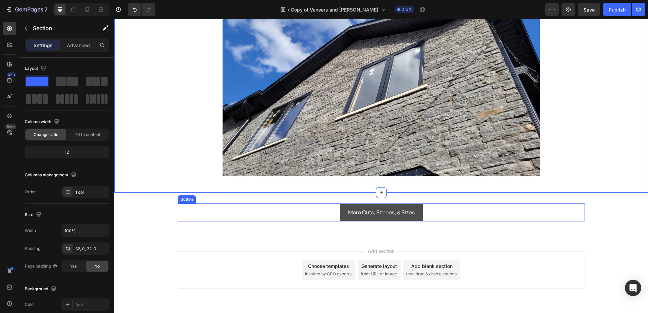
click at [343, 214] on button "More Cuts, Shapes, & Sizes" at bounding box center [381, 213] width 83 height 18
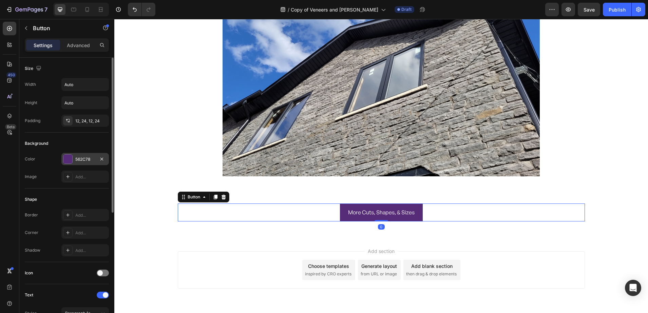
click at [64, 157] on div at bounding box center [67, 159] width 9 height 9
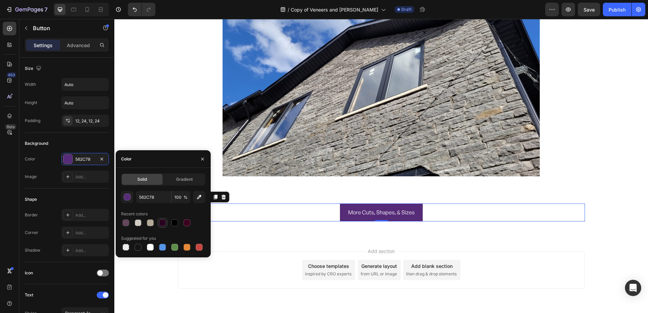
click at [165, 222] on div at bounding box center [162, 223] width 7 height 7
type input "29001F"
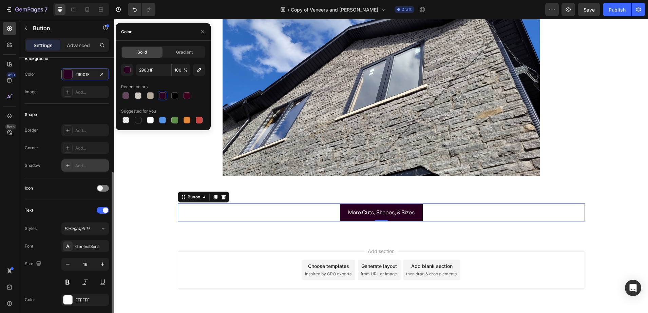
scroll to position [127, 0]
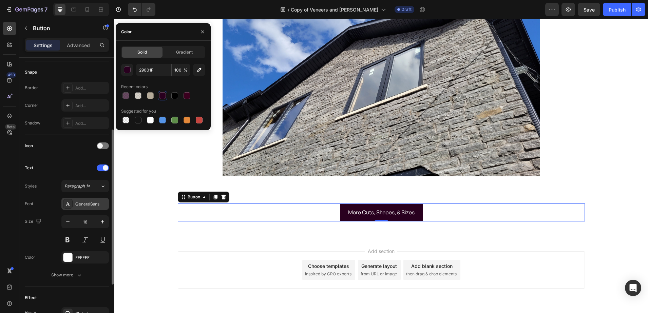
click at [94, 205] on div "GeneralSans" at bounding box center [91, 204] width 32 height 6
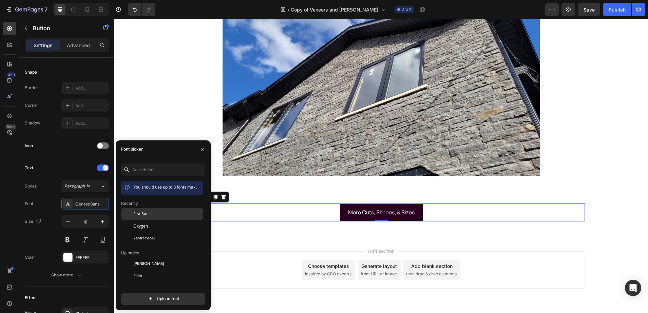
click at [151, 215] on div "Fira Sans" at bounding box center [167, 214] width 69 height 6
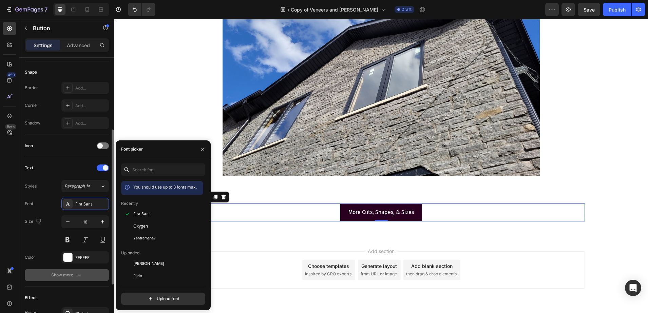
scroll to position [212, 0]
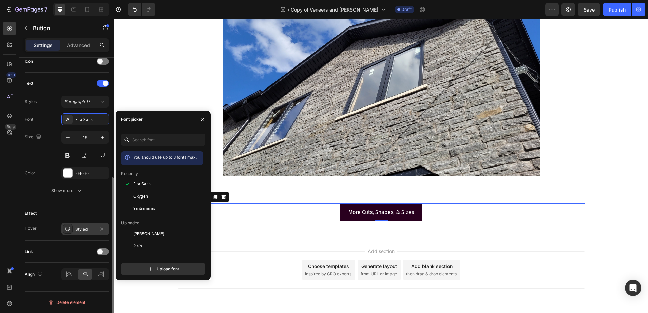
click at [91, 229] on div "Styled" at bounding box center [85, 229] width 20 height 6
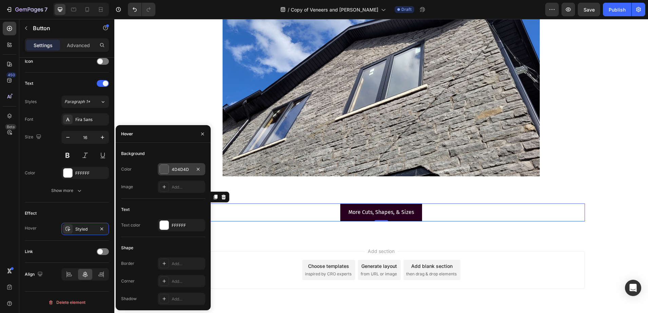
click at [161, 169] on div at bounding box center [164, 169] width 9 height 9
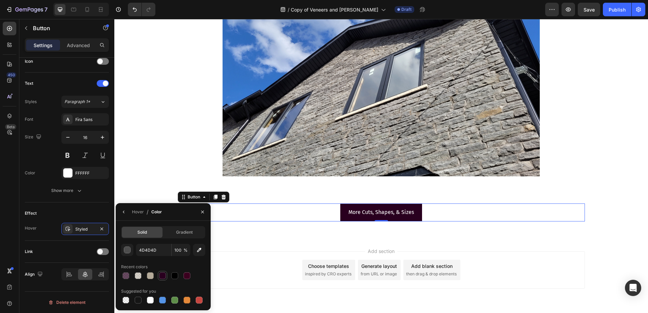
click at [163, 275] on div at bounding box center [162, 276] width 7 height 7
click at [149, 277] on div at bounding box center [150, 276] width 7 height 7
type input "B4AA99"
click at [362, 212] on p "More Cuts, Shapes, & Sizes" at bounding box center [382, 213] width 66 height 10
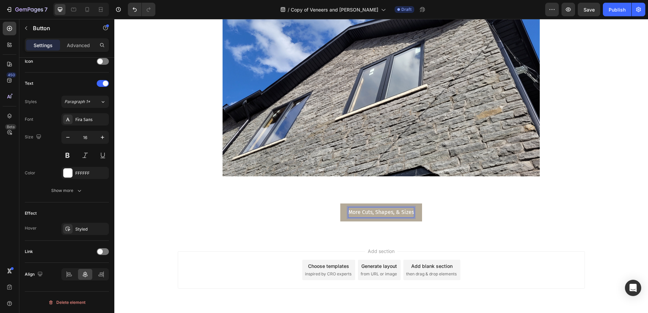
click at [409, 212] on p "More Cuts, Shapes, & Sizes" at bounding box center [382, 213] width 66 height 10
click at [254, 224] on div "MORE CUTS, SHAPES, & SIZES Button 0 Row" at bounding box center [381, 215] width 534 height 23
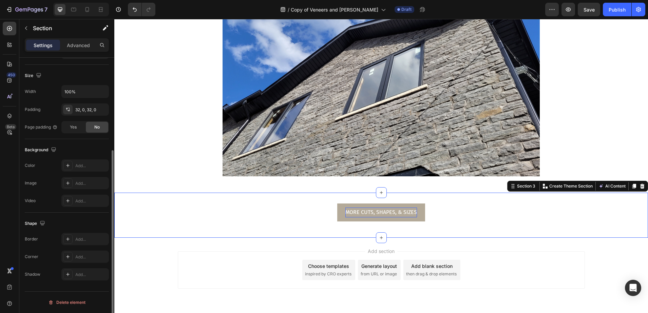
scroll to position [0, 0]
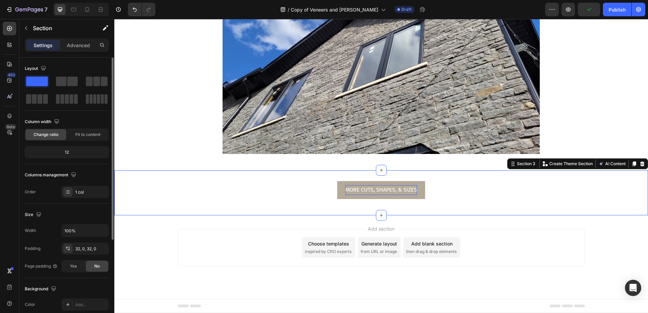
click at [215, 261] on div "Add section Choose templates inspired by CRO experts Generate layout from URL o…" at bounding box center [381, 247] width 407 height 37
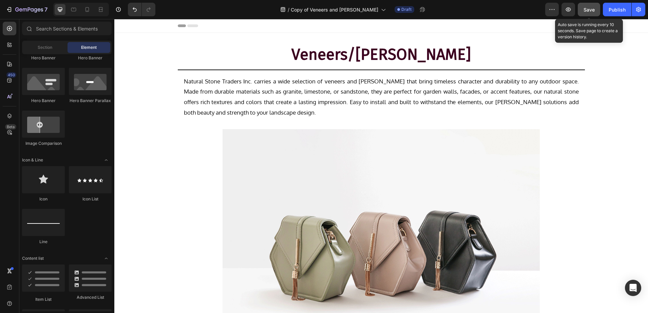
click at [590, 8] on span "Save" at bounding box center [589, 10] width 11 height 6
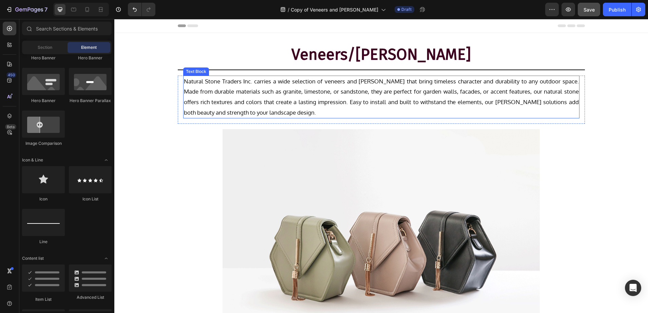
click at [446, 93] on p "Natural Stone Traders Inc. carries a wide selection of veneers and walling that…" at bounding box center [381, 96] width 395 height 41
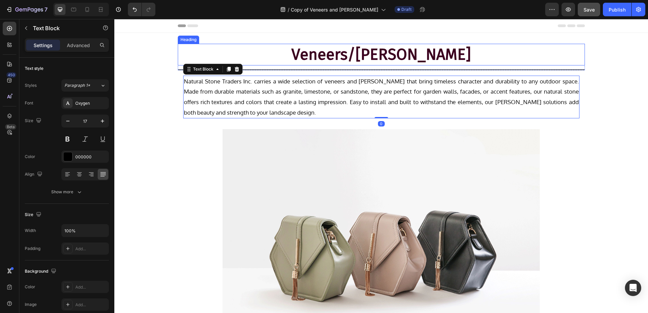
click at [396, 45] on h2 "Veneers/Walling" at bounding box center [381, 55] width 407 height 22
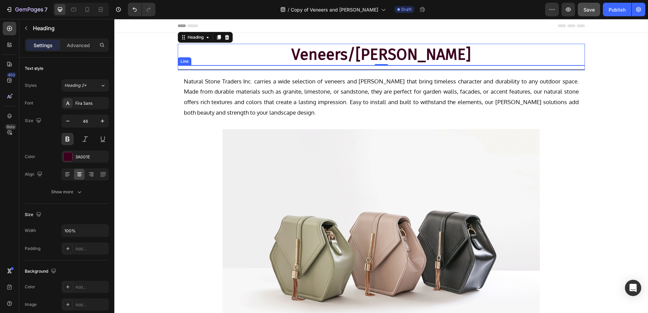
click at [227, 67] on div "Title Line" at bounding box center [381, 68] width 407 height 5
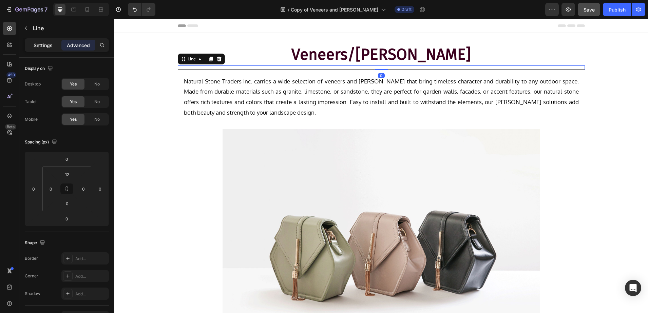
click at [48, 44] on p "Settings" at bounding box center [43, 45] width 19 height 7
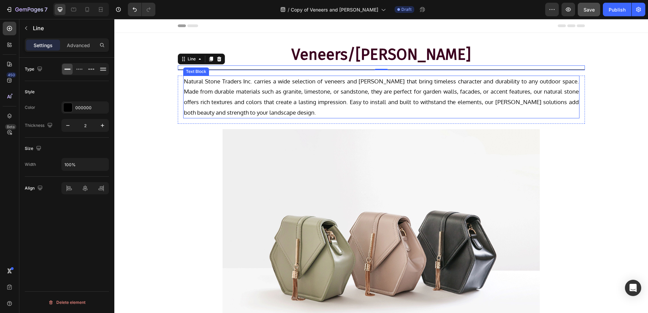
click at [241, 94] on p "Natural Stone Traders Inc. carries a wide selection of veneers and walling that…" at bounding box center [381, 96] width 395 height 41
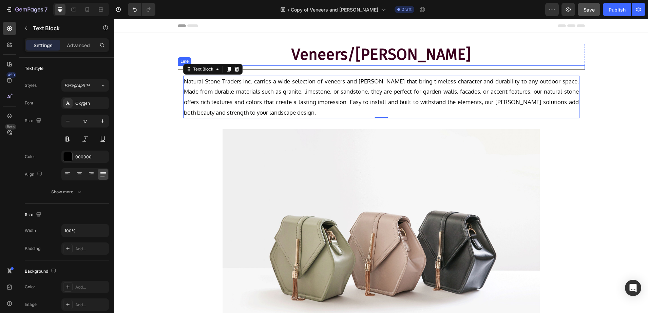
click at [275, 69] on div "Title Line" at bounding box center [381, 68] width 407 height 5
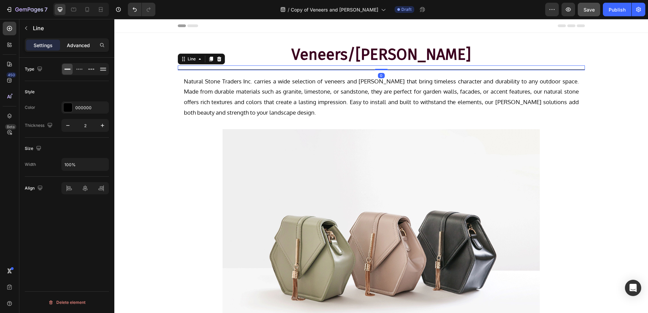
click at [76, 44] on p "Advanced" at bounding box center [78, 45] width 23 height 7
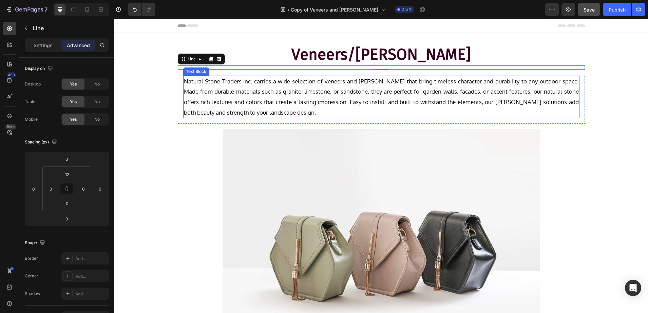
click at [219, 84] on p "Natural Stone Traders Inc. carries a wide selection of veneers and walling that…" at bounding box center [381, 96] width 395 height 41
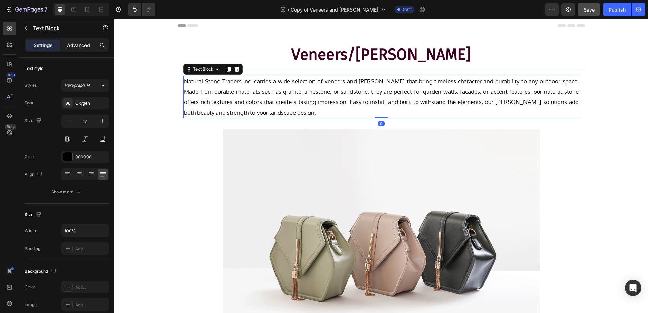
click at [81, 47] on p "Advanced" at bounding box center [78, 45] width 23 height 7
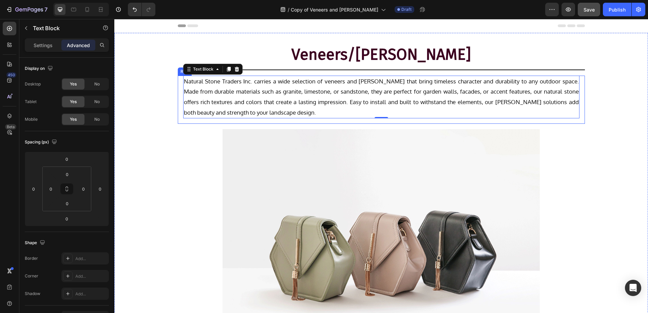
click at [178, 86] on div "Natural Stone Traders Inc. carries a wide selection of veneers and walling that…" at bounding box center [381, 100] width 407 height 48
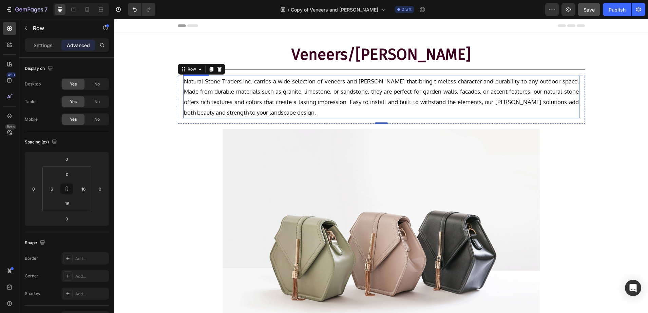
click at [199, 95] on p "Natural Stone Traders Inc. carries a wide selection of veneers and walling that…" at bounding box center [381, 96] width 395 height 41
click at [32, 37] on div "Text Block" at bounding box center [57, 28] width 77 height 19
click at [33, 42] on div "Settings" at bounding box center [43, 45] width 34 height 11
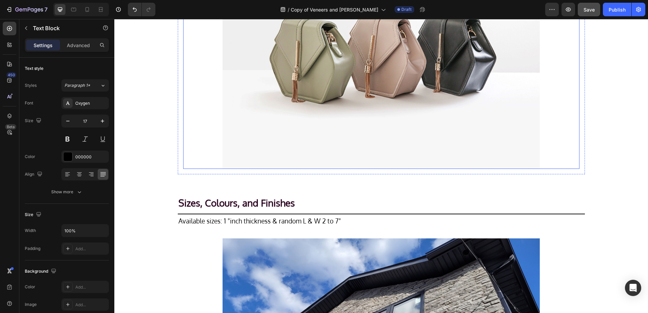
scroll to position [212, 0]
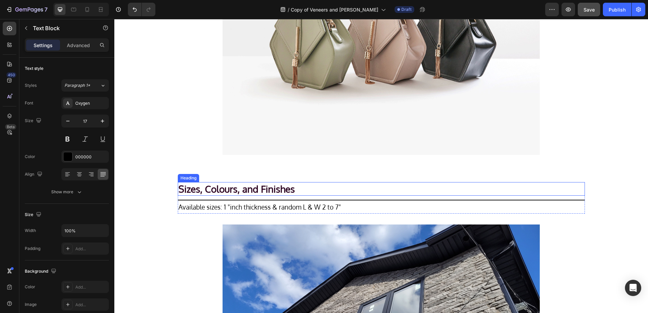
click at [264, 188] on h2 "Sizes, Colours, and Finishes" at bounding box center [381, 189] width 407 height 14
click at [261, 208] on p "Available sizes: 1 "inch thickness & random L & W 2 to 7"" at bounding box center [382, 207] width 406 height 12
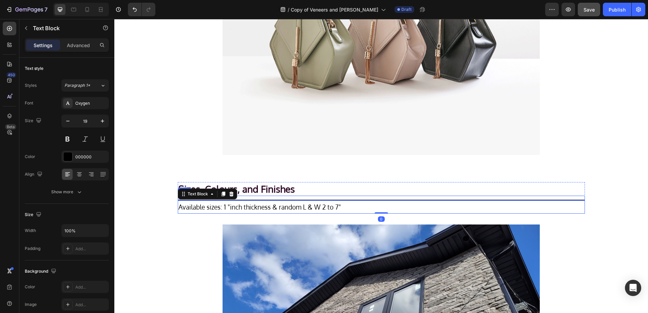
click at [271, 199] on div "Title Line" at bounding box center [381, 198] width 407 height 5
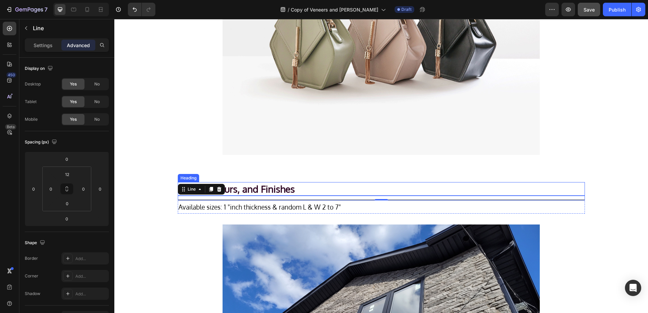
click at [295, 192] on h2 "Sizes, Colours, and Finishes" at bounding box center [381, 189] width 407 height 14
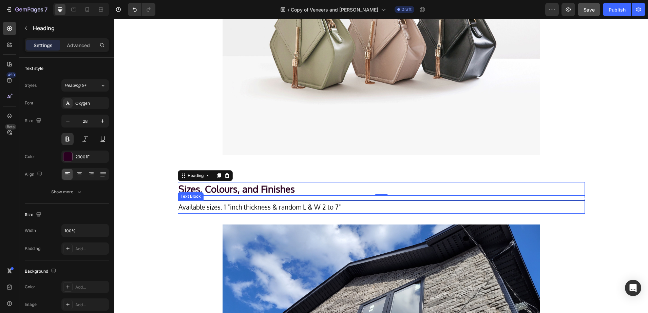
click at [223, 209] on p "Available sizes: 1 "inch thickness & random L & W 2 to 7"" at bounding box center [382, 207] width 406 height 12
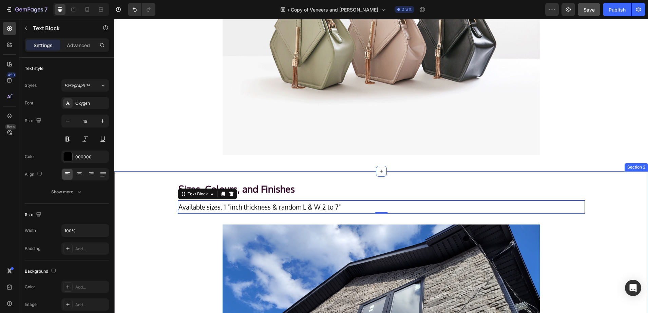
click at [618, 254] on div "Sizes, Colours, and Finishes Heading Title Line Available sizes: 1 "inch thickn…" at bounding box center [381, 300] width 534 height 236
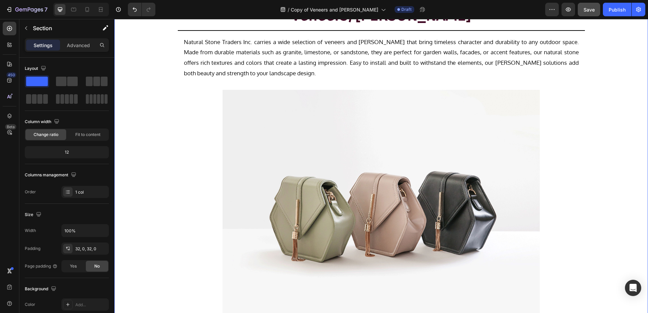
scroll to position [0, 0]
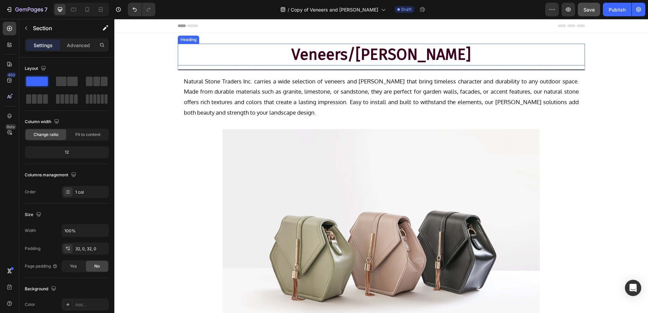
click at [351, 52] on h2 "Veneers/Walling" at bounding box center [381, 55] width 407 height 22
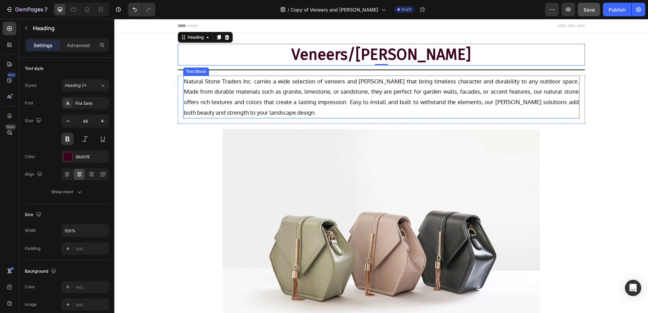
click at [291, 92] on p "Natural Stone Traders Inc. carries a wide selection of veneers and walling that…" at bounding box center [381, 96] width 395 height 41
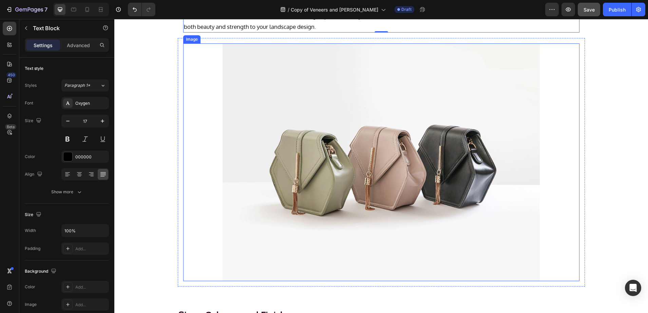
scroll to position [255, 0]
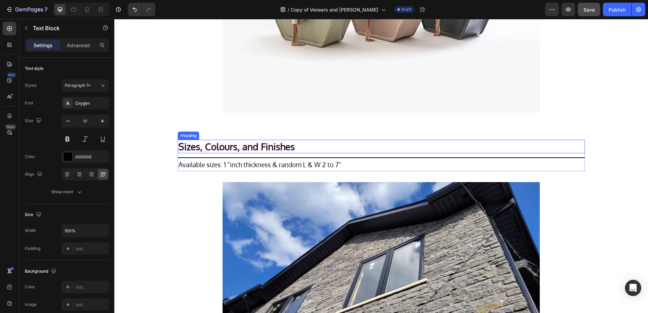
click at [213, 148] on h2 "Sizes, Colours, and Finishes" at bounding box center [381, 147] width 407 height 14
click at [285, 168] on p "Available sizes: 1 "inch thickness & random L & W 2 to 7"" at bounding box center [382, 165] width 406 height 12
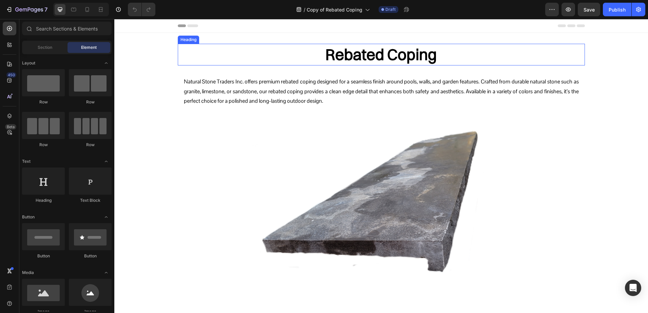
click at [359, 49] on h2 "Rebated Coping" at bounding box center [381, 55] width 407 height 22
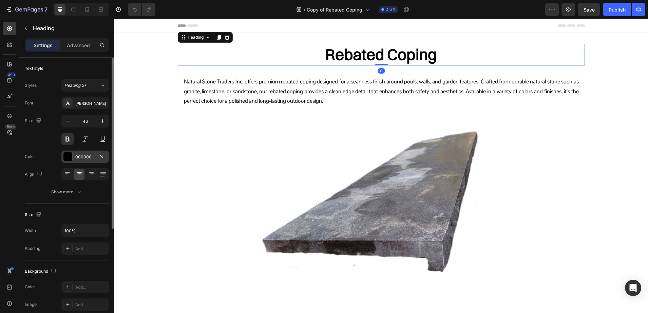
click at [71, 159] on div at bounding box center [67, 156] width 9 height 9
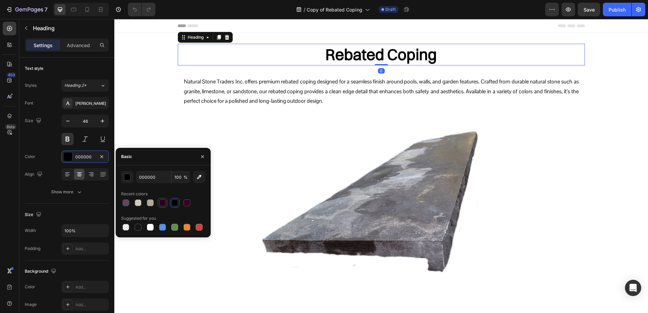
click at [165, 205] on div at bounding box center [162, 203] width 7 height 7
click at [189, 204] on div at bounding box center [187, 203] width 7 height 7
type input "3A001E"
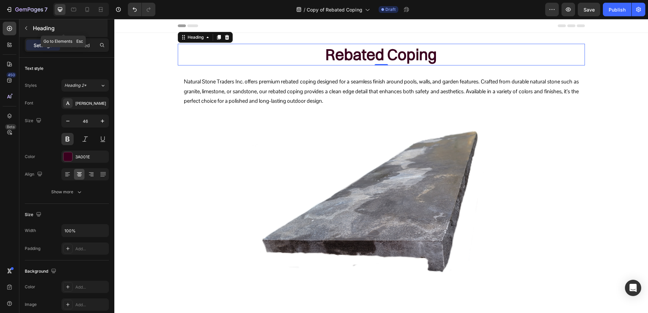
click at [44, 31] on p "Heading" at bounding box center [69, 28] width 73 height 8
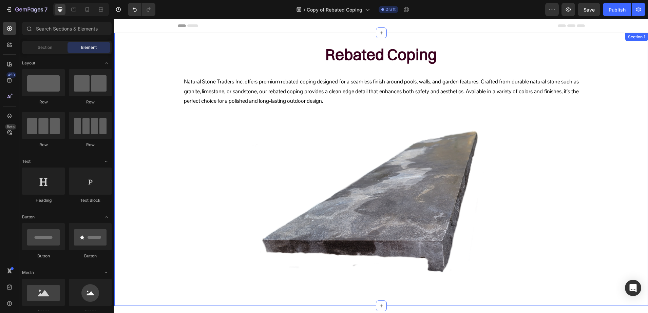
click at [312, 50] on h2 "Rebated Coping" at bounding box center [381, 55] width 407 height 22
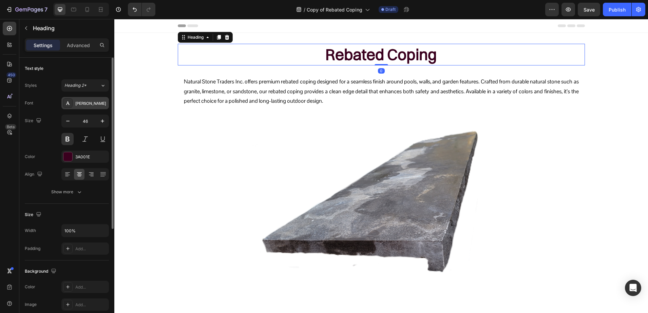
click at [73, 103] on div "[PERSON_NAME]" at bounding box center [85, 103] width 48 height 12
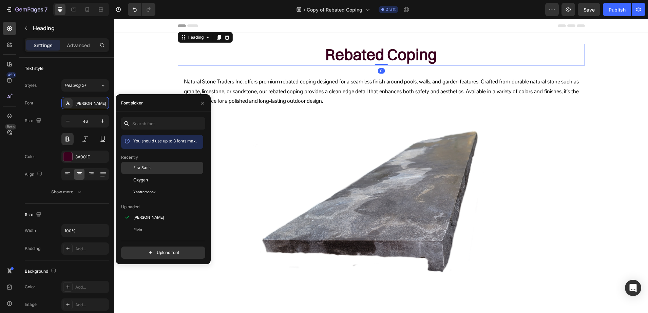
click at [151, 211] on div "Fira Sans" at bounding box center [162, 217] width 82 height 12
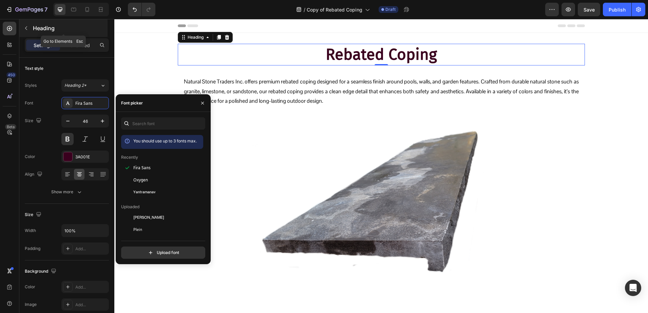
click at [60, 31] on p "Heading" at bounding box center [69, 28] width 73 height 8
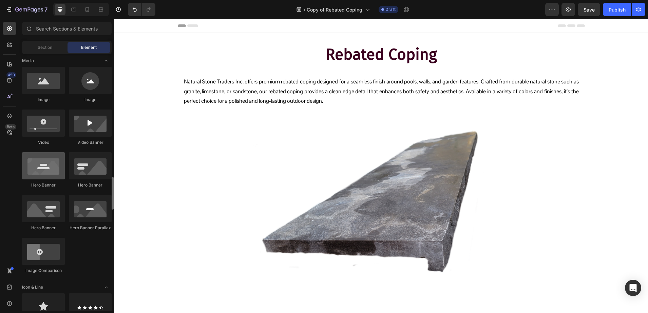
scroll to position [297, 0]
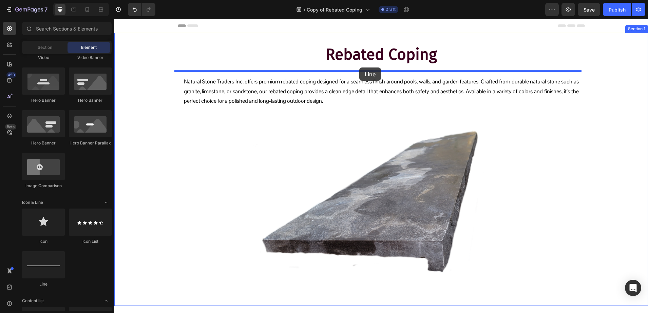
drag, startPoint x: 154, startPoint y: 288, endPoint x: 359, endPoint y: 68, distance: 300.9
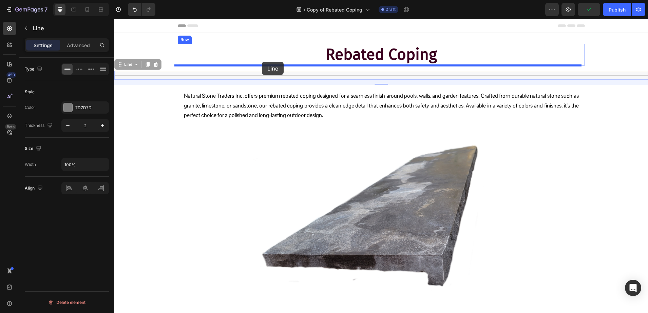
drag, startPoint x: 204, startPoint y: 75, endPoint x: 262, endPoint y: 62, distance: 59.9
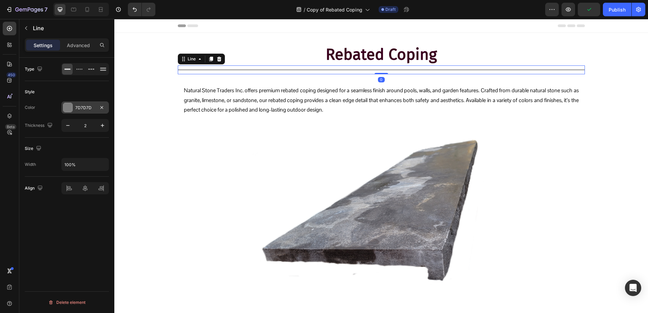
click at [79, 110] on div "7D7D7D" at bounding box center [85, 108] width 20 height 6
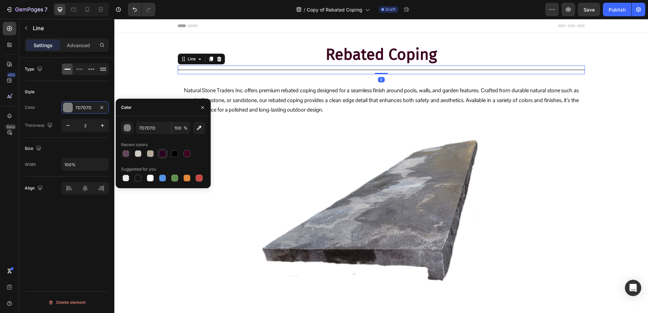
click at [166, 153] on div at bounding box center [163, 154] width 8 height 8
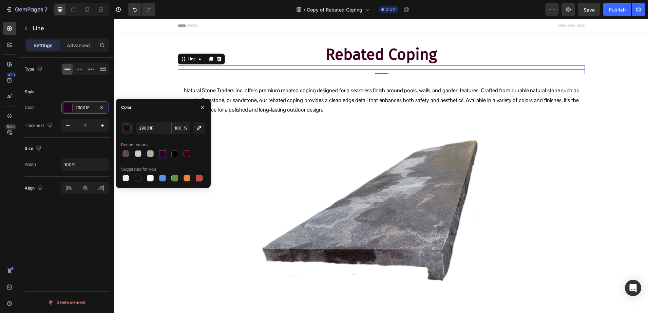
click at [181, 154] on div at bounding box center [163, 154] width 84 height 10
click at [176, 153] on div at bounding box center [174, 153] width 7 height 7
type input "000000"
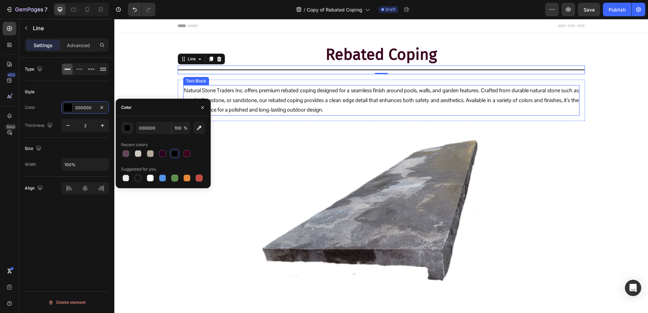
click at [270, 92] on p "Natural Stone Traders Inc. offers premium rebated coping designed for a seamles…" at bounding box center [381, 100] width 395 height 29
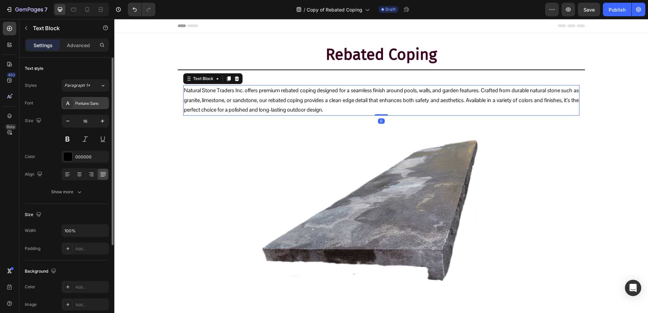
click at [86, 101] on div "Pontano Sans" at bounding box center [91, 103] width 32 height 6
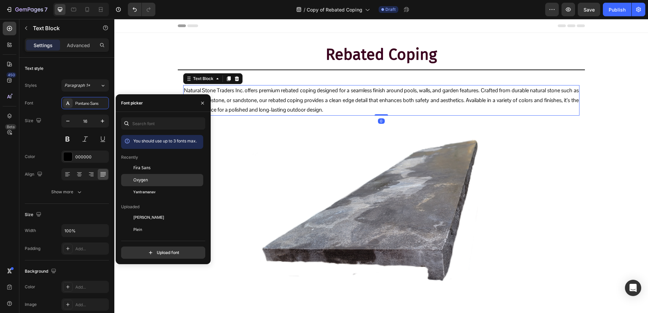
click at [147, 248] on div "Oxygen" at bounding box center [162, 254] width 82 height 12
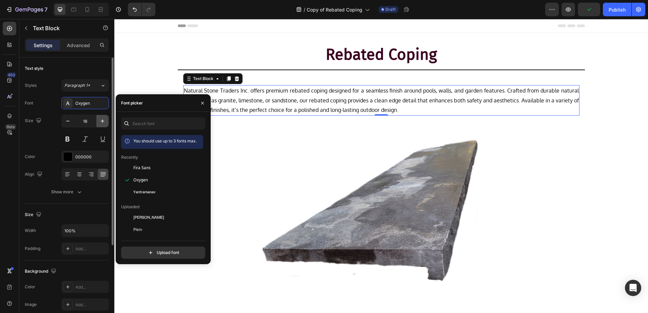
click at [99, 124] on icon "button" at bounding box center [102, 121] width 7 height 7
type input "17"
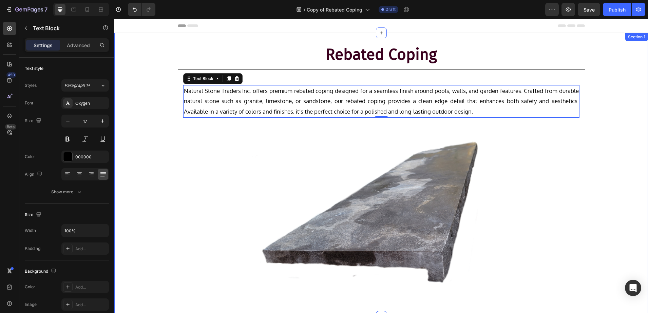
click at [131, 121] on div "Rebated Coping Heading Title Line Row Natural Stone Traders Inc. offers premium…" at bounding box center [381, 175] width 534 height 262
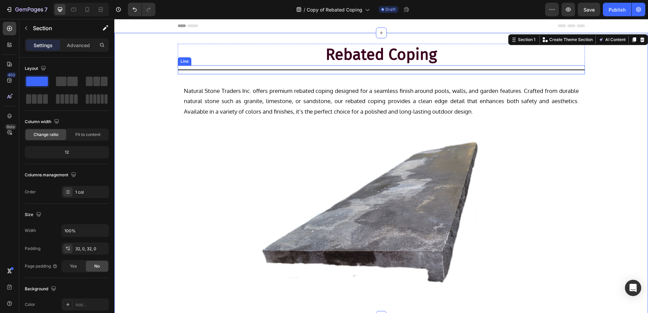
click at [247, 71] on div "Title Line" at bounding box center [381, 70] width 407 height 9
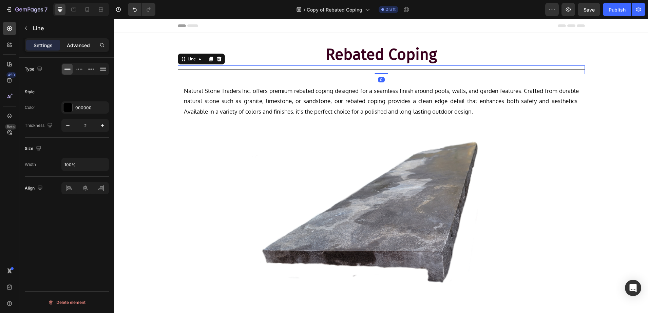
click at [72, 45] on p "Advanced" at bounding box center [78, 45] width 23 height 7
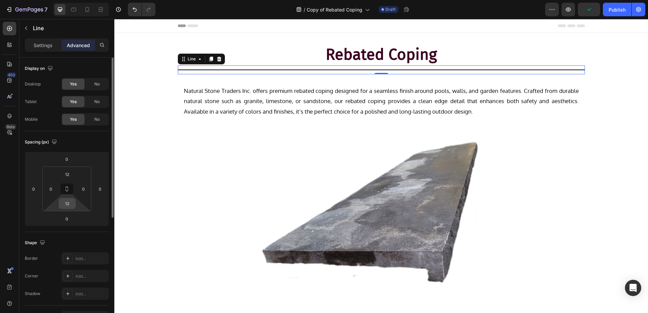
click at [69, 199] on input "12" at bounding box center [67, 204] width 14 height 10
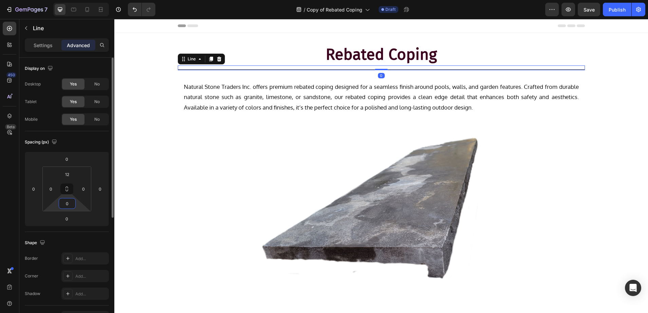
type input "0"
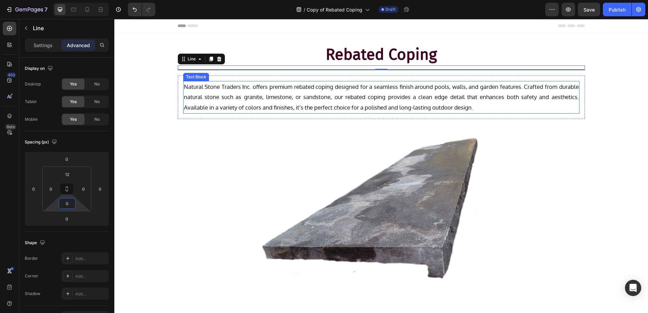
click at [237, 89] on p "Natural Stone Traders Inc. offers premium rebated coping designed for a seamles…" at bounding box center [381, 97] width 395 height 31
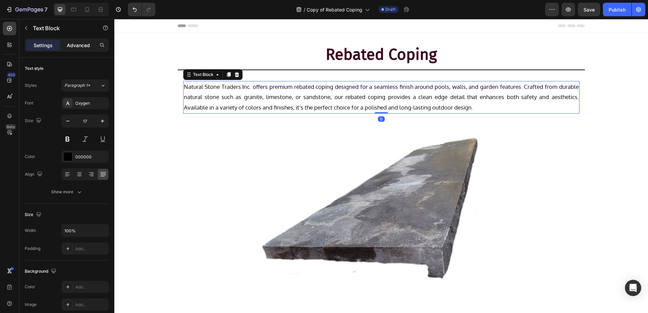
click at [72, 48] on p "Advanced" at bounding box center [78, 45] width 23 height 7
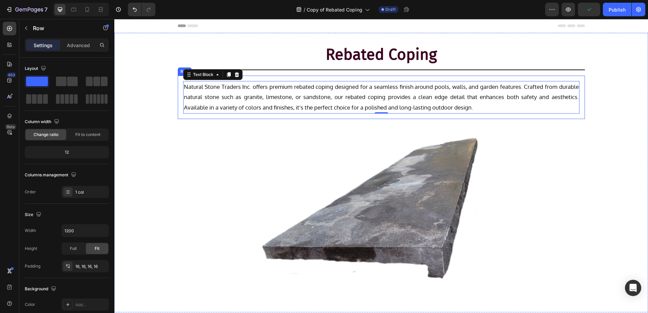
click at [178, 85] on div "Natural Stone Traders Inc. offers premium rebated coping designed for a seamles…" at bounding box center [381, 97] width 407 height 43
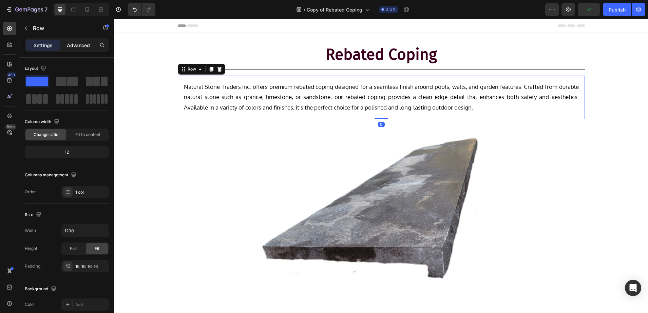
click at [75, 42] on p "Advanced" at bounding box center [78, 45] width 23 height 7
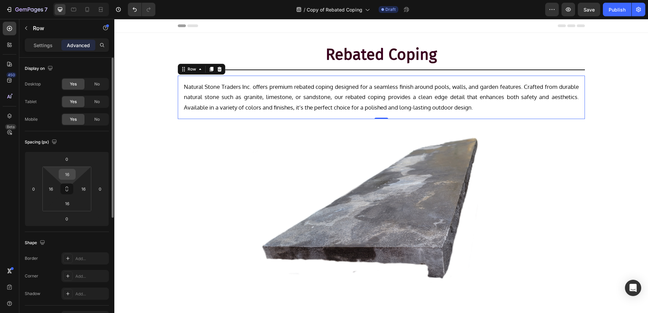
click at [73, 171] on input "16" at bounding box center [67, 174] width 14 height 10
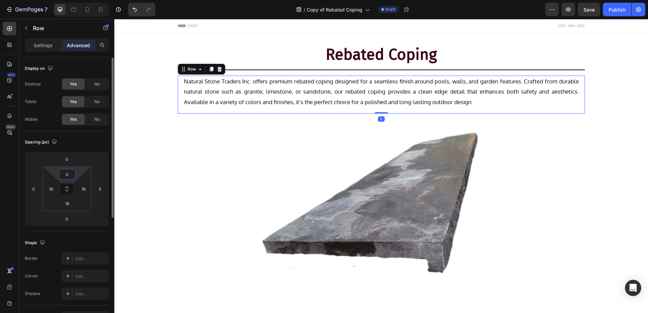
type input "0"
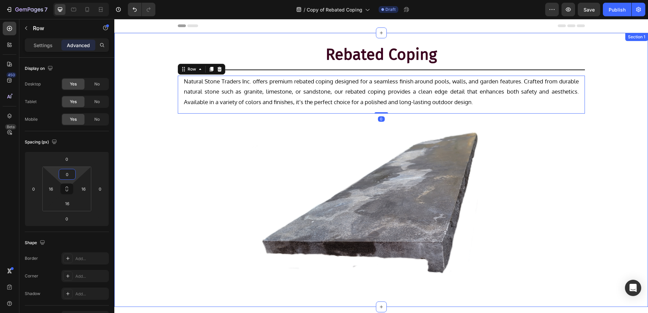
click at [134, 171] on div "Rebated Coping Heading Title Line Row Natural Stone Traders Inc. offers premium…" at bounding box center [381, 170] width 534 height 253
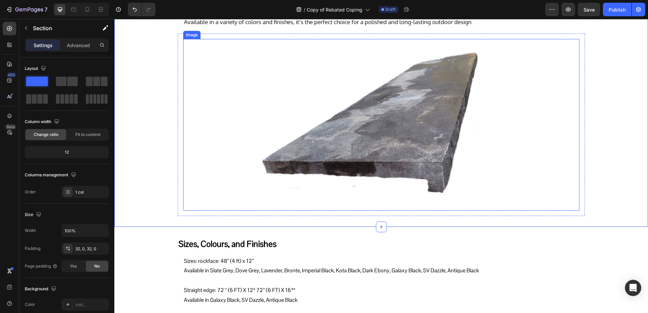
scroll to position [85, 0]
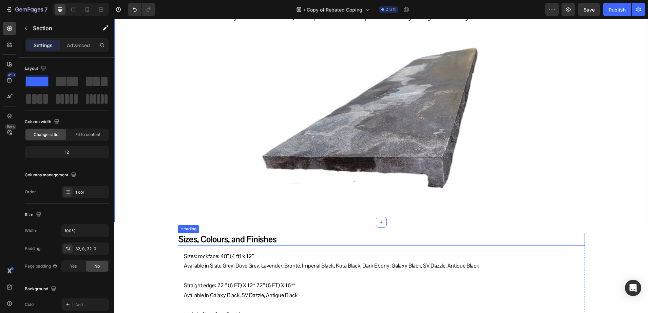
click at [240, 239] on h2 "Sizes, Colours, and Finishes" at bounding box center [381, 239] width 407 height 13
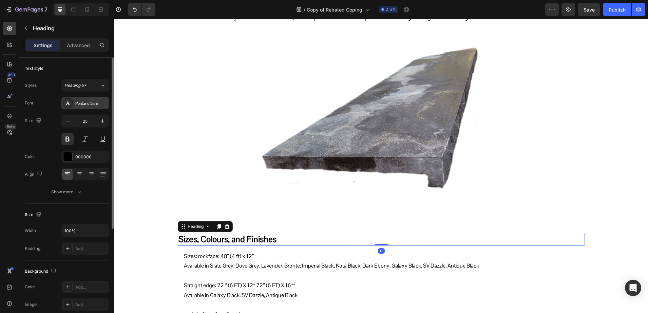
click at [77, 101] on div "Pontano Sans" at bounding box center [91, 103] width 32 height 6
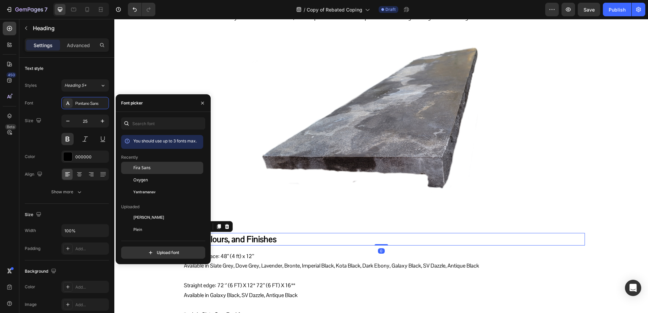
click at [147, 166] on span "Fira Sans" at bounding box center [141, 168] width 17 height 6
click at [154, 177] on div "Oxygen" at bounding box center [167, 180] width 69 height 6
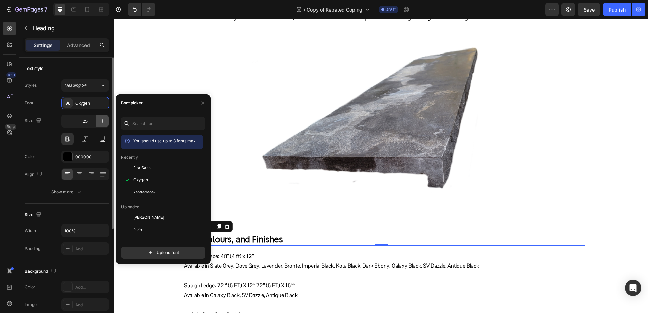
click at [107, 121] on button "button" at bounding box center [102, 121] width 12 height 12
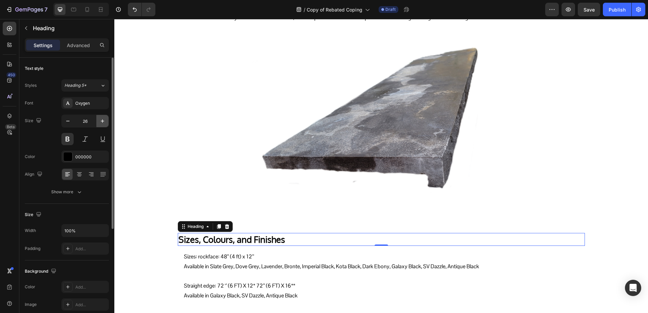
click at [106, 121] on button "button" at bounding box center [102, 121] width 12 height 12
type input "28"
click at [80, 163] on div "000000" at bounding box center [85, 157] width 48 height 12
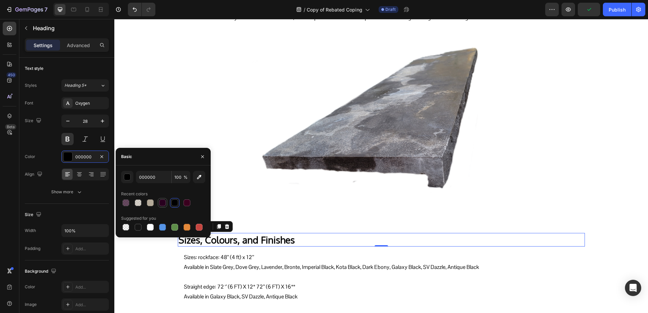
click at [163, 203] on div at bounding box center [162, 203] width 7 height 7
type input "29001F"
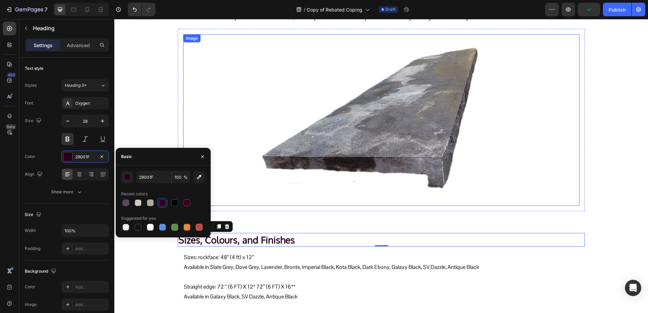
scroll to position [0, 0]
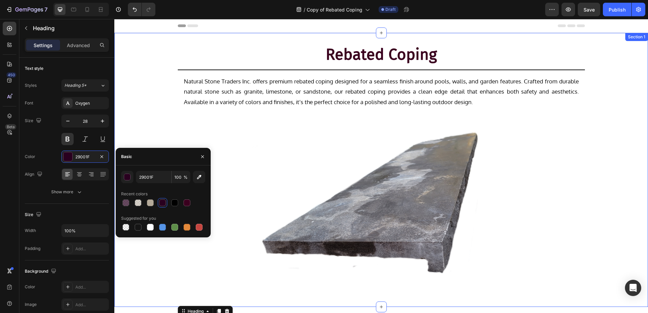
click at [284, 72] on div "Rebated Coping Heading Title Line Row Natural Stone Traders Inc. offers premium…" at bounding box center [381, 170] width 534 height 253
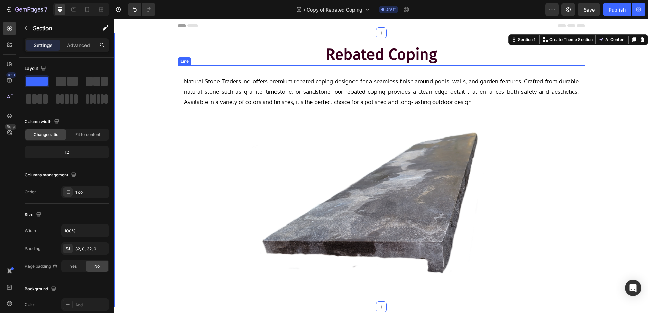
click at [284, 69] on div "Title Line" at bounding box center [381, 68] width 407 height 5
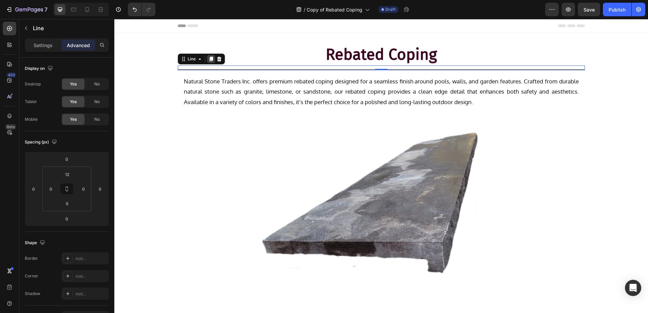
click at [207, 56] on div at bounding box center [211, 59] width 8 height 8
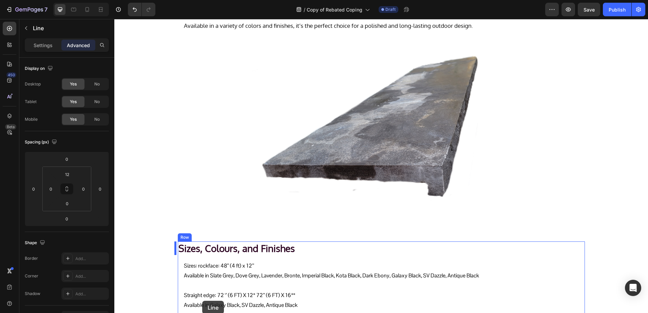
scroll to position [122, 0]
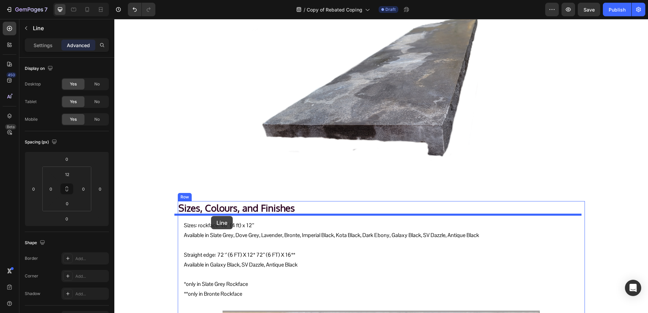
drag, startPoint x: 182, startPoint y: 61, endPoint x: 211, endPoint y: 216, distance: 157.5
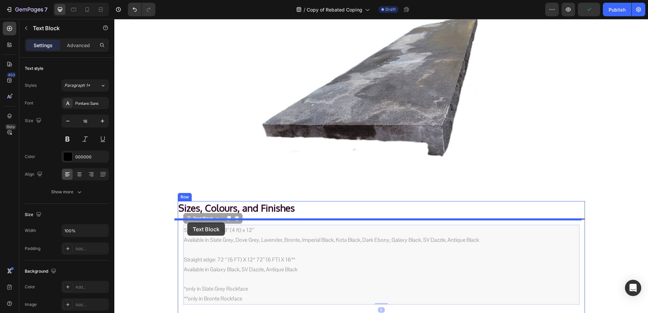
drag, startPoint x: 187, startPoint y: 233, endPoint x: 187, endPoint y: 222, distance: 10.5
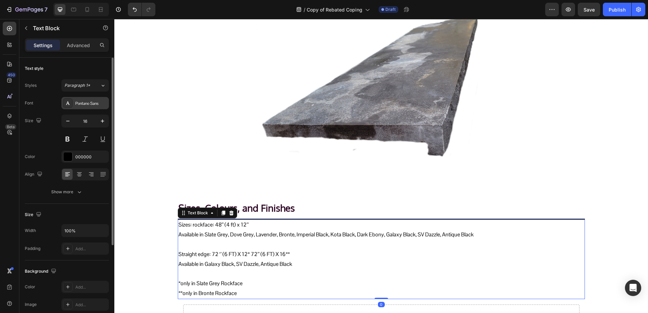
click at [79, 106] on div "Pontano Sans" at bounding box center [91, 103] width 32 height 6
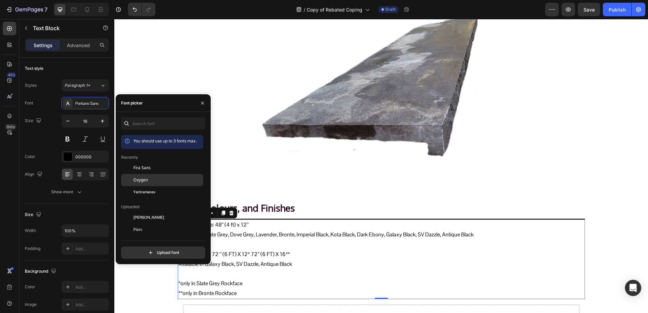
click at [143, 248] on div "Oxygen" at bounding box center [162, 254] width 82 height 12
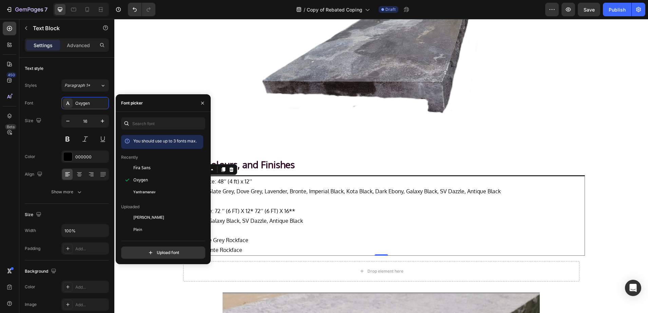
scroll to position [202, 0]
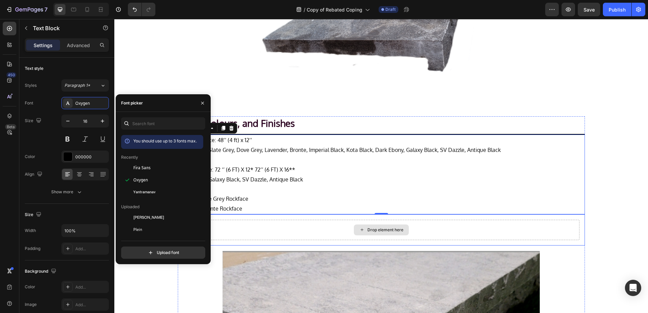
click at [457, 229] on div "Drop element here" at bounding box center [381, 230] width 396 height 20
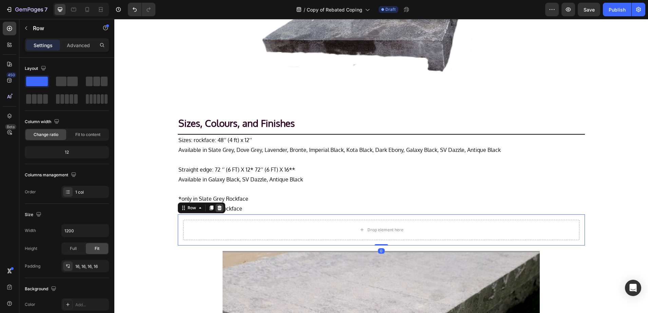
click at [217, 209] on icon at bounding box center [219, 207] width 5 height 5
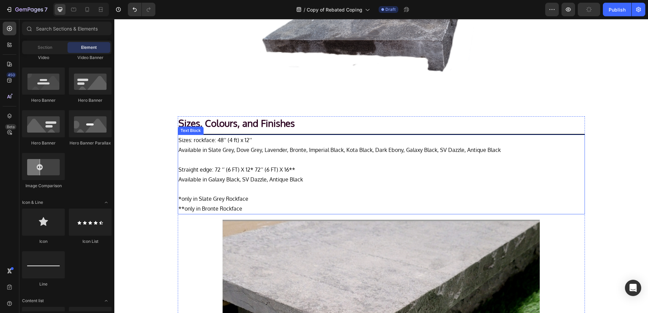
click at [230, 161] on p at bounding box center [382, 160] width 406 height 10
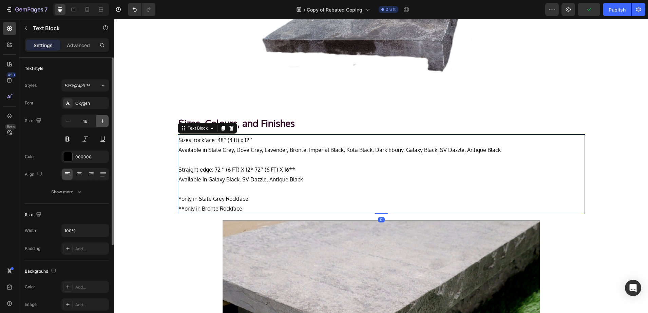
click at [104, 119] on icon "button" at bounding box center [102, 121] width 7 height 7
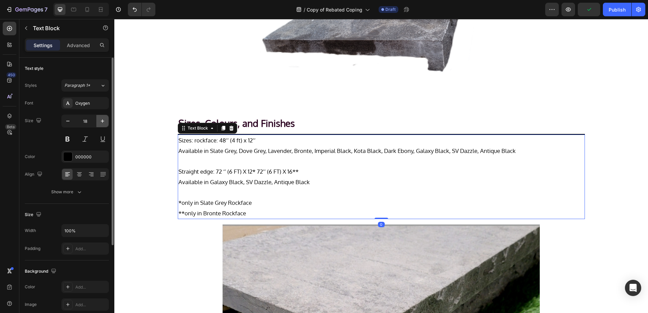
click at [104, 119] on icon "button" at bounding box center [102, 121] width 7 height 7
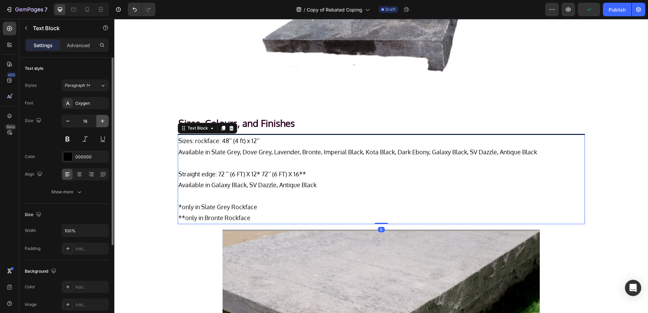
type input "19"
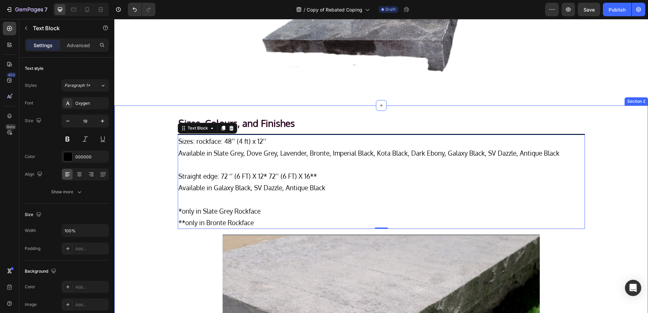
click at [149, 156] on div "Sizes, Colours, and Finishes Heading Title Line Sizes: rockface: 48’’ (4 ft) x …" at bounding box center [381, 279] width 534 height 327
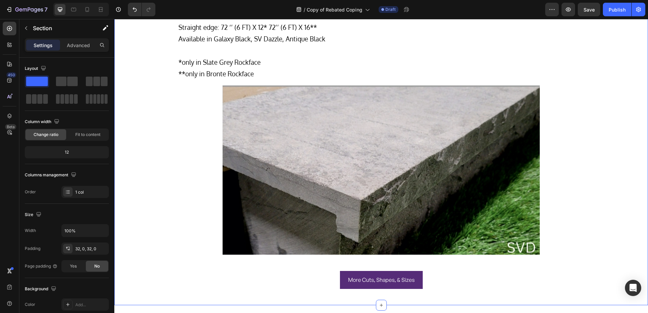
scroll to position [371, 0]
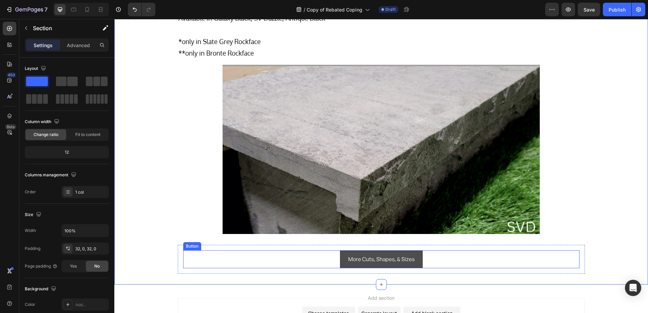
click at [340, 259] on button "More Cuts, Shapes, & Sizes" at bounding box center [381, 260] width 83 height 18
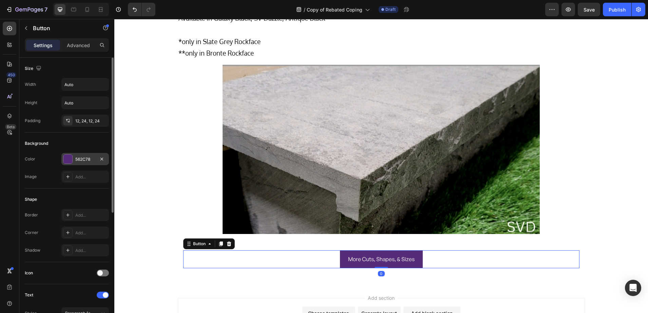
click at [64, 160] on div at bounding box center [67, 159] width 9 height 9
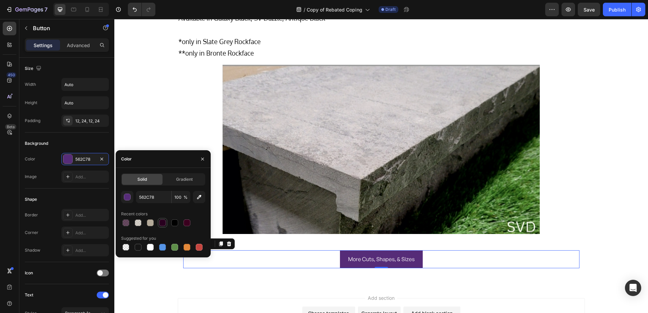
click at [161, 221] on div at bounding box center [162, 223] width 7 height 7
type input "29001F"
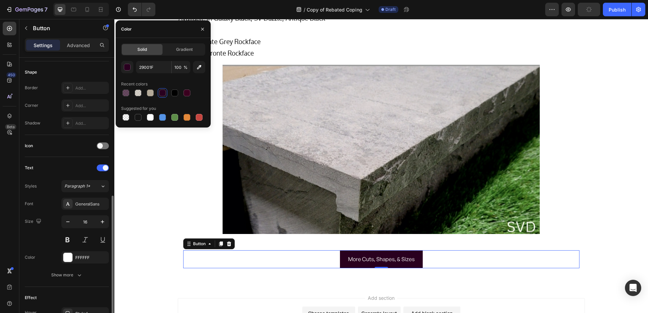
scroll to position [170, 0]
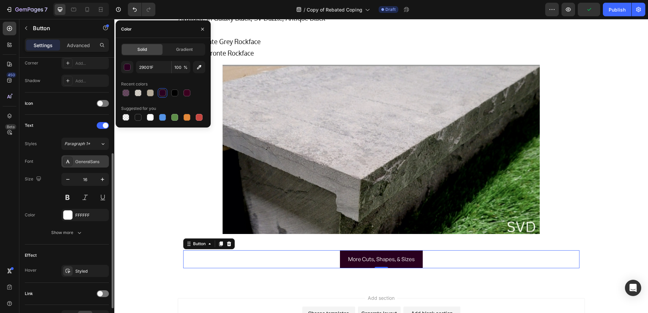
click at [81, 162] on div "GeneralSans" at bounding box center [91, 162] width 32 height 6
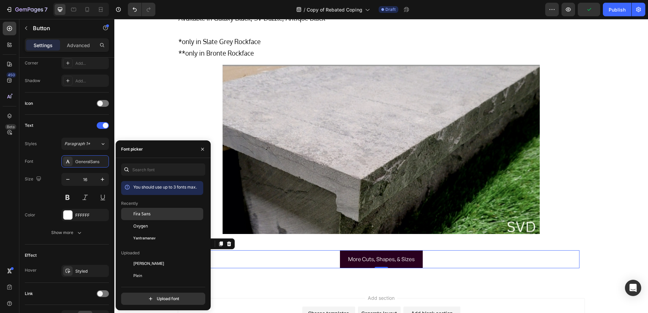
click at [155, 212] on div "Fira Sans" at bounding box center [167, 214] width 69 height 6
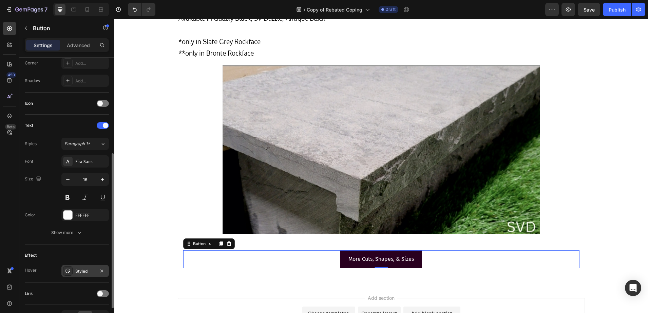
click at [78, 274] on div "Styled" at bounding box center [85, 271] width 48 height 12
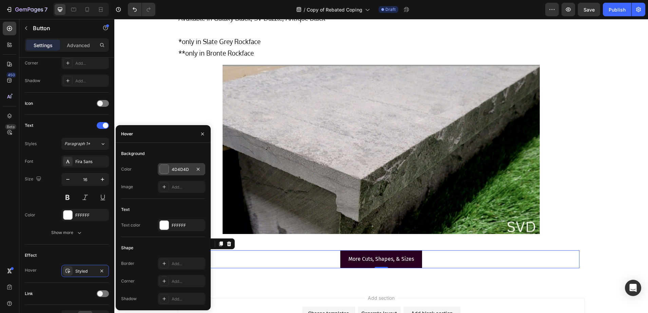
click at [168, 167] on div at bounding box center [164, 169] width 9 height 9
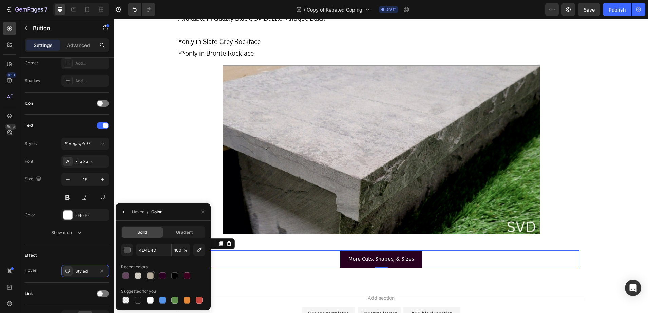
click at [152, 276] on div at bounding box center [150, 276] width 7 height 7
type input "B4AA99"
click at [356, 261] on p "More Cuts, Shapes, & Sizes" at bounding box center [382, 260] width 66 height 10
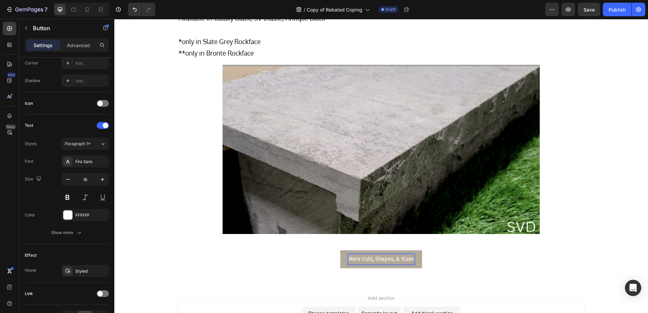
click at [356, 260] on p "More Cuts, Shapes, & Sizes" at bounding box center [382, 260] width 66 height 10
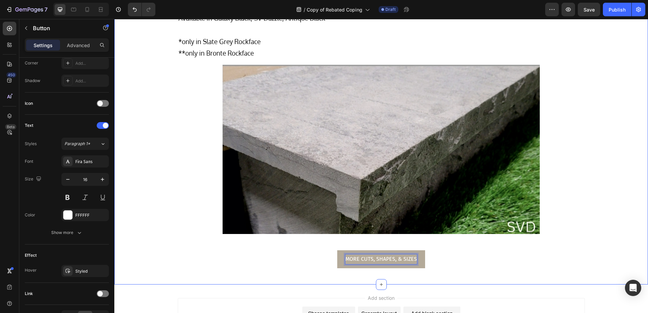
click at [598, 265] on div "Sizes, Colours, and Finishes Heading Title Line Sizes: rockface: 48’’ (4 ft) x …" at bounding box center [381, 110] width 534 height 327
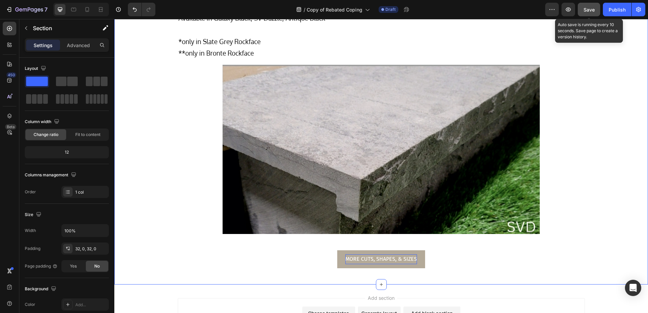
click at [588, 13] on button "Save" at bounding box center [589, 10] width 22 height 14
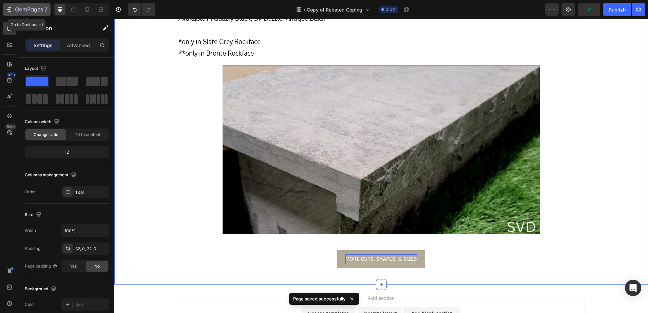
click at [13, 11] on div "7" at bounding box center [27, 9] width 42 height 8
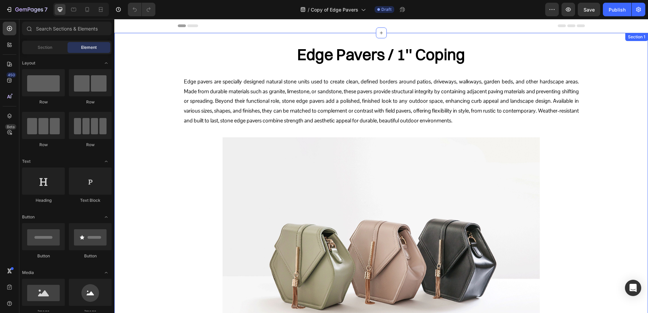
click at [348, 61] on h2 "Edge Pavers / 1'' Coping" at bounding box center [381, 55] width 407 height 22
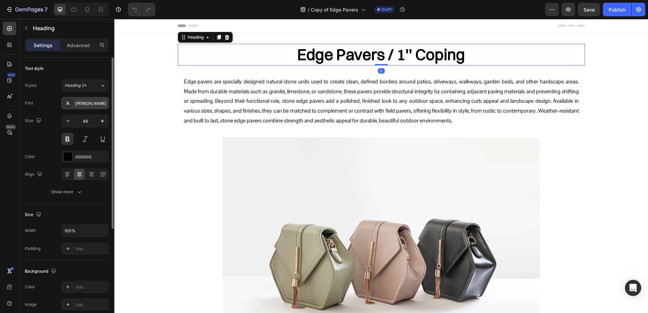
click at [81, 101] on div "[PERSON_NAME]" at bounding box center [91, 103] width 32 height 6
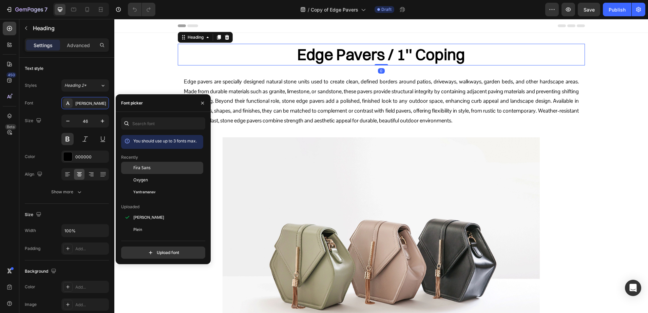
click at [150, 165] on span "Fira Sans" at bounding box center [141, 168] width 17 height 6
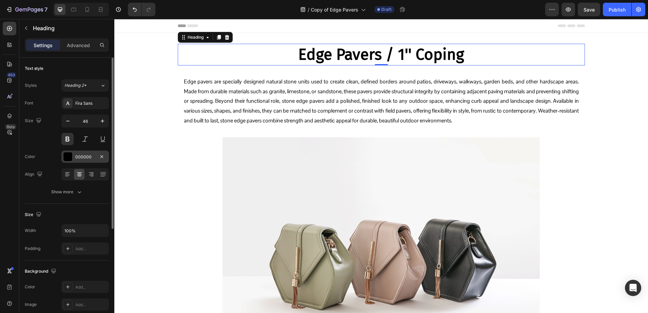
click at [82, 156] on div "000000" at bounding box center [85, 157] width 20 height 6
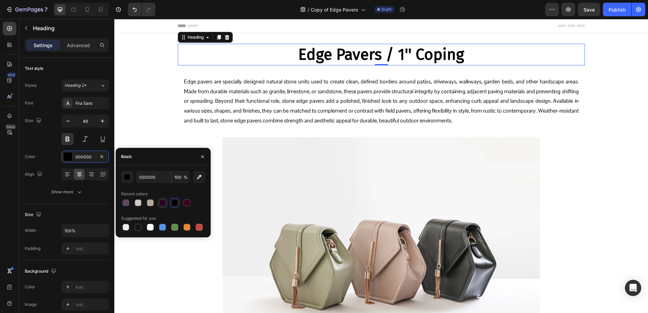
click at [163, 202] on div at bounding box center [162, 203] width 7 height 7
click at [189, 204] on div at bounding box center [187, 203] width 7 height 7
type input "3A001E"
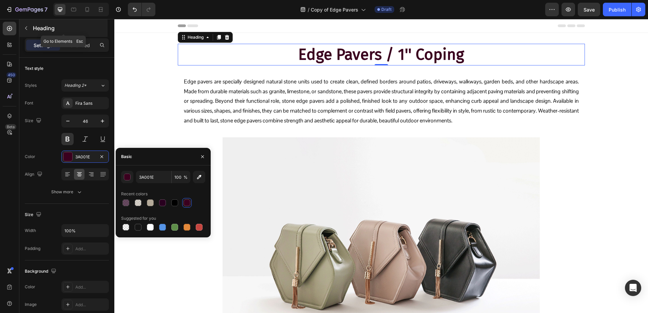
click at [63, 30] on p "Heading" at bounding box center [69, 28] width 73 height 8
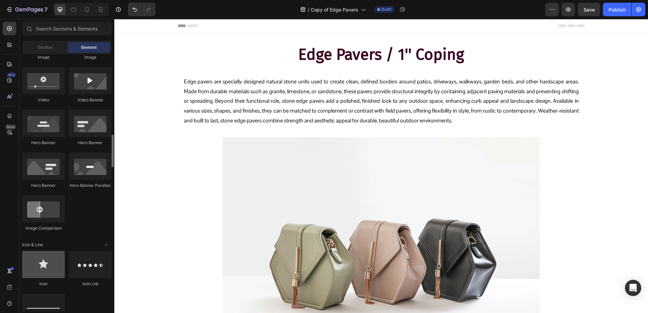
scroll to position [297, 0]
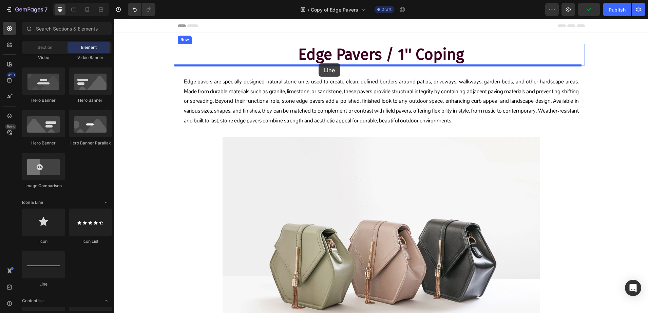
drag, startPoint x: 151, startPoint y: 285, endPoint x: 319, endPoint y: 63, distance: 277.9
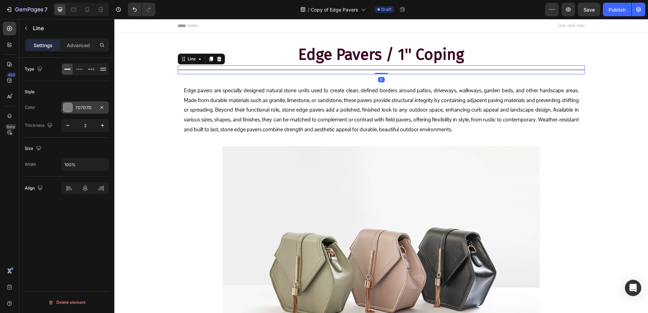
click at [68, 107] on div at bounding box center [67, 107] width 9 height 9
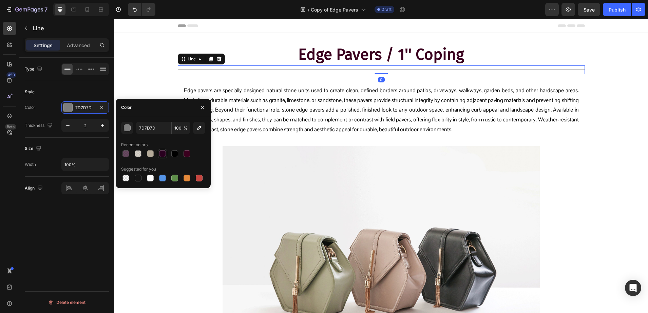
click at [160, 153] on div at bounding box center [162, 153] width 7 height 7
type input "29001F"
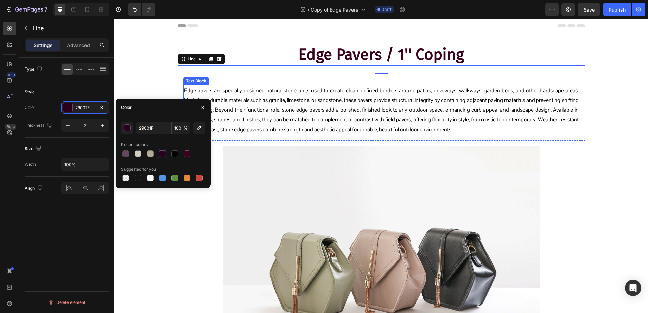
click at [279, 92] on p "Edge pavers are specially designed natural stone units used to create clean, de…" at bounding box center [381, 110] width 395 height 49
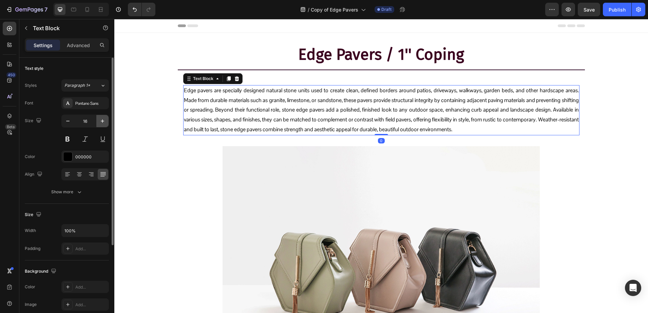
click at [107, 118] on button "button" at bounding box center [102, 121] width 12 height 12
type input "17"
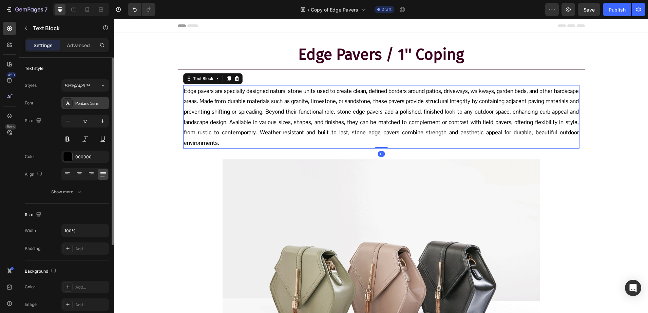
click at [82, 106] on div "Pontano Sans" at bounding box center [91, 103] width 32 height 6
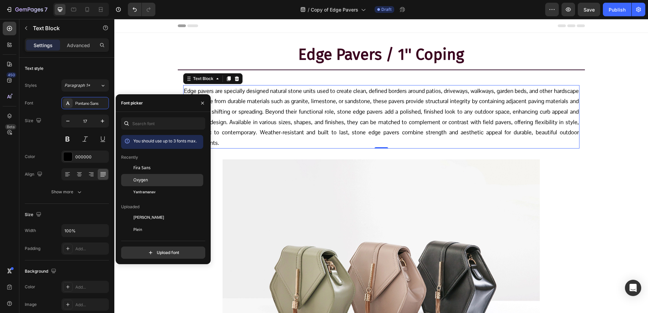
click at [162, 180] on div "Oxygen" at bounding box center [167, 180] width 69 height 6
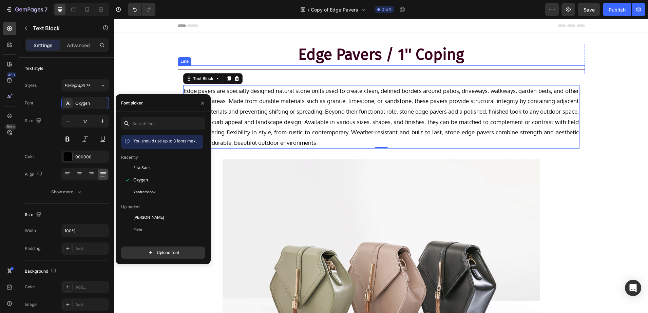
click at [262, 69] on div "Title Line" at bounding box center [381, 70] width 407 height 9
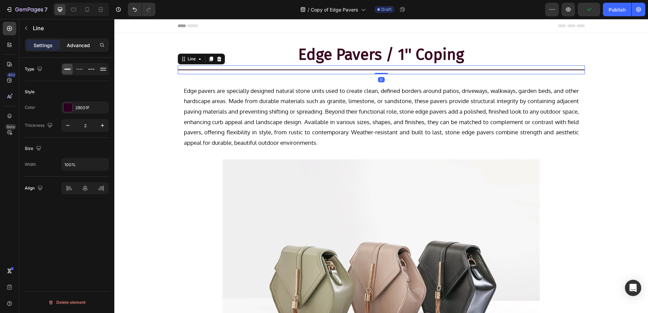
click at [83, 47] on p "Advanced" at bounding box center [78, 45] width 23 height 7
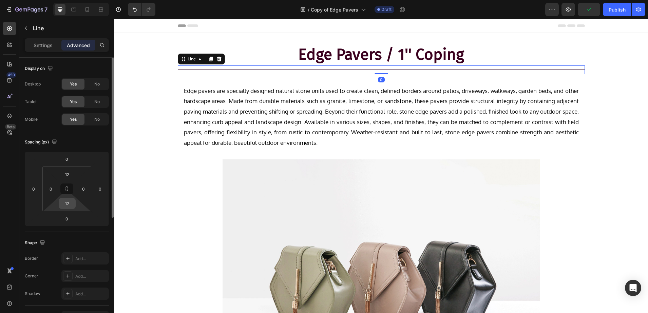
click at [73, 199] on input "12" at bounding box center [67, 204] width 14 height 10
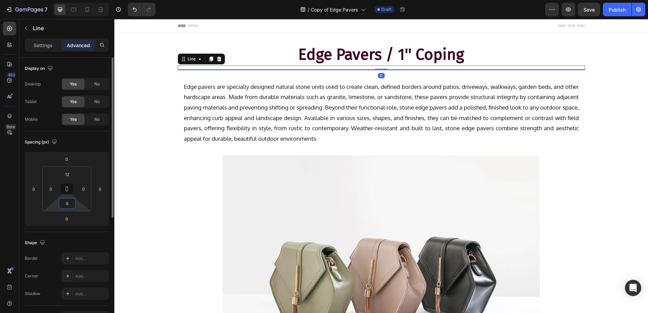
type input "0"
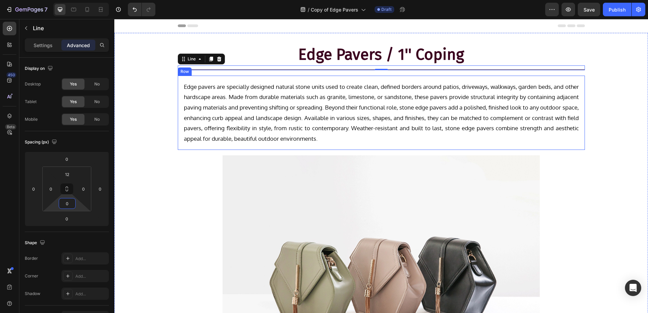
click at [178, 84] on div "Edge pavers are specially designed natural stone units used to create clean, de…" at bounding box center [381, 113] width 407 height 75
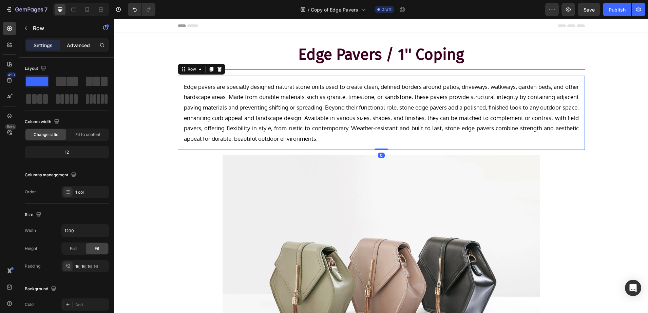
click at [73, 44] on p "Advanced" at bounding box center [78, 45] width 23 height 7
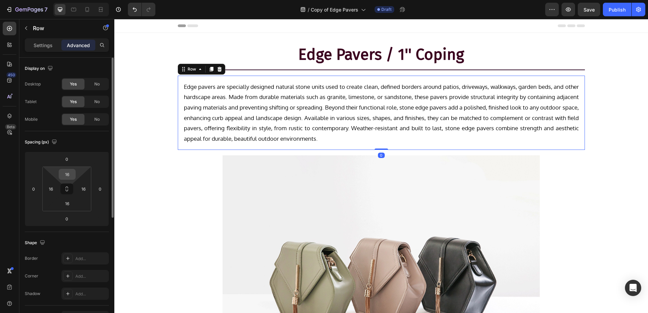
click at [67, 176] on input "16" at bounding box center [67, 174] width 14 height 10
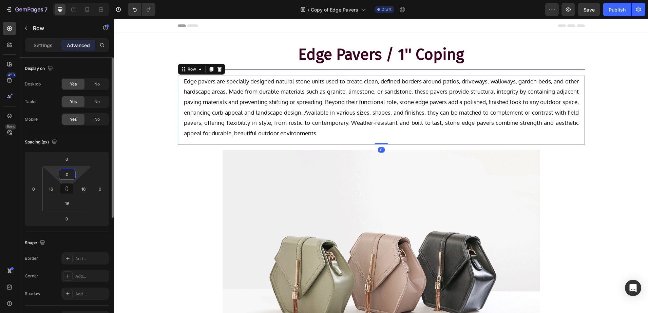
type input "0"
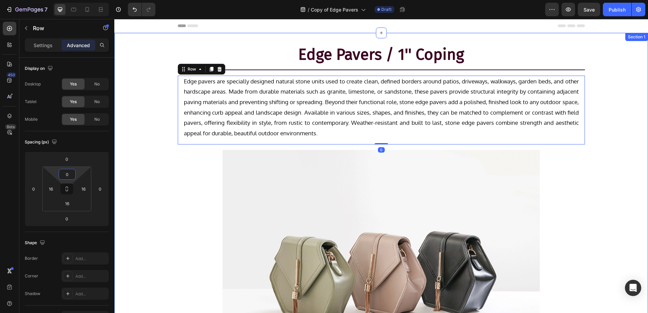
click at [145, 154] on div "Edge Pavers / 1'' Coping Heading Title Line Row Edge pavers are specially desig…" at bounding box center [381, 219] width 534 height 350
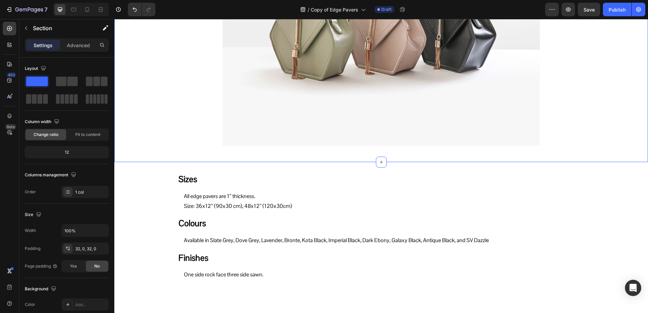
scroll to position [255, 0]
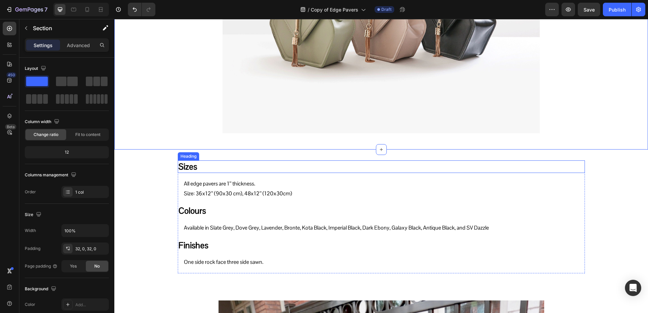
click at [195, 165] on h2 "Sizes" at bounding box center [381, 167] width 407 height 13
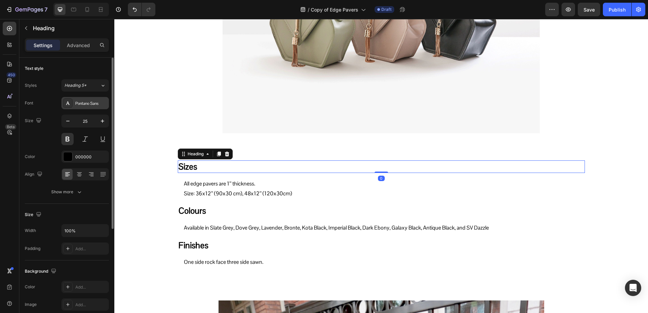
click at [85, 102] on div "Pontano Sans" at bounding box center [91, 103] width 32 height 6
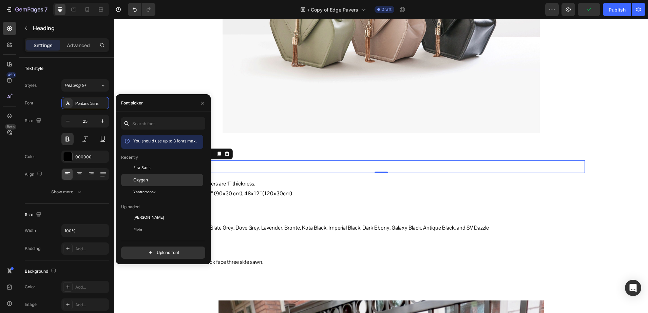
click at [145, 248] on div "Oxygen" at bounding box center [162, 254] width 82 height 12
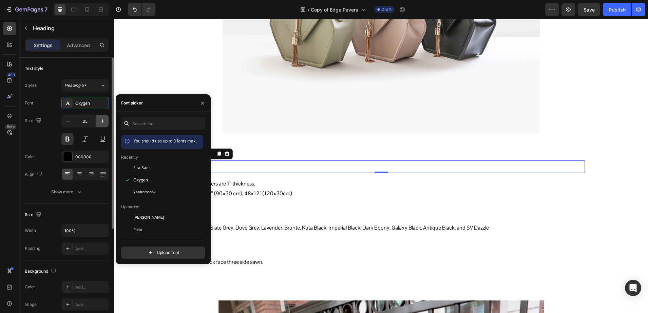
click at [108, 123] on button "button" at bounding box center [102, 121] width 12 height 12
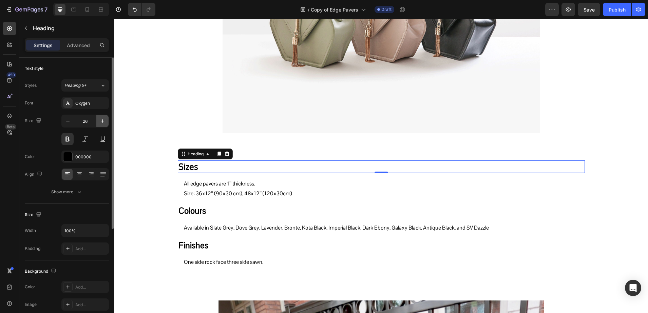
click at [108, 123] on button "button" at bounding box center [102, 121] width 12 height 12
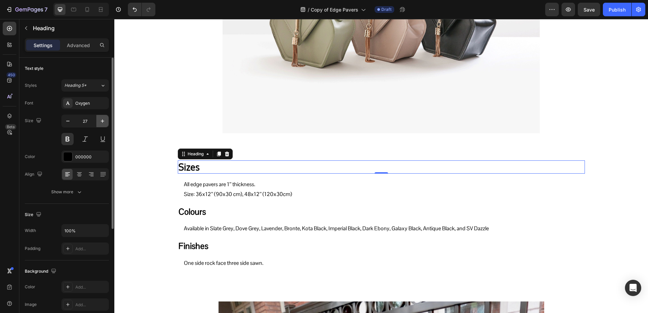
click at [106, 123] on button "button" at bounding box center [102, 121] width 12 height 12
type input "28"
click at [78, 156] on div "000000" at bounding box center [85, 157] width 20 height 6
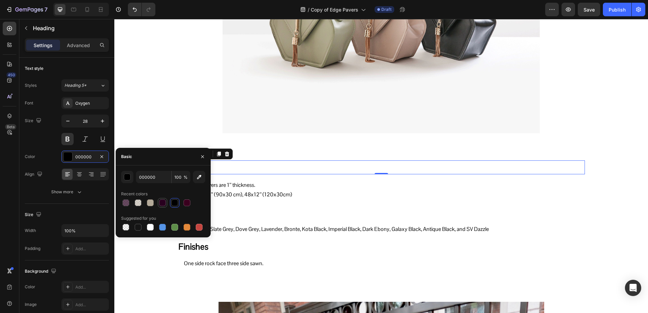
click at [162, 201] on div at bounding box center [162, 203] width 7 height 7
type input "29001F"
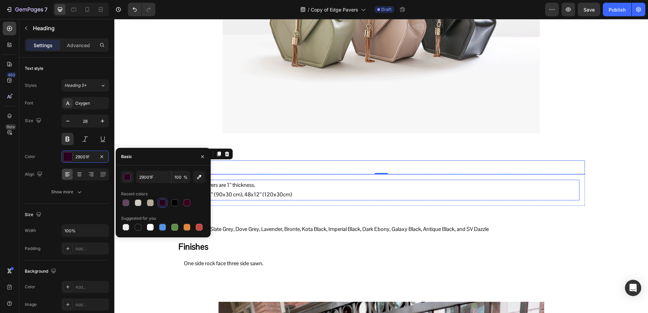
click at [296, 197] on p "All edge pavers are 1’’ thickness. Size: 36x12’’ (90x30 cm), 48x12’’ (120x30cm)" at bounding box center [381, 191] width 395 height 20
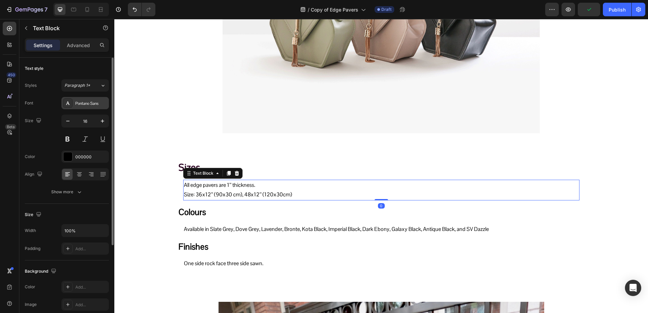
click at [92, 103] on div "Pontano Sans" at bounding box center [91, 103] width 32 height 6
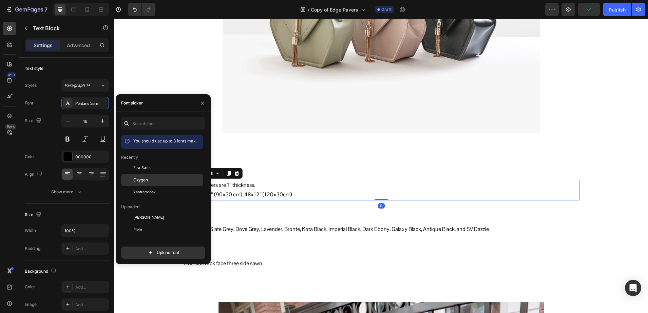
click at [140, 178] on span "Oxygen" at bounding box center [140, 180] width 15 height 6
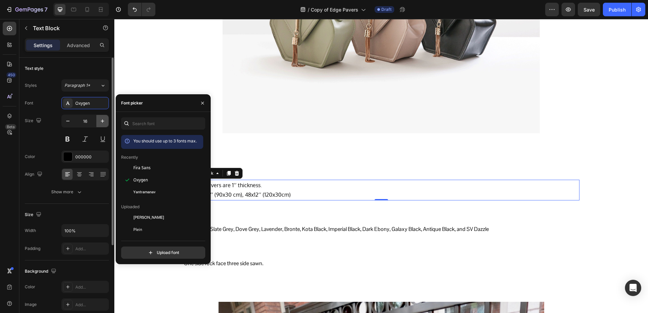
click at [102, 119] on icon "button" at bounding box center [102, 121] width 7 height 7
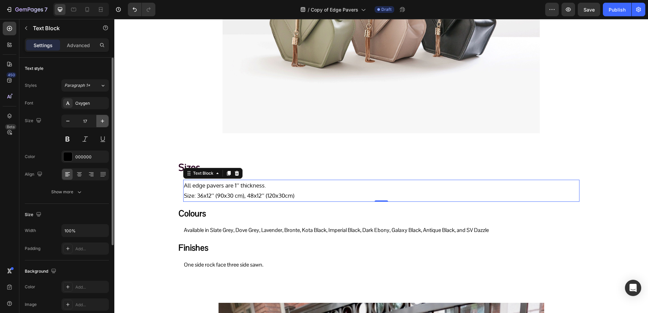
click at [105, 118] on icon "button" at bounding box center [102, 121] width 7 height 7
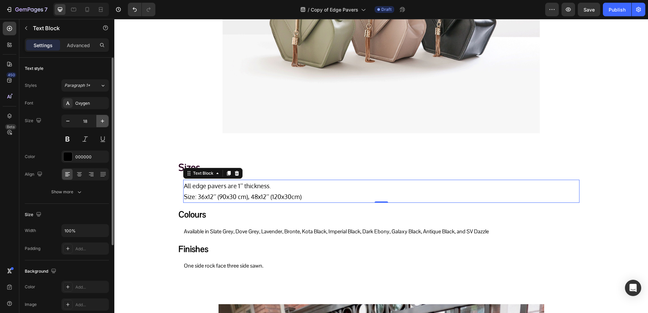
click at [105, 118] on icon "button" at bounding box center [102, 121] width 7 height 7
type input "19"
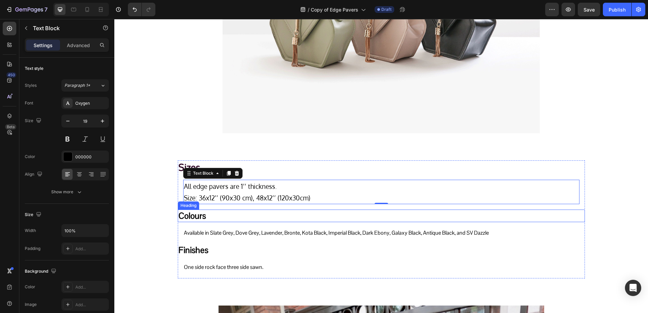
click at [205, 214] on h2 "Colours" at bounding box center [381, 216] width 407 height 13
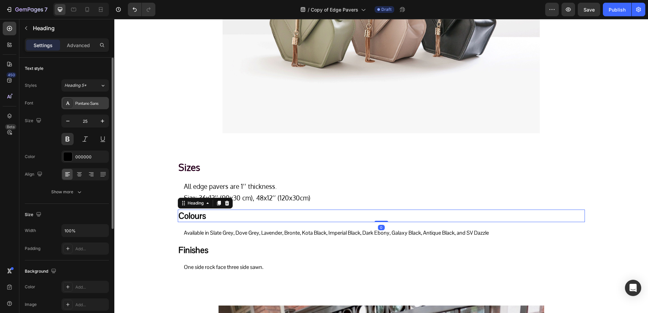
click at [88, 109] on div "Pontano Sans" at bounding box center [85, 103] width 48 height 12
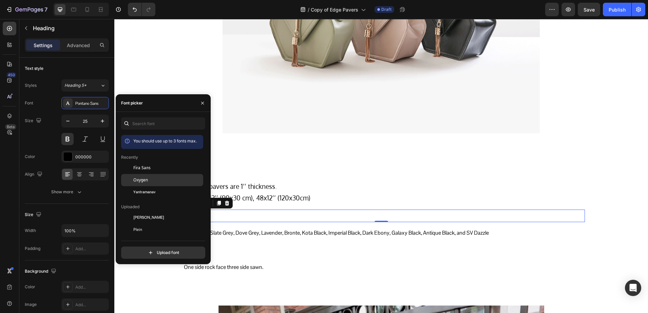
click at [148, 248] on div "Oxygen" at bounding box center [162, 254] width 82 height 12
click at [243, 161] on h2 "Sizes" at bounding box center [381, 168] width 407 height 14
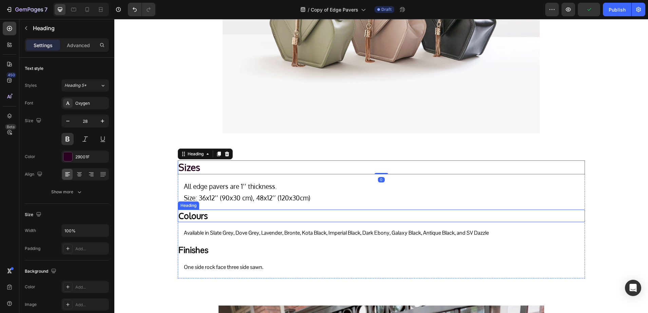
click at [182, 215] on h2 "Colours" at bounding box center [381, 216] width 407 height 13
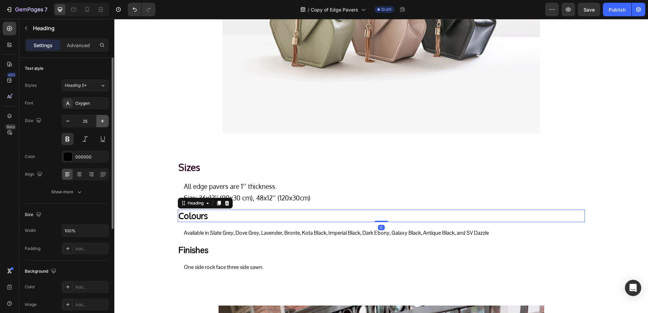
click at [99, 120] on icon "button" at bounding box center [102, 121] width 7 height 7
type input "28"
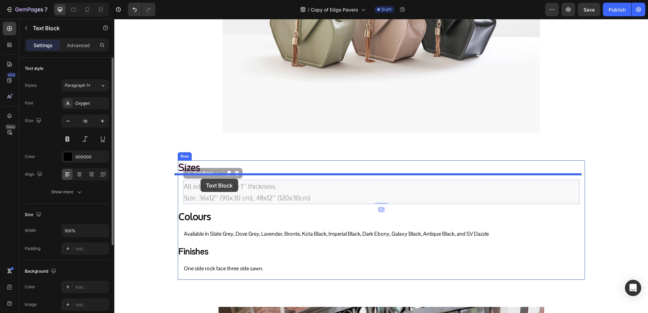
drag, startPoint x: 220, startPoint y: 187, endPoint x: 201, endPoint y: 179, distance: 20.7
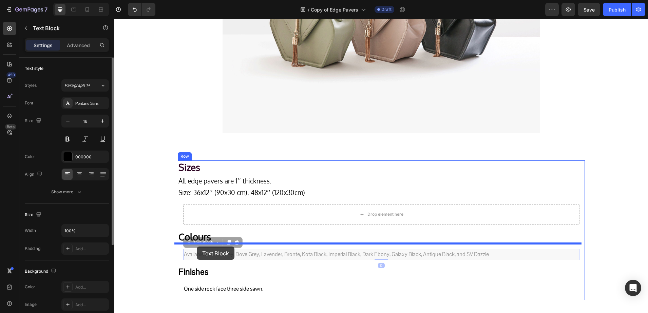
drag, startPoint x: 206, startPoint y: 253, endPoint x: 197, endPoint y: 247, distance: 10.5
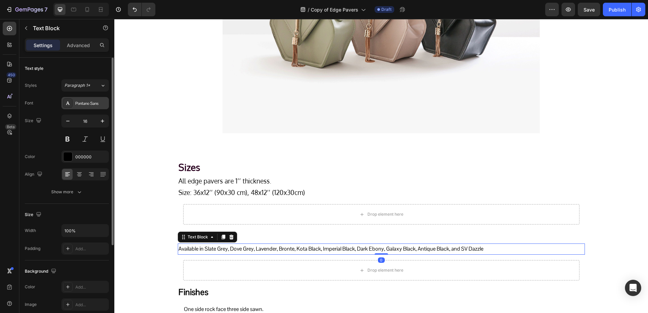
click at [77, 101] on div "Pontano Sans" at bounding box center [91, 103] width 32 height 6
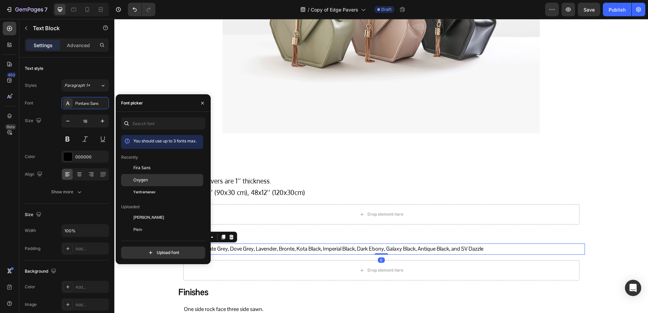
click at [157, 181] on div "Oxygen" at bounding box center [167, 180] width 69 height 6
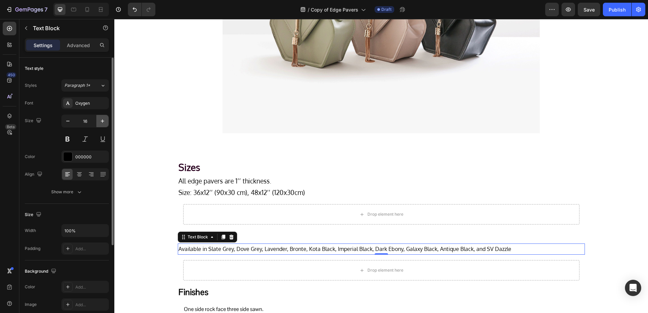
click at [102, 125] on button "button" at bounding box center [102, 121] width 12 height 12
type input "19"
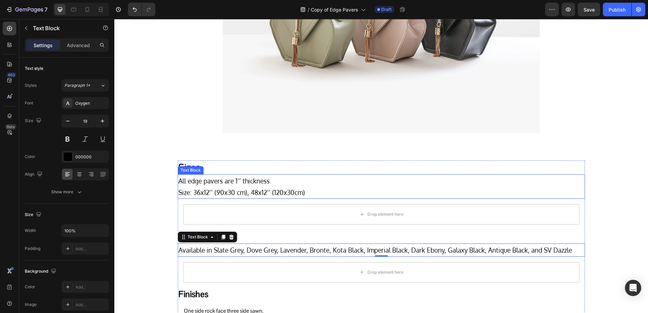
click at [220, 185] on p "All edge pavers are 1’’ thickness. Size: 36x12’’ (90x30 cm), 48x12’’ (120x30cm)" at bounding box center [382, 186] width 406 height 23
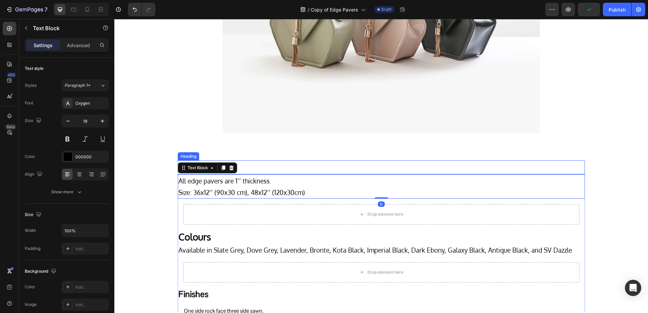
click at [271, 169] on h2 "Sizes" at bounding box center [381, 168] width 407 height 14
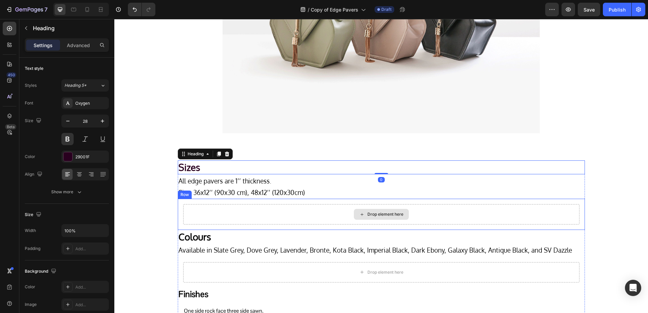
click at [239, 220] on div "Drop element here" at bounding box center [381, 214] width 396 height 20
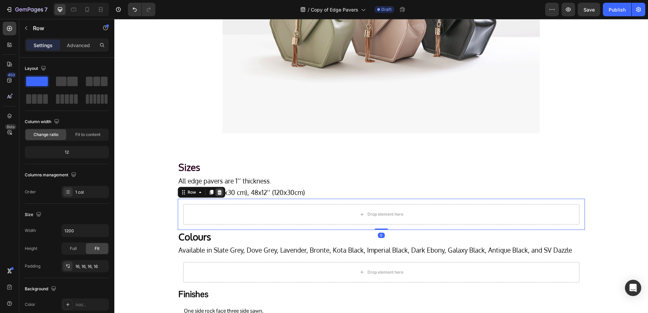
click at [217, 192] on icon at bounding box center [219, 192] width 5 height 5
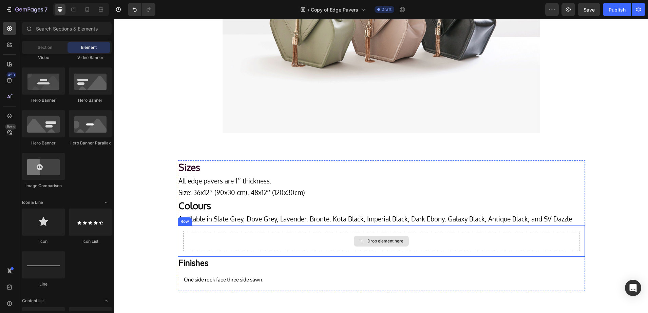
click at [183, 244] on div "Drop element here" at bounding box center [381, 241] width 396 height 20
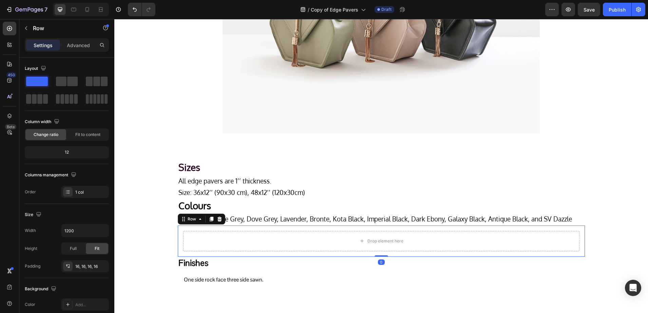
click at [218, 218] on icon at bounding box center [219, 219] width 5 height 5
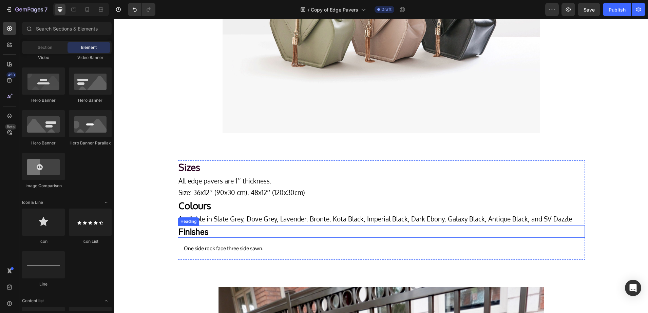
click at [202, 233] on h2 "Finishes" at bounding box center [381, 232] width 407 height 13
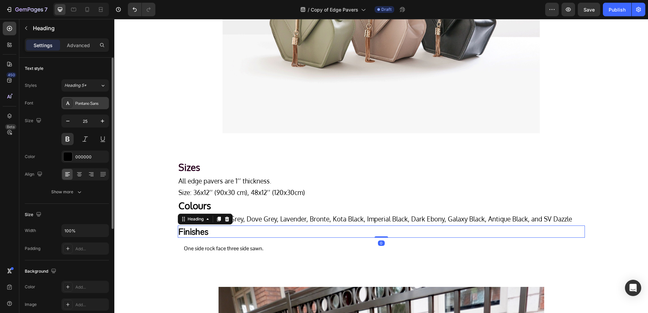
click at [88, 104] on div "Pontano Sans" at bounding box center [91, 103] width 32 height 6
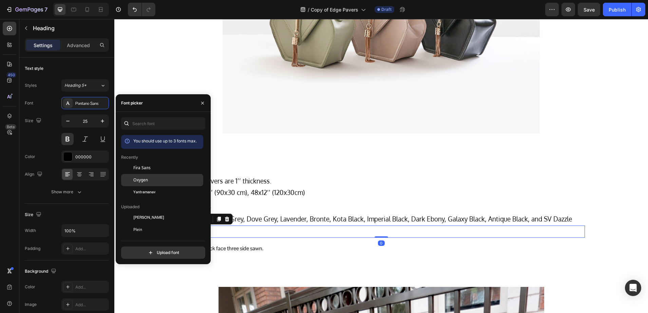
click at [164, 248] on div "Oxygen" at bounding box center [162, 254] width 82 height 12
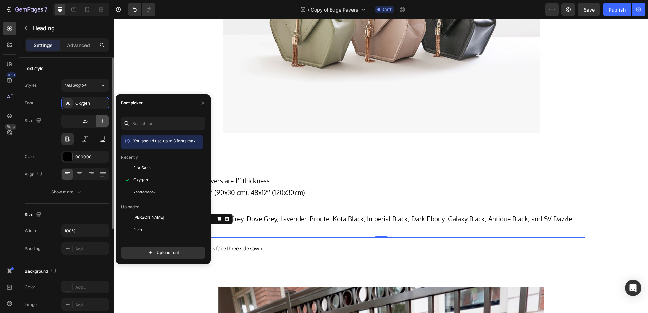
click at [106, 121] on button "button" at bounding box center [102, 121] width 12 height 12
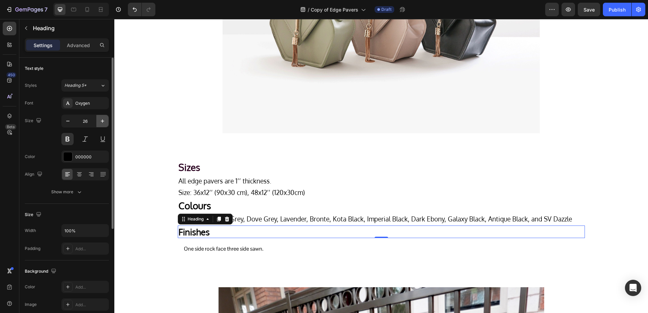
click at [106, 121] on button "button" at bounding box center [102, 121] width 12 height 12
type input "28"
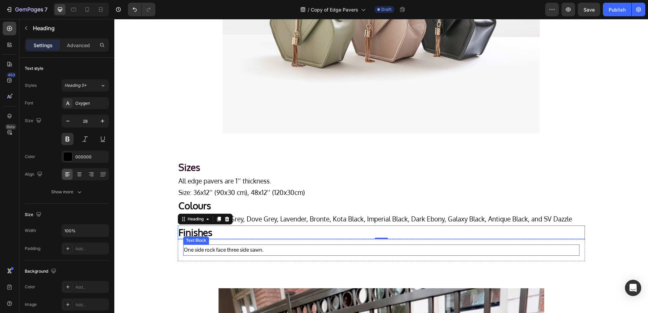
click at [214, 253] on p "One side rock face three side sawn." at bounding box center [381, 250] width 395 height 10
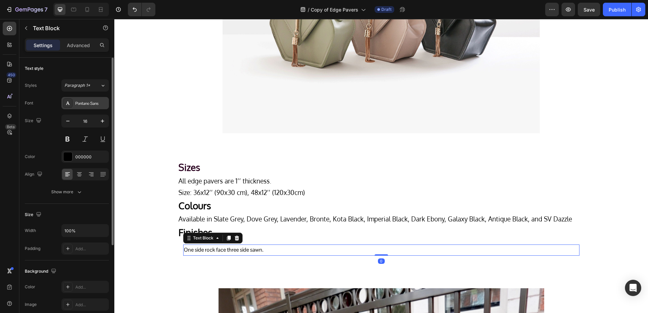
click at [97, 108] on div "Pontano Sans" at bounding box center [85, 103] width 48 height 12
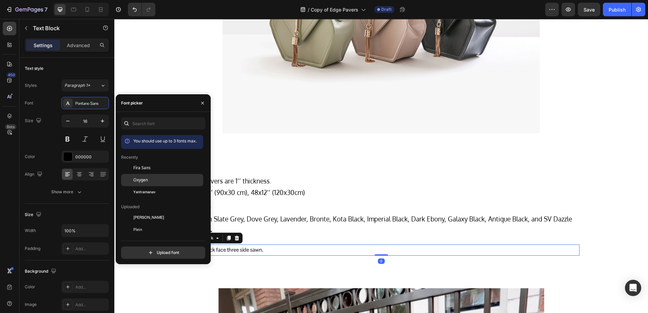
click at [163, 180] on div "Oxygen" at bounding box center [167, 180] width 69 height 6
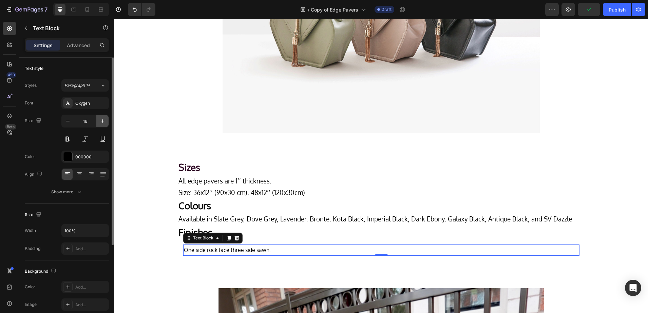
click at [106, 120] on button "button" at bounding box center [102, 121] width 12 height 12
type input "19"
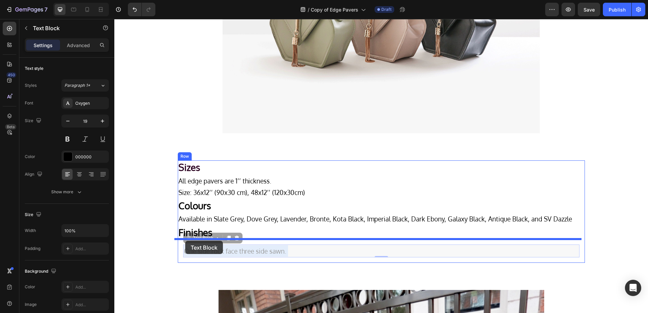
drag, startPoint x: 194, startPoint y: 252, endPoint x: 185, endPoint y: 241, distance: 13.5
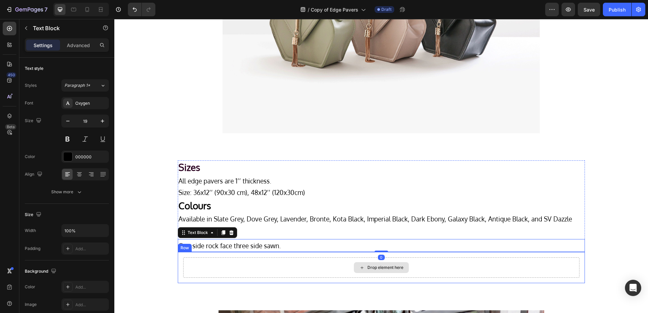
click at [258, 263] on div "Drop element here" at bounding box center [381, 268] width 396 height 20
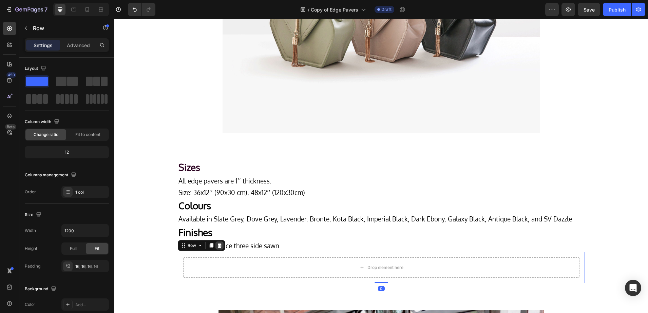
click at [217, 247] on icon at bounding box center [219, 245] width 4 height 5
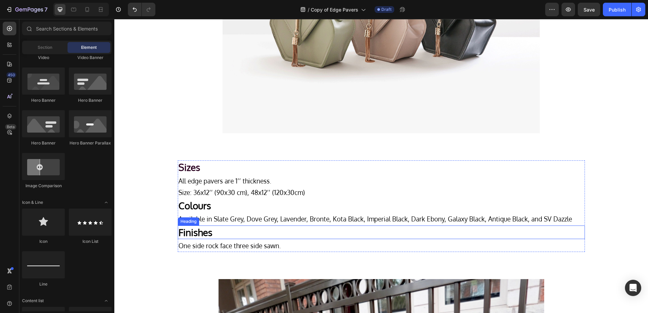
click at [194, 228] on h2 "Finishes" at bounding box center [381, 233] width 407 height 14
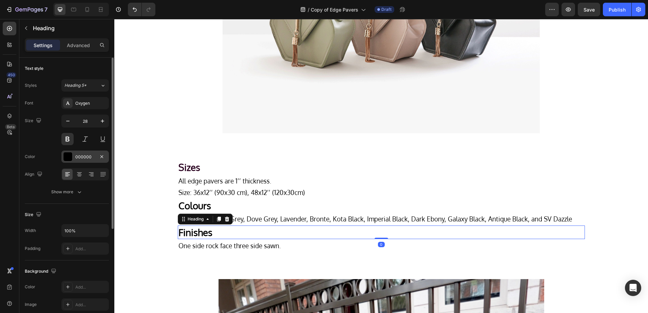
click at [71, 153] on div at bounding box center [67, 156] width 9 height 9
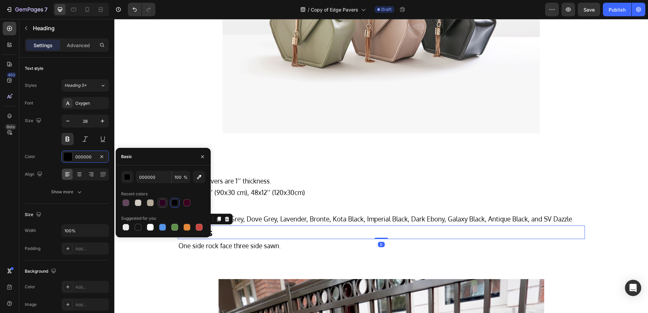
click at [159, 204] on div at bounding box center [163, 203] width 8 height 8
type input "29001F"
click at [234, 200] on h2 "Colours" at bounding box center [381, 206] width 407 height 14
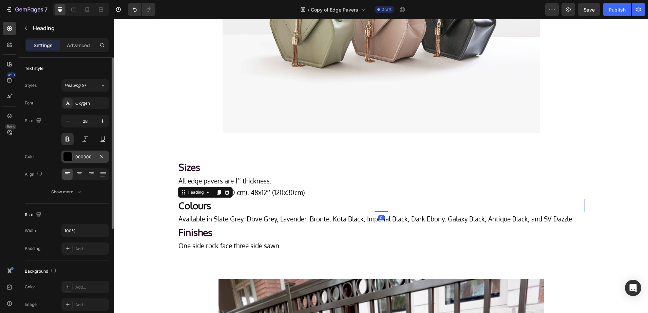
click at [73, 157] on div "000000" at bounding box center [85, 157] width 48 height 12
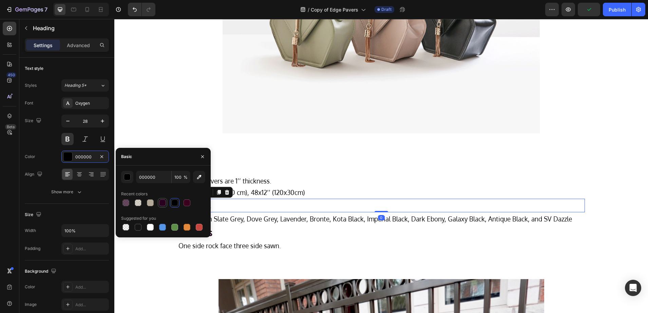
click at [161, 200] on div at bounding box center [162, 203] width 7 height 7
type input "29001F"
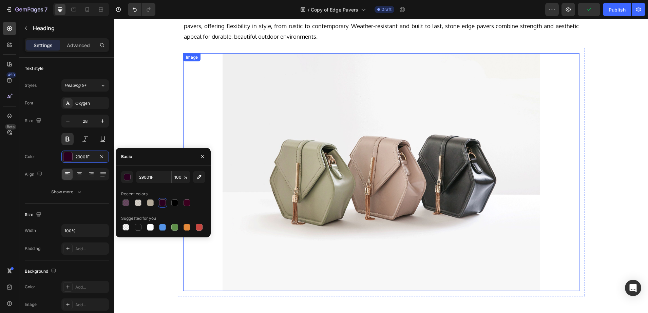
scroll to position [0, 0]
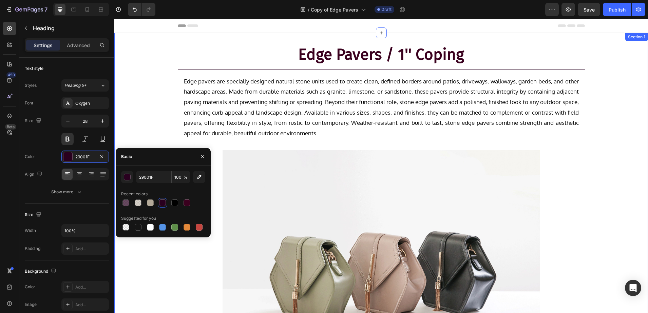
click at [323, 71] on div "Edge Pavers / 1'' Coping Heading Title Line Row Edge pavers are specially desig…" at bounding box center [381, 219] width 534 height 350
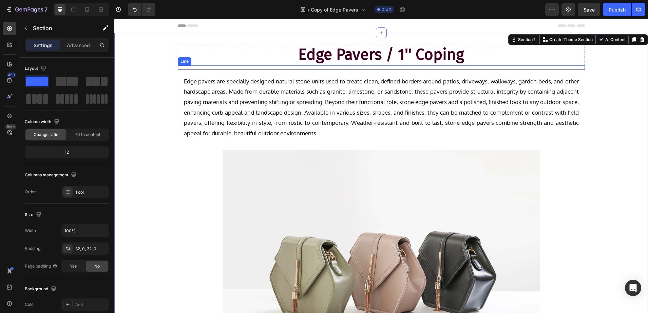
click at [323, 67] on div "Title Line" at bounding box center [381, 68] width 407 height 5
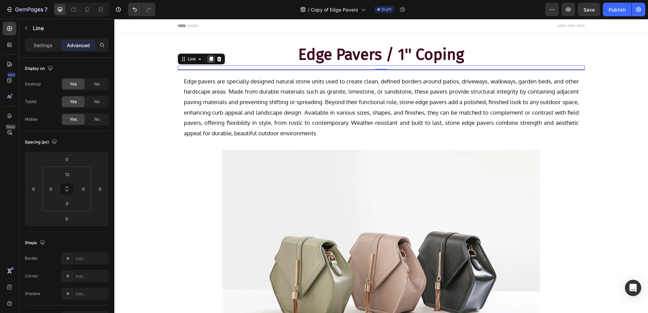
click at [209, 59] on icon at bounding box center [211, 59] width 4 height 5
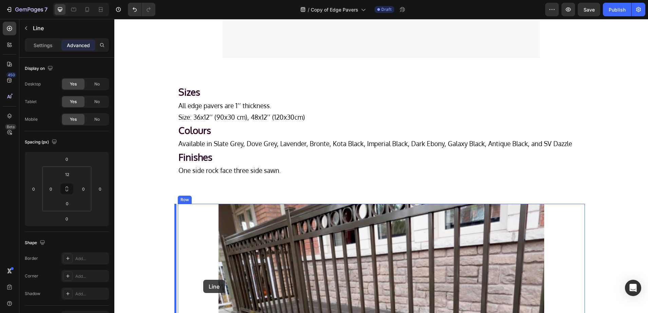
scroll to position [357, 0]
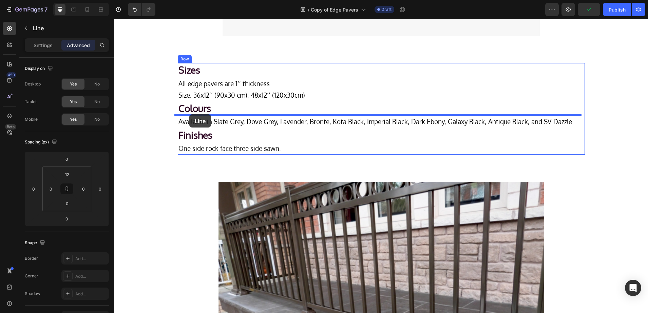
drag, startPoint x: 180, startPoint y: 67, endPoint x: 189, endPoint y: 114, distance: 48.5
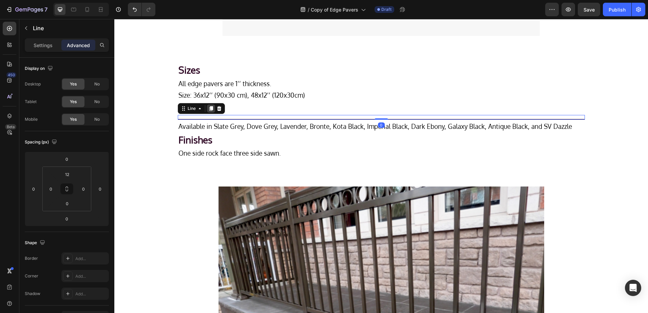
click at [209, 108] on icon at bounding box center [211, 109] width 4 height 5
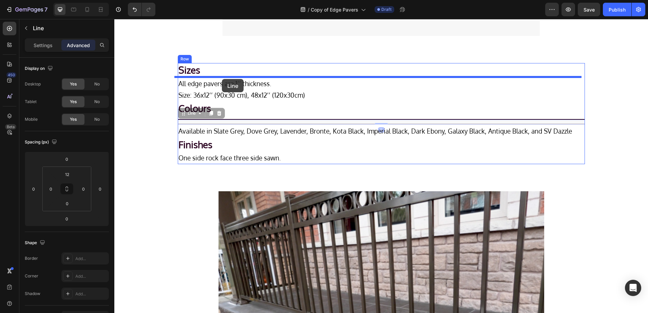
drag, startPoint x: 179, startPoint y: 113, endPoint x: 222, endPoint y: 79, distance: 54.9
click at [222, 79] on div "Header Edge Pavers / 1'' Coping Heading Title Line Row Edge pavers are speciall…" at bounding box center [381, 131] width 534 height 928
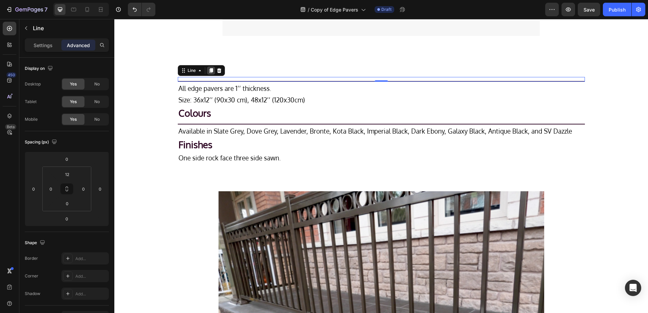
click at [209, 70] on icon at bounding box center [211, 70] width 4 height 5
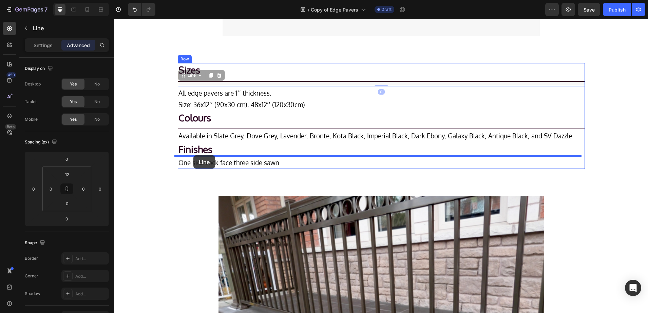
drag, startPoint x: 182, startPoint y: 76, endPoint x: 193, endPoint y: 155, distance: 80.3
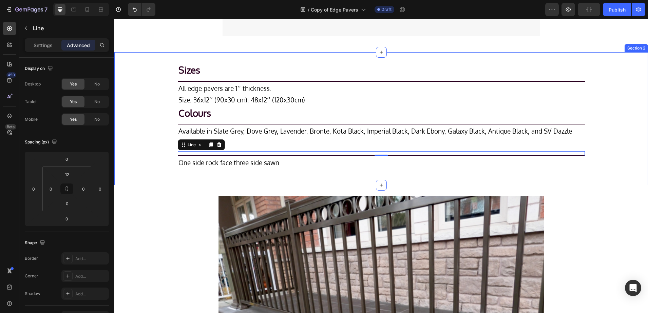
click at [156, 173] on div "Sizes Heading Title Line All edge pavers are 1’’ thickness. Size: 36x12’’ (90x3…" at bounding box center [381, 118] width 534 height 111
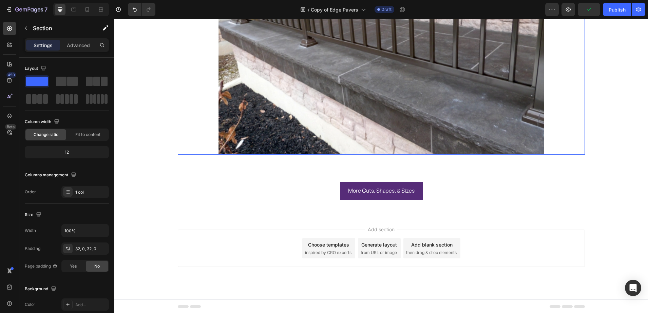
scroll to position [638, 0]
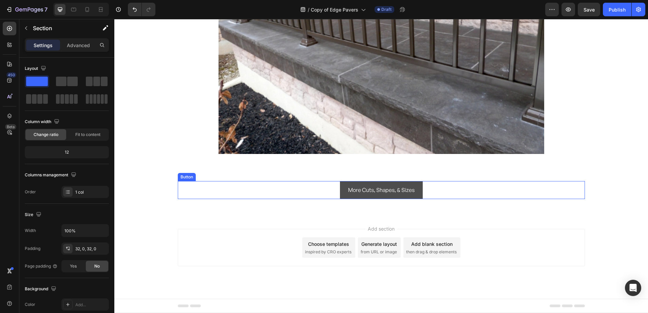
click at [341, 188] on button "More Cuts, Shapes, & Sizes" at bounding box center [381, 190] width 83 height 18
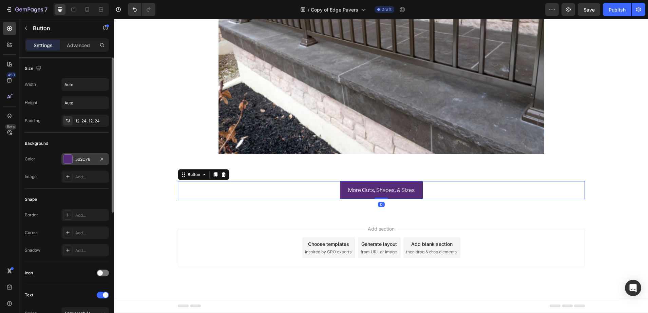
click at [66, 155] on div at bounding box center [67, 159] width 9 height 9
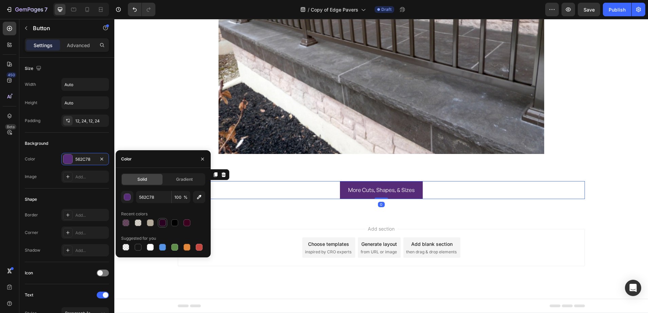
click at [166, 225] on div at bounding box center [163, 223] width 8 height 8
type input "29001F"
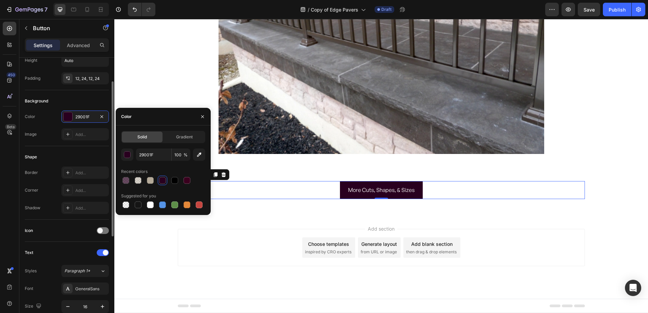
scroll to position [127, 0]
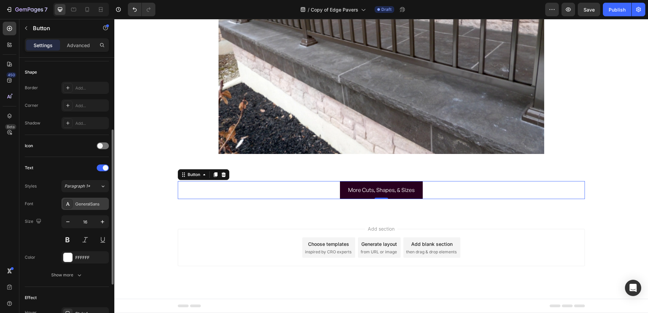
click at [72, 198] on div "GeneralSans" at bounding box center [85, 204] width 48 height 12
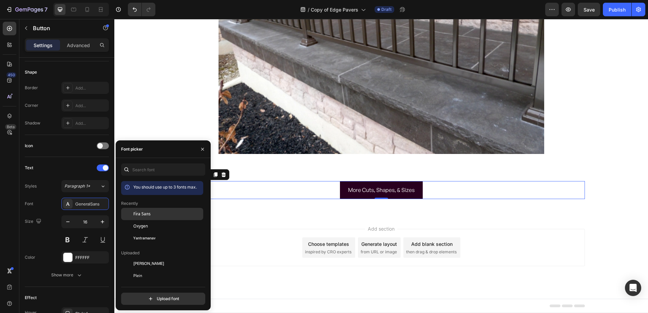
click at [139, 217] on span "Fira Sans" at bounding box center [141, 214] width 17 height 6
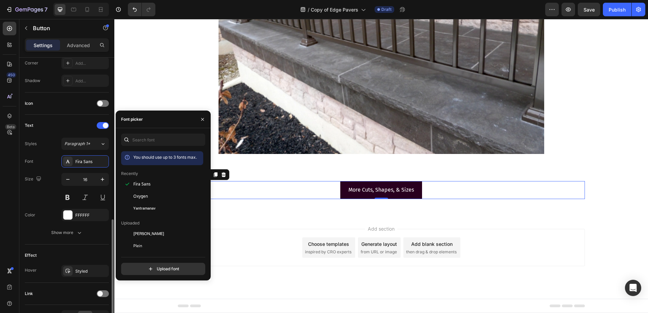
scroll to position [212, 0]
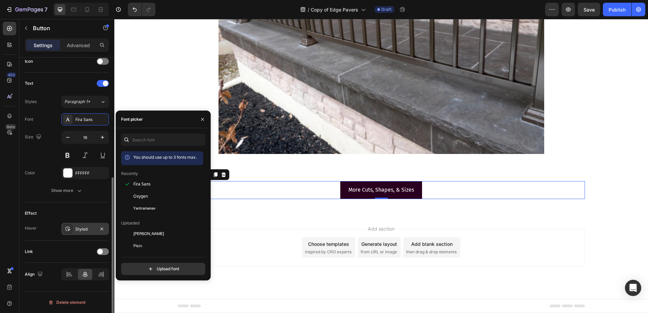
click at [67, 224] on div at bounding box center [68, 229] width 10 height 10
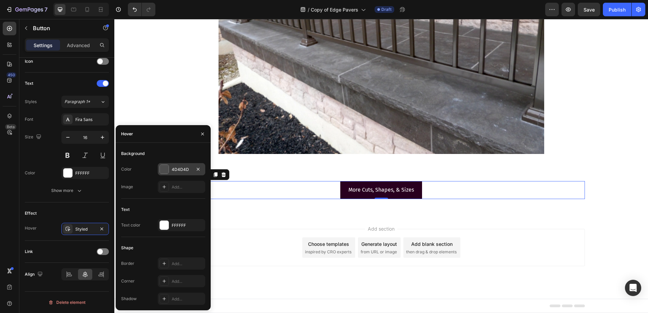
click at [169, 169] on div "4D4D4D" at bounding box center [182, 169] width 48 height 12
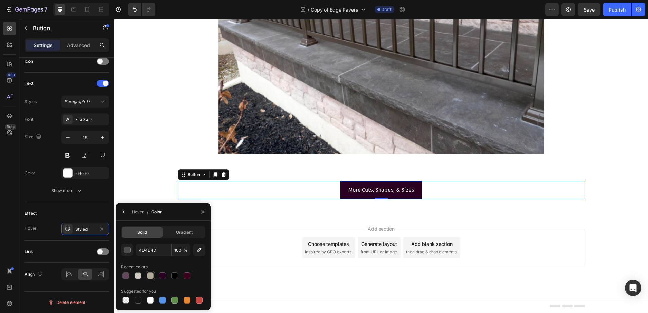
click at [153, 276] on div at bounding box center [150, 276] width 7 height 7
type input "B4AA99"
click at [363, 194] on p "More Cuts, Shapes, & Sizes" at bounding box center [382, 190] width 66 height 10
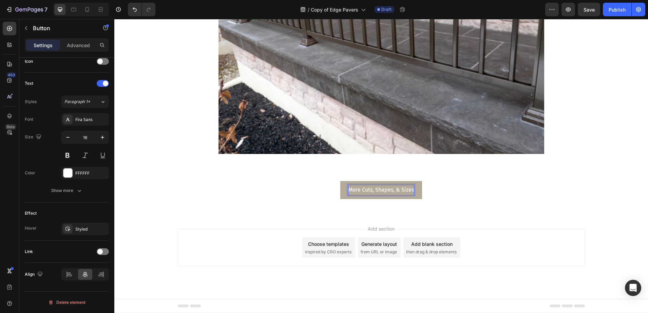
click at [356, 190] on p "More Cuts, Shapes, & Sizes" at bounding box center [382, 190] width 66 height 10
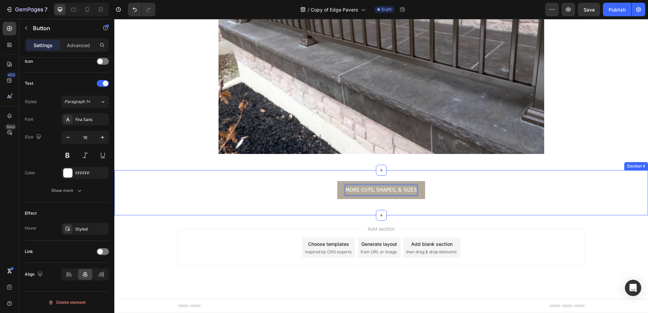
click at [211, 200] on div "MORE CUTS, SHAPES, & SIZES Button 0 Row" at bounding box center [381, 192] width 534 height 23
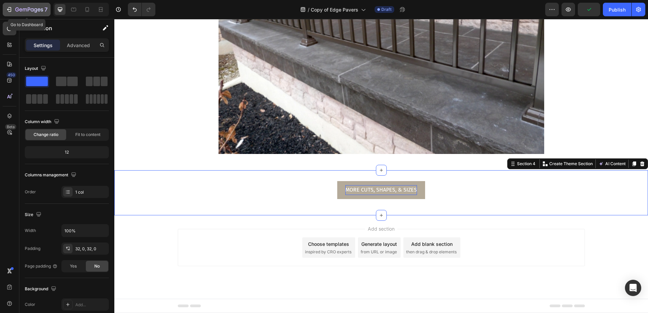
click at [27, 10] on icon "button" at bounding box center [25, 9] width 4 height 3
